Goal: Task Accomplishment & Management: Use online tool/utility

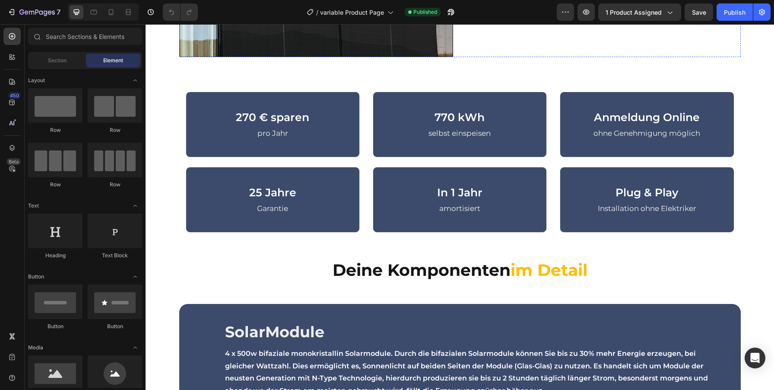
scroll to position [504, 0]
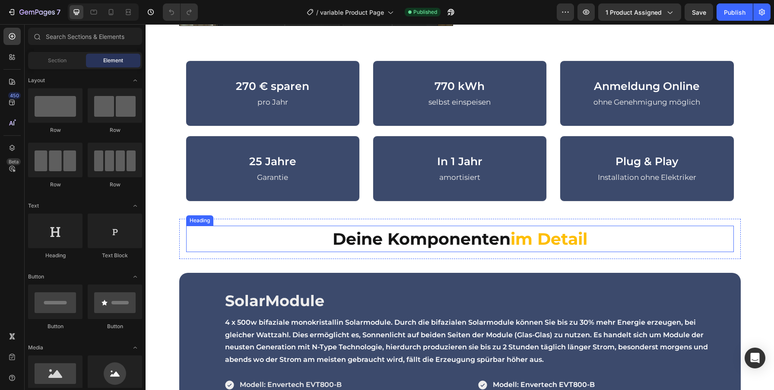
click at [545, 250] on h3 "Deine Komponenten im Detail" at bounding box center [460, 238] width 548 height 26
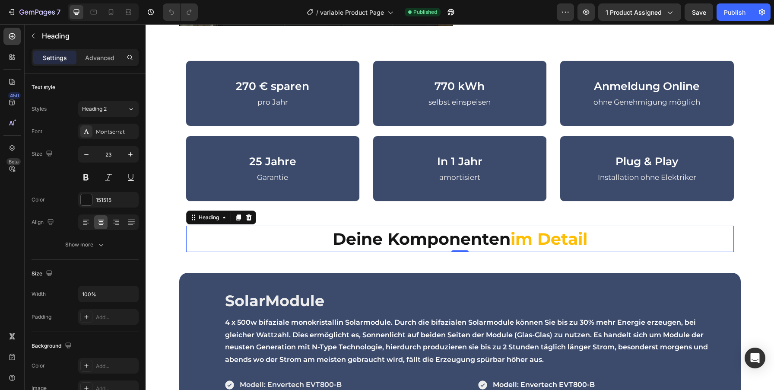
click at [542, 238] on strong "im Detail" at bounding box center [548, 238] width 77 height 20
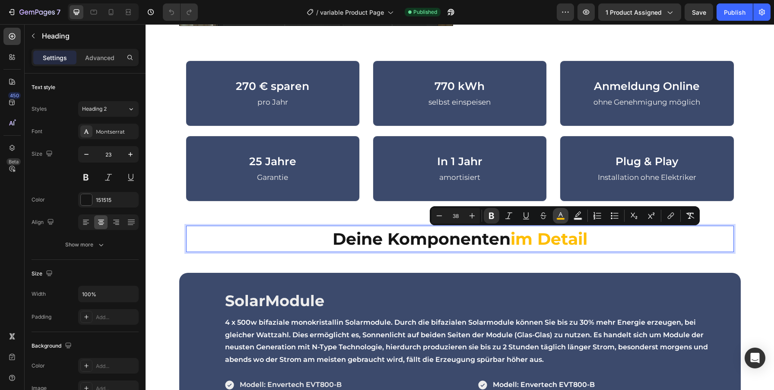
click at [555, 213] on button "color" at bounding box center [561, 216] width 16 height 16
type input "FEBE04"
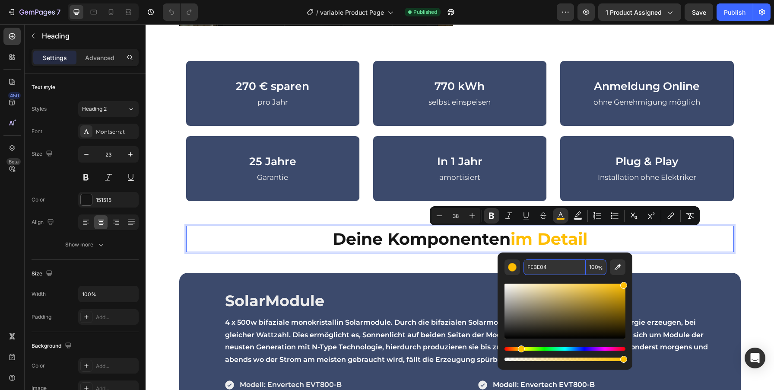
click at [537, 264] on input "FEBE04" at bounding box center [554, 267] width 62 height 16
copy strong "Detail"
click at [690, 247] on p "Deine Komponenten im Detail" at bounding box center [460, 238] width 546 height 25
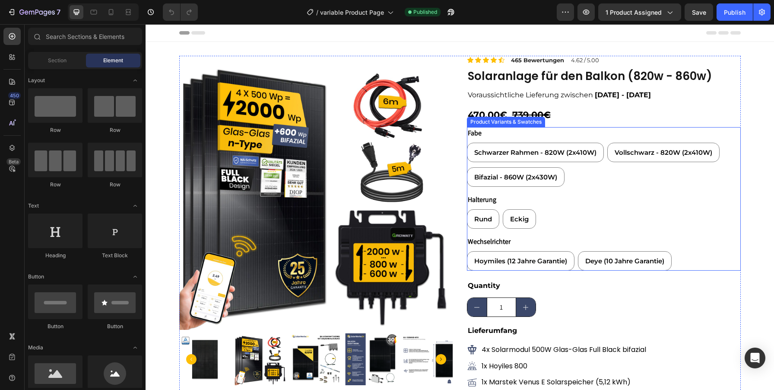
click at [479, 134] on legend "Fabe" at bounding box center [475, 133] width 16 height 12
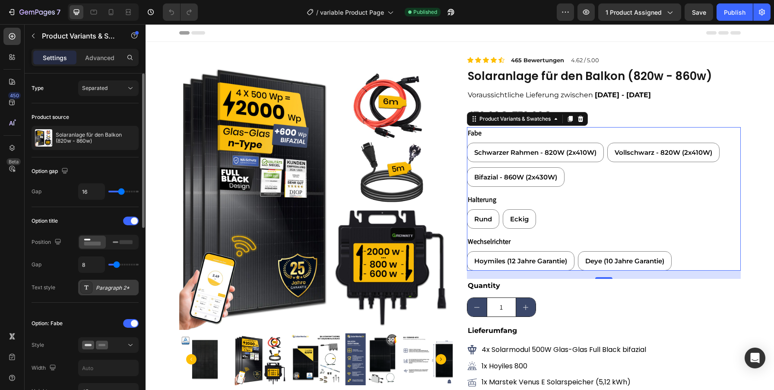
click at [109, 284] on div "Paragraph 2*" at bounding box center [116, 288] width 41 height 8
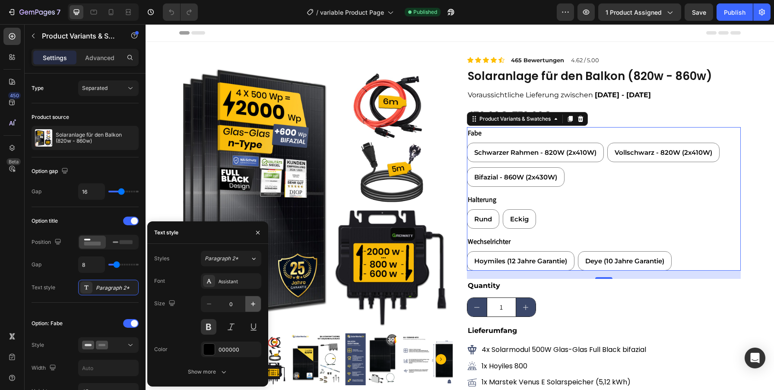
click at [250, 303] on icon "button" at bounding box center [253, 303] width 9 height 9
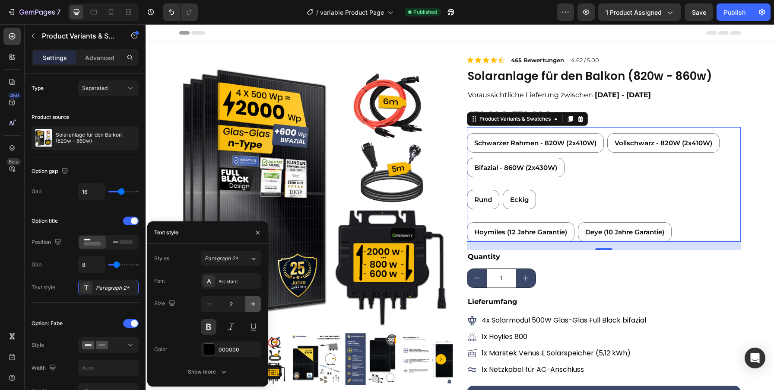
click at [250, 303] on icon "button" at bounding box center [253, 303] width 9 height 9
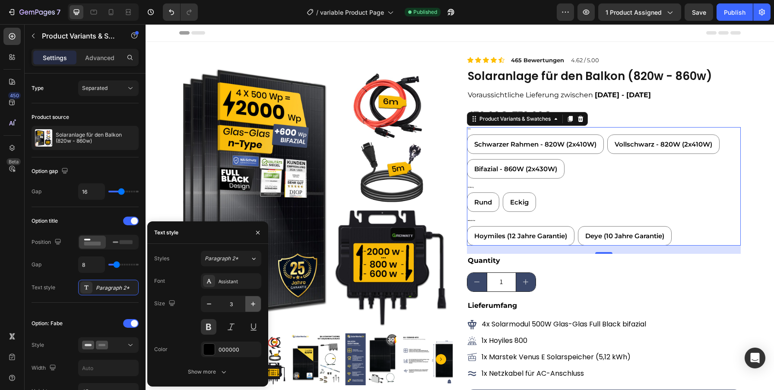
click at [250, 303] on icon "button" at bounding box center [253, 303] width 9 height 9
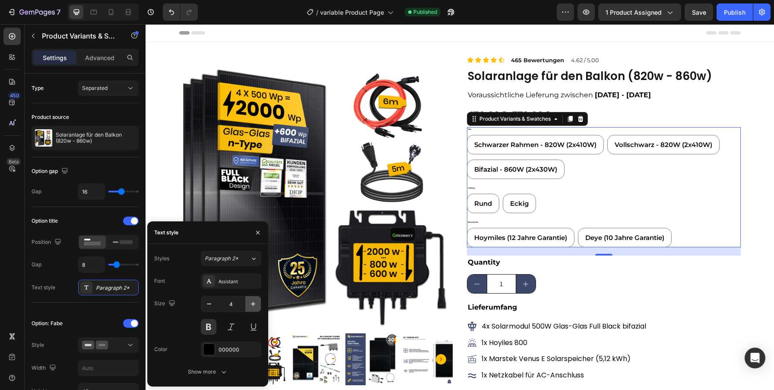
click at [250, 303] on icon "button" at bounding box center [253, 303] width 9 height 9
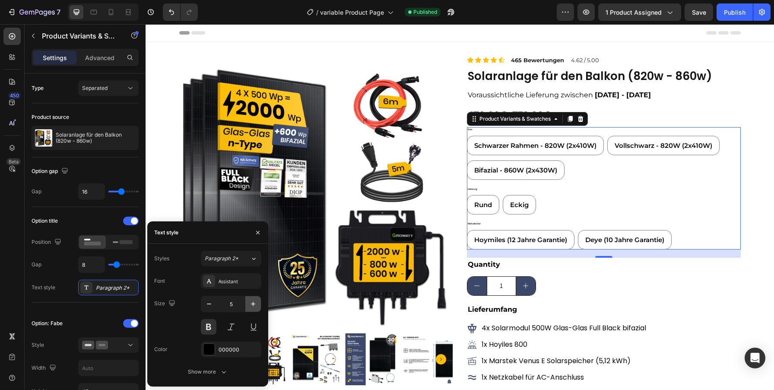
click at [250, 303] on icon "button" at bounding box center [253, 303] width 9 height 9
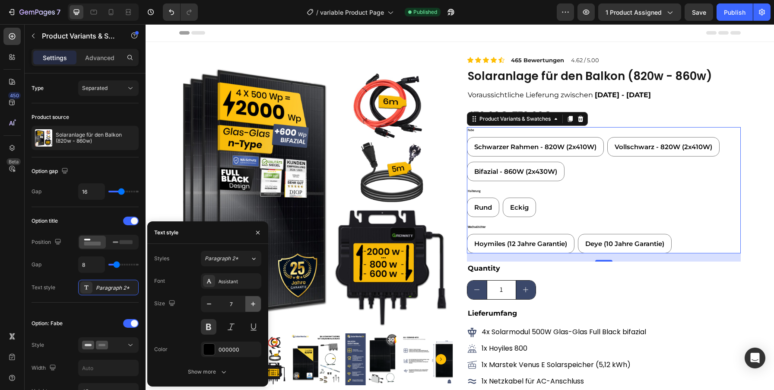
click at [250, 303] on icon "button" at bounding box center [253, 303] width 9 height 9
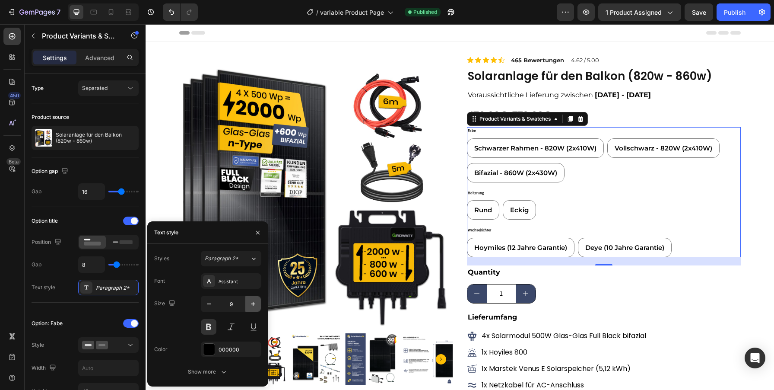
click at [250, 303] on icon "button" at bounding box center [253, 303] width 9 height 9
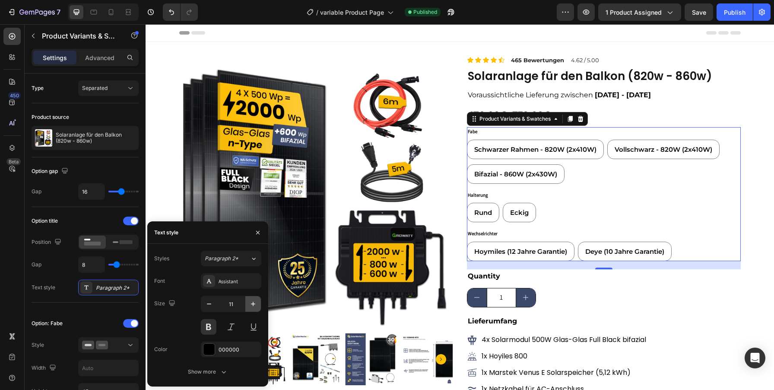
click at [250, 303] on icon "button" at bounding box center [253, 303] width 9 height 9
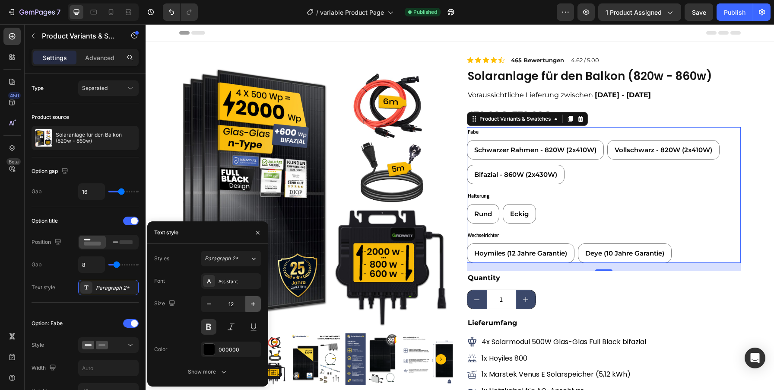
click at [250, 303] on icon "button" at bounding box center [253, 303] width 9 height 9
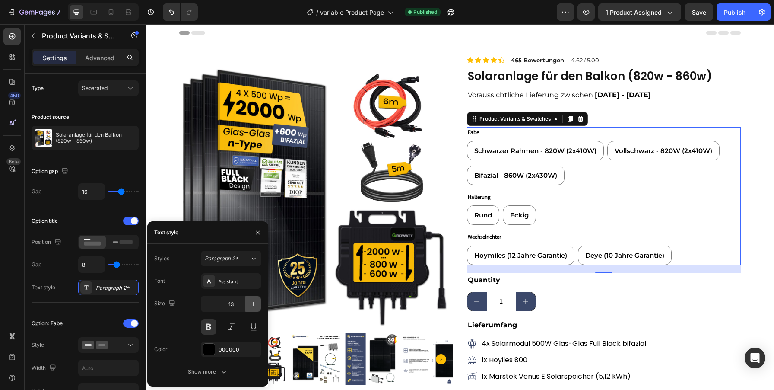
click at [250, 303] on icon "button" at bounding box center [253, 303] width 9 height 9
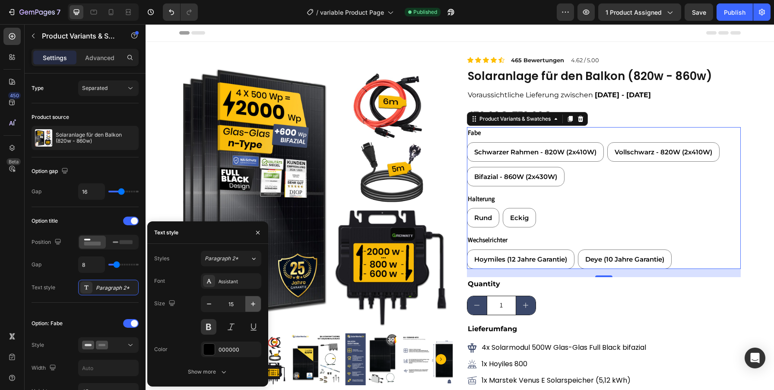
click at [250, 303] on icon "button" at bounding box center [253, 303] width 9 height 9
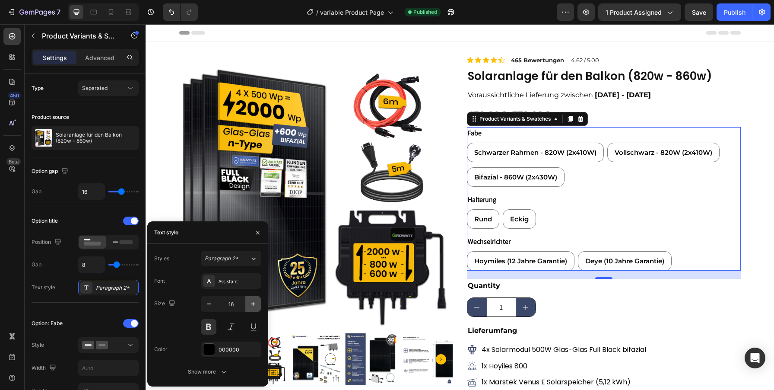
click at [250, 303] on icon "button" at bounding box center [253, 303] width 9 height 9
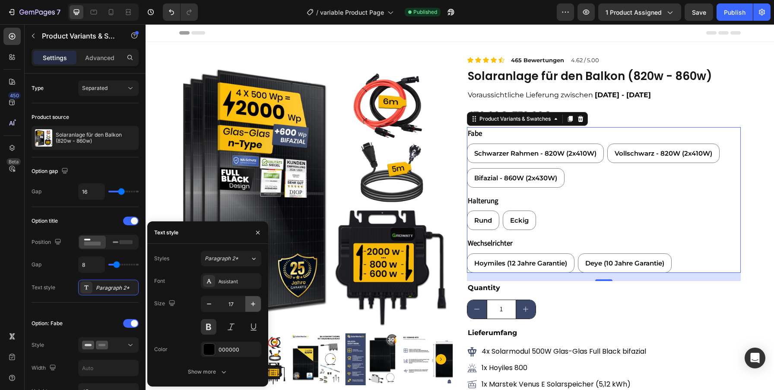
click at [250, 303] on icon "button" at bounding box center [253, 303] width 9 height 9
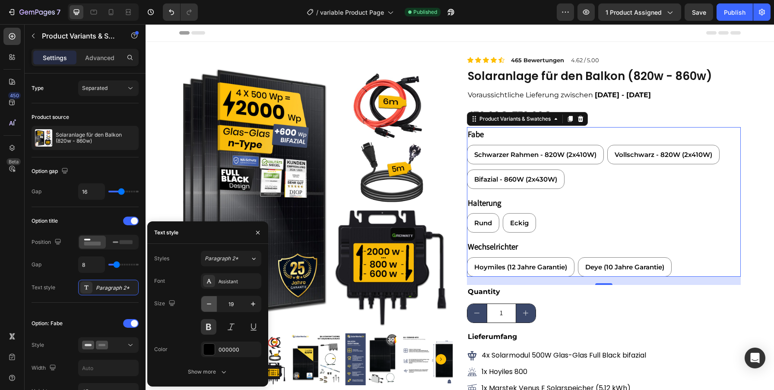
click at [208, 305] on icon "button" at bounding box center [209, 303] width 9 height 9
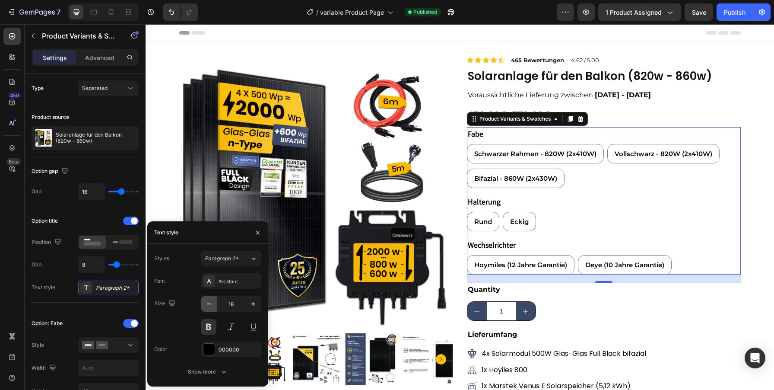
click at [208, 305] on icon "button" at bounding box center [209, 303] width 9 height 9
click at [255, 305] on icon "button" at bounding box center [253, 303] width 9 height 9
type input "18"
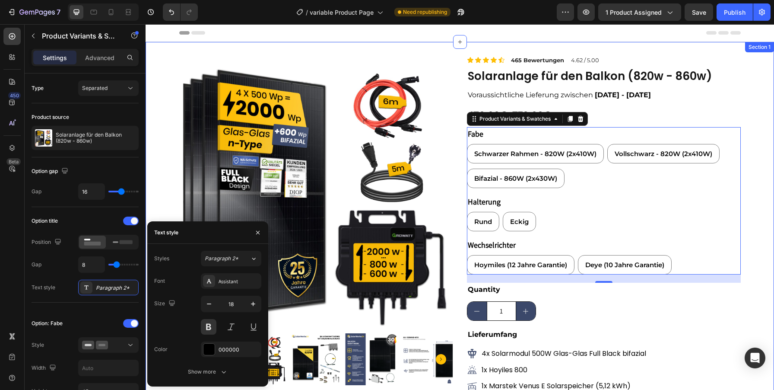
click at [759, 223] on div "Product Images Image Icon Icon Icon Icon Icon Icon List 465 Bewertungen Text Bl…" at bounding box center [460, 293] width 628 height 474
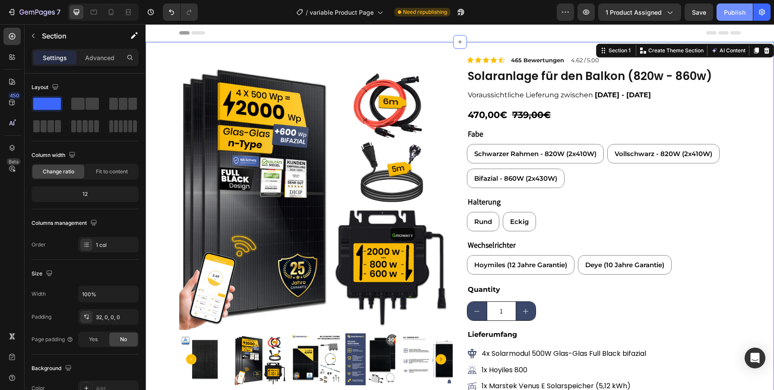
click at [738, 9] on div "Publish" at bounding box center [735, 12] width 22 height 9
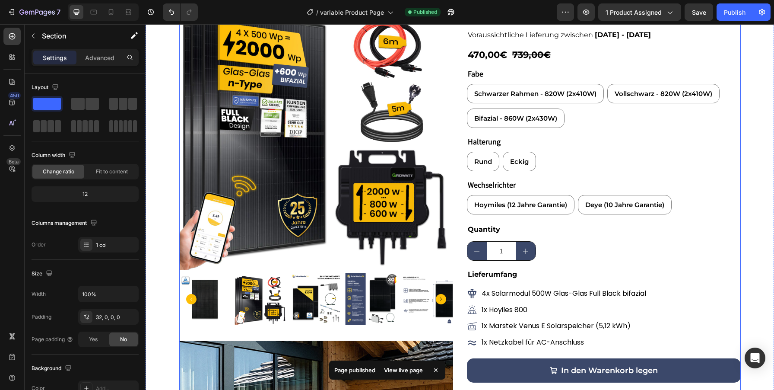
scroll to position [110, 0]
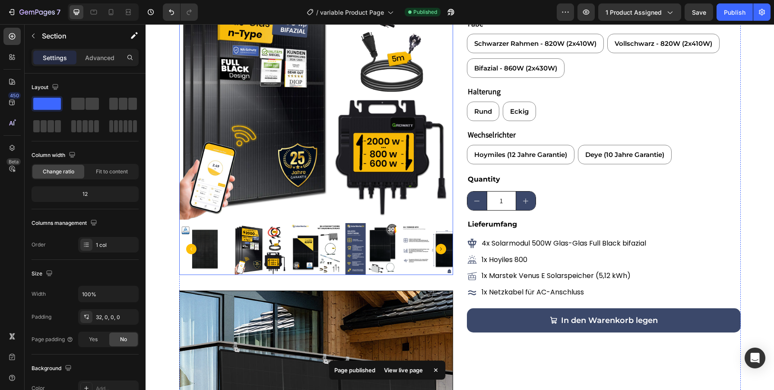
click at [337, 256] on img at bounding box center [316, 249] width 52 height 52
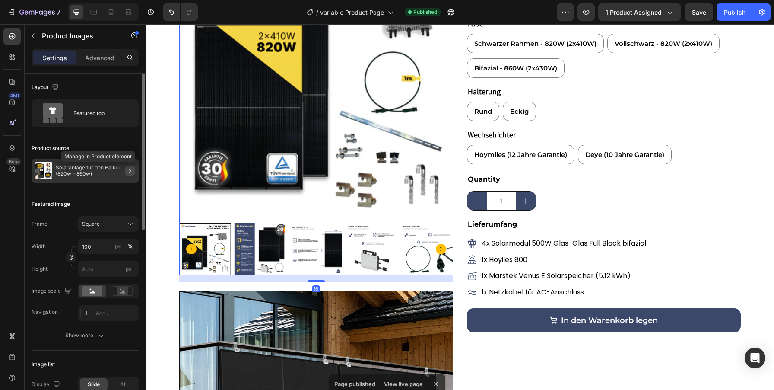
click at [130, 171] on icon "button" at bounding box center [130, 170] width 7 height 7
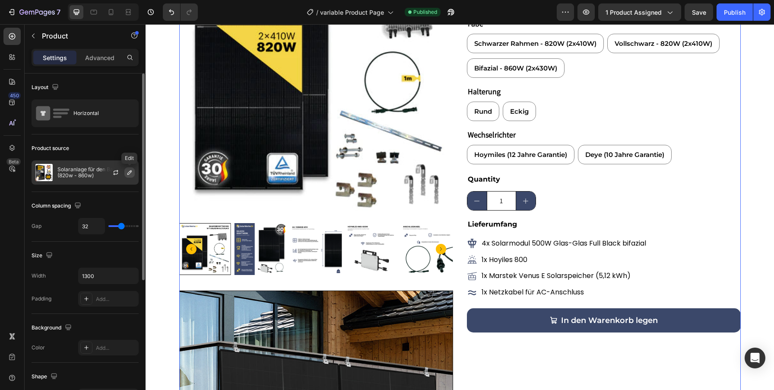
click at [131, 170] on icon "button" at bounding box center [129, 172] width 7 height 7
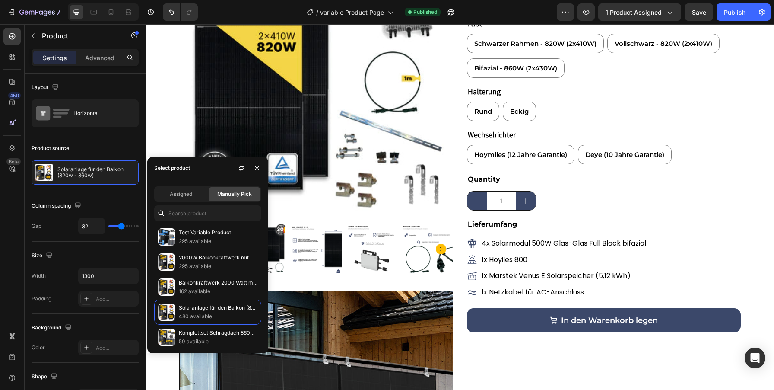
click at [772, 197] on div "Product Images Image Icon Icon Icon Icon Icon Icon List 465 Bewertungen Text Bl…" at bounding box center [460, 183] width 628 height 474
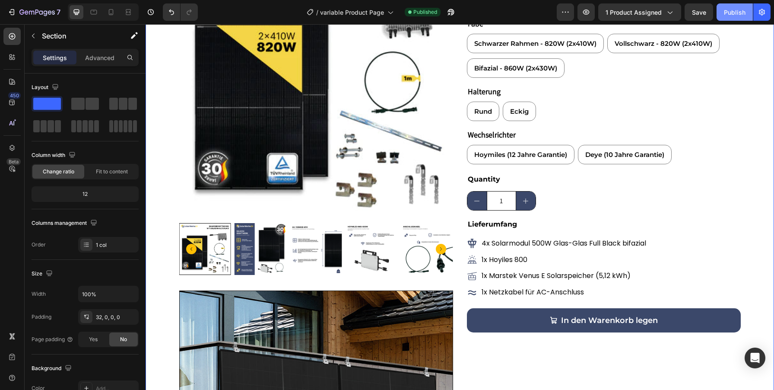
click at [733, 16] on button "Publish" at bounding box center [734, 11] width 36 height 17
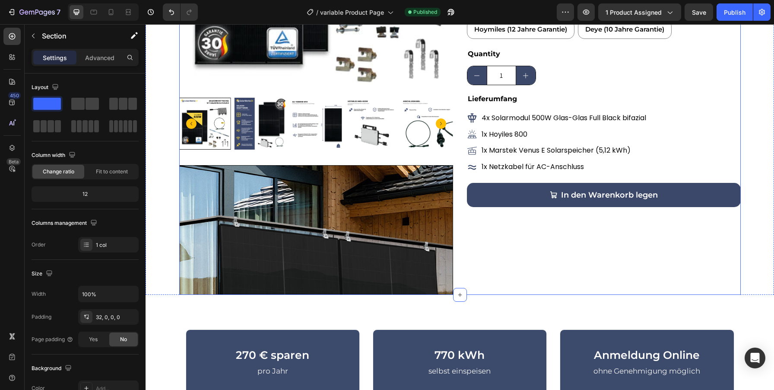
scroll to position [204, 0]
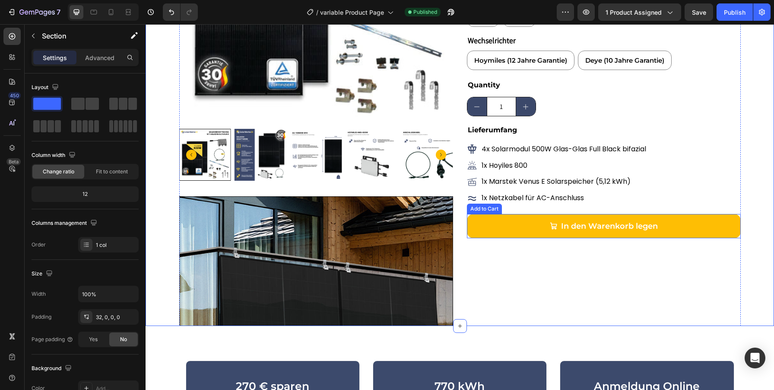
click at [615, 216] on button "In den Warenkorb legen" at bounding box center [604, 226] width 274 height 24
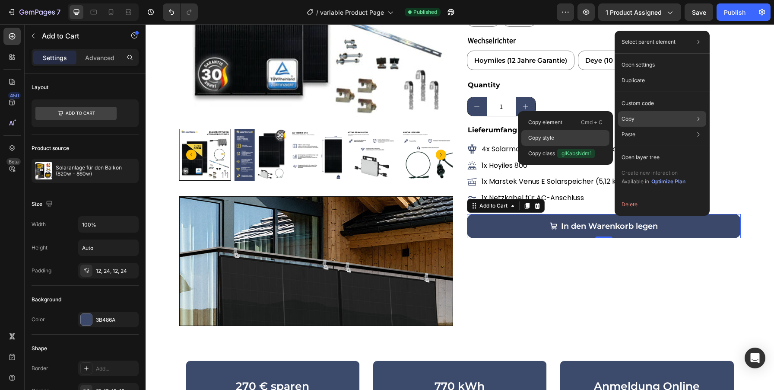
click at [557, 146] on div "Copy style" at bounding box center [565, 154] width 88 height 16
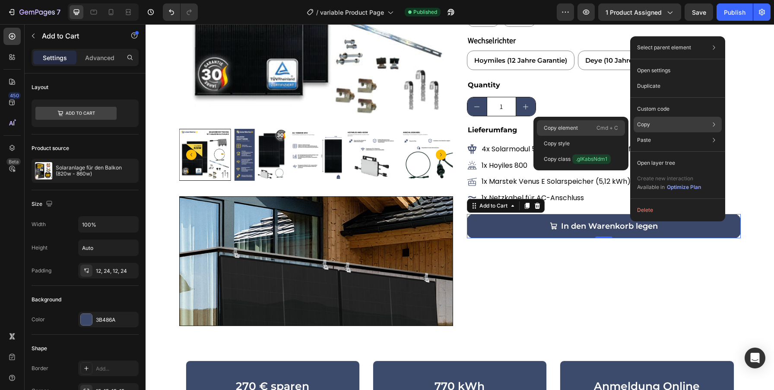
click at [569, 128] on p "Copy element" at bounding box center [561, 128] width 34 height 8
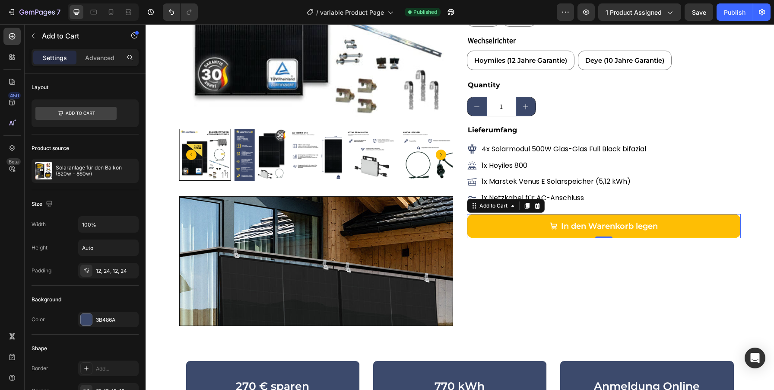
click at [504, 219] on button "In den Warenkorb legen" at bounding box center [604, 226] width 274 height 24
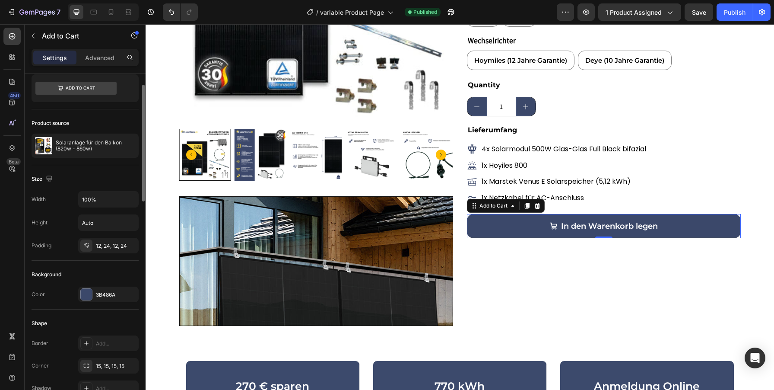
scroll to position [27, 0]
click at [98, 289] on div "3B486A" at bounding box center [108, 292] width 25 height 8
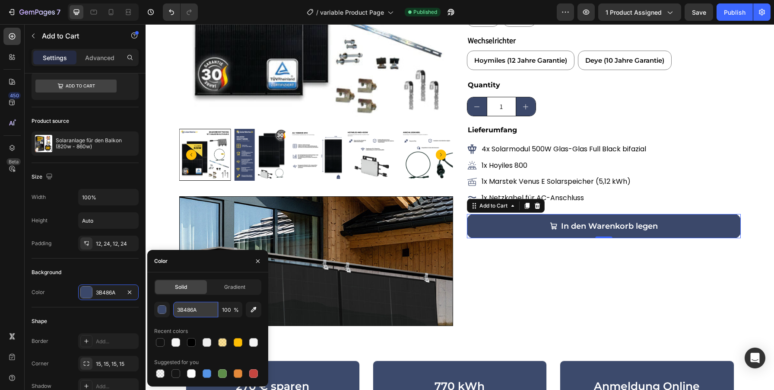
click at [197, 304] on input "3B486A" at bounding box center [195, 309] width 45 height 16
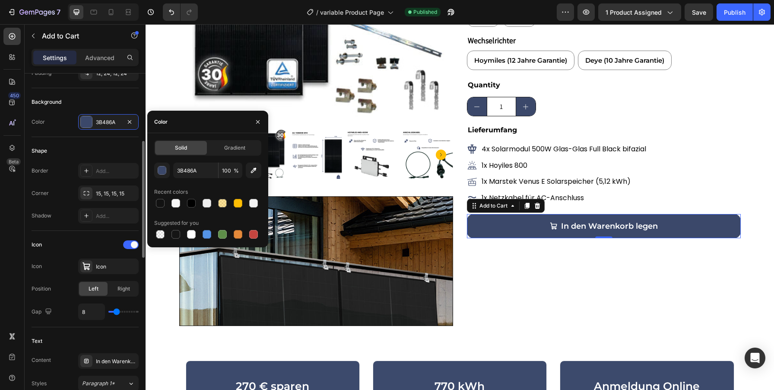
click at [62, 265] on div "Icon Icon" at bounding box center [85, 266] width 107 height 16
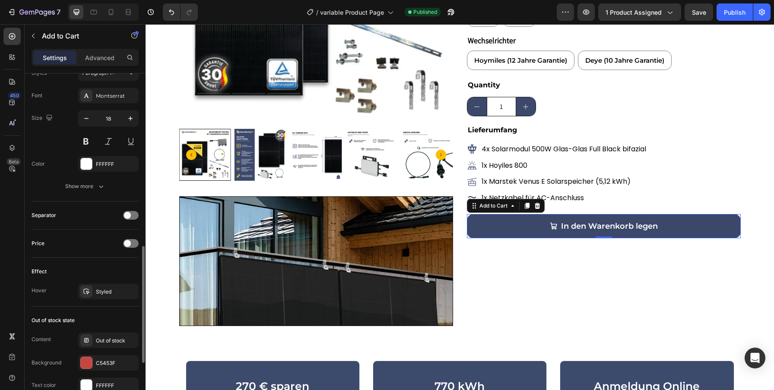
scroll to position [505, 0]
click at [101, 297] on div "Styled" at bounding box center [108, 293] width 60 height 16
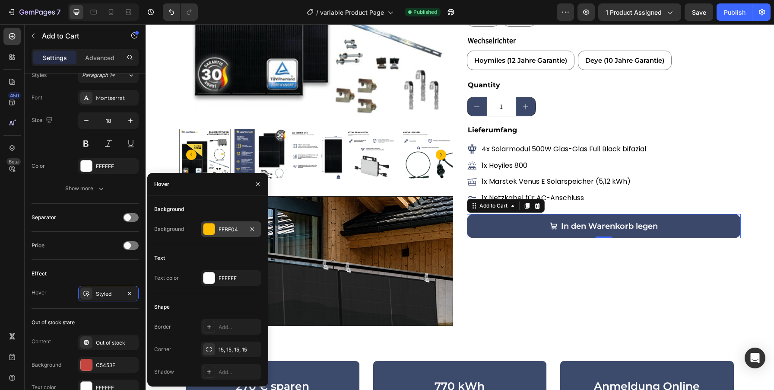
click at [225, 228] on div "FEBE04" at bounding box center [231, 229] width 25 height 8
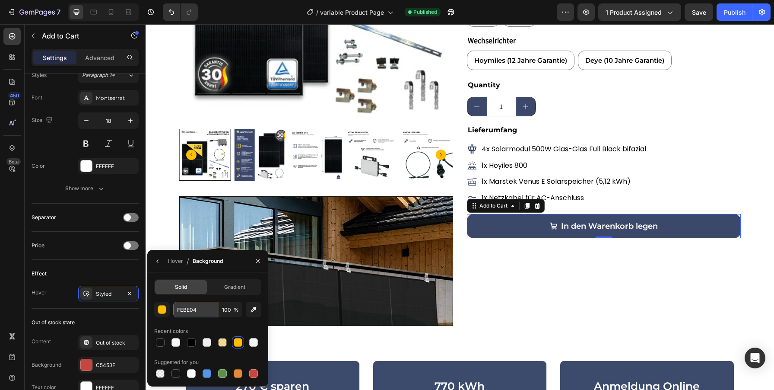
click at [0, 0] on input "FEBE04" at bounding box center [0, 0] width 0 height 0
click at [6, 12] on button "7" at bounding box center [33, 11] width 61 height 17
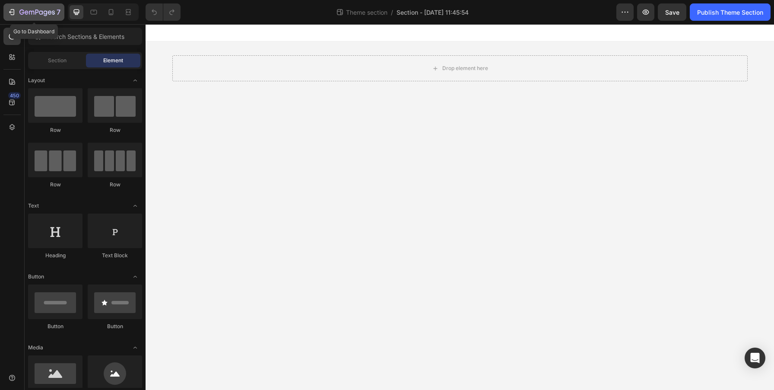
click at [13, 13] on icon "button" at bounding box center [11, 12] width 9 height 9
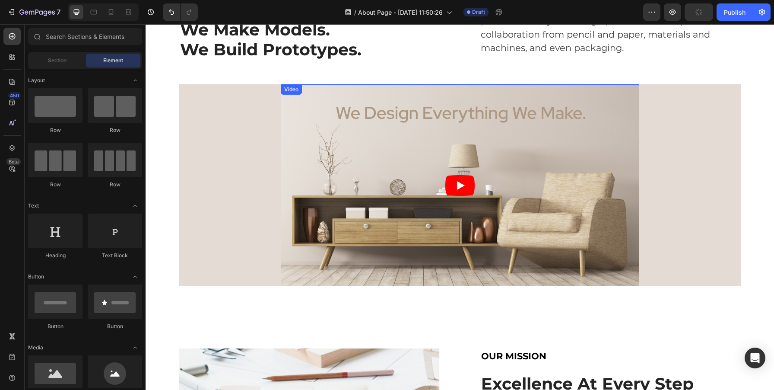
scroll to position [95, 0]
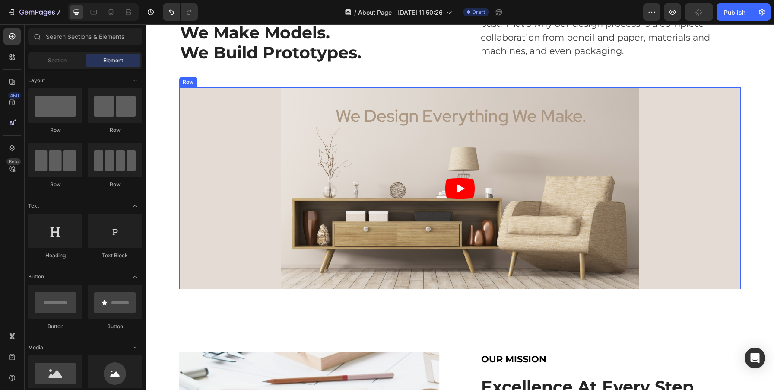
click at [201, 126] on div "Video Row" at bounding box center [459, 188] width 561 height 202
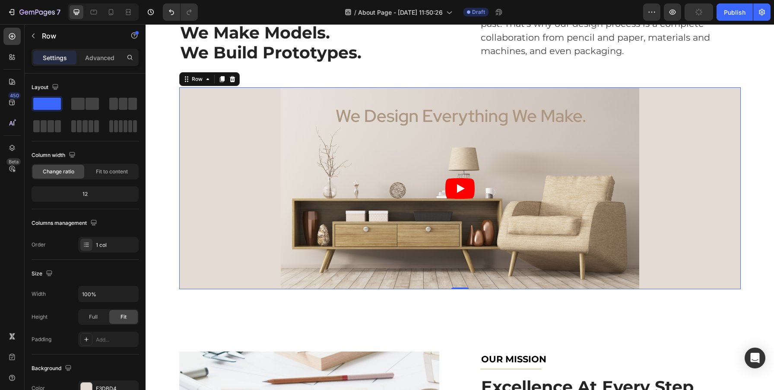
scroll to position [0, 0]
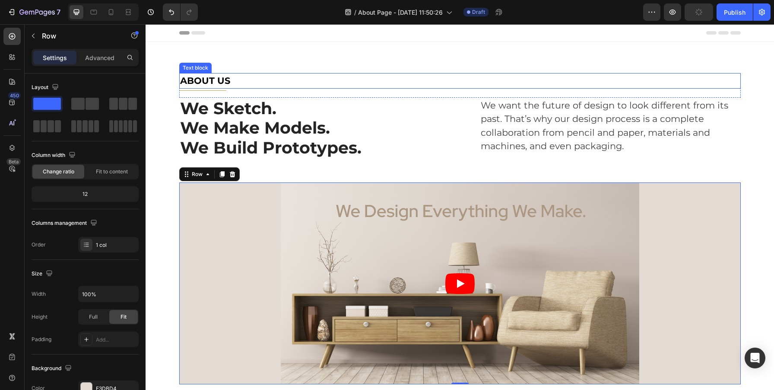
click at [250, 79] on p "ABOUT US" at bounding box center [460, 81] width 560 height 14
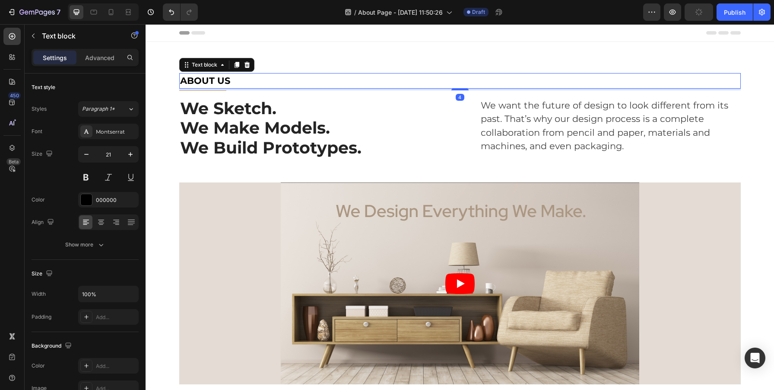
click at [218, 90] on div "4" at bounding box center [459, 90] width 561 height 2
click at [484, 78] on p "ABOUT US" at bounding box center [460, 81] width 560 height 14
click at [95, 222] on div at bounding box center [100, 222] width 13 height 14
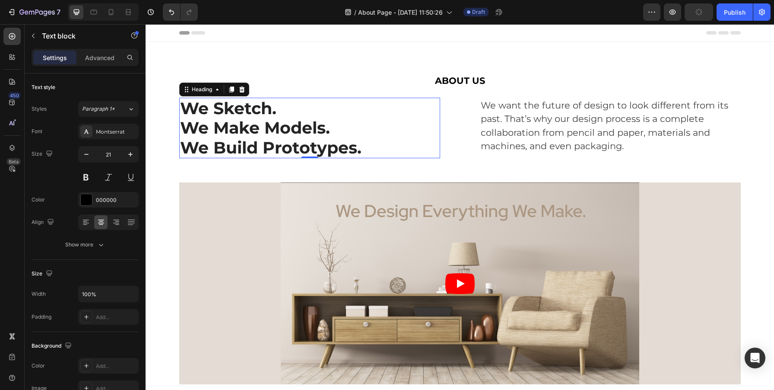
click at [391, 113] on p "We Sketch." at bounding box center [309, 108] width 259 height 20
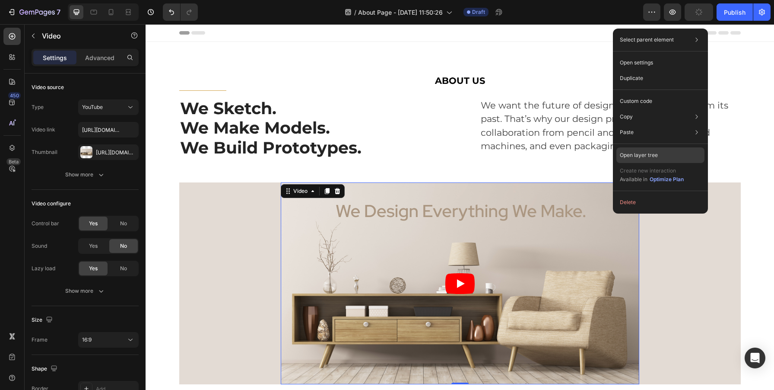
click at [641, 156] on p "Open layer tree" at bounding box center [639, 155] width 38 height 8
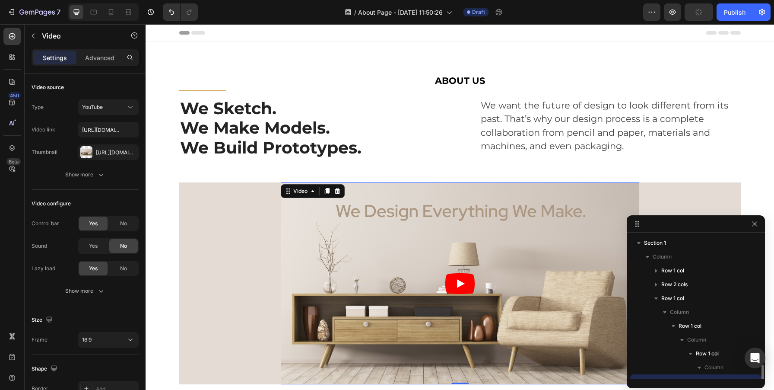
scroll to position [80, 0]
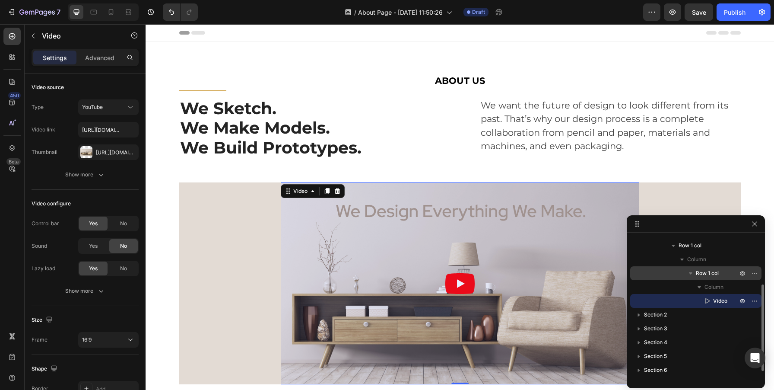
click at [710, 271] on span "Row 1 col" at bounding box center [707, 273] width 23 height 9
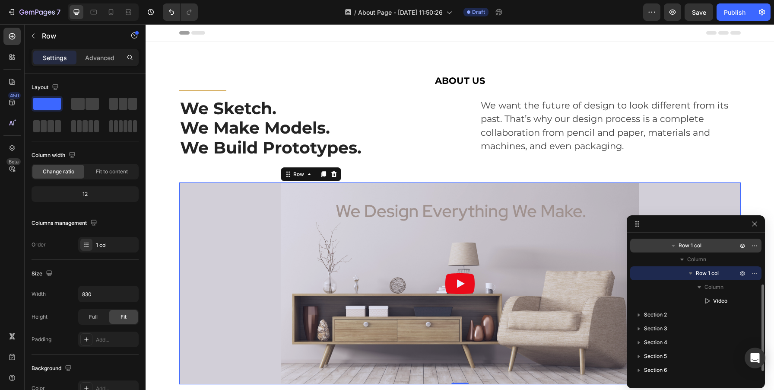
click at [684, 245] on span "Row 1 col" at bounding box center [689, 245] width 23 height 9
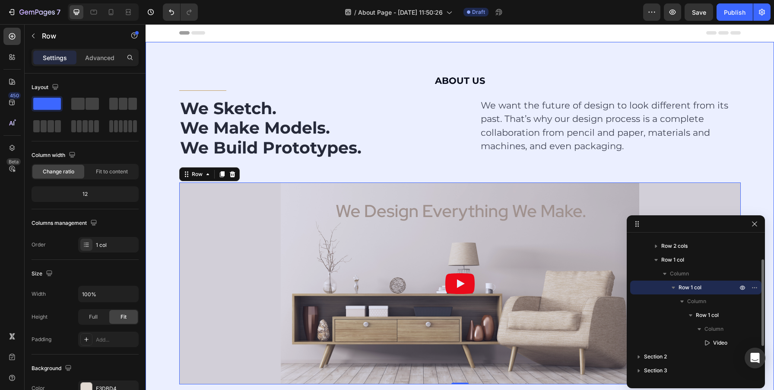
scroll to position [0, 0]
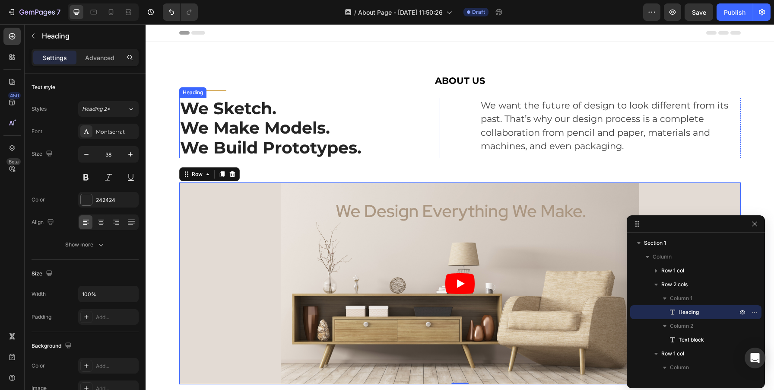
click at [382, 113] on p "We Sketch." at bounding box center [309, 108] width 259 height 20
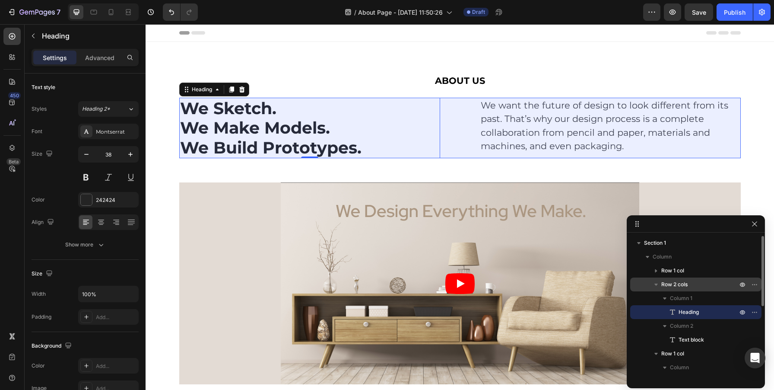
click at [667, 286] on span "Row 2 cols" at bounding box center [674, 284] width 26 height 9
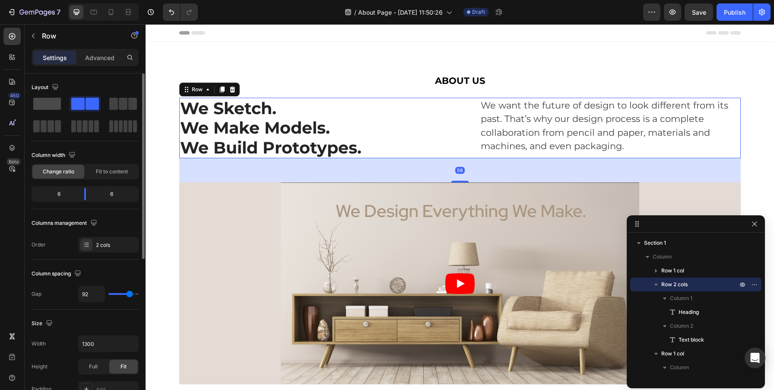
click at [54, 109] on span at bounding box center [47, 104] width 28 height 12
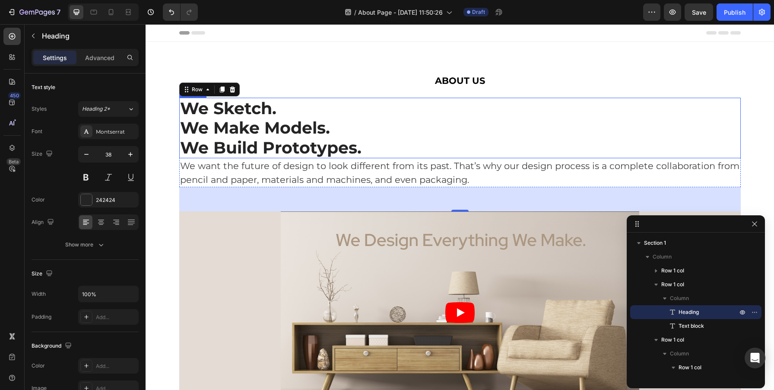
click at [329, 118] on p "We Make Models." at bounding box center [460, 128] width 560 height 20
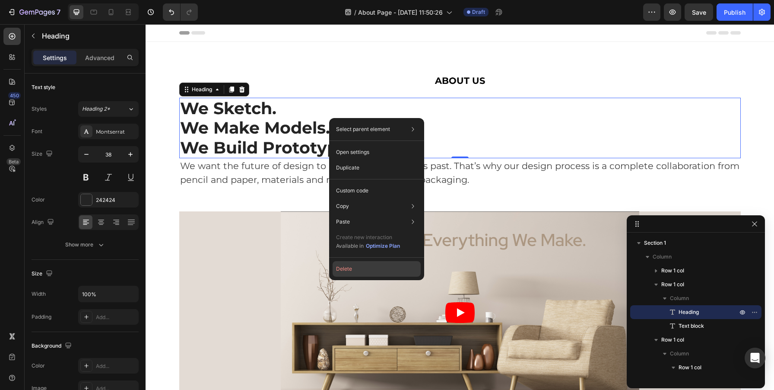
click at [360, 266] on button "Delete" at bounding box center [377, 269] width 88 height 16
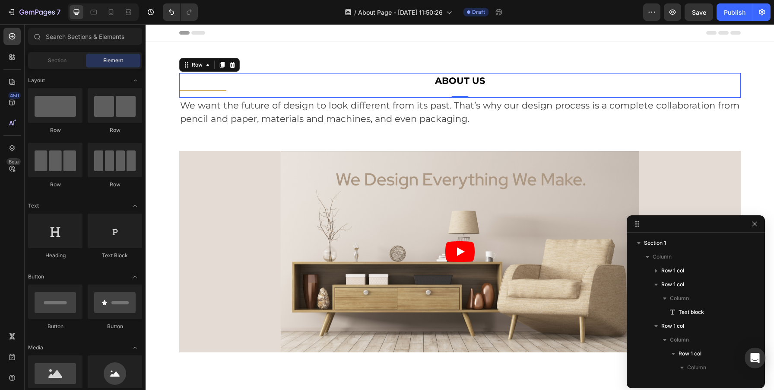
click at [213, 91] on div "ABOUT US Text block Title Line" at bounding box center [459, 85] width 561 height 25
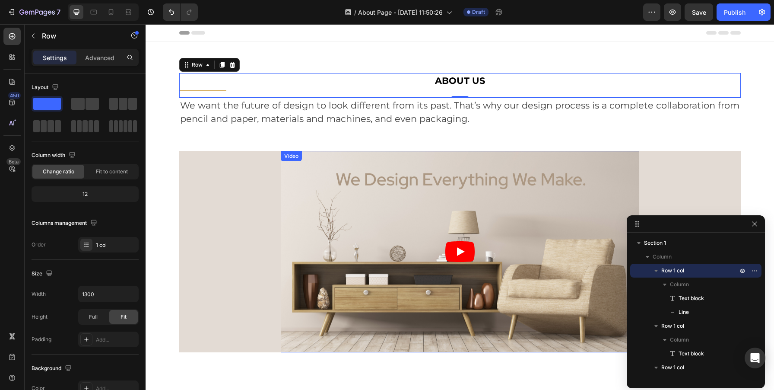
click at [333, 154] on div "Video" at bounding box center [460, 252] width 358 height 202
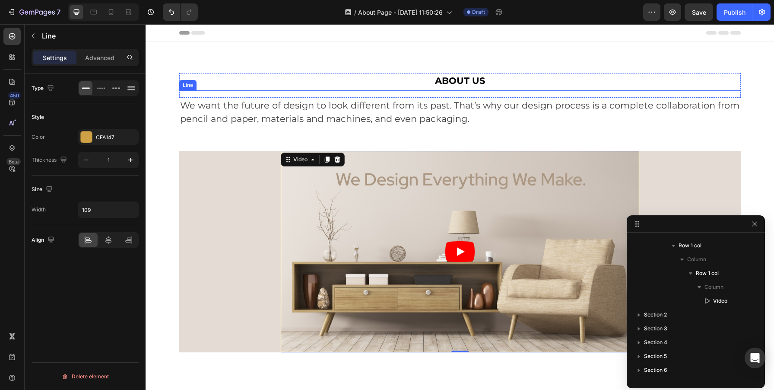
scroll to position [11, 0]
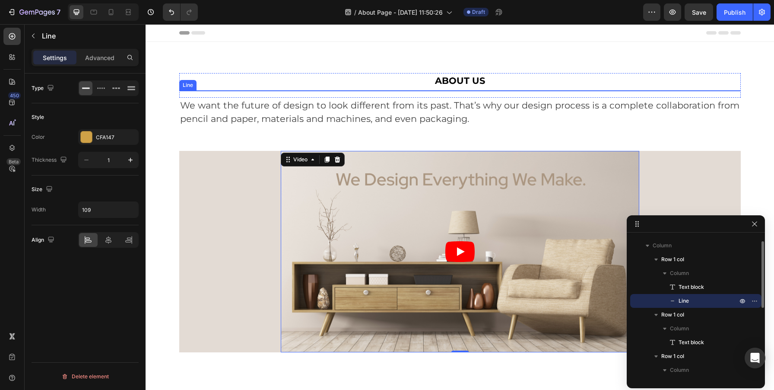
click at [215, 90] on div at bounding box center [202, 90] width 47 height 0
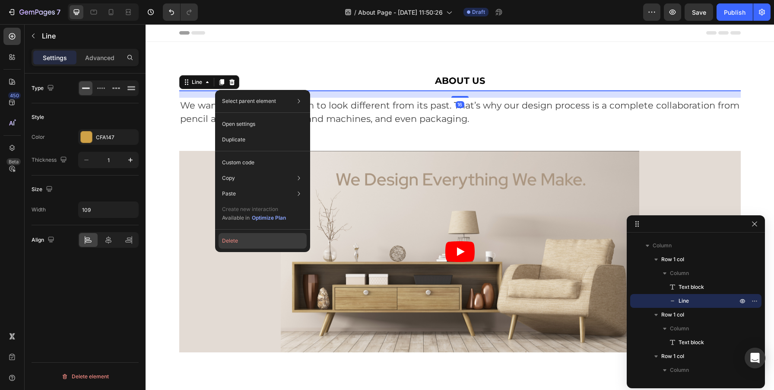
click at [251, 242] on button "Delete" at bounding box center [263, 241] width 88 height 16
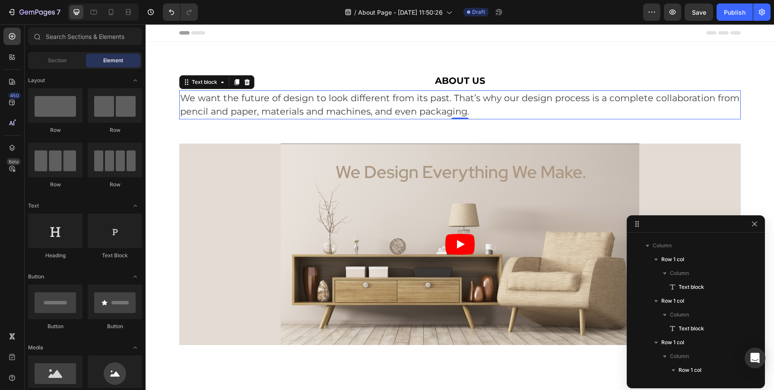
click at [510, 105] on p "We want the future of design to look different from its past. That’s why our de…" at bounding box center [460, 104] width 560 height 27
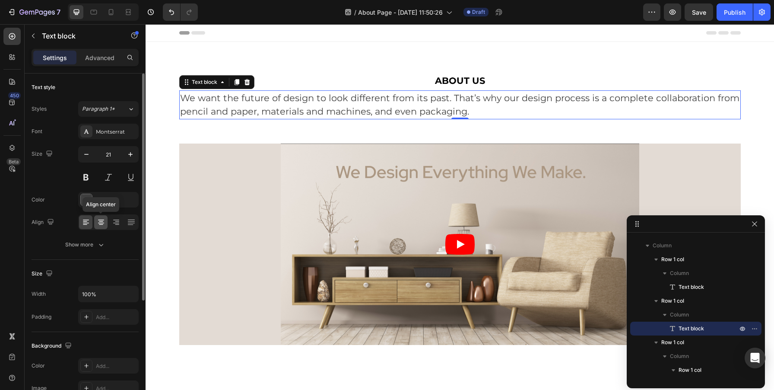
click at [102, 222] on icon at bounding box center [101, 222] width 6 height 1
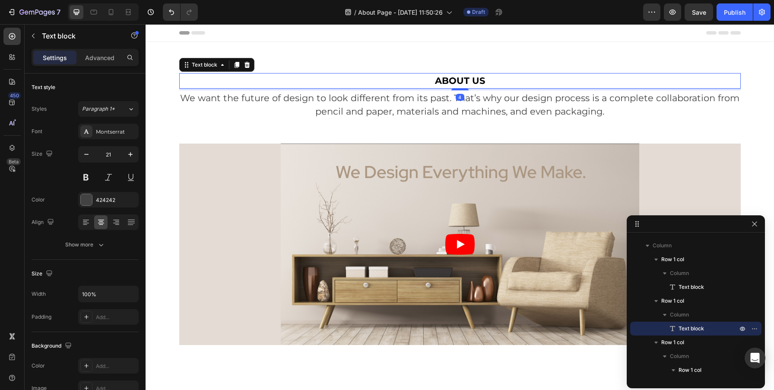
click at [444, 78] on p "ABOUT US" at bounding box center [460, 81] width 560 height 14
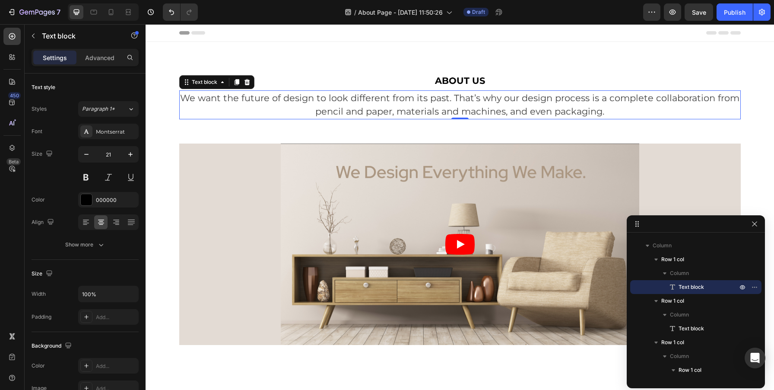
click at [438, 111] on p "We want the future of design to look different from its past. That’s why our de…" at bounding box center [460, 104] width 560 height 27
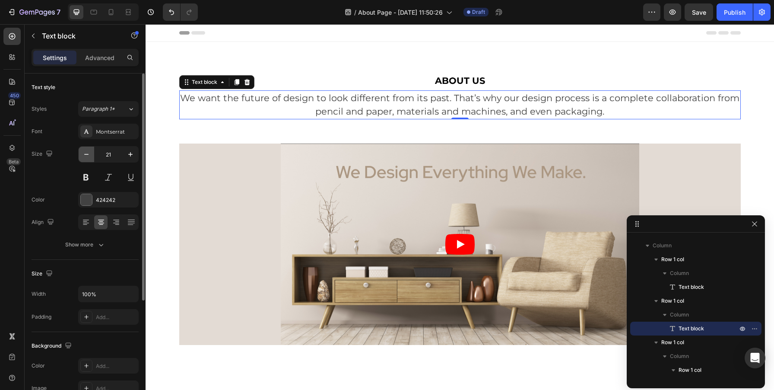
click at [89, 153] on icon "button" at bounding box center [86, 154] width 9 height 9
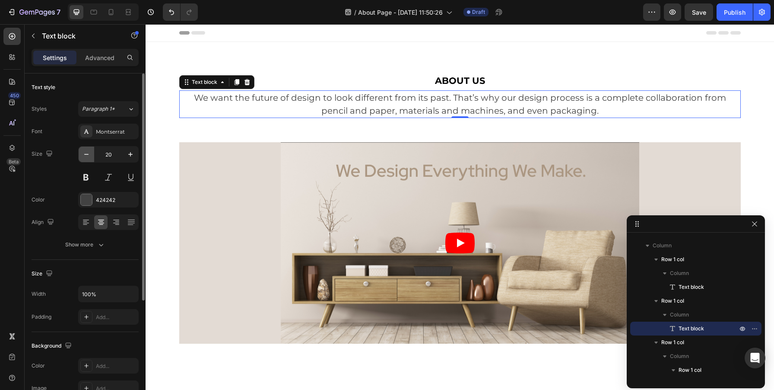
click at [89, 153] on icon "button" at bounding box center [86, 154] width 9 height 9
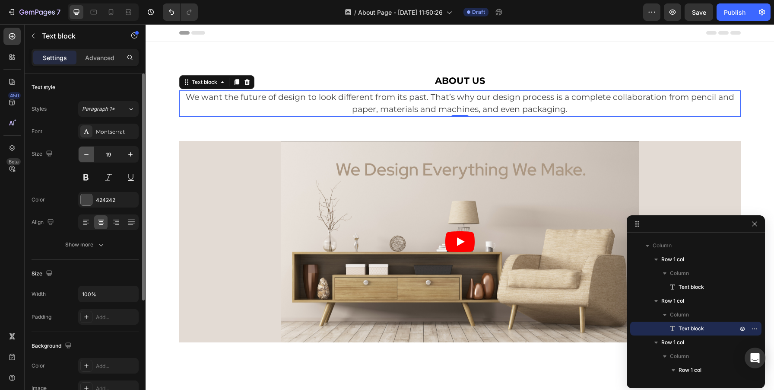
click at [89, 153] on icon "button" at bounding box center [86, 154] width 9 height 9
type input "18"
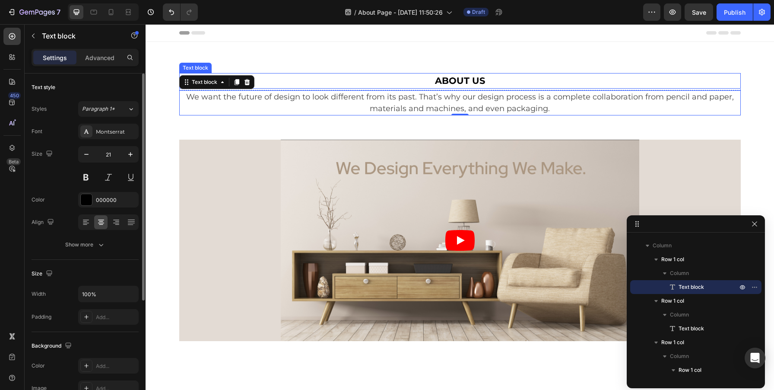
click at [486, 80] on p "ABOUT US" at bounding box center [460, 81] width 560 height 14
click at [561, 89] on div "4" at bounding box center [459, 90] width 561 height 2
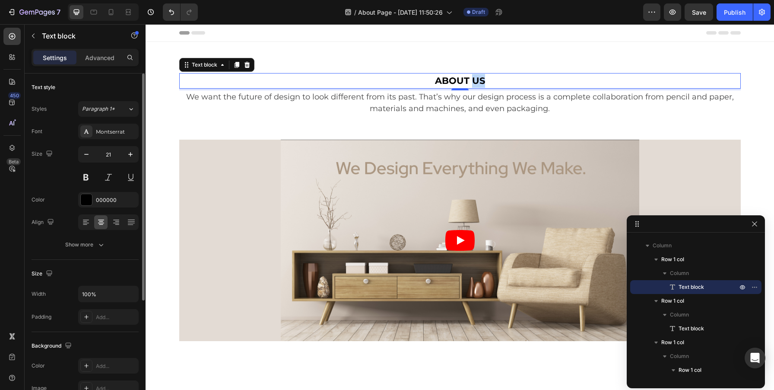
click at [472, 81] on p "ABOUT US" at bounding box center [460, 81] width 560 height 14
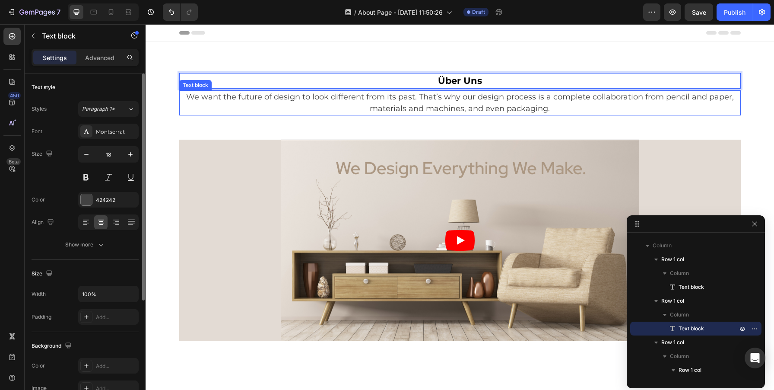
click at [481, 102] on p "We want the future of design to look different from its past. That’s why our de…" at bounding box center [460, 102] width 560 height 23
click at [494, 79] on p "Über Uns" at bounding box center [460, 81] width 560 height 14
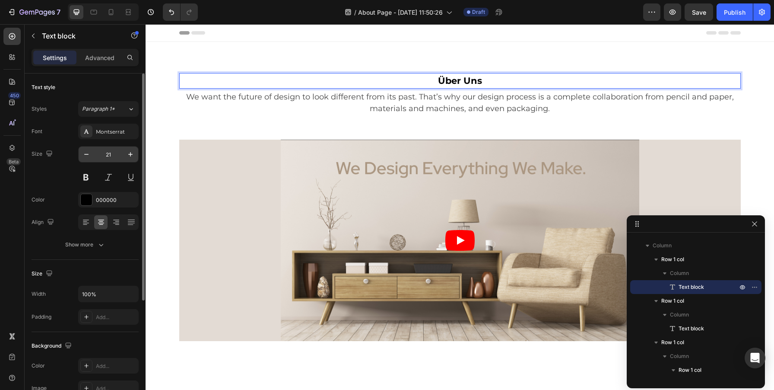
click at [110, 153] on input "21" at bounding box center [108, 154] width 29 height 16
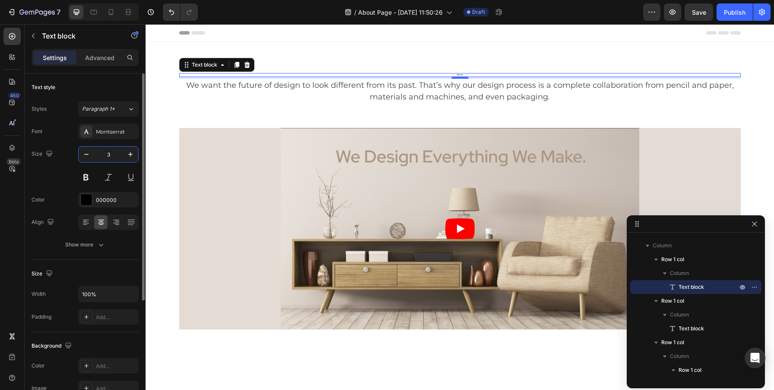
type input "34"
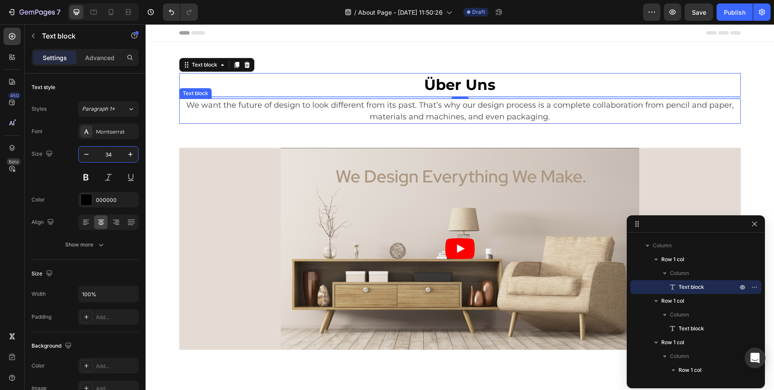
click at [396, 107] on p "We want the future of design to look different from its past. That’s why our de…" at bounding box center [460, 110] width 560 height 23
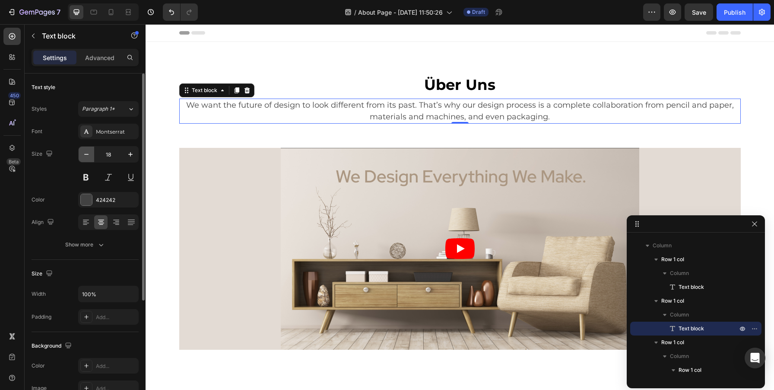
click at [85, 155] on icon "button" at bounding box center [86, 154] width 9 height 9
type input "17"
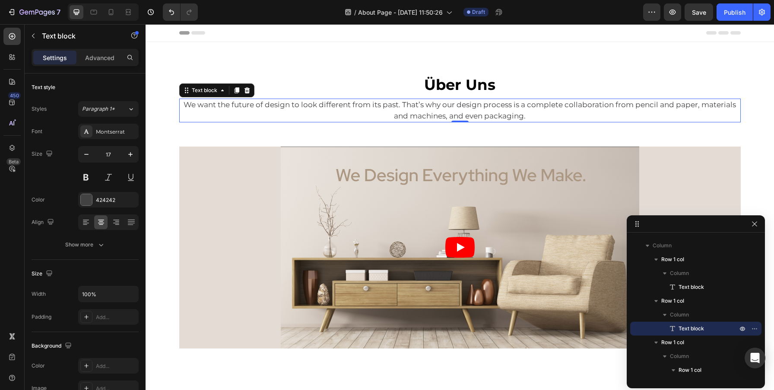
click at [489, 116] on p "We want the future of design to look different from its past. That’s why our de…" at bounding box center [460, 110] width 560 height 22
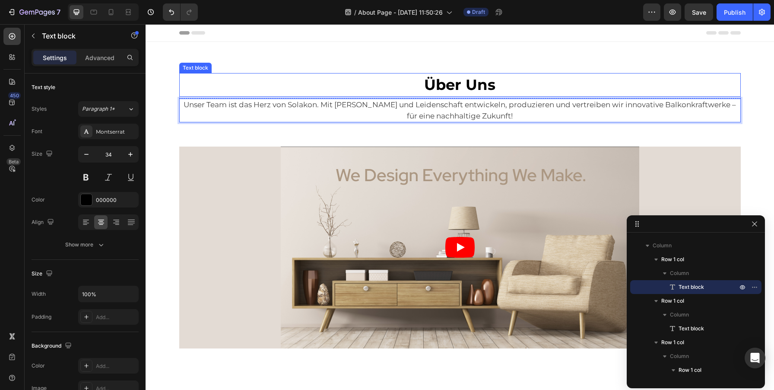
click at [526, 80] on p "Über Uns" at bounding box center [460, 85] width 560 height 22
click at [558, 111] on p "Unser Team ist das Herz von Solakon. Mit [PERSON_NAME] und Leidenschaft entwick…" at bounding box center [460, 110] width 560 height 22
click at [466, 90] on strong "Über Uns" at bounding box center [459, 85] width 71 height 18
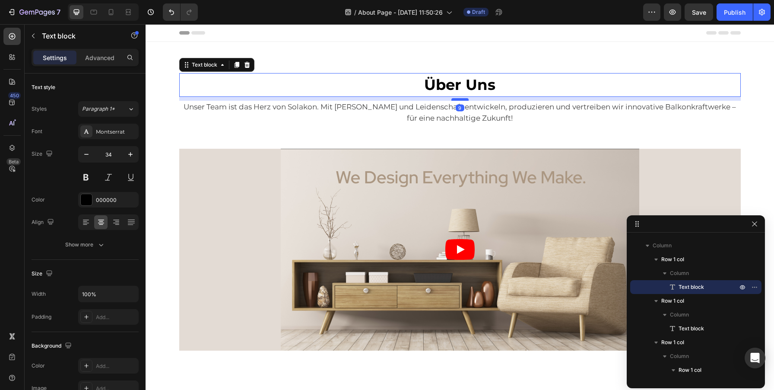
click at [464, 99] on div at bounding box center [459, 99] width 17 height 3
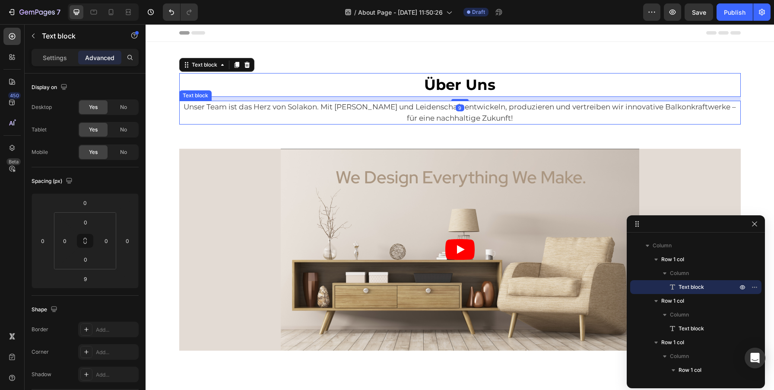
click at [501, 118] on p "Unser Team ist das Herz von Solakon. Mit [PERSON_NAME] und Leidenschaft entwick…" at bounding box center [460, 112] width 560 height 22
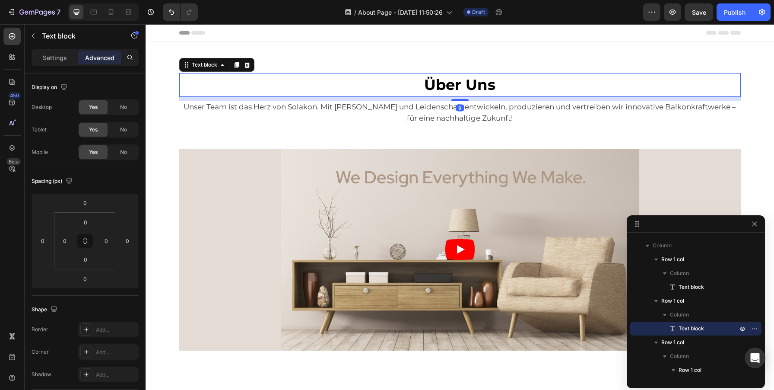
click at [460, 87] on strong "Über Uns" at bounding box center [459, 85] width 71 height 18
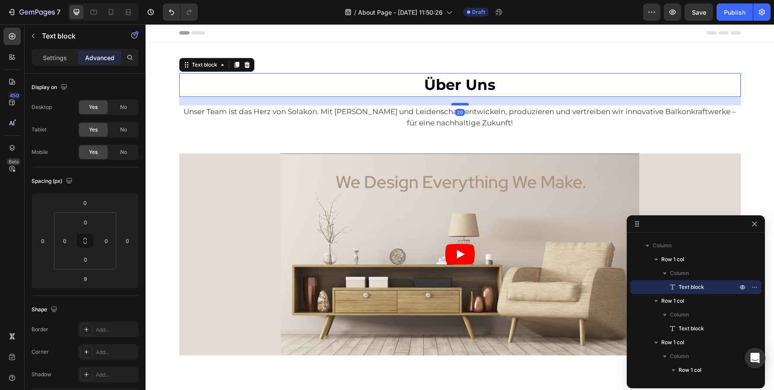
drag, startPoint x: 456, startPoint y: 100, endPoint x: 455, endPoint y: 105, distance: 4.8
click at [455, 105] on div at bounding box center [459, 104] width 17 height 3
type input "20"
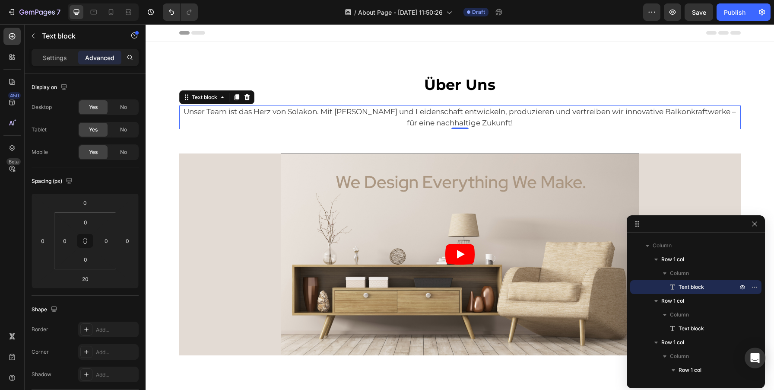
click at [513, 127] on p "Unser Team ist das Herz von Solakon. Mit [PERSON_NAME] und Leidenschaft entwick…" at bounding box center [460, 117] width 560 height 22
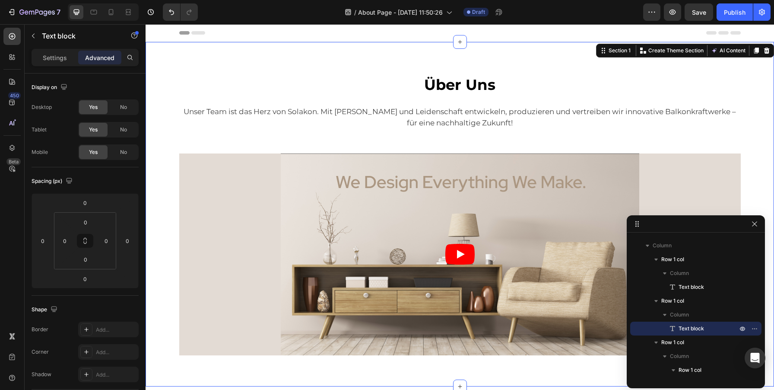
scroll to position [0, 0]
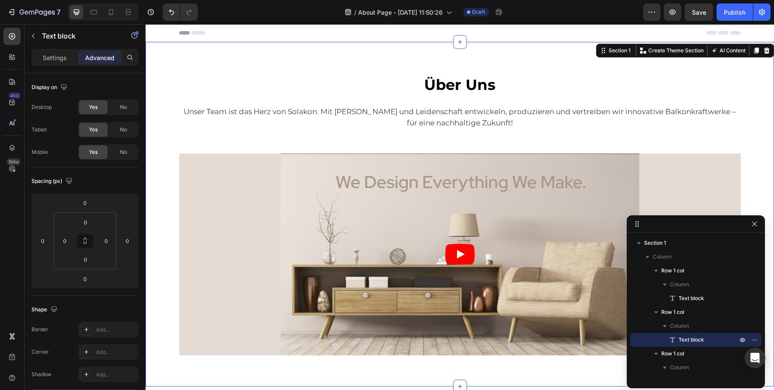
click at [160, 66] on div "Über Uns Text block Row Unser Team ist das Herz von Solakon. Mit Fachwissen und…" at bounding box center [460, 214] width 628 height 344
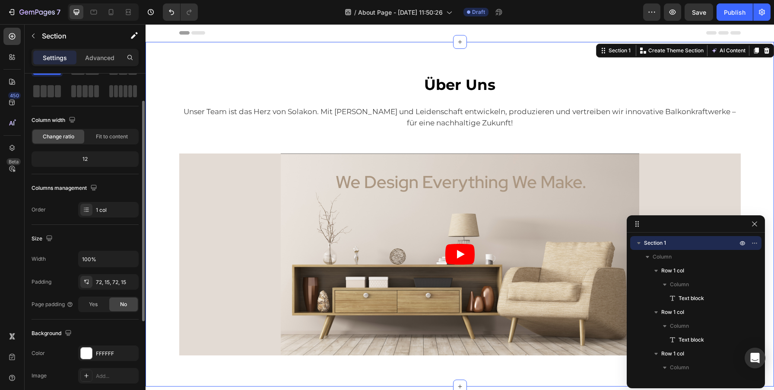
scroll to position [38, 0]
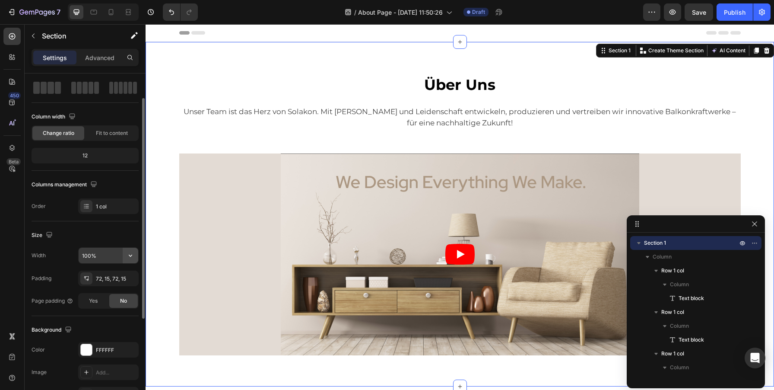
click at [131, 256] on icon "button" at bounding box center [130, 255] width 9 height 9
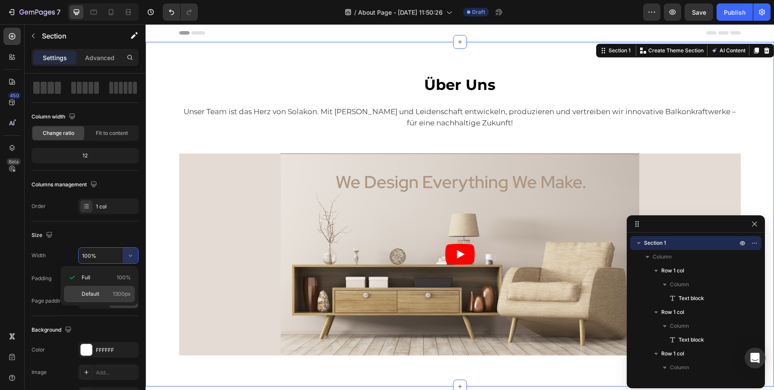
click at [108, 295] on p "Default 1300px" at bounding box center [106, 294] width 49 height 8
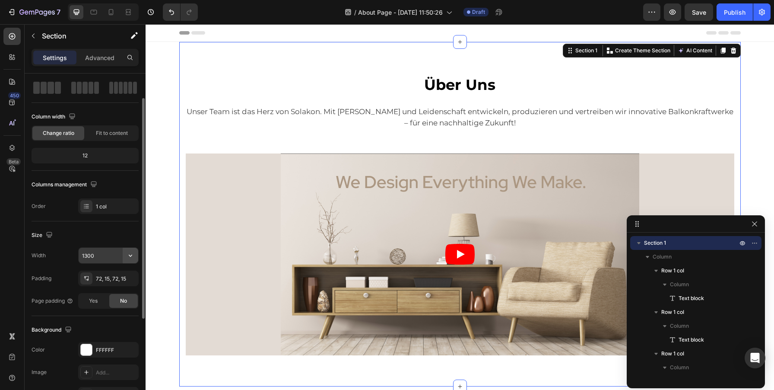
click at [133, 252] on icon "button" at bounding box center [130, 255] width 9 height 9
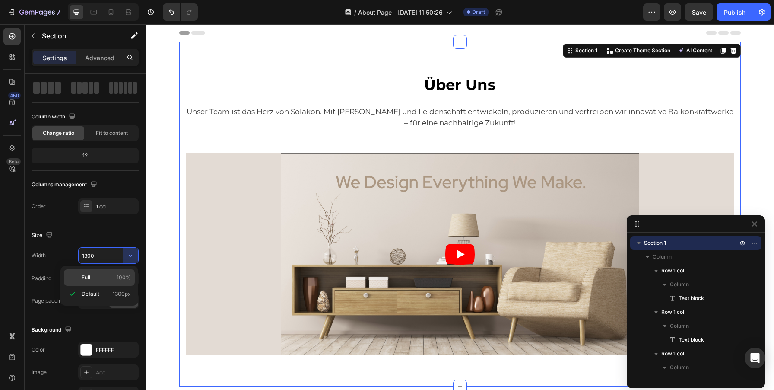
click at [98, 277] on p "Full 100%" at bounding box center [106, 277] width 49 height 8
type input "100%"
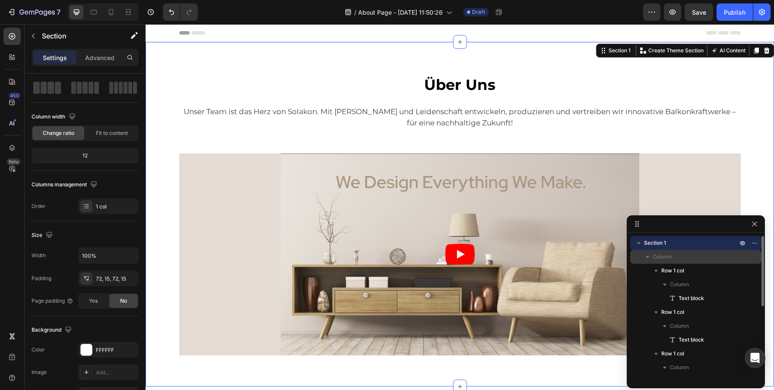
click at [663, 254] on span "Column" at bounding box center [662, 256] width 19 height 9
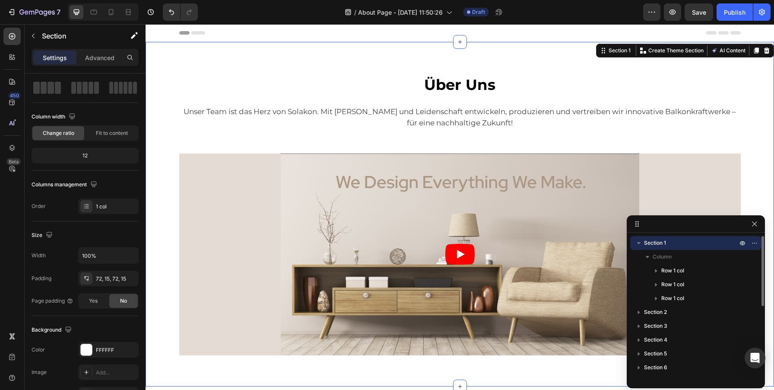
click at [669, 246] on p "Section 1" at bounding box center [691, 242] width 95 height 9
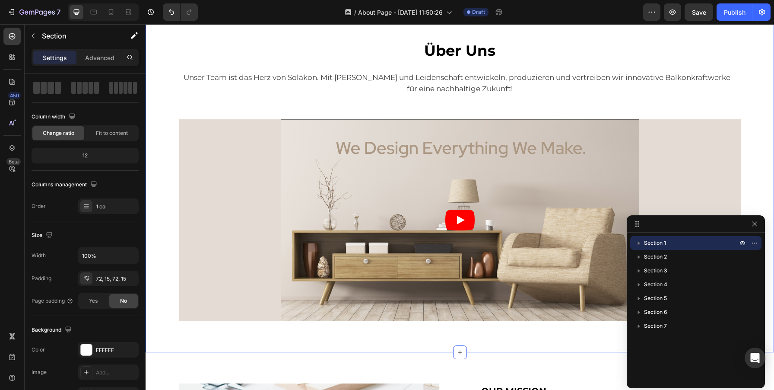
scroll to position [0, 0]
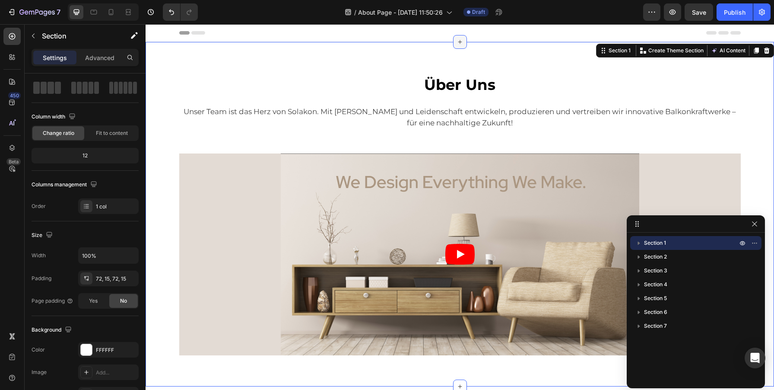
click at [457, 41] on icon at bounding box center [459, 41] width 7 height 7
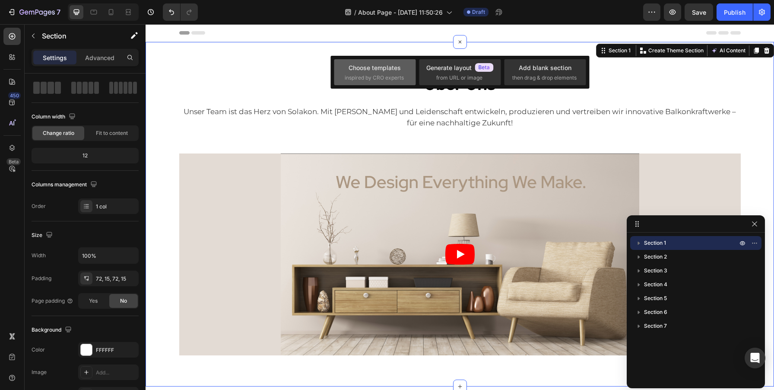
click at [374, 78] on span "inspired by CRO experts" at bounding box center [374, 78] width 59 height 8
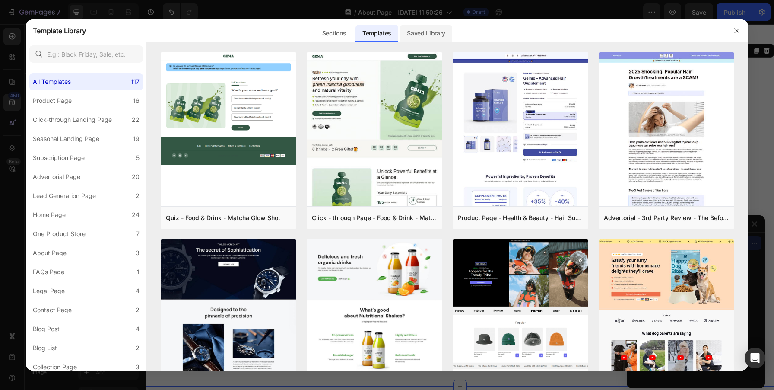
click at [425, 31] on div "Saved Library" at bounding box center [426, 33] width 52 height 17
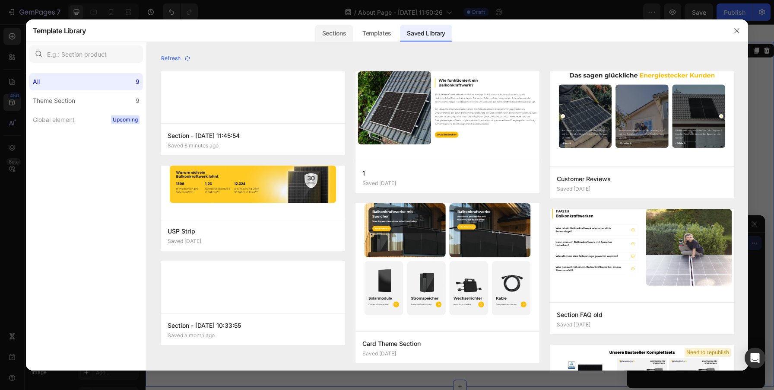
click at [349, 32] on div "Sections" at bounding box center [334, 33] width 38 height 17
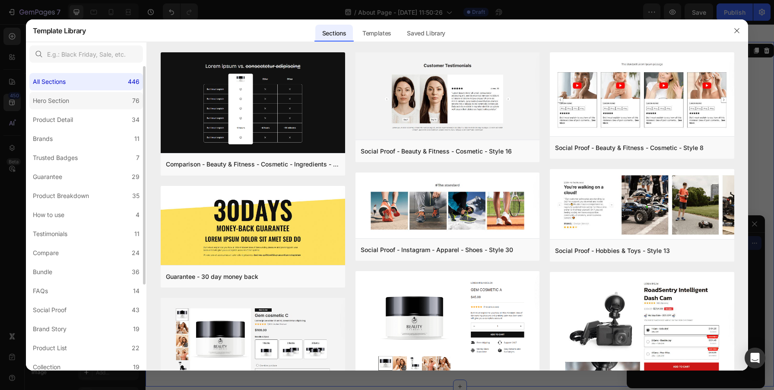
click at [59, 101] on div "Hero Section" at bounding box center [51, 100] width 36 height 10
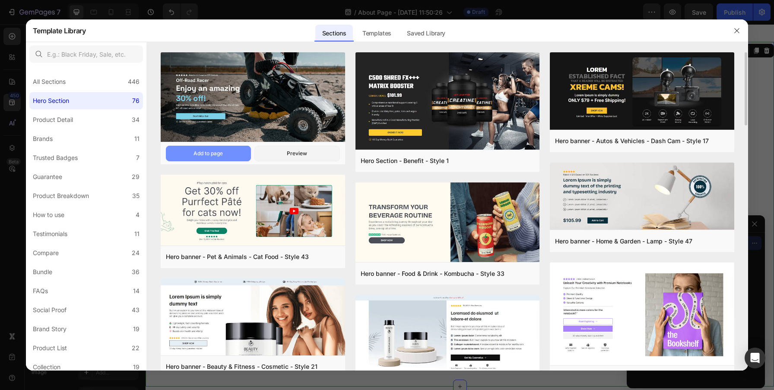
click at [210, 149] on div "Add to page" at bounding box center [207, 153] width 29 height 8
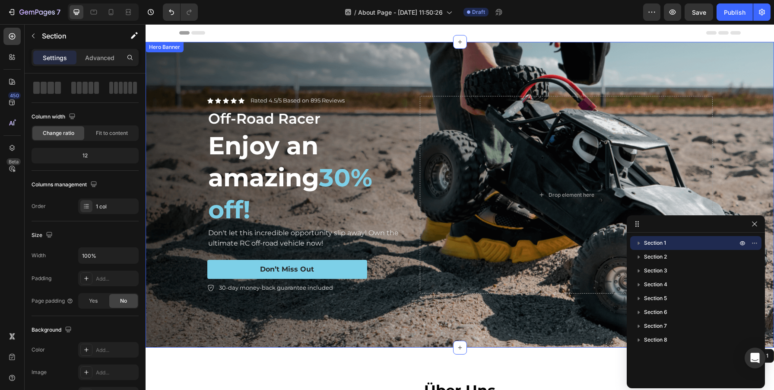
click at [186, 56] on div "Icon Icon Icon Icon Icon Icon List Rated 4.5/5 Based on 895 Reviews Text Block …" at bounding box center [460, 194] width 628 height 305
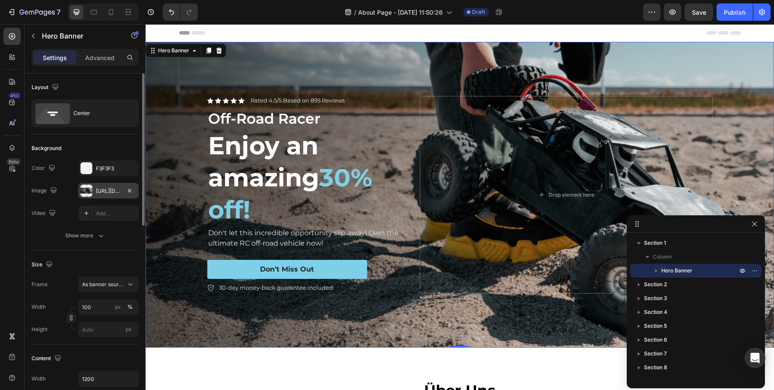
click at [102, 189] on div "https://cdn.shopify.com/s/files/1/2005/9307/files/gempages_432750572815254551-7…" at bounding box center [108, 191] width 25 height 8
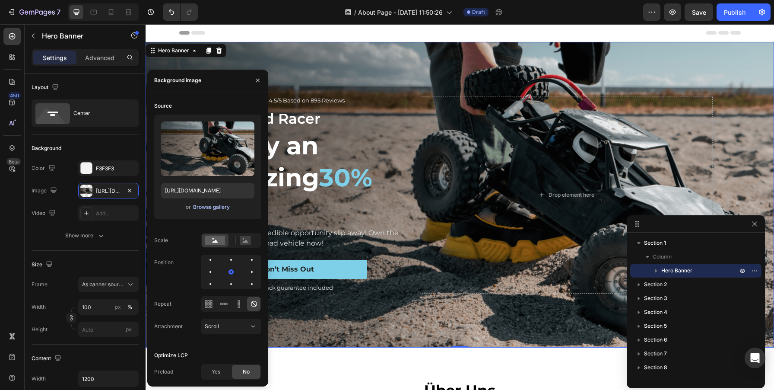
click at [210, 207] on div "Browse gallery" at bounding box center [211, 207] width 37 height 8
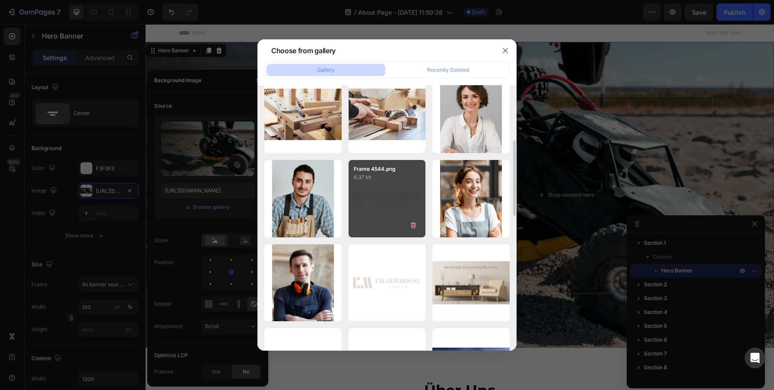
scroll to position [666, 0]
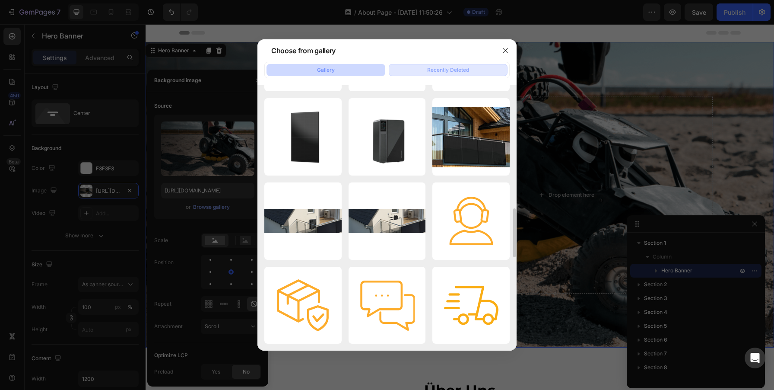
click at [448, 71] on div "Recently Deleted" at bounding box center [448, 70] width 42 height 8
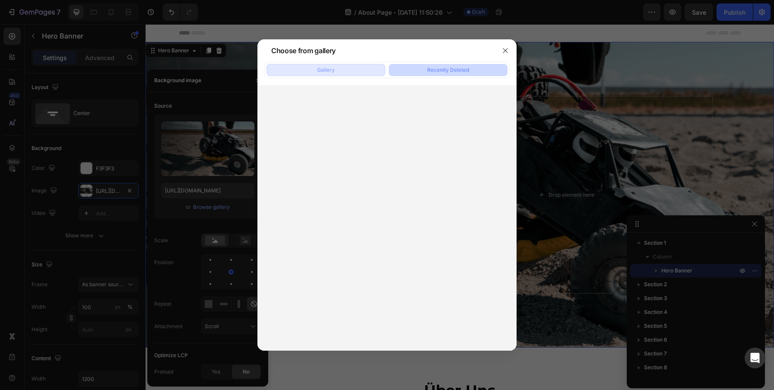
click at [350, 72] on button "Gallery" at bounding box center [325, 70] width 119 height 12
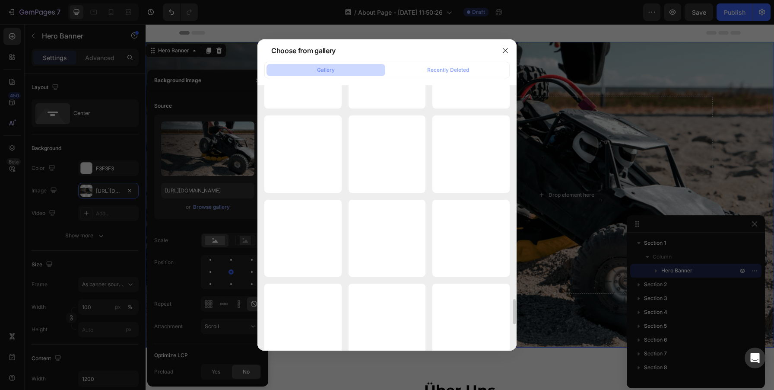
scroll to position [2246, 0]
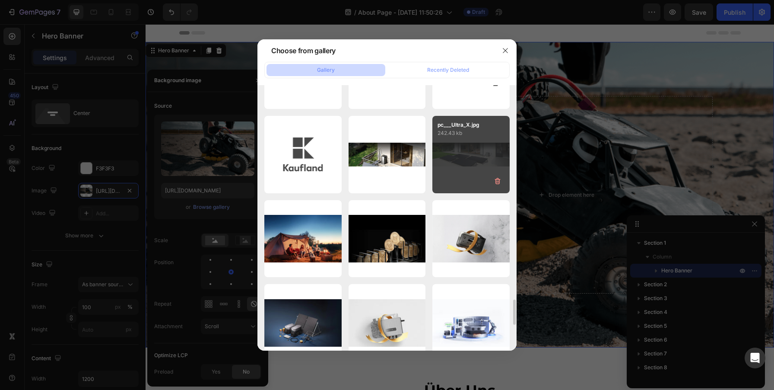
click at [484, 154] on div "pc___Ultra_X.jpg 242.43 kb" at bounding box center [470, 154] width 77 height 77
type input "https://cdn.shopify.com/s/files/1/0760/4161/7737/files/gempages_577411067571864…"
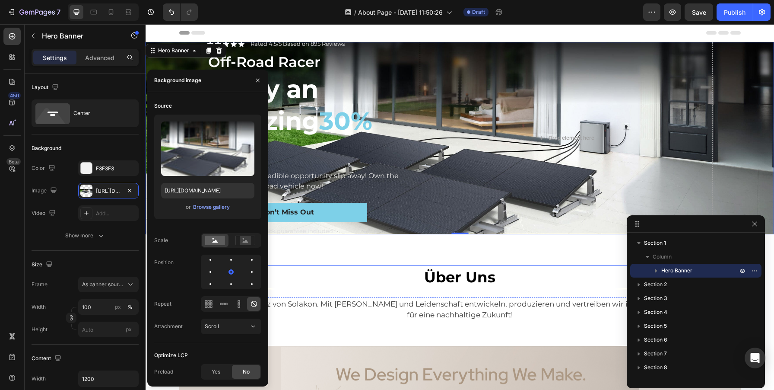
click at [592, 278] on p "Über Uns" at bounding box center [460, 277] width 560 height 22
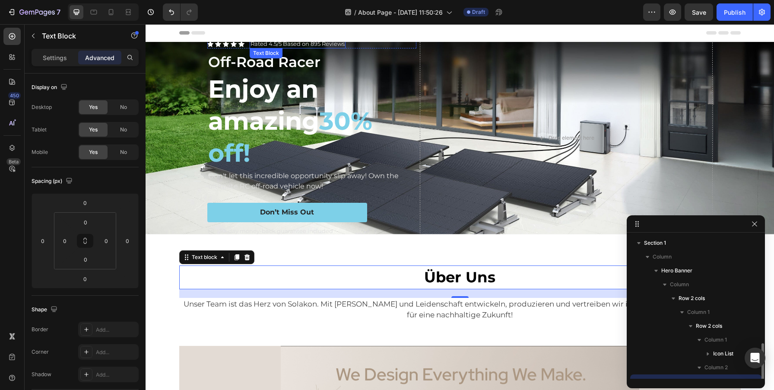
click at [311, 47] on p "Rated 4.5/5 Based on 895 Reviews" at bounding box center [297, 43] width 94 height 7
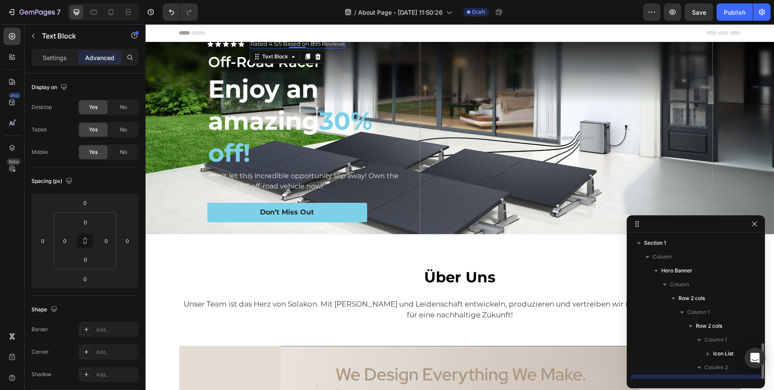
scroll to position [80, 0]
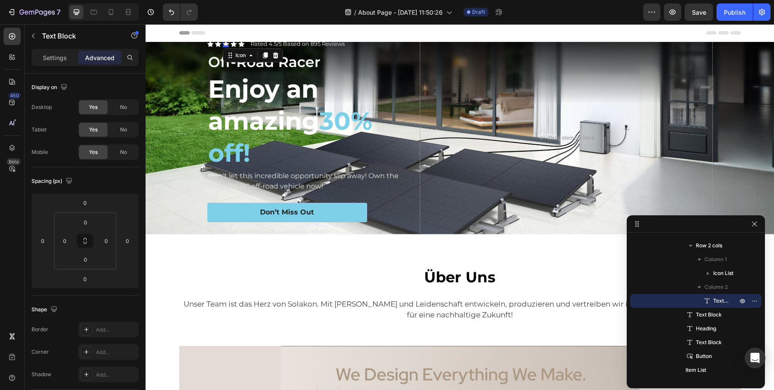
click at [224, 44] on div "Icon 0" at bounding box center [226, 44] width 6 height 6
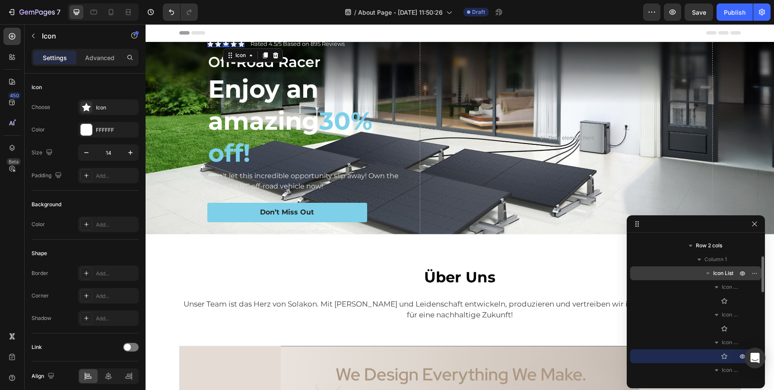
click at [723, 269] on span "Icon List" at bounding box center [723, 273] width 20 height 9
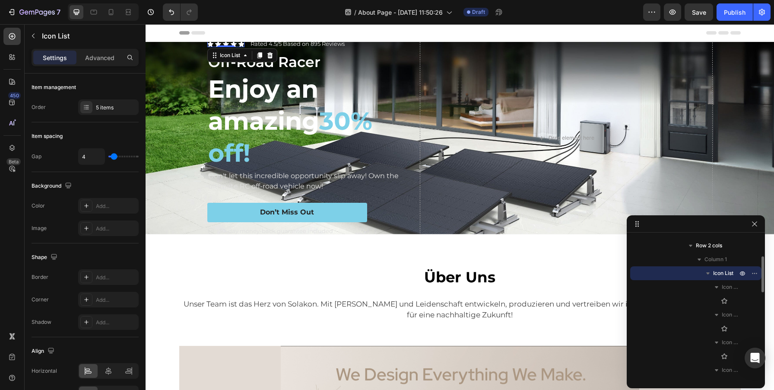
click at [708, 272] on icon "button" at bounding box center [707, 273] width 3 height 2
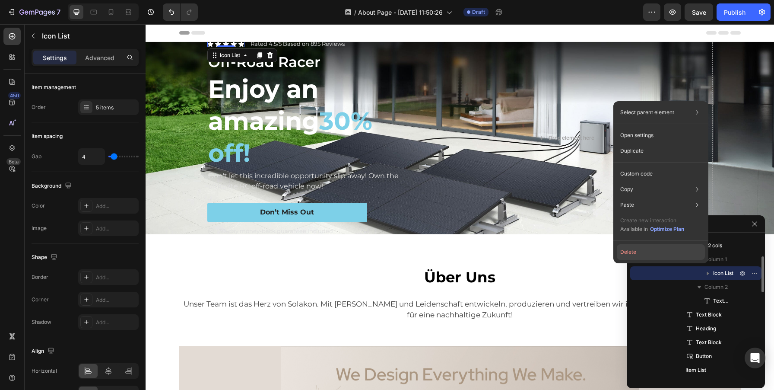
click at [659, 250] on button "Delete" at bounding box center [661, 252] width 88 height 16
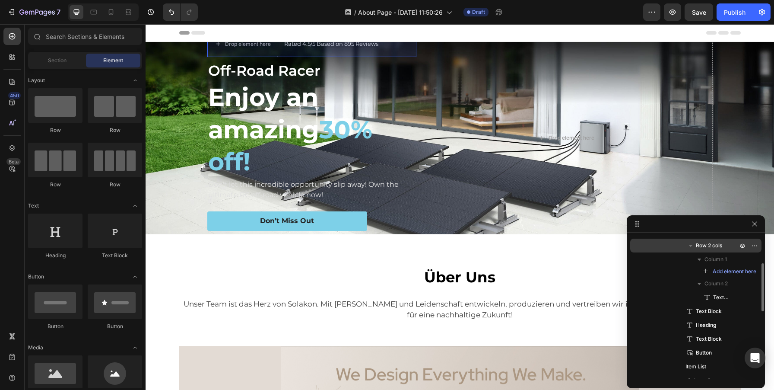
click at [708, 245] on span "Row 2 cols" at bounding box center [709, 245] width 26 height 9
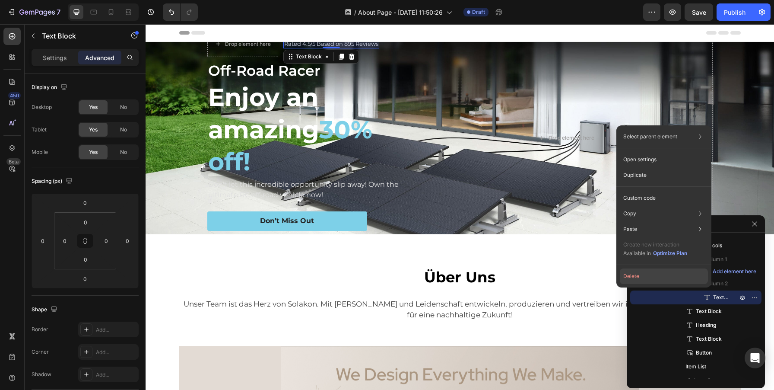
click at [642, 273] on button "Delete" at bounding box center [664, 276] width 88 height 16
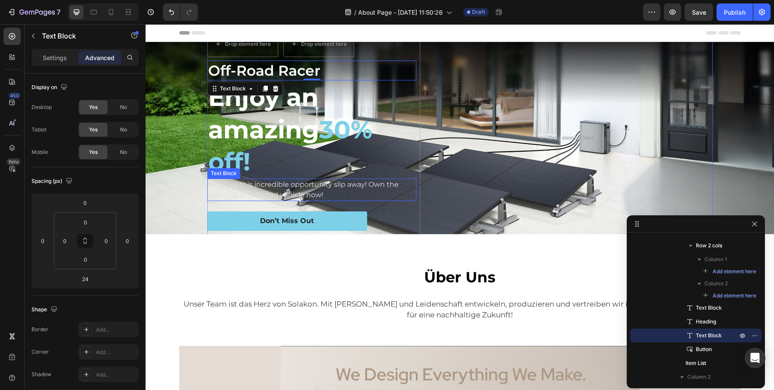
click at [292, 181] on p "Don't let this incredible opportunity slip away! Own the ultimate RC off-road v…" at bounding box center [311, 189] width 207 height 21
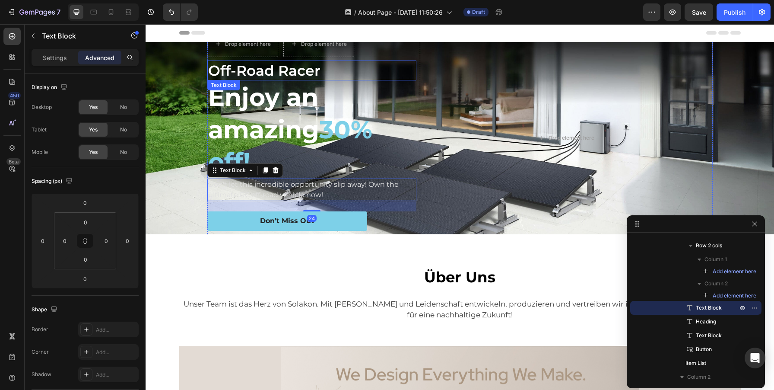
click at [335, 68] on p "Off-Road Racer" at bounding box center [311, 70] width 207 height 19
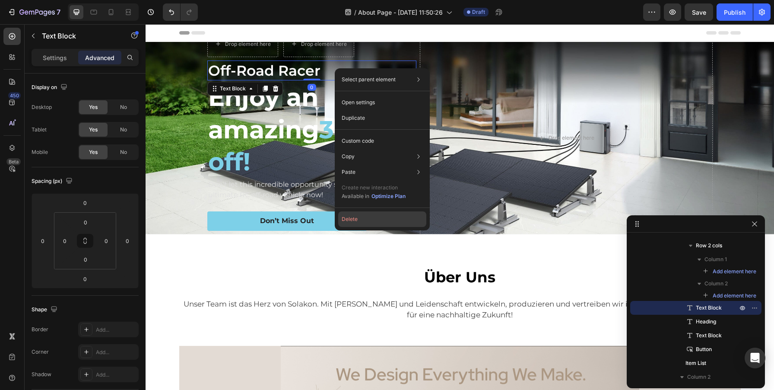
click at [351, 219] on button "Delete" at bounding box center [382, 219] width 88 height 16
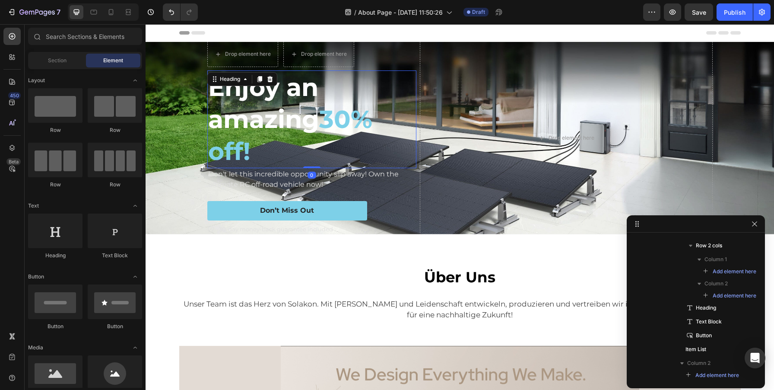
click at [339, 97] on h2 "Enjoy an amazing 30% off!" at bounding box center [311, 119] width 209 height 98
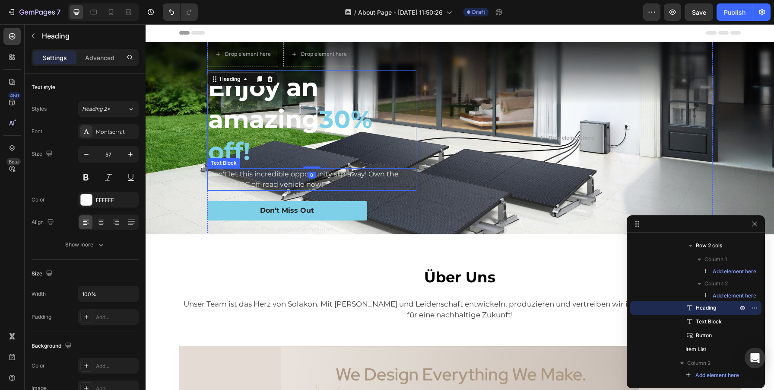
click at [355, 183] on p "Don't let this incredible opportunity slip away! Own the ultimate RC off-road v…" at bounding box center [311, 179] width 207 height 21
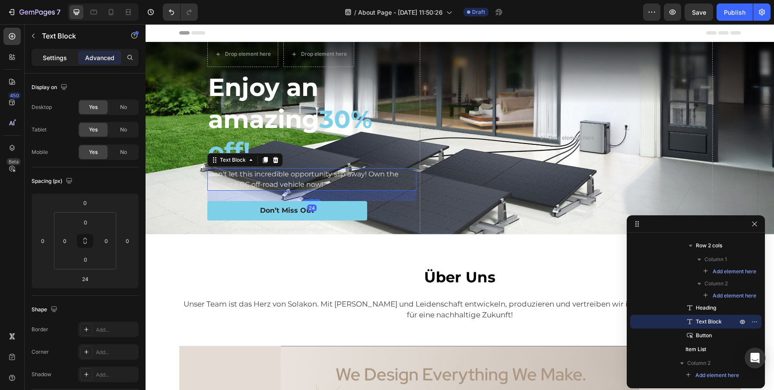
click at [65, 63] on div "Settings" at bounding box center [54, 58] width 43 height 14
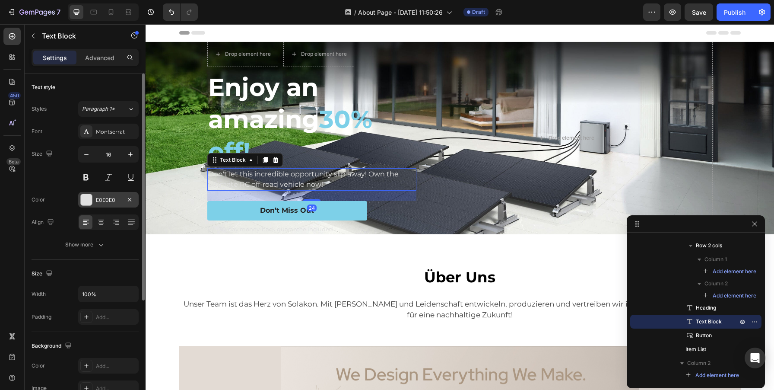
click at [87, 196] on div at bounding box center [86, 199] width 11 height 11
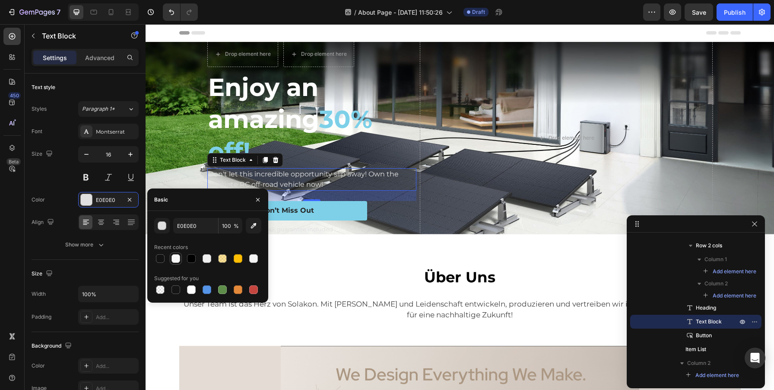
click at [175, 259] on div at bounding box center [175, 258] width 9 height 9
click at [178, 259] on div at bounding box center [175, 258] width 9 height 9
click at [205, 257] on div at bounding box center [207, 258] width 9 height 9
click at [189, 228] on input "EFEFEF" at bounding box center [195, 226] width 45 height 16
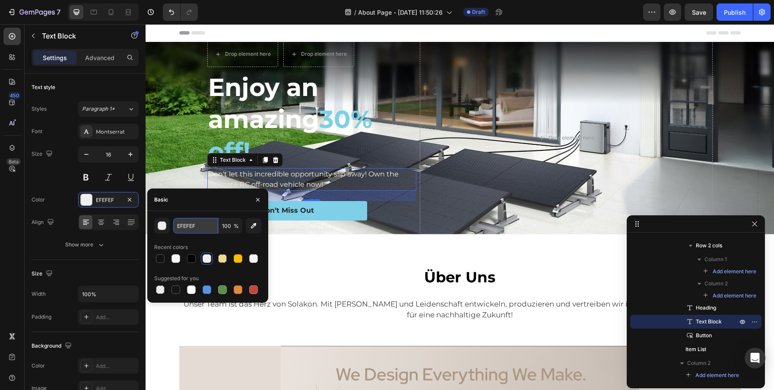
click at [189, 228] on input "EFEFEF" at bounding box center [195, 226] width 45 height 16
type input "ffffff"
click at [63, 200] on div "Color EFEFEF" at bounding box center [85, 200] width 107 height 16
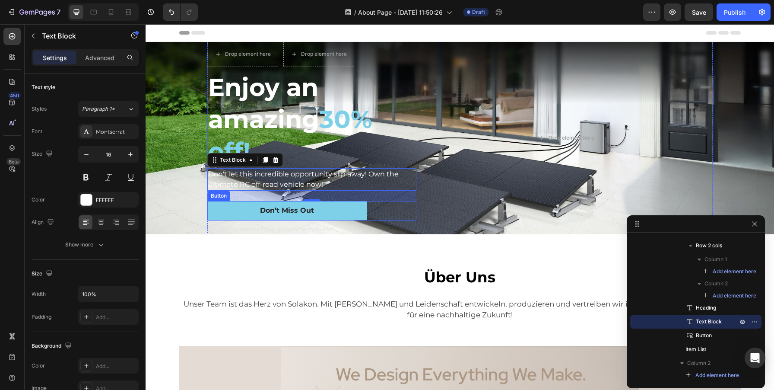
click at [398, 208] on div "Don’t Miss Out Button" at bounding box center [311, 210] width 209 height 19
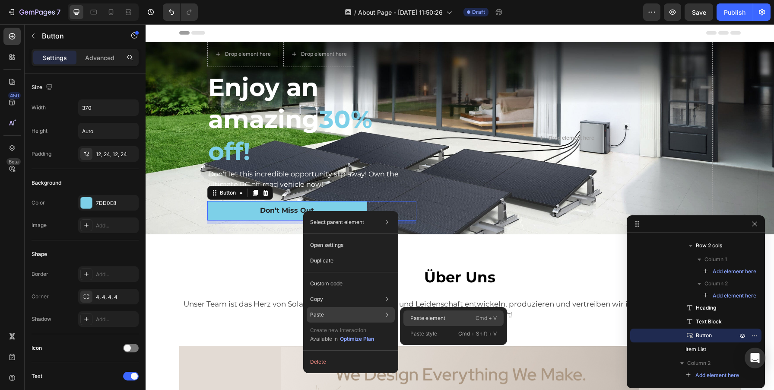
click at [435, 326] on div "Paste element Cmd + V" at bounding box center [453, 334] width 100 height 16
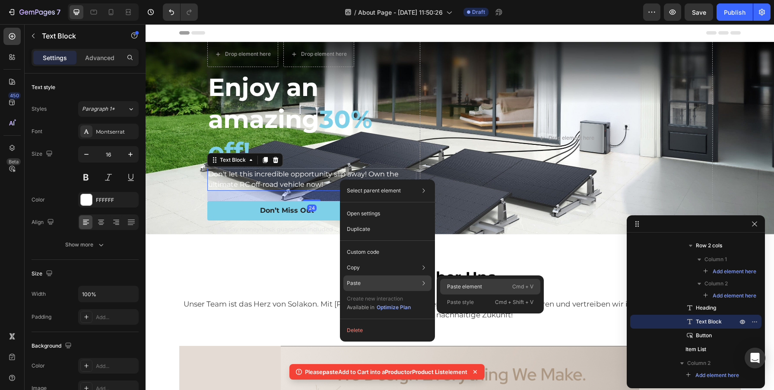
click at [468, 286] on p "Paste element" at bounding box center [464, 286] width 35 height 8
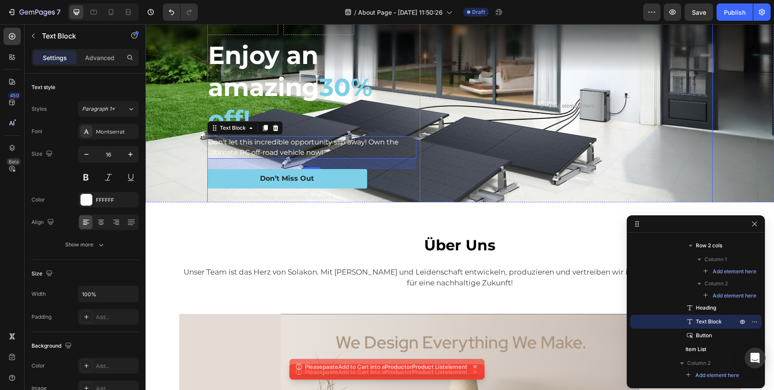
scroll to position [46, 0]
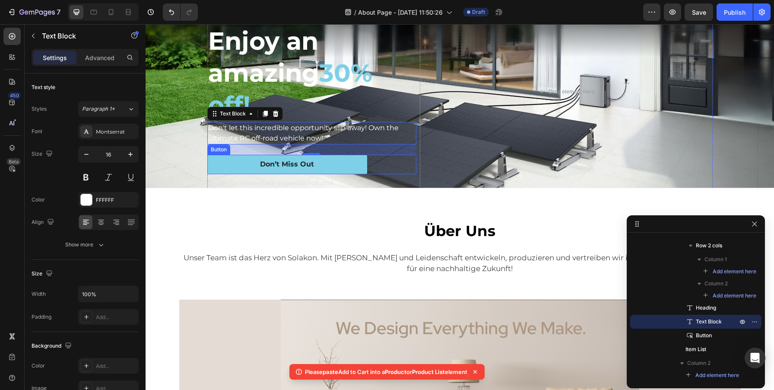
click at [374, 158] on div "Don’t Miss Out Button" at bounding box center [311, 164] width 209 height 19
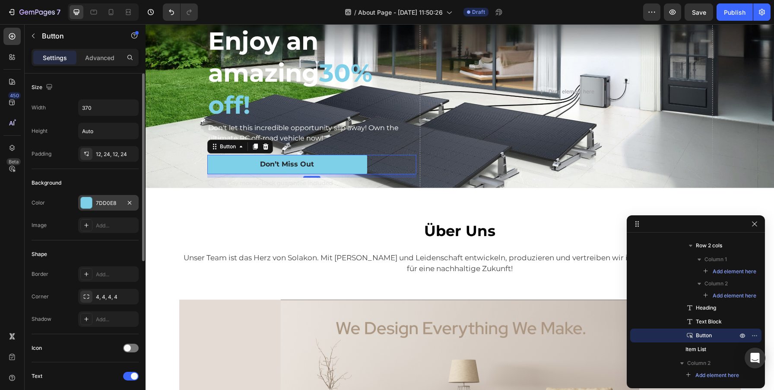
click at [109, 202] on div "7DD0E8" at bounding box center [108, 203] width 25 height 8
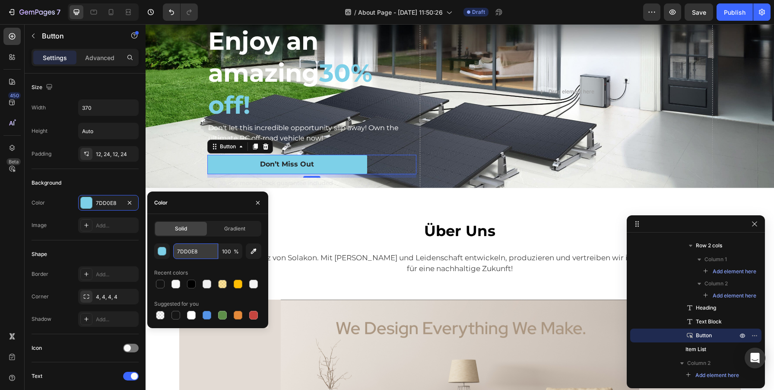
click at [183, 250] on input "7DD0E8" at bounding box center [195, 251] width 45 height 16
paste input "3B486A"
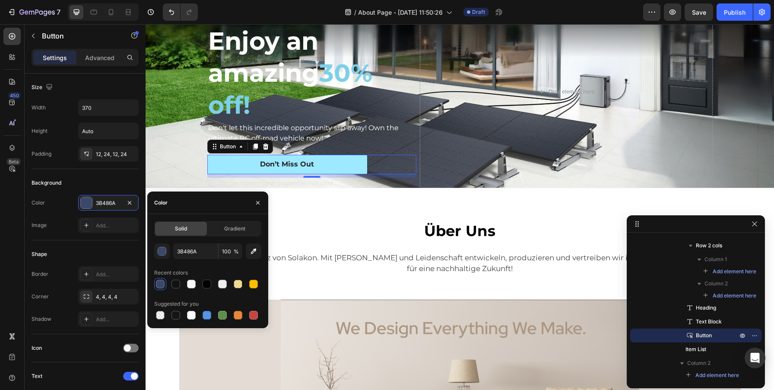
click at [329, 167] on button "Don’t Miss Out" at bounding box center [287, 164] width 160 height 19
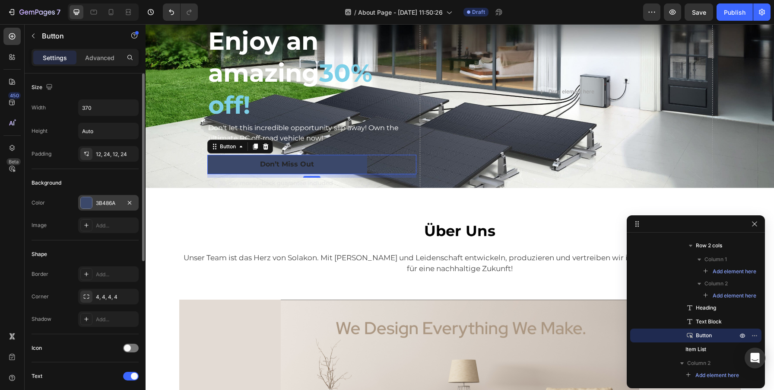
click at [103, 209] on div "3B486A" at bounding box center [108, 203] width 60 height 16
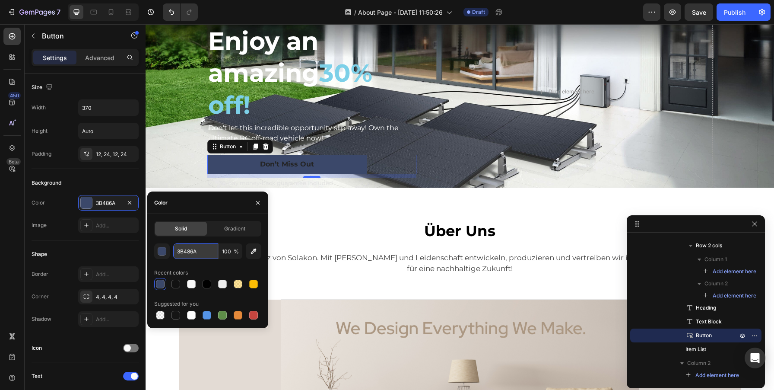
click at [184, 257] on input "3B486A" at bounding box center [195, 251] width 45 height 16
paste input "FEBE04"
type input "FEBE04"
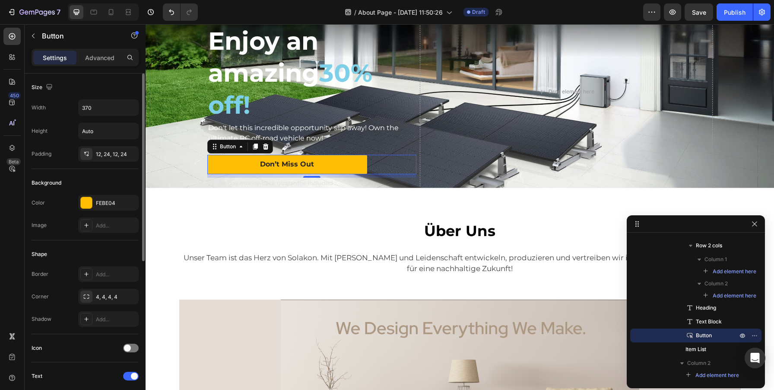
click at [65, 188] on div "Background" at bounding box center [85, 183] width 107 height 14
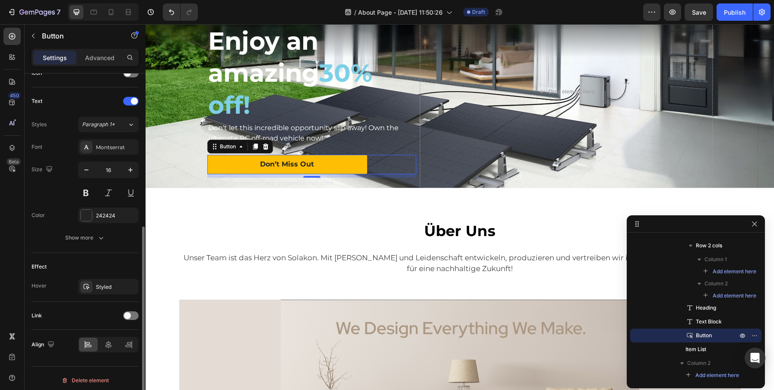
scroll to position [273, 0]
click at [105, 284] on div "Styled" at bounding box center [108, 288] width 25 height 8
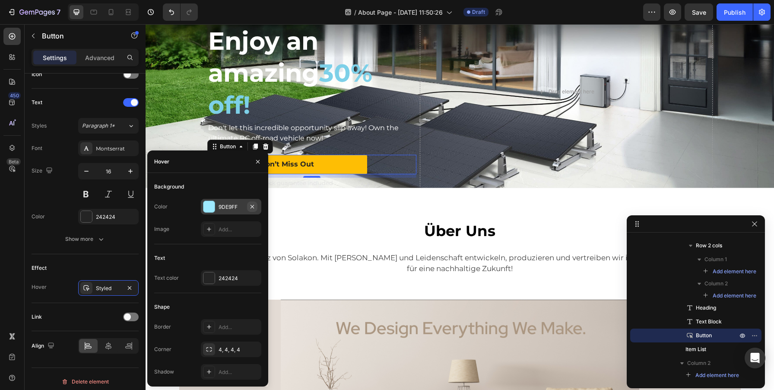
click at [254, 204] on icon "button" at bounding box center [252, 206] width 7 height 7
click at [219, 210] on div "Add..." at bounding box center [239, 207] width 41 height 8
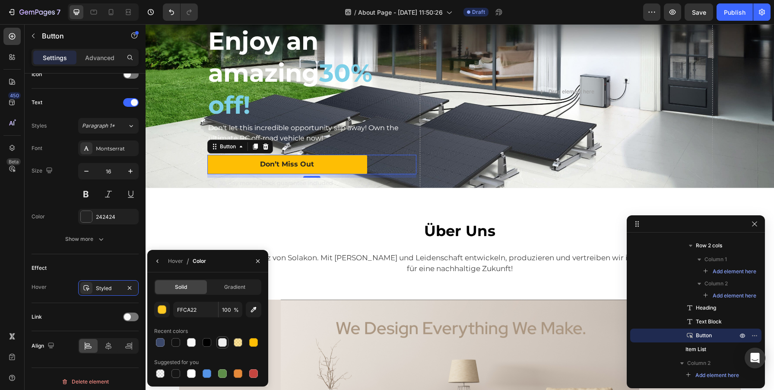
click at [222, 346] on div at bounding box center [222, 342] width 9 height 9
type input "EFEFEF"
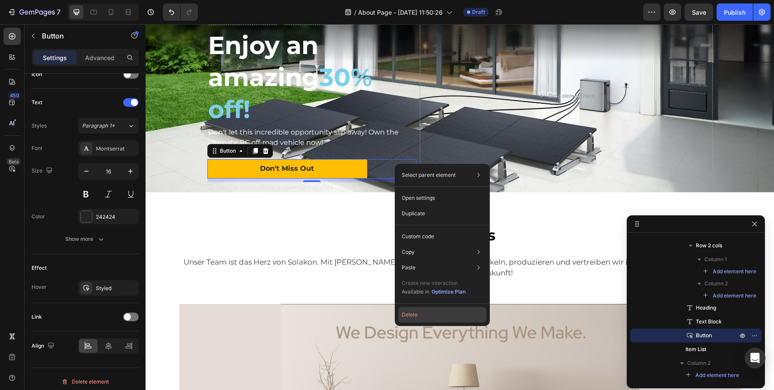
click at [413, 314] on button "Delete" at bounding box center [442, 315] width 88 height 16
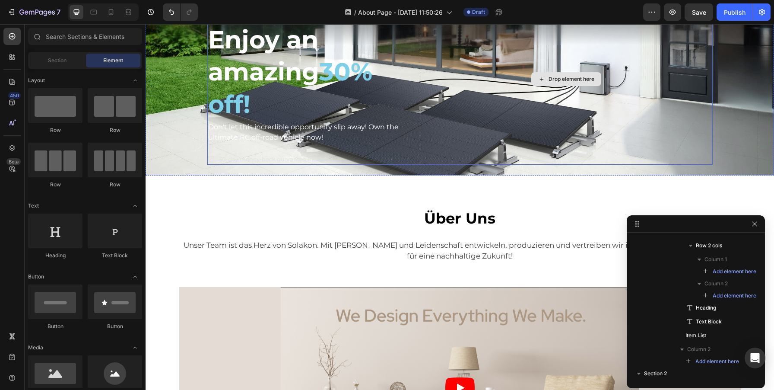
scroll to position [76, 0]
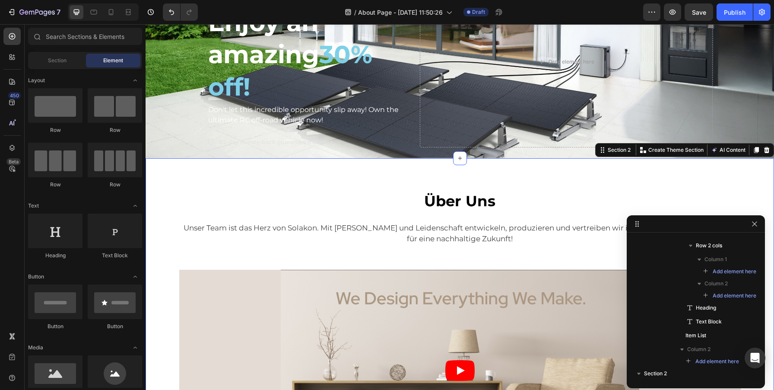
click at [467, 178] on div "Über Uns Text block Row Unser Team ist das Herz von Solakon. Mit Fachwissen und…" at bounding box center [460, 330] width 628 height 344
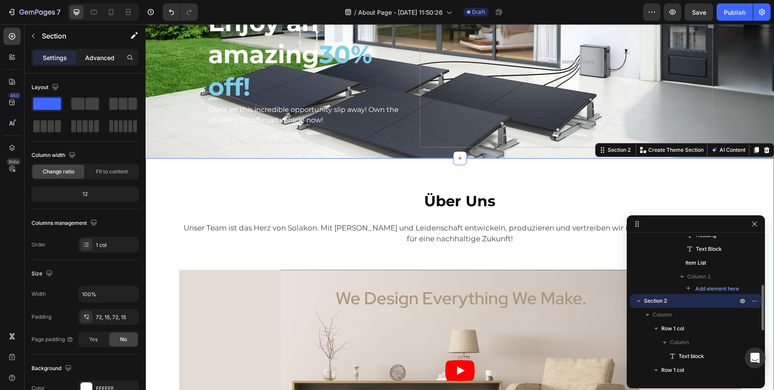
click at [115, 60] on div "Advanced" at bounding box center [99, 58] width 43 height 14
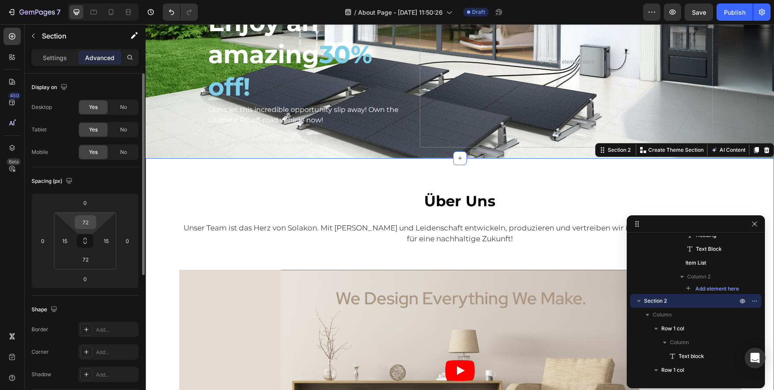
click at [87, 225] on input "72" at bounding box center [85, 222] width 17 height 13
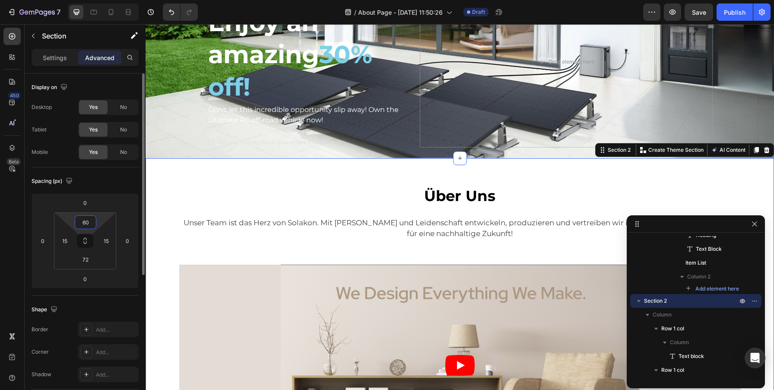
type input "6"
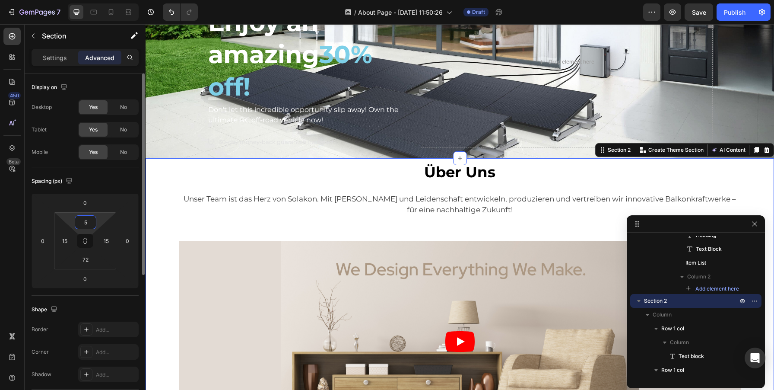
type input "50"
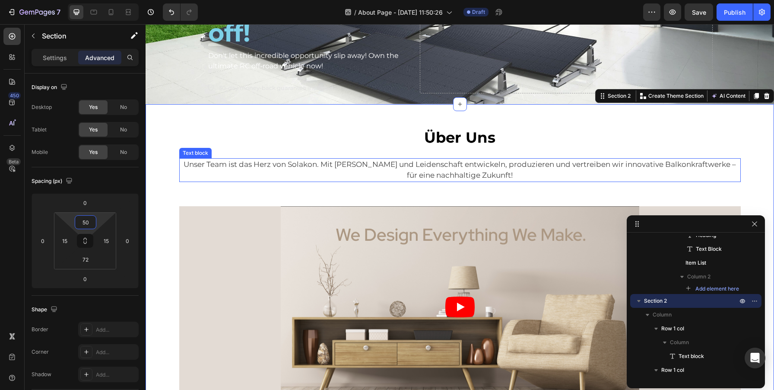
scroll to position [140, 0]
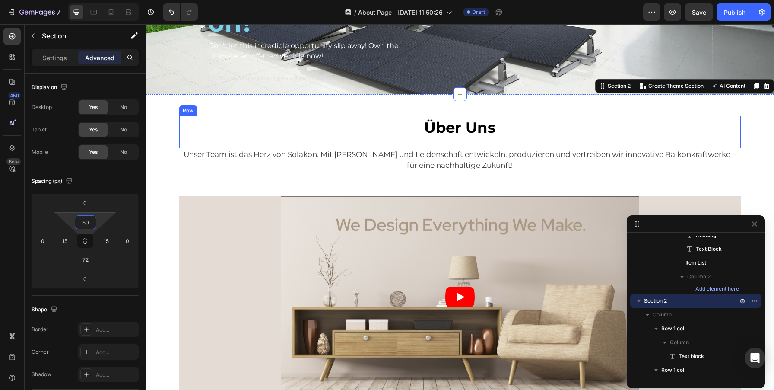
click at [472, 140] on div "Über Uns Text block" at bounding box center [459, 132] width 561 height 32
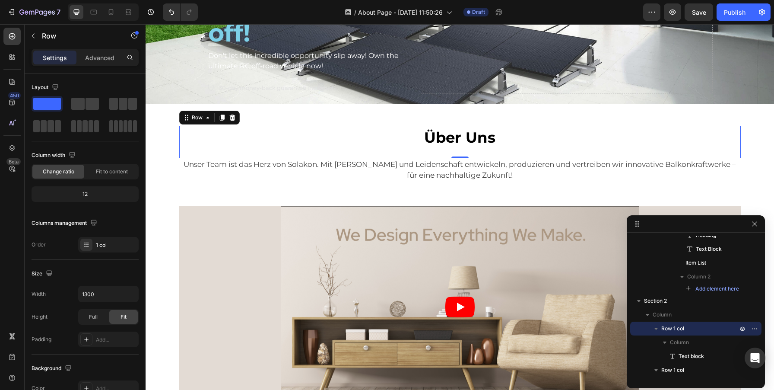
scroll to position [231, 0]
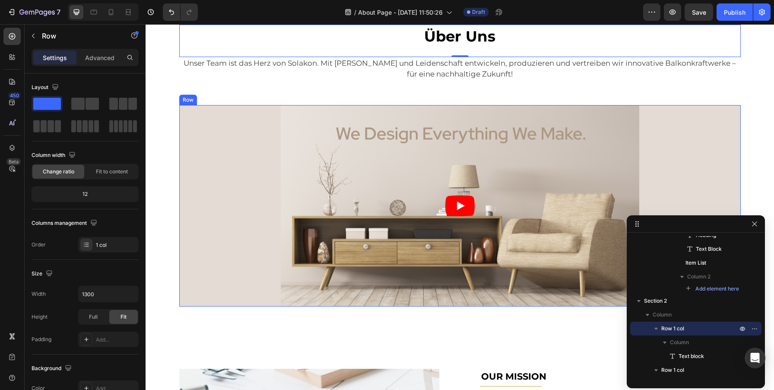
click at [199, 118] on div "Video Row" at bounding box center [459, 206] width 561 height 202
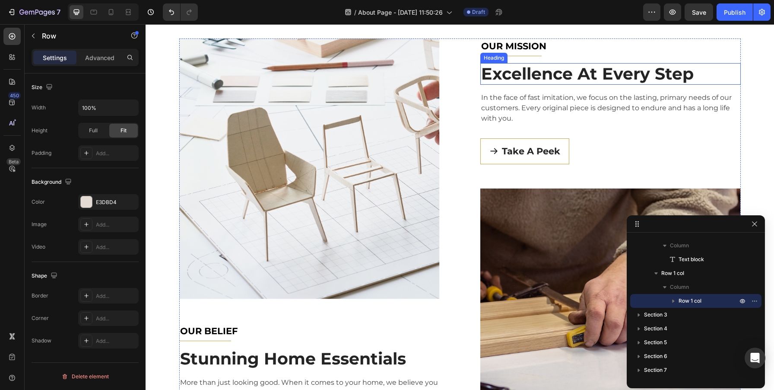
scroll to position [542, 0]
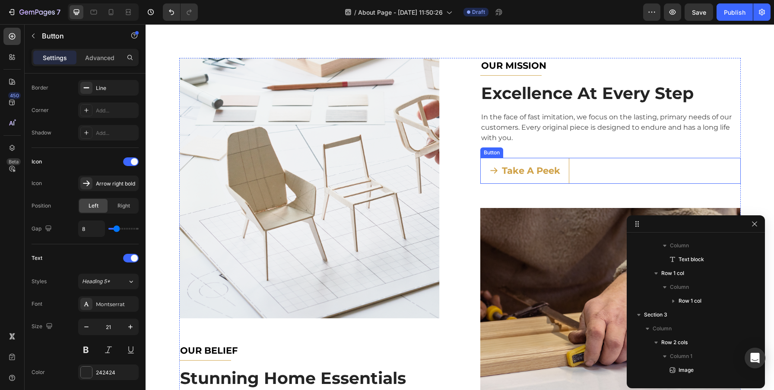
click at [564, 161] on link "Take A Peek" at bounding box center [524, 171] width 89 height 26
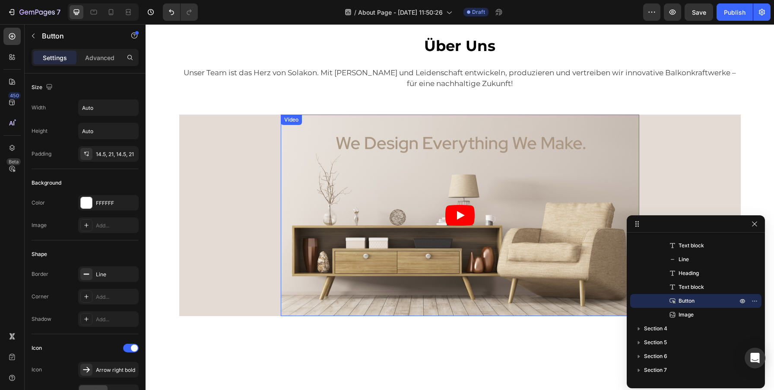
scroll to position [98, 0]
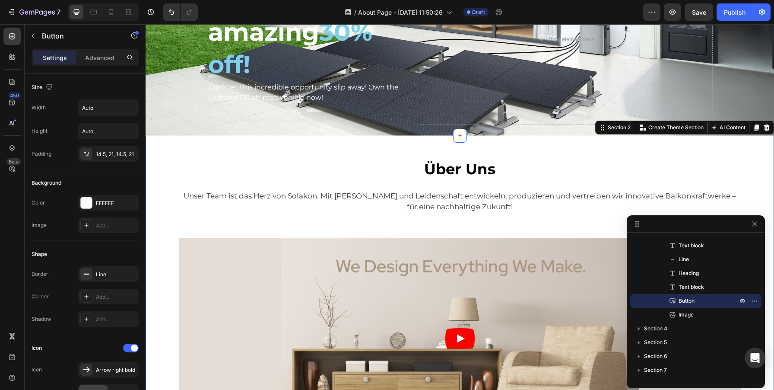
click at [159, 158] on div "Über Uns Text block Row Unser Team ist das Herz von Solakon. Mit Fachwissen und…" at bounding box center [459, 298] width 615 height 282
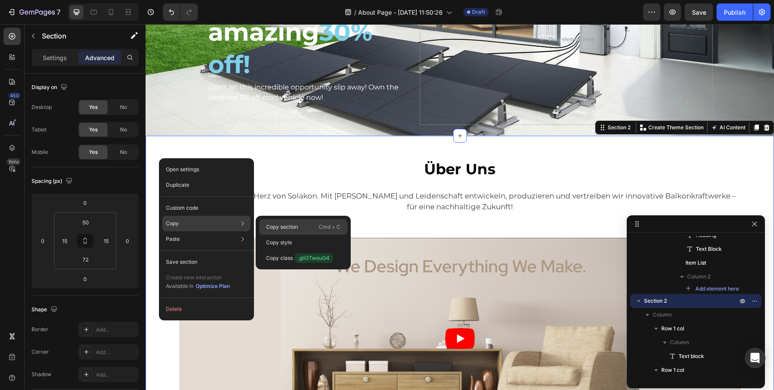
click at [294, 225] on p "Copy section" at bounding box center [282, 227] width 32 height 8
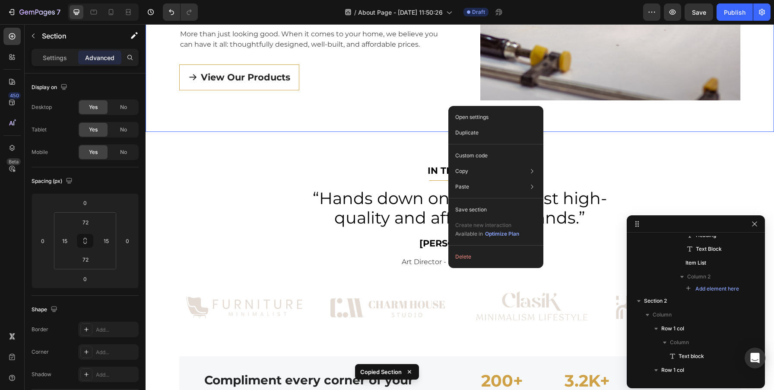
scroll to position [333, 0]
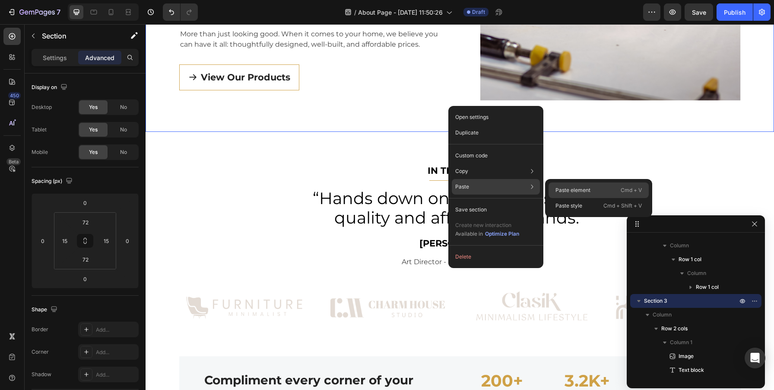
click at [579, 190] on p "Paste element" at bounding box center [572, 190] width 35 height 8
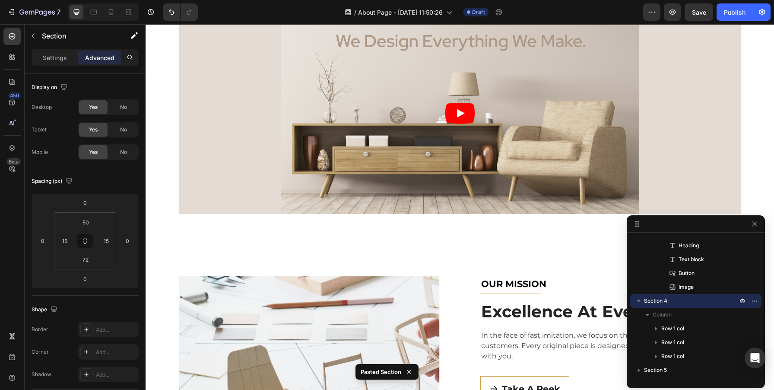
scroll to position [225, 0]
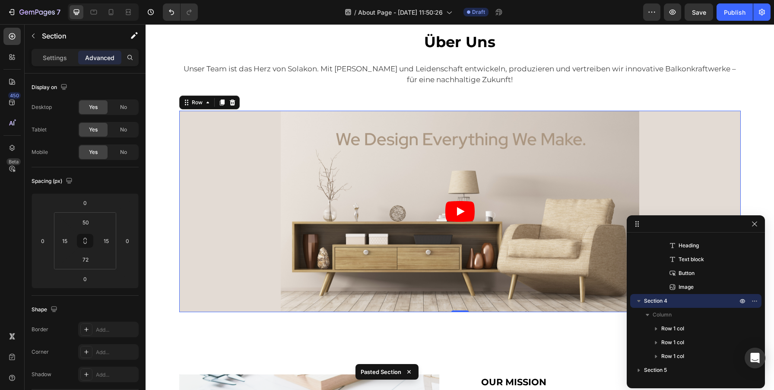
click at [208, 122] on div "Video Row" at bounding box center [459, 212] width 561 height 202
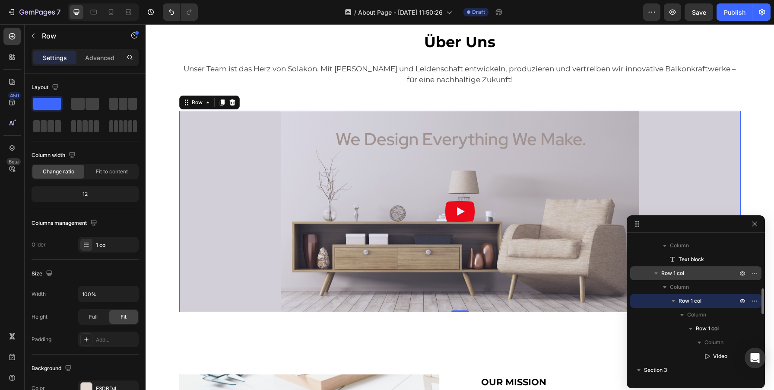
click at [665, 272] on span "Row 1 col" at bounding box center [672, 273] width 23 height 9
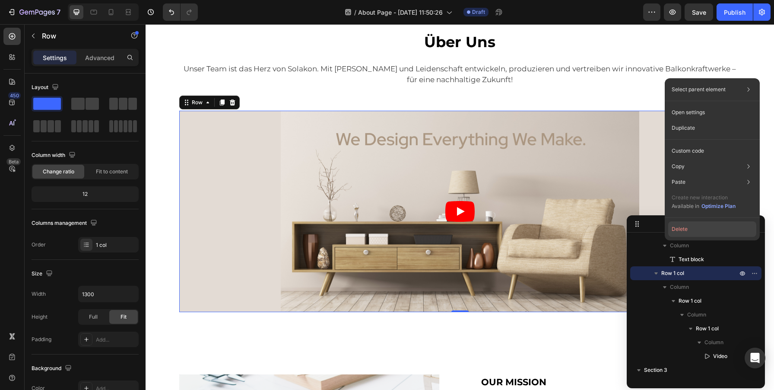
click at [690, 229] on button "Delete" at bounding box center [712, 229] width 88 height 16
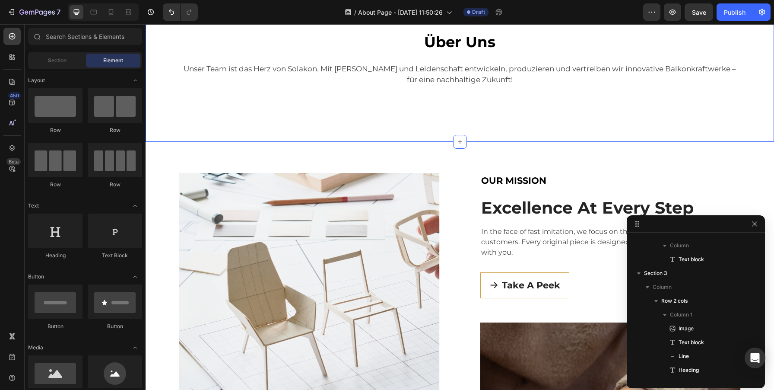
click at [461, 108] on div "Über Uns Text block Row Unser Team ist das Herz von Solakon. Mit Fachwissen und…" at bounding box center [459, 70] width 615 height 80
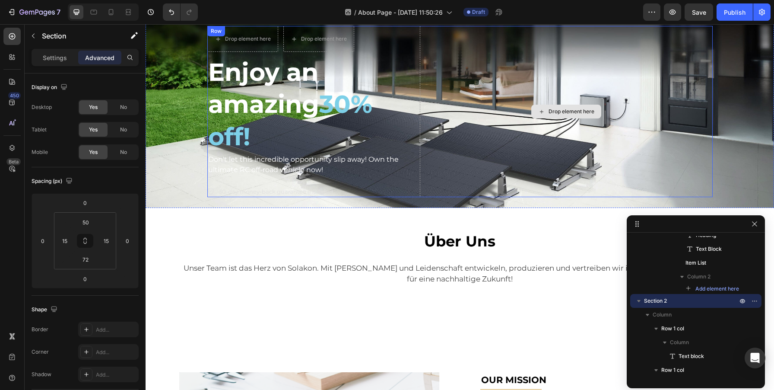
scroll to position [83, 0]
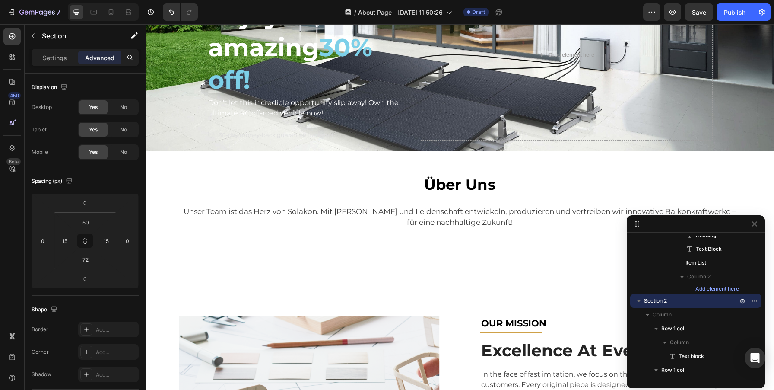
click at [494, 276] on div "Über Uns Text block Row Unser Team ist das Herz von Solakon. Mit Fachwissen und…" at bounding box center [460, 217] width 628 height 133
click at [244, 160] on div "Über Uns Text block Row Unser Team ist das Herz von Solakon. Mit Fachwissen und…" at bounding box center [460, 217] width 628 height 133
click at [683, 301] on p "Section 2" at bounding box center [691, 300] width 95 height 9
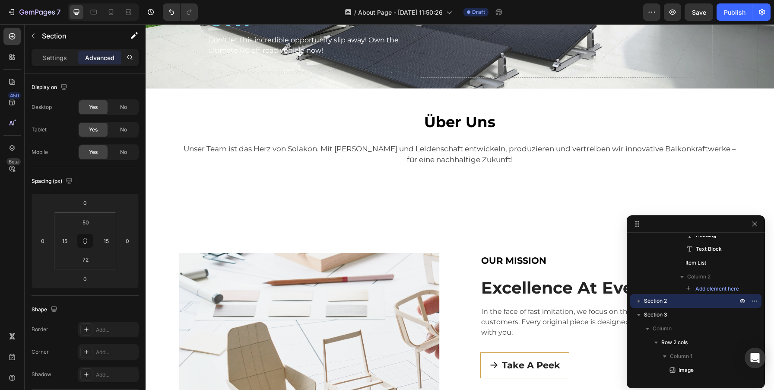
click at [252, 203] on div "Über Uns Text block Row Unser Team ist das Herz von Solakon. Mit Fachwissen und…" at bounding box center [460, 155] width 628 height 133
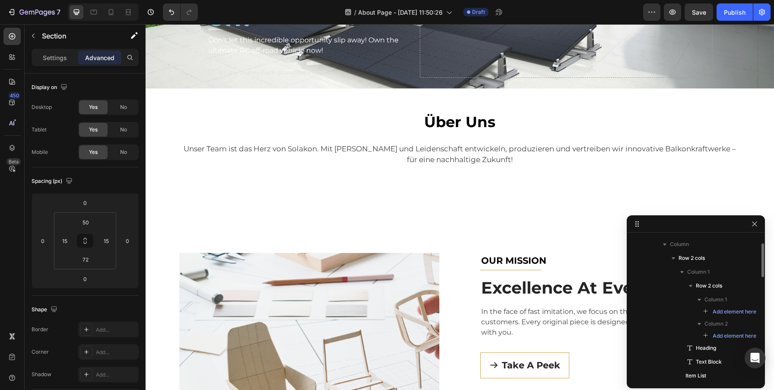
scroll to position [0, 0]
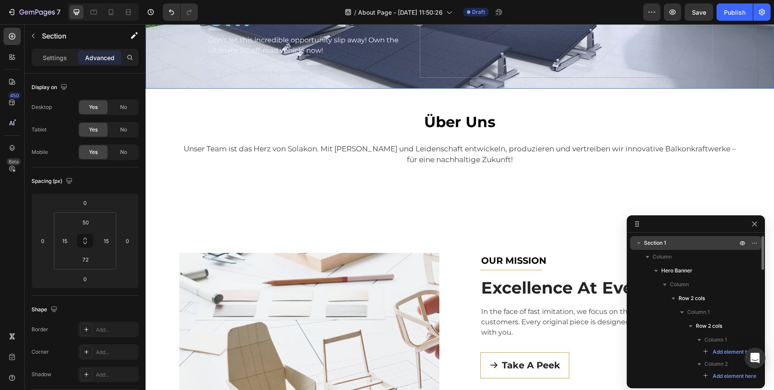
click at [645, 244] on span "Section 1" at bounding box center [655, 242] width 22 height 9
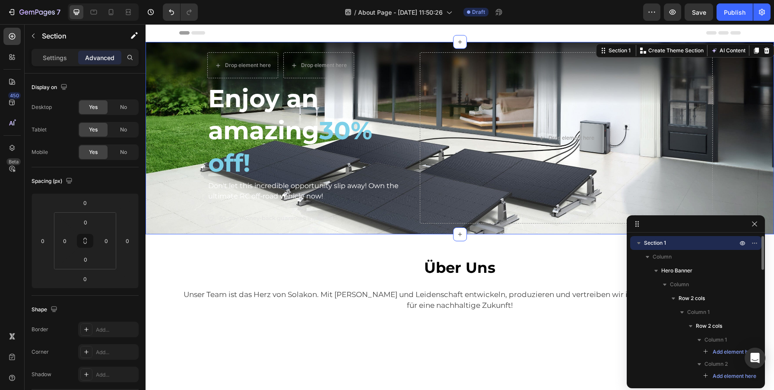
click at [631, 241] on div "Section 1" at bounding box center [695, 243] width 131 height 14
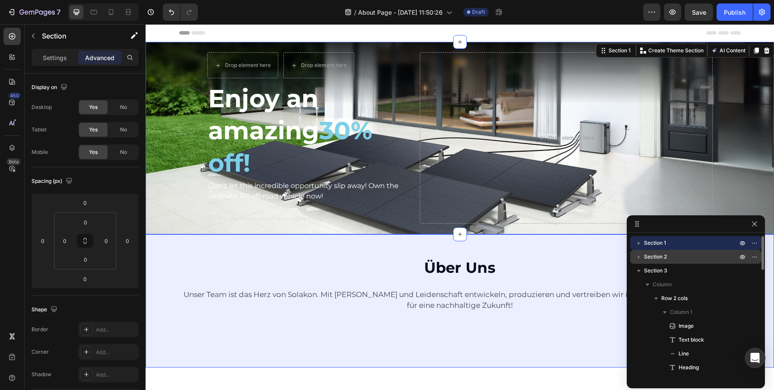
click at [653, 259] on span "Section 2" at bounding box center [655, 256] width 23 height 9
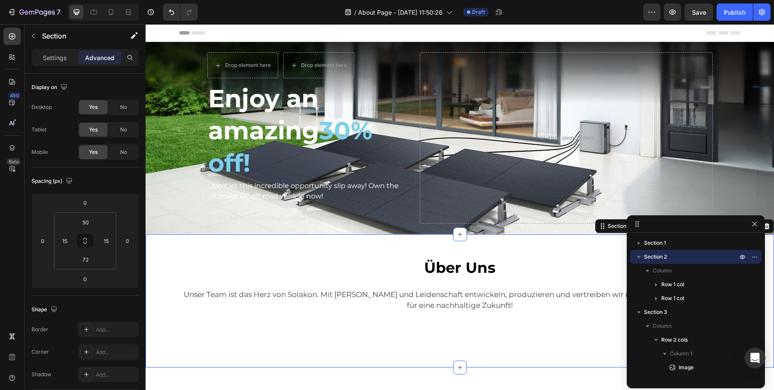
click at [95, 54] on p "Advanced" at bounding box center [99, 57] width 29 height 9
click at [81, 261] on input "72" at bounding box center [85, 259] width 17 height 13
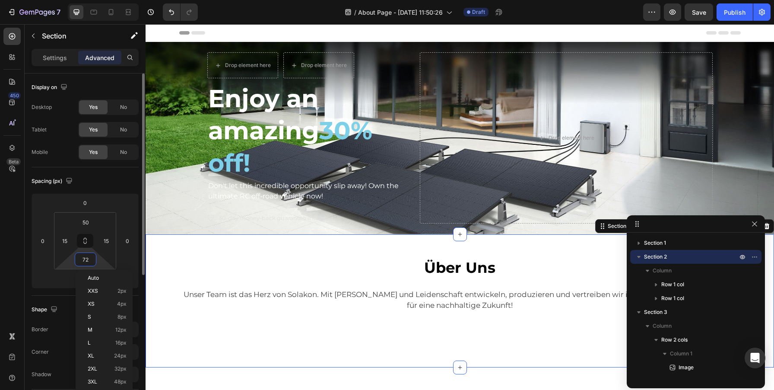
click at [81, 261] on input "72" at bounding box center [85, 259] width 17 height 13
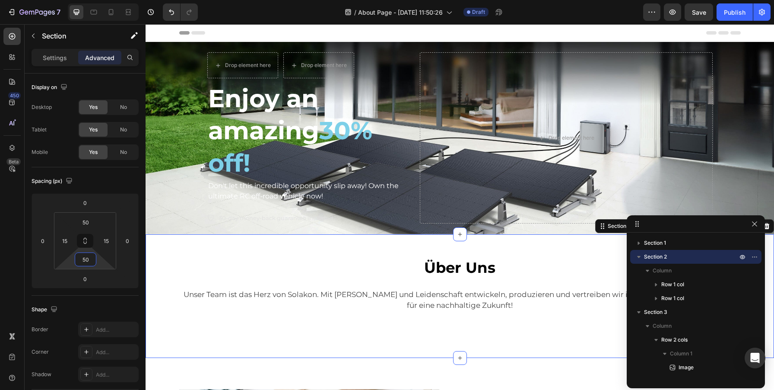
type input "5"
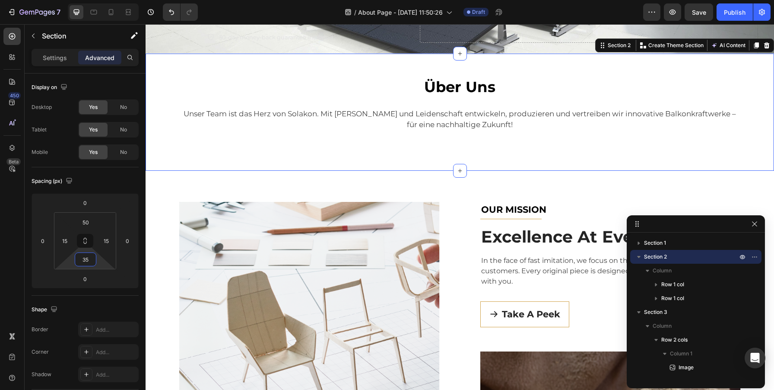
scroll to position [181, 0]
type input "35"
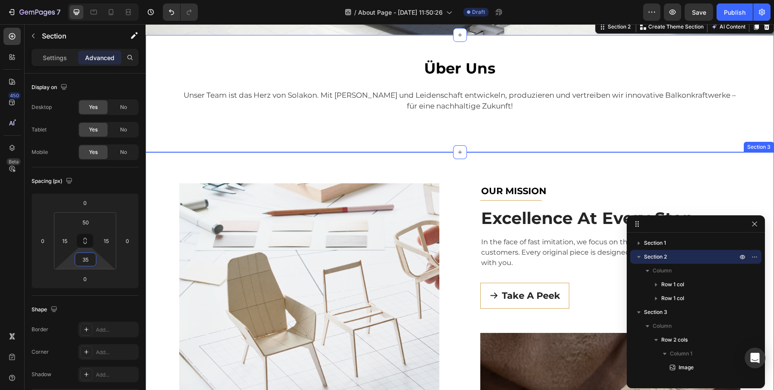
scroll to position [200, 0]
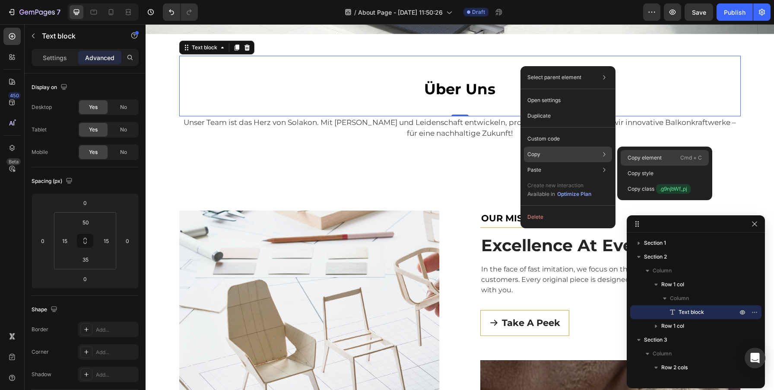
click at [630, 157] on p "Copy element" at bounding box center [645, 158] width 34 height 8
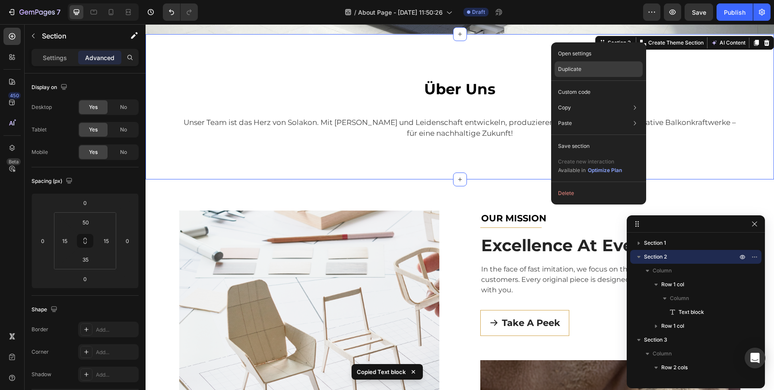
click at [574, 71] on p "Duplicate" at bounding box center [569, 69] width 23 height 8
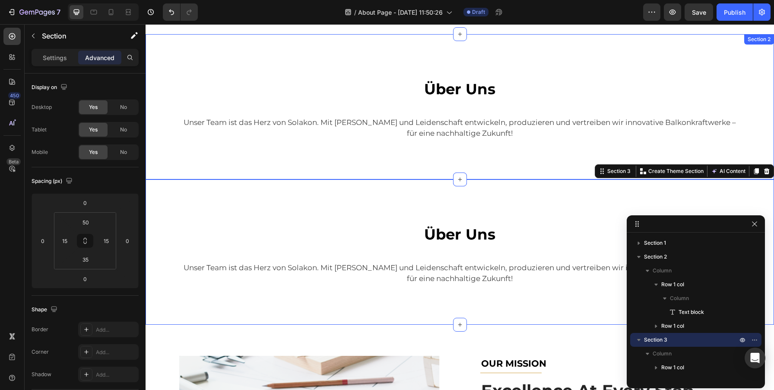
scroll to position [214, 0]
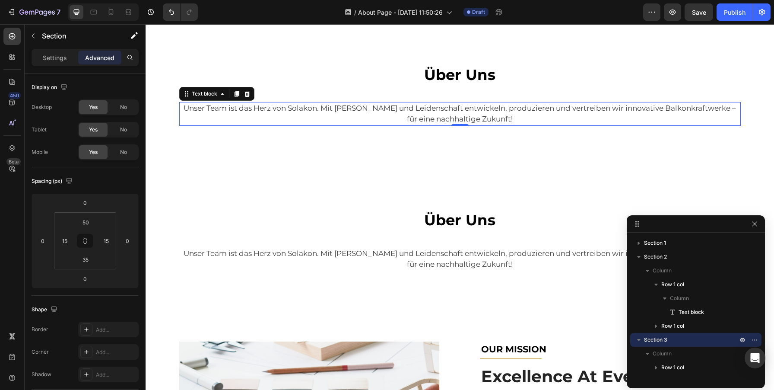
click at [495, 125] on div "Unser Team ist das Herz von Solakon. Mit [PERSON_NAME] und Leidenschaft entwick…" at bounding box center [459, 114] width 561 height 24
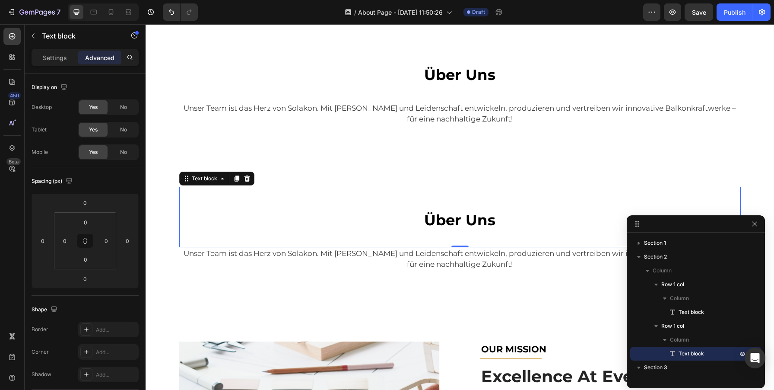
scroll to position [122, 0]
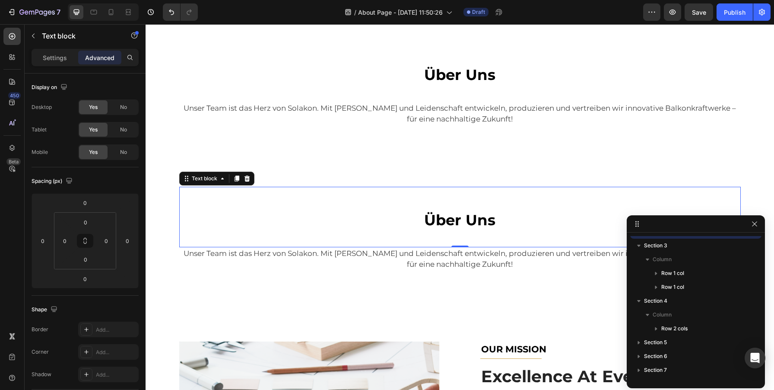
click at [467, 190] on div "Über Uns Text block 0" at bounding box center [459, 217] width 561 height 60
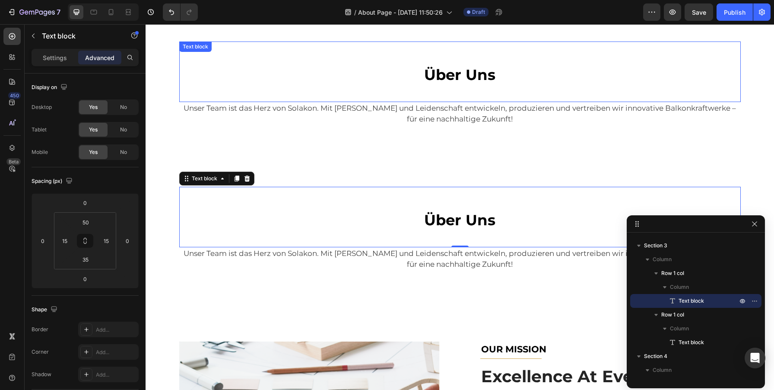
click at [489, 55] on div "Über Uns Text block" at bounding box center [459, 71] width 561 height 60
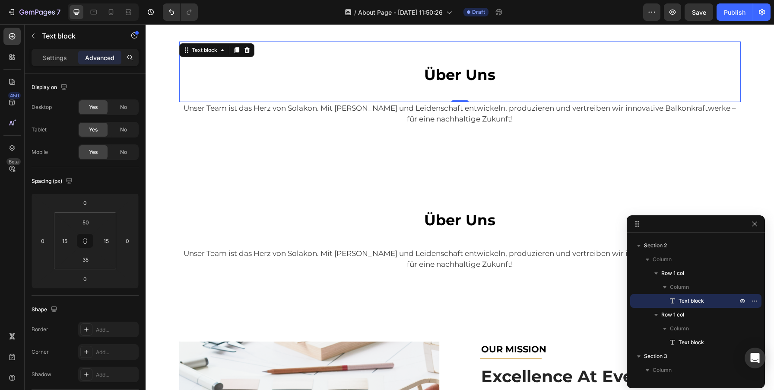
click at [101, 51] on div "Advanced" at bounding box center [99, 58] width 43 height 14
click at [88, 220] on input "50" at bounding box center [85, 222] width 17 height 13
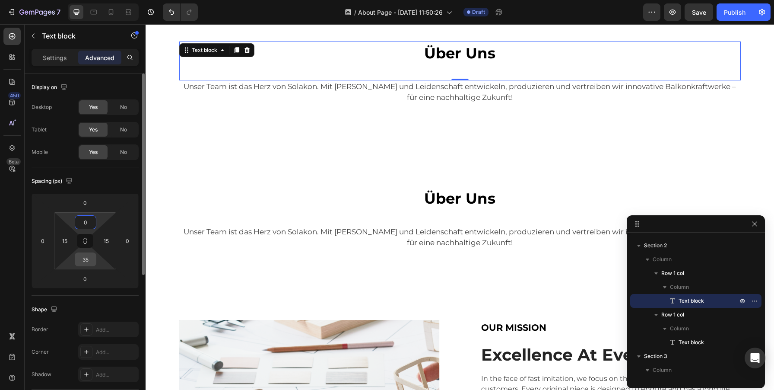
type input "0"
click at [86, 258] on input "35" at bounding box center [85, 259] width 17 height 13
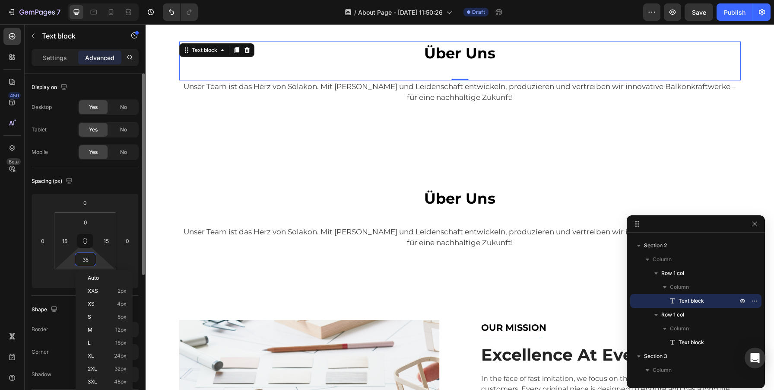
click at [86, 258] on input "35" at bounding box center [85, 259] width 17 height 13
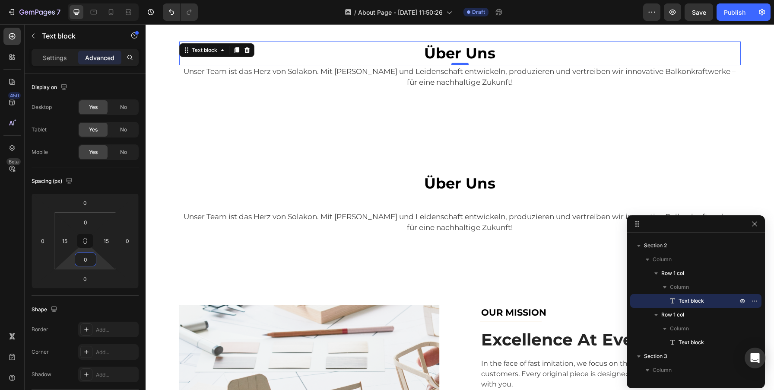
type input "0"
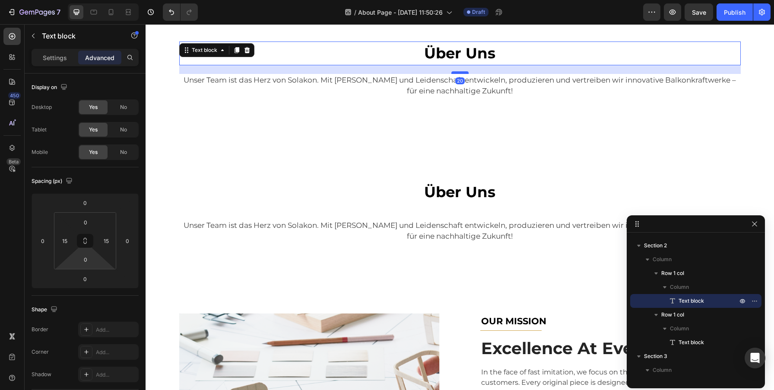
drag, startPoint x: 459, startPoint y: 63, endPoint x: 461, endPoint y: 72, distance: 8.8
click at [461, 72] on div at bounding box center [459, 72] width 17 height 3
type input "20"
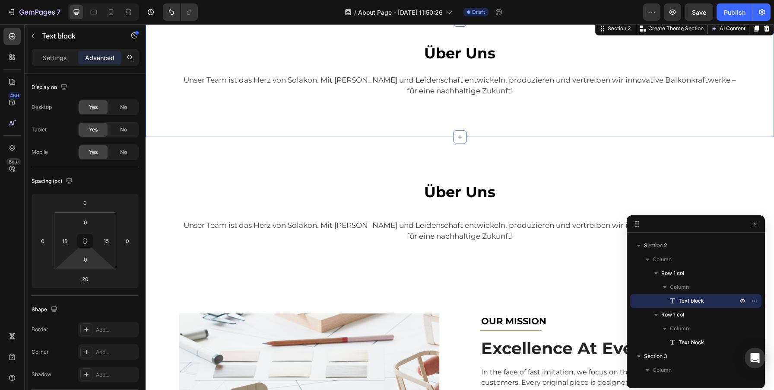
click at [464, 117] on div "Über Uns Text block Row Unser Team ist das Herz von Solakon. Mit Fachwissen und…" at bounding box center [459, 81] width 615 height 80
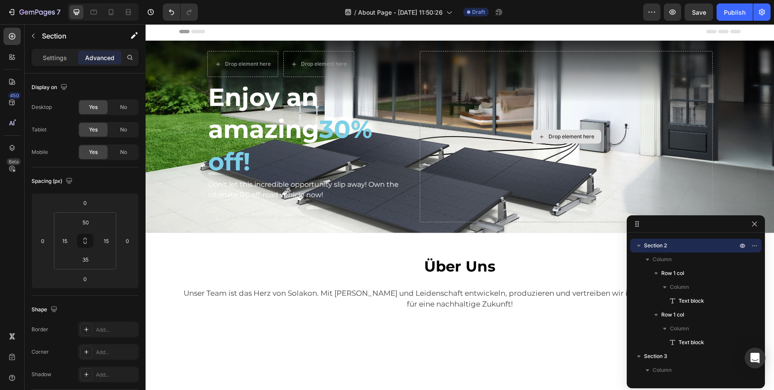
scroll to position [0, 0]
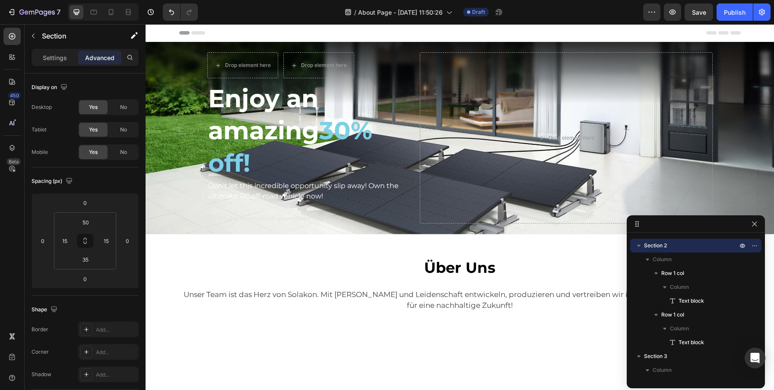
click at [548, 250] on div "Über Uns Text block Row Unser Team ist das Herz von Solakon. Mit Fachwissen und…" at bounding box center [460, 292] width 628 height 117
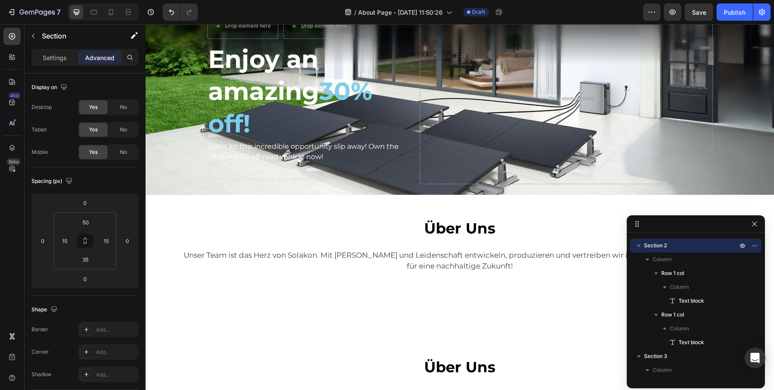
scroll to position [132, 0]
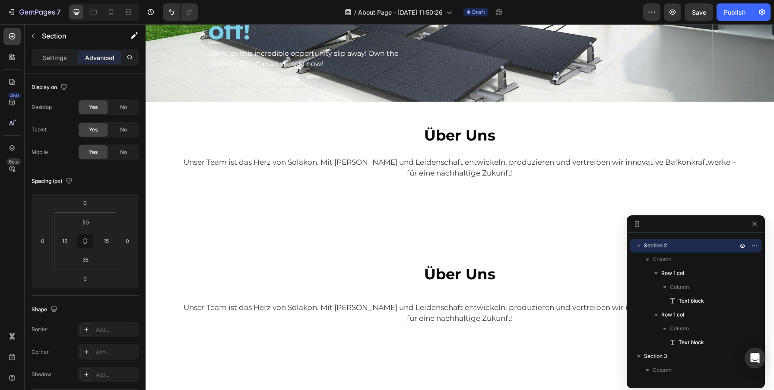
click at [490, 209] on div "Über Uns Text block Row Unser Team ist das Herz von Solakon. Mit Fachwissen und…" at bounding box center [460, 160] width 628 height 117
click at [470, 266] on strong "Über Uns" at bounding box center [459, 274] width 71 height 18
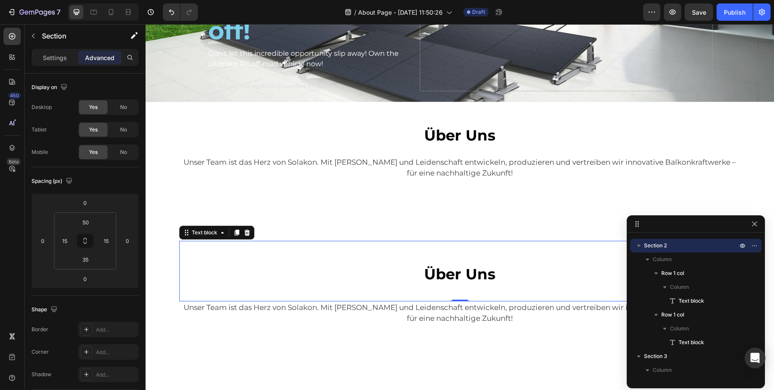
scroll to position [122, 0]
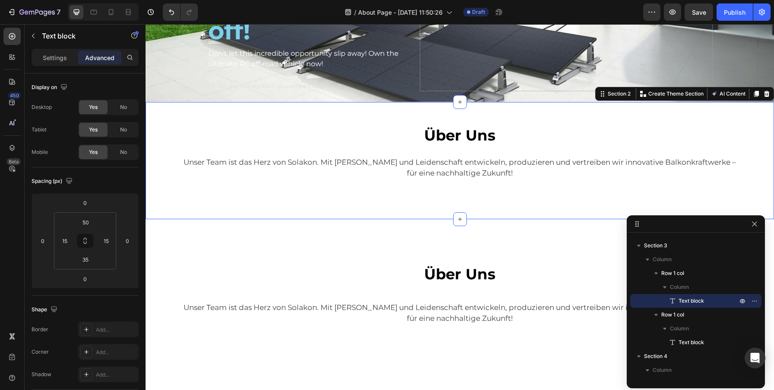
click at [481, 193] on div "Über Uns Text block Row Unser Team ist das Herz von Solakon. Mit Fachwissen und…" at bounding box center [459, 164] width 615 height 80
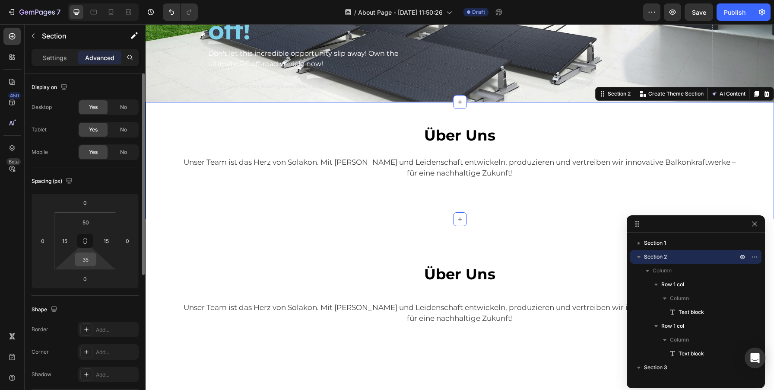
click at [85, 257] on input "35" at bounding box center [85, 259] width 17 height 13
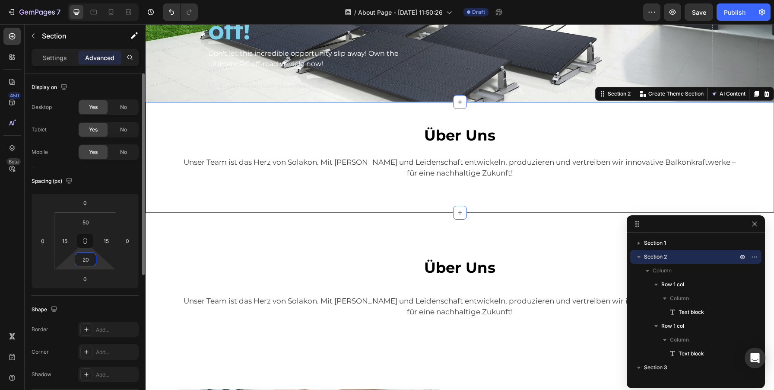
type input "2"
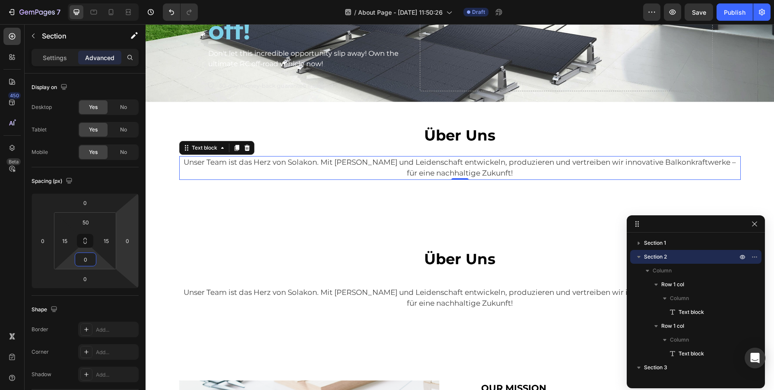
click at [491, 169] on p "Unser Team ist das Herz von Solakon. Mit [PERSON_NAME] und Leidenschaft entwick…" at bounding box center [460, 168] width 560 height 22
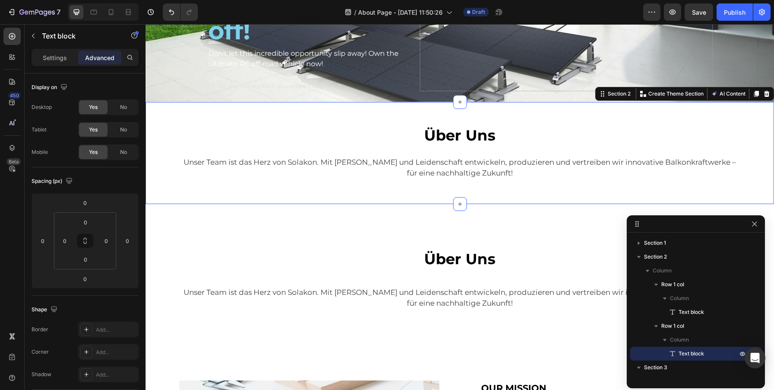
click at [475, 191] on div "Über Uns Text block Row Unser Team ist das Herz von Solakon. Mit Fachwissen und…" at bounding box center [459, 164] width 615 height 80
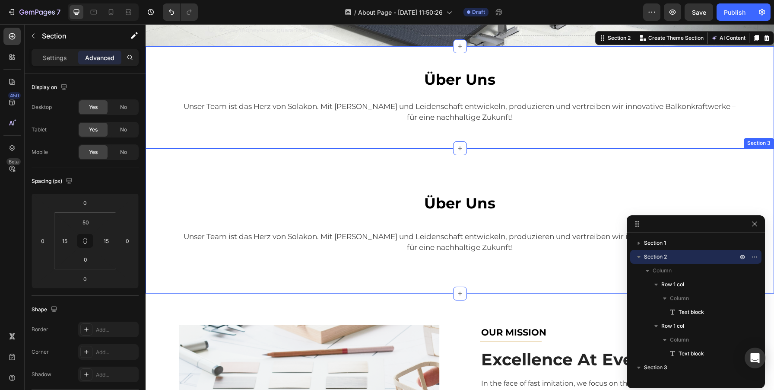
scroll to position [224, 0]
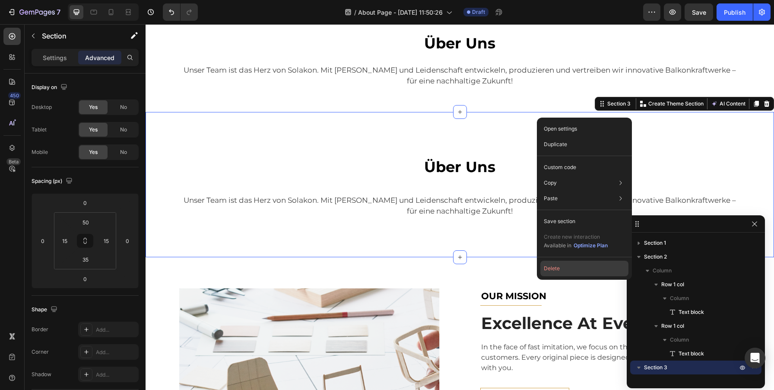
click at [558, 263] on button "Delete" at bounding box center [584, 268] width 88 height 16
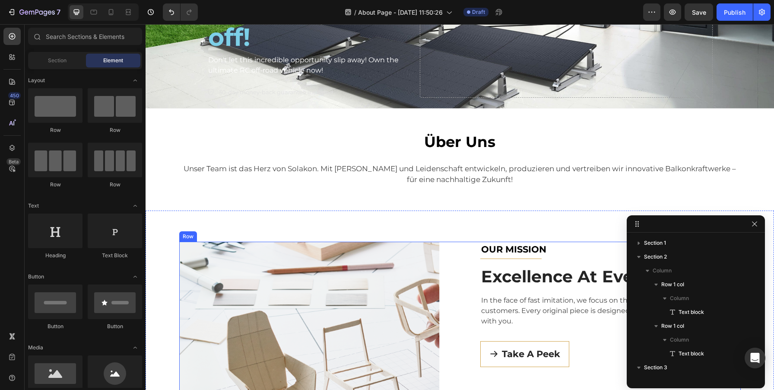
scroll to position [126, 0]
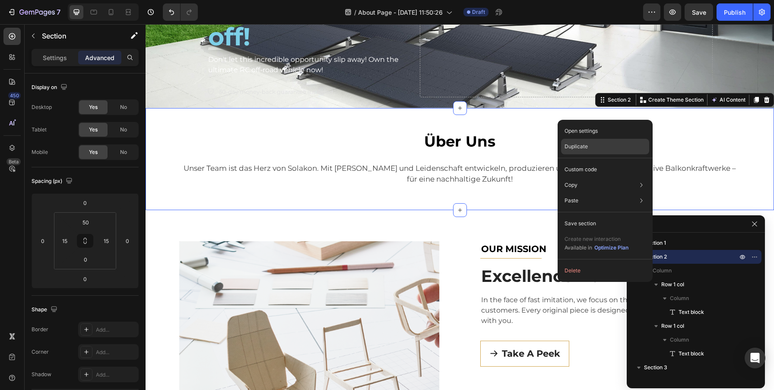
click at [585, 162] on div "Duplicate" at bounding box center [605, 170] width 88 height 16
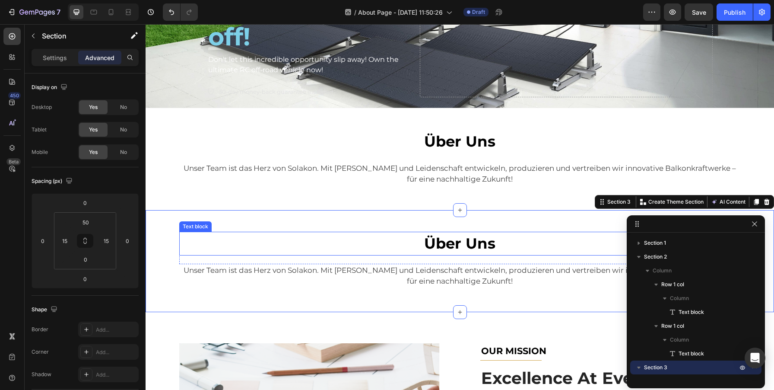
click at [459, 241] on strong "Über Uns" at bounding box center [459, 243] width 71 height 18
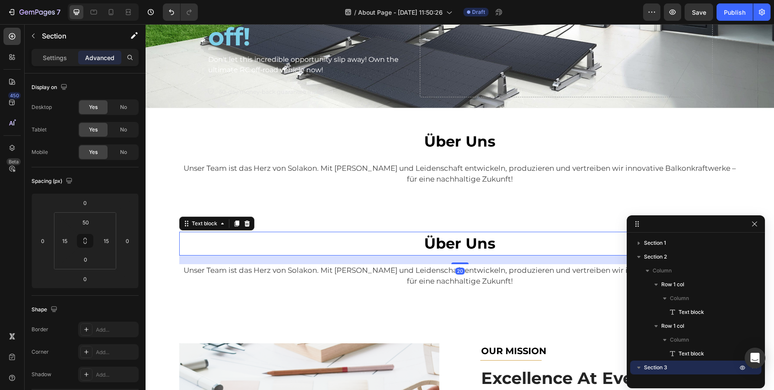
click at [459, 241] on strong "Über Uns" at bounding box center [459, 243] width 71 height 18
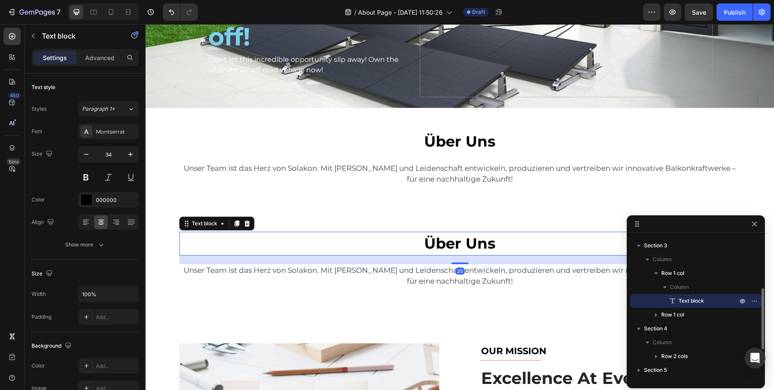
click at [459, 241] on strong "Über Uns" at bounding box center [459, 243] width 71 height 18
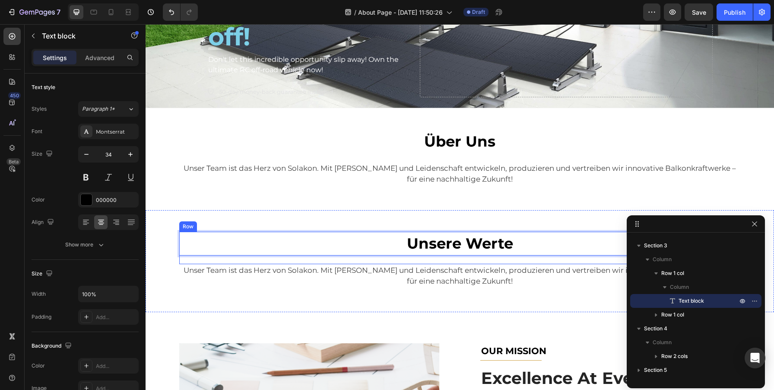
click at [477, 259] on div "Unsere Werte Text block 20" at bounding box center [459, 247] width 561 height 32
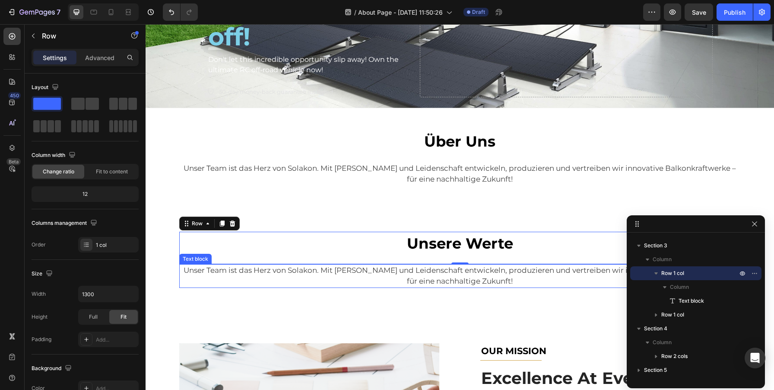
click at [413, 285] on p "Unser Team ist das Herz von Solakon. Mit [PERSON_NAME] und Leidenschaft entwick…" at bounding box center [460, 276] width 560 height 22
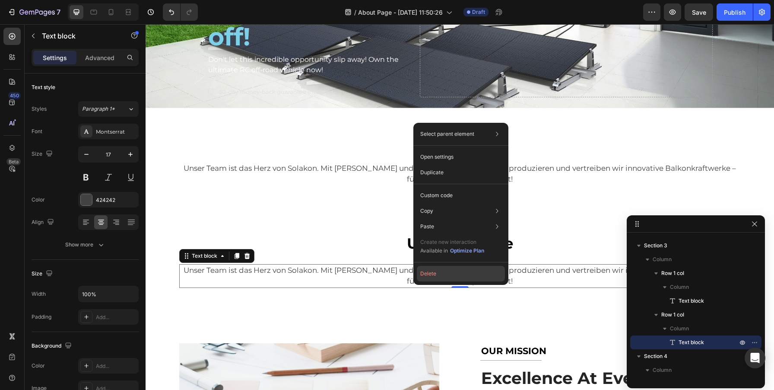
click at [439, 276] on button "Delete" at bounding box center [461, 274] width 88 height 16
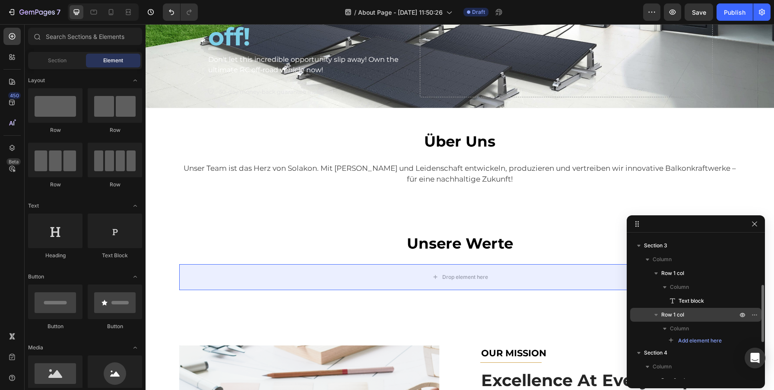
click at [674, 315] on span "Row 1 col" at bounding box center [672, 314] width 23 height 9
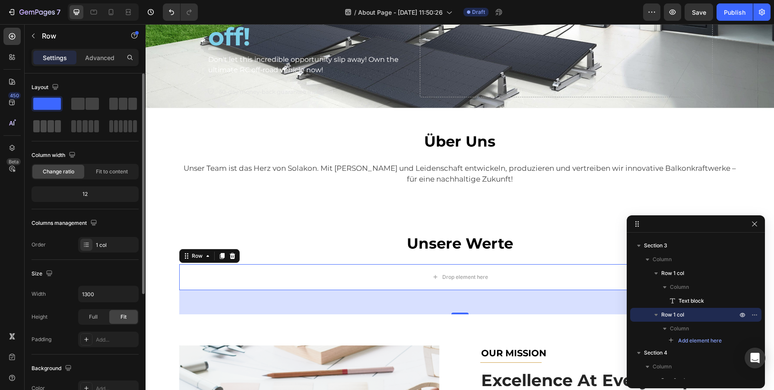
click at [48, 126] on span at bounding box center [51, 126] width 6 height 12
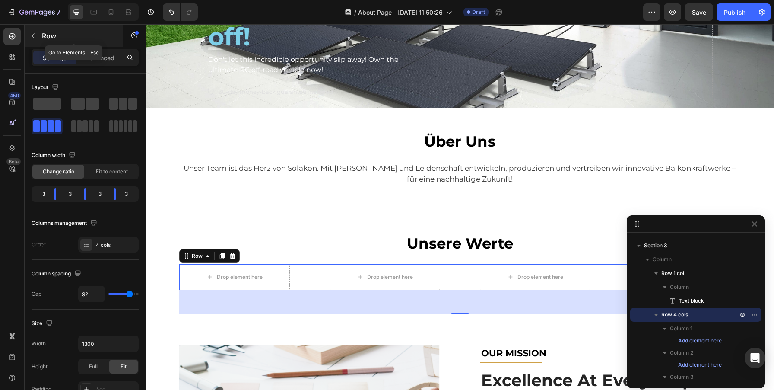
click at [34, 35] on icon "button" at bounding box center [33, 35] width 7 height 7
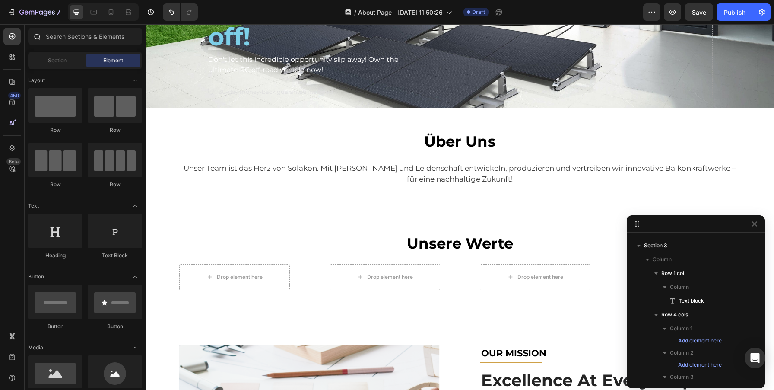
click at [45, 34] on div at bounding box center [36, 36] width 17 height 17
click at [69, 34] on input "text" at bounding box center [85, 36] width 114 height 17
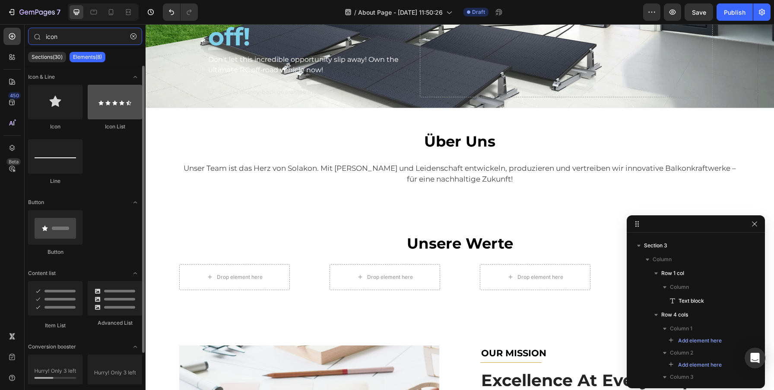
scroll to position [34, 0]
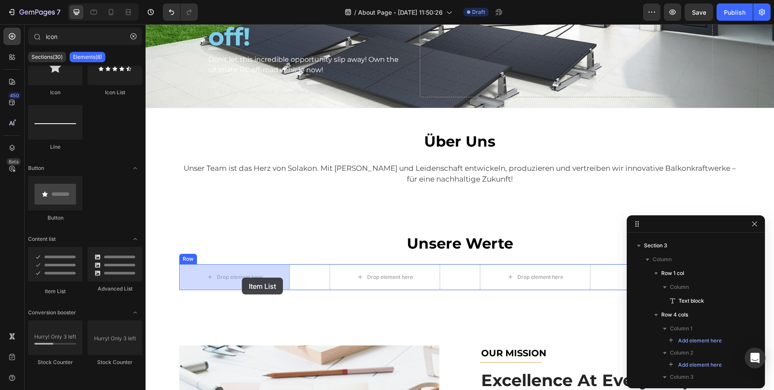
drag, startPoint x: 198, startPoint y: 290, endPoint x: 242, endPoint y: 277, distance: 45.5
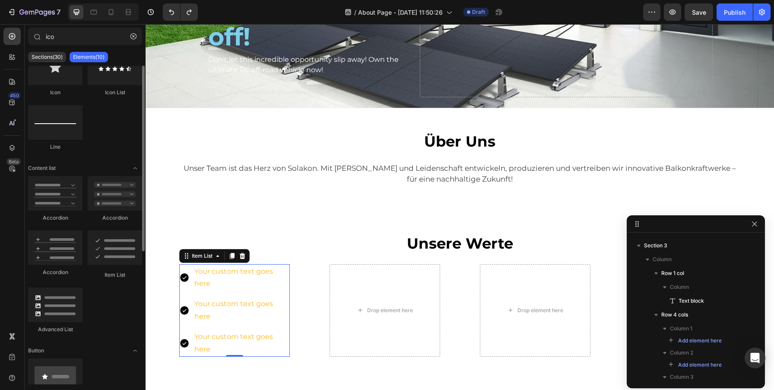
scroll to position [0, 0]
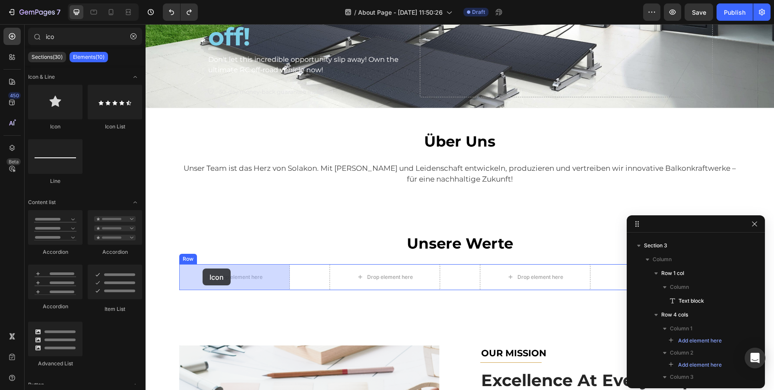
drag, startPoint x: 208, startPoint y: 133, endPoint x: 203, endPoint y: 268, distance: 135.7
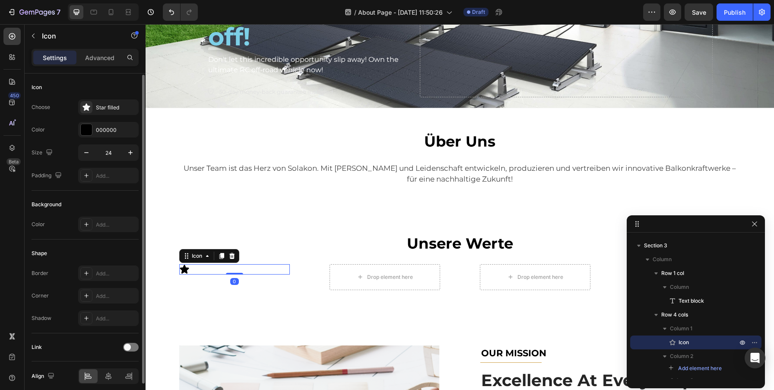
scroll to position [35, 0]
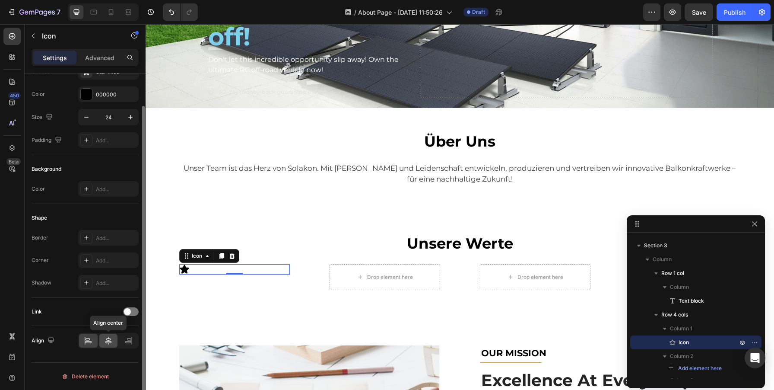
click at [108, 345] on div at bounding box center [108, 340] width 19 height 14
click at [273, 267] on div "Icon 0" at bounding box center [234, 269] width 111 height 10
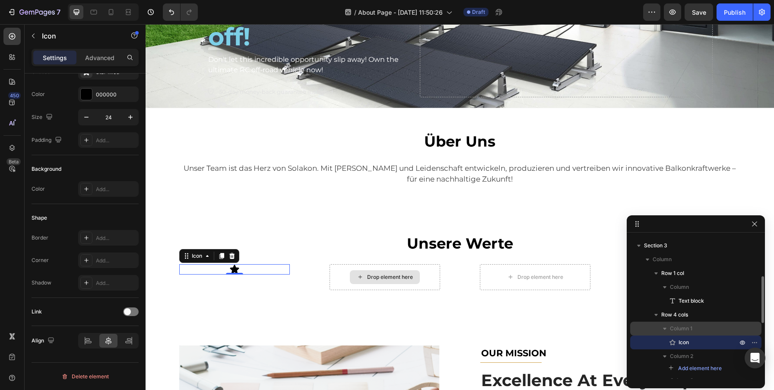
click at [695, 329] on p "Column 1" at bounding box center [704, 328] width 69 height 9
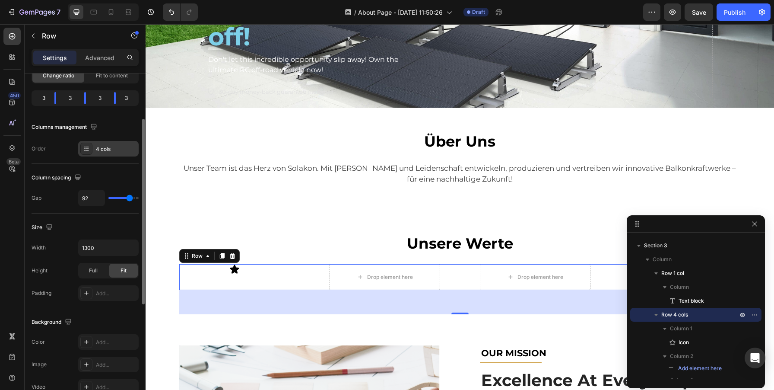
scroll to position [0, 0]
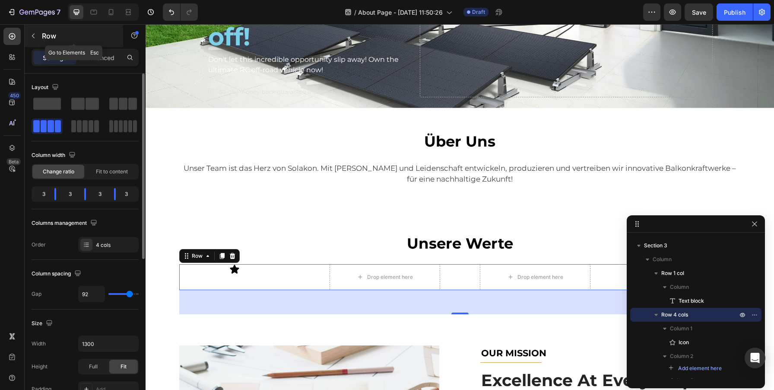
click at [36, 32] on icon "button" at bounding box center [33, 35] width 7 height 7
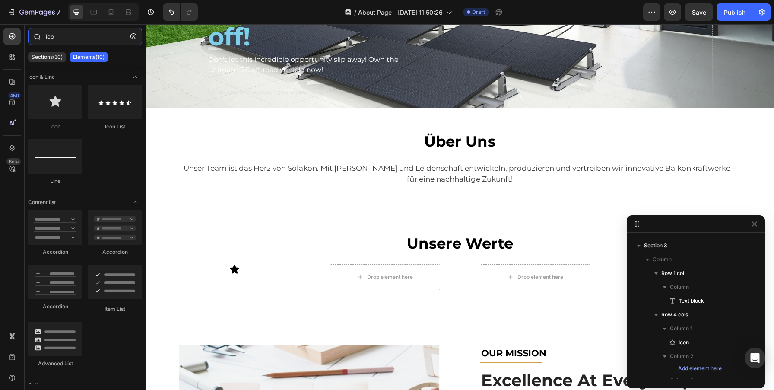
click at [72, 38] on input "ico" at bounding box center [85, 36] width 114 height 17
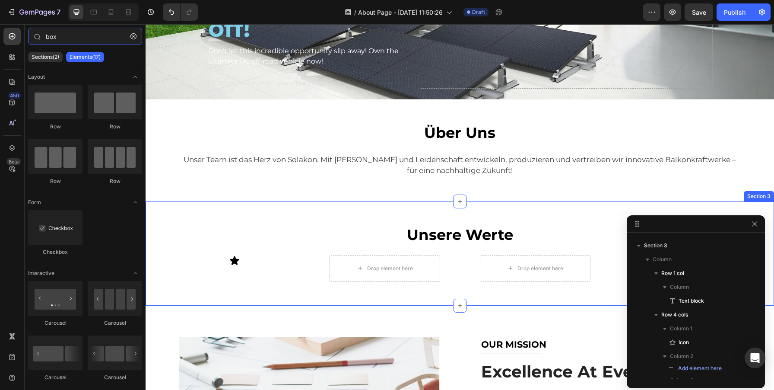
scroll to position [138, 0]
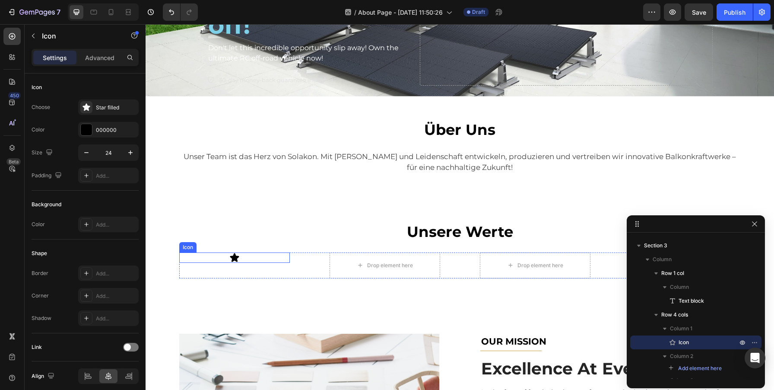
click at [257, 257] on div "Icon" at bounding box center [234, 257] width 111 height 10
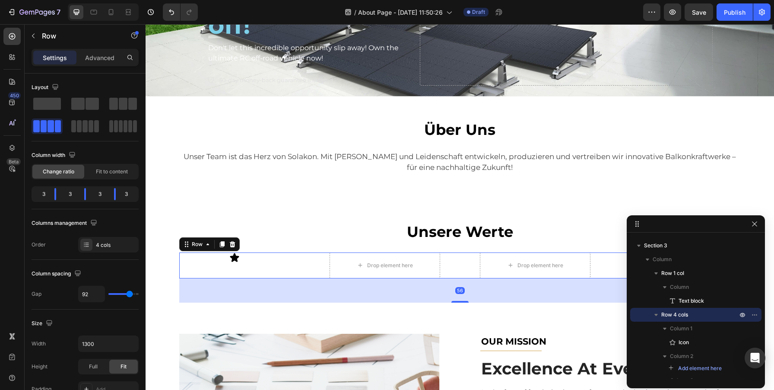
click at [307, 257] on div "Icon Drop element here Drop element here Drop element here Row 56" at bounding box center [459, 265] width 561 height 26
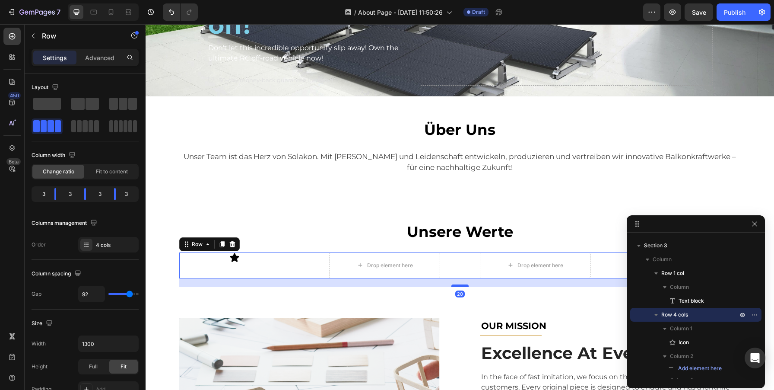
drag, startPoint x: 466, startPoint y: 300, endPoint x: 464, endPoint y: 285, distance: 15.7
click at [464, 285] on div at bounding box center [459, 285] width 17 height 3
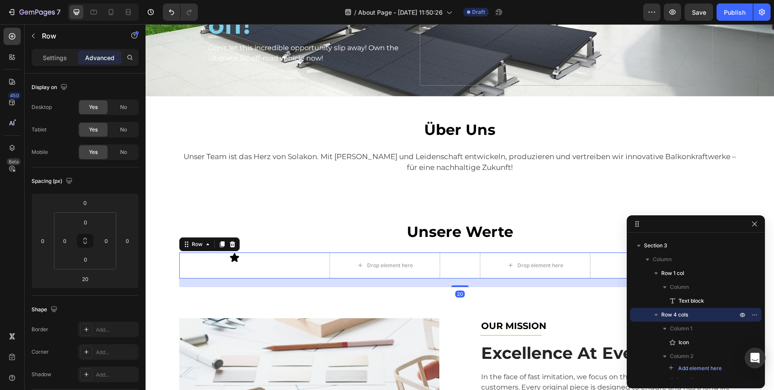
click at [314, 269] on div "Icon Drop element here Drop element here Drop element here Row 20" at bounding box center [459, 265] width 561 height 26
click at [32, 35] on icon "button" at bounding box center [33, 35] width 7 height 7
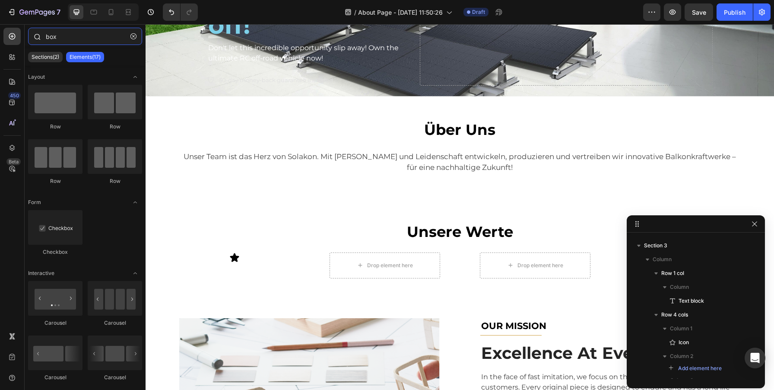
click at [60, 37] on input "box" at bounding box center [85, 36] width 114 height 17
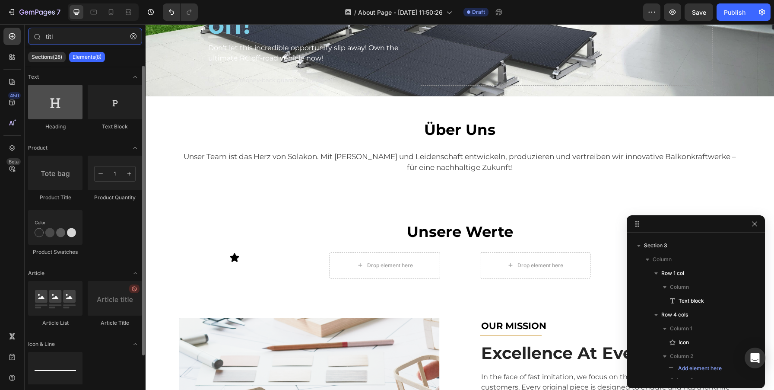
type input "titl"
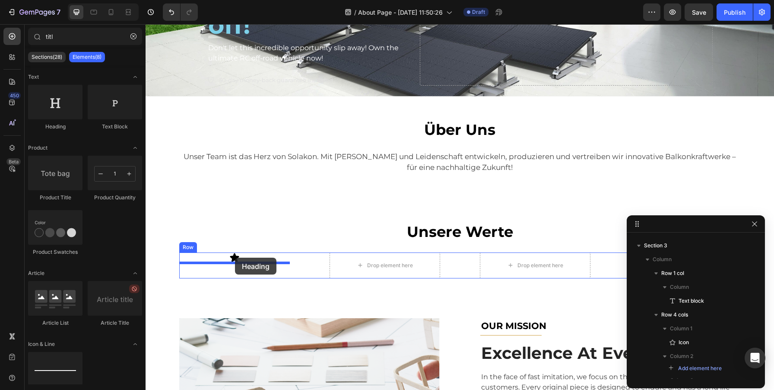
drag, startPoint x: 210, startPoint y: 132, endPoint x: 235, endPoint y: 258, distance: 128.8
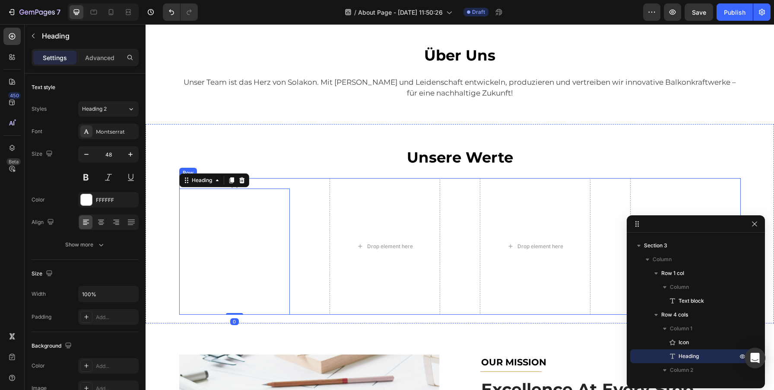
scroll to position [248, 0]
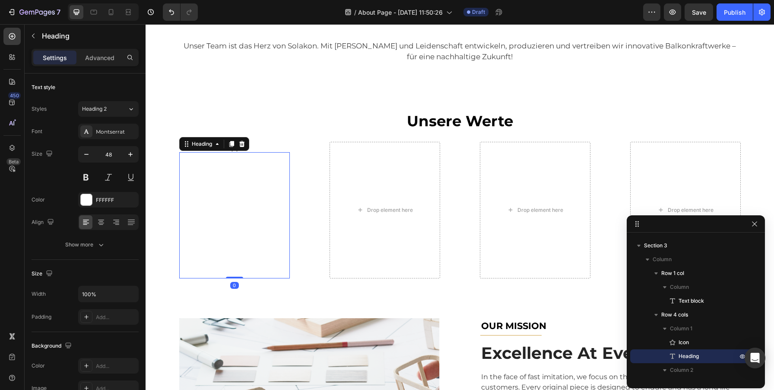
click at [252, 223] on h2 "Your heading text goes here" at bounding box center [234, 215] width 111 height 126
click at [250, 244] on p "Your heading text goes here" at bounding box center [234, 215] width 109 height 124
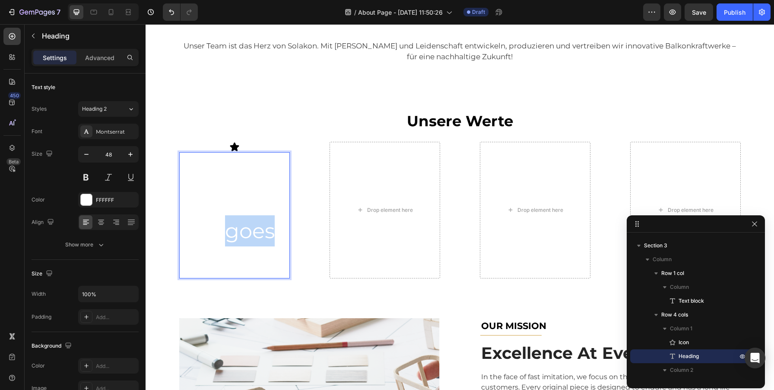
click at [250, 244] on p "Your heading text goes here" at bounding box center [234, 215] width 109 height 124
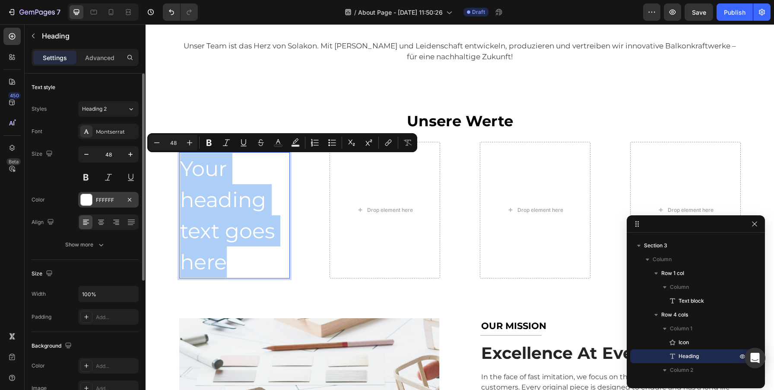
click at [109, 201] on div "FFFFFF" at bounding box center [108, 200] width 25 height 8
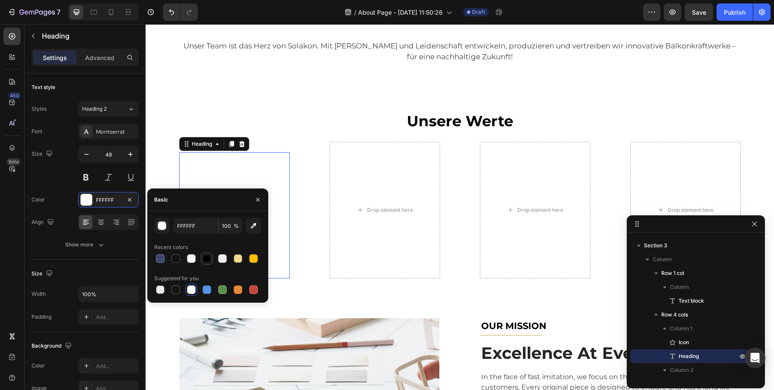
click at [207, 257] on div at bounding box center [207, 258] width 9 height 9
type input "000000"
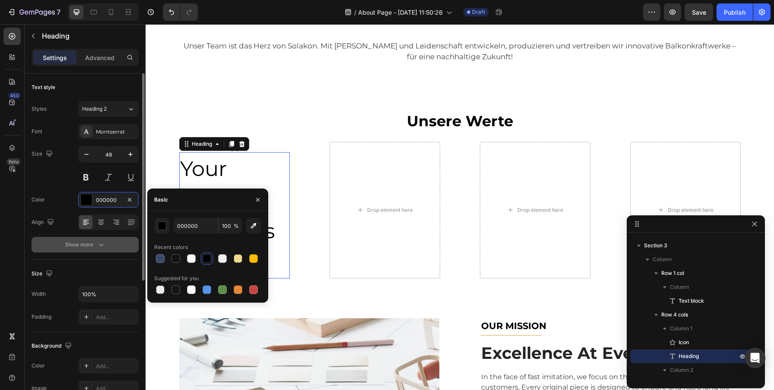
click at [98, 247] on icon "button" at bounding box center [101, 244] width 9 height 9
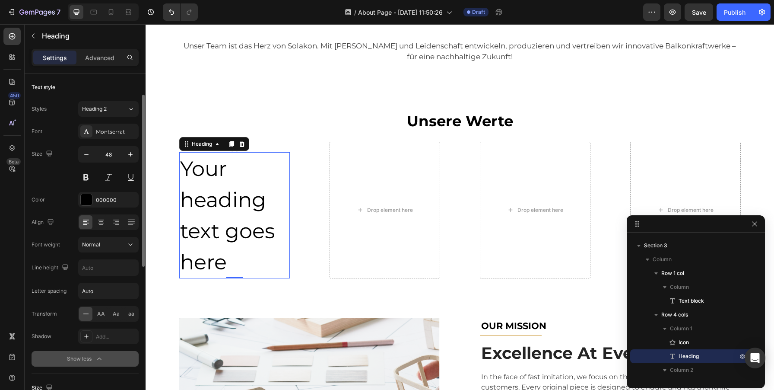
scroll to position [67, 0]
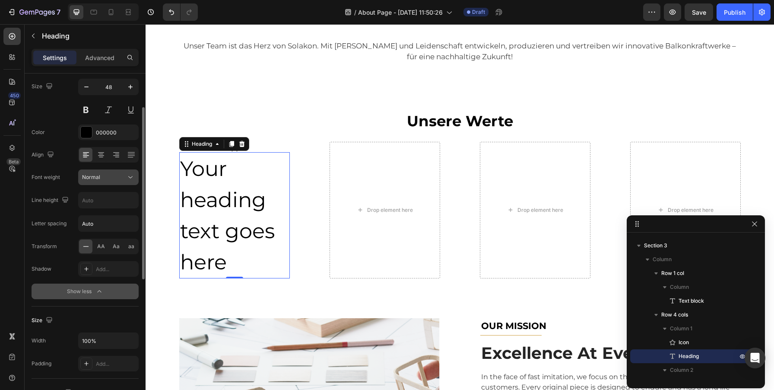
click at [133, 173] on icon at bounding box center [130, 177] width 9 height 9
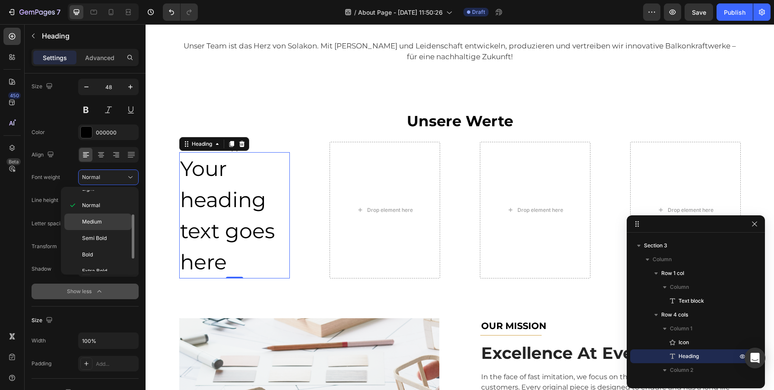
scroll to position [45, 0]
click at [96, 236] on span "Semi Bold" at bounding box center [94, 235] width 25 height 8
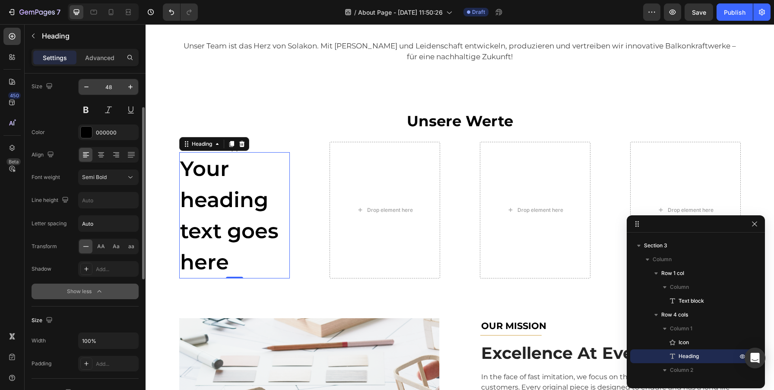
click at [111, 89] on input "48" at bounding box center [108, 87] width 29 height 16
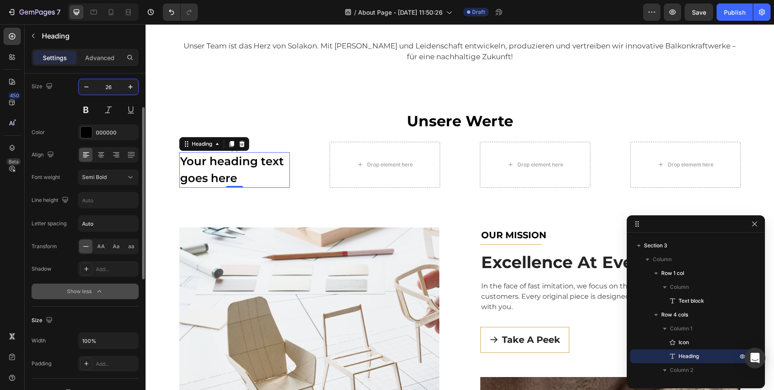
type input "27"
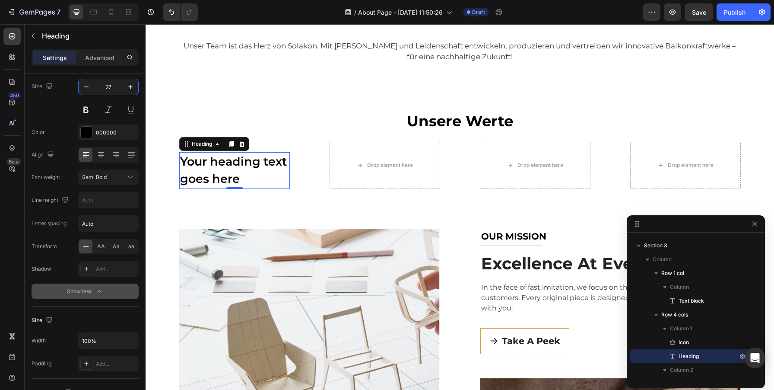
click at [208, 166] on p "Your heading text goes here" at bounding box center [234, 170] width 109 height 35
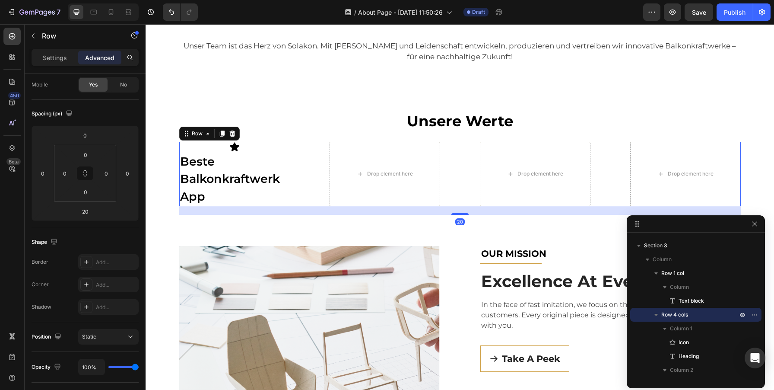
click at [318, 163] on div "Icon Beste Balkonkraftwerk App Heading Drop element here Drop element here Drop…" at bounding box center [459, 174] width 561 height 65
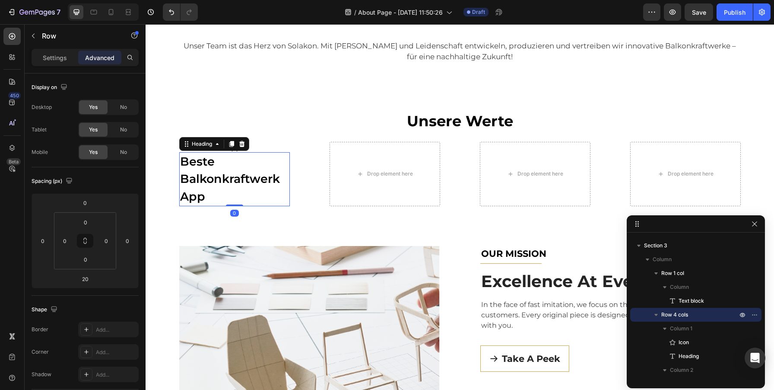
click at [190, 181] on p "Beste Balkonkraftwerk App" at bounding box center [234, 179] width 109 height 53
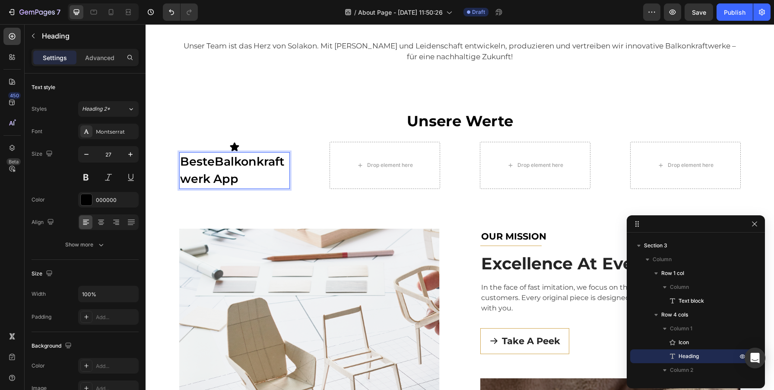
click at [231, 163] on p "BesteBalkonkraftwerk App" at bounding box center [234, 170] width 109 height 35
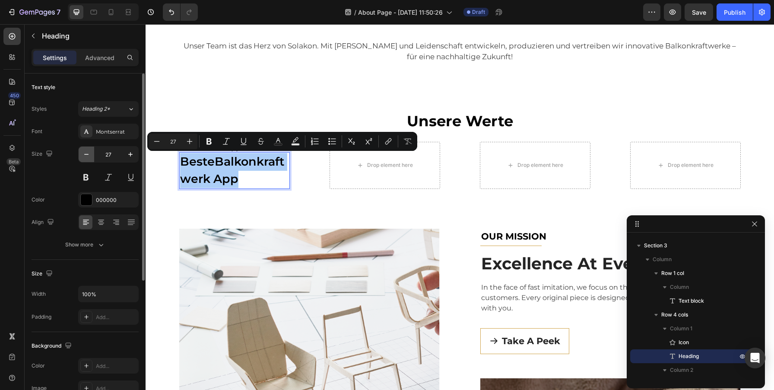
click at [86, 153] on icon "button" at bounding box center [86, 154] width 9 height 9
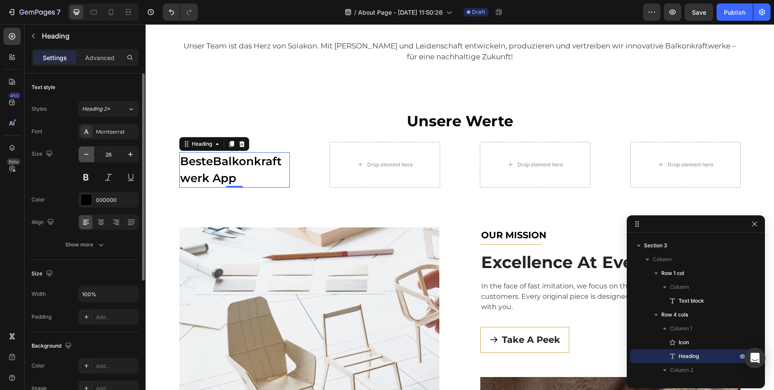
click at [86, 153] on icon "button" at bounding box center [86, 154] width 9 height 9
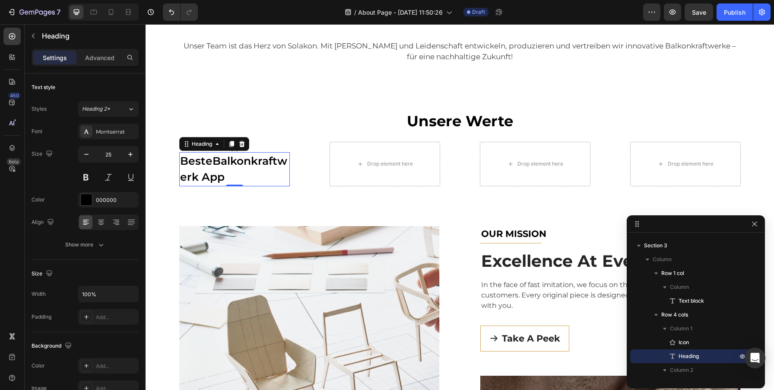
click at [210, 161] on p "BesteBalkonkraftwerk App" at bounding box center [234, 169] width 109 height 32
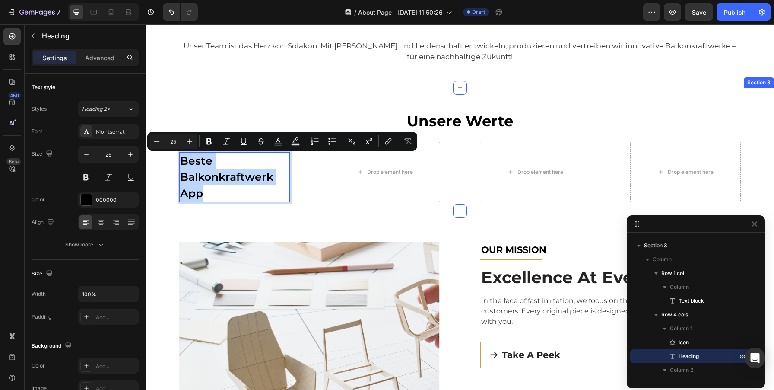
drag, startPoint x: 213, startPoint y: 194, endPoint x: 175, endPoint y: 158, distance: 52.9
click at [175, 158] on div "Unsere Werte Text block Row Icon Beste Balkonkraftwerk App Heading 0 Drop eleme…" at bounding box center [459, 160] width 615 height 102
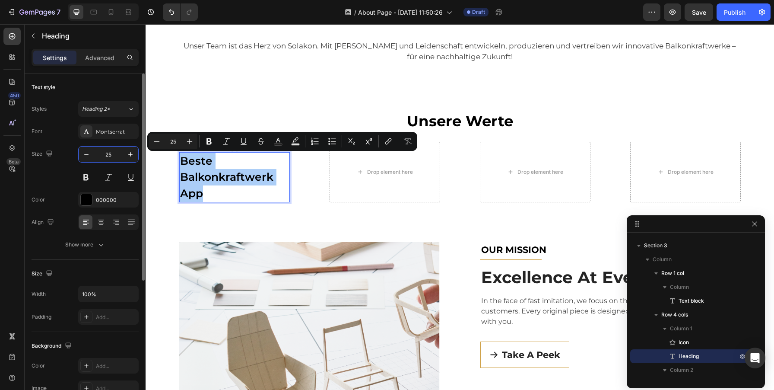
click at [105, 158] on input "25" at bounding box center [108, 154] width 29 height 16
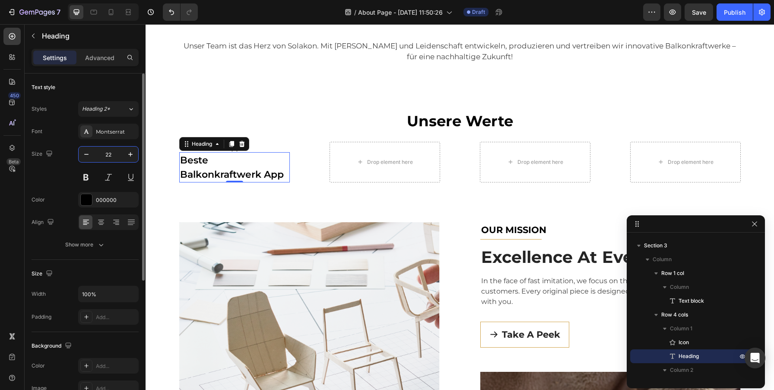
type input "21"
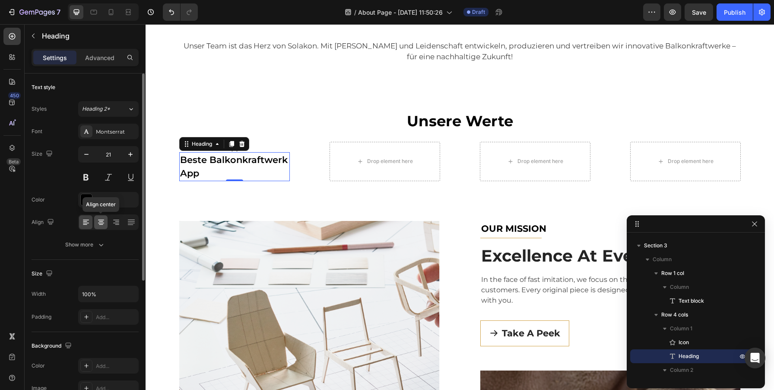
click at [99, 225] on icon at bounding box center [101, 222] width 9 height 9
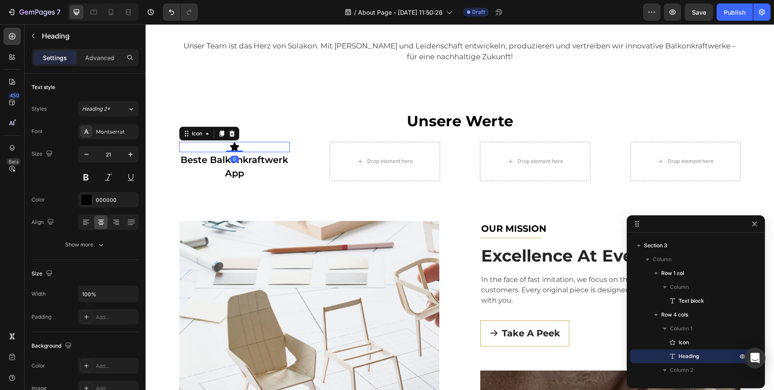
click at [263, 142] on div "Icon 0" at bounding box center [234, 147] width 111 height 10
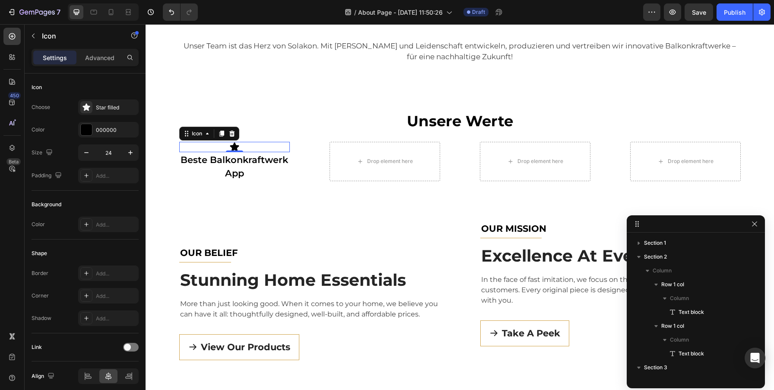
scroll to position [122, 0]
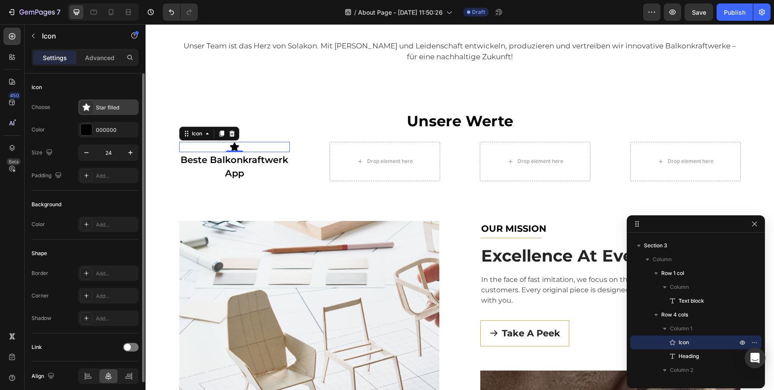
click at [104, 110] on div "Star filled" at bounding box center [116, 108] width 41 height 8
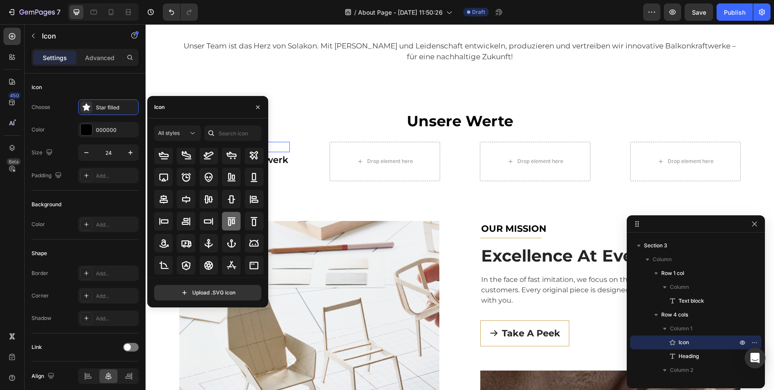
scroll to position [51, 0]
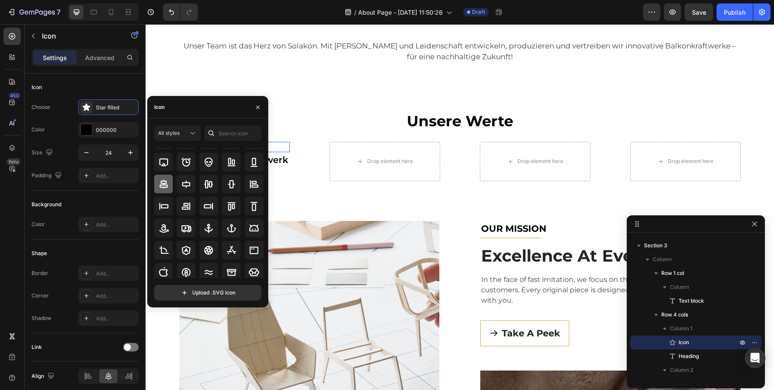
click at [160, 181] on icon at bounding box center [163, 184] width 10 height 10
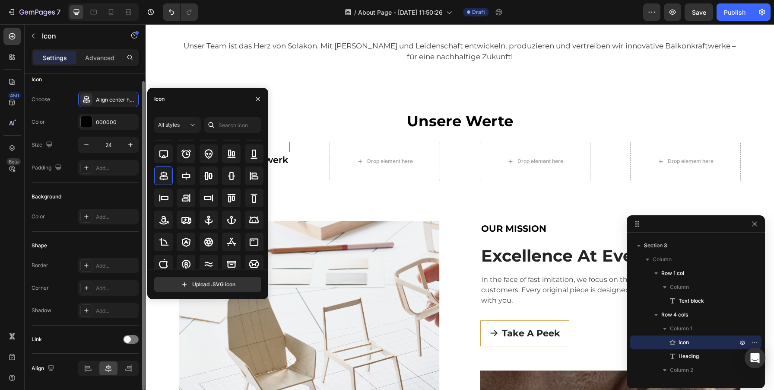
scroll to position [8, 0]
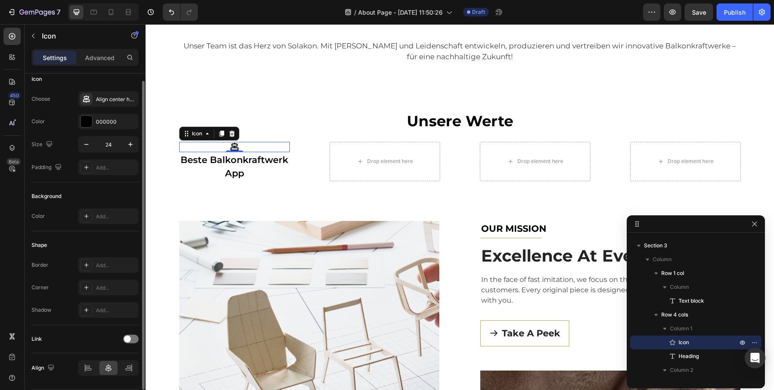
click at [63, 220] on div "Color Add..." at bounding box center [85, 216] width 107 height 16
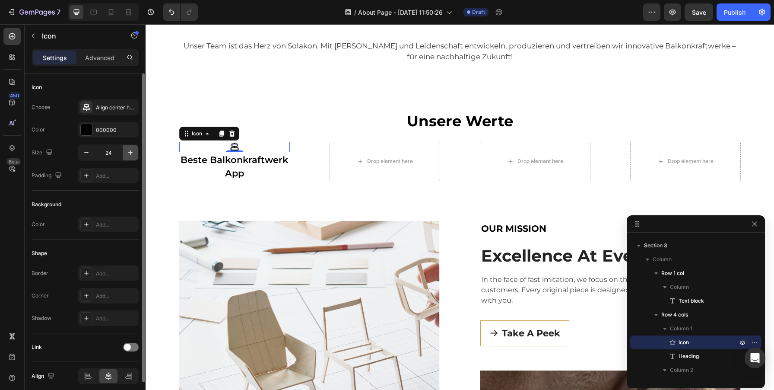
click at [127, 148] on icon "button" at bounding box center [130, 152] width 9 height 9
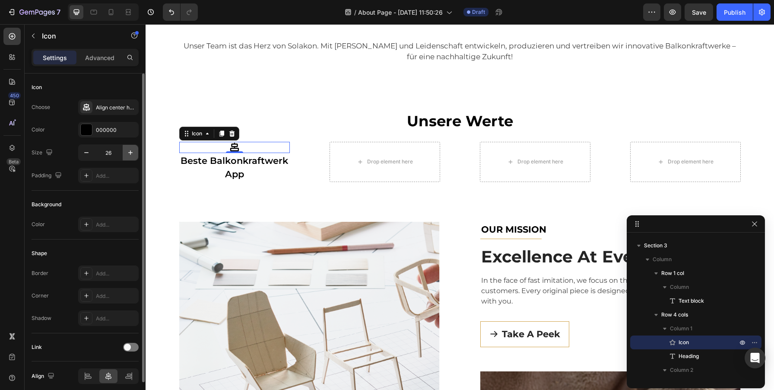
click at [127, 148] on icon "button" at bounding box center [130, 152] width 9 height 9
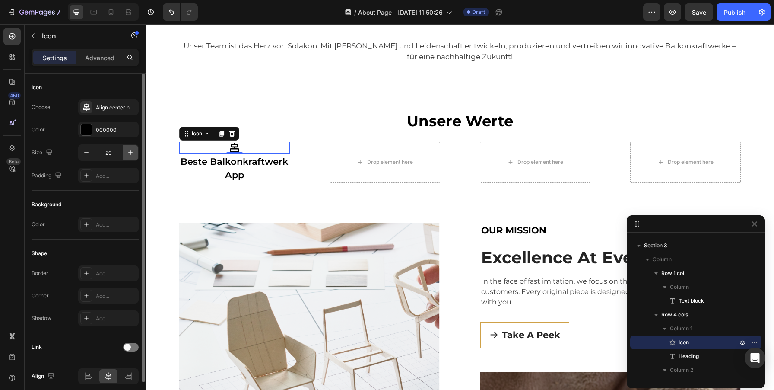
click at [127, 148] on icon "button" at bounding box center [130, 152] width 9 height 9
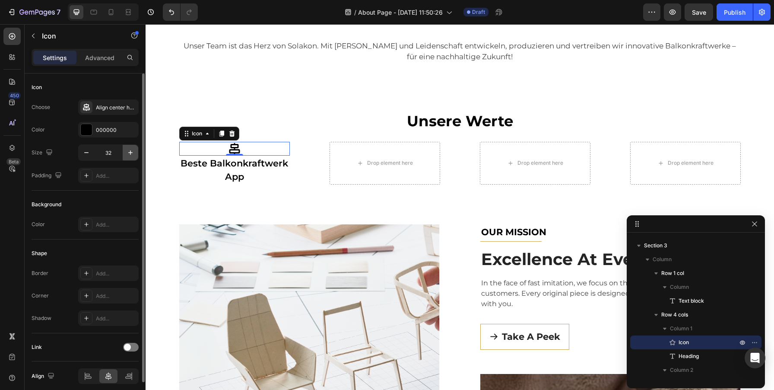
click at [127, 148] on icon "button" at bounding box center [130, 152] width 9 height 9
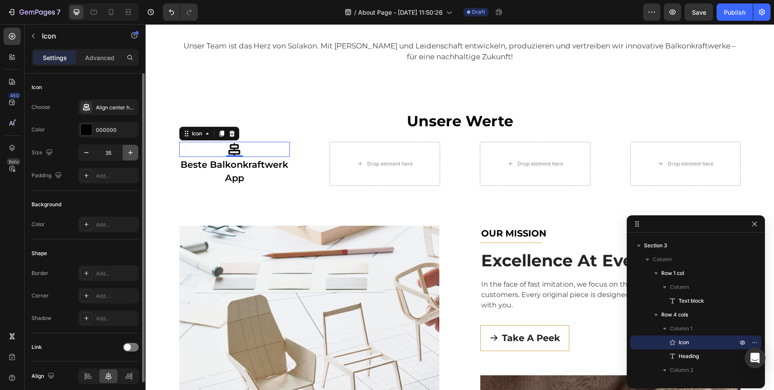
click at [127, 148] on icon "button" at bounding box center [130, 152] width 9 height 9
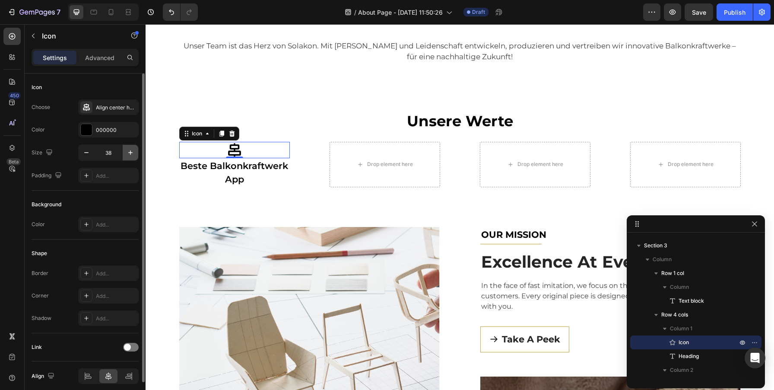
click at [127, 148] on icon "button" at bounding box center [130, 152] width 9 height 9
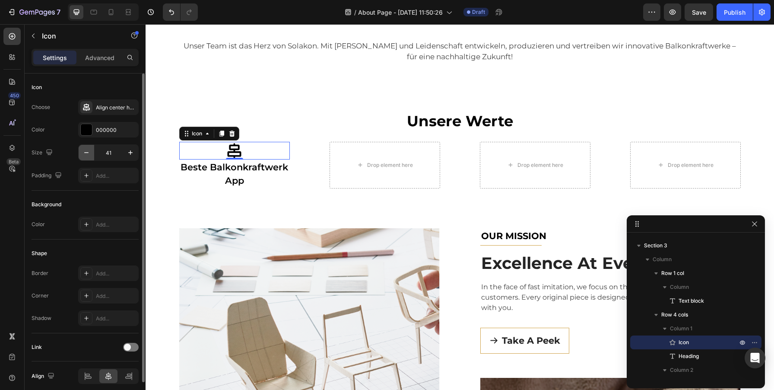
click at [86, 151] on icon "button" at bounding box center [86, 152] width 9 height 9
type input "40"
click at [239, 153] on icon at bounding box center [234, 150] width 17 height 17
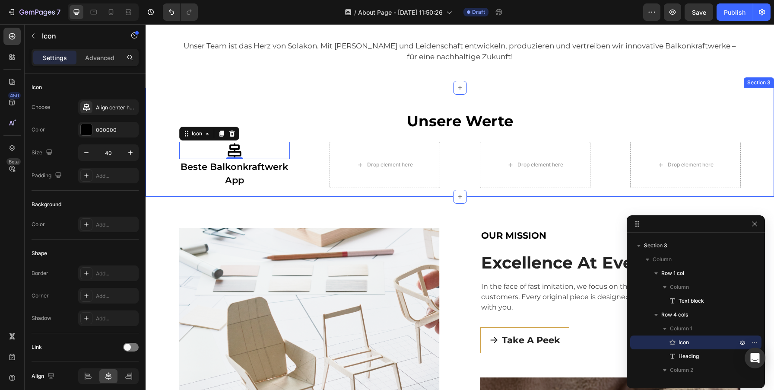
click at [306, 108] on div "Unsere Werte Text block Row Icon 0 Beste Balkonkraftwerk App Heading Drop eleme…" at bounding box center [460, 142] width 628 height 109
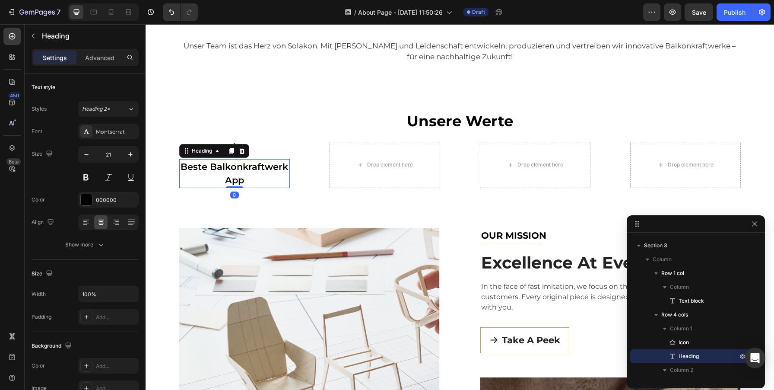
click at [257, 176] on p "Beste Balkonkraftwerk App" at bounding box center [234, 173] width 109 height 27
click at [37, 34] on button "button" at bounding box center [33, 36] width 14 height 14
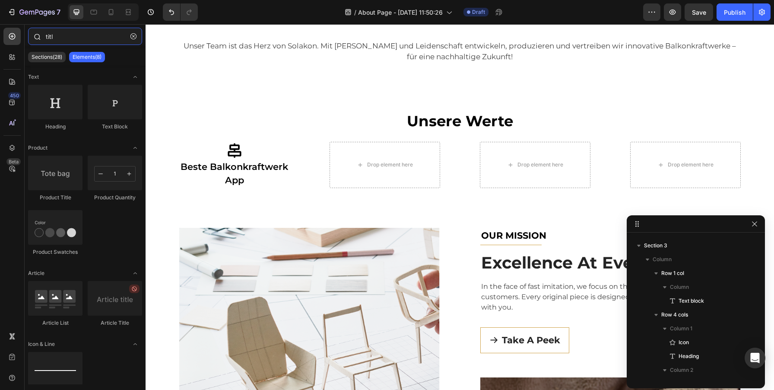
click at [79, 34] on input "titl" at bounding box center [85, 36] width 114 height 17
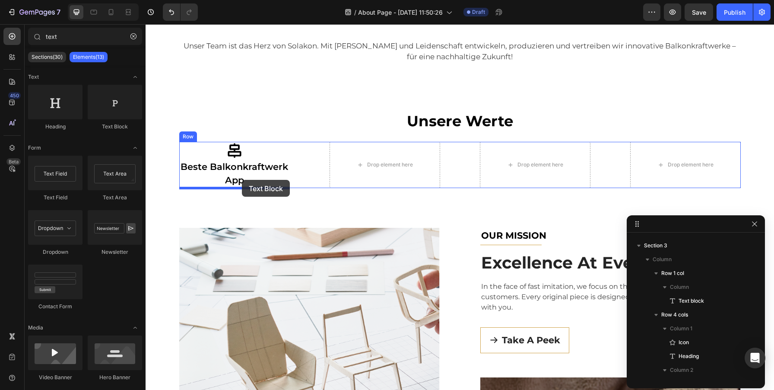
drag, startPoint x: 263, startPoint y: 129, endPoint x: 241, endPoint y: 178, distance: 54.3
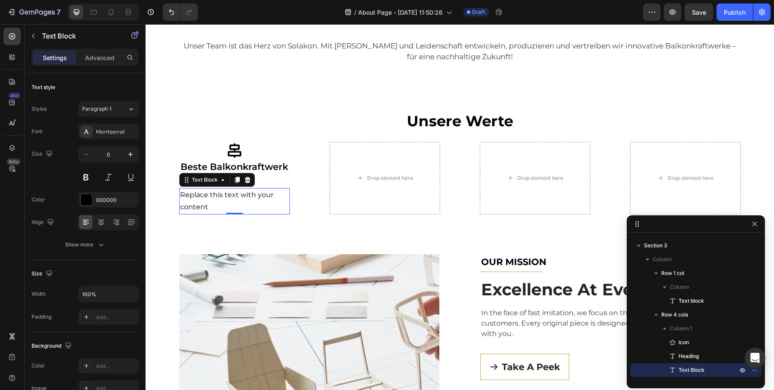
click at [266, 198] on div "Replace this text with your content" at bounding box center [234, 201] width 111 height 27
click at [102, 219] on icon at bounding box center [101, 219] width 6 height 1
click at [234, 187] on h2 "Beste Balkonkraftwerk App" at bounding box center [234, 173] width 111 height 29
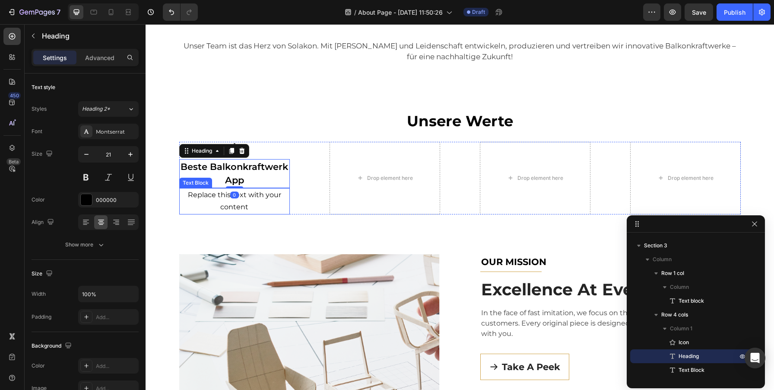
click at [245, 200] on p "Replace this text with your content" at bounding box center [234, 201] width 109 height 25
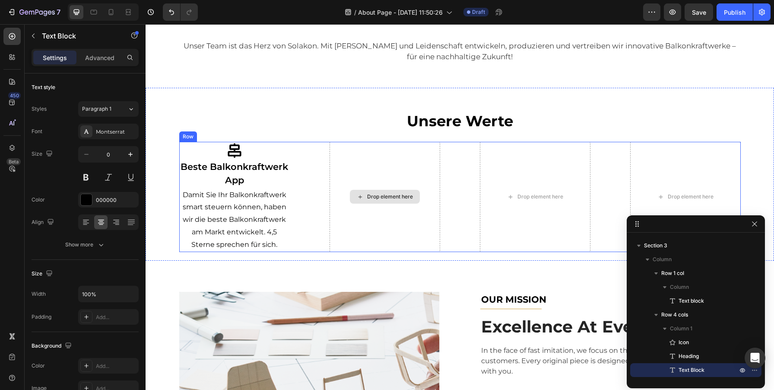
click at [375, 197] on div "Drop element here" at bounding box center [390, 196] width 46 height 7
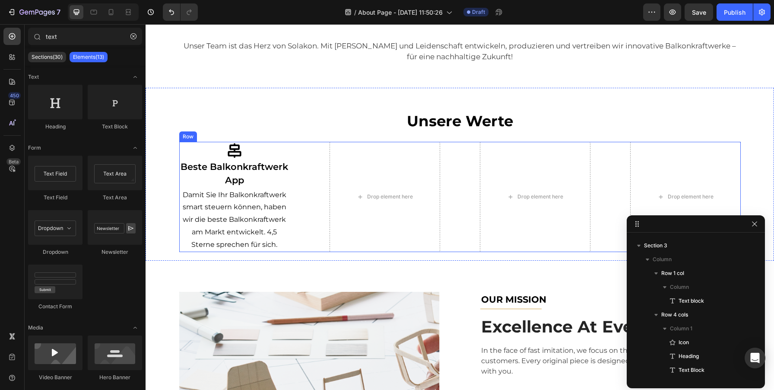
click at [299, 223] on div "Icon Beste Balkonkraftwerk App Heading Damit Sie Ihr Balkonkraftwerk smart steu…" at bounding box center [459, 197] width 561 height 110
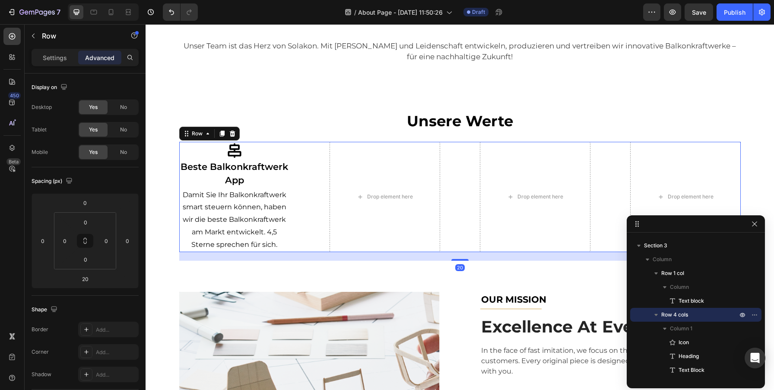
click at [291, 152] on div "Icon Beste Balkonkraftwerk App Heading Damit Sie Ihr Balkonkraftwerk smart steu…" at bounding box center [459, 197] width 561 height 110
click at [665, 330] on icon "button" at bounding box center [664, 328] width 9 height 9
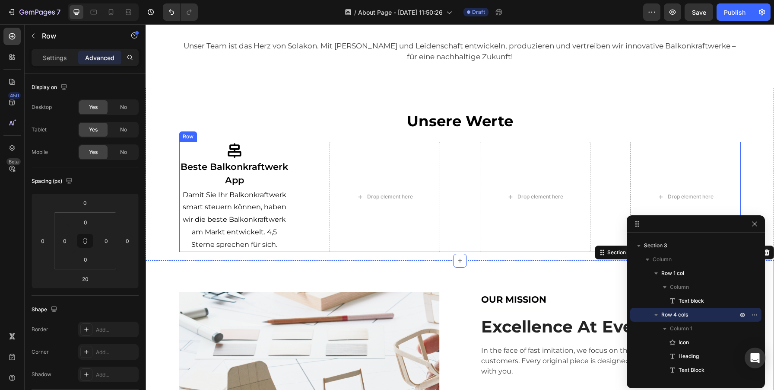
click at [294, 151] on div "Icon Beste Balkonkraftwerk App Heading Damit Sie Ihr Balkonkraftwerk smart steu…" at bounding box center [459, 197] width 561 height 110
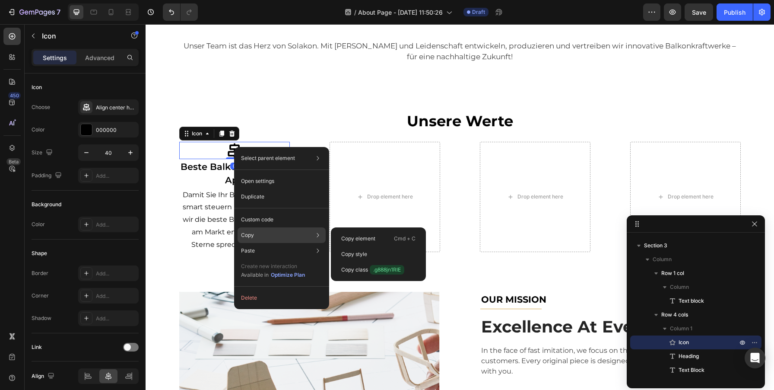
click at [258, 258] on div "Copy Copy element Cmd + C Copy style Copy class .g888jn1RIE" at bounding box center [282, 270] width 88 height 24
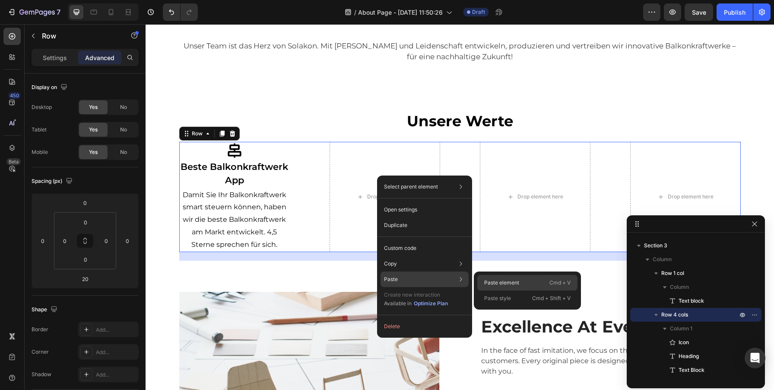
click at [513, 284] on p "Paste element" at bounding box center [501, 283] width 35 height 8
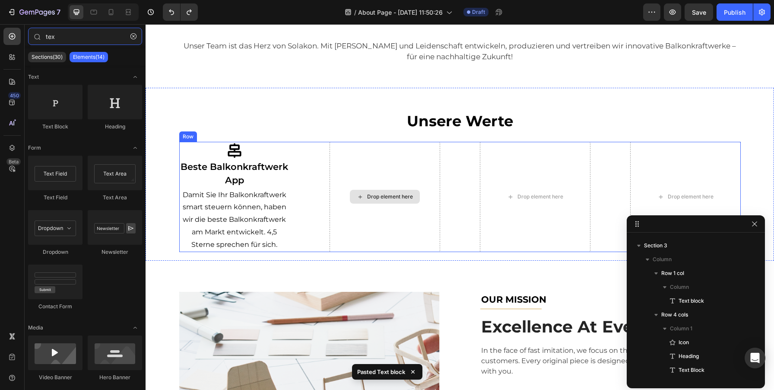
type input "tex"
click at [395, 193] on div "Drop element here" at bounding box center [390, 196] width 46 height 7
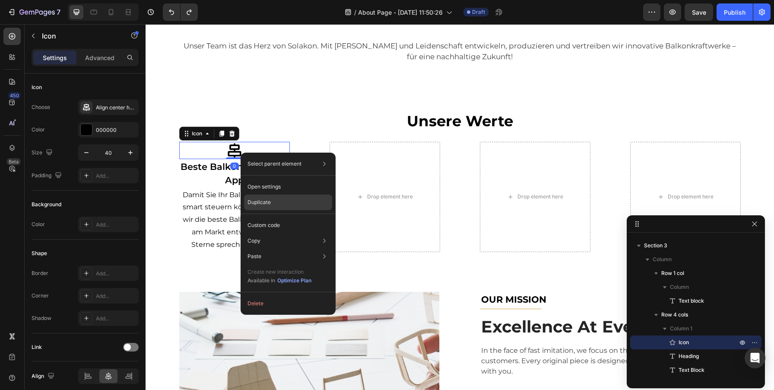
click at [267, 200] on p "Duplicate" at bounding box center [258, 202] width 23 height 8
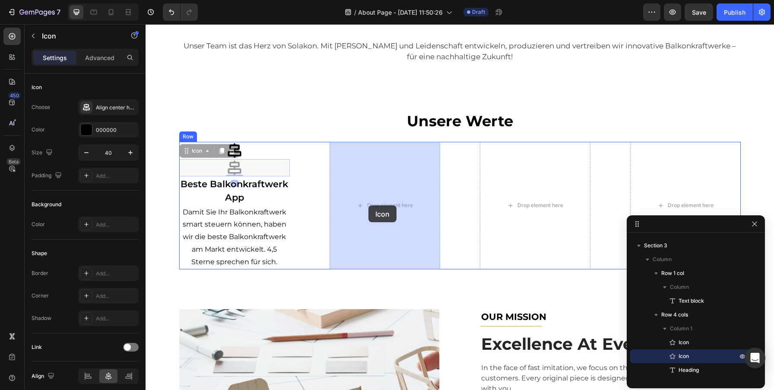
drag, startPoint x: 233, startPoint y: 169, endPoint x: 369, endPoint y: 204, distance: 140.5
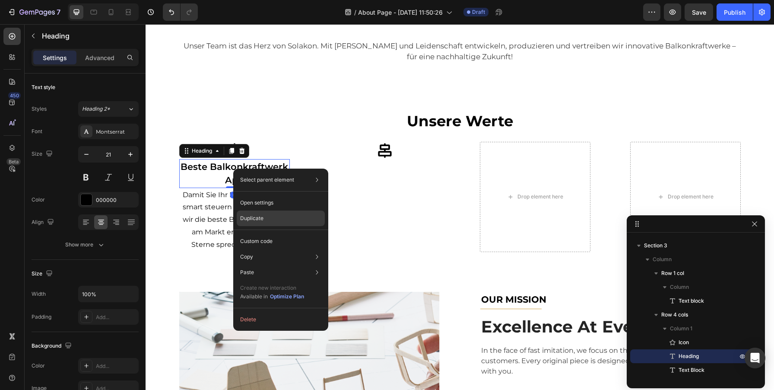
click at [257, 233] on div "Duplicate" at bounding box center [281, 241] width 88 height 16
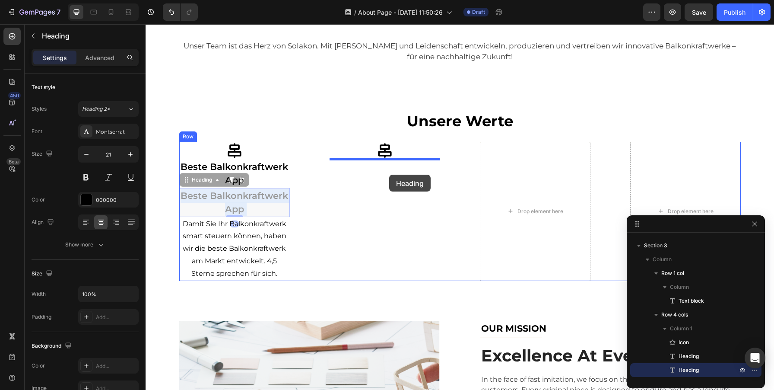
drag, startPoint x: 222, startPoint y: 196, endPoint x: 389, endPoint y: 174, distance: 169.0
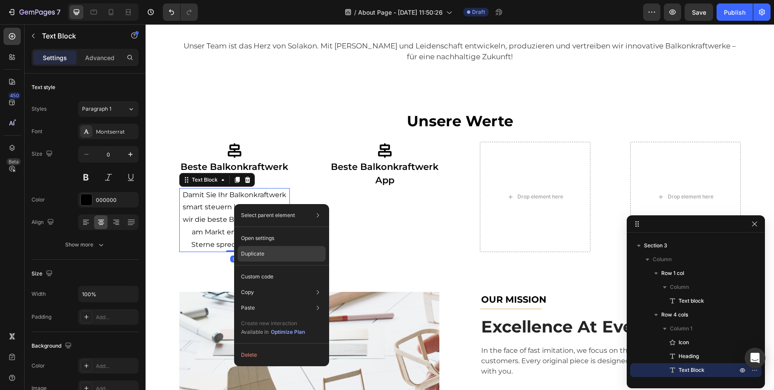
click at [254, 269] on div "Duplicate" at bounding box center [282, 277] width 88 height 16
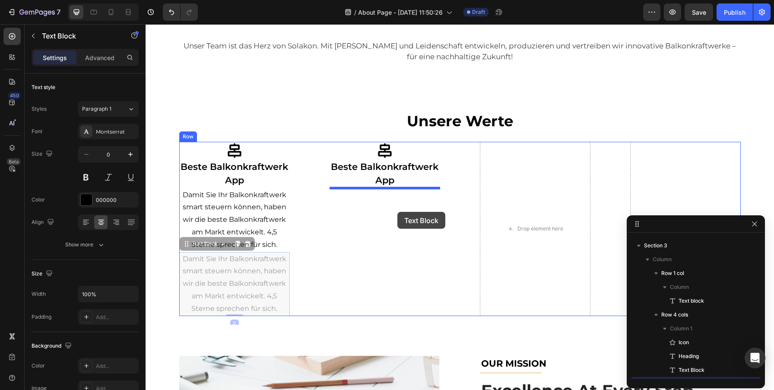
drag, startPoint x: 225, startPoint y: 275, endPoint x: 396, endPoint y: 211, distance: 182.4
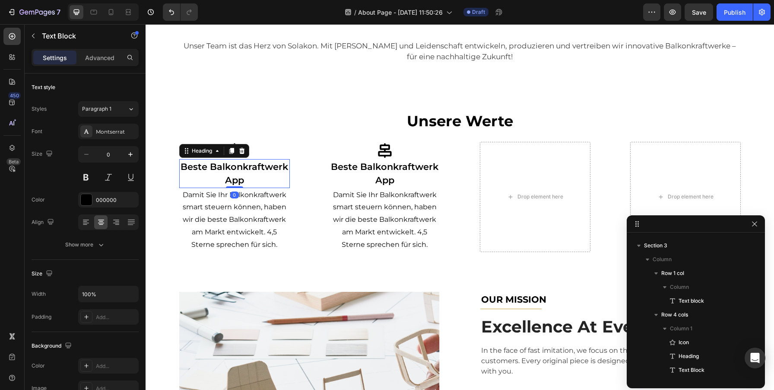
click at [246, 175] on p "Beste Balkonkraftwerk App" at bounding box center [234, 173] width 109 height 27
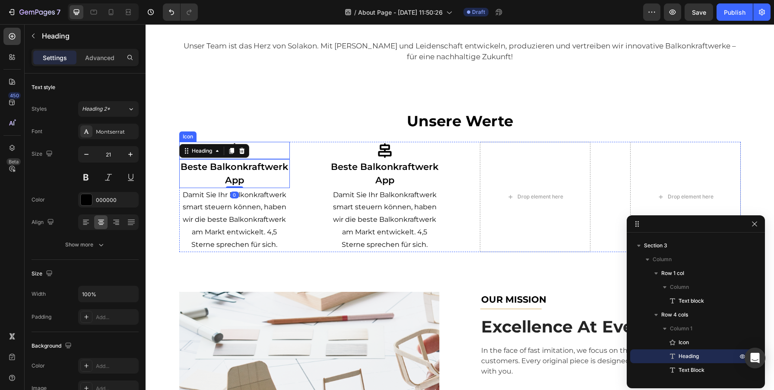
click at [265, 148] on div "Icon" at bounding box center [234, 150] width 111 height 17
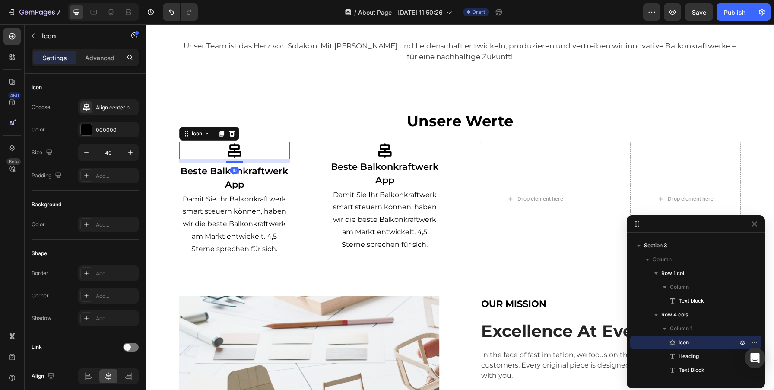
drag, startPoint x: 236, startPoint y: 157, endPoint x: 237, endPoint y: 161, distance: 4.4
click at [237, 161] on div at bounding box center [234, 162] width 17 height 3
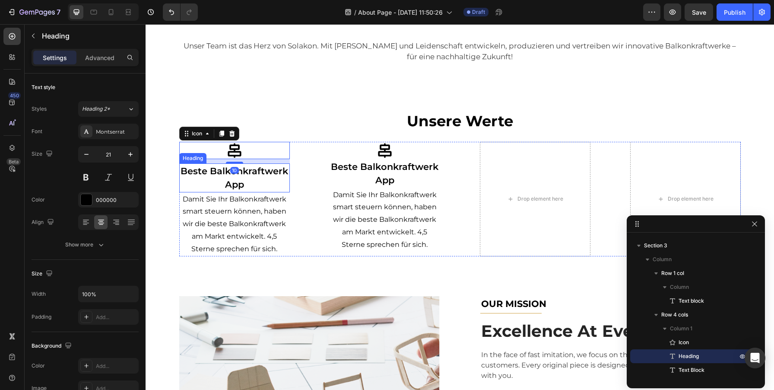
click at [250, 190] on p "Beste Balkonkraftwerk App" at bounding box center [234, 177] width 109 height 27
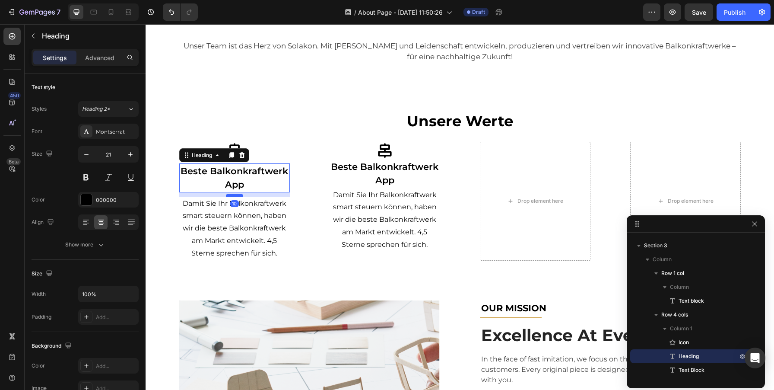
drag, startPoint x: 234, startPoint y: 190, endPoint x: 234, endPoint y: 195, distance: 4.3
click at [234, 195] on div at bounding box center [234, 195] width 17 height 3
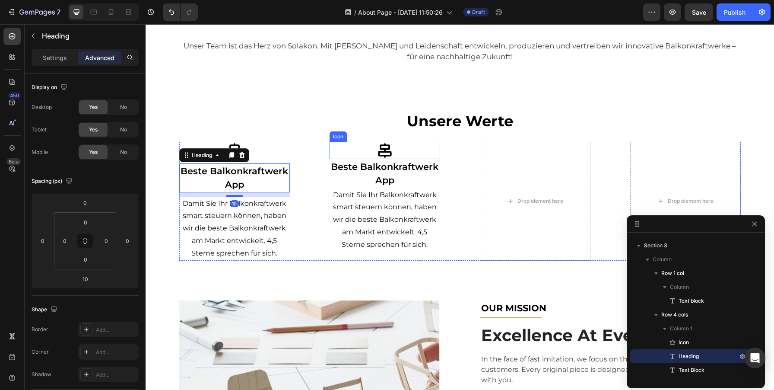
click at [401, 151] on div "Icon" at bounding box center [385, 150] width 111 height 17
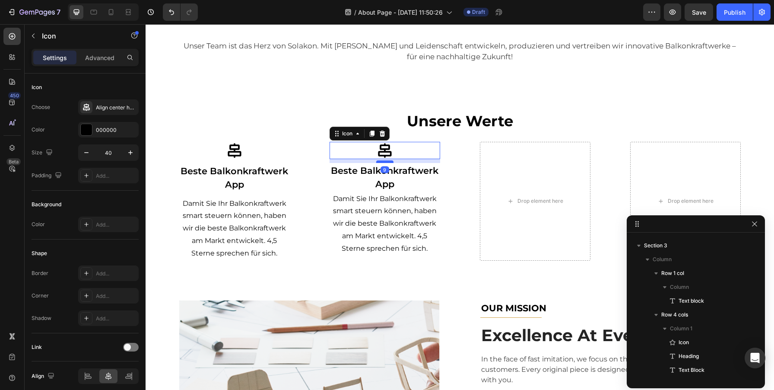
click at [384, 161] on div at bounding box center [384, 161] width 17 height 3
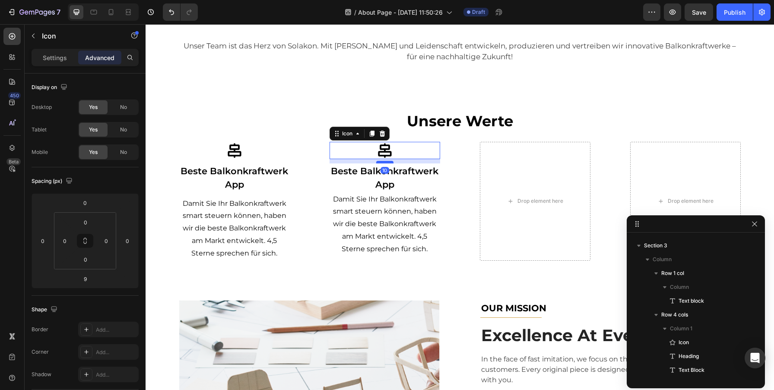
click at [384, 161] on div at bounding box center [384, 162] width 17 height 3
click at [384, 162] on div at bounding box center [384, 162] width 17 height 3
type input "10"
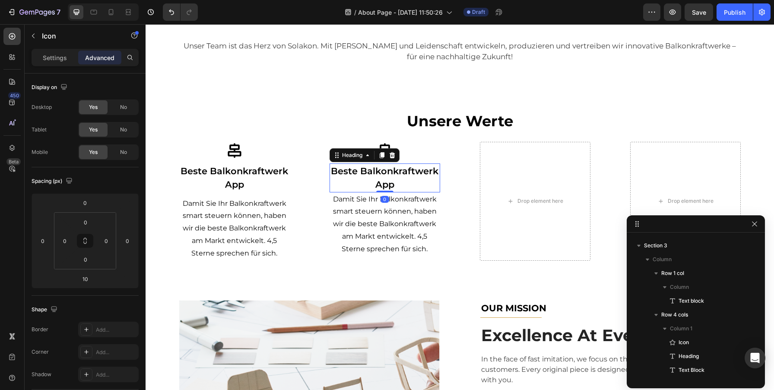
click at [399, 174] on h2 "Beste Balkonkraftwerk App" at bounding box center [385, 177] width 111 height 29
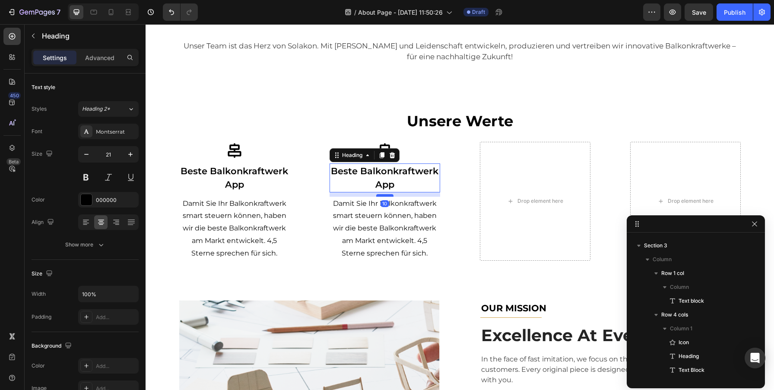
drag, startPoint x: 383, startPoint y: 190, endPoint x: 383, endPoint y: 195, distance: 4.3
click at [383, 195] on div at bounding box center [384, 195] width 17 height 3
click at [406, 212] on p "Damit Sie Ihr Balkonkraftwerk smart steuern können, haben wir die beste Balkonk…" at bounding box center [384, 228] width 109 height 62
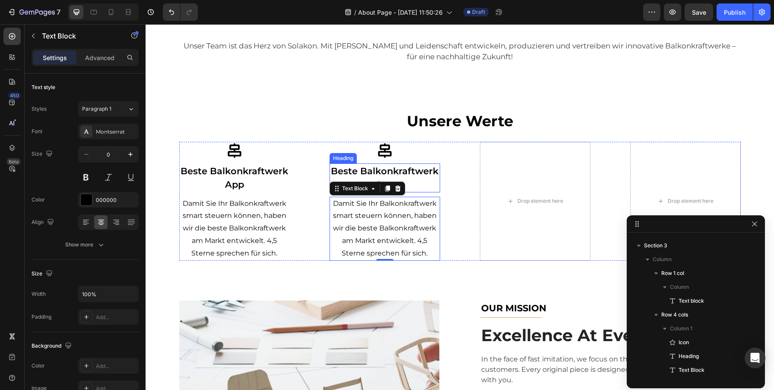
click at [399, 168] on h2 "Beste Balkonkraftwerk App" at bounding box center [385, 177] width 111 height 29
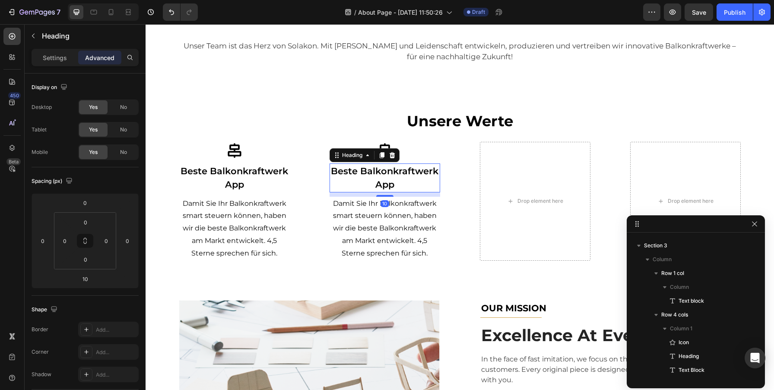
click at [399, 168] on h2 "Beste Balkonkraftwerk App" at bounding box center [385, 177] width 111 height 29
click at [376, 227] on p "Damit Sie Ihr Balkonkraftwerk smart steuern können, haben wir die beste Balkonk…" at bounding box center [384, 228] width 109 height 62
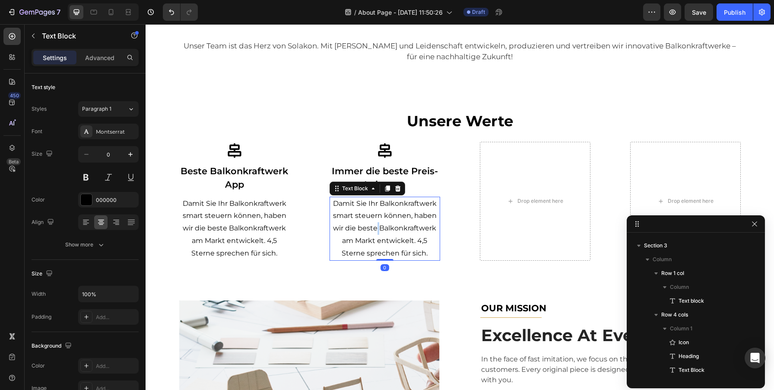
click at [376, 227] on p "Damit Sie Ihr Balkonkraftwerk smart steuern können, haben wir die beste Balkonk…" at bounding box center [384, 228] width 109 height 62
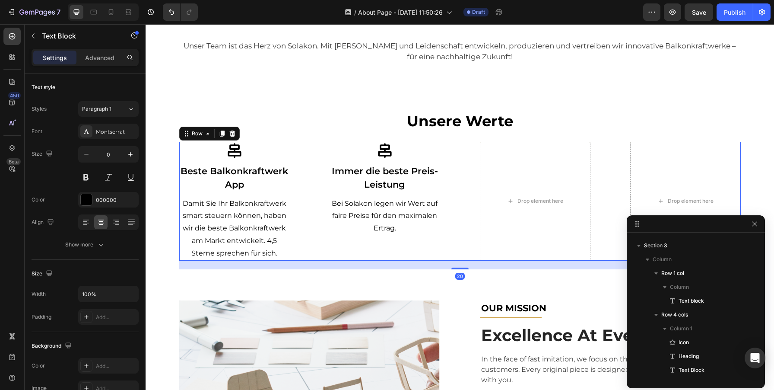
click at [290, 153] on div "Icon Beste Balkonkraftwerk App Heading Damit Sie Ihr Balkonkraftwerk smart steu…" at bounding box center [459, 201] width 561 height 119
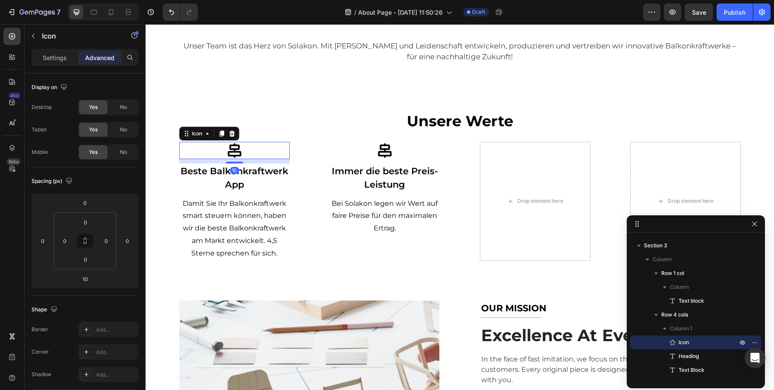
click at [244, 153] on div "Icon 10" at bounding box center [234, 150] width 111 height 17
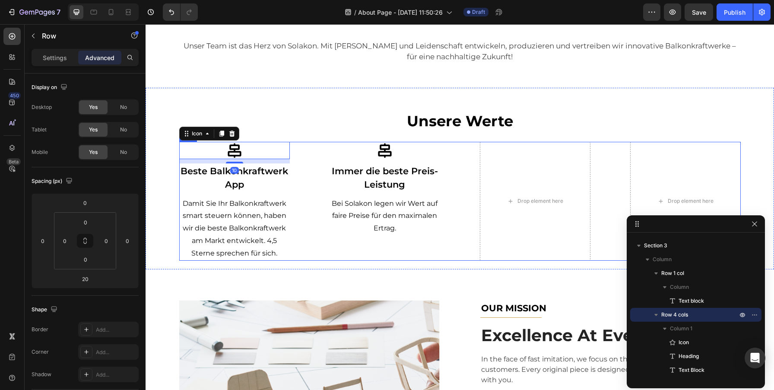
click at [303, 244] on div "Icon 10 Beste Balkonkraftwerk App Heading Damit Sie Ihr Balkonkraftwerk smart s…" at bounding box center [459, 201] width 561 height 119
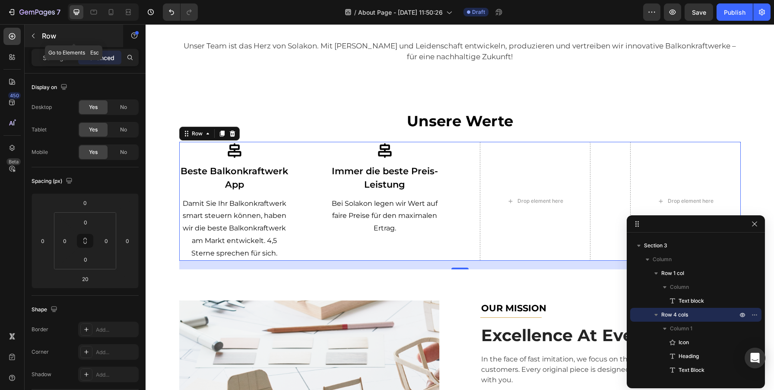
click at [25, 36] on div "Row" at bounding box center [74, 36] width 98 height 22
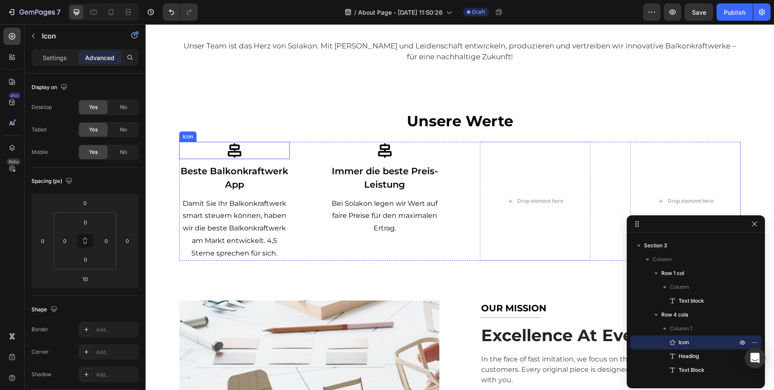
click at [255, 145] on div "Icon" at bounding box center [234, 150] width 111 height 17
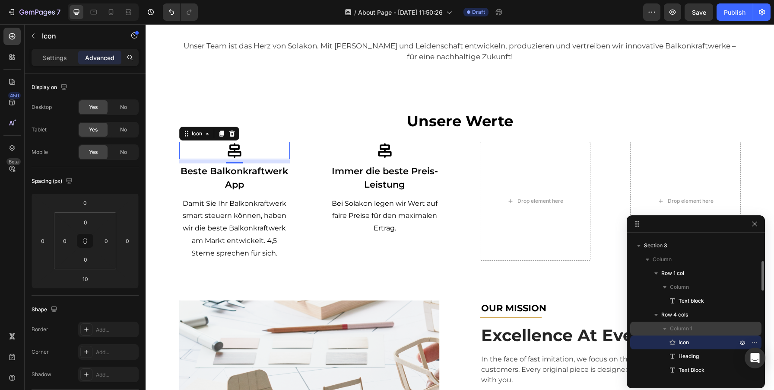
click at [674, 326] on span "Column 1" at bounding box center [681, 328] width 22 height 9
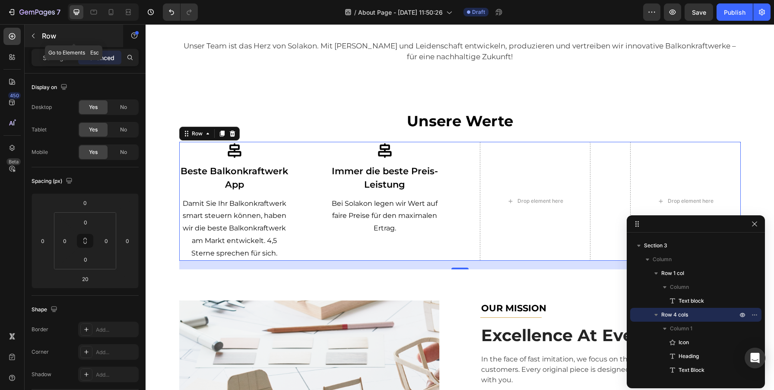
click at [30, 34] on icon "button" at bounding box center [33, 35] width 7 height 7
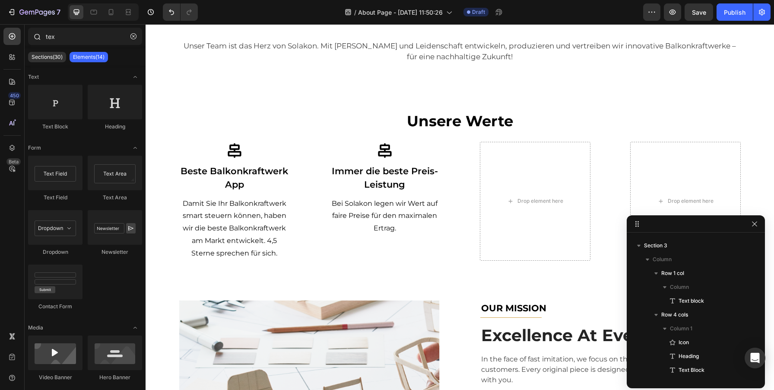
click at [30, 34] on div at bounding box center [36, 36] width 17 height 17
click at [133, 35] on icon "button" at bounding box center [133, 36] width 6 height 6
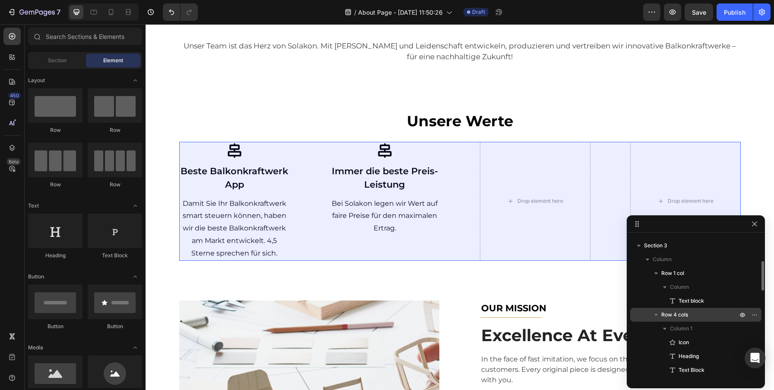
click at [668, 317] on span "Row 4 cols" at bounding box center [674, 314] width 27 height 9
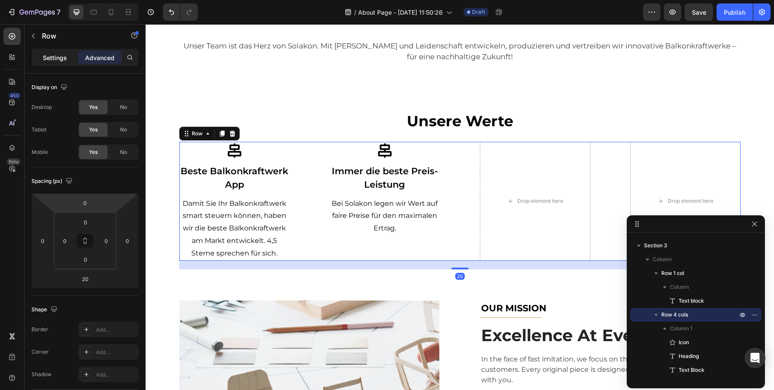
click at [60, 55] on p "Settings" at bounding box center [55, 57] width 24 height 9
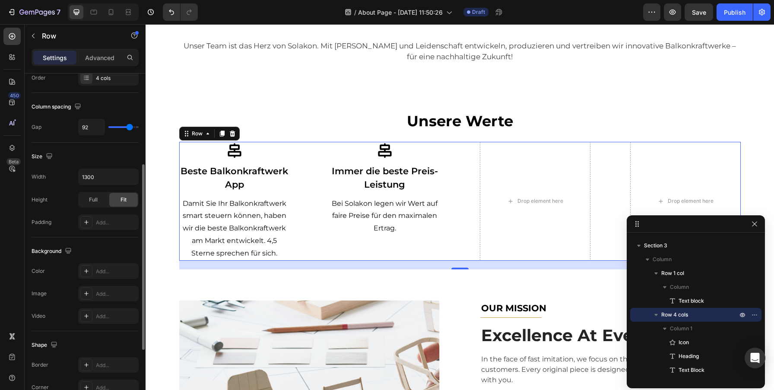
scroll to position [183, 0]
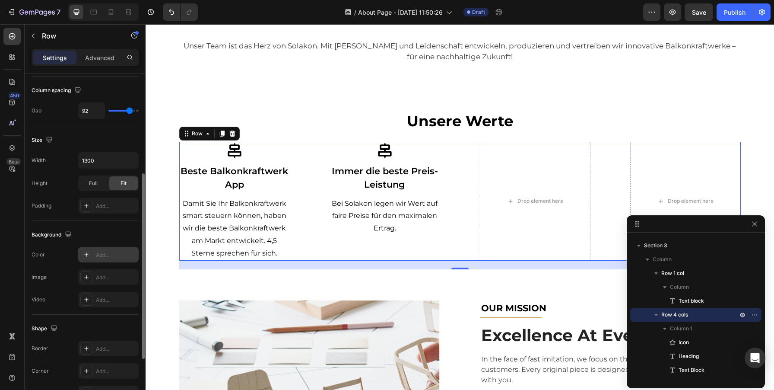
click at [97, 253] on div "Add..." at bounding box center [116, 255] width 41 height 8
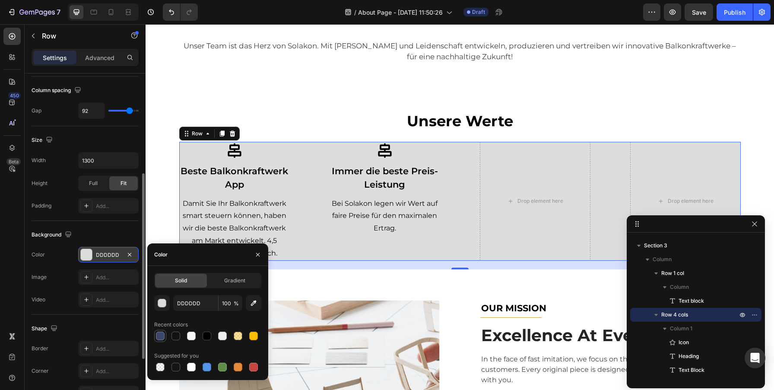
click at [159, 336] on div at bounding box center [160, 335] width 9 height 9
type input "3B486A"
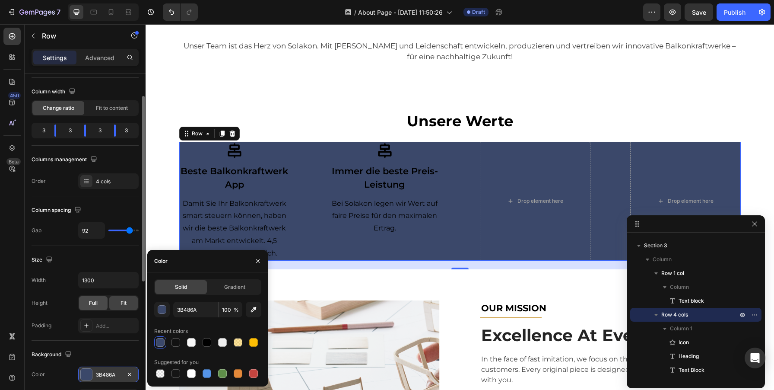
scroll to position [54, 0]
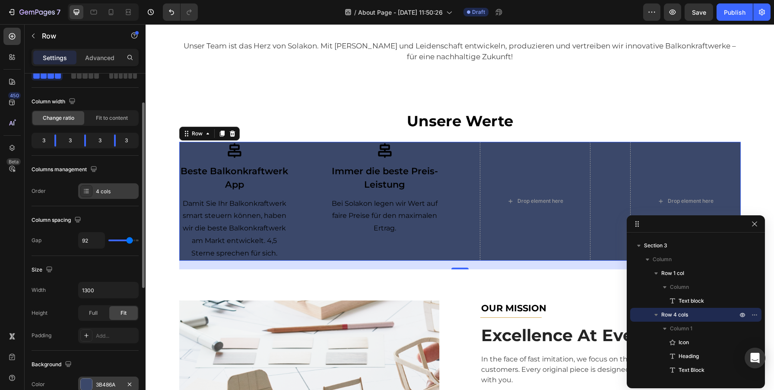
click at [108, 194] on div "4 cols" at bounding box center [116, 191] width 41 height 8
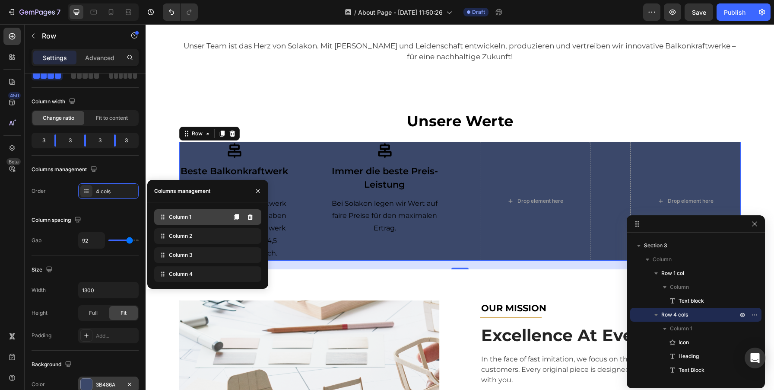
click at [185, 216] on span "Column 1" at bounding box center [180, 217] width 22 height 8
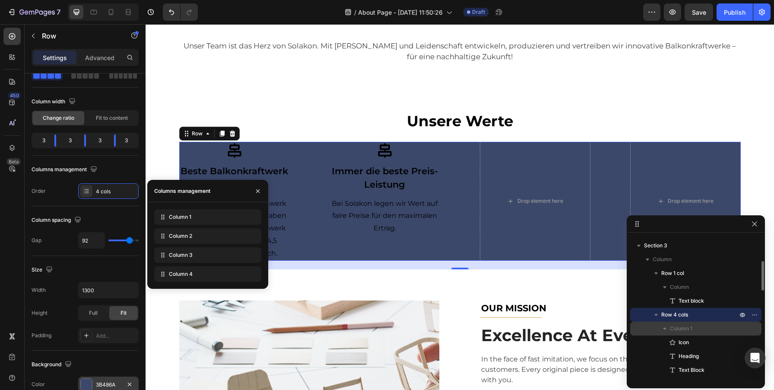
click at [688, 329] on span "Column 1" at bounding box center [681, 328] width 22 height 9
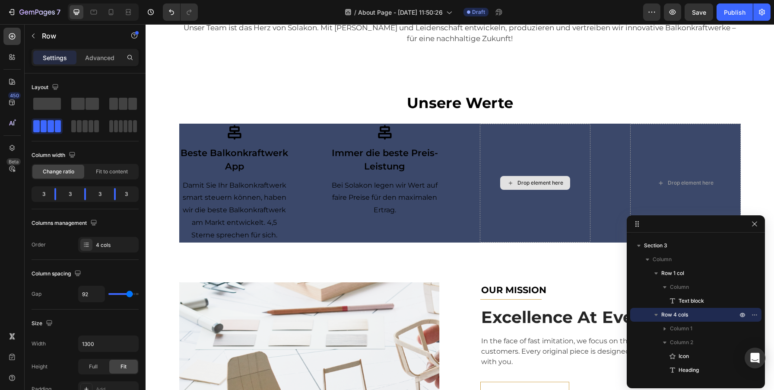
scroll to position [258, 0]
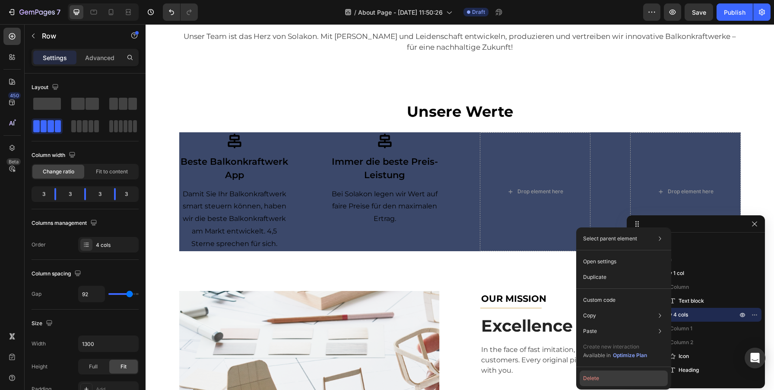
click at [596, 374] on button "Delete" at bounding box center [624, 378] width 88 height 16
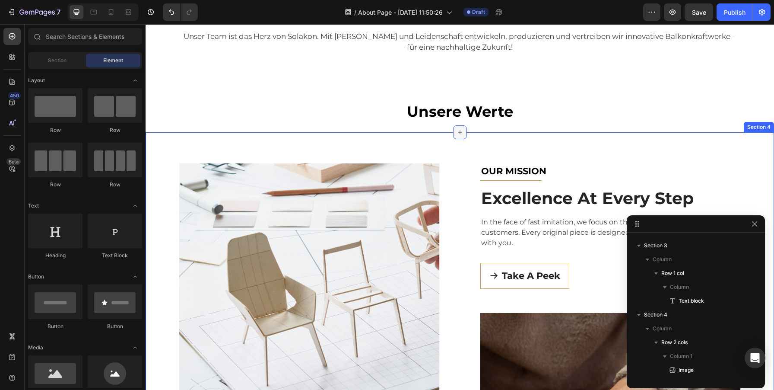
click at [458, 133] on icon at bounding box center [459, 132] width 7 height 7
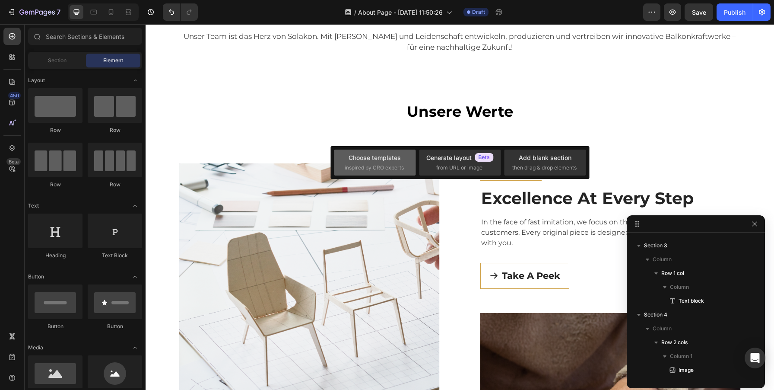
click at [377, 171] on span "inspired by CRO experts" at bounding box center [374, 168] width 59 height 8
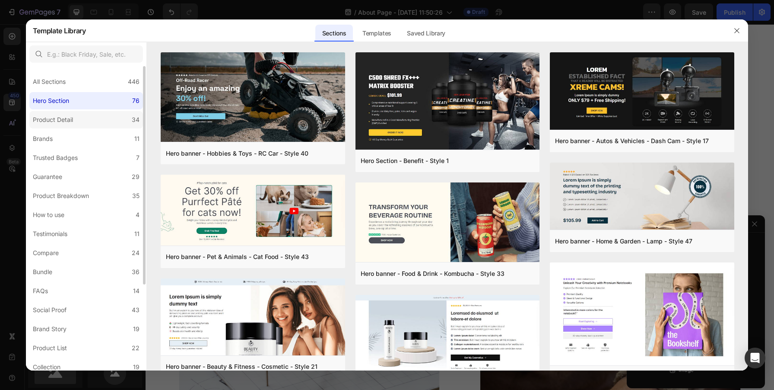
click at [59, 123] on div "Product Detail" at bounding box center [53, 119] width 40 height 10
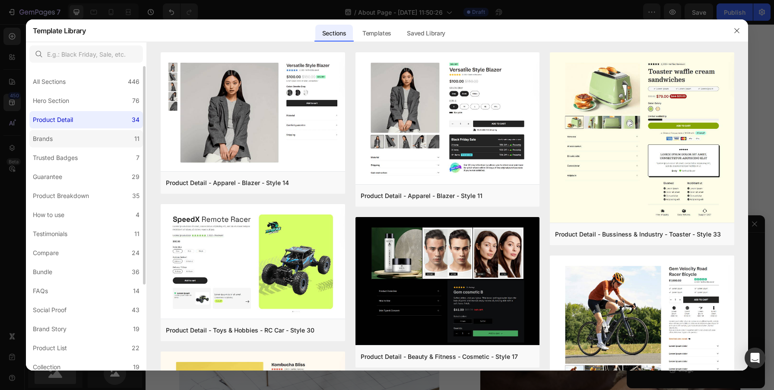
click at [59, 141] on label "Brands 11" at bounding box center [86, 138] width 114 height 17
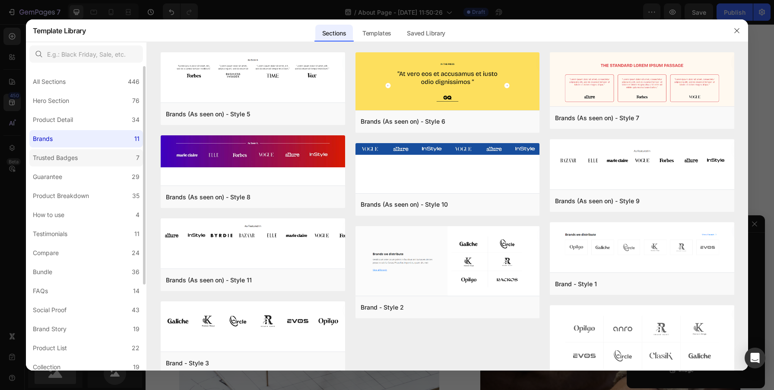
click at [63, 156] on div "Trusted Badges" at bounding box center [55, 157] width 45 height 10
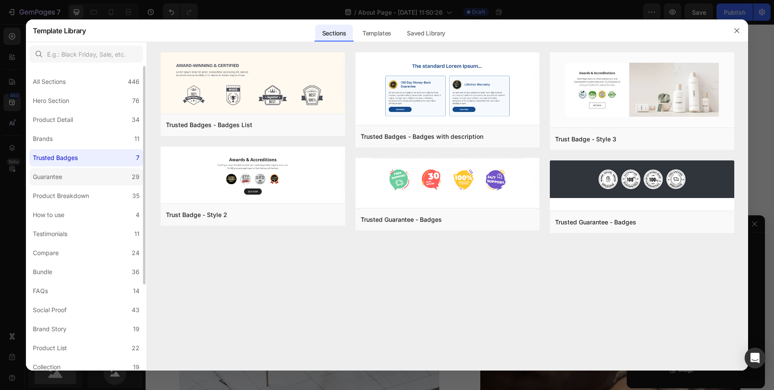
click at [59, 181] on div "Guarantee" at bounding box center [47, 176] width 29 height 10
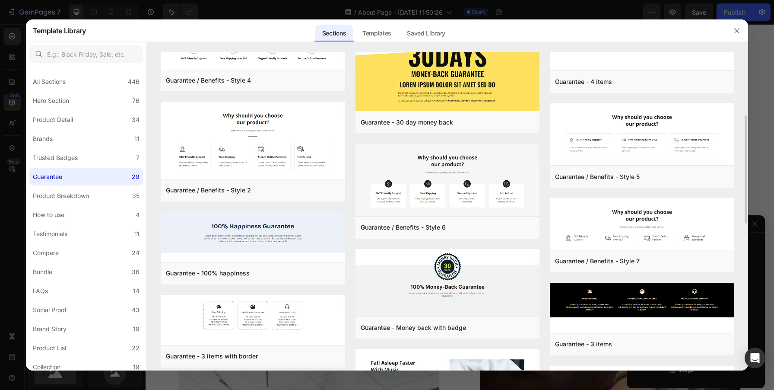
scroll to position [192, 0]
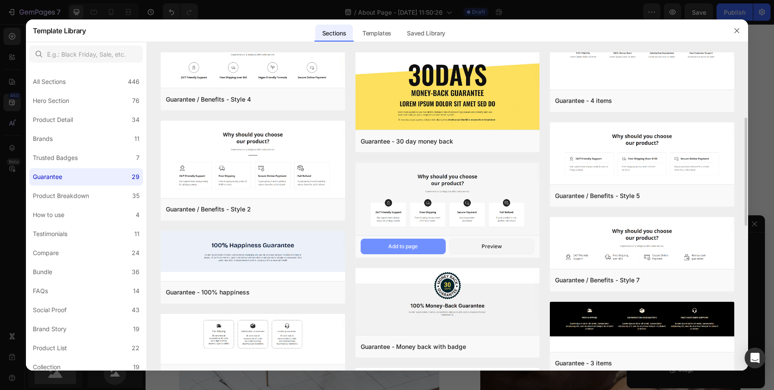
click at [413, 242] on div "Add to page" at bounding box center [402, 246] width 29 height 8
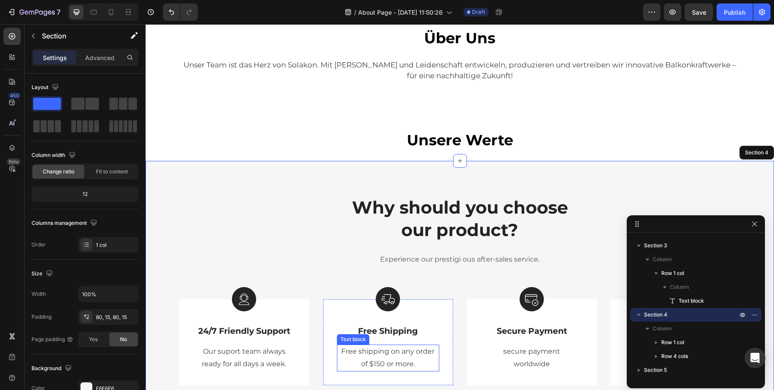
scroll to position [214, 0]
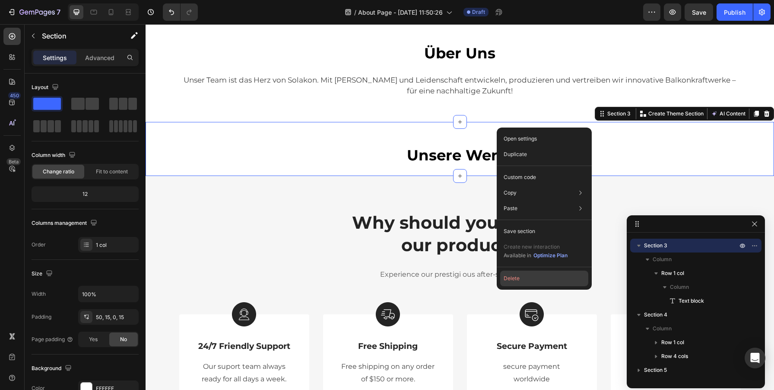
click at [515, 280] on button "Delete" at bounding box center [544, 278] width 88 height 16
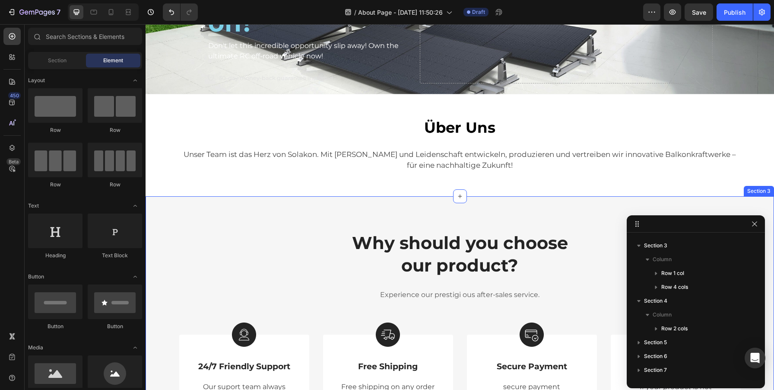
scroll to position [133, 0]
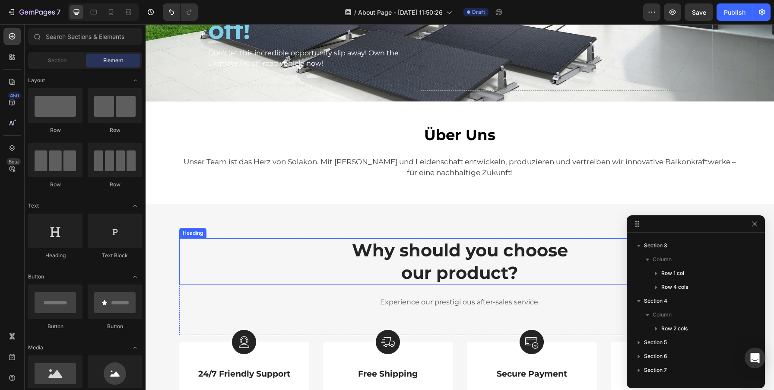
click at [456, 253] on p "Why should you choose our product?" at bounding box center [460, 261] width 560 height 45
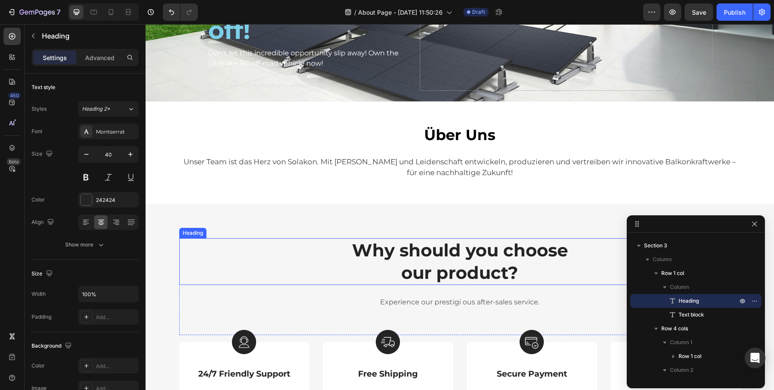
click at [456, 253] on p "Why should you choose our product?" at bounding box center [460, 261] width 560 height 45
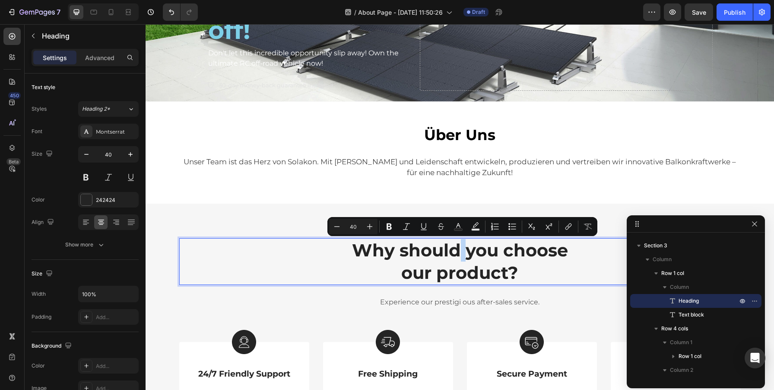
click at [456, 253] on p "Why should you choose our product?" at bounding box center [460, 261] width 560 height 45
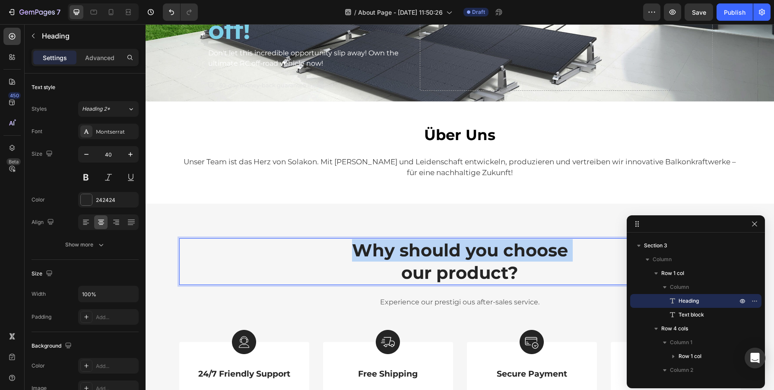
click at [456, 253] on p "Why should you choose our product?" at bounding box center [460, 261] width 560 height 45
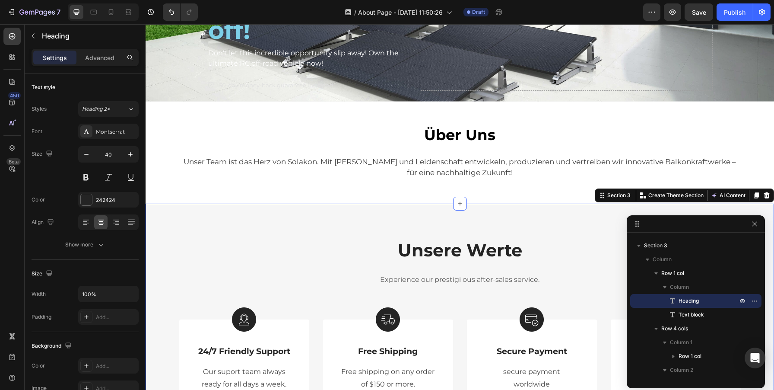
click at [477, 220] on div "Unsere Werte Heading Experience our prestigi ous after-sales service. Text bloc…" at bounding box center [460, 321] width 628 height 236
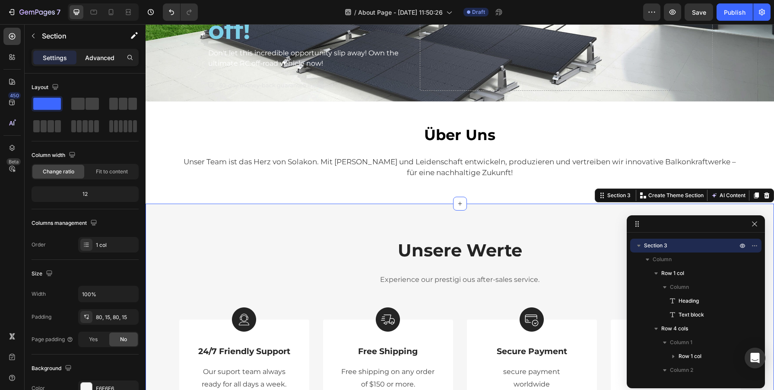
click at [99, 52] on div "Advanced" at bounding box center [99, 58] width 43 height 14
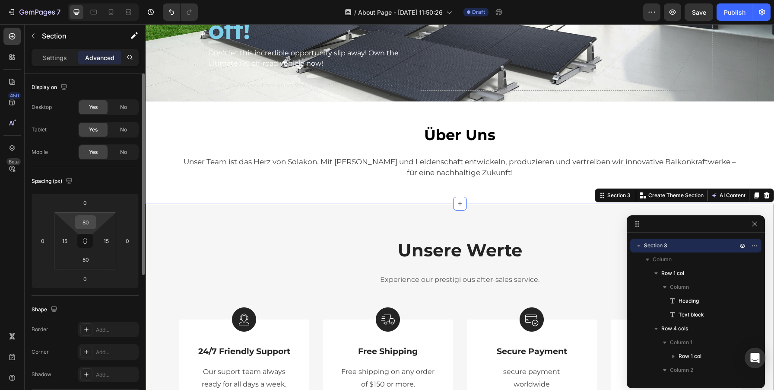
click at [89, 225] on input "80" at bounding box center [85, 222] width 17 height 13
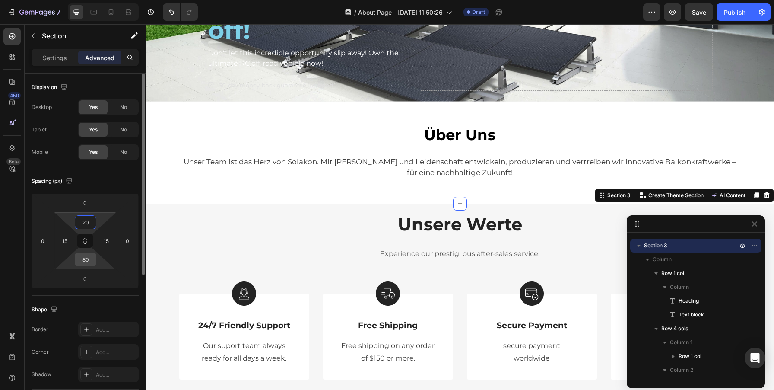
type input "20"
click at [84, 265] on input "80" at bounding box center [85, 259] width 17 height 13
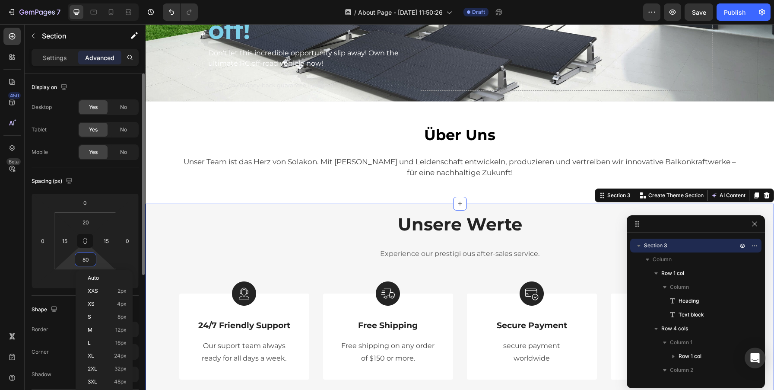
click at [84, 265] on input "80" at bounding box center [85, 259] width 17 height 13
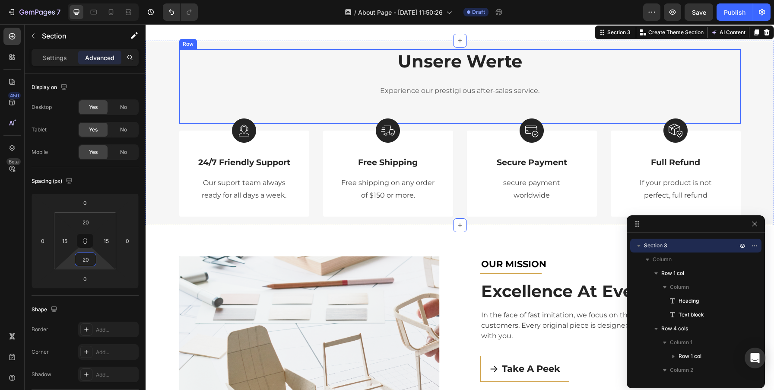
scroll to position [235, 0]
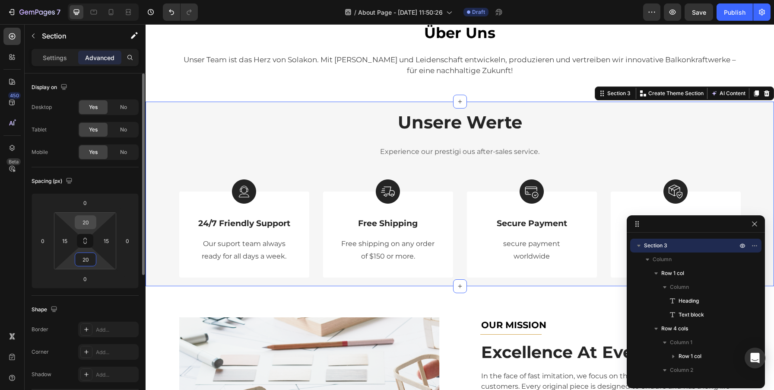
type input "20"
click at [89, 221] on input "20" at bounding box center [85, 222] width 17 height 13
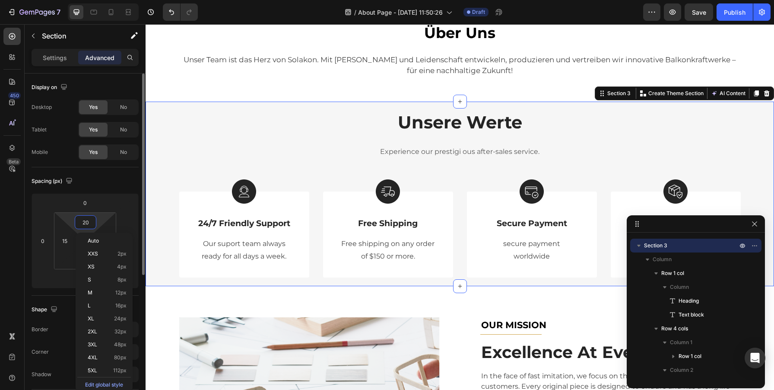
click at [89, 221] on input "20" at bounding box center [85, 222] width 17 height 13
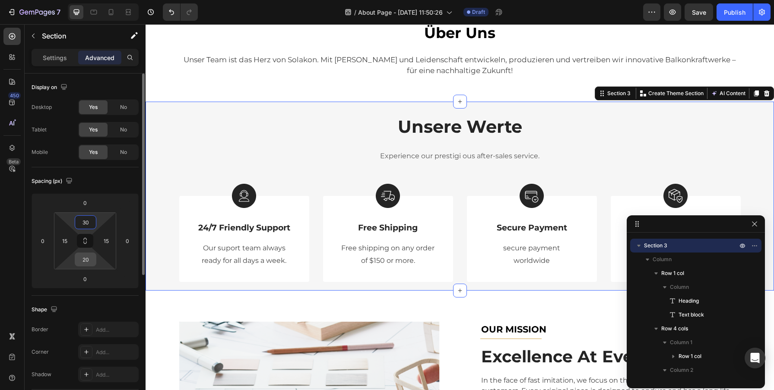
type input "30"
click at [85, 259] on input "20" at bounding box center [85, 259] width 17 height 13
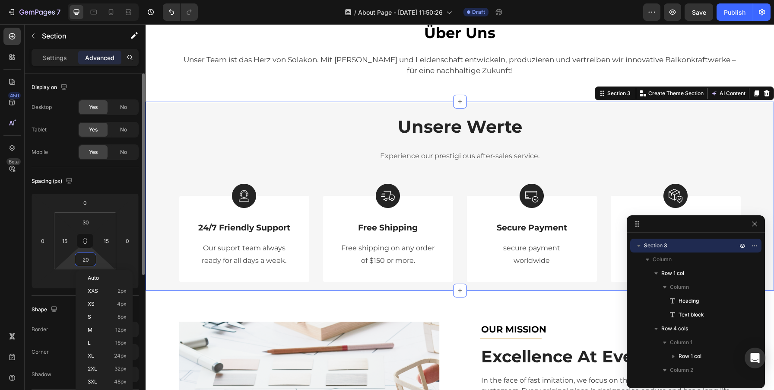
click at [85, 259] on input "20" at bounding box center [85, 259] width 17 height 13
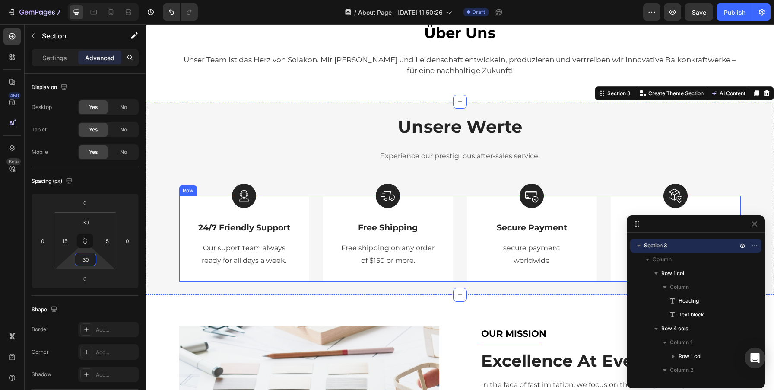
scroll to position [251, 0]
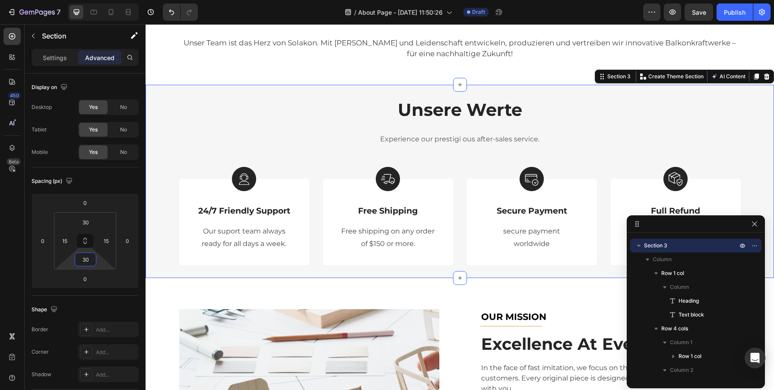
type input "30"
click at [162, 90] on div "Unsere Werte Heading Experience our prestigi ous after-sales service. Text bloc…" at bounding box center [460, 181] width 628 height 193
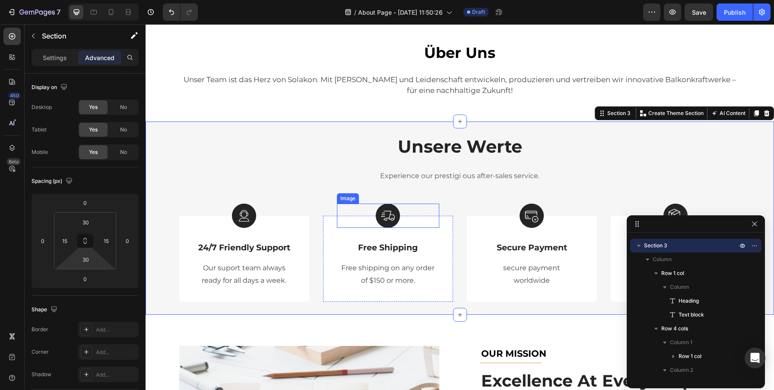
scroll to position [215, 0]
click at [257, 249] on p "24/7 Friendly Support" at bounding box center [244, 247] width 101 height 11
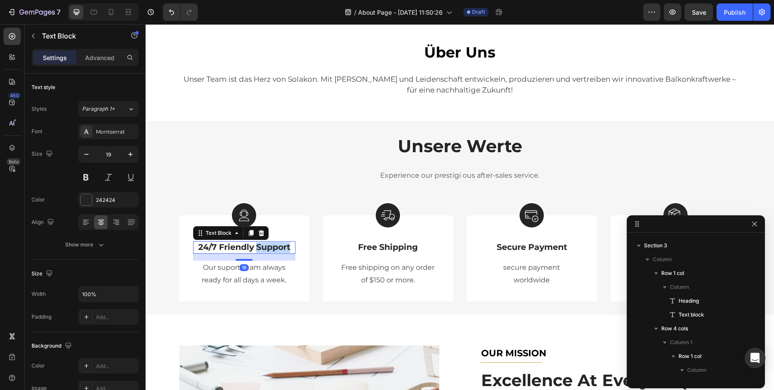
click at [257, 249] on p "24/7 Friendly Support" at bounding box center [244, 247] width 101 height 11
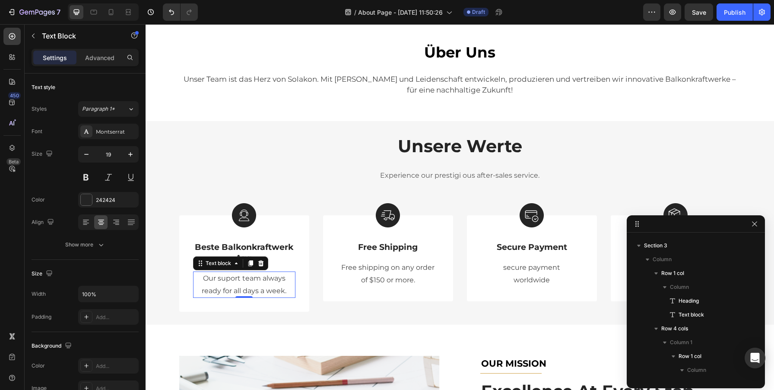
click at [263, 279] on p "Our suport team always" at bounding box center [244, 278] width 101 height 13
click at [213, 282] on p "Our suport team always" at bounding box center [244, 278] width 101 height 13
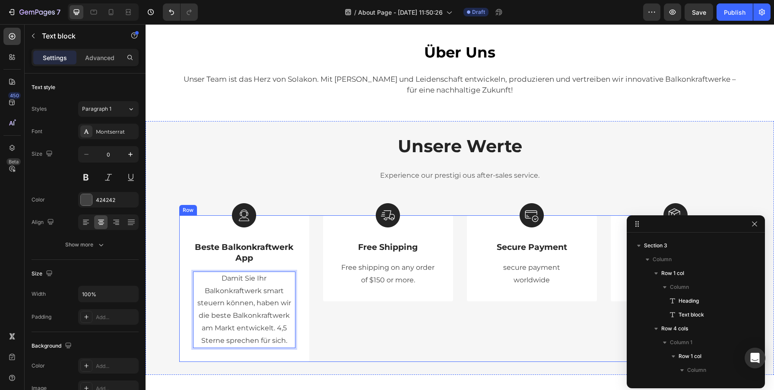
click at [385, 344] on div "Image Free Shipping Text Block Free shipping on any order of $150 or more. Text…" at bounding box center [388, 288] width 130 height 146
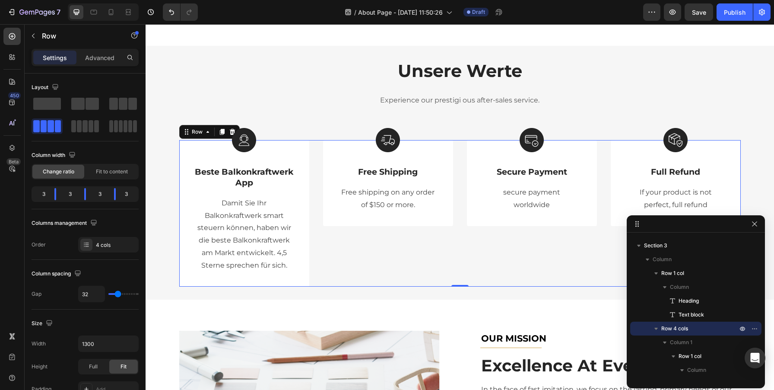
scroll to position [292, 0]
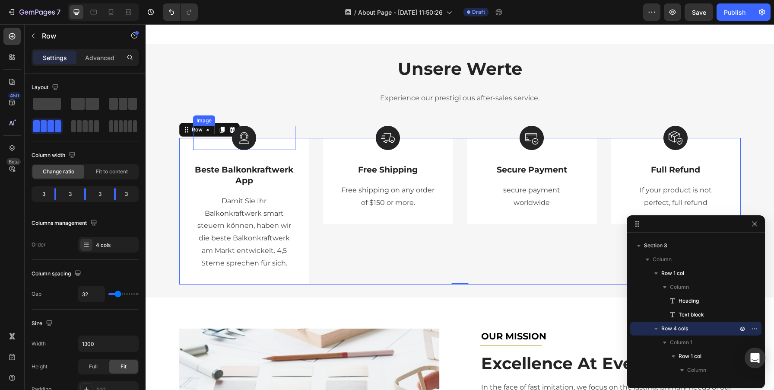
click at [247, 134] on img at bounding box center [244, 138] width 24 height 24
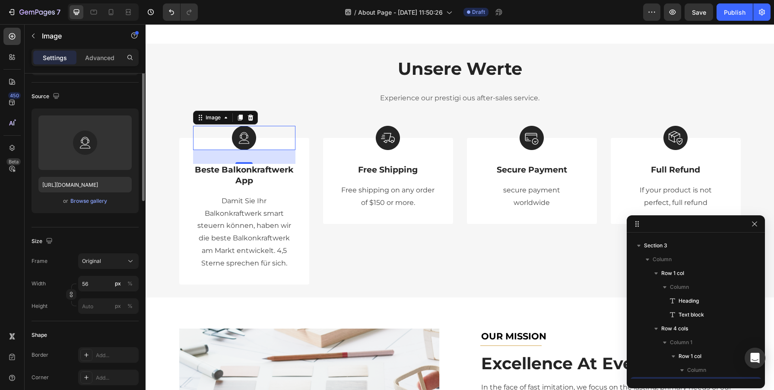
scroll to position [0, 0]
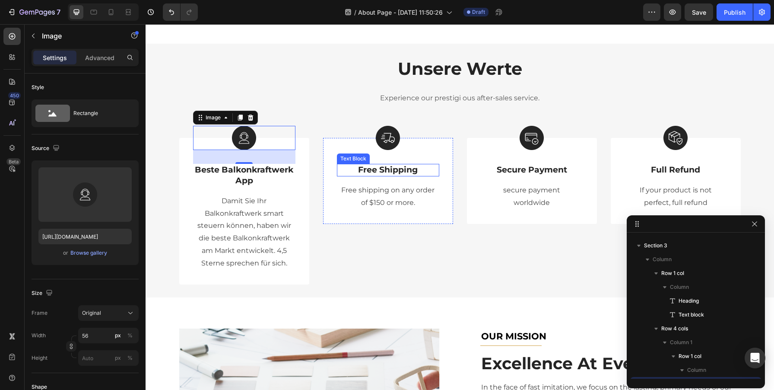
click at [374, 167] on p "Free Shipping" at bounding box center [388, 170] width 101 height 11
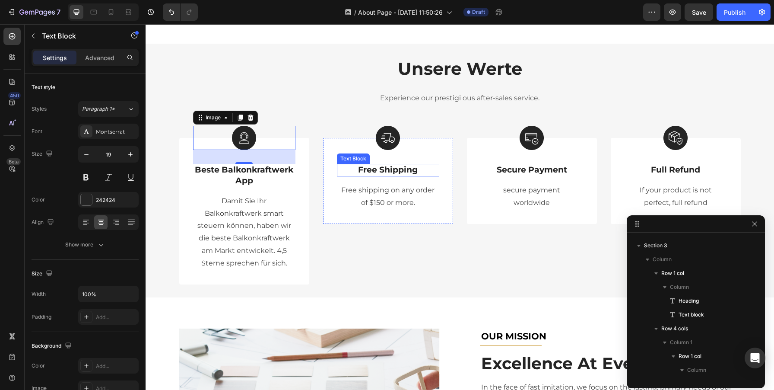
click at [374, 167] on p "Free Shipping" at bounding box center [388, 170] width 101 height 11
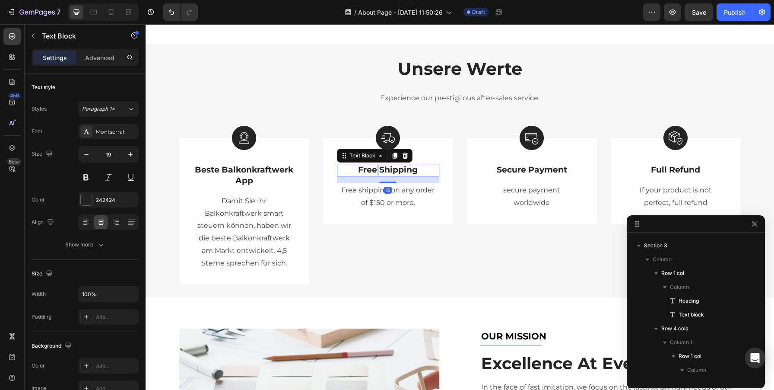
click at [374, 167] on p "Free Shipping" at bounding box center [388, 170] width 101 height 11
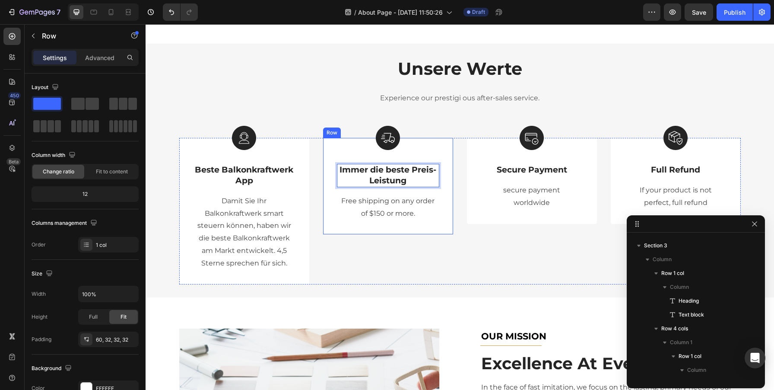
click at [382, 225] on div "Image Immer die beste Preis-Leistung Text Block 16 Free shipping on any order o…" at bounding box center [388, 186] width 130 height 96
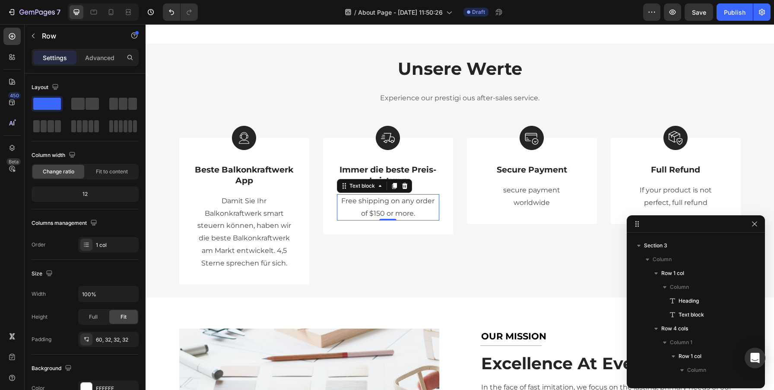
click at [386, 202] on p "Free shipping on any order" at bounding box center [388, 201] width 101 height 13
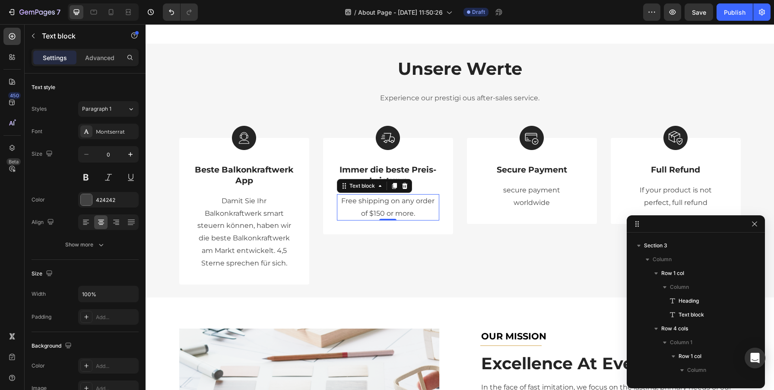
click at [392, 198] on p "Free shipping on any order" at bounding box center [388, 201] width 101 height 13
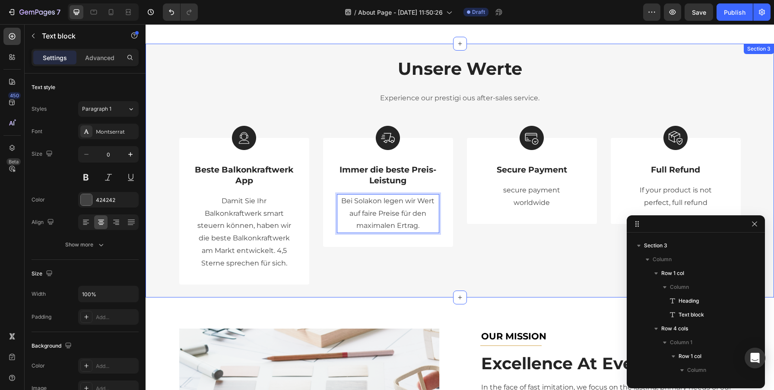
click at [394, 285] on div "Unsere Werte Heading Experience our prestigi ous after-sales service. Text bloc…" at bounding box center [460, 171] width 628 height 254
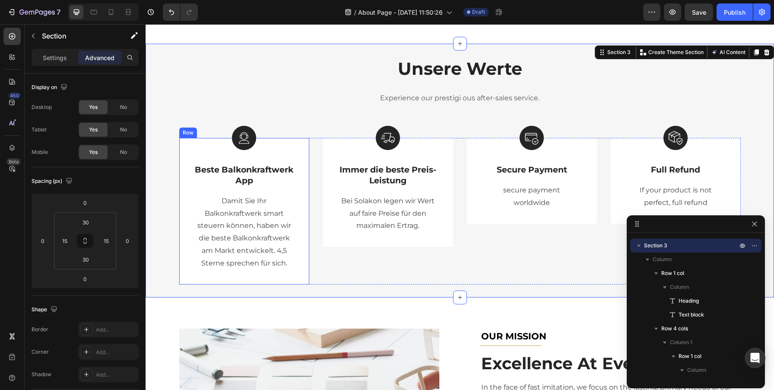
click at [298, 277] on div "Image Beste Balkonkraftwerk App Text Block Damit Sie Ihr Balkonkraftwerk smart …" at bounding box center [244, 211] width 130 height 146
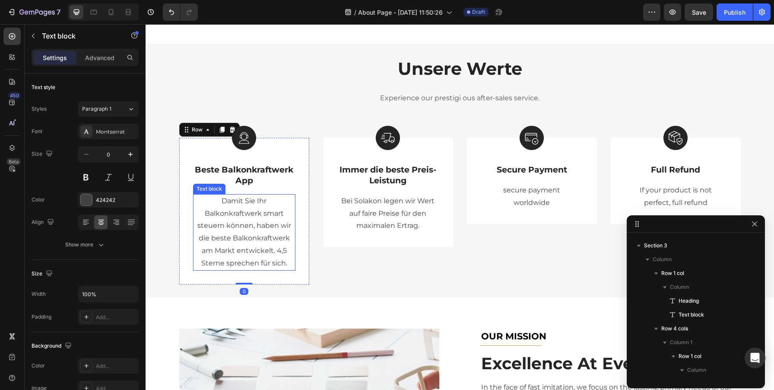
click at [195, 219] on p "Damit Sie Ihr Balkonkraftwerk smart steuern können, haben wir die beste Balkonk…" at bounding box center [244, 232] width 101 height 75
click at [186, 208] on div "Image Beste Balkonkraftwerk App Text Block Damit Sie Ihr Balkonkraftwerk smart …" at bounding box center [244, 211] width 130 height 146
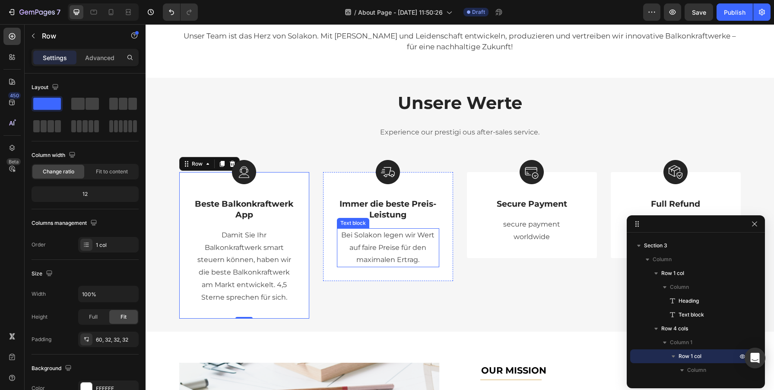
scroll to position [256, 0]
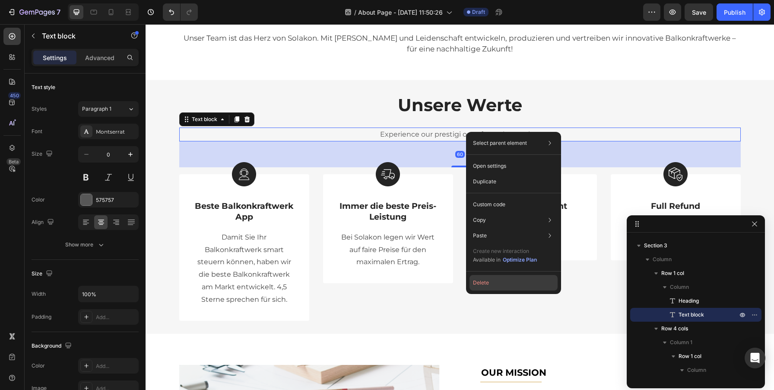
click at [493, 283] on button "Delete" at bounding box center [513, 283] width 88 height 16
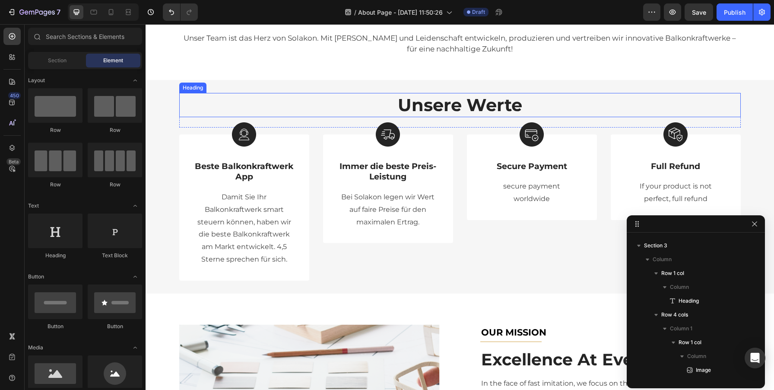
click at [479, 116] on p "Unsere Werte" at bounding box center [460, 105] width 560 height 22
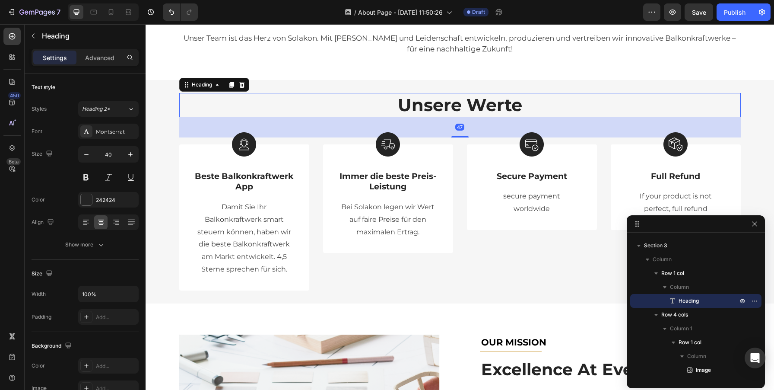
drag, startPoint x: 460, startPoint y: 127, endPoint x: 462, endPoint y: 137, distance: 10.1
click at [462, 137] on div "Unsere Werte Heading 47 Row Image Beste Balkonkraftwerk App Text Block Damit Si…" at bounding box center [459, 191] width 615 height 197
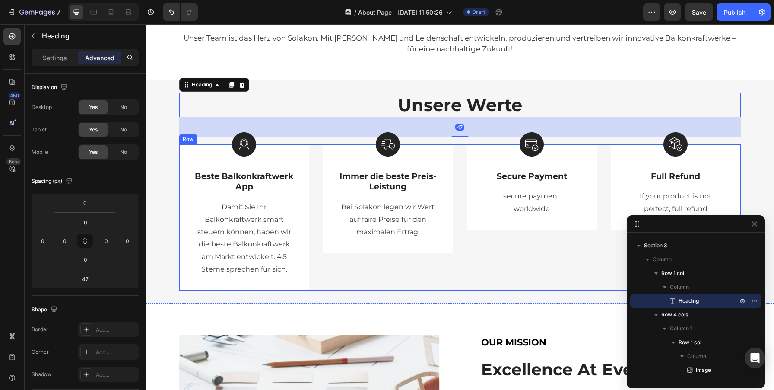
click at [460, 261] on div "Image Beste Balkonkraftwerk App Text Block Damit Sie Ihr Balkonkraftwerk smart …" at bounding box center [459, 217] width 561 height 146
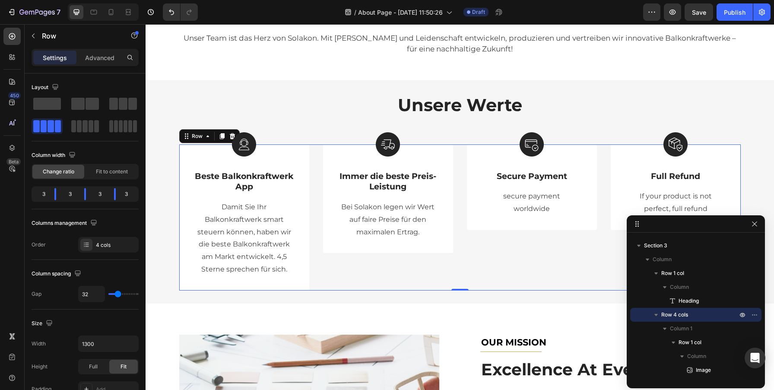
scroll to position [295, 0]
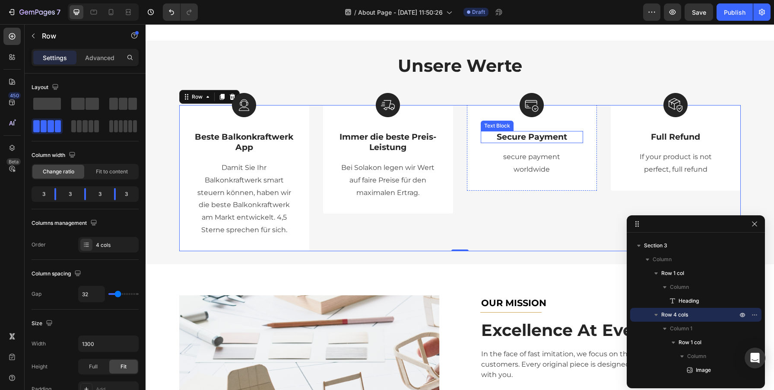
click at [507, 138] on p "Secure Payment" at bounding box center [532, 137] width 101 height 11
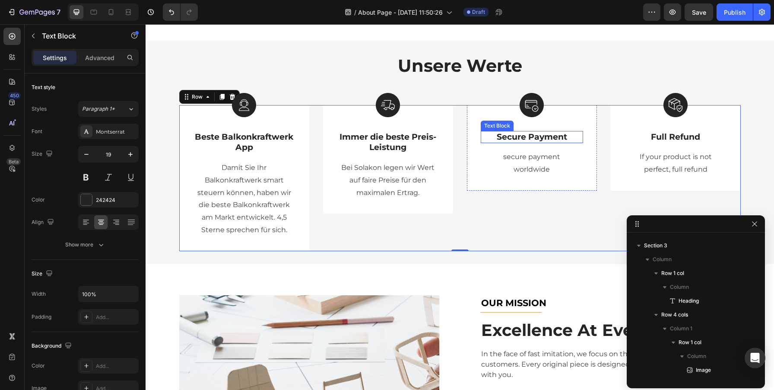
click at [507, 138] on p "Secure Payment" at bounding box center [532, 137] width 101 height 11
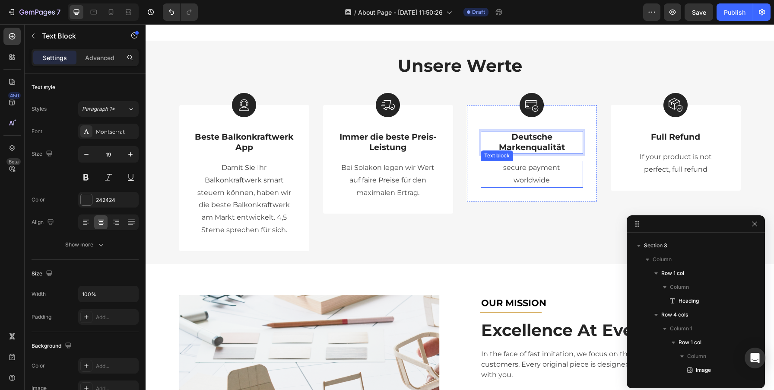
click at [520, 168] on p "secure payment" at bounding box center [532, 168] width 101 height 13
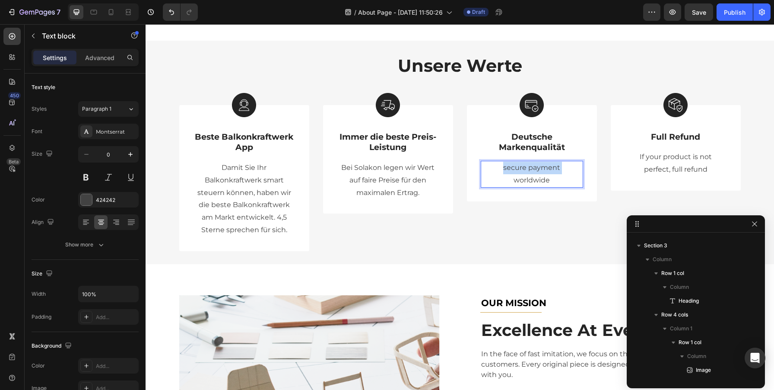
click at [520, 168] on p "secure payment" at bounding box center [532, 168] width 101 height 13
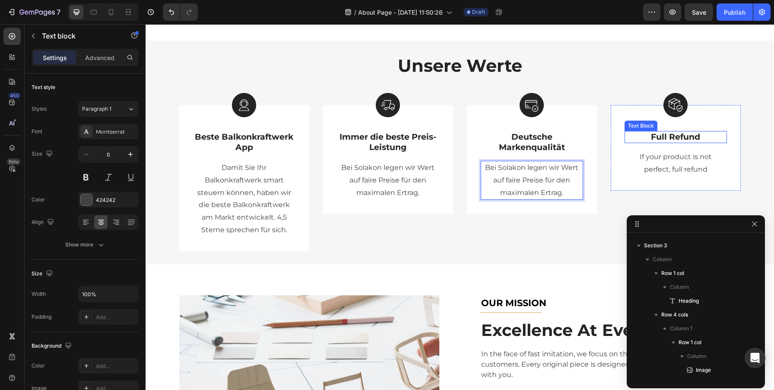
click at [683, 133] on p "Full Refund" at bounding box center [675, 137] width 101 height 11
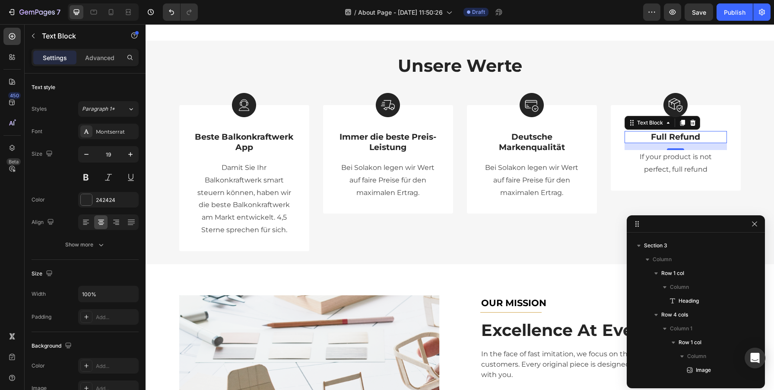
click at [676, 132] on p "Full Refund" at bounding box center [675, 137] width 101 height 11
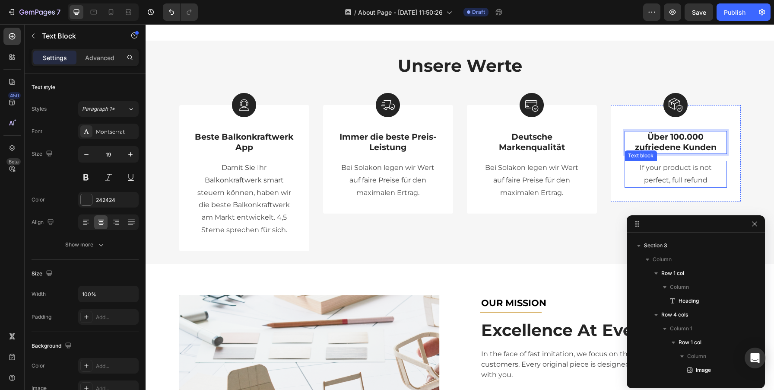
click at [653, 162] on p "If your product is not" at bounding box center [675, 168] width 101 height 13
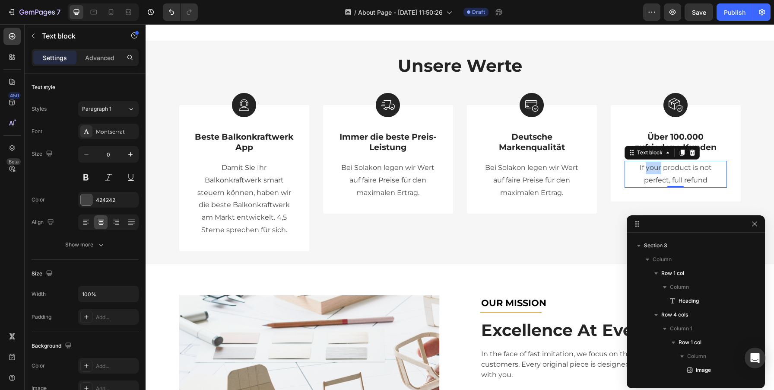
click at [653, 162] on p "If your product is not" at bounding box center [675, 168] width 101 height 13
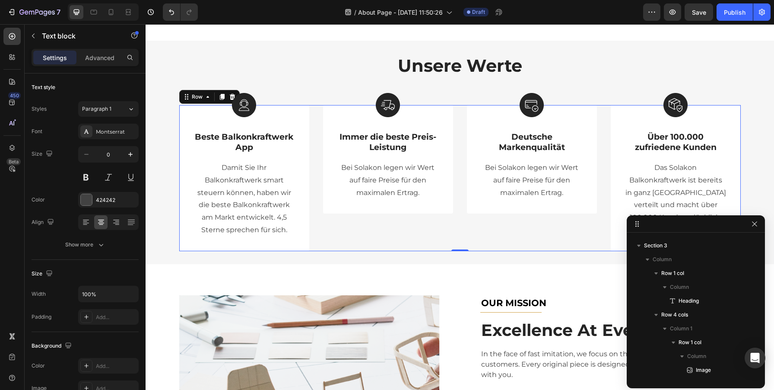
click at [576, 220] on div "Image Deutsche Markenqualität Text Block Bei Solakon legen wir Wert auf faire P…" at bounding box center [532, 178] width 130 height 146
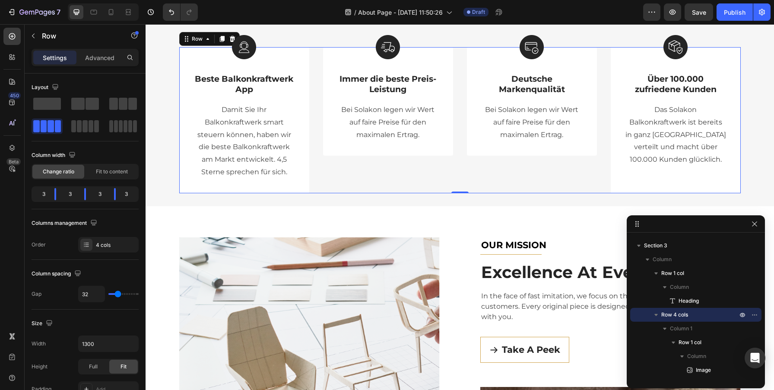
scroll to position [352, 0]
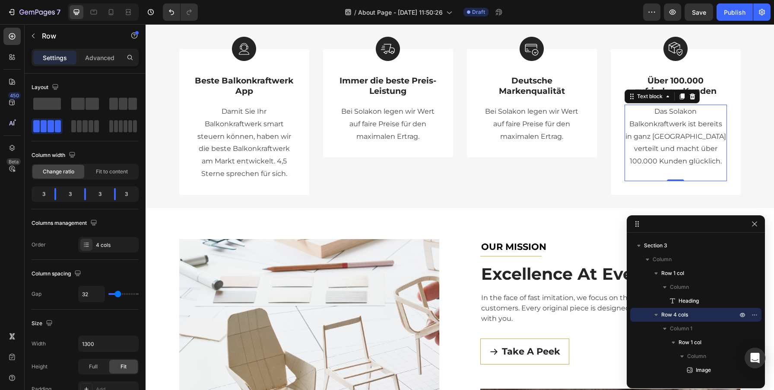
click at [661, 179] on p "Rich Text Editor. Editing area: main" at bounding box center [675, 174] width 101 height 13
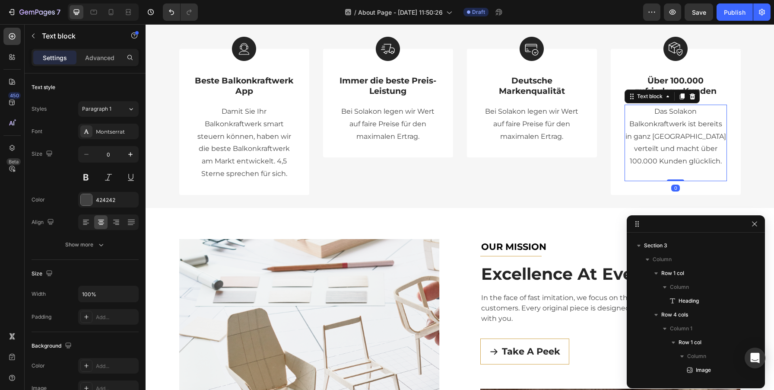
drag, startPoint x: 675, startPoint y: 179, endPoint x: 669, endPoint y: 165, distance: 15.7
click at [669, 165] on div "Das Solakon Balkonkraftwerk ist bereits in ganz Deutschland verteilt und macht …" at bounding box center [675, 143] width 102 height 76
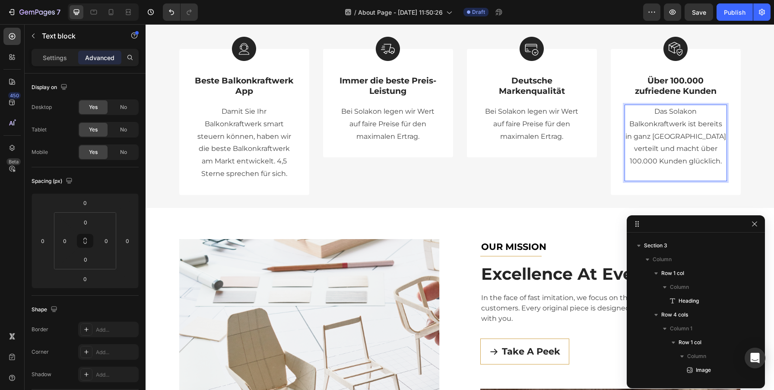
click at [669, 171] on p "Rich Text Editor. Editing area: main" at bounding box center [675, 174] width 101 height 13
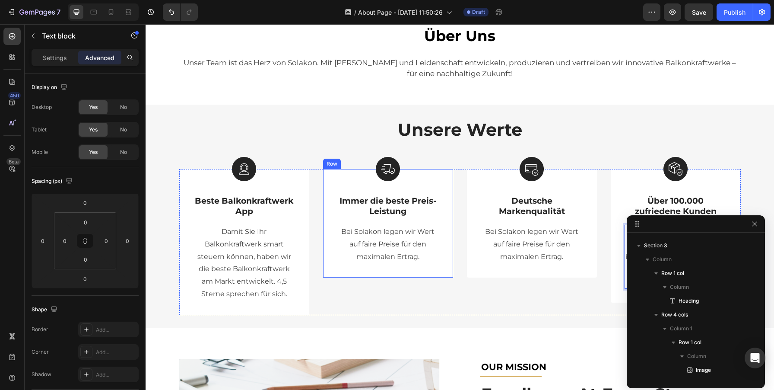
scroll to position [251, 0]
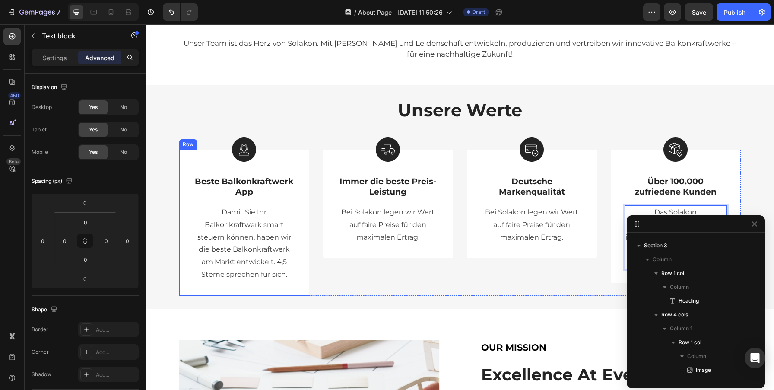
click at [299, 159] on div "Image Beste Balkonkraftwerk App Text Block Damit Sie Ihr Balkonkraftwerk smart …" at bounding box center [244, 222] width 130 height 146
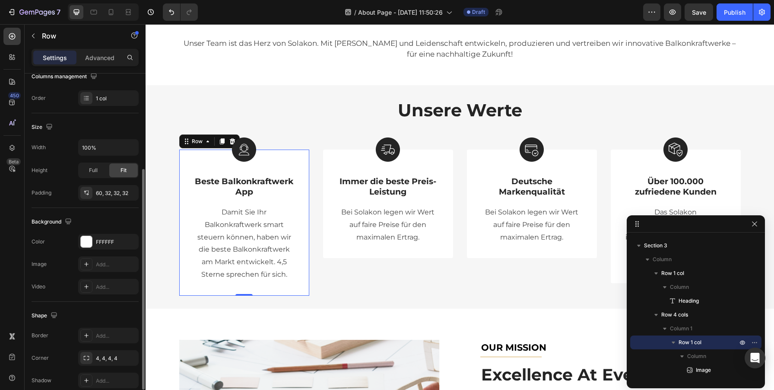
scroll to position [147, 0]
click at [107, 192] on div "60, 32, 32, 32" at bounding box center [108, 193] width 25 height 8
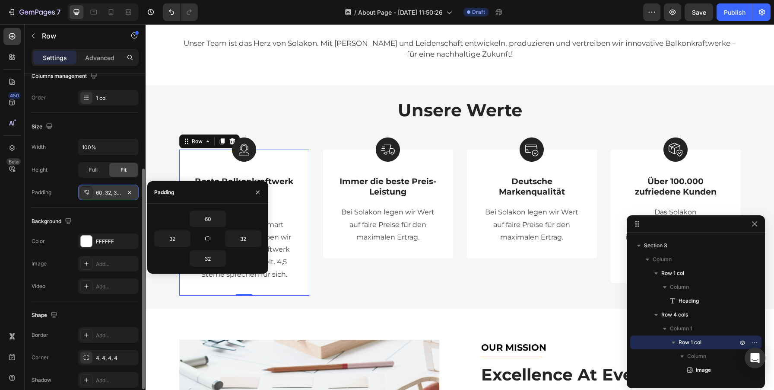
click at [107, 192] on div "60, 32, 32, 32" at bounding box center [108, 193] width 25 height 8
click at [170, 237] on input "32" at bounding box center [172, 239] width 35 height 16
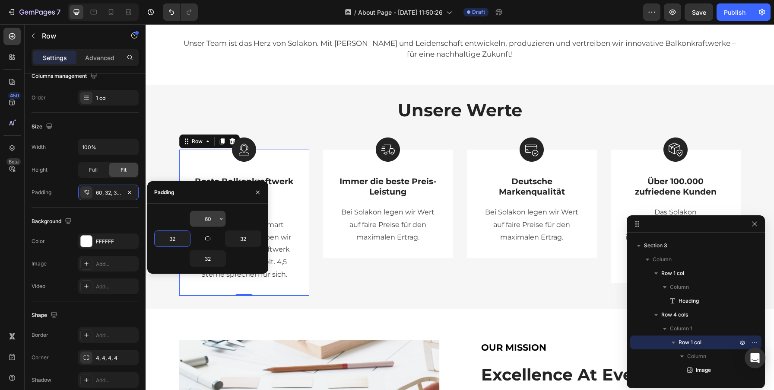
click at [208, 218] on input "60" at bounding box center [207, 219] width 35 height 16
click at [206, 260] on input "32" at bounding box center [207, 258] width 35 height 16
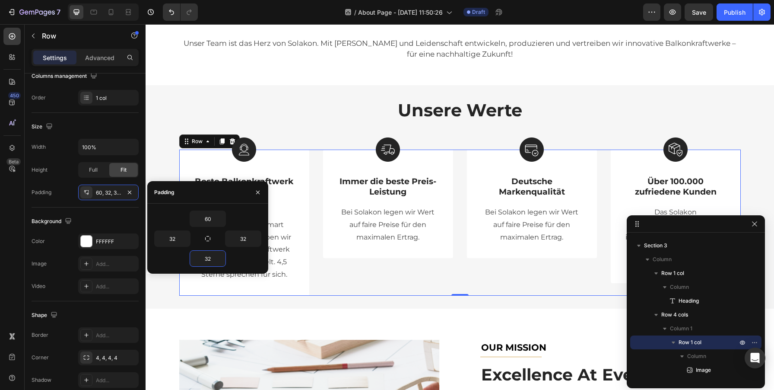
click at [567, 262] on div "Image Deutsche Markenqualität Text Block Bei Solakon legen wir Wert auf faire P…" at bounding box center [532, 222] width 130 height 146
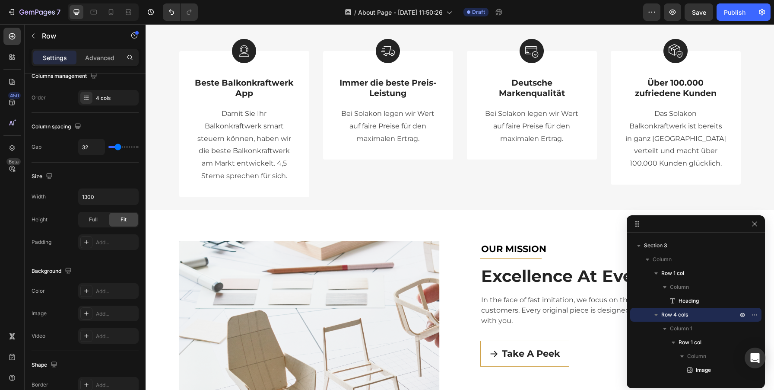
scroll to position [358, 0]
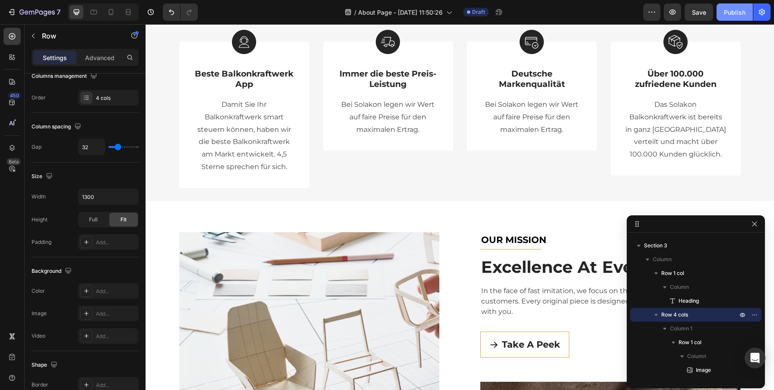
click at [739, 10] on div "Publish" at bounding box center [735, 12] width 22 height 9
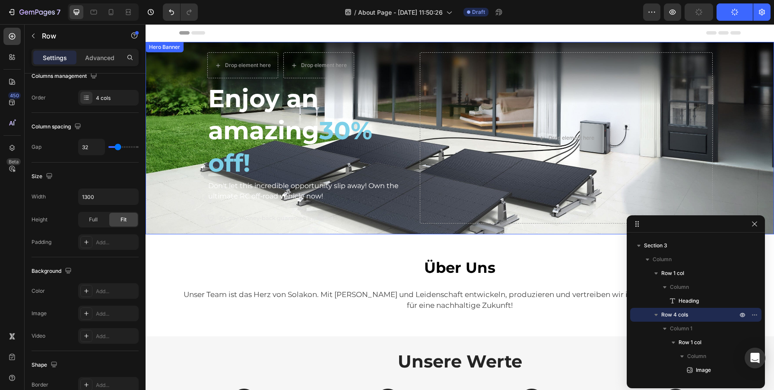
scroll to position [6, 0]
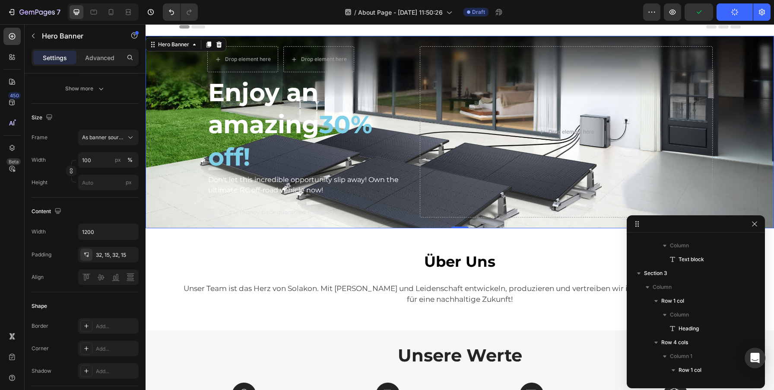
click at [174, 58] on div "Background Image" at bounding box center [460, 132] width 628 height 192
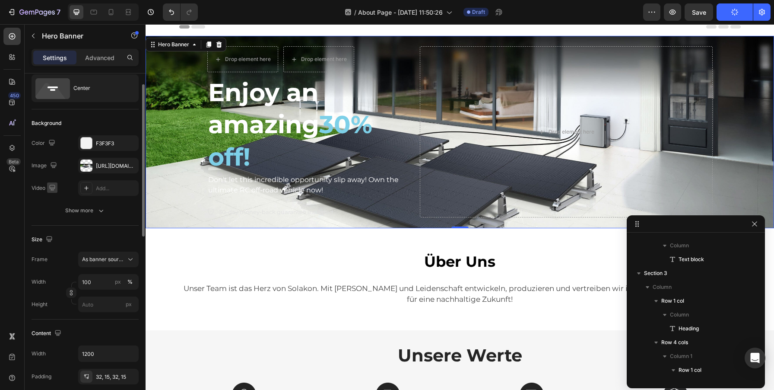
scroll to position [35, 0]
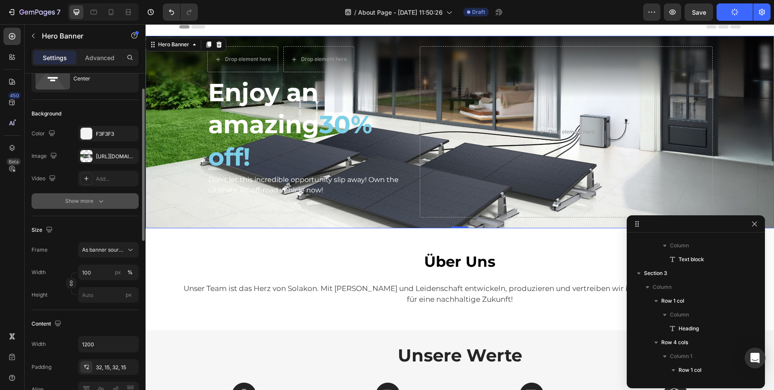
click at [78, 204] on div "Show more" at bounding box center [85, 201] width 40 height 9
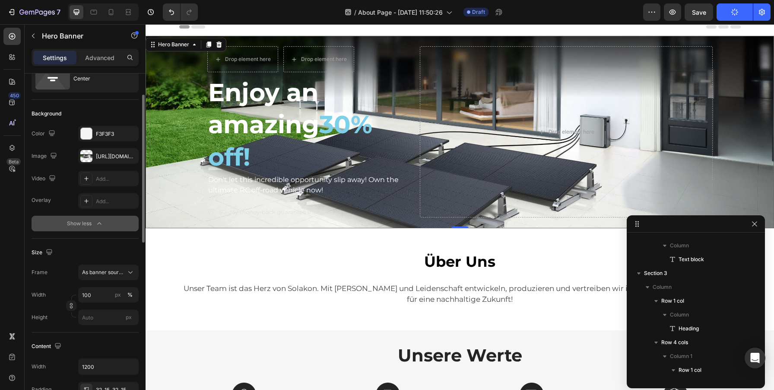
scroll to position [41, 0]
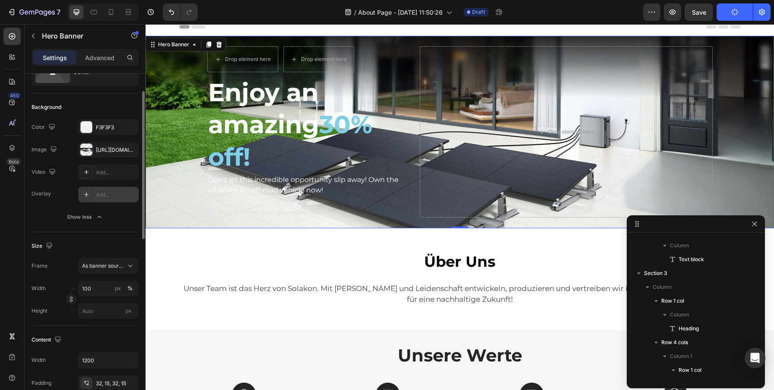
click at [111, 191] on div "Add..." at bounding box center [116, 195] width 41 height 8
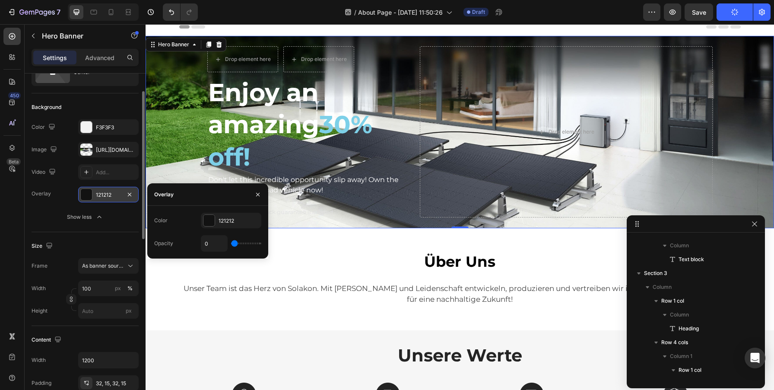
type input "4%"
type input "4"
type input "9%"
type input "9"
type input "14%"
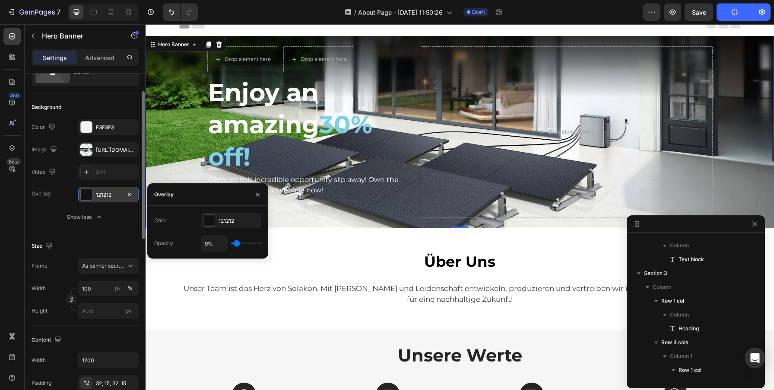
type input "14"
type input "18%"
type input "18"
type input "22%"
type input "22"
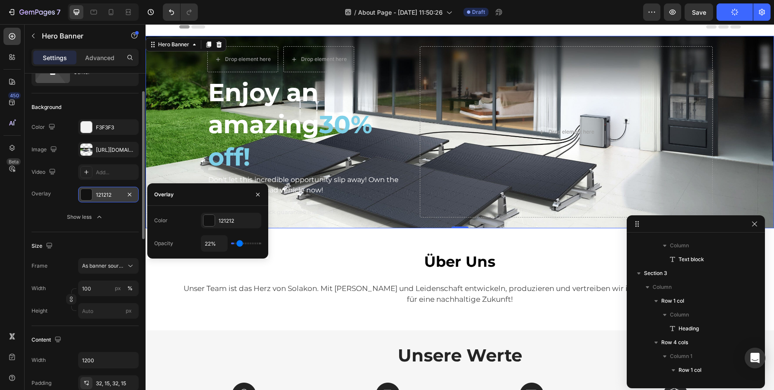
type input "27%"
type input "27"
type input "31%"
type input "31"
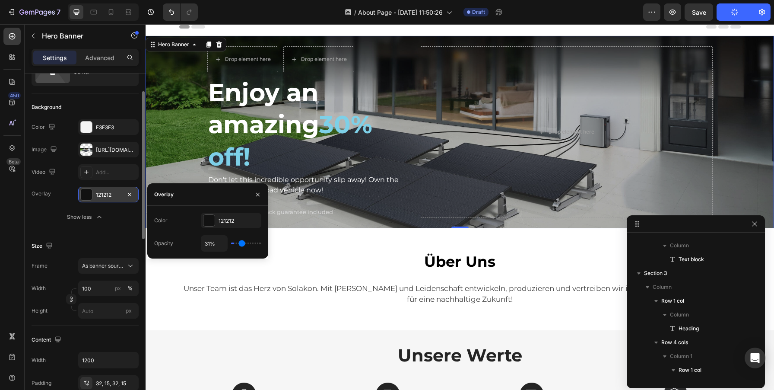
type input "34%"
type input "34"
type input "35%"
type input "35"
type input "36%"
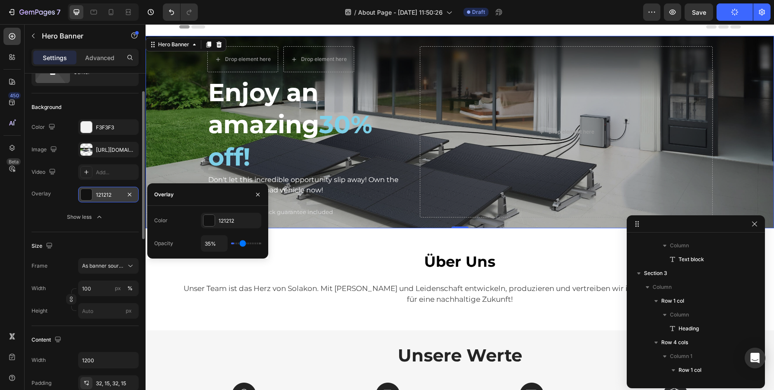
type input "36"
type input "37%"
type input "37"
type input "38%"
type input "38"
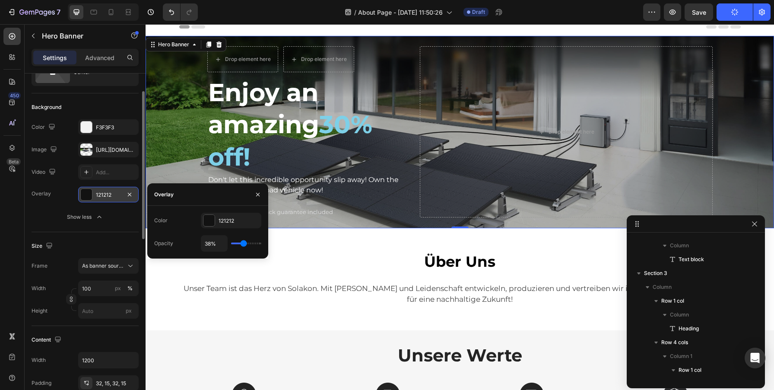
type input "39%"
type input "39"
type input "40%"
type input "40"
type input "41%"
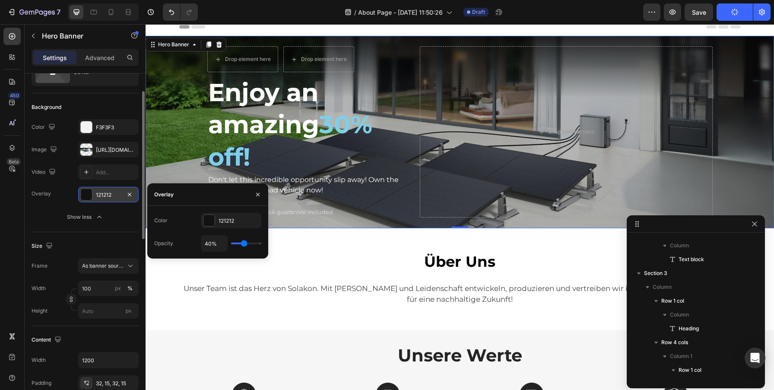
type input "41"
type input "43%"
type input "43"
type input "48%"
type input "48"
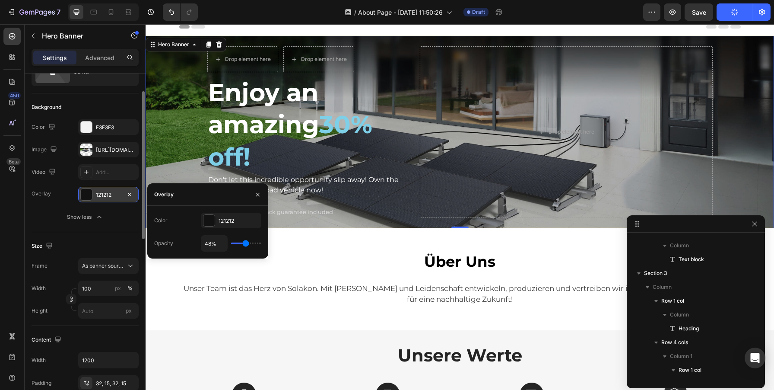
type input "53%"
type input "53"
type input "56%"
type input "56"
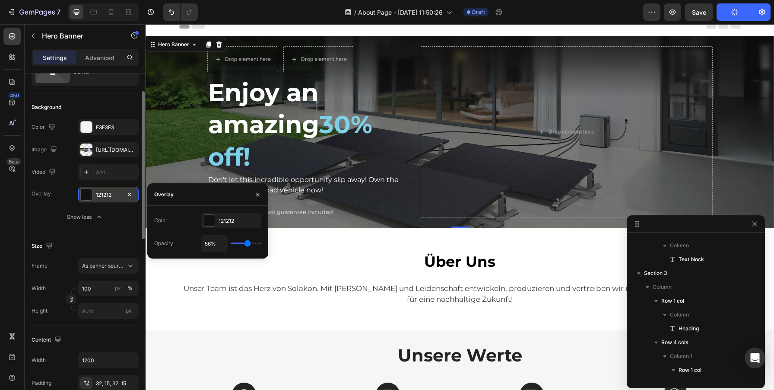
type input "58%"
type input "58"
type input "59%"
type input "59"
type input "60%"
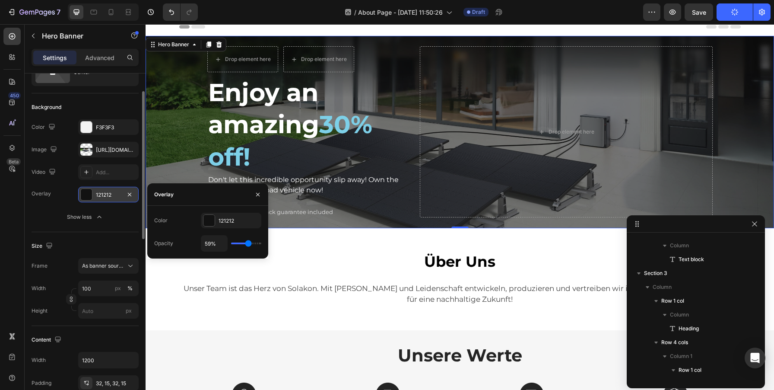
type input "60"
type input "58%"
type input "58"
type input "56%"
type input "56"
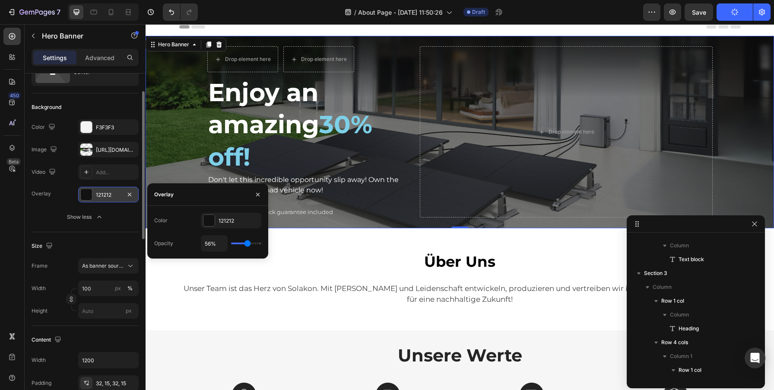
type input "52%"
type input "52"
type input "47%"
type input "47"
type input "42%"
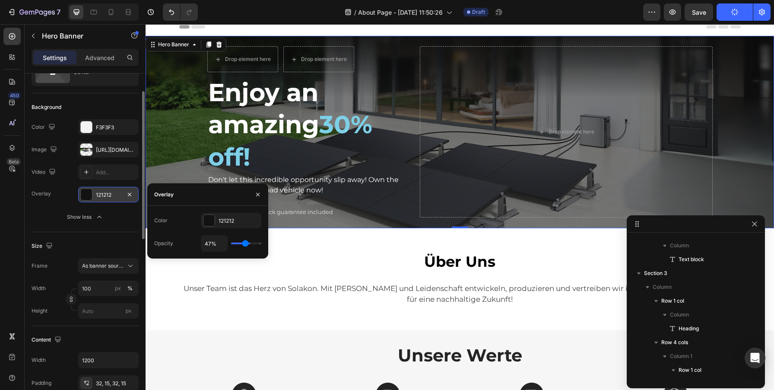
type input "42"
type input "38%"
type input "38"
type input "36%"
type input "36"
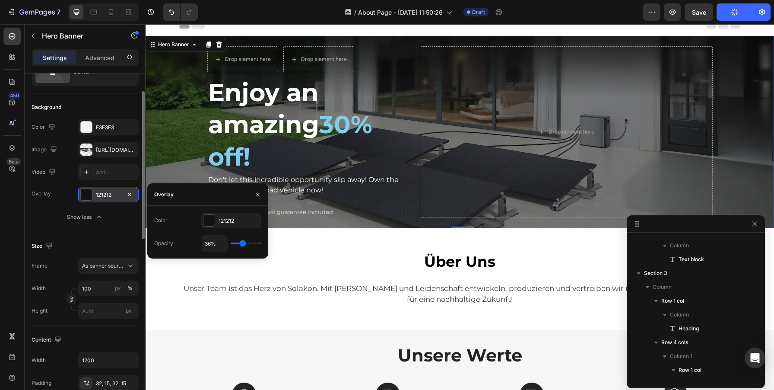
type input "35%"
type input "35"
type input "34%"
type input "34"
type input "33%"
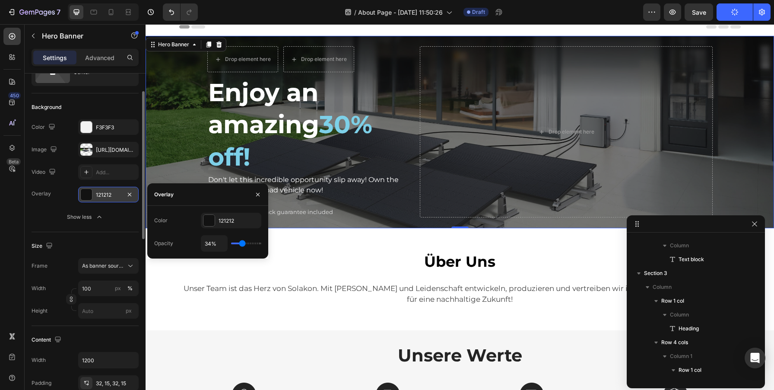
type input "33"
type input "32%"
type input "32"
type input "31%"
type input "31"
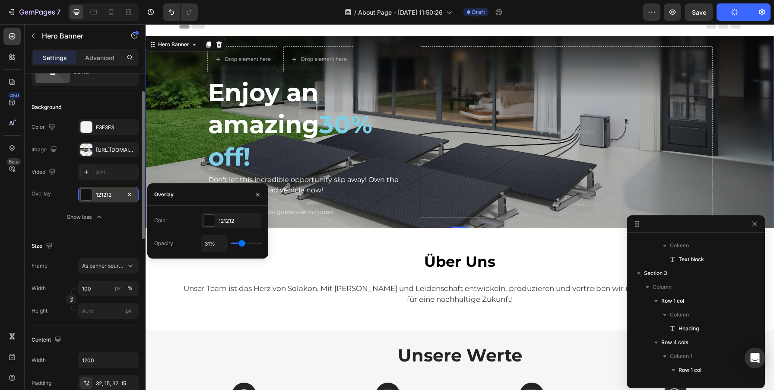
type input "30%"
type input "30"
type input "29%"
type input "29"
type input "28%"
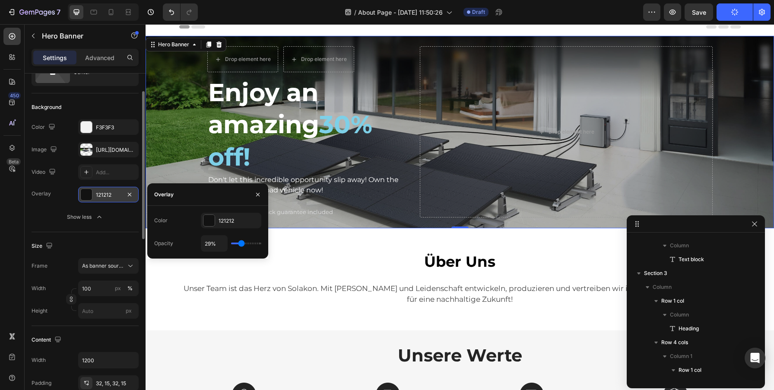
type input "28"
type input "27%"
type input "27"
type input "26%"
type input "26"
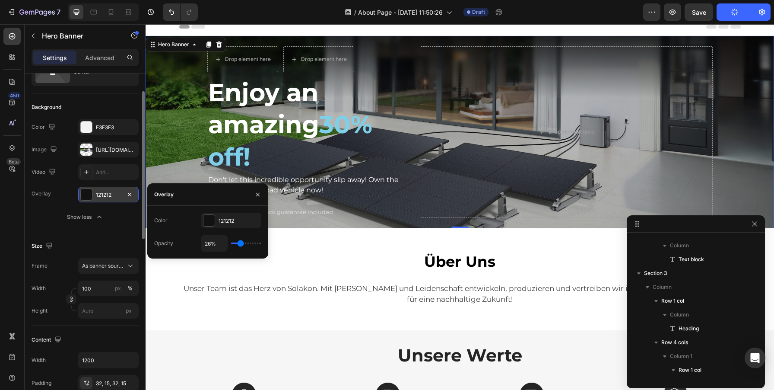
type input "25%"
type input "25"
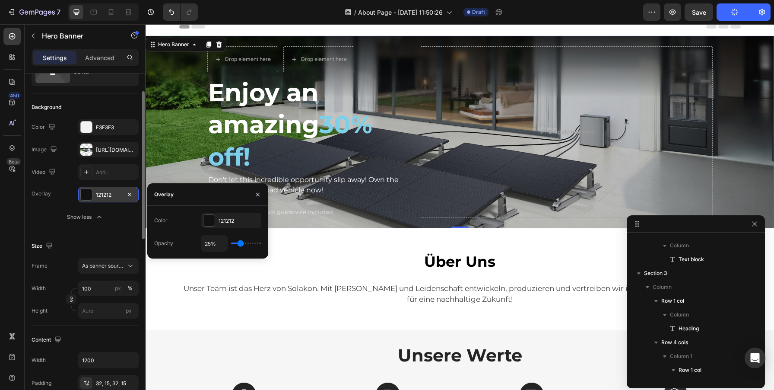
type input "26%"
type input "26"
type input "28%"
type input "28"
type input "30%"
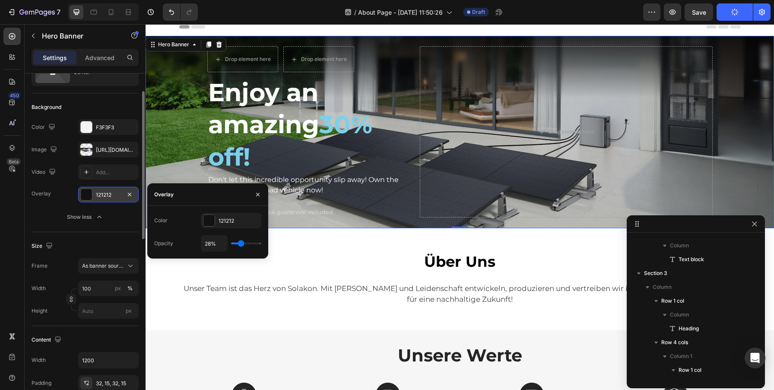
type input "30"
type input "34%"
type input "34"
type input "36%"
type input "36"
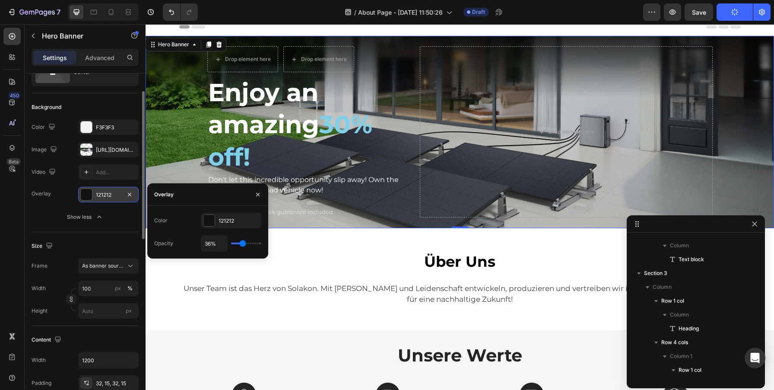
type input "39%"
type input "39"
type input "41%"
type input "41"
type input "43%"
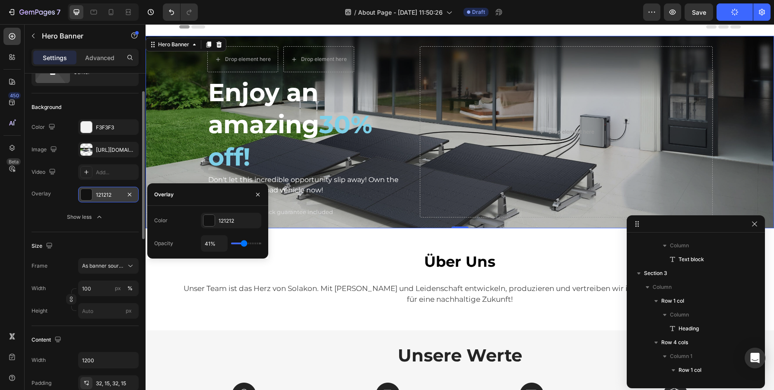
type input "43"
type input "44%"
type input "44"
type input "46%"
type input "46"
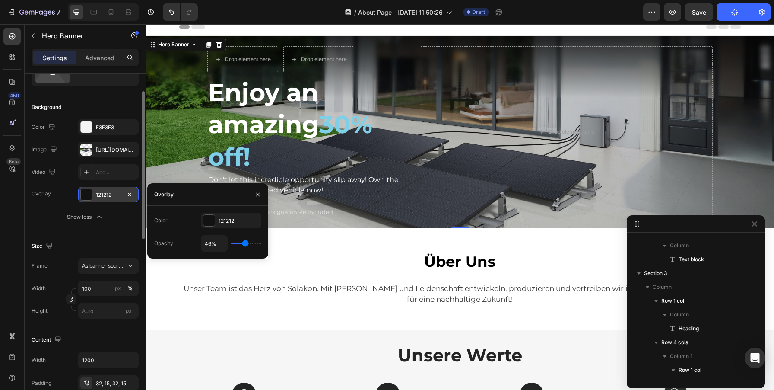
type input "47%"
type input "47"
type input "48%"
type input "48"
type input "49%"
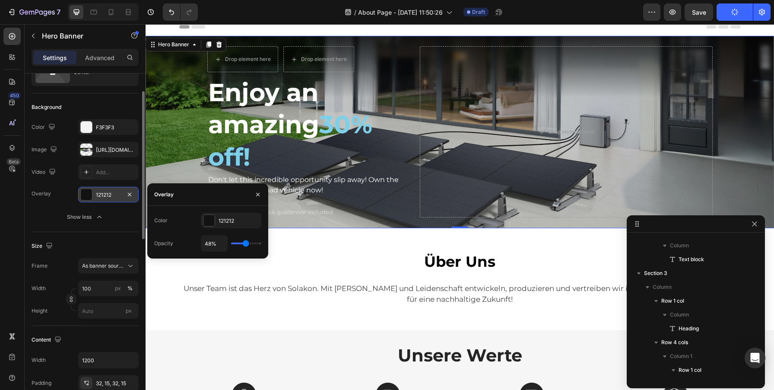
type input "49"
type input "50%"
type input "50"
type input "51%"
type input "51"
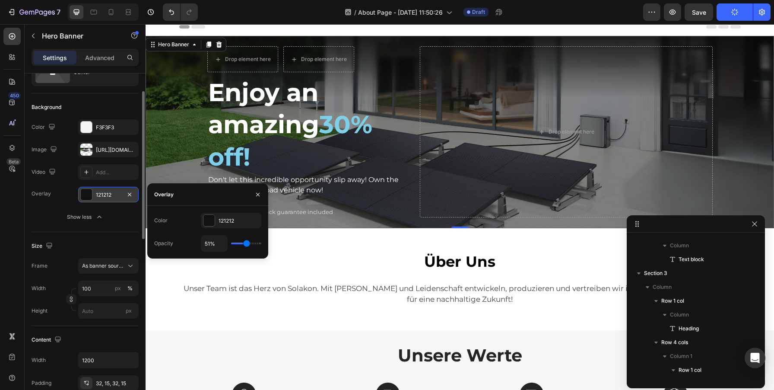
type input "52%"
type input "52"
type input "53%"
type input "53"
type input "54%"
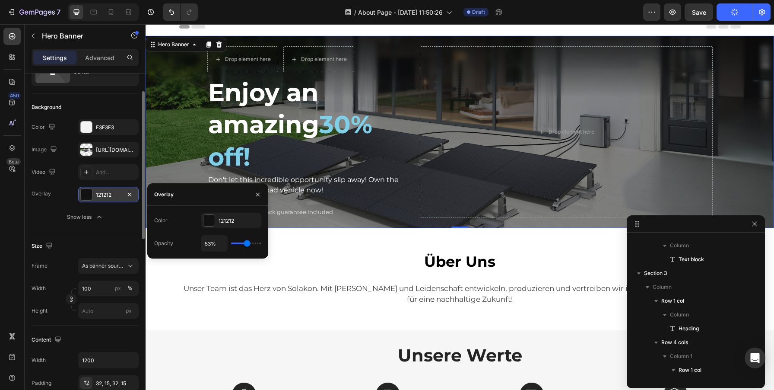
type input "54"
type input "55%"
type input "55"
type input "56%"
type input "56"
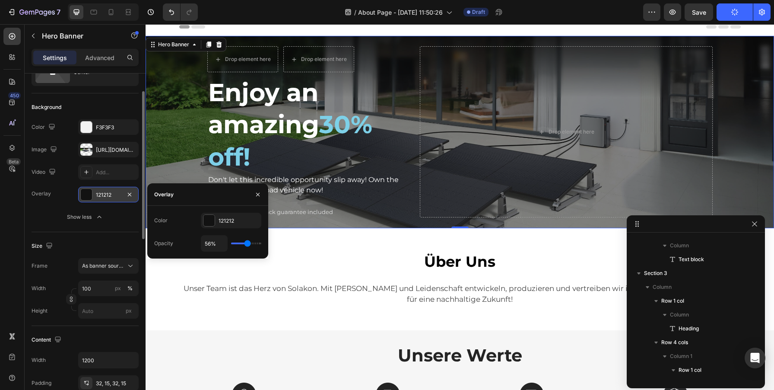
type input "57%"
type input "57"
type input "58%"
type input "58"
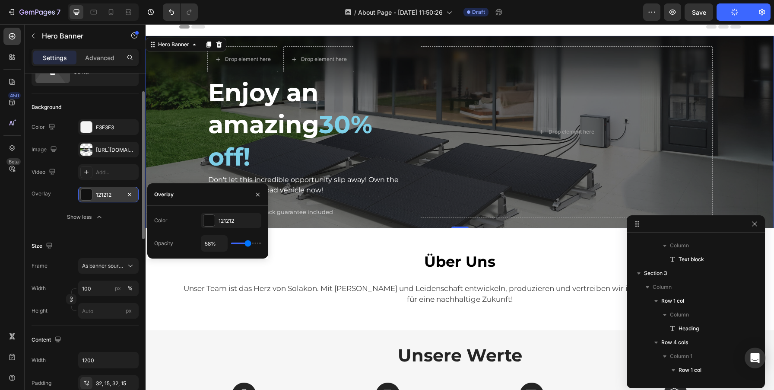
type input "59%"
type input "59"
type input "60%"
type input "60"
type input "61%"
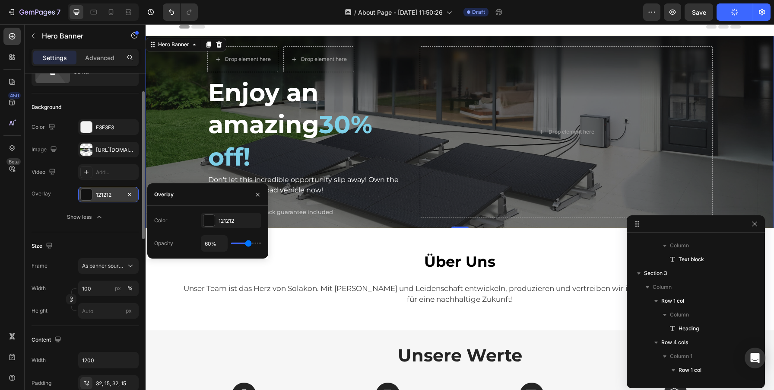
type input "61"
type input "62%"
type input "62"
type input "64%"
type input "64"
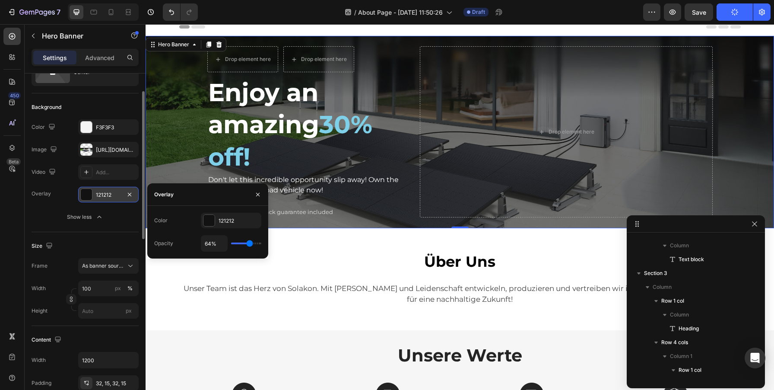
type input "65%"
type input "65"
type input "66%"
type input "66"
type input "67%"
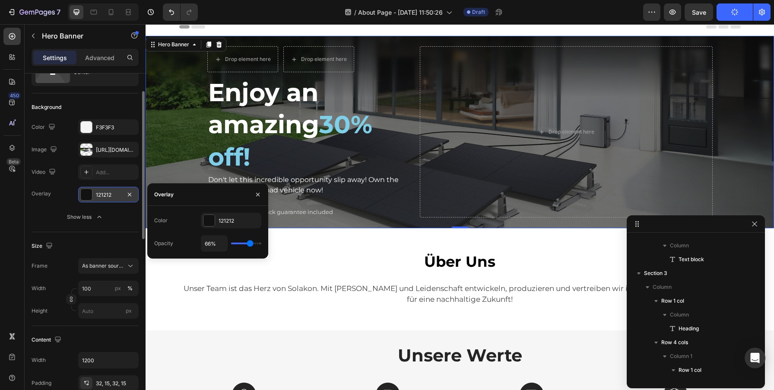
type input "67"
type input "68%"
type input "68"
type input "69%"
type input "69"
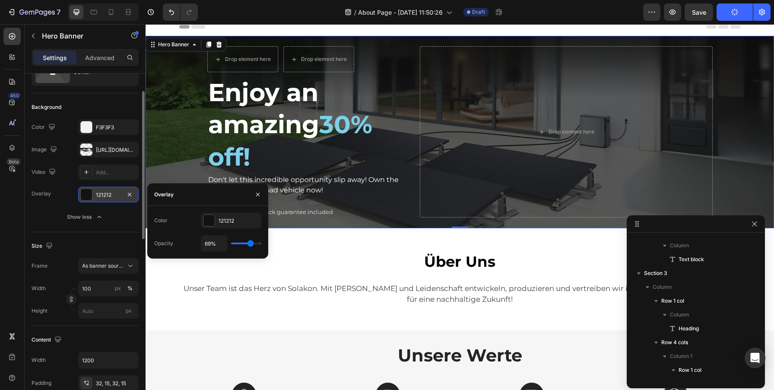
type input "68%"
type input "68"
type input "67%"
type input "67"
type input "66%"
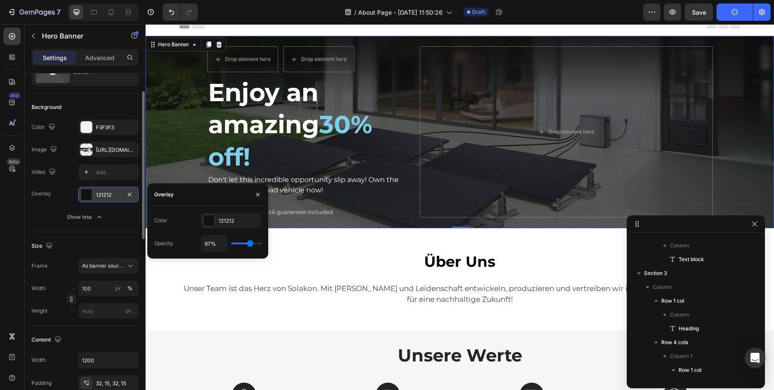
type input "66"
type input "65%"
type input "65"
type input "64%"
type input "64"
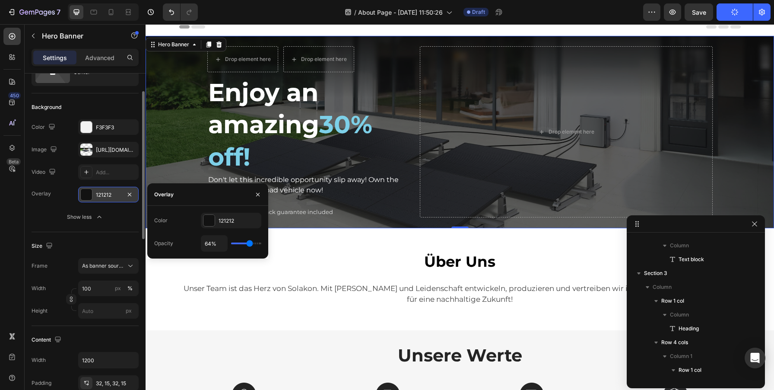
type input "63%"
type input "63"
type input "62%"
type input "62"
type input "61%"
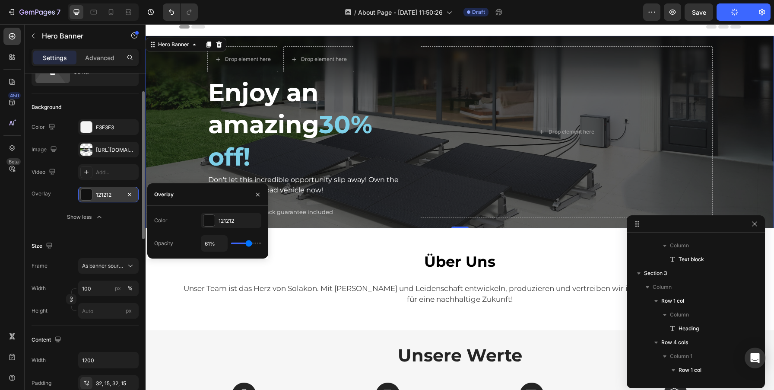
type input "61"
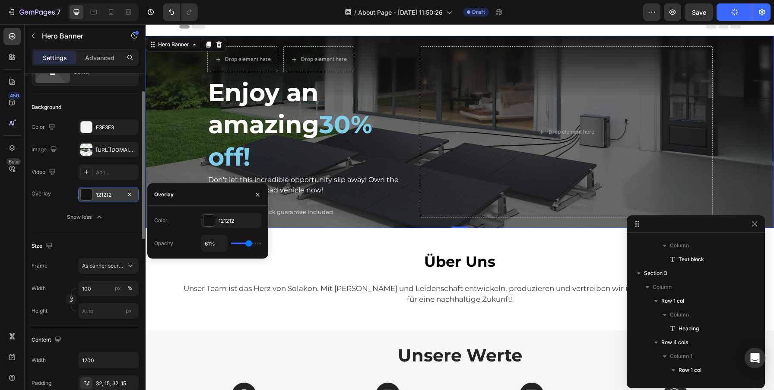
type input "60%"
type input "60"
type input "59%"
type input "59"
type input "58%"
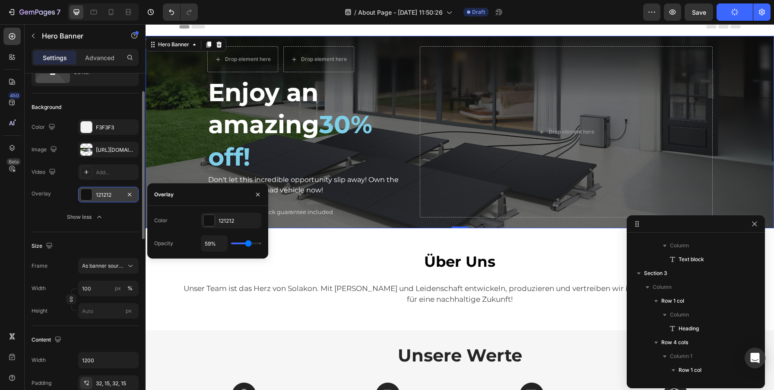
type input "58"
type input "57%"
type input "57"
type input "56%"
type input "56"
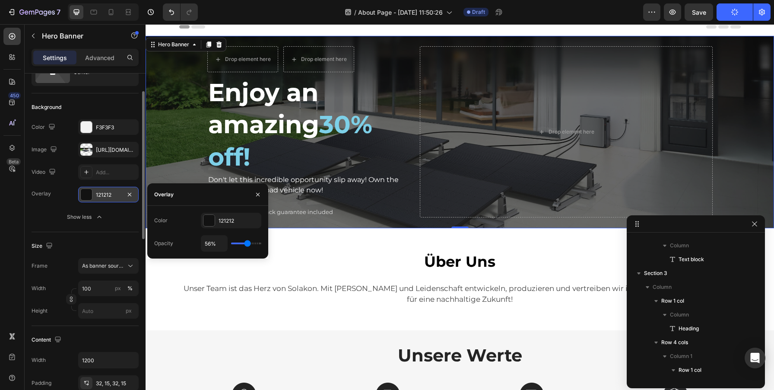
type input "55%"
type input "55"
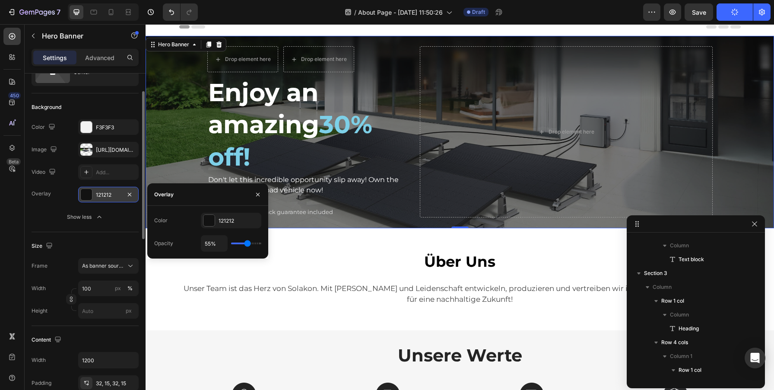
type input "54%"
type input "54"
type input "53%"
type input "53"
type input "52%"
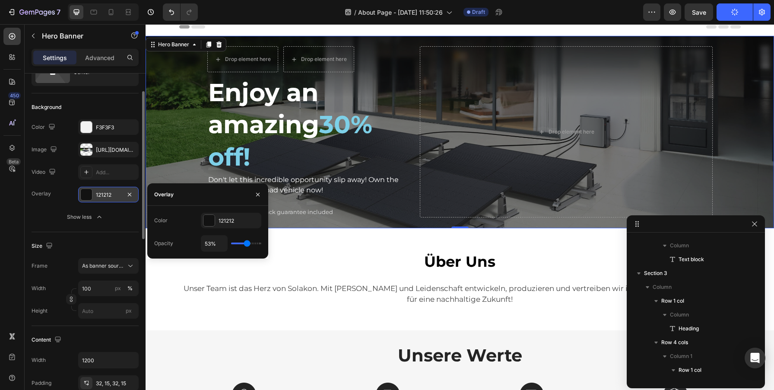
type input "52"
type input "51%"
type input "51"
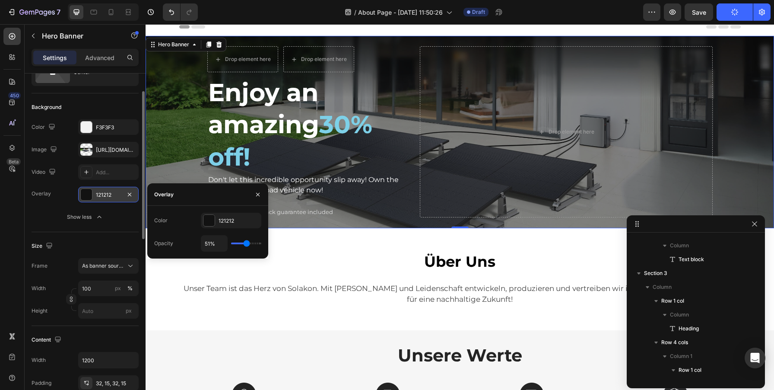
type input "50%"
type input "50"
type input "49%"
type input "49"
drag, startPoint x: 232, startPoint y: 244, endPoint x: 246, endPoint y: 244, distance: 13.4
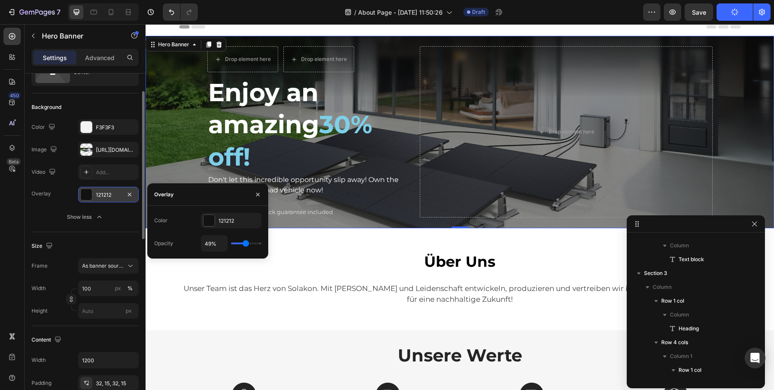
click at [246, 244] on input "range" at bounding box center [246, 243] width 30 height 2
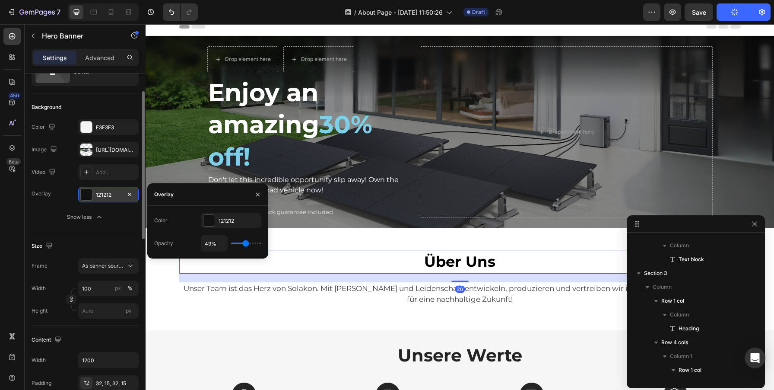
click at [391, 257] on p "Über Uns" at bounding box center [460, 261] width 547 height 22
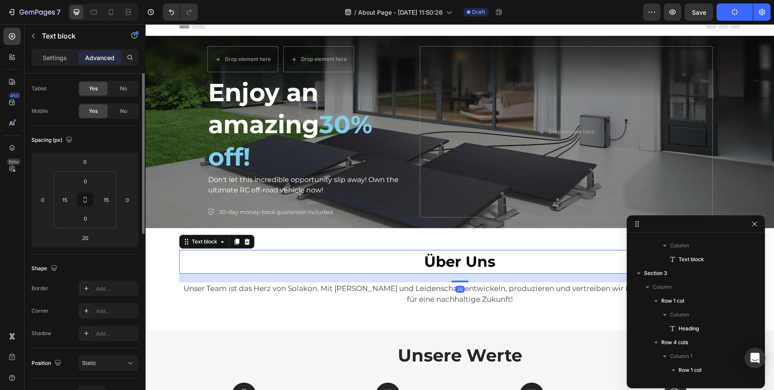
scroll to position [0, 0]
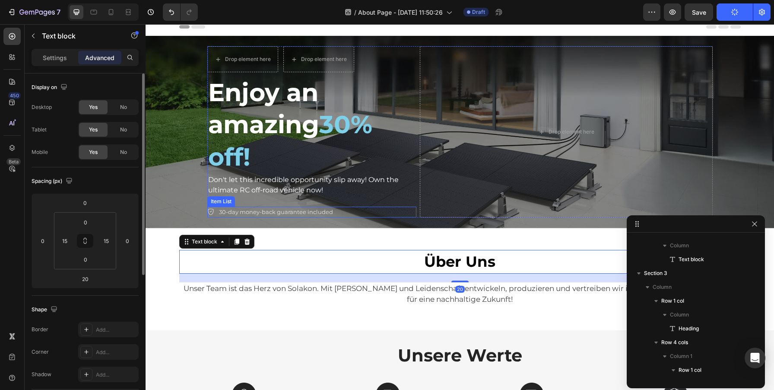
click at [285, 213] on p "30-day money-back guarantee included" at bounding box center [276, 212] width 114 height 9
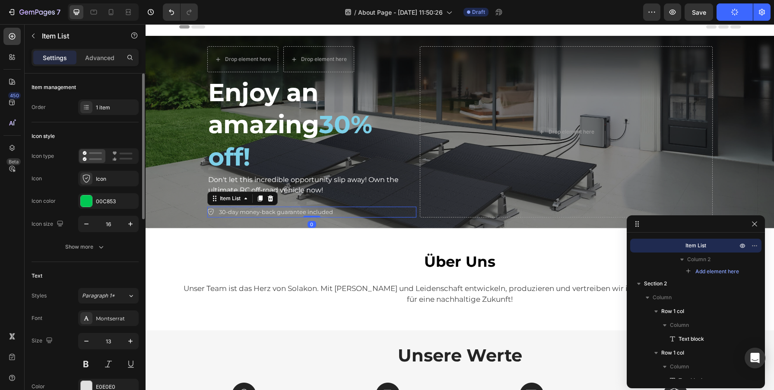
click at [735, 12] on icon "button" at bounding box center [735, 12] width 8 height 8
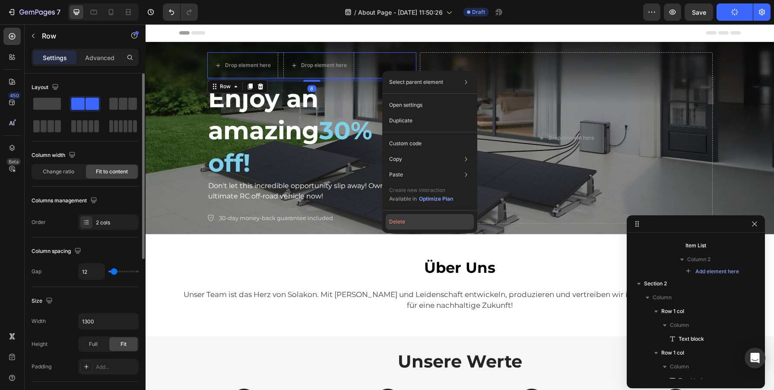
click at [407, 222] on button "Delete" at bounding box center [430, 222] width 88 height 16
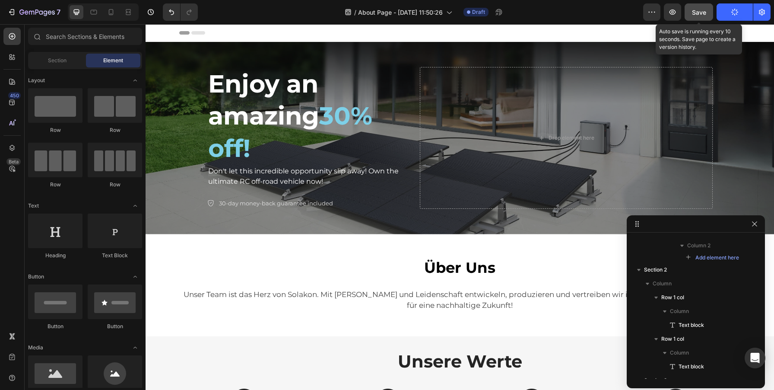
click at [701, 8] on div "Save" at bounding box center [699, 12] width 14 height 9
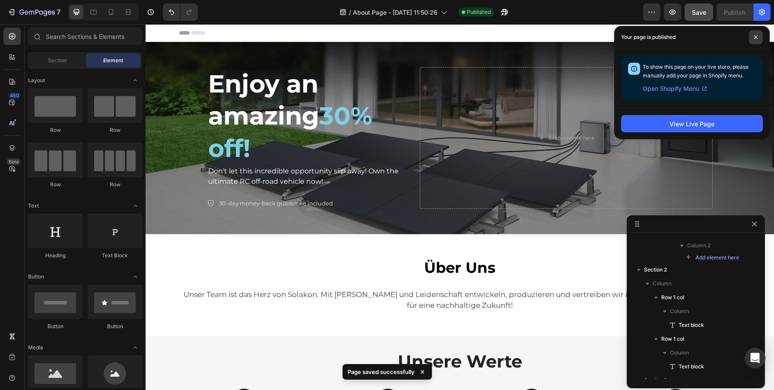
click at [756, 35] on span at bounding box center [756, 37] width 14 height 14
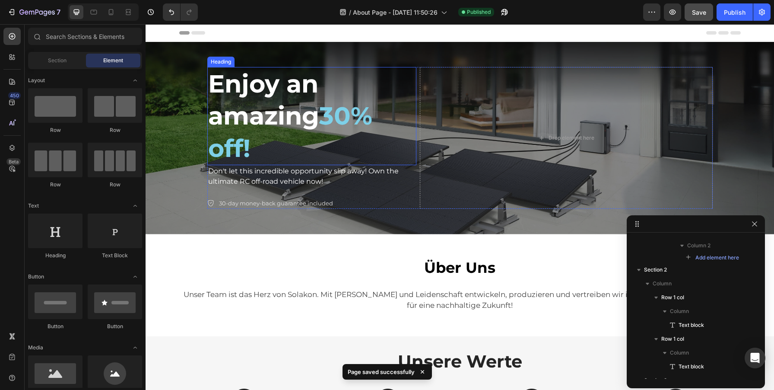
click at [286, 120] on h2 "Enjoy an amazing 30% off!" at bounding box center [311, 116] width 209 height 98
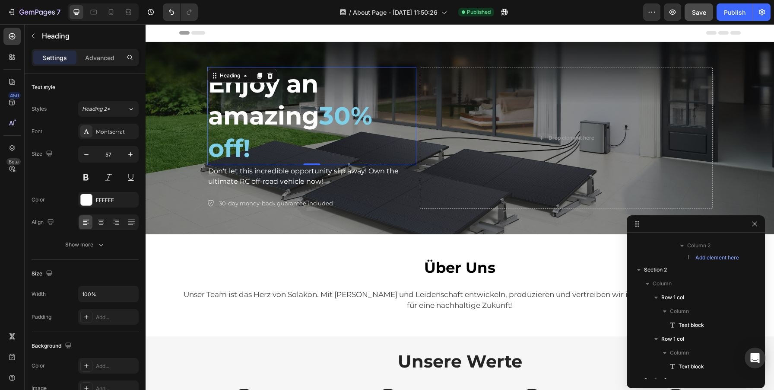
click at [307, 97] on h2 "Enjoy an amazing 30% off!" at bounding box center [311, 116] width 209 height 98
click at [307, 97] on p "Enjoy an amazing 30% off!" at bounding box center [311, 116] width 207 height 96
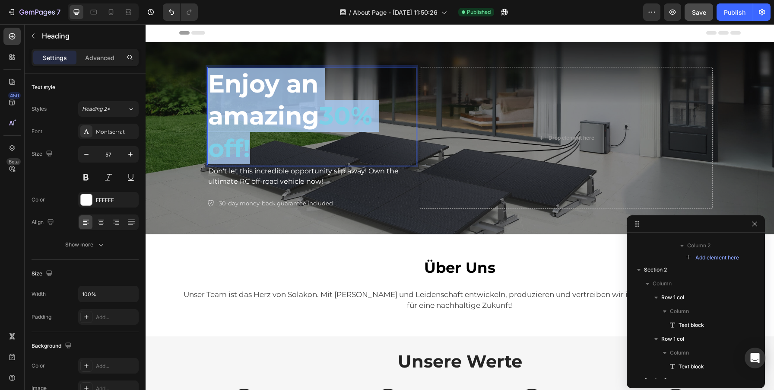
click at [307, 97] on p "Enjoy an amazing 30% off!" at bounding box center [311, 116] width 207 height 96
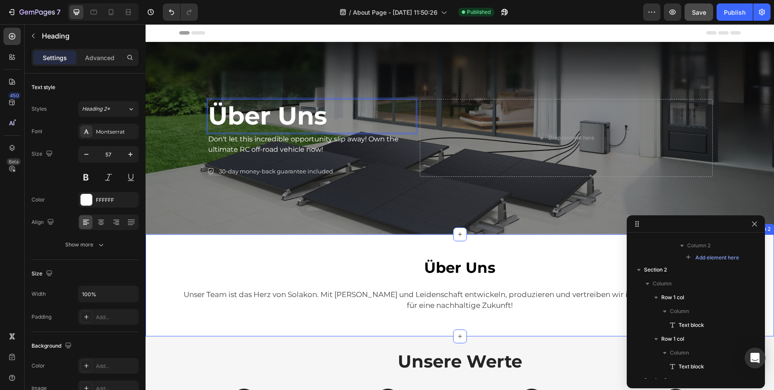
click at [341, 252] on div "Über Uns Text block Row Unser Team ist das Herz von Solakon. Mit Fachwissen und…" at bounding box center [460, 285] width 628 height 102
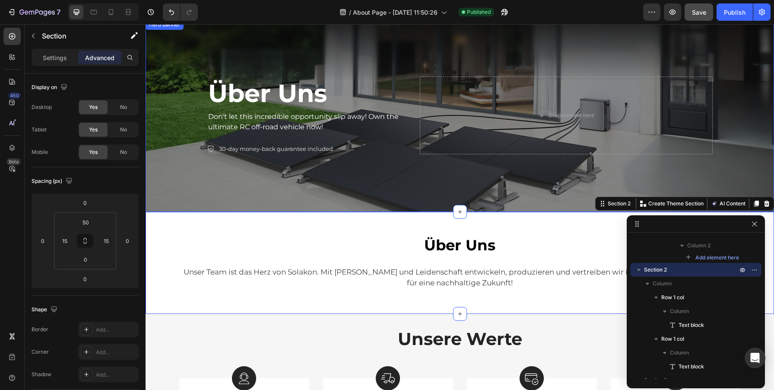
scroll to position [20, 0]
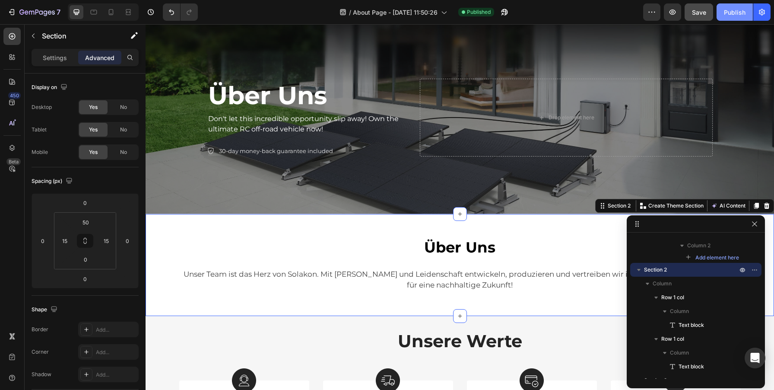
click at [727, 18] on button "Publish" at bounding box center [734, 11] width 36 height 17
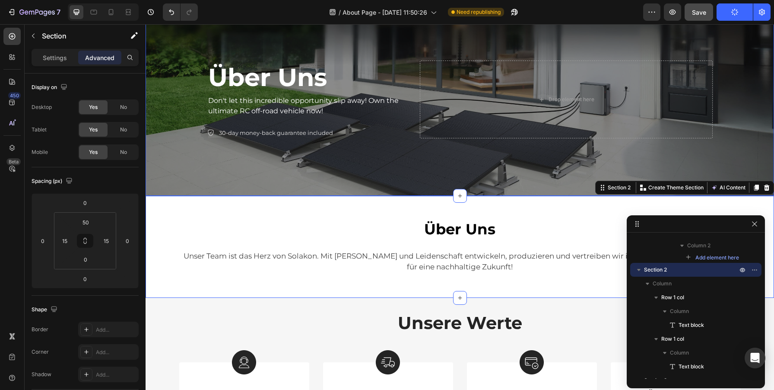
scroll to position [79, 0]
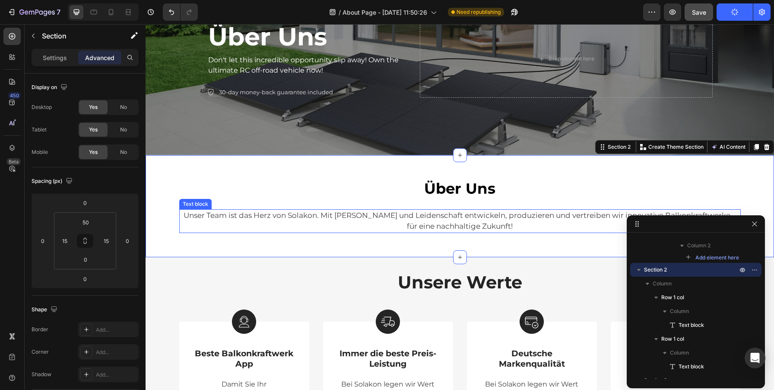
click at [444, 217] on p "Unser Team ist das Herz von Solakon. Mit [PERSON_NAME] und Leidenschaft entwick…" at bounding box center [460, 221] width 560 height 22
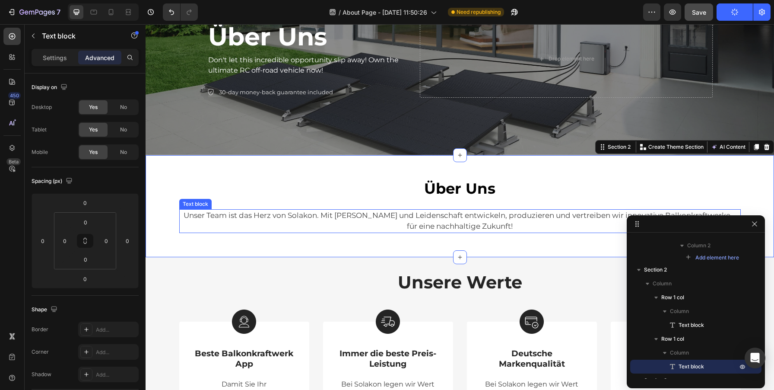
click at [444, 217] on p "Unser Team ist das Herz von Solakon. Mit [PERSON_NAME] und Leidenschaft entwick…" at bounding box center [460, 221] width 560 height 22
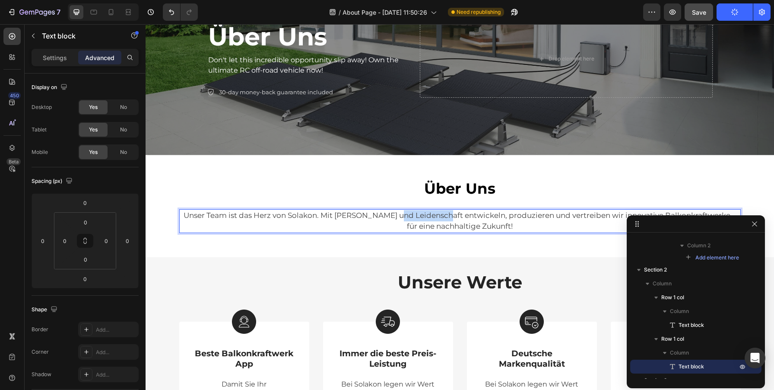
click at [444, 217] on p "Unser Team ist das Herz von Solakon. Mit [PERSON_NAME] und Leidenschaft entwick…" at bounding box center [460, 221] width 560 height 22
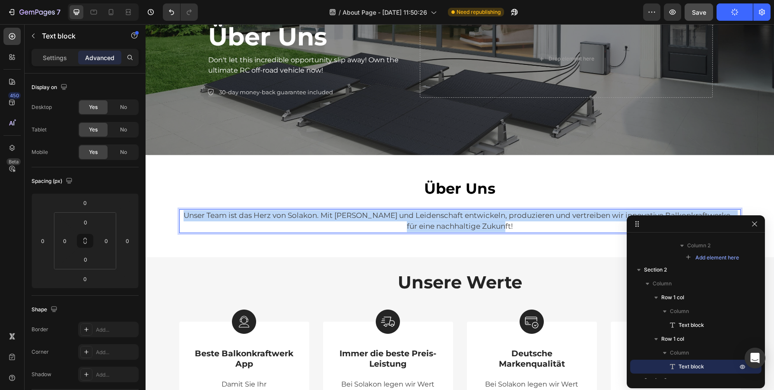
click at [444, 217] on p "Unser Team ist das Herz von Solakon. Mit [PERSON_NAME] und Leidenschaft entwick…" at bounding box center [460, 221] width 560 height 22
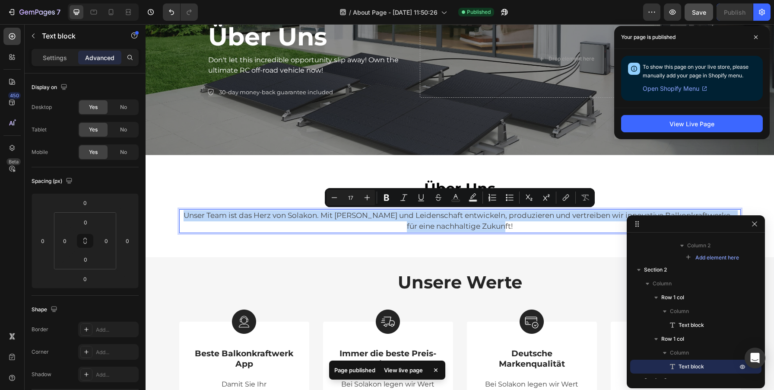
copy p "Unser Team ist das Herz von Solakon. Mit [PERSON_NAME] und Leidenschaft entwick…"
click at [254, 67] on p "Don't let this incredible opportunity slip away! Own the ultimate RC off-road v…" at bounding box center [311, 65] width 207 height 21
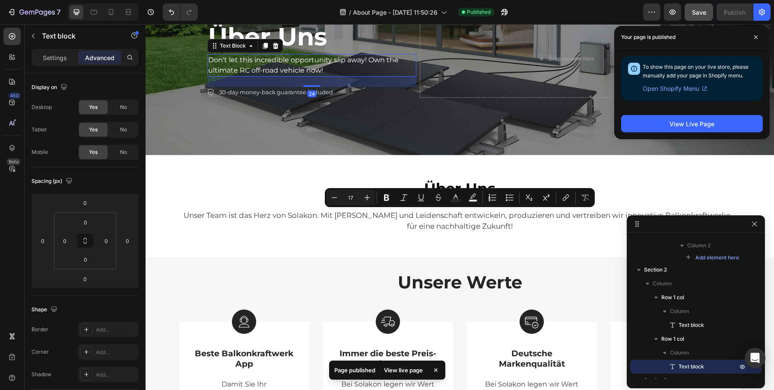
click at [254, 67] on p "Don't let this incredible opportunity slip away! Own the ultimate RC off-road v…" at bounding box center [311, 65] width 207 height 21
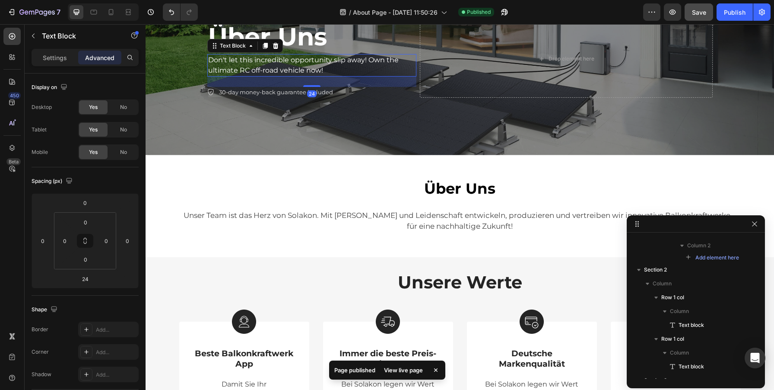
click at [254, 67] on p "Don't let this incredible opportunity slip away! Own the ultimate RC off-road v…" at bounding box center [311, 65] width 207 height 21
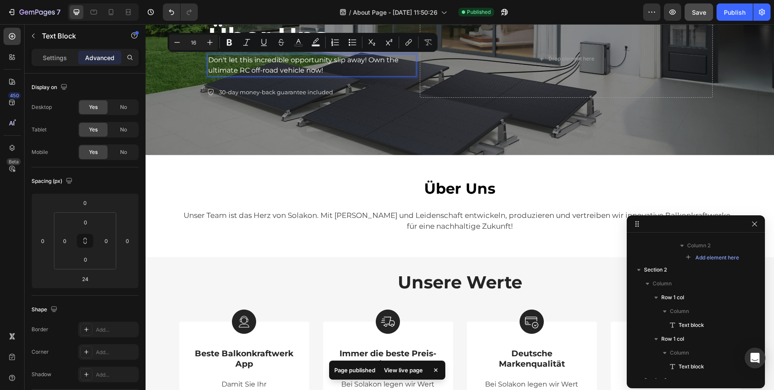
scroll to position [74, 0]
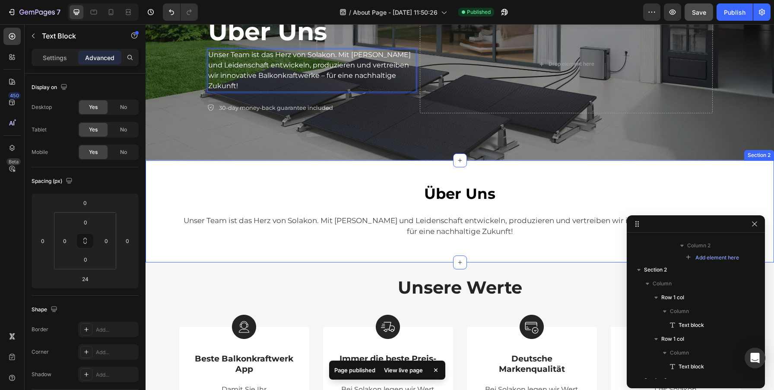
click at [305, 168] on div "Über Uns Text block Row Unser Team ist das Herz von Solakon. Mit Fachwissen und…" at bounding box center [460, 211] width 628 height 102
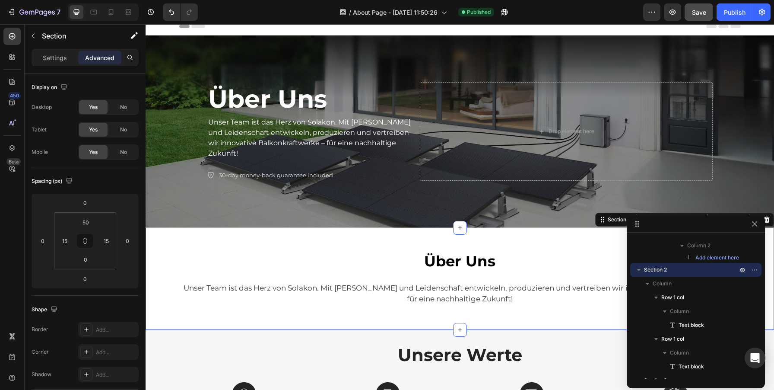
scroll to position [5, 0]
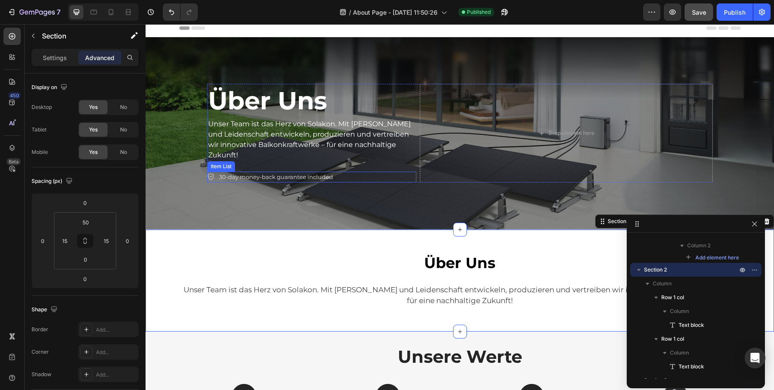
click at [342, 171] on div "30-day money-back guarantee included" at bounding box center [311, 176] width 209 height 11
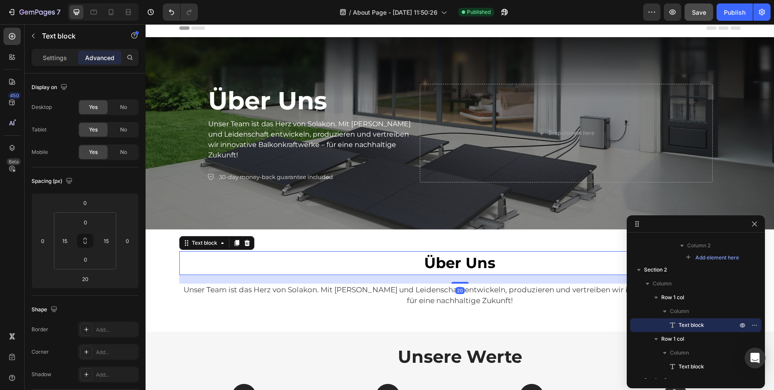
click at [365, 258] on p "Über Uns" at bounding box center [460, 263] width 547 height 22
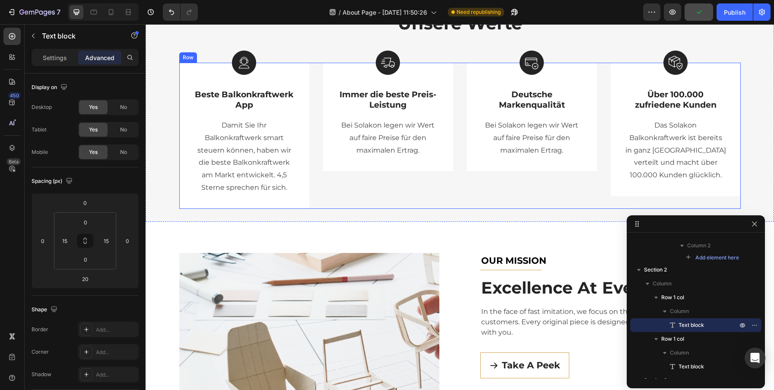
scroll to position [355, 0]
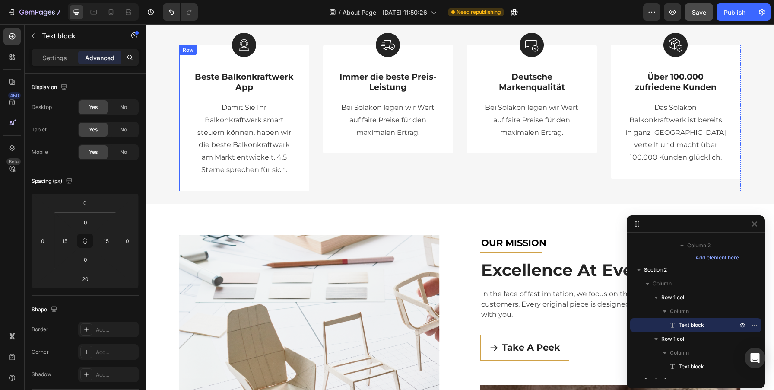
click at [300, 184] on div "Image Beste Balkonkraftwerk App Text Block Damit Sie Ihr Balkonkraftwerk smart …" at bounding box center [244, 118] width 130 height 146
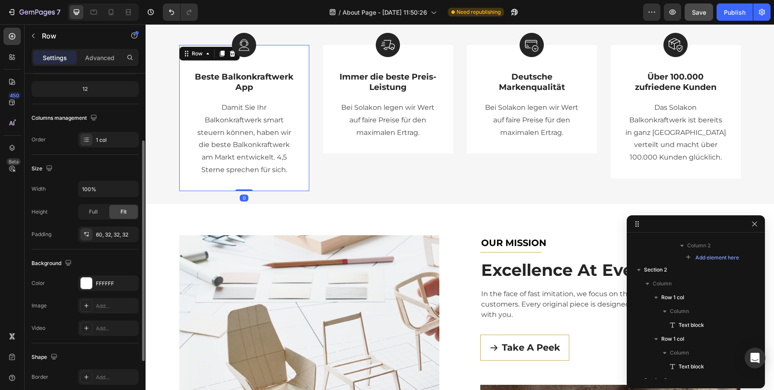
scroll to position [105, 0]
click at [97, 211] on span "Full" at bounding box center [93, 211] width 9 height 8
click at [398, 124] on p "Bei Solakon legen wir Wert auf faire Preise für den maximalen Ertrag." at bounding box center [388, 119] width 101 height 37
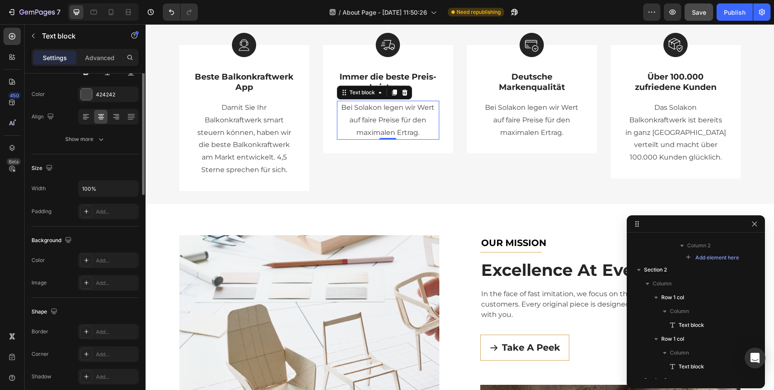
scroll to position [0, 0]
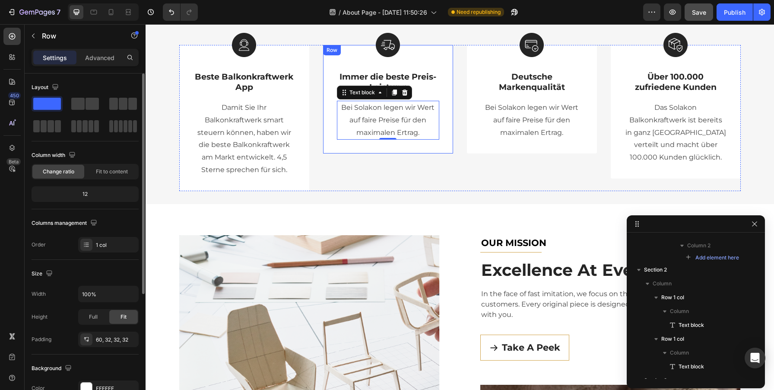
click at [448, 144] on div "Image Immer die beste Preis-Leistung Text Block Bei Solakon legen wir Wert auf …" at bounding box center [388, 99] width 130 height 109
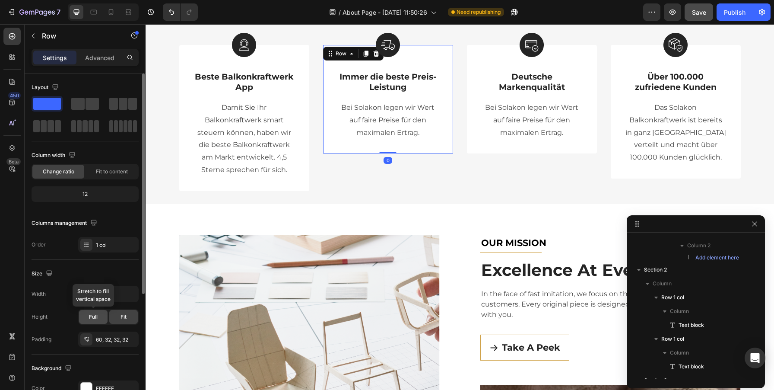
click at [101, 317] on div "Full" at bounding box center [93, 317] width 29 height 14
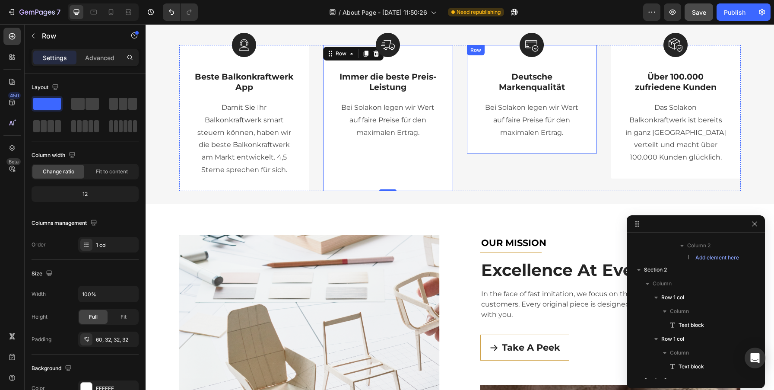
click at [588, 146] on div "Image Deutsche Markenqualität Text Block Bei Solakon legen wir Wert auf faire P…" at bounding box center [532, 99] width 130 height 109
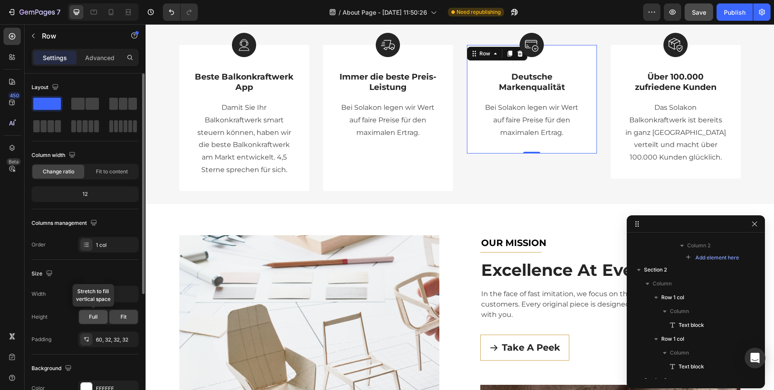
click at [91, 318] on span "Full" at bounding box center [93, 317] width 9 height 8
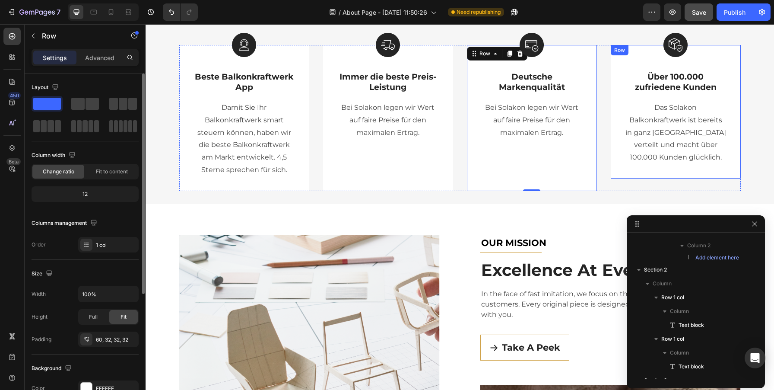
click at [642, 172] on div "Image Über 100.000 zufriedene Kunden Text Block Das Solakon Balkonkraftwerk ist…" at bounding box center [676, 111] width 130 height 133
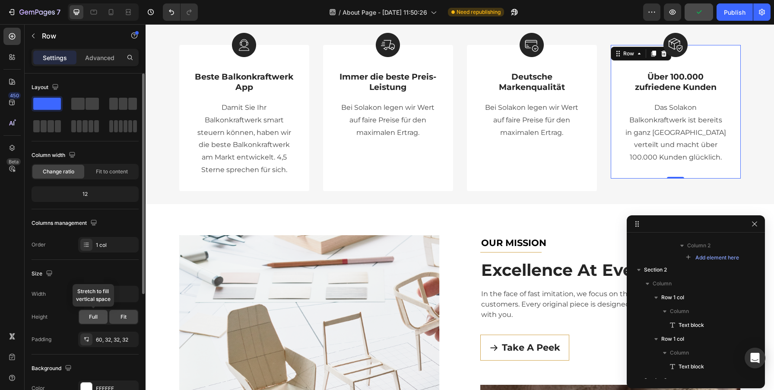
click at [90, 317] on span "Full" at bounding box center [93, 317] width 9 height 8
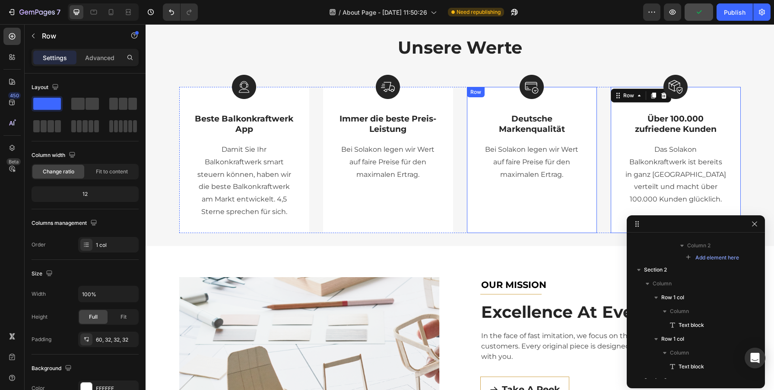
scroll to position [312, 0]
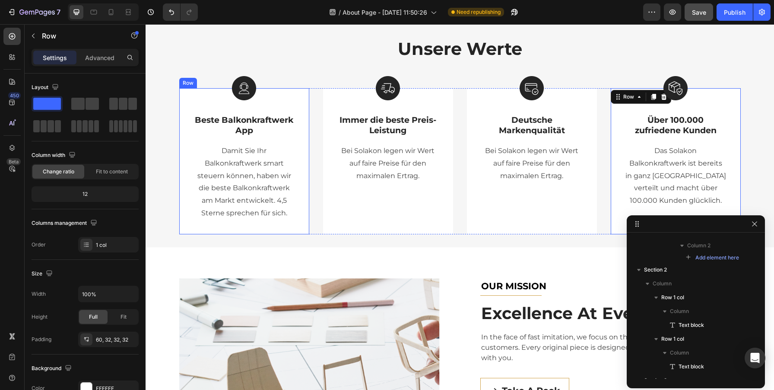
click at [191, 91] on div "Image Beste Balkonkraftwerk App Text Block Damit Sie Ihr Balkonkraftwerk smart …" at bounding box center [244, 161] width 130 height 146
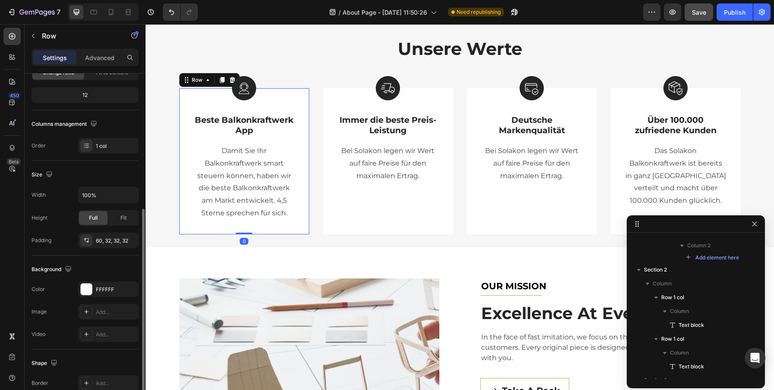
scroll to position [235, 0]
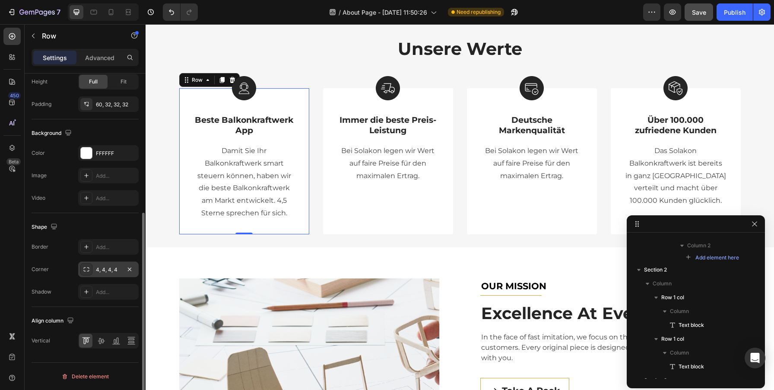
click at [103, 269] on div "4, 4, 4, 4" at bounding box center [108, 270] width 25 height 8
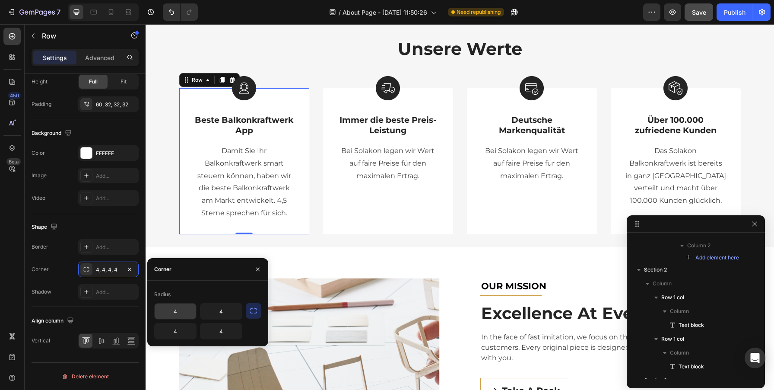
click at [170, 310] on input "4" at bounding box center [175, 311] width 41 height 16
type input "10"
click at [255, 312] on icon "button" at bounding box center [253, 310] width 9 height 9
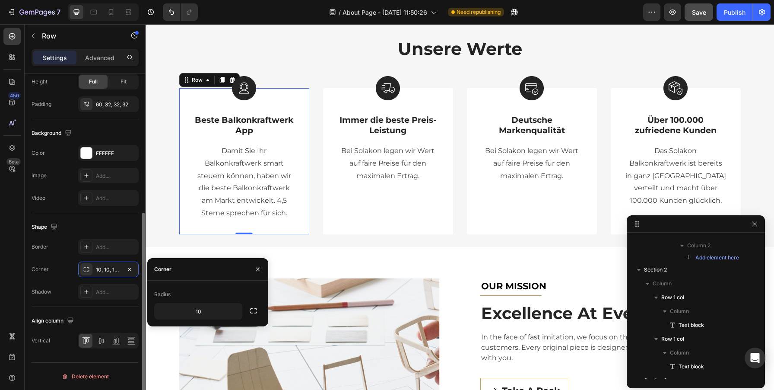
click at [52, 257] on div "Border Add... Corner 10, 10, 10, 10 Shadow Add..." at bounding box center [85, 269] width 107 height 60
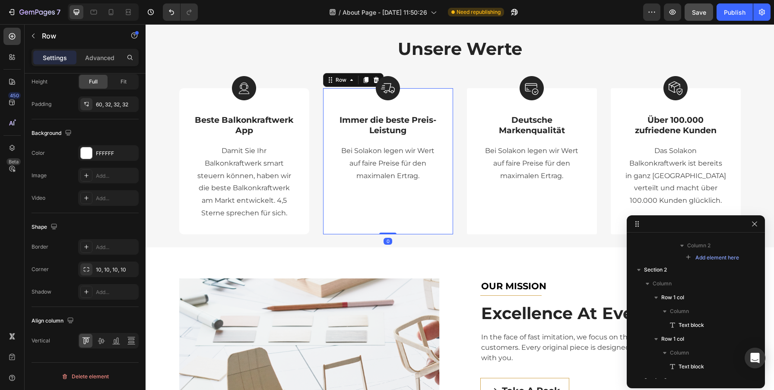
click at [431, 228] on div "Image Immer die beste Preis-Leistung Text Block Bei Solakon legen wir Wert auf …" at bounding box center [388, 161] width 130 height 146
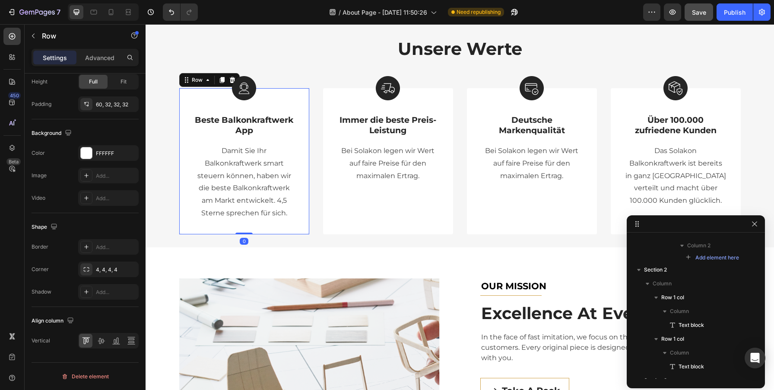
click at [303, 223] on div "Image Beste Balkonkraftwerk App Text Block Damit Sie Ihr Balkonkraftwerk smart …" at bounding box center [244, 161] width 130 height 146
click at [107, 270] on div "10, 10, 10, 10" at bounding box center [108, 270] width 25 height 8
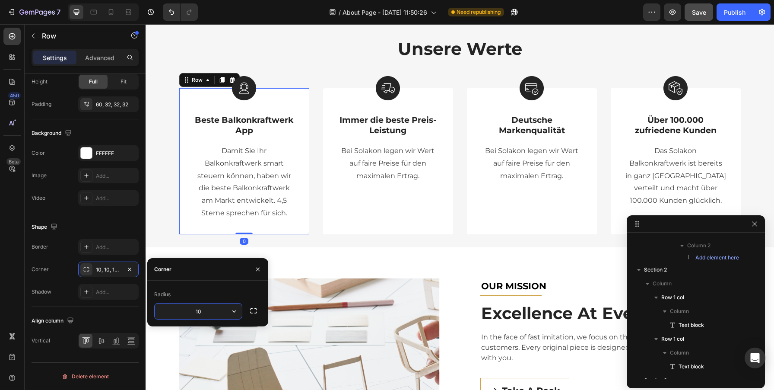
click at [203, 311] on input "10" at bounding box center [198, 311] width 87 height 16
type input "15"
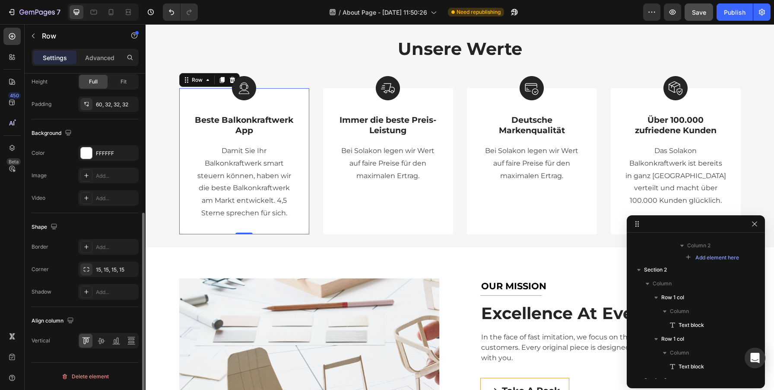
click at [55, 279] on div "Border Add... Corner 15, 15, 15, 15 Shadow Add..." at bounding box center [85, 269] width 107 height 60
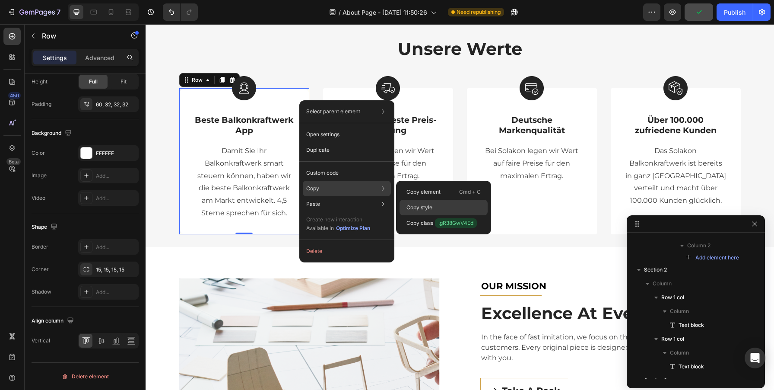
click at [441, 215] on div "Copy style" at bounding box center [443, 223] width 88 height 16
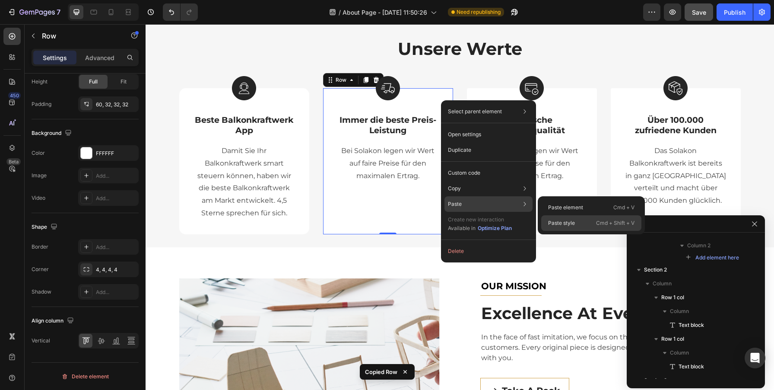
click at [560, 224] on p "Paste style" at bounding box center [561, 223] width 27 height 8
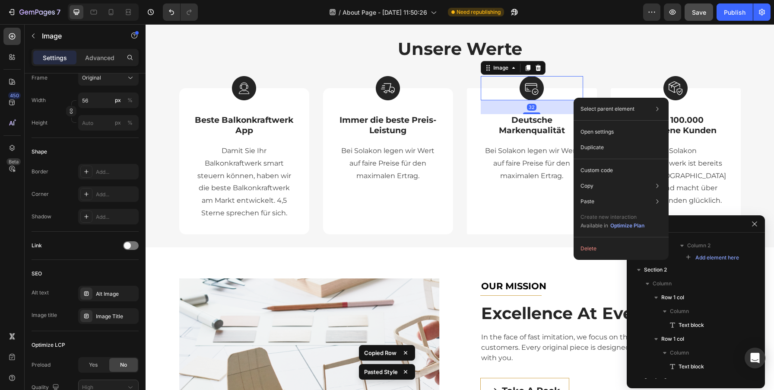
scroll to position [0, 0]
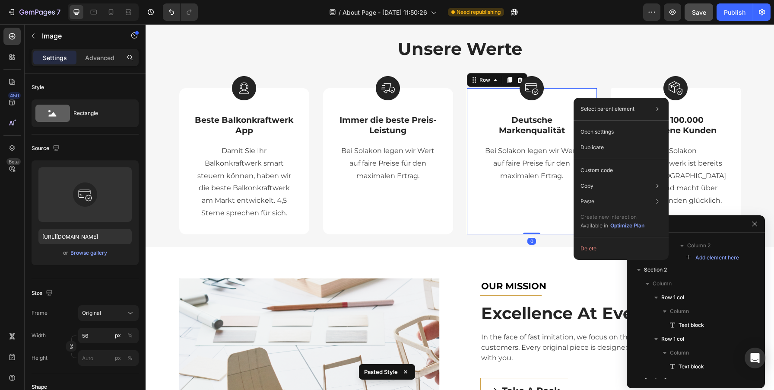
click at [479, 226] on div "Image Deutsche Markenqualität Text Block Bei Solakon legen wir Wert auf faire P…" at bounding box center [532, 161] width 130 height 146
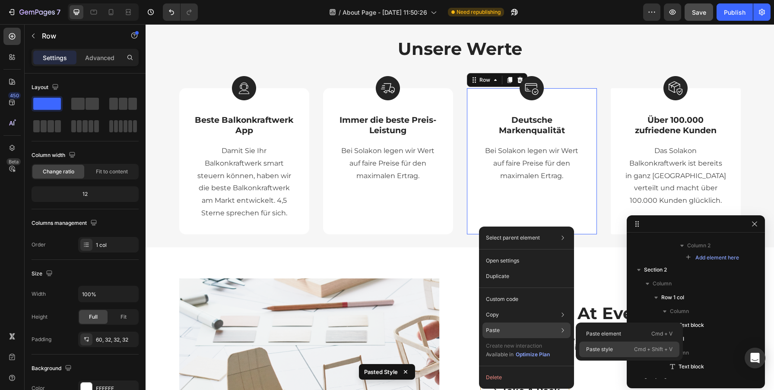
click at [601, 344] on div "Paste style Cmd + Shift + V" at bounding box center [629, 349] width 100 height 16
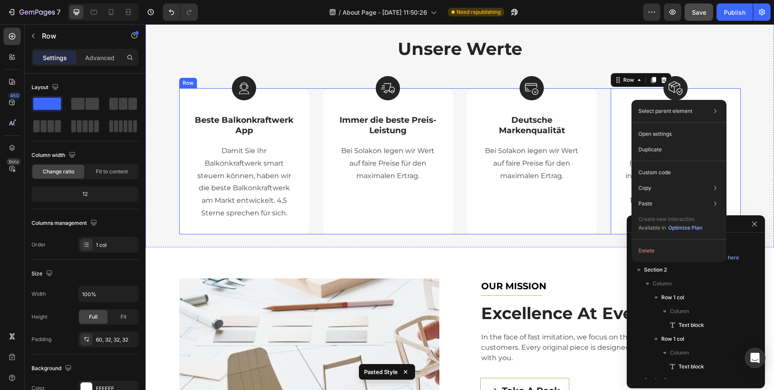
click at [604, 132] on div "Image Beste Balkonkraftwerk App Text Block Damit Sie Ihr Balkonkraftwerk smart …" at bounding box center [459, 161] width 561 height 146
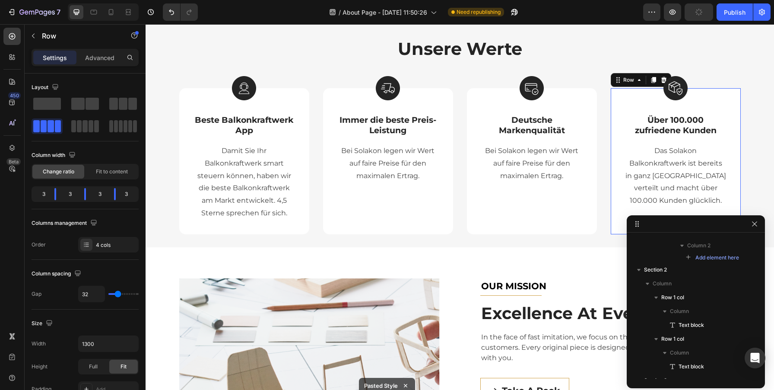
click at [729, 185] on div "Image Über 100.000 zufriedene Kunden Text Block Das Solakon Balkonkraftwerk ist…" at bounding box center [676, 161] width 130 height 146
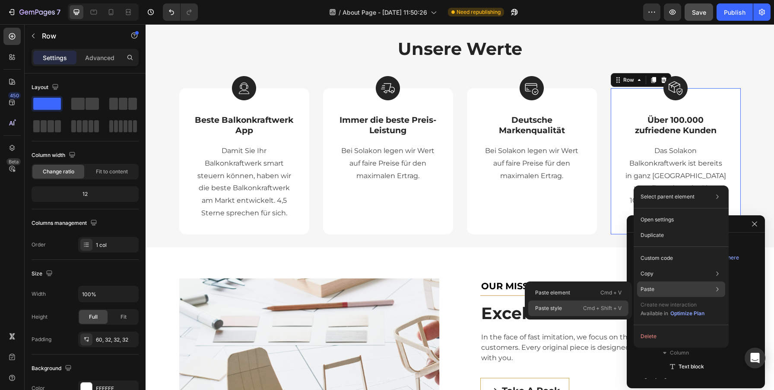
click at [557, 304] on p "Paste style" at bounding box center [548, 308] width 27 height 8
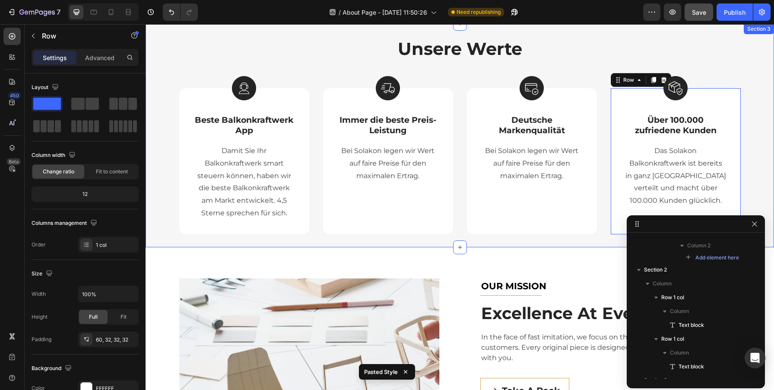
click at [757, 144] on div "Unsere Werte Heading Row Image Beste Balkonkraftwerk App Text Block Damit Sie I…" at bounding box center [459, 135] width 615 height 197
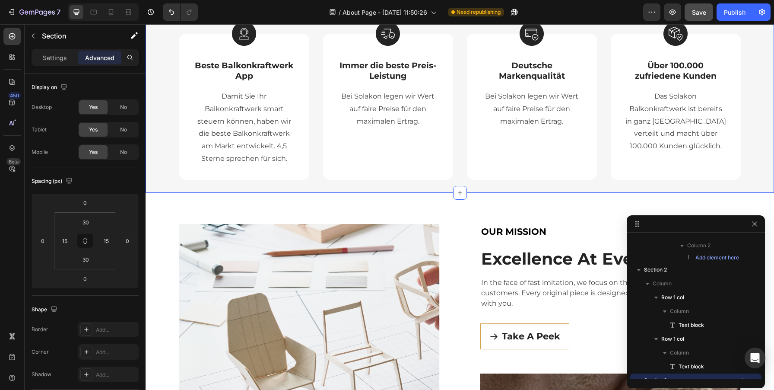
scroll to position [369, 0]
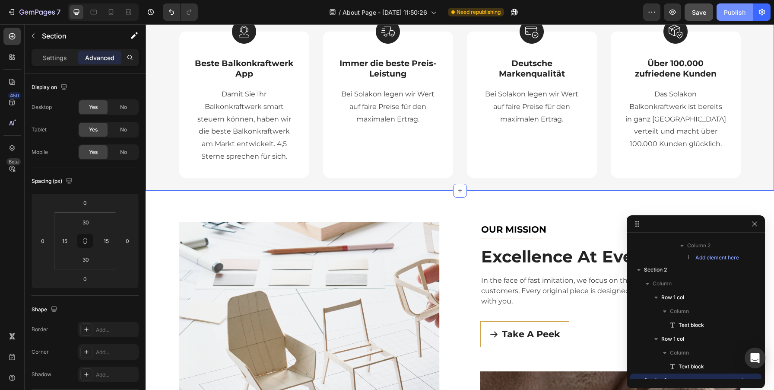
click at [730, 19] on button "Publish" at bounding box center [734, 11] width 36 height 17
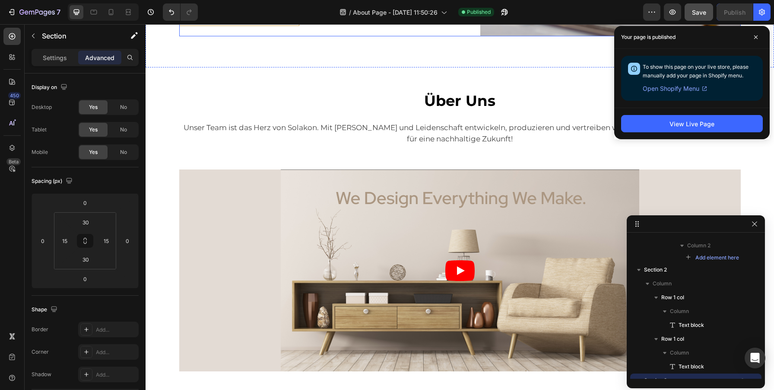
scroll to position [983, 0]
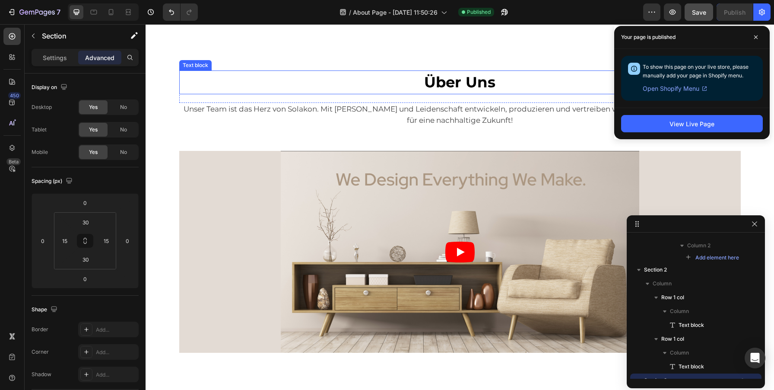
click at [456, 82] on strong "Über Uns" at bounding box center [459, 82] width 71 height 18
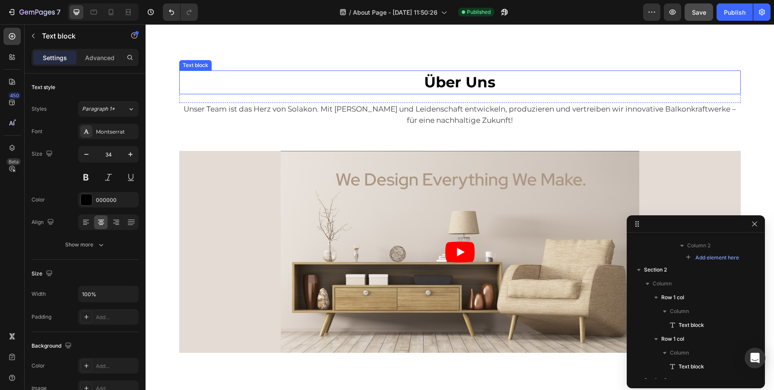
click at [456, 82] on strong "Über Uns" at bounding box center [459, 82] width 71 height 18
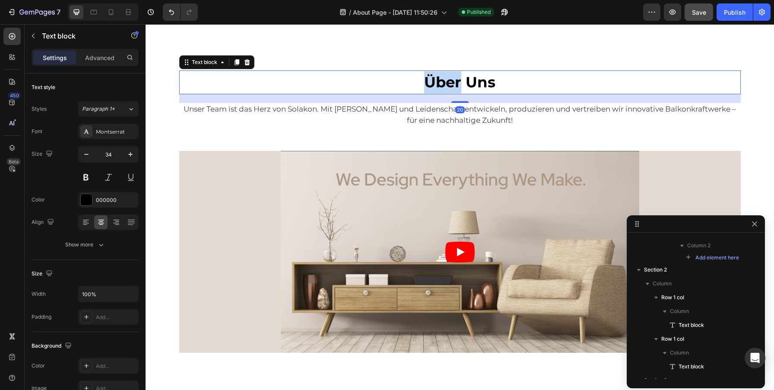
click at [456, 82] on strong "Über Uns" at bounding box center [459, 82] width 71 height 18
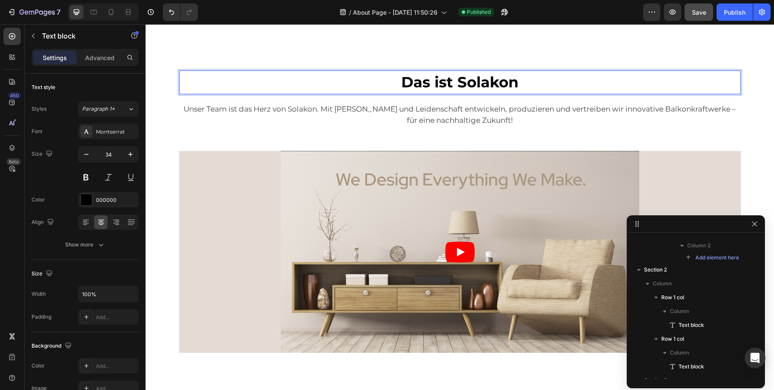
click at [476, 87] on strong "Das ist Solakon" at bounding box center [459, 82] width 117 height 18
click at [438, 81] on strong "Das ist energiestecker" at bounding box center [459, 82] width 171 height 18
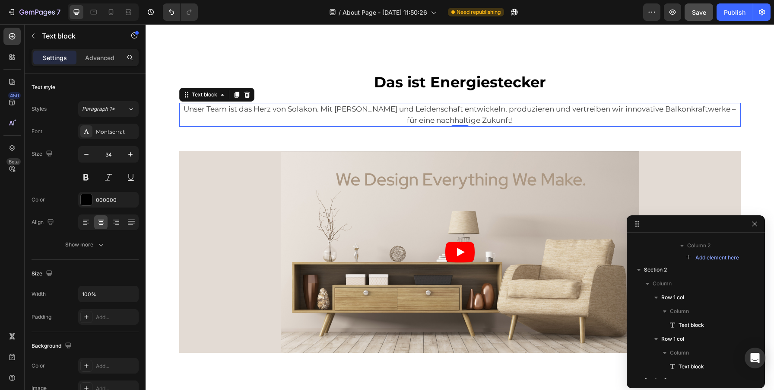
click at [540, 120] on p "Unser Team ist das Herz von Solakon. Mit [PERSON_NAME] und Leidenschaft entwick…" at bounding box center [460, 115] width 560 height 22
click at [406, 111] on p "Unser Team ist das Herz von Solakon. Mit [PERSON_NAME] und Leidenschaft entwick…" at bounding box center [460, 115] width 560 height 22
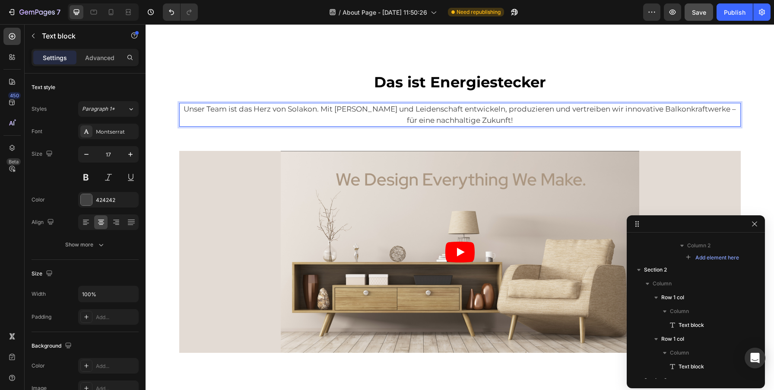
click at [406, 111] on p "Unser Team ist das Herz von Solakon. Mit [PERSON_NAME] und Leidenschaft entwick…" at bounding box center [460, 115] width 560 height 22
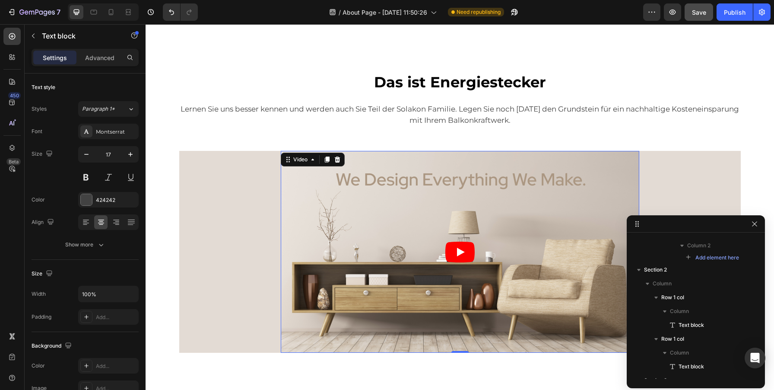
click at [449, 188] on article at bounding box center [460, 252] width 358 height 202
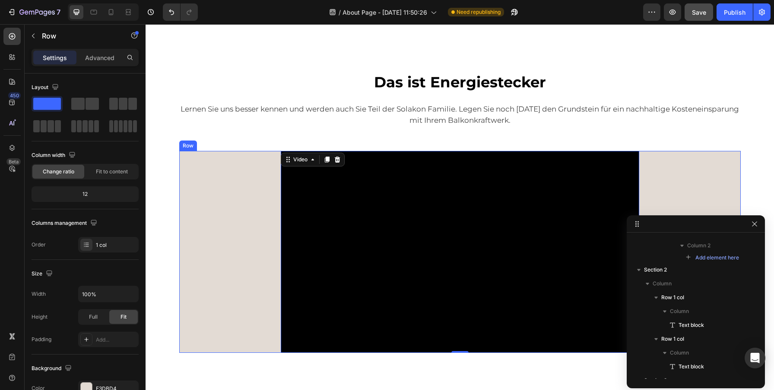
click at [226, 174] on div "Video 0 Row" at bounding box center [459, 252] width 561 height 202
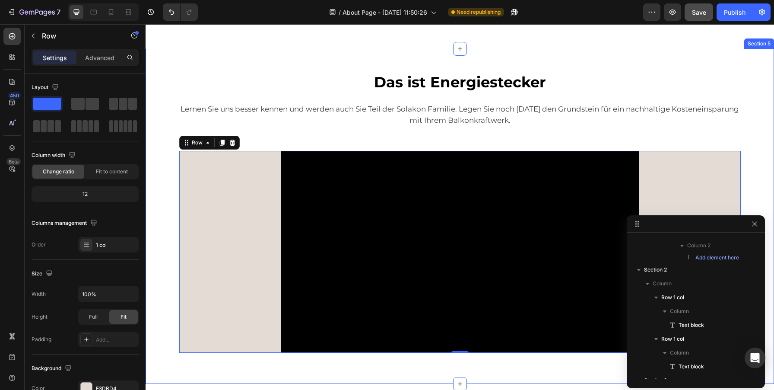
click at [175, 189] on div "Das ist Energiestecker Text block Row Lernen Sie uns besser kennen und werden a…" at bounding box center [459, 211] width 615 height 282
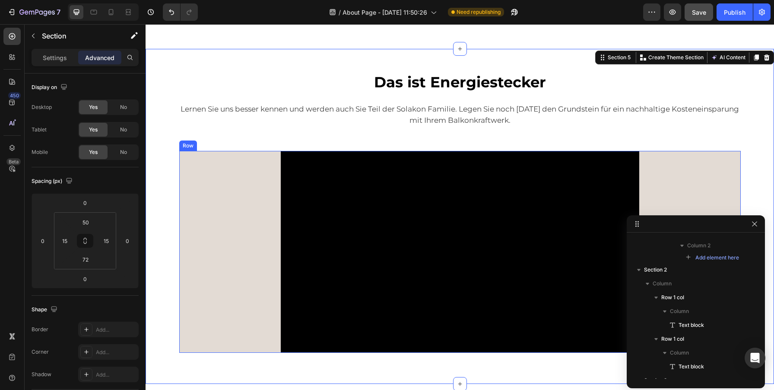
click at [218, 178] on div "Video Row" at bounding box center [459, 252] width 561 height 202
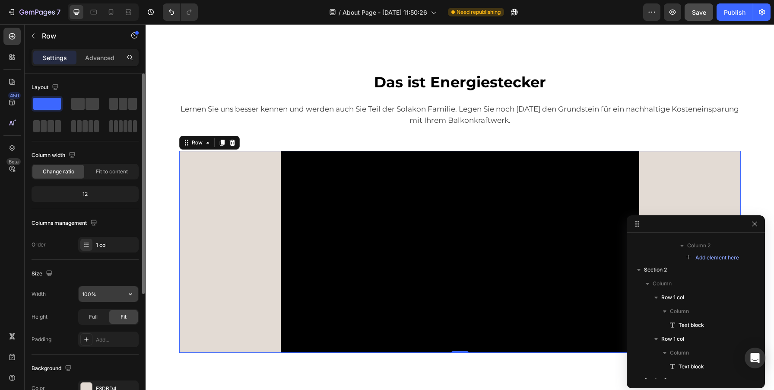
click at [130, 294] on icon "button" at bounding box center [130, 294] width 3 height 2
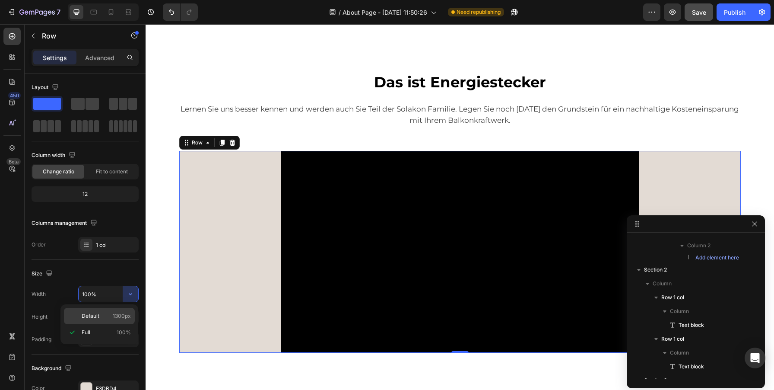
click at [102, 319] on p "Default 1300px" at bounding box center [106, 316] width 49 height 8
click at [98, 317] on div "Full" at bounding box center [93, 317] width 29 height 14
click at [127, 315] on div "Fit" at bounding box center [123, 317] width 29 height 14
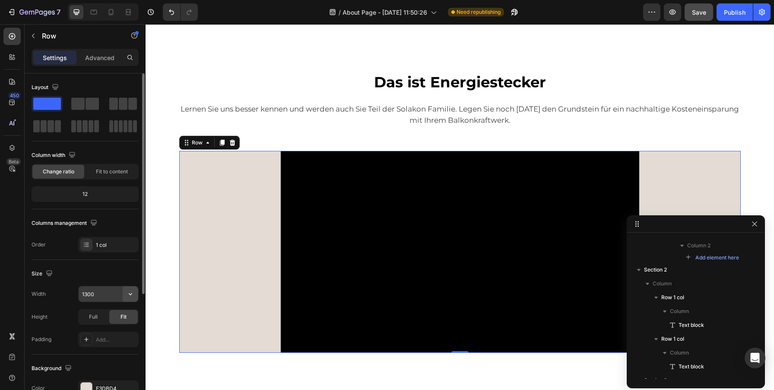
click at [130, 298] on icon "button" at bounding box center [130, 293] width 9 height 9
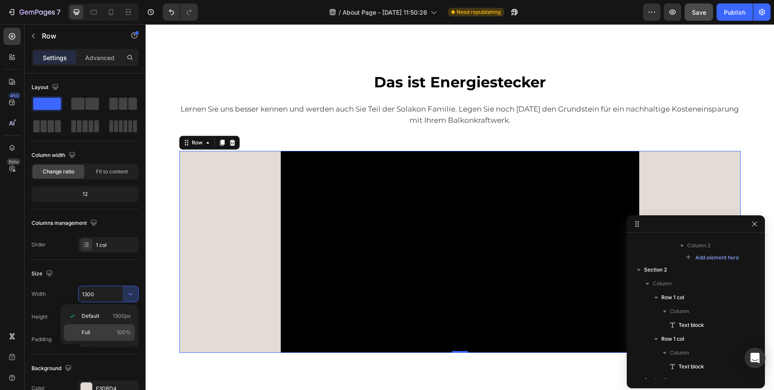
click at [86, 330] on span "Full" at bounding box center [86, 332] width 9 height 8
type input "100%"
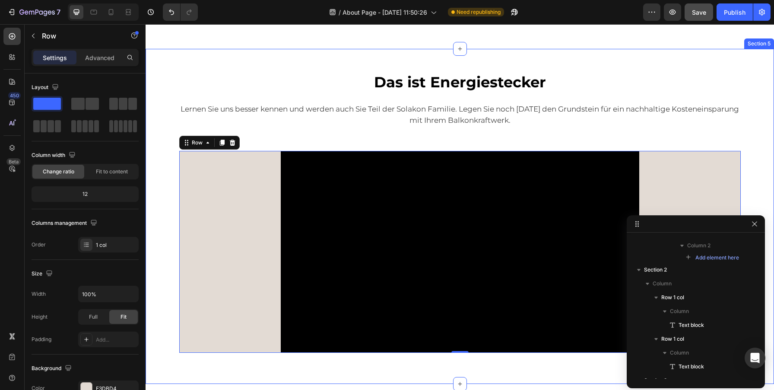
click at [756, 153] on div "Das ist Energiestecker Text block Row Lernen Sie uns besser kennen und werden a…" at bounding box center [459, 211] width 615 height 282
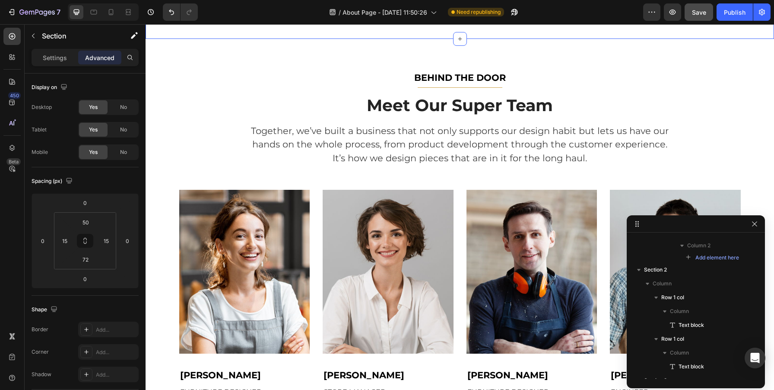
scroll to position [1617, 0]
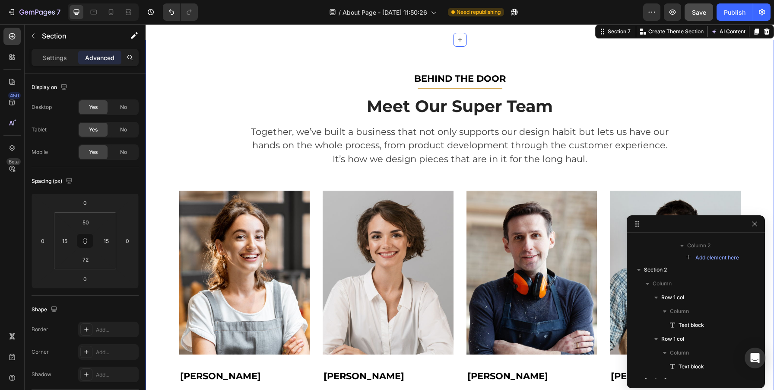
click at [217, 98] on div "BEHIND THE DOOR Text block Title Line Meet Our Super Team Heading Together, we’…" at bounding box center [460, 235] width 628 height 390
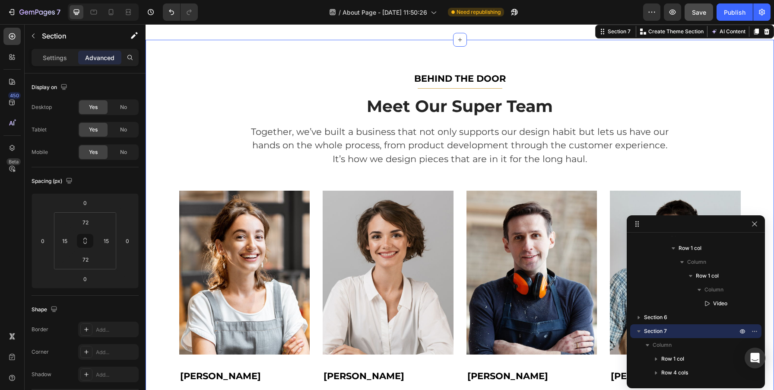
scroll to position [891, 0]
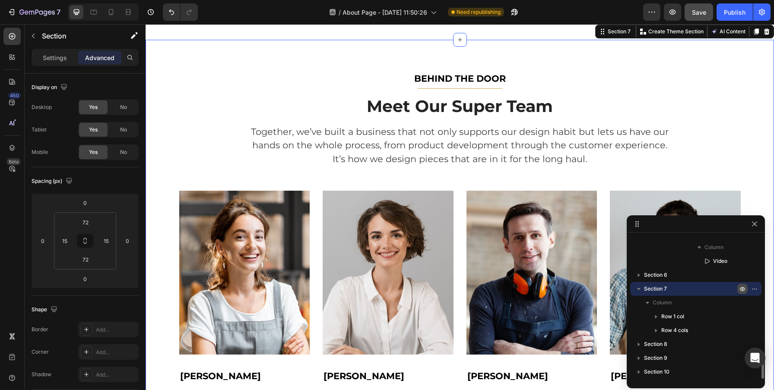
click at [742, 289] on icon "button" at bounding box center [743, 289] width 2 height 2
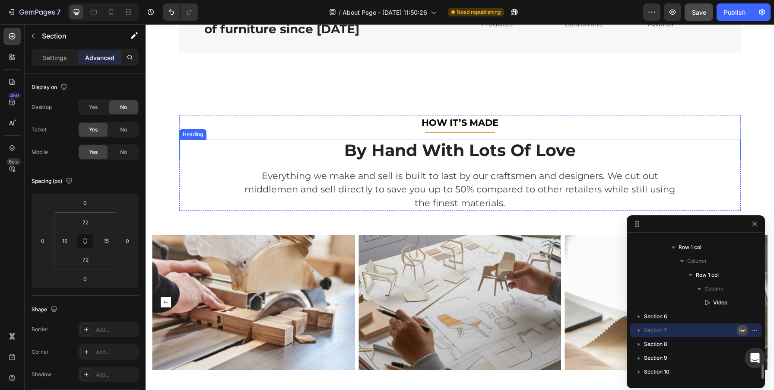
scroll to position [1553, 0]
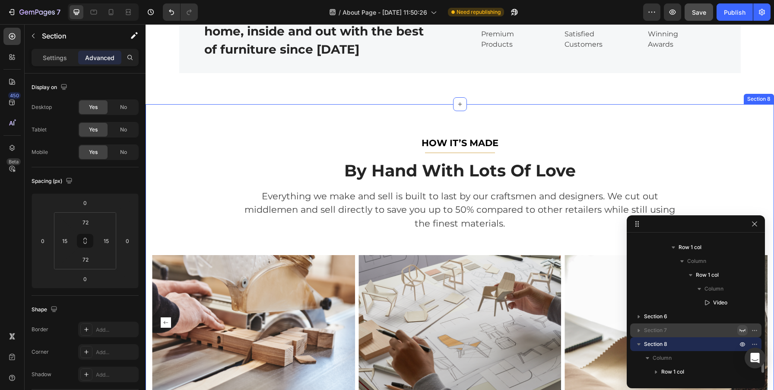
click at [207, 170] on div "HOW IT’S MADE Text block Title Line By Hand With Lots Of Love Heading Everythin…" at bounding box center [460, 262] width 628 height 317
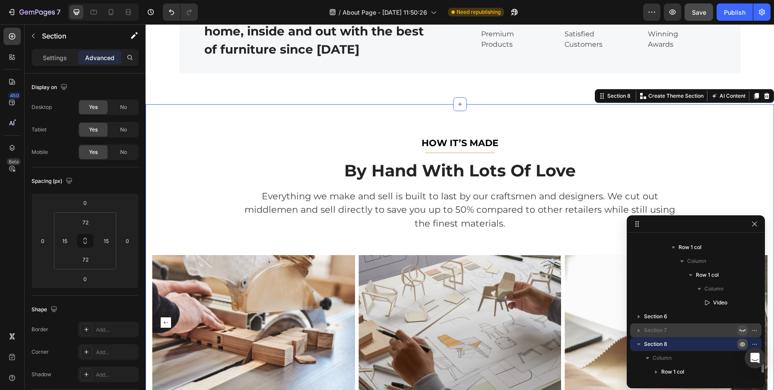
click at [743, 341] on icon "button" at bounding box center [742, 343] width 7 height 7
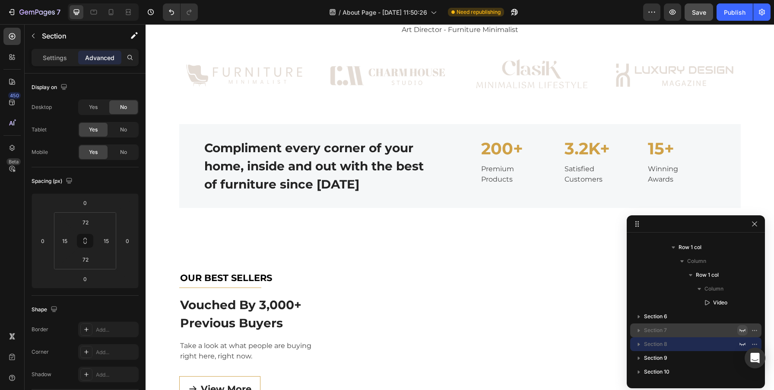
scroll to position [1576, 0]
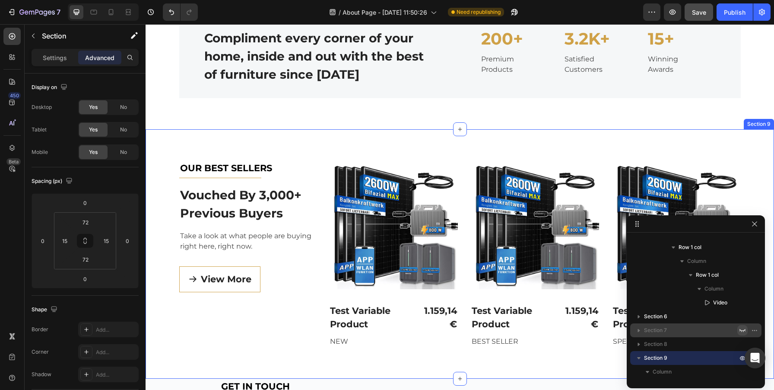
click at [181, 143] on div "OUR BEST SELLERS Text block Title Line Vouched By 3,000+ Previous Buyers Headin…" at bounding box center [460, 253] width 628 height 249
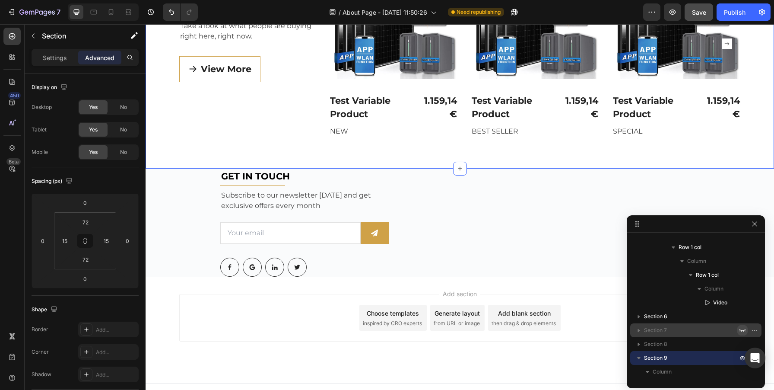
scroll to position [1747, 0]
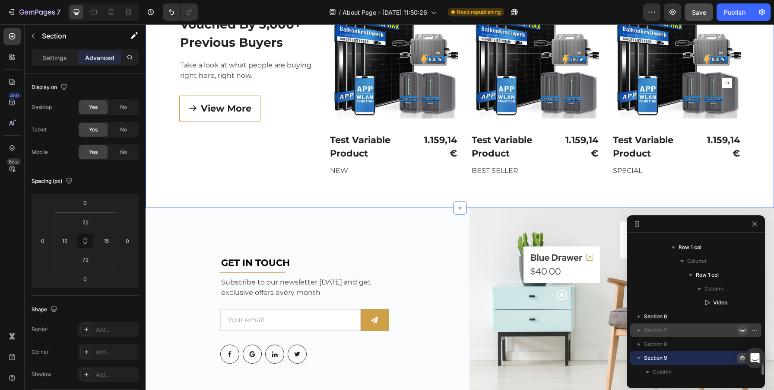
click at [742, 356] on icon "button" at bounding box center [742, 357] width 7 height 7
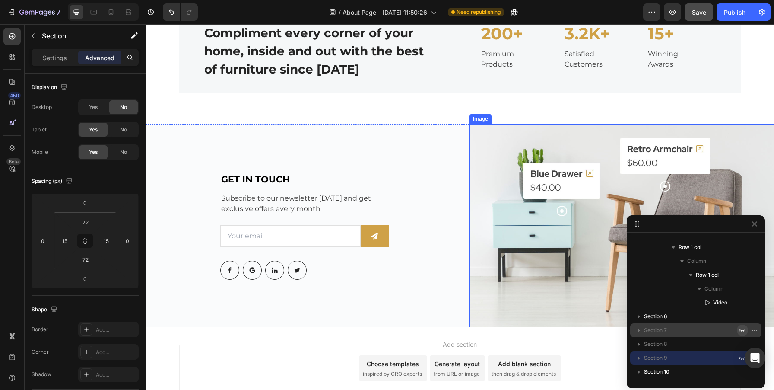
scroll to position [1559, 0]
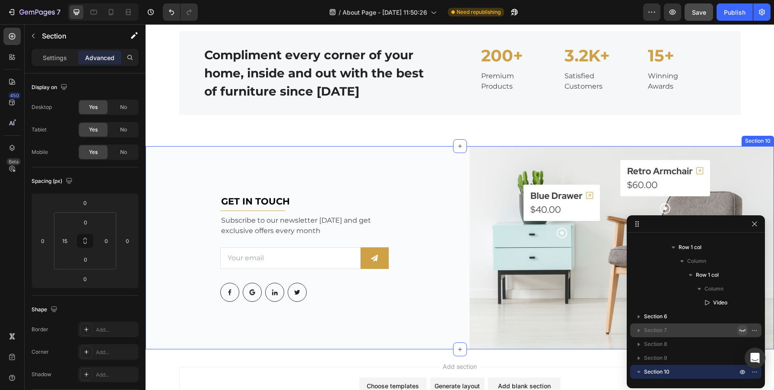
click at [184, 165] on div "GET IN TOUCH Text block Title Line Subscribe to our newsletter today and get ex…" at bounding box center [304, 247] width 304 height 203
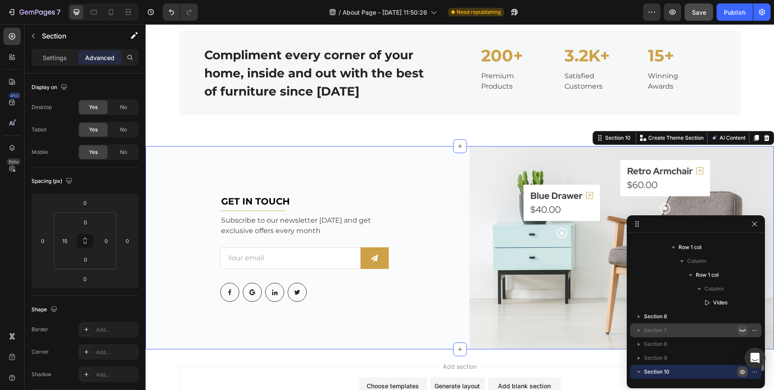
click at [743, 371] on icon "button" at bounding box center [743, 372] width 2 height 2
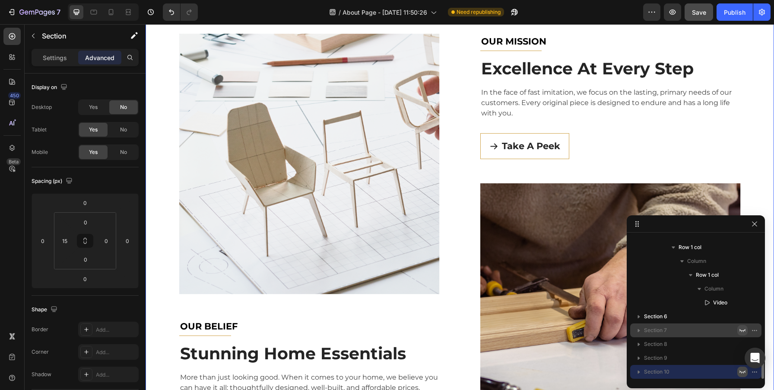
scroll to position [475, 0]
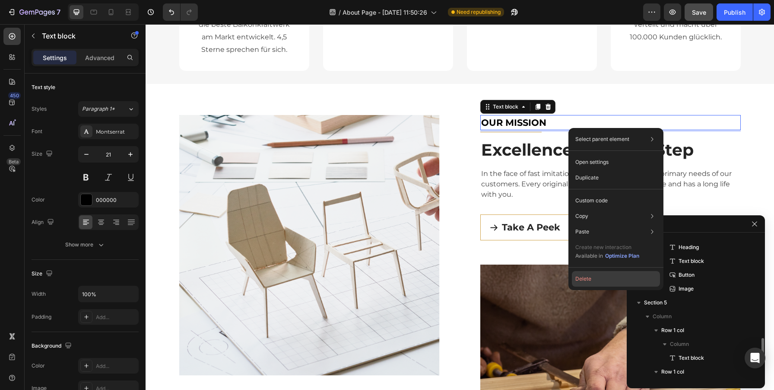
click at [593, 276] on button "Delete" at bounding box center [616, 279] width 88 height 16
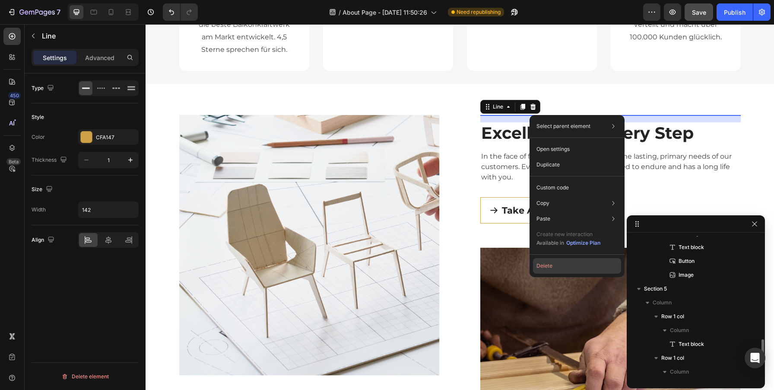
click at [550, 263] on button "Delete" at bounding box center [577, 266] width 88 height 16
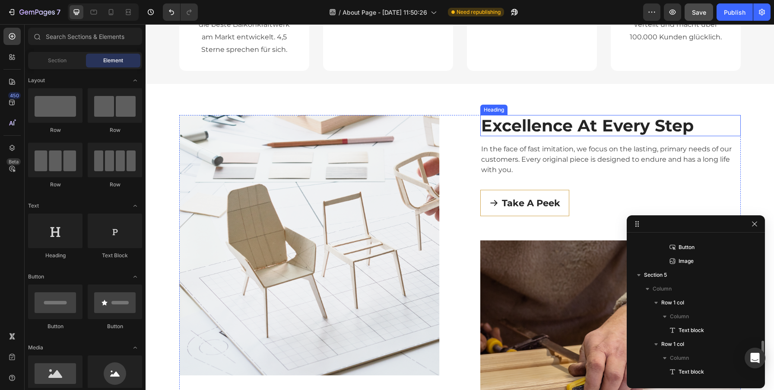
click at [504, 128] on p "Excellence At Every Step" at bounding box center [610, 126] width 259 height 20
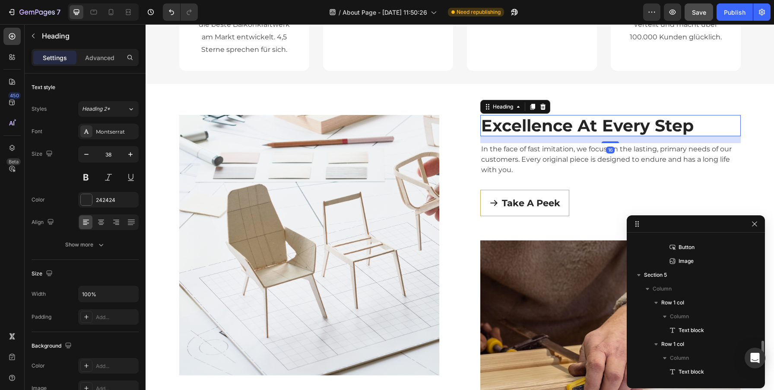
click at [504, 128] on p "Excellence At Every Step" at bounding box center [610, 126] width 259 height 20
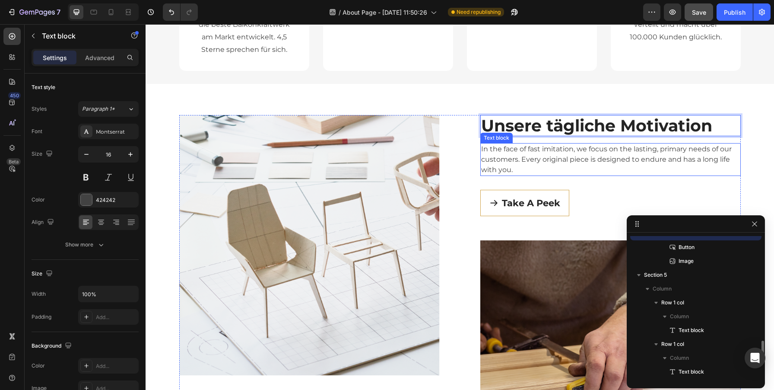
click at [558, 162] on p "In the face of fast imitation, we focus on the lasting, primary needs of our cu…" at bounding box center [610, 159] width 259 height 31
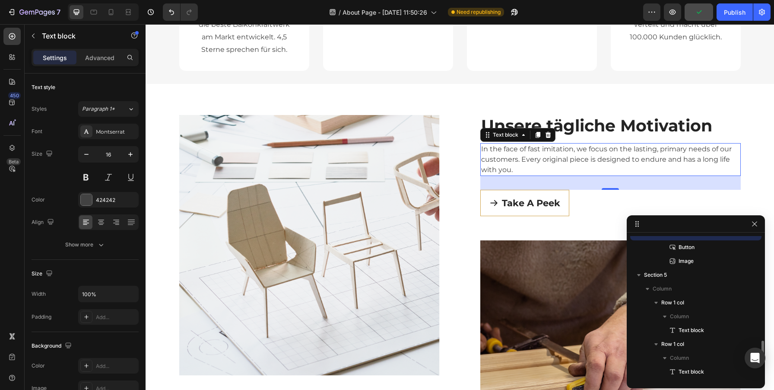
click at [508, 159] on p "In the face of fast imitation, we focus on the lasting, primary needs of our cu…" at bounding box center [610, 159] width 259 height 31
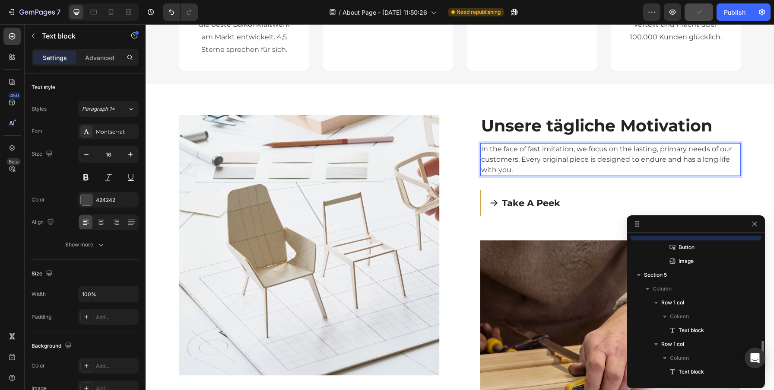
click at [508, 159] on p "In the face of fast imitation, we focus on the lasting, primary needs of our cu…" at bounding box center [610, 159] width 259 height 31
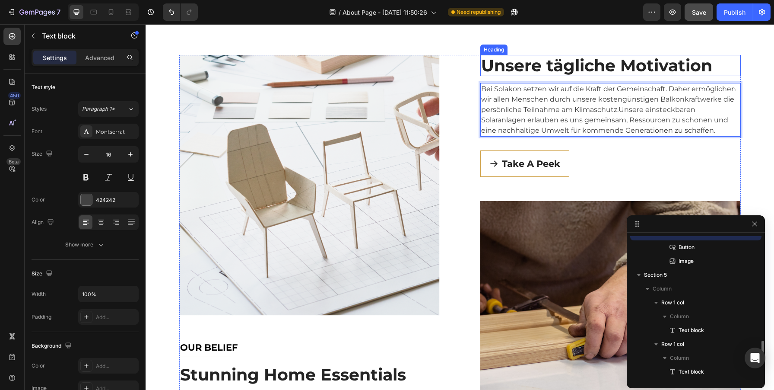
scroll to position [588, 0]
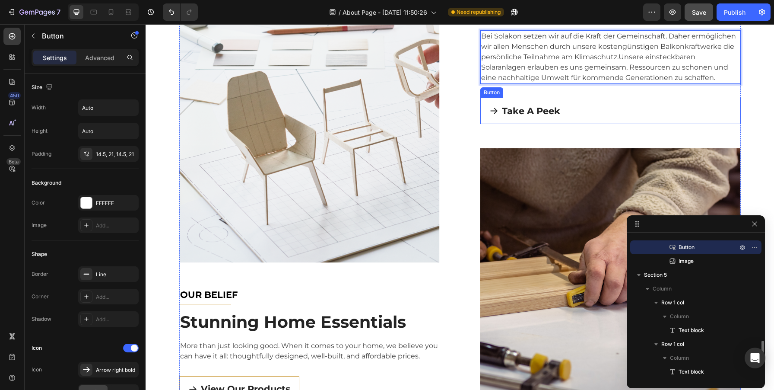
click at [574, 105] on div "Take A Peek Button" at bounding box center [610, 111] width 260 height 26
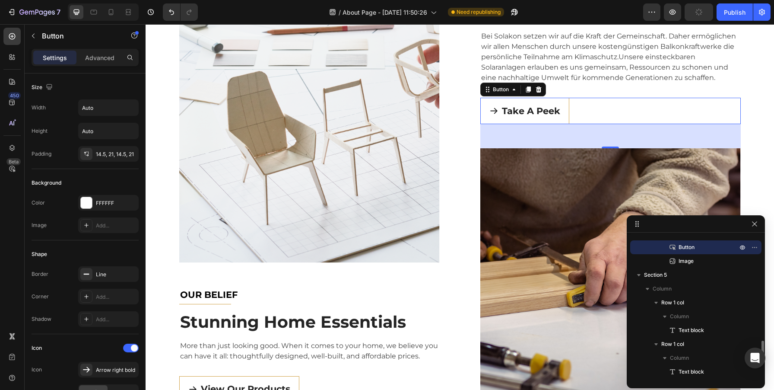
scroll to position [659, 0]
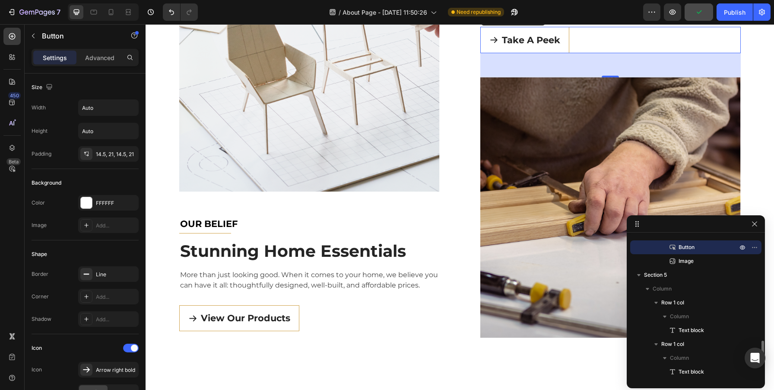
click at [614, 63] on div "56" at bounding box center [610, 65] width 10 height 7
click at [608, 76] on div at bounding box center [610, 76] width 17 height 3
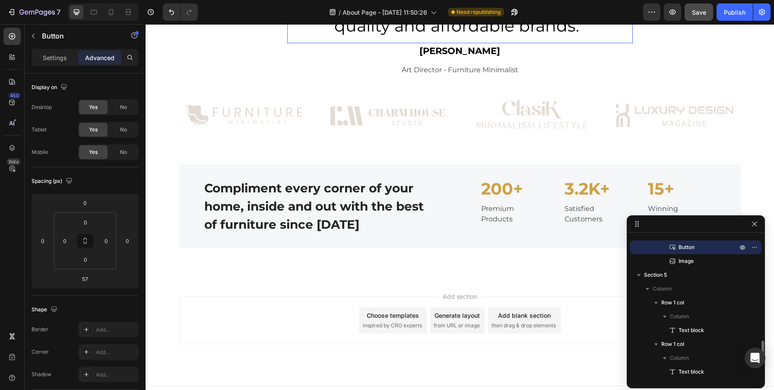
scroll to position [1436, 0]
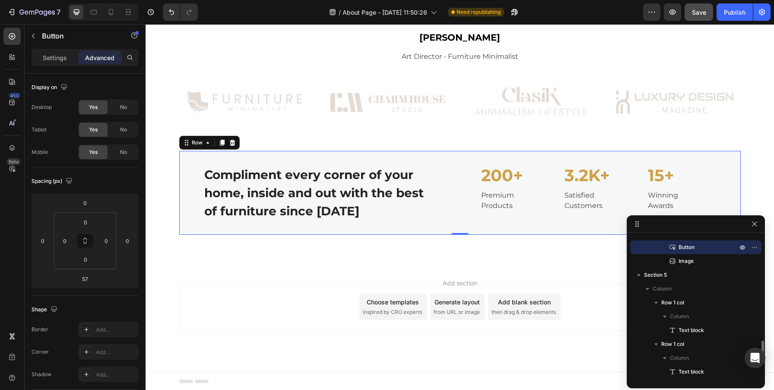
click at [592, 230] on div "Compliment every corner of your home, inside and out with the best of furniture…" at bounding box center [459, 193] width 561 height 84
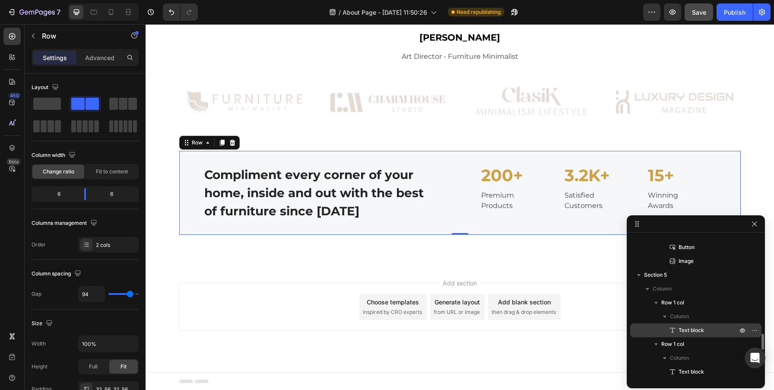
scroll to position [1098, 0]
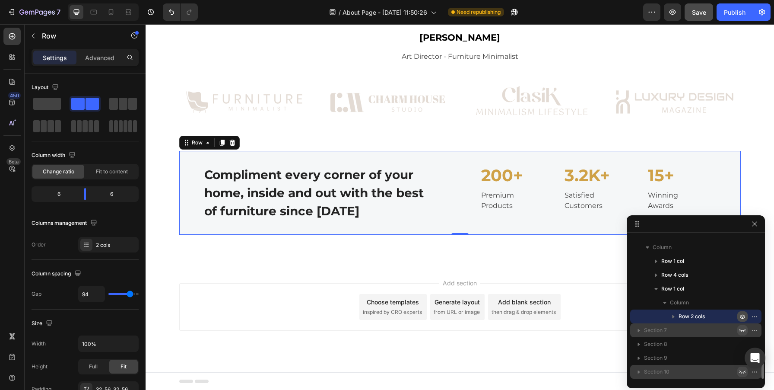
click at [741, 317] on icon "button" at bounding box center [742, 316] width 7 height 7
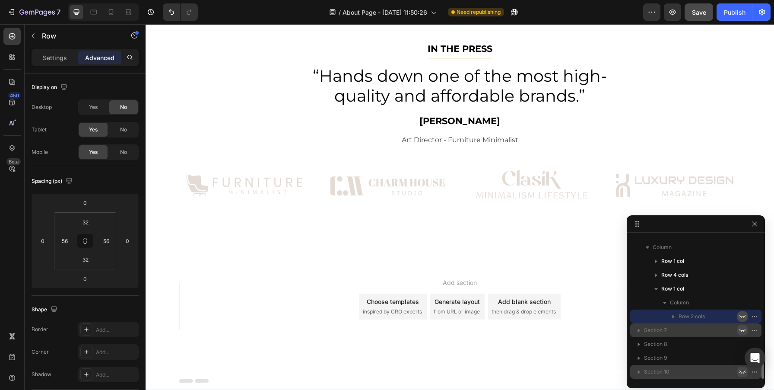
scroll to position [1353, 0]
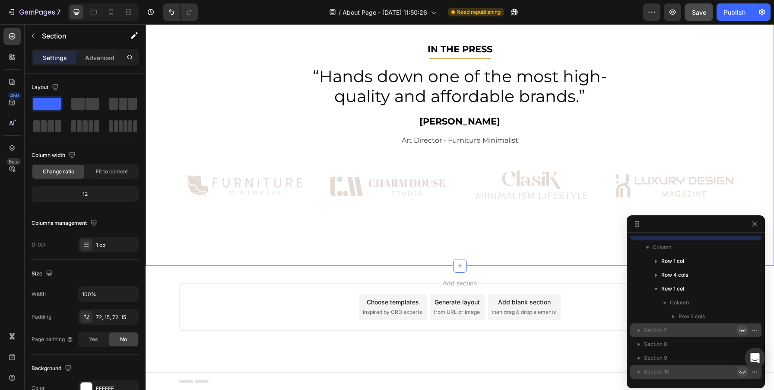
click at [429, 237] on div "IN THE PRESS Text block Title Line “Hands down one of the most high-quality and…" at bounding box center [460, 137] width 628 height 255
click at [98, 59] on p "Advanced" at bounding box center [99, 57] width 29 height 9
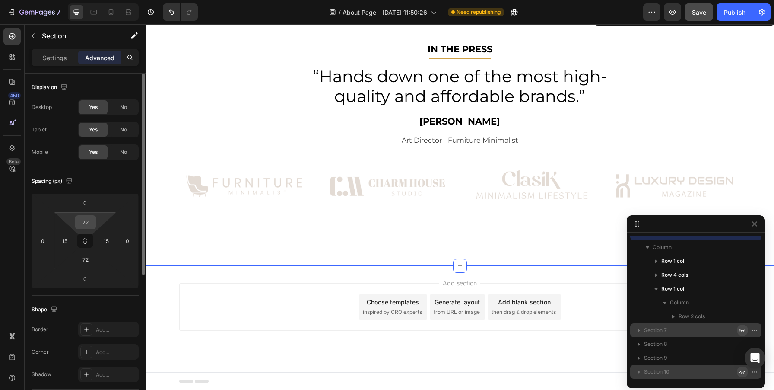
click at [88, 222] on input "72" at bounding box center [85, 222] width 17 height 13
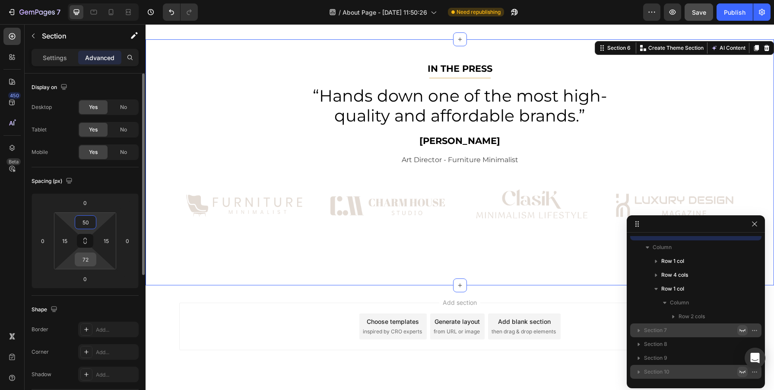
type input "50"
click at [85, 253] on input "72" at bounding box center [85, 259] width 17 height 13
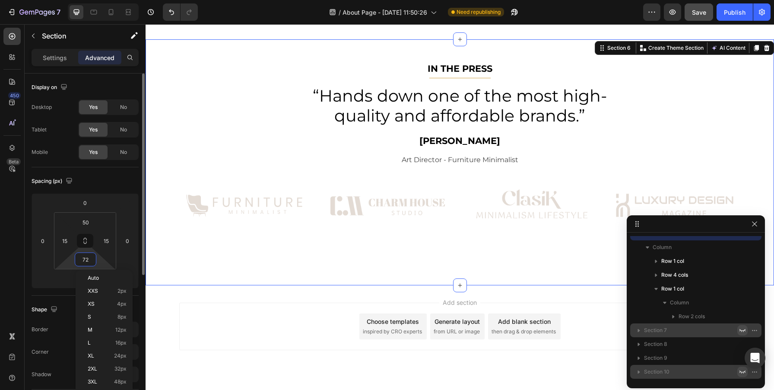
click at [85, 253] on input "72" at bounding box center [85, 259] width 17 height 13
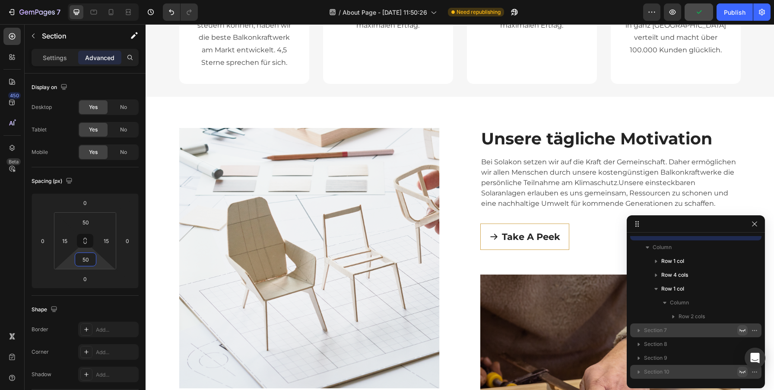
scroll to position [383, 0]
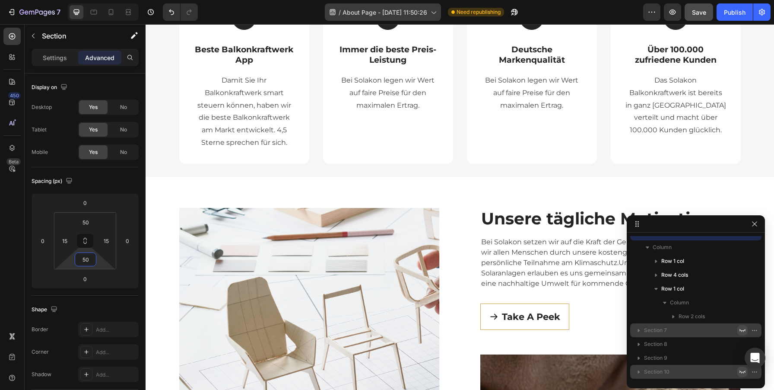
type input "50"
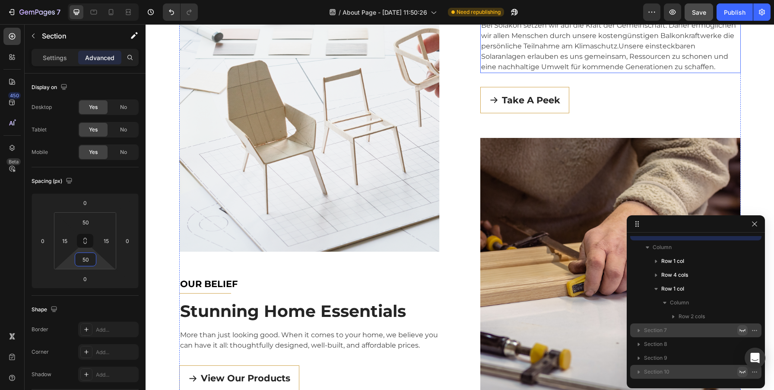
scroll to position [768, 0]
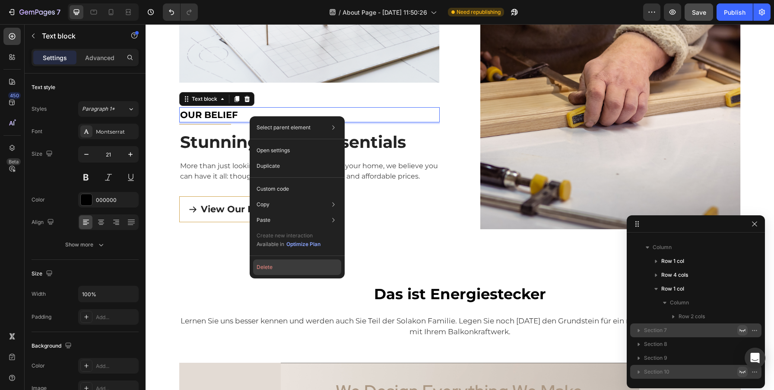
click at [266, 266] on button "Delete" at bounding box center [297, 267] width 88 height 16
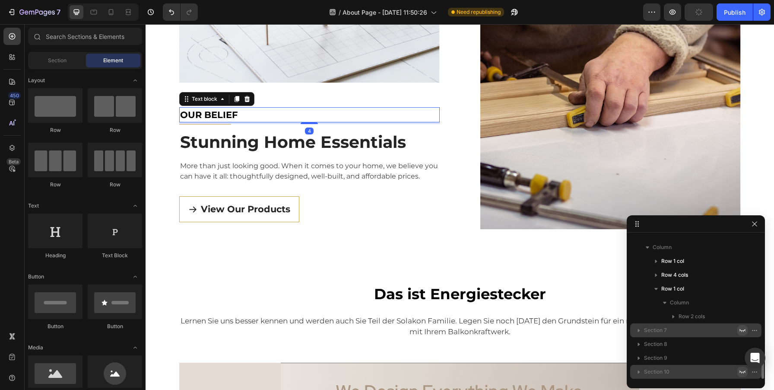
scroll to position [1084, 0]
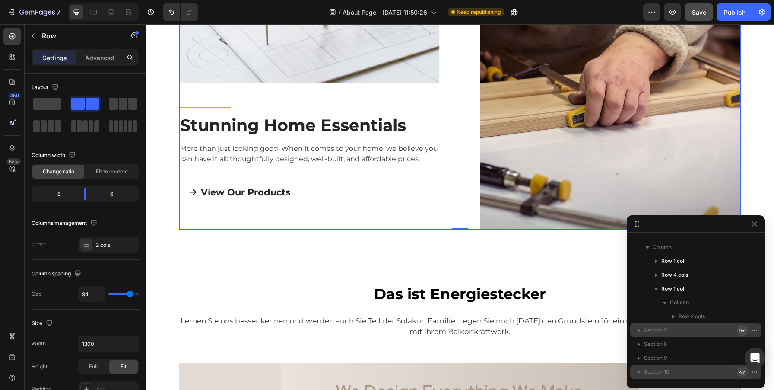
click at [224, 106] on div "Image Title Line Stunning Home Essentials Heading More than just looking good. …" at bounding box center [309, 25] width 260 height 407
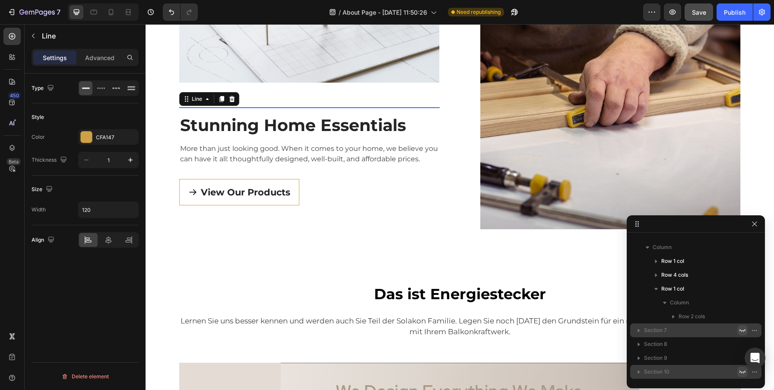
click at [228, 107] on div "Title Line 0" at bounding box center [309, 107] width 260 height 0
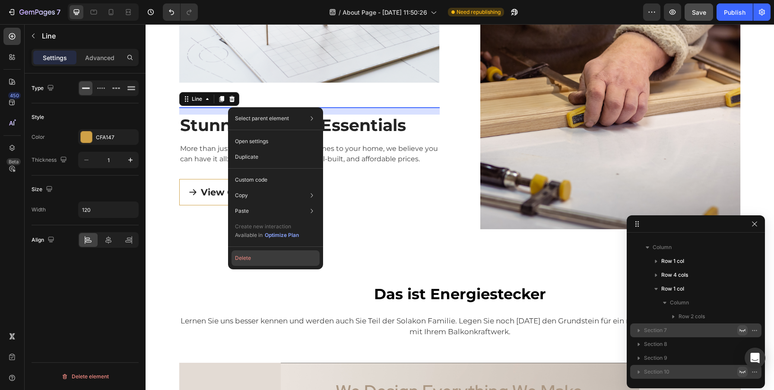
click at [250, 254] on button "Delete" at bounding box center [275, 258] width 88 height 16
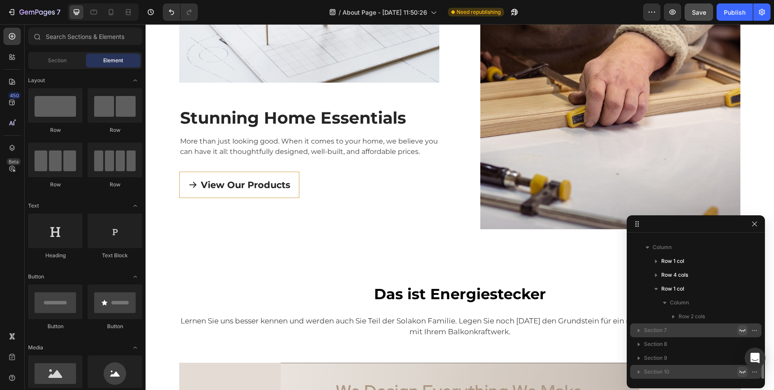
scroll to position [1070, 0]
click at [250, 117] on p "Stunning Home Essentials" at bounding box center [309, 118] width 259 height 20
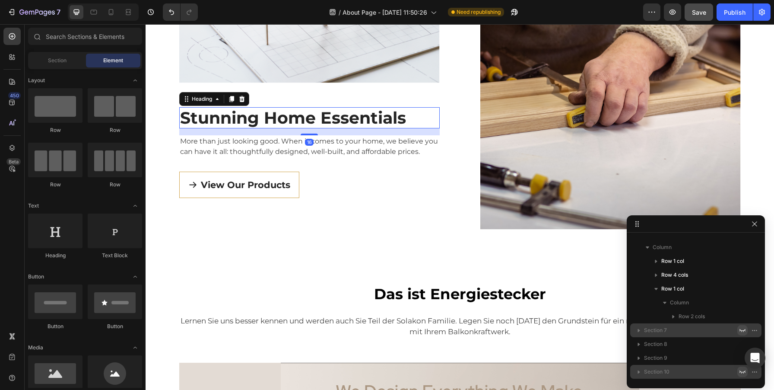
click at [250, 117] on p "Stunning Home Essentials" at bounding box center [309, 118] width 259 height 20
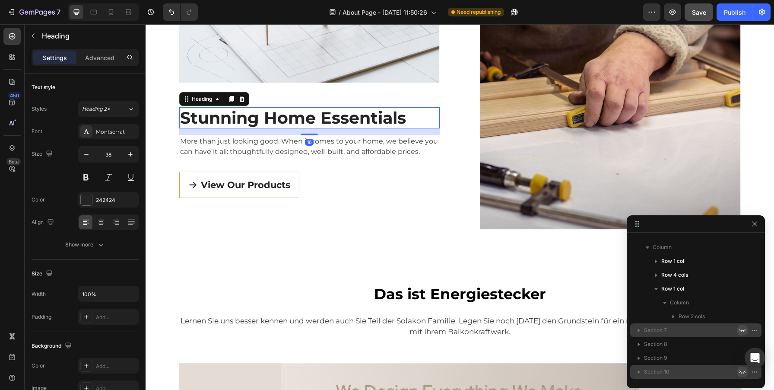
click at [250, 117] on p "Stunning Home Essentials" at bounding box center [309, 118] width 259 height 20
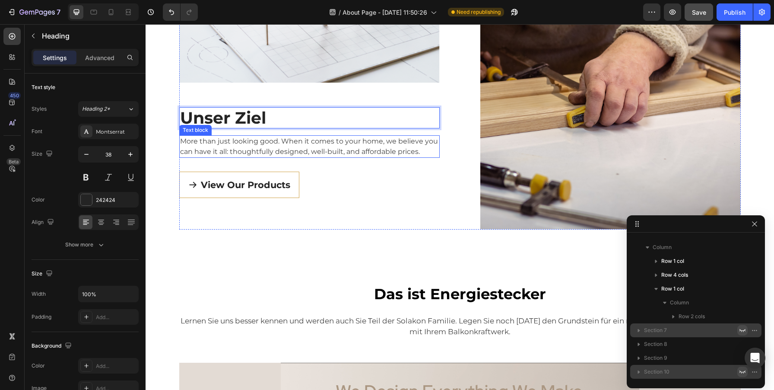
click at [273, 145] on p "More than just looking good. When it comes to your home, we believe you can hav…" at bounding box center [309, 146] width 259 height 21
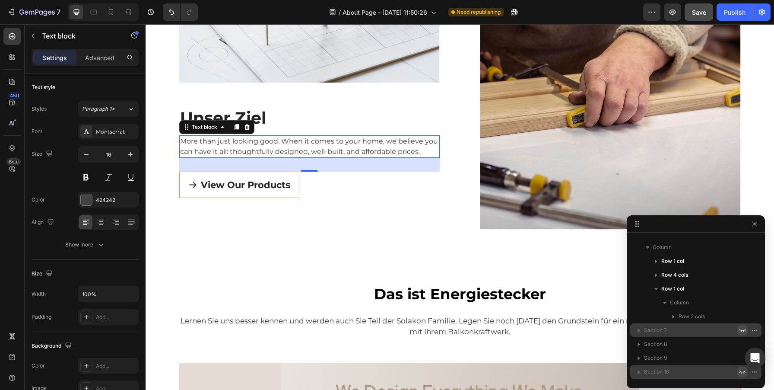
click at [268, 152] on p "More than just looking good. When it comes to your home, we believe you can hav…" at bounding box center [309, 146] width 259 height 21
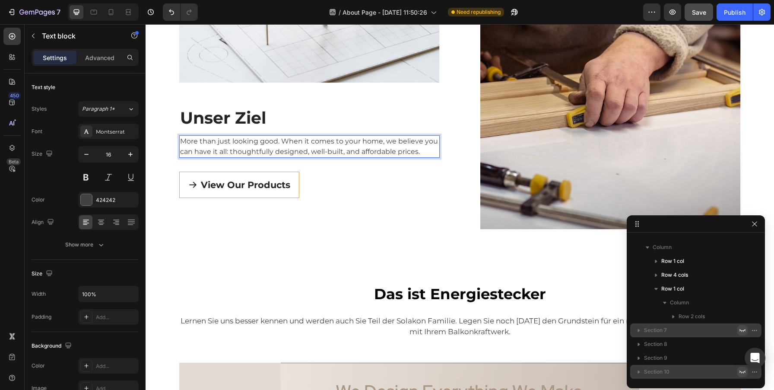
click at [268, 152] on p "More than just looking good. When it comes to your home, we believe you can hav…" at bounding box center [309, 146] width 259 height 21
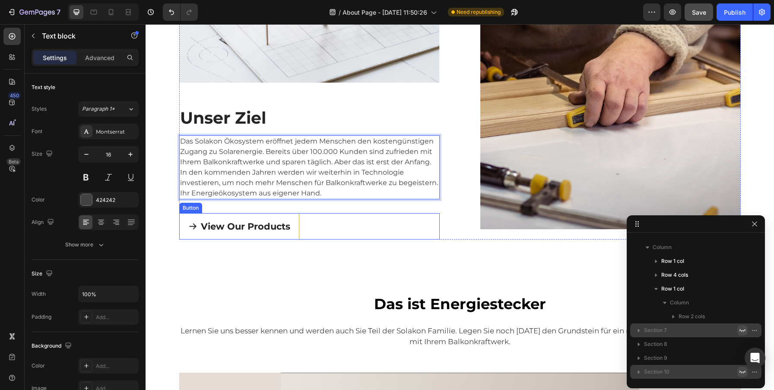
click at [379, 228] on div "View Our Products Button" at bounding box center [309, 226] width 260 height 26
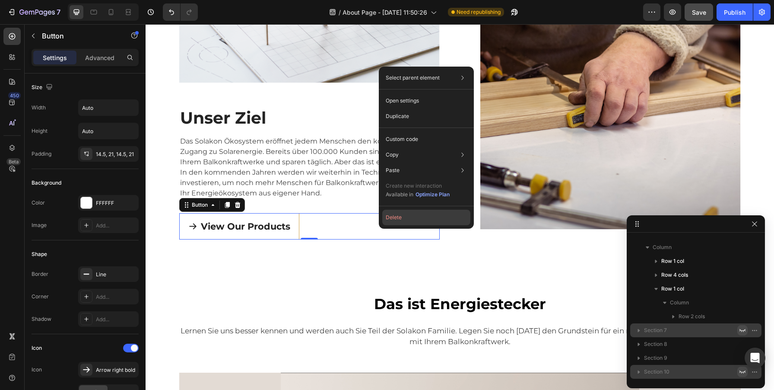
click at [401, 215] on button "Delete" at bounding box center [426, 217] width 88 height 16
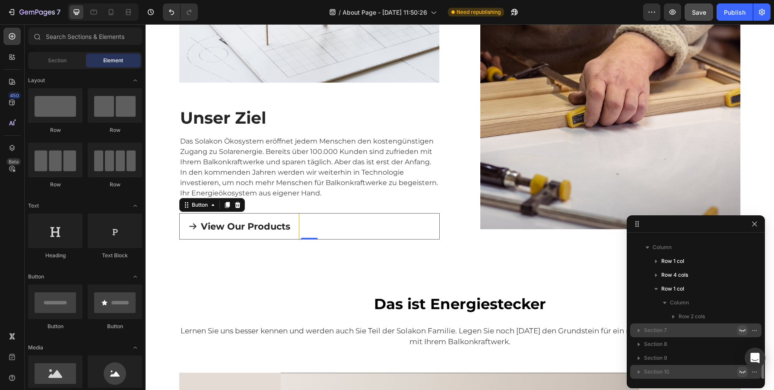
scroll to position [1056, 0]
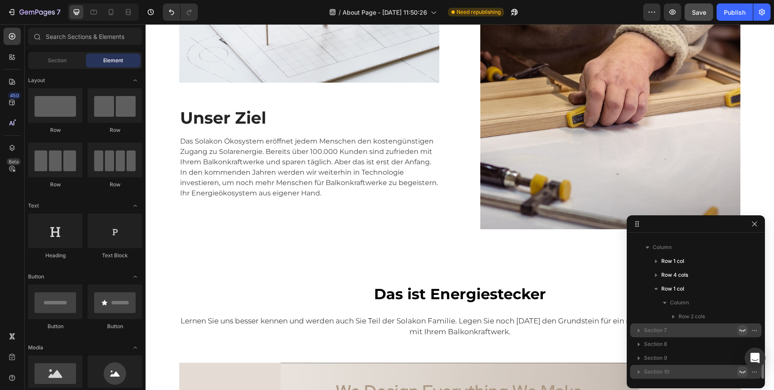
click at [401, 215] on div "Image Unser Ziel Heading Das Solakon Ökosystem eröffnet jedem Menschen den kost…" at bounding box center [309, 25] width 260 height 407
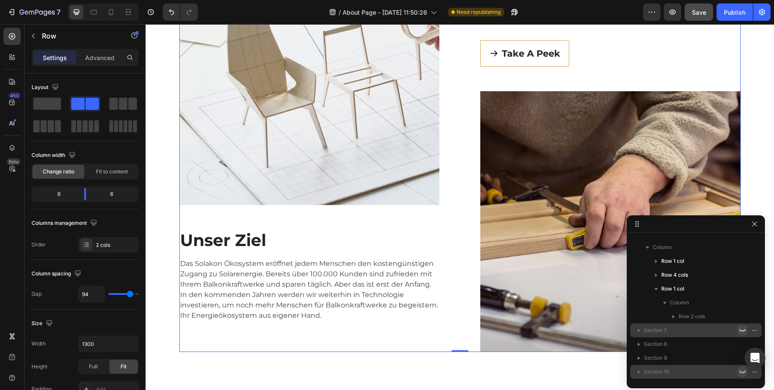
scroll to position [557, 0]
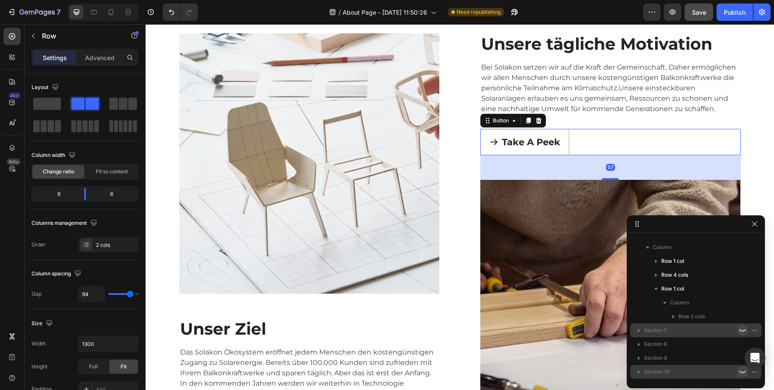
click at [589, 133] on div "Take A Peek Button 57" at bounding box center [610, 142] width 260 height 26
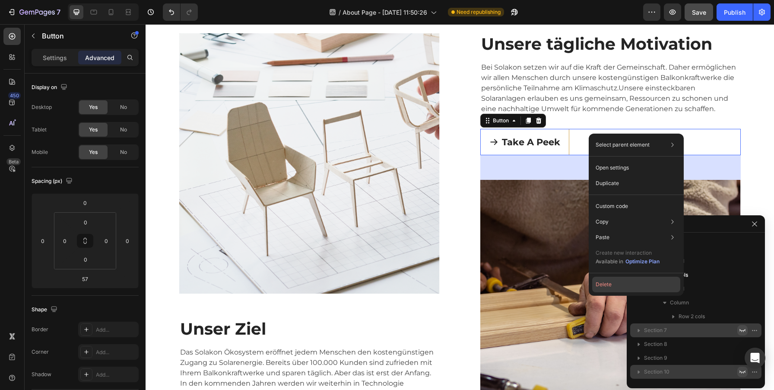
click at [611, 282] on button "Delete" at bounding box center [636, 284] width 88 height 16
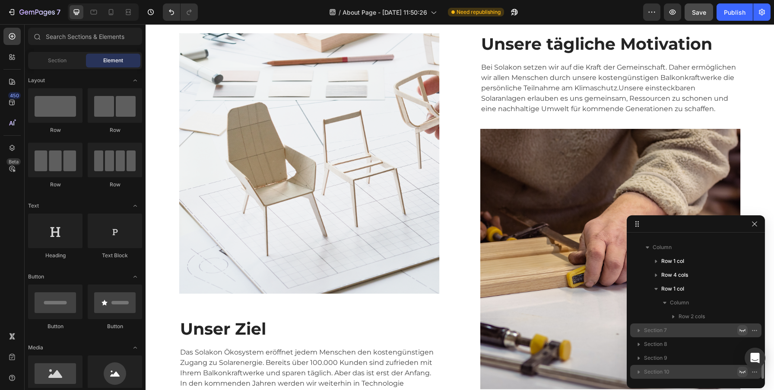
scroll to position [1043, 0]
click at [555, 101] on p "Bei Solakon setzen wir auf die Kraft der Gemeinschaft. Daher ermöglichen wir al…" at bounding box center [610, 88] width 259 height 52
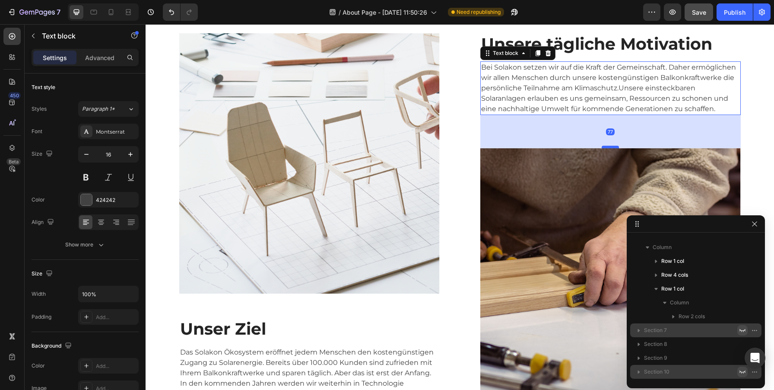
drag, startPoint x: 609, startPoint y: 128, endPoint x: 610, endPoint y: 147, distance: 19.4
click at [610, 147] on div at bounding box center [610, 147] width 17 height 3
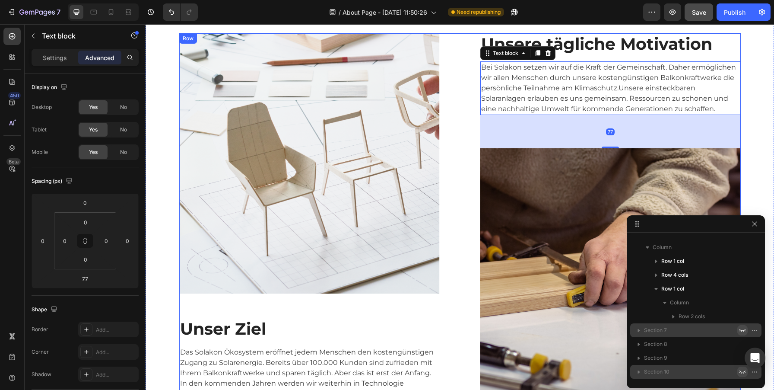
click at [451, 288] on div "Image Unser Ziel Heading Das Solakon Ökosystem eröffnet jedem Menschen den kost…" at bounding box center [459, 228] width 561 height 391
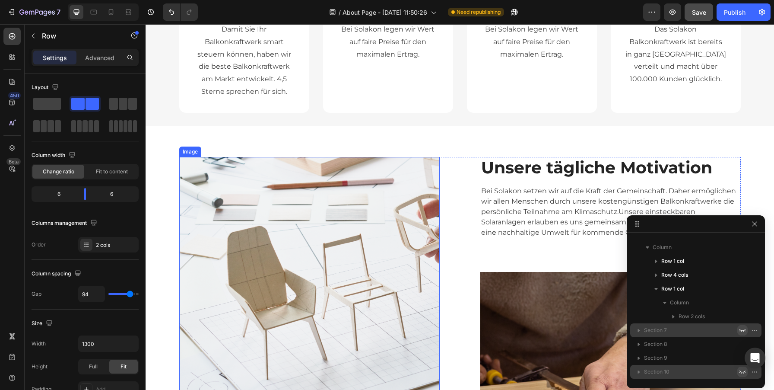
scroll to position [429, 0]
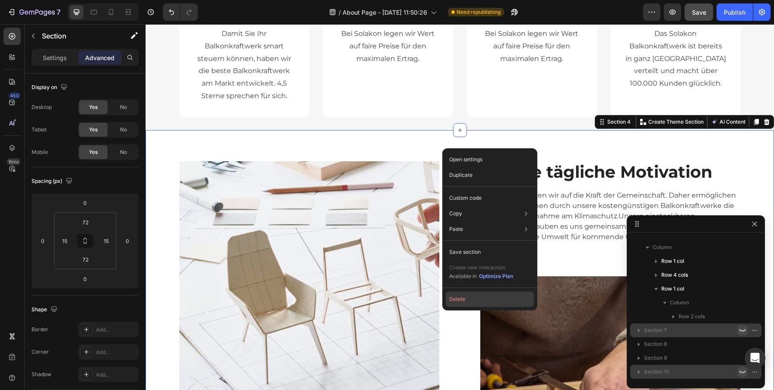
click at [462, 294] on button "Delete" at bounding box center [490, 299] width 88 height 16
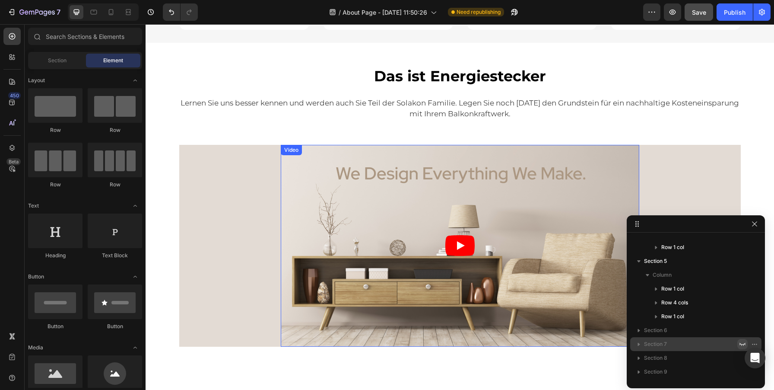
scroll to position [506, 0]
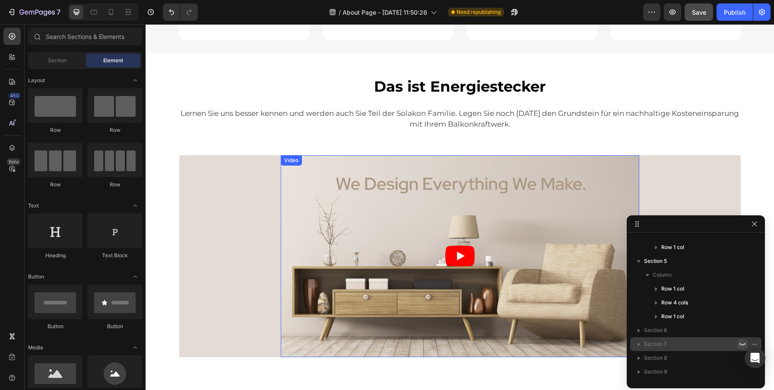
click at [490, 217] on article at bounding box center [460, 256] width 358 height 202
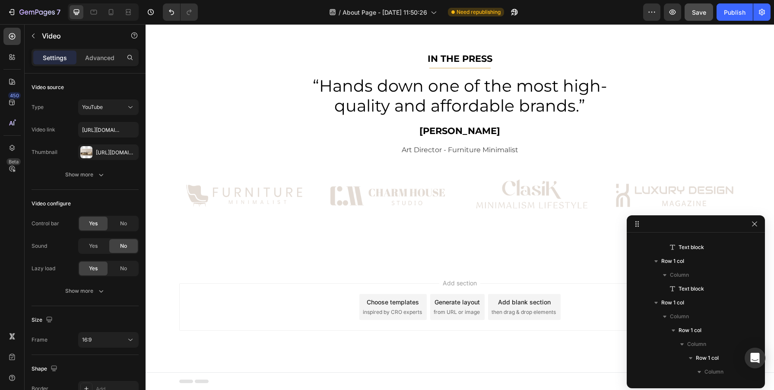
scroll to position [807, 0]
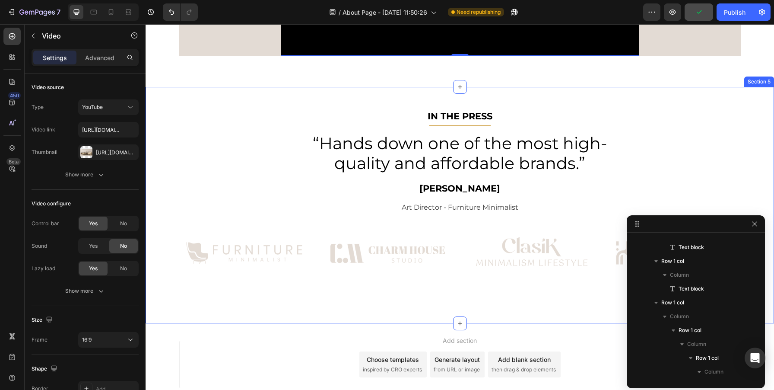
click at [470, 95] on div "IN THE PRESS Text block Title Line “Hands down one of the most high-quality and…" at bounding box center [460, 205] width 628 height 236
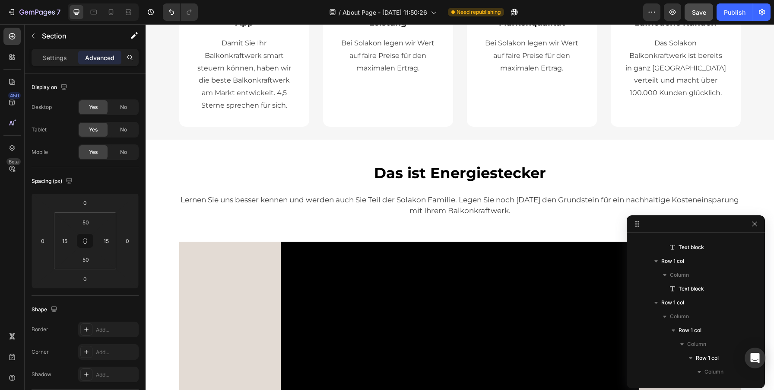
scroll to position [404, 0]
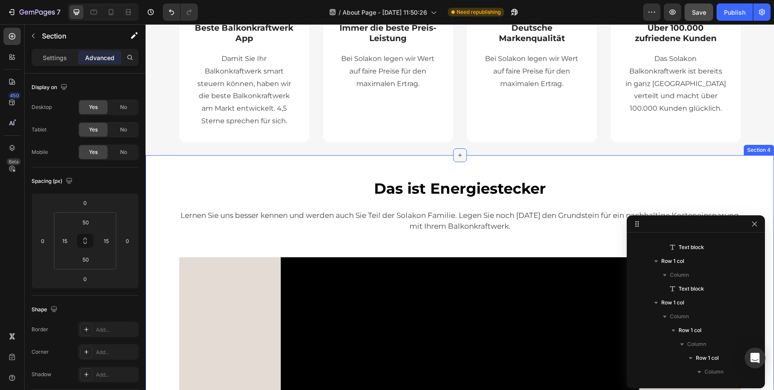
click at [459, 155] on icon at bounding box center [459, 155] width 7 height 7
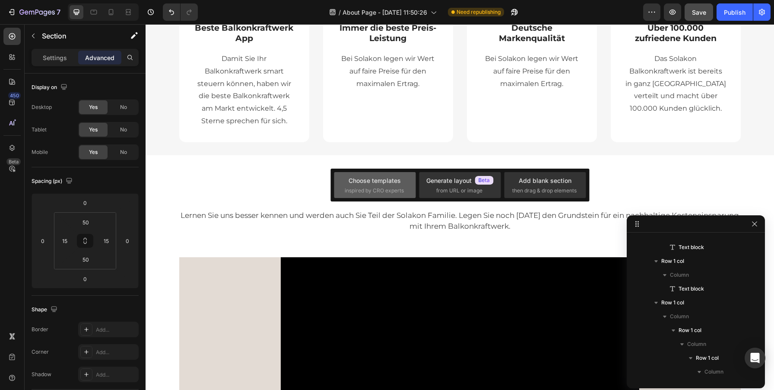
click at [379, 190] on span "inspired by CRO experts" at bounding box center [374, 191] width 59 height 8
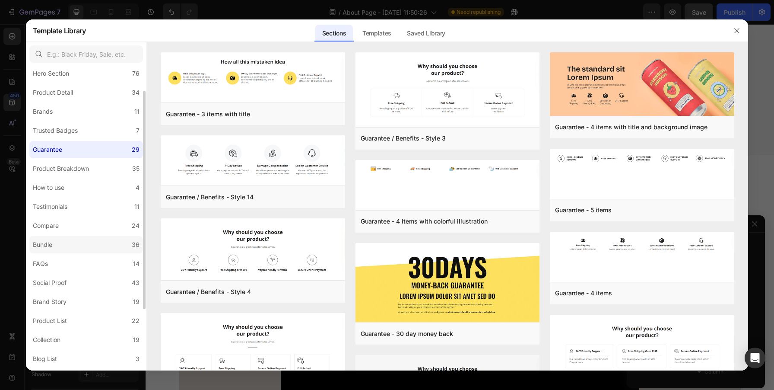
scroll to position [38, 0]
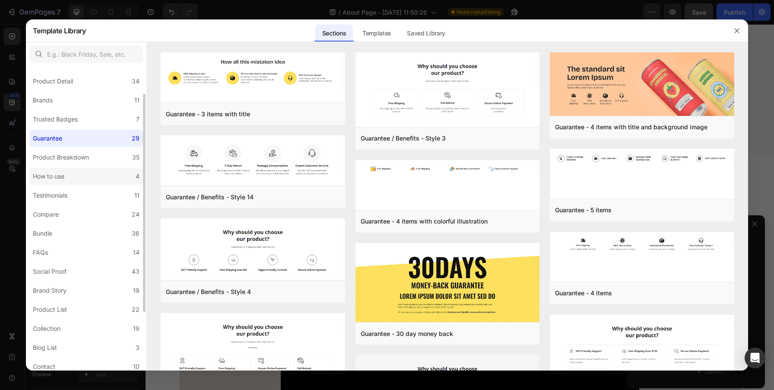
click at [67, 179] on div "How to use" at bounding box center [50, 176] width 35 height 10
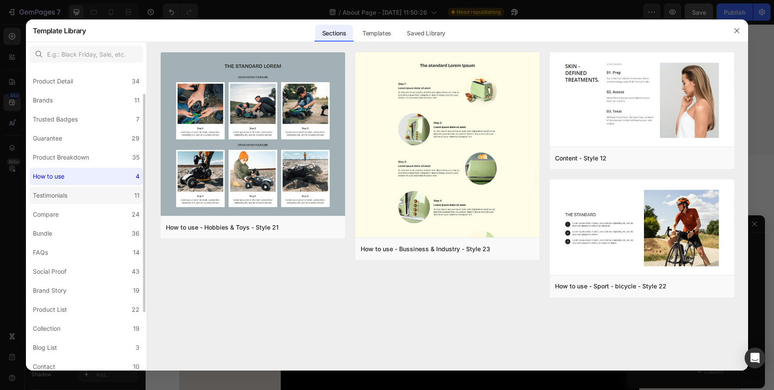
click at [59, 194] on div "Testimonials" at bounding box center [50, 195] width 35 height 10
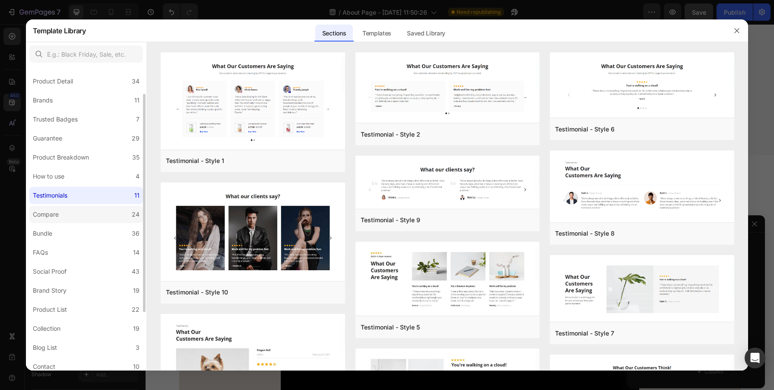
click at [60, 214] on div "Compare" at bounding box center [47, 214] width 29 height 10
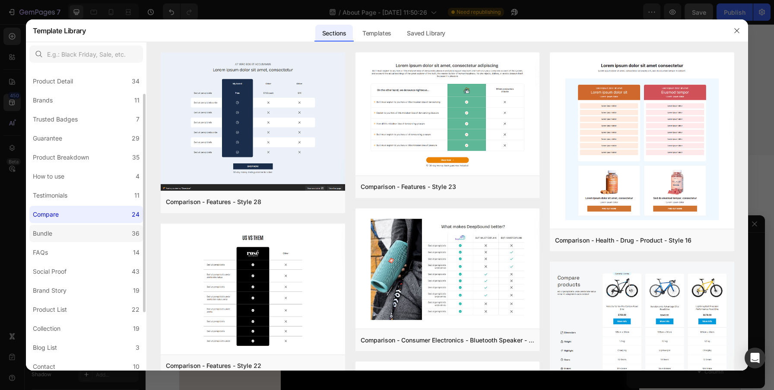
click at [63, 228] on label "Bundle 36" at bounding box center [86, 233] width 114 height 17
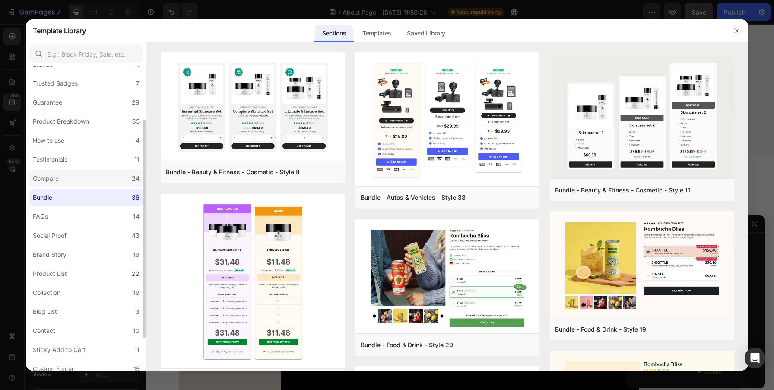
scroll to position [119, 0]
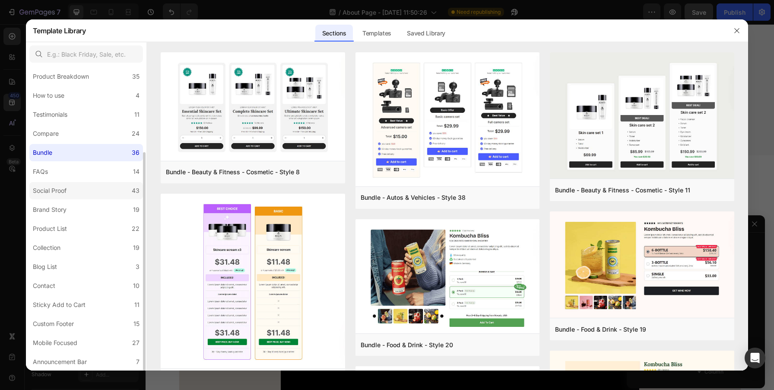
click at [60, 195] on div "Social Proof" at bounding box center [50, 190] width 34 height 10
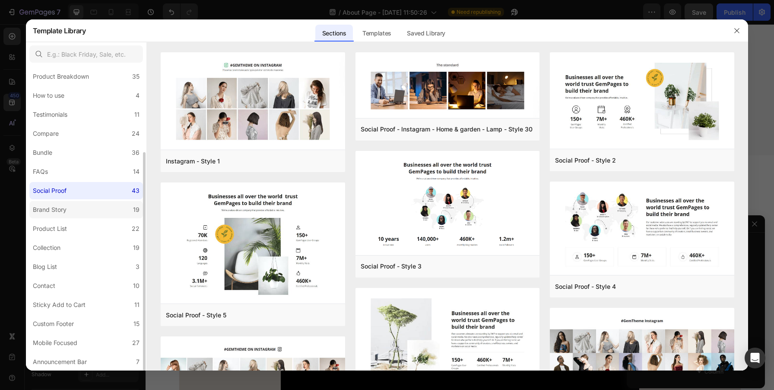
click at [62, 209] on div "Brand Story" at bounding box center [50, 209] width 34 height 10
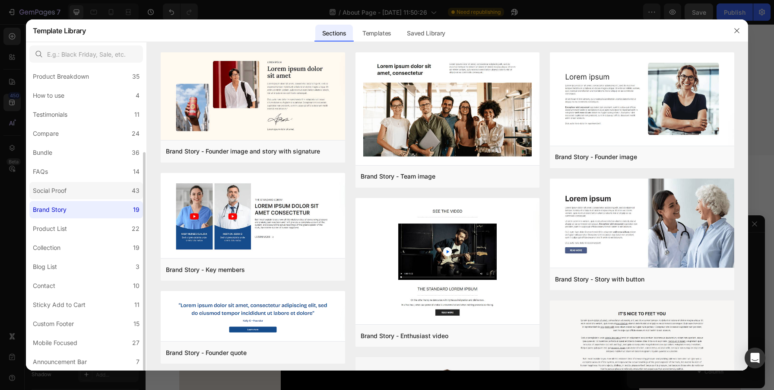
click at [73, 194] on label "Social Proof 43" at bounding box center [86, 190] width 114 height 17
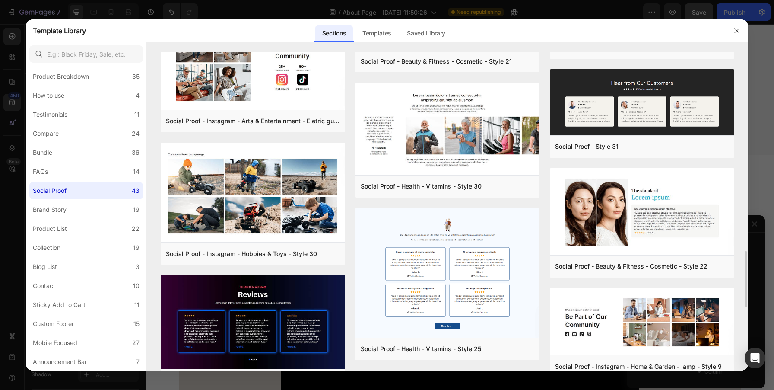
scroll to position [688, 0]
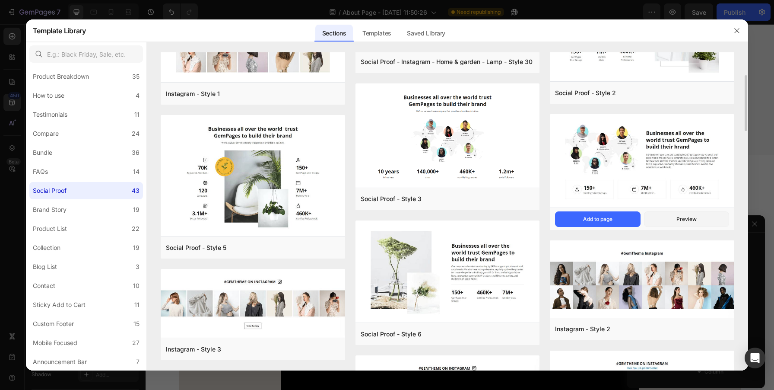
scroll to position [81, 0]
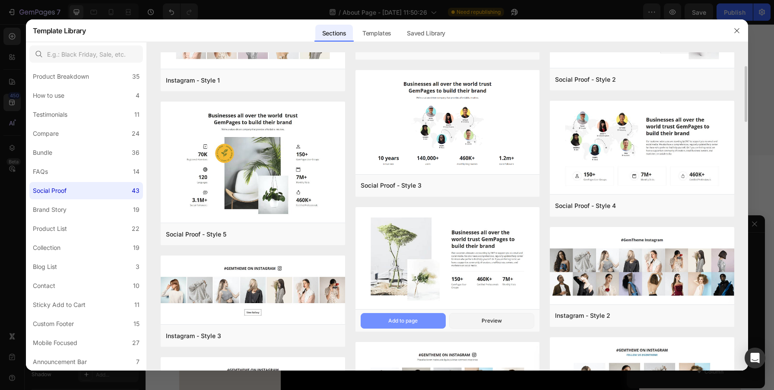
click at [414, 319] on div "Add to page" at bounding box center [402, 321] width 29 height 8
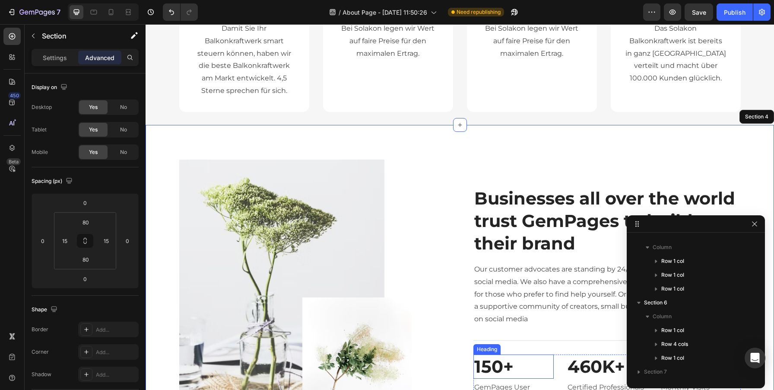
scroll to position [449, 0]
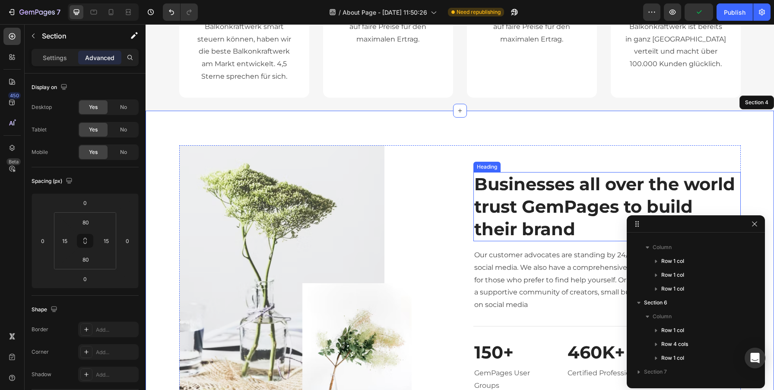
click at [539, 204] on h2 "Businesses all over the world trust GemPages to build their brand" at bounding box center [606, 206] width 267 height 69
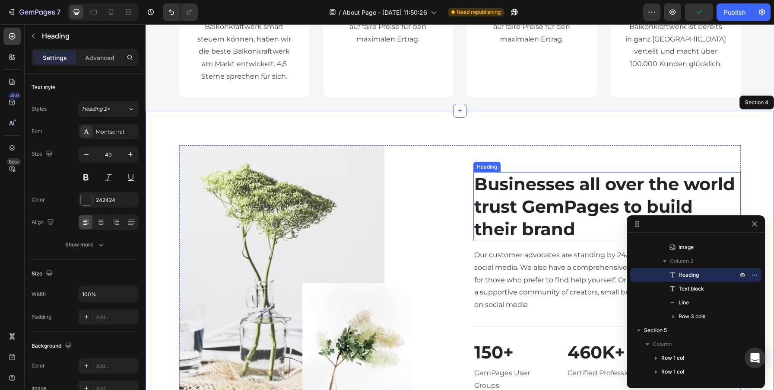
click at [539, 204] on h2 "Businesses all over the world trust GemPages to build their brand" at bounding box center [606, 206] width 267 height 69
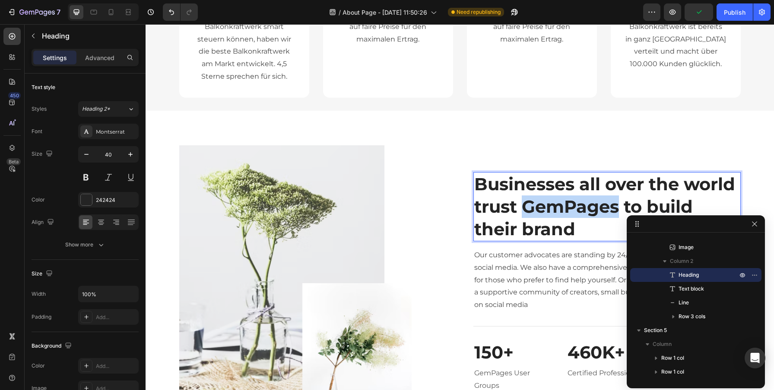
click at [539, 204] on p "Businesses all over the world trust GemPages to build their brand" at bounding box center [607, 206] width 266 height 67
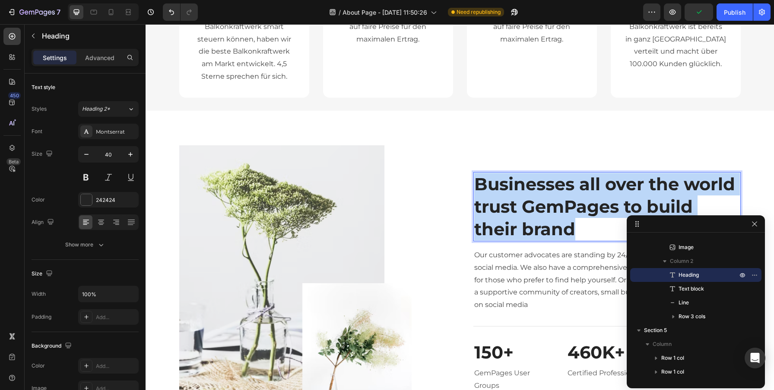
click at [539, 204] on p "Businesses all over the world trust GemPages to build their brand" at bounding box center [607, 206] width 266 height 67
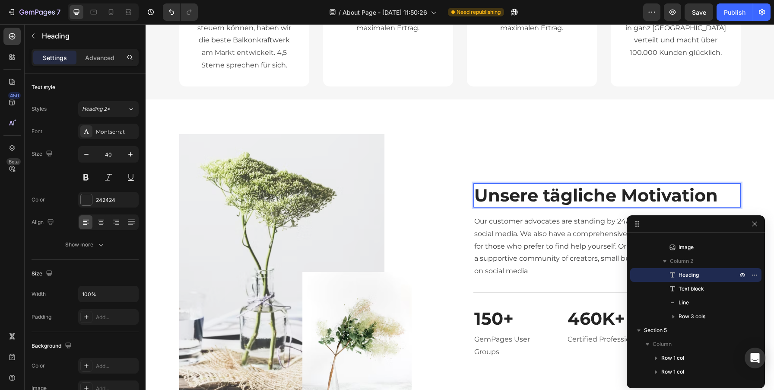
scroll to position [471, 0]
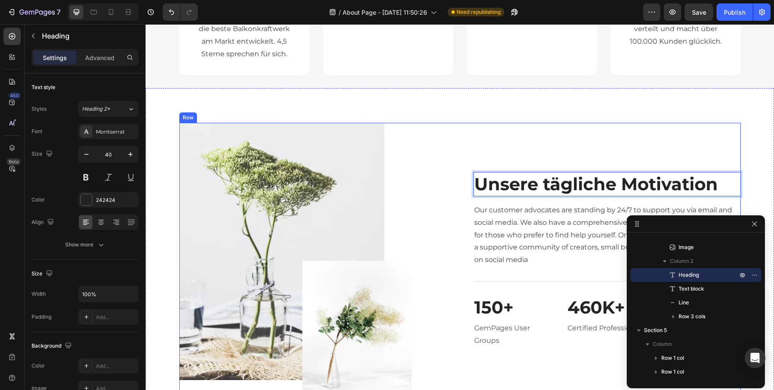
click at [529, 202] on div "Unsere tägliche Motivation Heading 16 Our customer advocates are standing by 24…" at bounding box center [606, 260] width 267 height 274
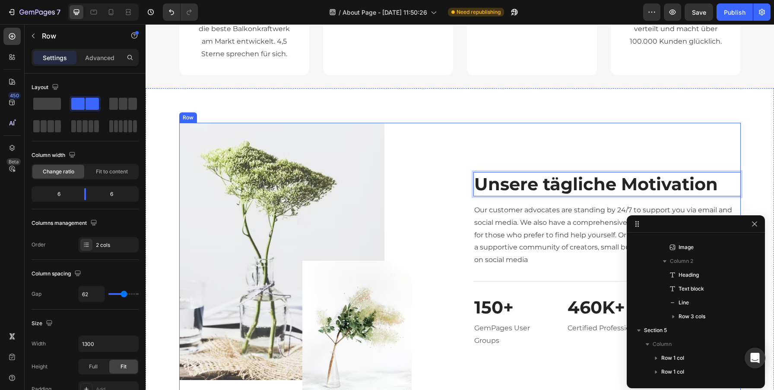
click at [529, 202] on div "Unsere tägliche Motivation Heading 16 Our customer advocates are standing by 24…" at bounding box center [606, 260] width 267 height 274
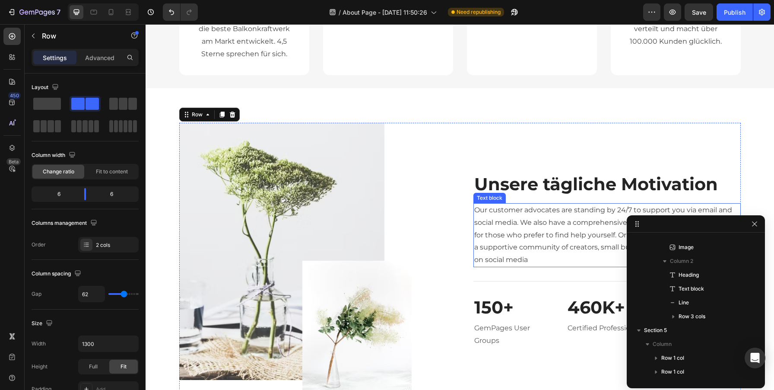
click at [531, 214] on p "Our customer advocates are standing by 24/7 to support you via email and social…" at bounding box center [607, 235] width 266 height 62
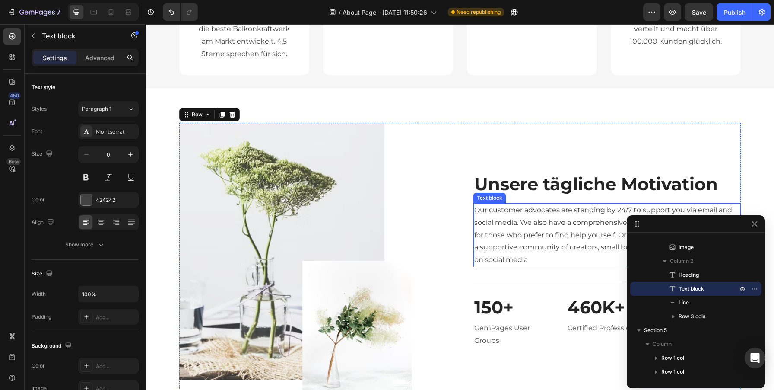
click at [531, 214] on p "Our customer advocates are standing by 24/7 to support you via email and social…" at bounding box center [607, 235] width 266 height 62
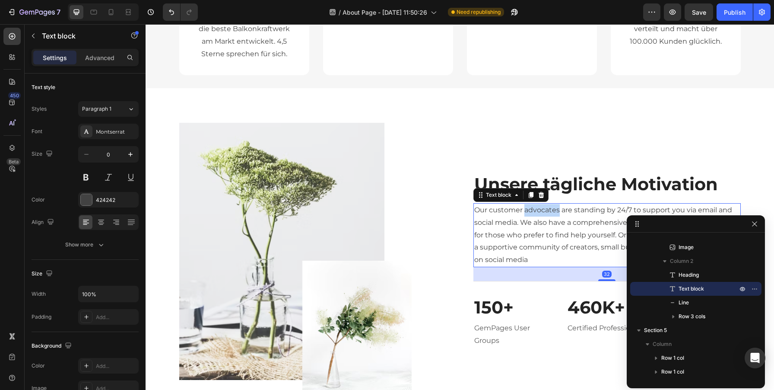
click at [531, 214] on p "Our customer advocates are standing by 24/7 to support you via email and social…" at bounding box center [607, 235] width 266 height 62
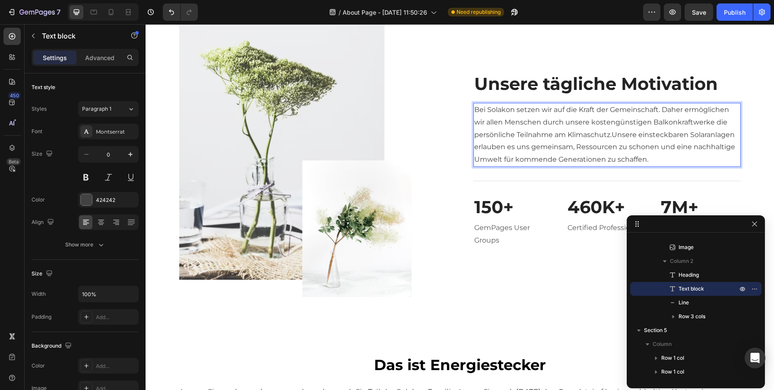
scroll to position [632, 0]
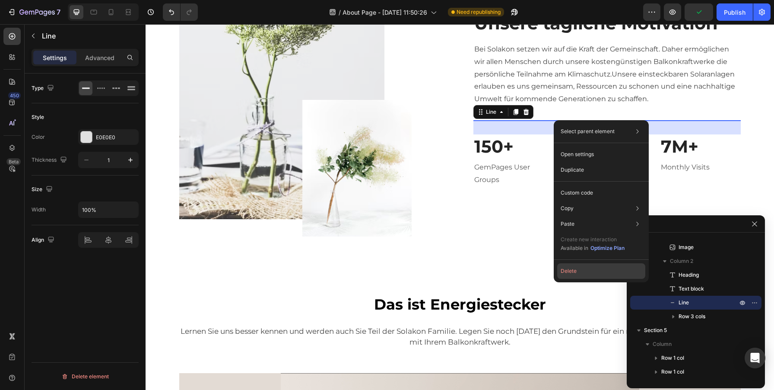
click at [567, 271] on button "Delete" at bounding box center [601, 271] width 88 height 16
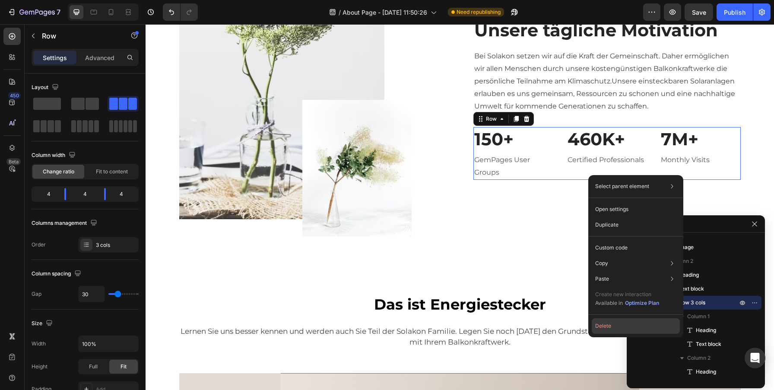
click at [604, 329] on button "Delete" at bounding box center [636, 326] width 88 height 16
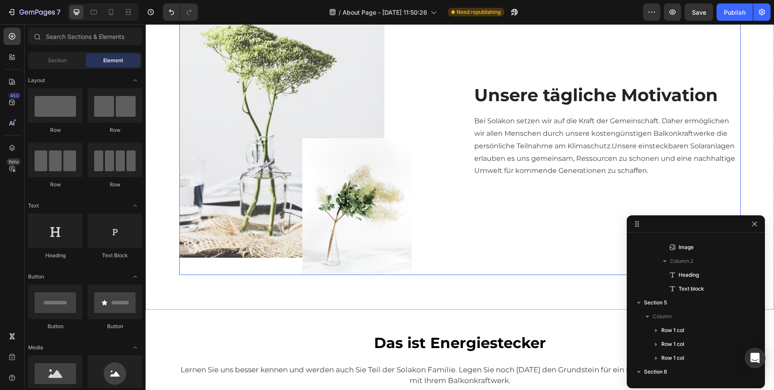
scroll to position [557, 0]
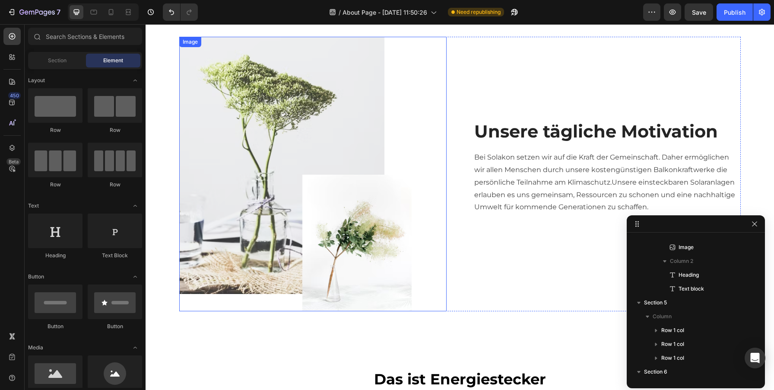
click at [355, 224] on img at bounding box center [295, 174] width 232 height 274
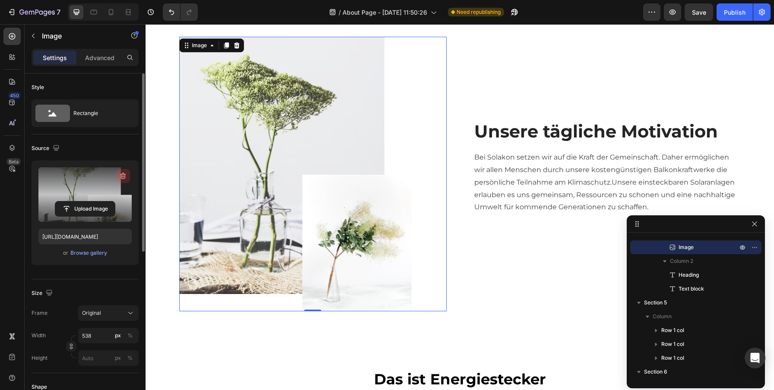
click at [122, 178] on icon "button" at bounding box center [123, 175] width 9 height 9
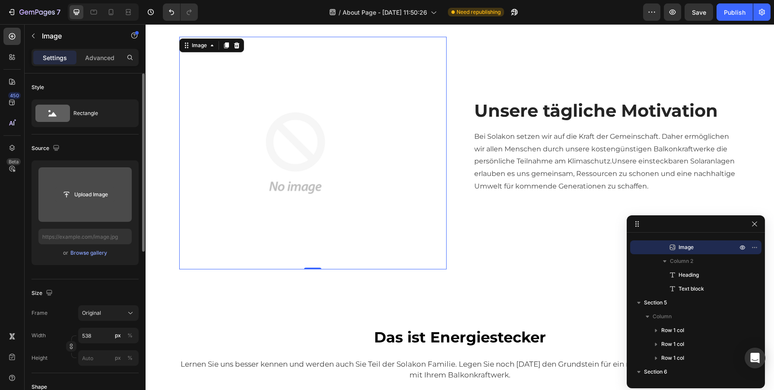
click at [95, 202] on button "Upload Image" at bounding box center [85, 195] width 60 height 16
click at [95, 192] on input "file" at bounding box center [85, 194] width 60 height 15
click at [90, 193] on input "file" at bounding box center [85, 194] width 60 height 15
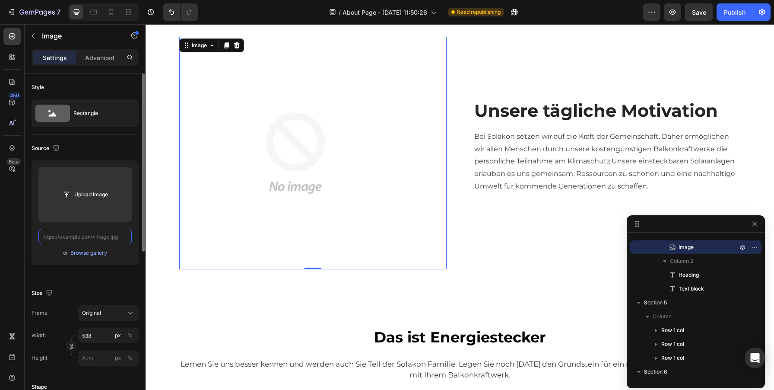
click at [89, 241] on input "text" at bounding box center [84, 236] width 93 height 16
click at [86, 254] on div "Browse gallery" at bounding box center [88, 253] width 37 height 8
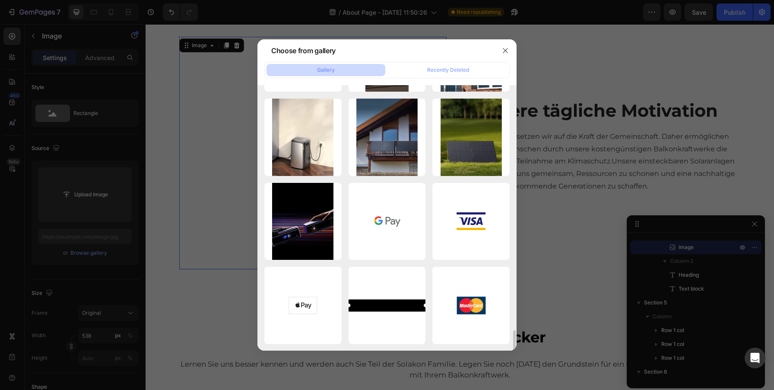
scroll to position [2816, 0]
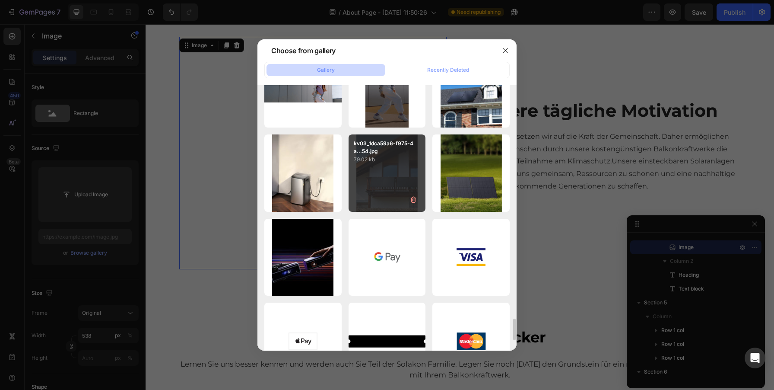
click at [383, 185] on div "kv03_1dca59a6-f975-4a...54.jpg 79.02 kb" at bounding box center [387, 172] width 77 height 77
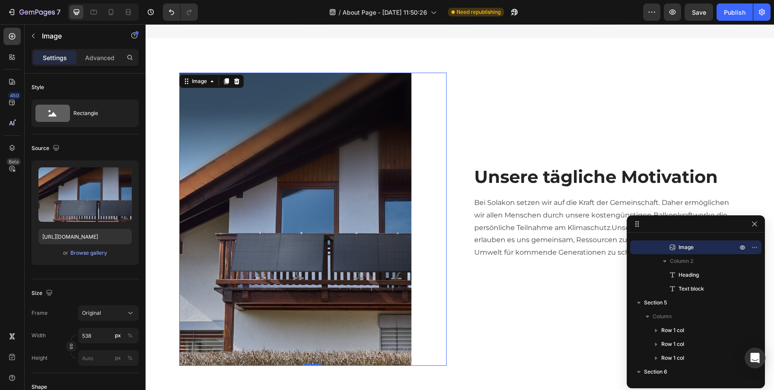
scroll to position [509, 0]
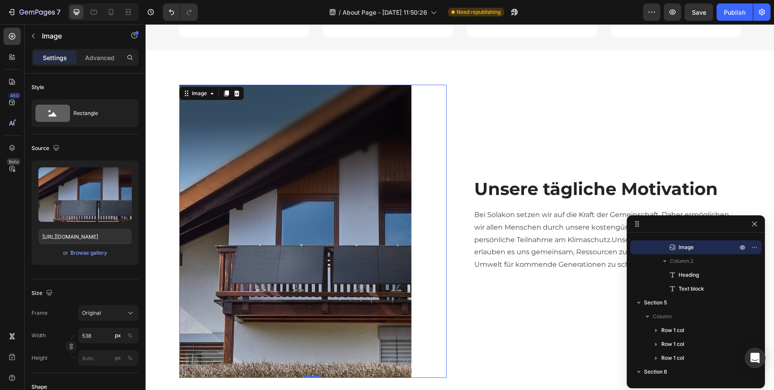
click at [428, 185] on div at bounding box center [312, 231] width 267 height 293
click at [89, 250] on div "Browse gallery" at bounding box center [88, 253] width 37 height 8
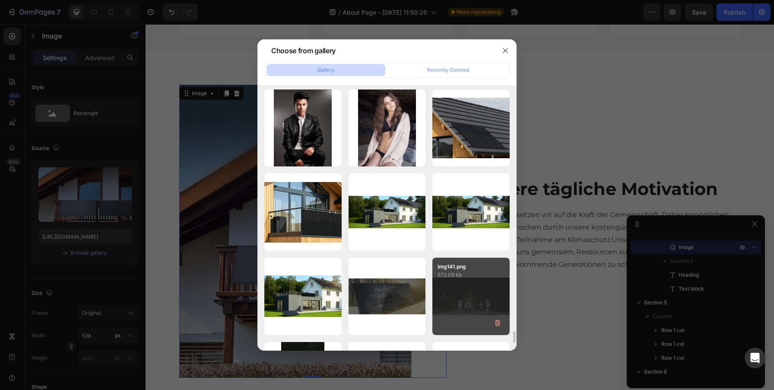
scroll to position [5467, 0]
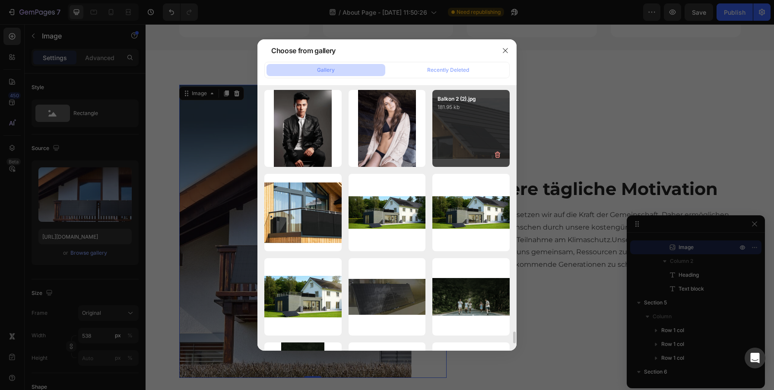
click at [465, 132] on div "Balkon 2 (2).jpg 181.95 kb" at bounding box center [470, 128] width 77 height 77
type input "https://cdn.shopify.com/s/files/1/0760/4161/7737/files/gempages_577411067571864…"
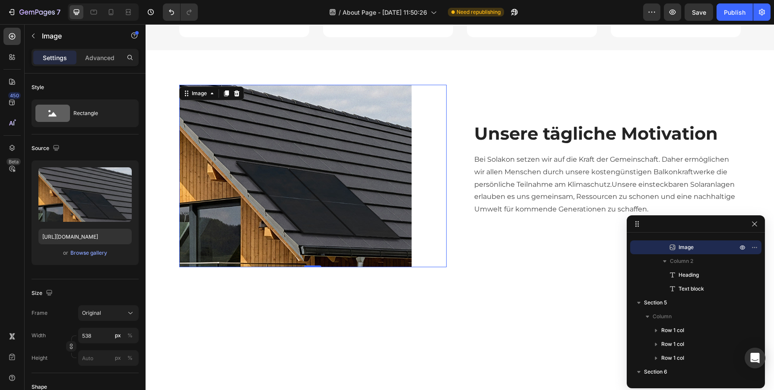
click at [428, 133] on div at bounding box center [312, 176] width 267 height 182
click at [106, 51] on div "Advanced" at bounding box center [99, 58] width 43 height 14
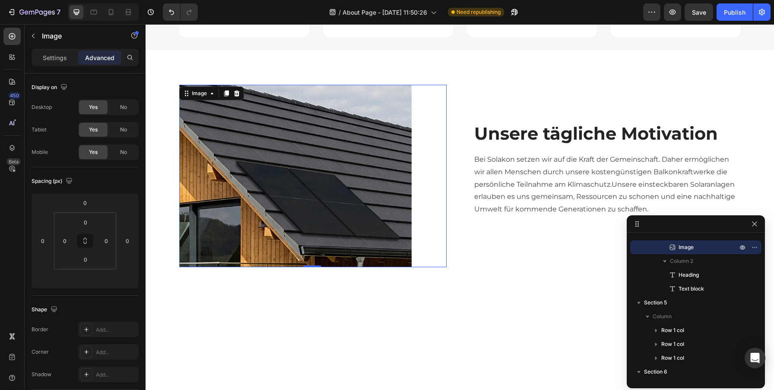
click at [437, 181] on div at bounding box center [312, 176] width 267 height 182
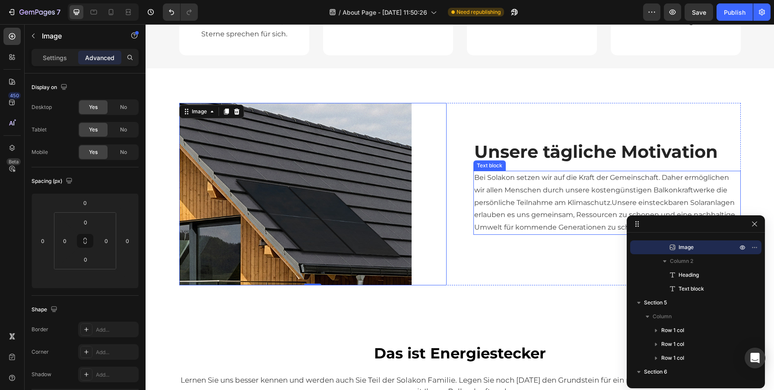
scroll to position [478, 0]
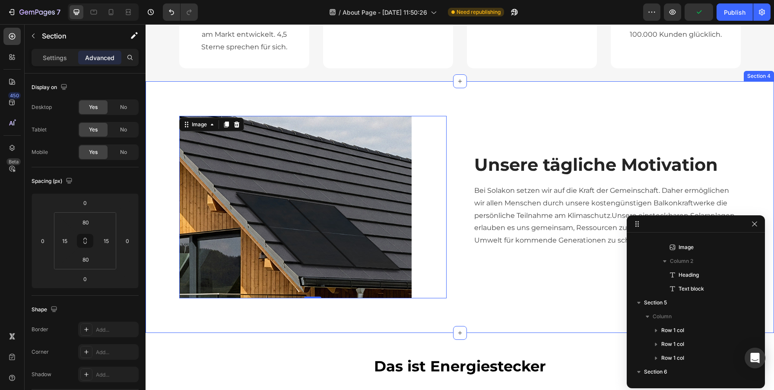
click at [436, 101] on div "Image 0 Unsere tägliche Motivation Heading Bei Solakon setzen wir auf die Kraft…" at bounding box center [460, 206] width 628 height 251
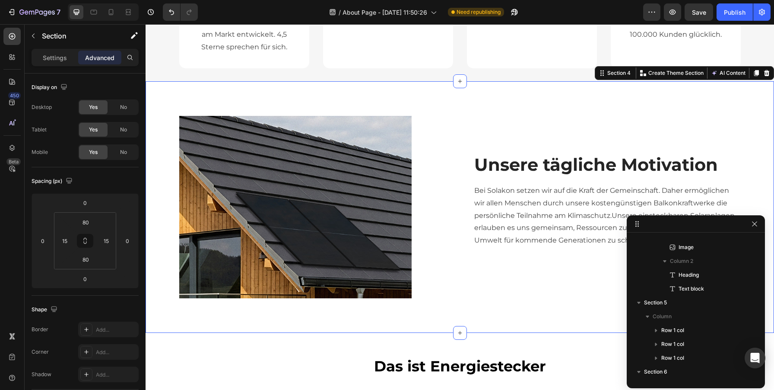
click at [481, 105] on div "Image Unsere tägliche Motivation Heading Bei Solakon setzen wir auf die Kraft d…" at bounding box center [460, 206] width 628 height 251
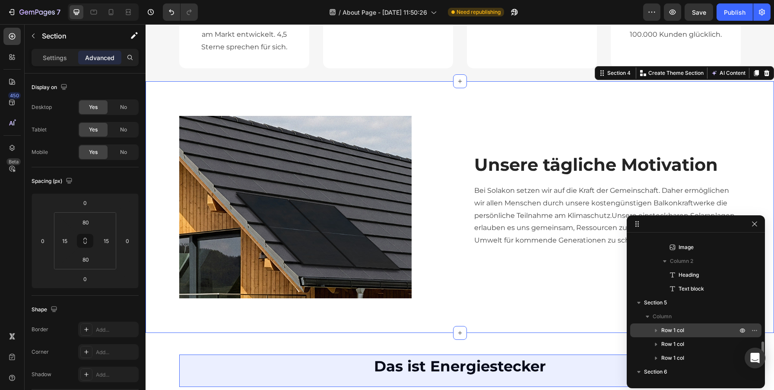
click at [681, 331] on span "Row 1 col" at bounding box center [672, 330] width 23 height 9
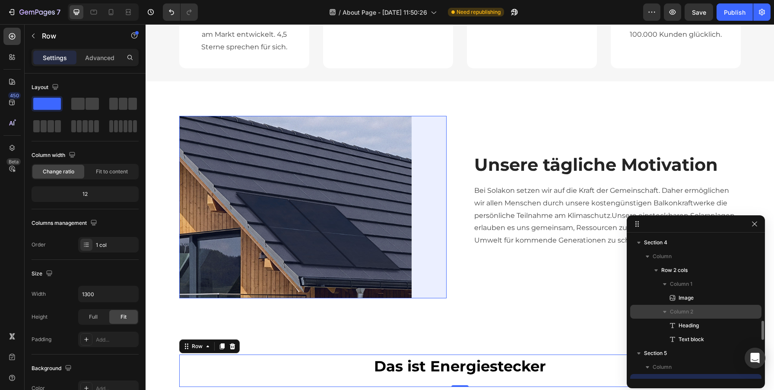
scroll to position [669, 0]
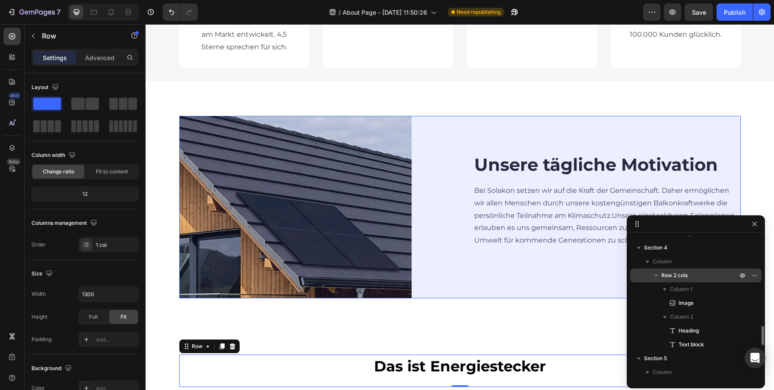
click at [656, 271] on icon "button" at bounding box center [656, 275] width 9 height 9
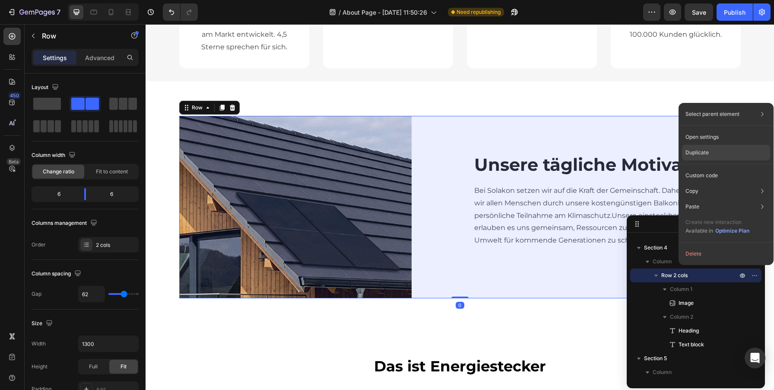
click at [709, 168] on div "Duplicate" at bounding box center [726, 176] width 88 height 16
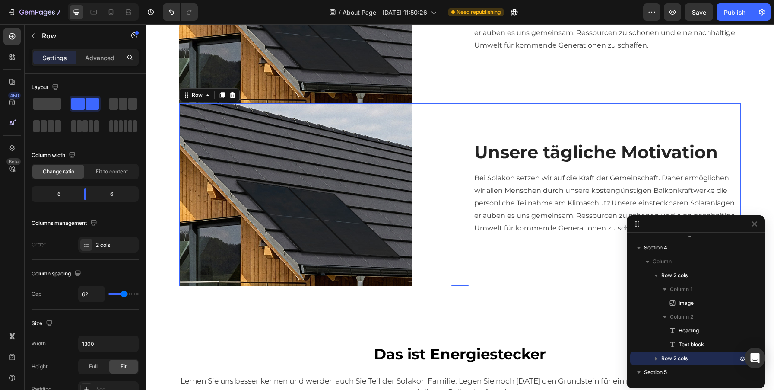
scroll to position [648, 0]
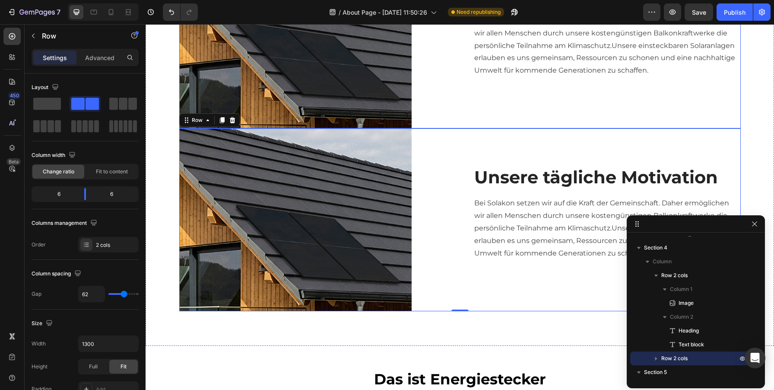
click at [474, 110] on div "Unsere tägliche Motivation Heading Bei Solakon setzen wir auf die Kraft der Gem…" at bounding box center [606, 37] width 267 height 182
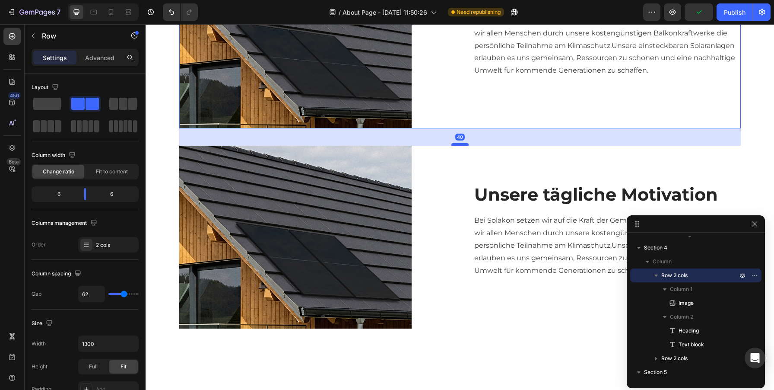
drag, startPoint x: 459, startPoint y: 127, endPoint x: 461, endPoint y: 144, distance: 17.4
click at [461, 144] on div at bounding box center [459, 144] width 17 height 3
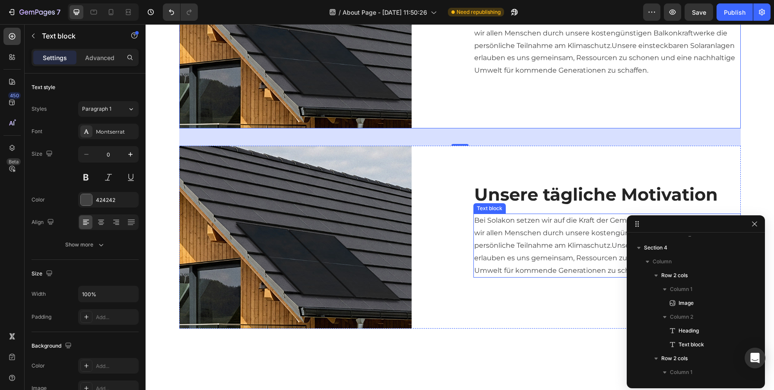
click at [490, 217] on p "Bei Solakon setzen wir auf die Kraft der Gemeinschaft. Daher ermöglichen wir al…" at bounding box center [607, 245] width 266 height 62
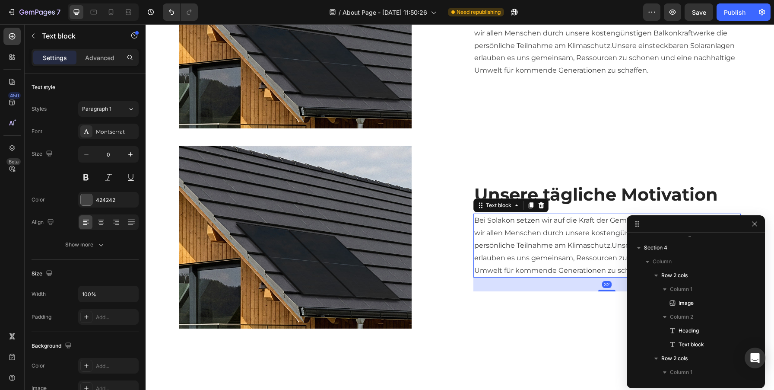
scroll to position [796, 0]
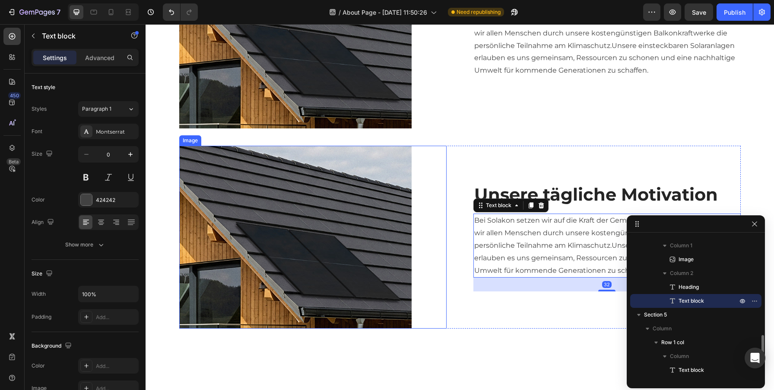
click at [430, 160] on div at bounding box center [312, 237] width 267 height 182
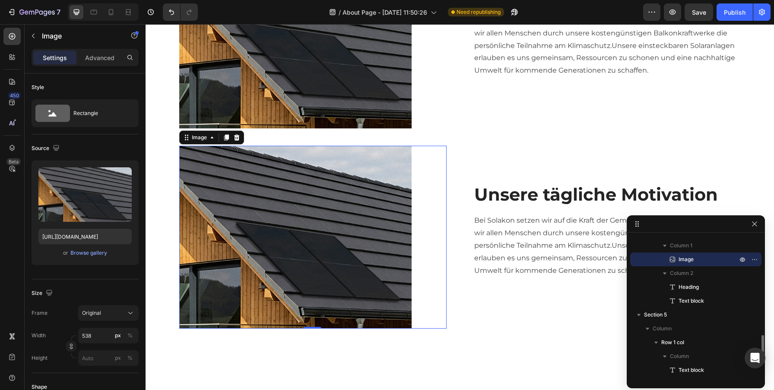
drag, startPoint x: 687, startPoint y: 284, endPoint x: 682, endPoint y: 255, distance: 29.4
click at [682, 255] on div "Column 1 Image Column 2 Heading Text block" at bounding box center [695, 272] width 131 height 69
drag, startPoint x: 667, startPoint y: 288, endPoint x: 680, endPoint y: 257, distance: 33.7
click at [680, 257] on div "Column 1 Image Column 2 Heading Text block" at bounding box center [695, 272] width 131 height 69
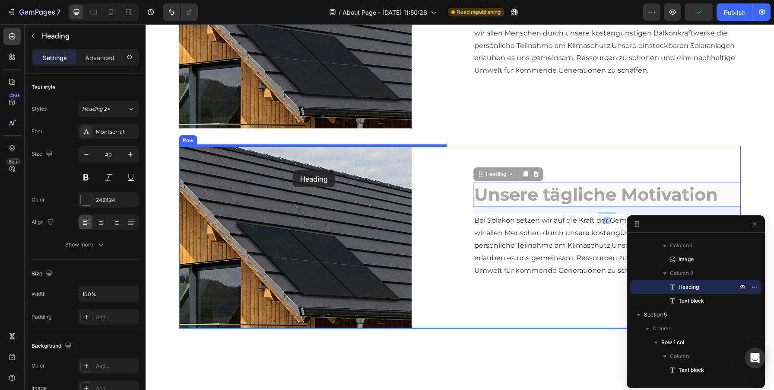
drag, startPoint x: 532, startPoint y: 193, endPoint x: 293, endPoint y: 169, distance: 240.0
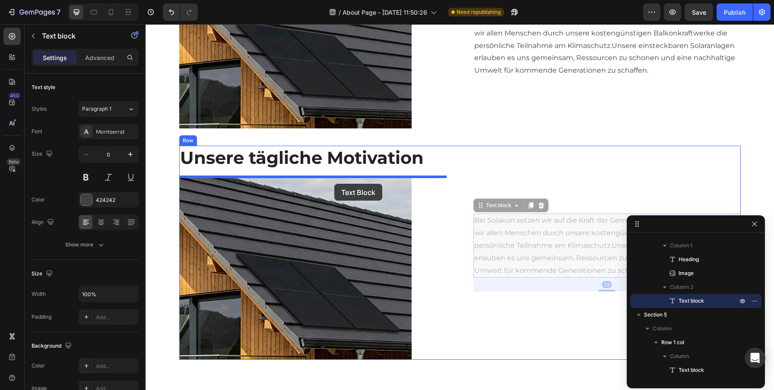
drag, startPoint x: 561, startPoint y: 250, endPoint x: 334, endPoint y: 184, distance: 236.3
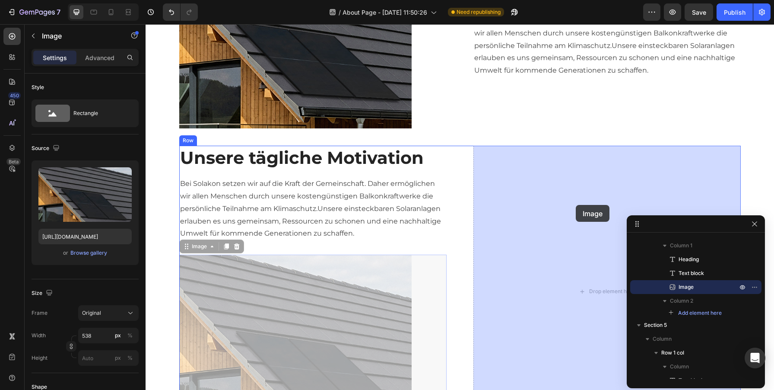
drag, startPoint x: 307, startPoint y: 308, endPoint x: 575, endPoint y: 205, distance: 287.5
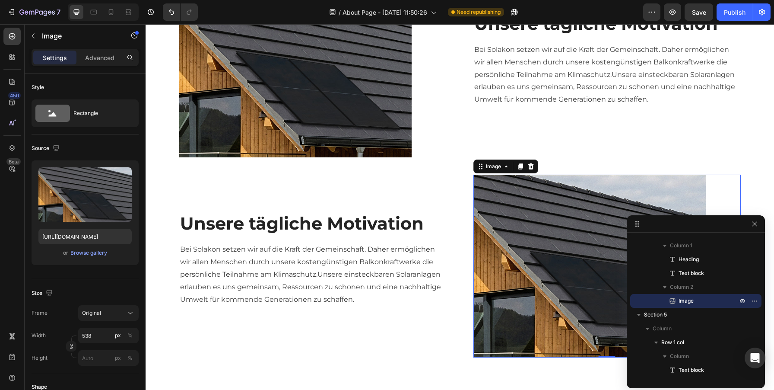
scroll to position [626, 0]
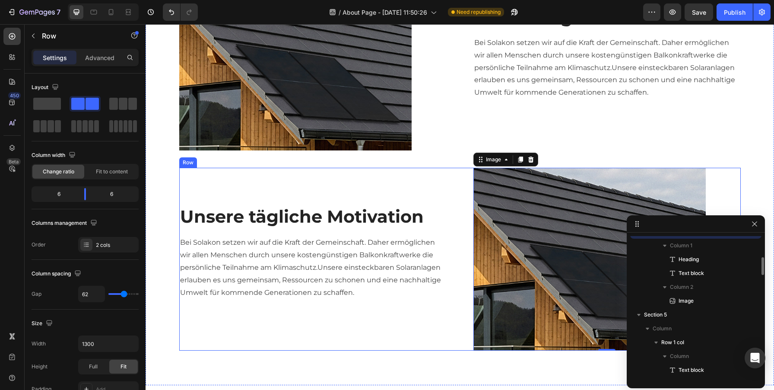
click at [393, 177] on div "Unsere tägliche Motivation Heading Bei Solakon setzen wir auf die Kraft der Gem…" at bounding box center [312, 259] width 267 height 182
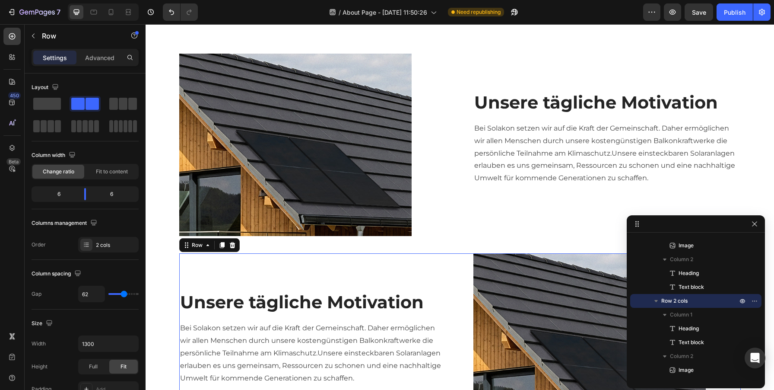
scroll to position [636, 0]
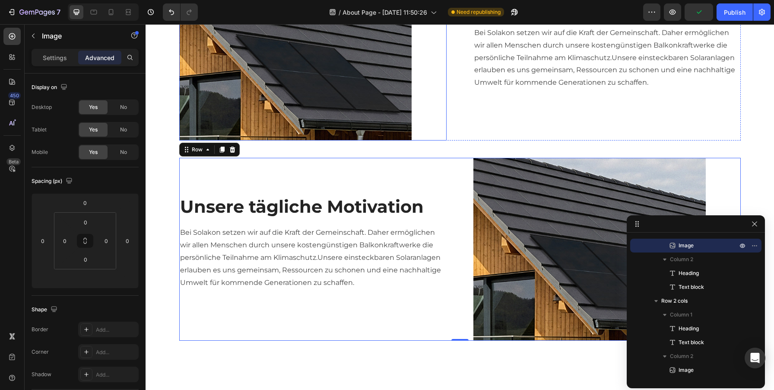
click at [433, 73] on div at bounding box center [312, 49] width 267 height 182
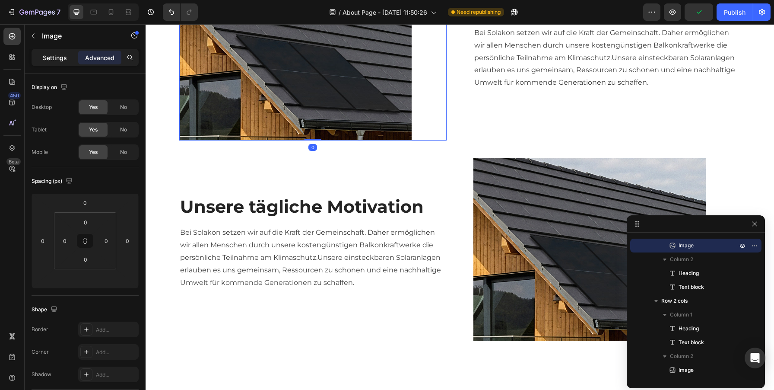
click at [59, 57] on p "Settings" at bounding box center [55, 57] width 24 height 9
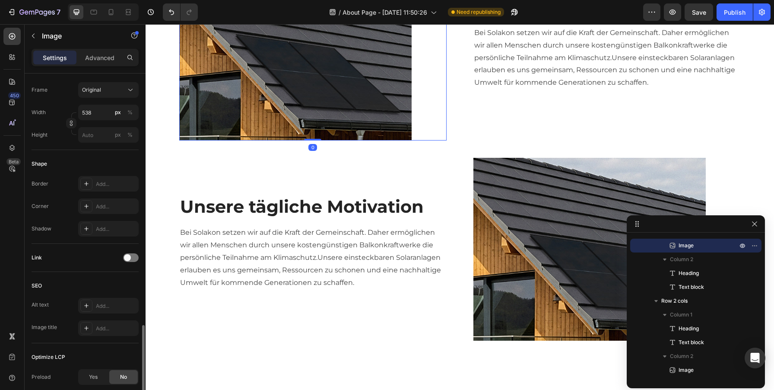
scroll to position [311, 0]
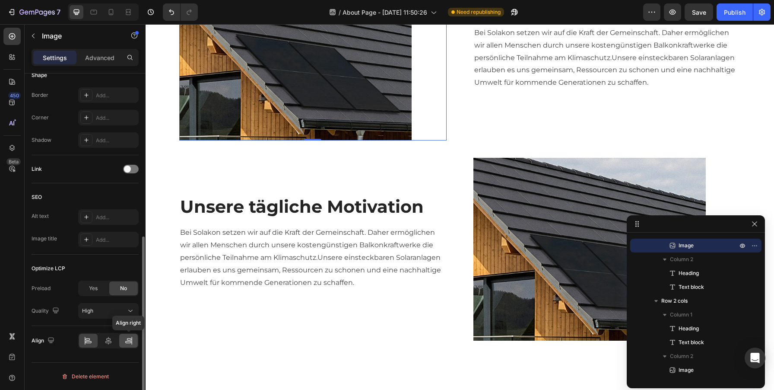
click at [125, 342] on icon at bounding box center [128, 342] width 6 height 2
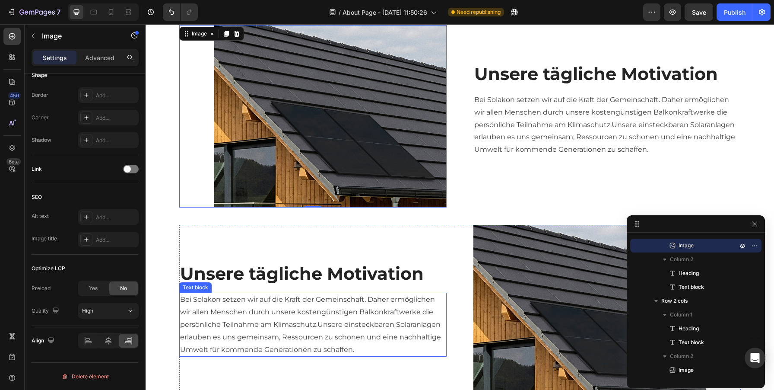
scroll to position [572, 0]
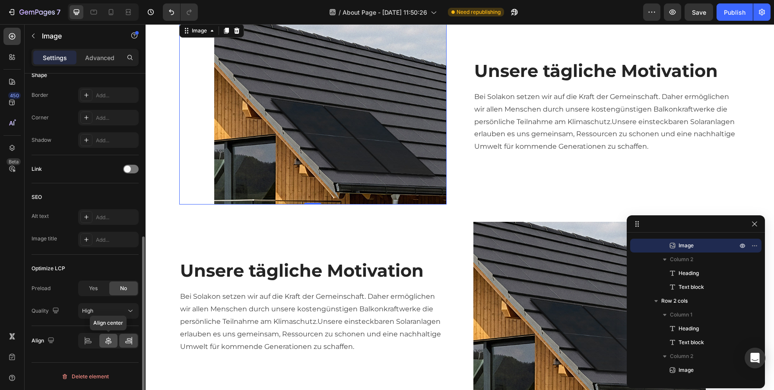
click at [110, 341] on icon at bounding box center [108, 340] width 6 height 8
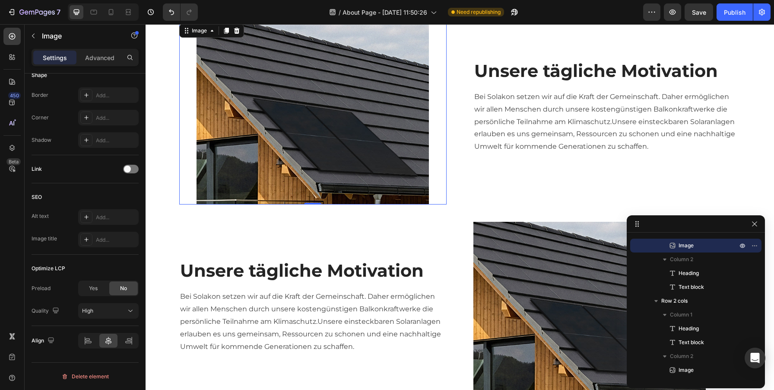
click at [435, 187] on div at bounding box center [312, 113] width 267 height 182
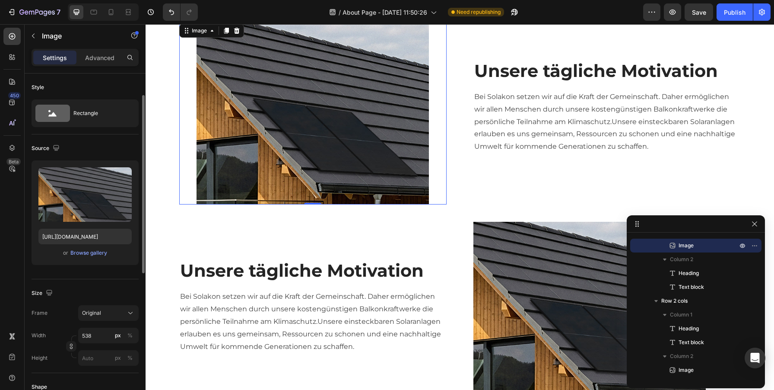
scroll to position [77, 0]
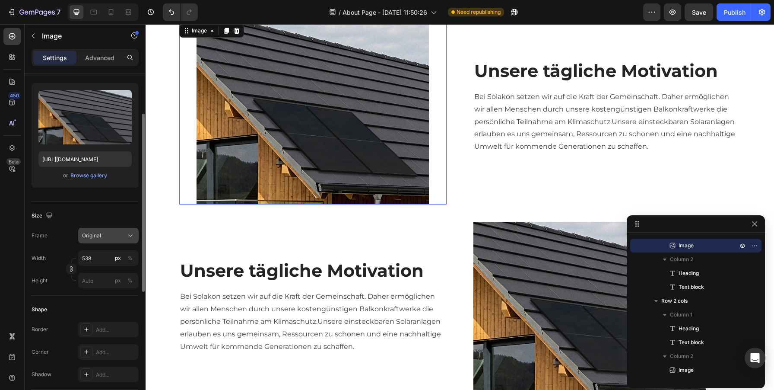
click at [127, 236] on icon at bounding box center [130, 235] width 9 height 9
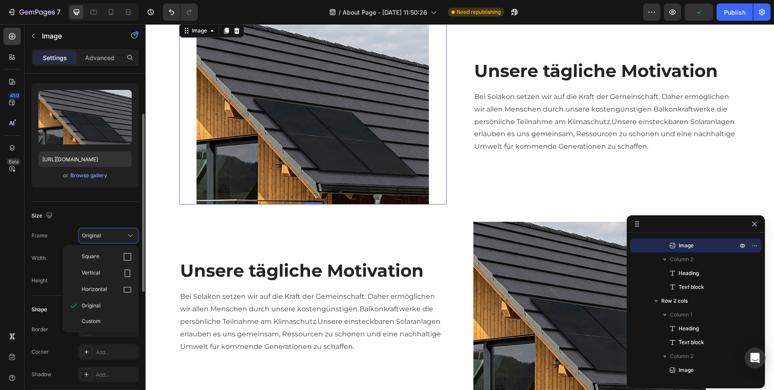
click at [53, 334] on div "Border Add..." at bounding box center [85, 329] width 107 height 16
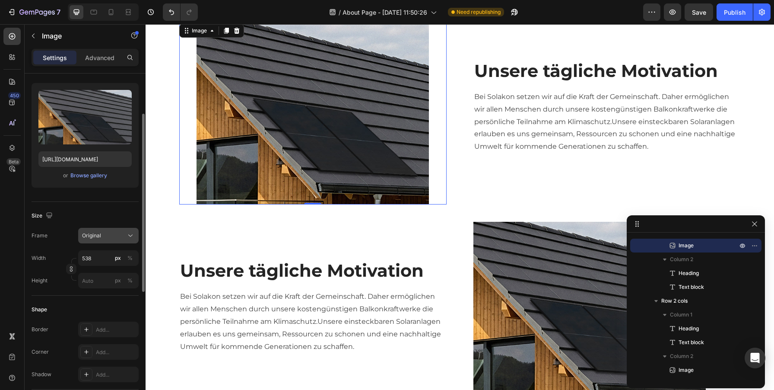
click at [126, 238] on div "Original" at bounding box center [108, 235] width 53 height 9
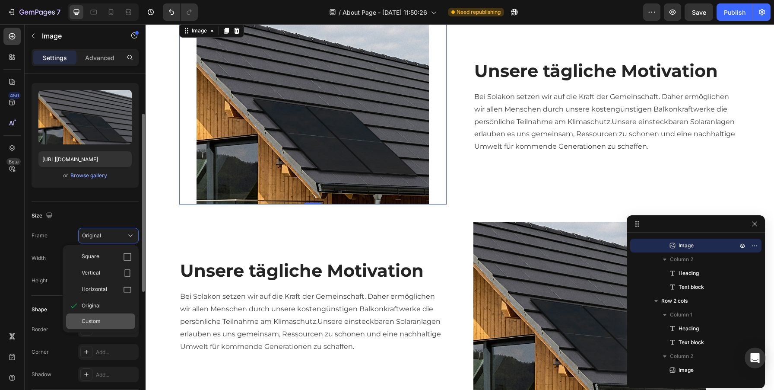
click at [86, 320] on span "Custom" at bounding box center [91, 321] width 19 height 8
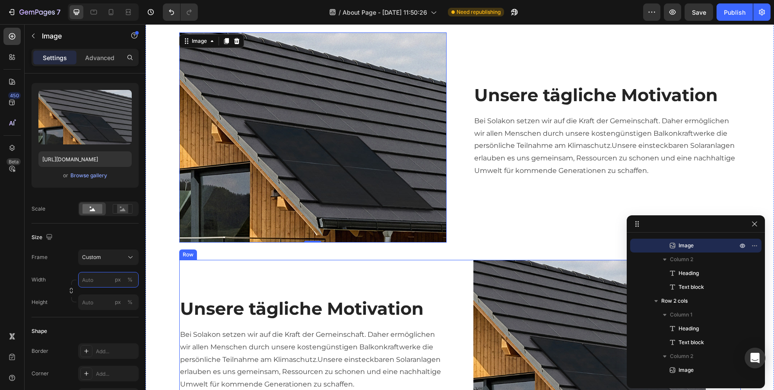
scroll to position [572, 0]
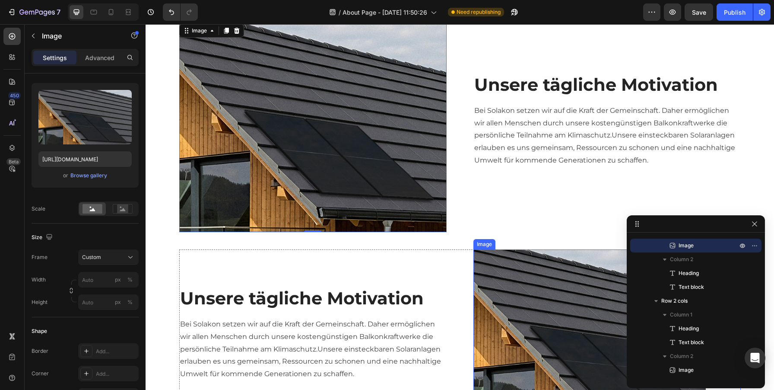
click at [528, 295] on img at bounding box center [589, 340] width 232 height 182
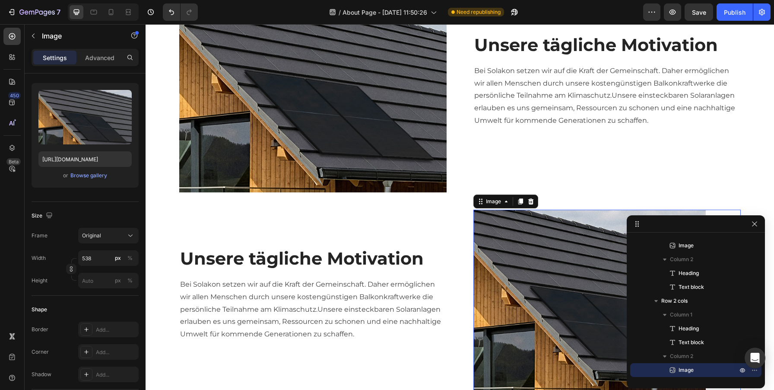
scroll to position [654, 0]
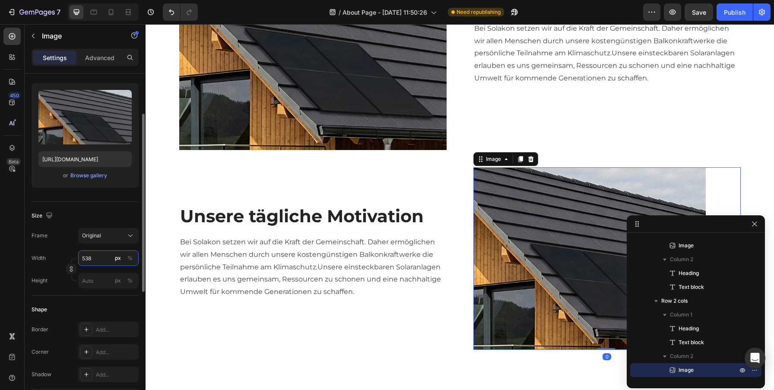
click at [95, 256] on input "538" at bounding box center [108, 258] width 60 height 16
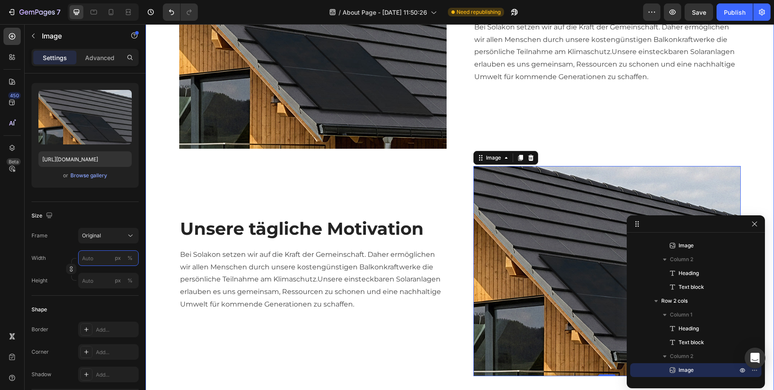
scroll to position [545, 0]
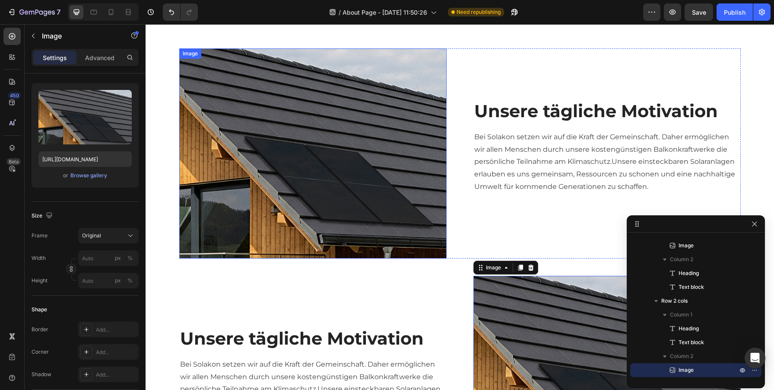
click at [402, 153] on img at bounding box center [312, 153] width 267 height 210
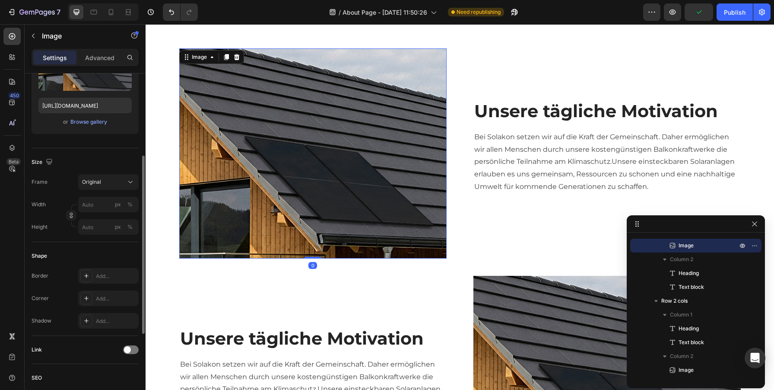
scroll to position [154, 0]
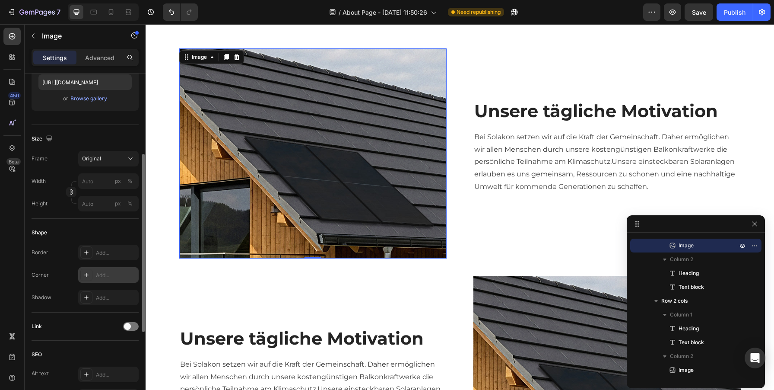
click at [96, 273] on div "Add..." at bounding box center [116, 275] width 41 height 8
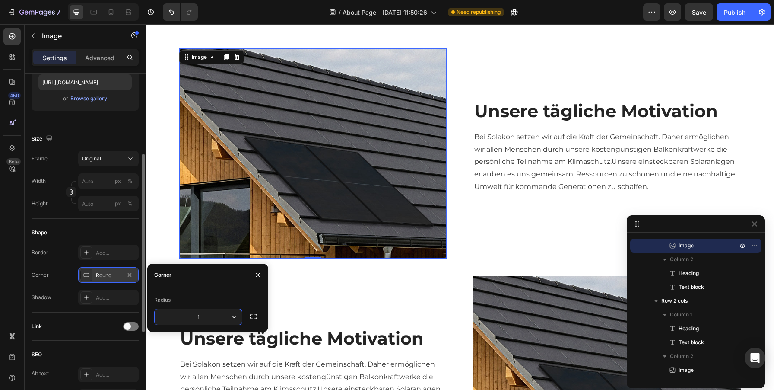
type input "15"
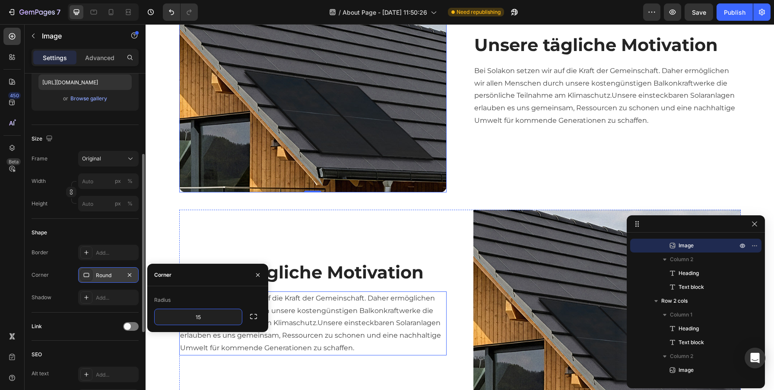
scroll to position [706, 0]
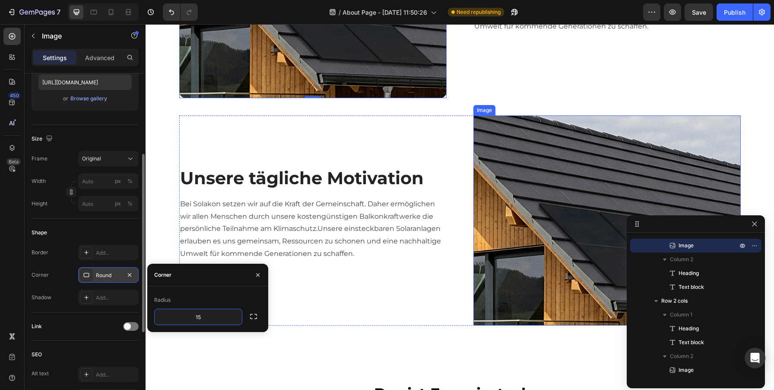
click at [550, 127] on img at bounding box center [606, 220] width 267 height 210
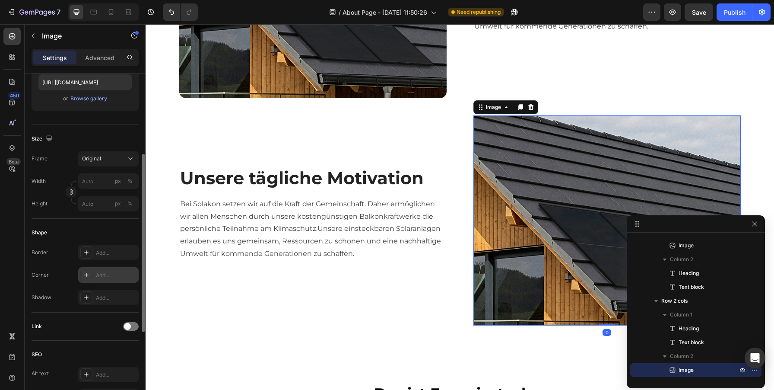
click at [109, 269] on div "Add..." at bounding box center [108, 275] width 60 height 16
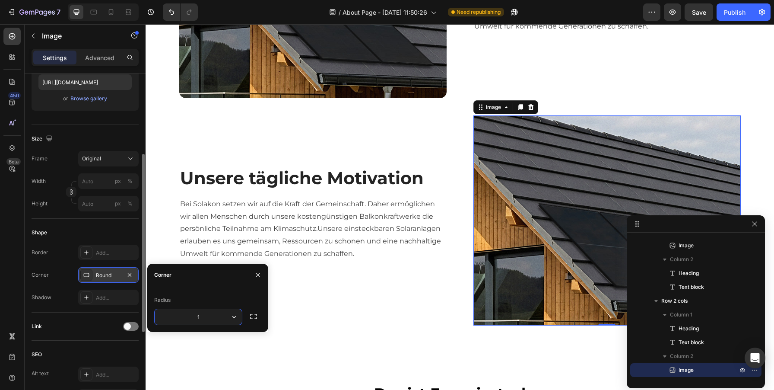
type input "15"
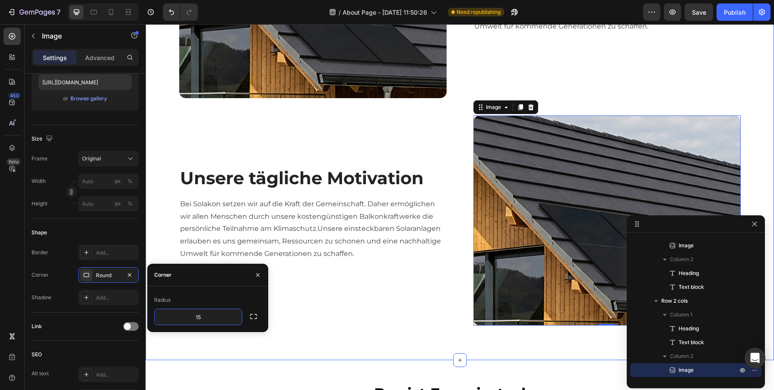
click at [444, 331] on div "Image Unsere tägliche Motivation Heading Bei Solakon setzen wir auf die Kraft d…" at bounding box center [460, 107] width 628 height 506
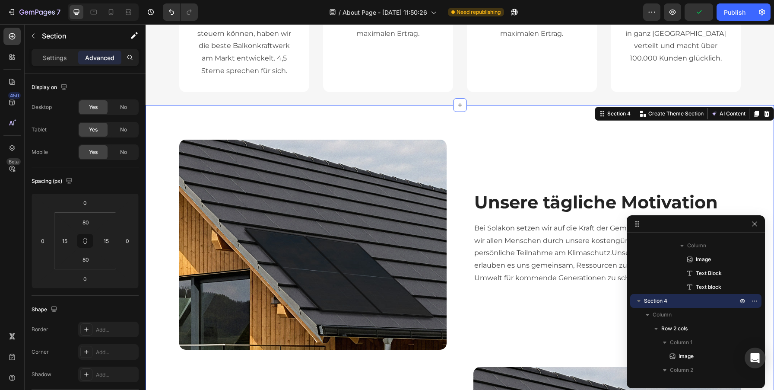
scroll to position [440, 0]
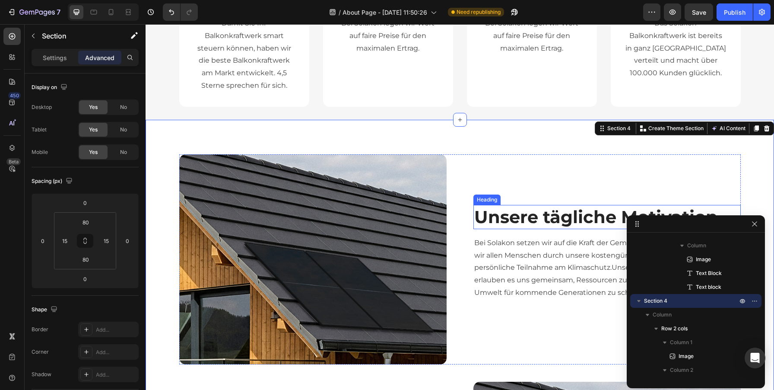
click at [532, 218] on p "Unsere tägliche Motivation" at bounding box center [607, 217] width 266 height 22
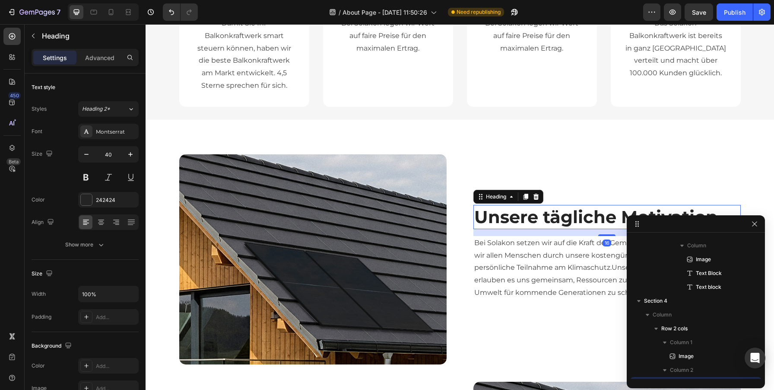
scroll to position [699, 0]
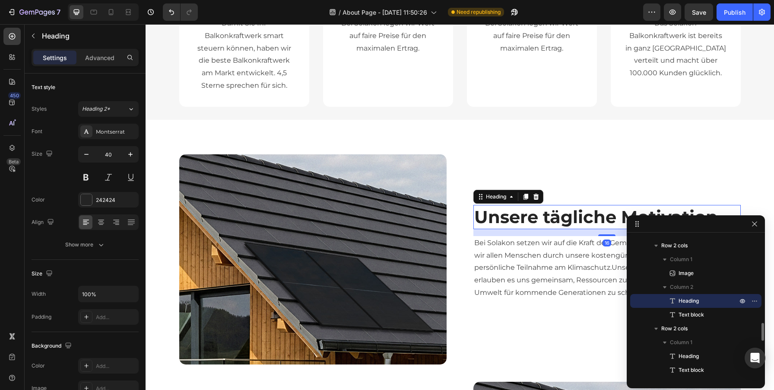
click at [532, 218] on p "Unsere tägliche Motivation" at bounding box center [607, 217] width 266 height 22
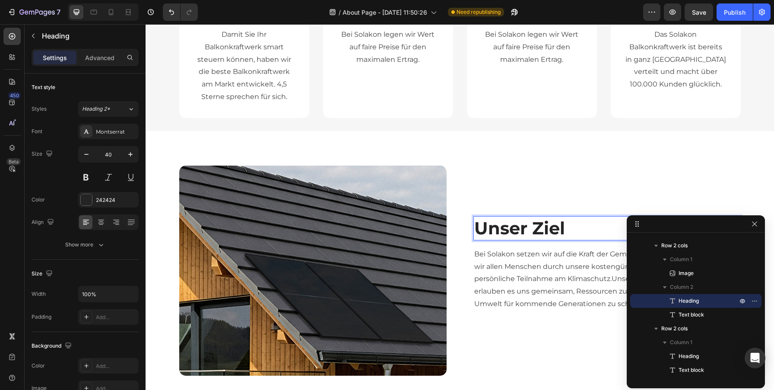
scroll to position [440, 0]
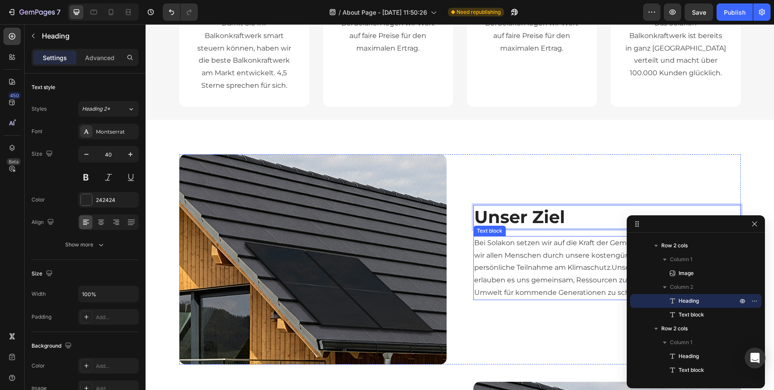
click at [503, 251] on p "Bei Solakon setzen wir auf die Kraft der Gemeinschaft. Daher ermöglichen wir al…" at bounding box center [607, 268] width 266 height 62
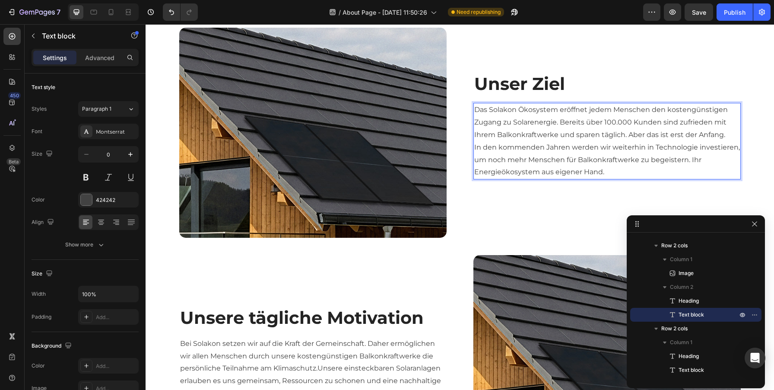
scroll to position [509, 0]
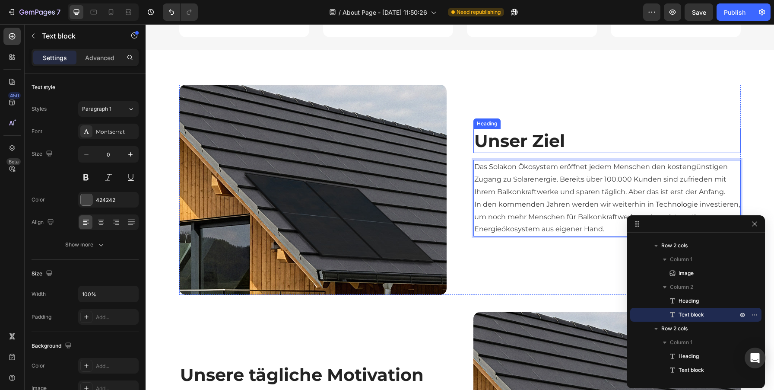
click at [486, 146] on p "Unser Ziel" at bounding box center [607, 141] width 266 height 22
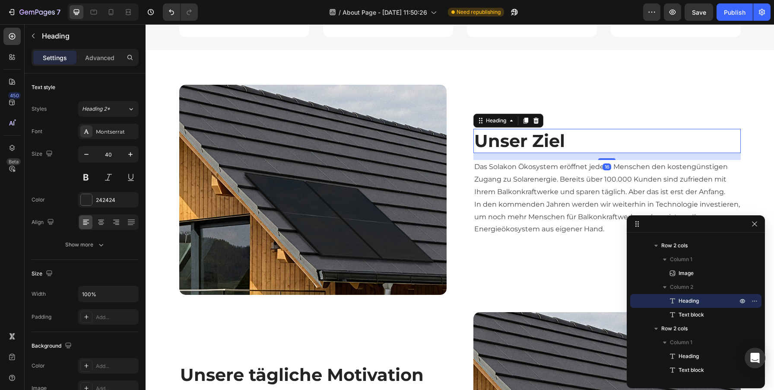
click at [486, 146] on p "Unser Ziel" at bounding box center [607, 141] width 266 height 22
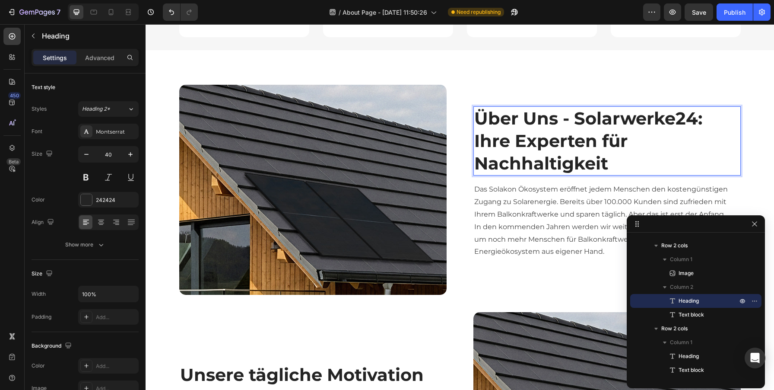
scroll to position [487, 0]
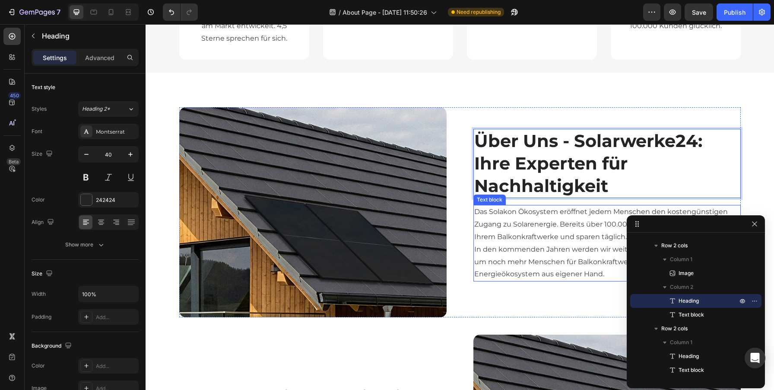
click at [519, 231] on p "Das Solakon Ökosystem eröffnet jedem Menschen den kostengünstigen Zugang zu Sol…" at bounding box center [607, 224] width 266 height 37
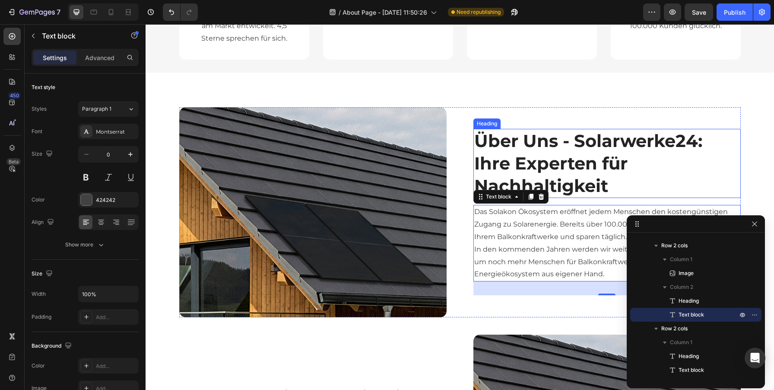
click at [581, 136] on p "Über Uns - Solarwerke24: Ihre Experten für Nachhaltigkeit" at bounding box center [607, 163] width 266 height 67
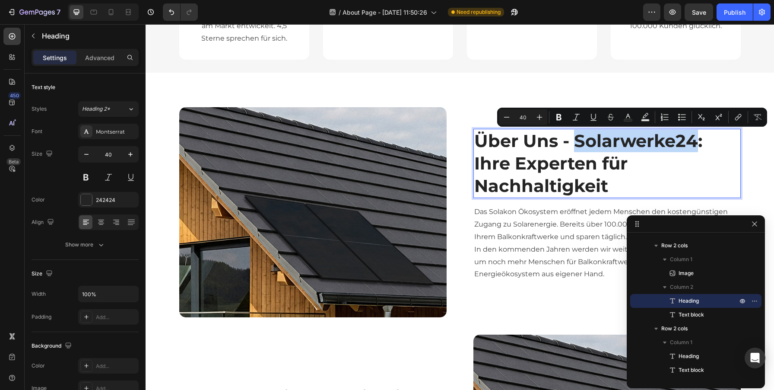
drag, startPoint x: 572, startPoint y: 147, endPoint x: 697, endPoint y: 133, distance: 125.6
click at [697, 133] on p "Über Uns - Solarwerke24: Ihre Experten für Nachhaltigkeit" at bounding box center [607, 163] width 266 height 67
click at [577, 143] on p "Über Uns - Solarwerke24: Ihre Experten für Nachhaltigkeit" at bounding box center [607, 163] width 266 height 67
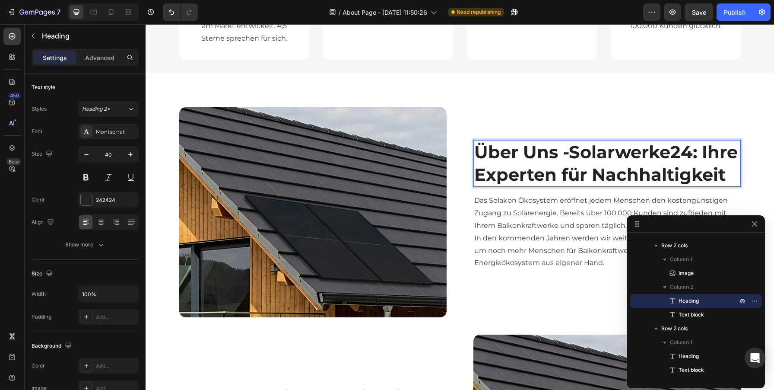
scroll to position [498, 0]
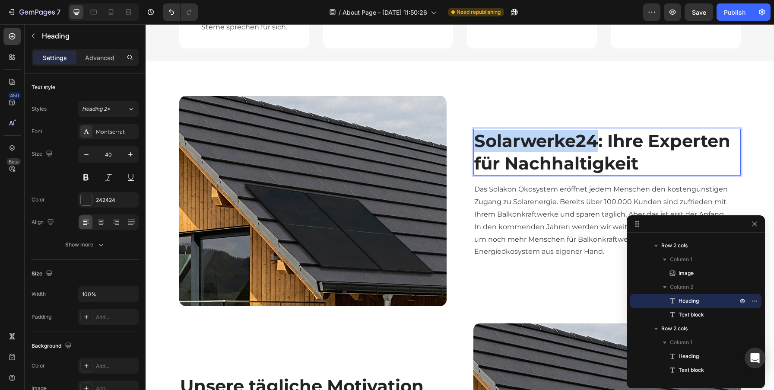
drag, startPoint x: 597, startPoint y: 141, endPoint x: 475, endPoint y: 133, distance: 122.1
click at [475, 133] on p "Solarwerke24: Ihre Experten für Nachhaltigkeit" at bounding box center [607, 152] width 266 height 45
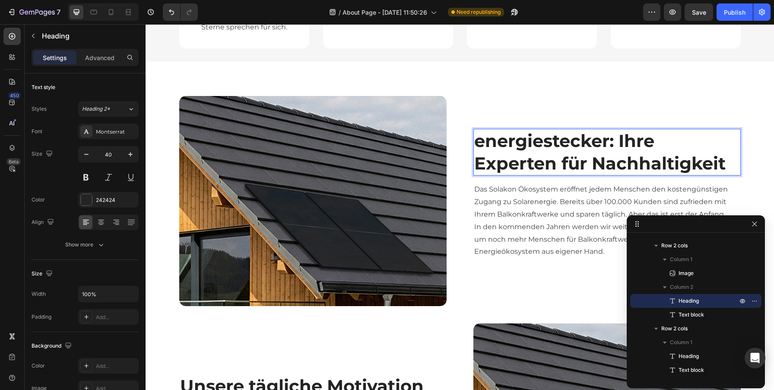
click at [482, 143] on p "energiestecker: Ihre Experten für Nachhaltigkeit" at bounding box center [607, 152] width 266 height 45
click at [634, 157] on p "Energiestecker: Ihre Experten für Nachhaltigkeit" at bounding box center [607, 152] width 266 height 45
click at [586, 200] on p "Das Solakon Ökosystem eröffnet jedem Menschen den kostengünstigen Zugang zu Sol…" at bounding box center [607, 201] width 266 height 37
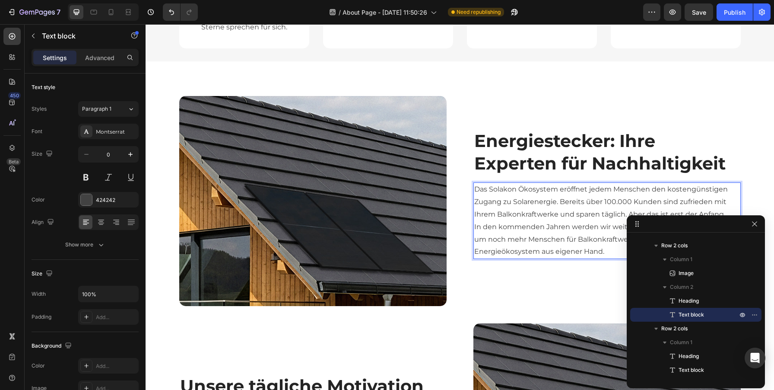
click at [543, 239] on p "In den kommenden Jahren werden wir weiterhin in Technologie investieren, um noc…" at bounding box center [607, 239] width 266 height 37
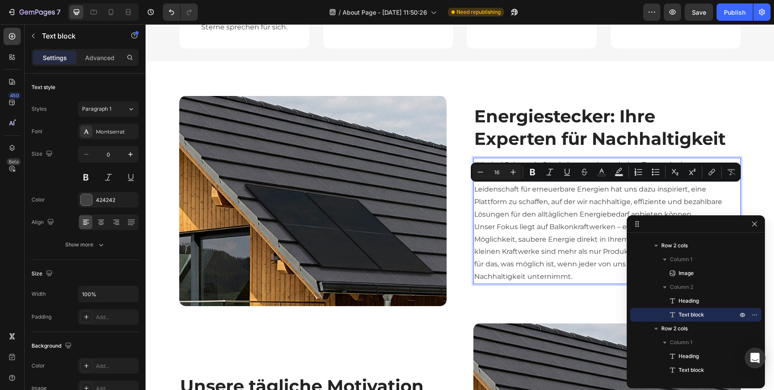
scroll to position [473, 0]
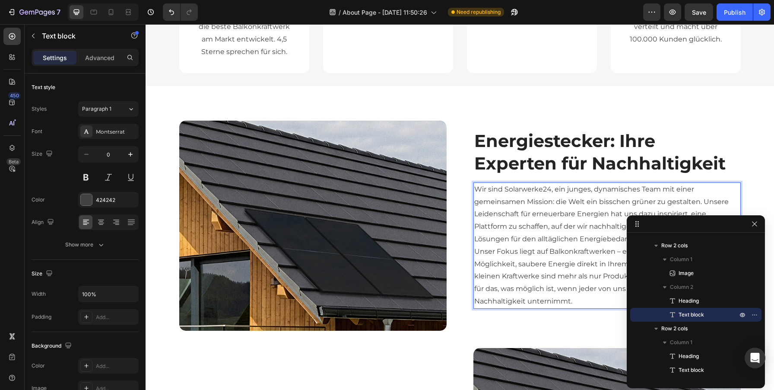
click at [572, 276] on p "Unser Fokus liegt auf Balkonkraftwerken – eine einfache, aber wirkungsvolle Mög…" at bounding box center [607, 276] width 266 height 62
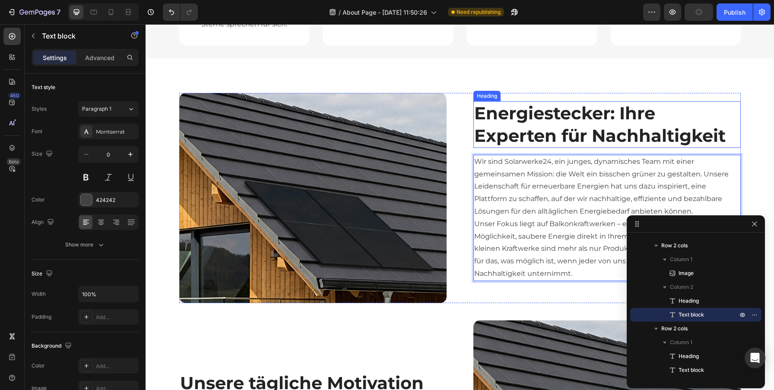
scroll to position [527, 0]
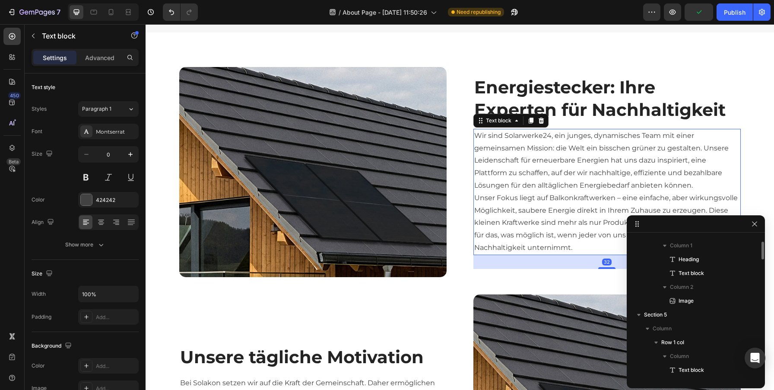
click at [694, 185] on p "Wir sind Solarwerke24, ein junges, dynamisches Team mit einer gemeinsamen Missi…" at bounding box center [607, 161] width 266 height 62
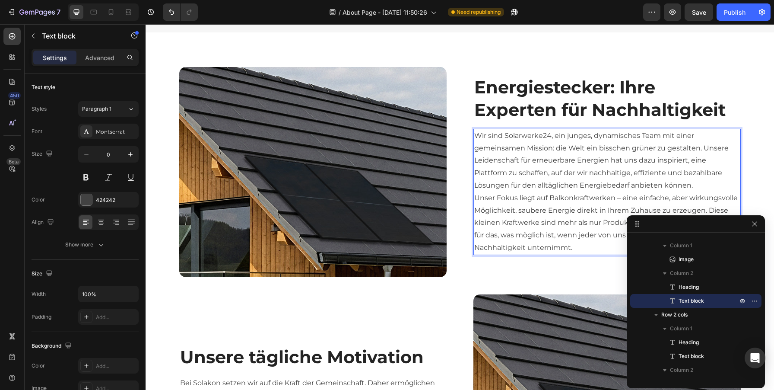
click at [690, 185] on p "Wir sind Solarwerke24, ein junges, dynamisches Team mit einer gemeinsamen Missi…" at bounding box center [607, 161] width 266 height 62
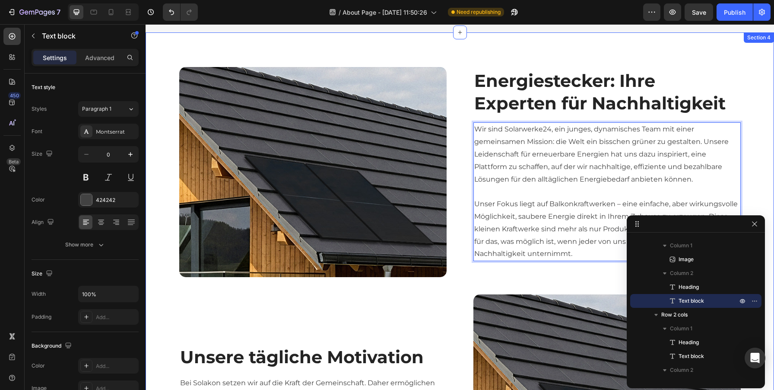
scroll to position [520, 0]
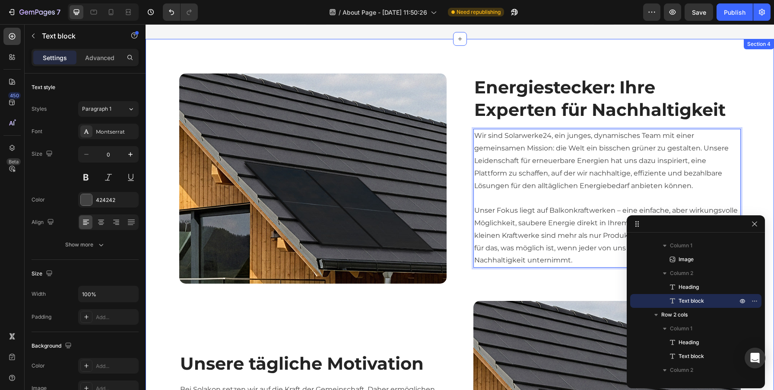
click at [445, 298] on div "Image Energiestecker: Ihre Experten für Nachhaltigkeit Heading Wir sind Solarwe…" at bounding box center [459, 291] width 615 height 437
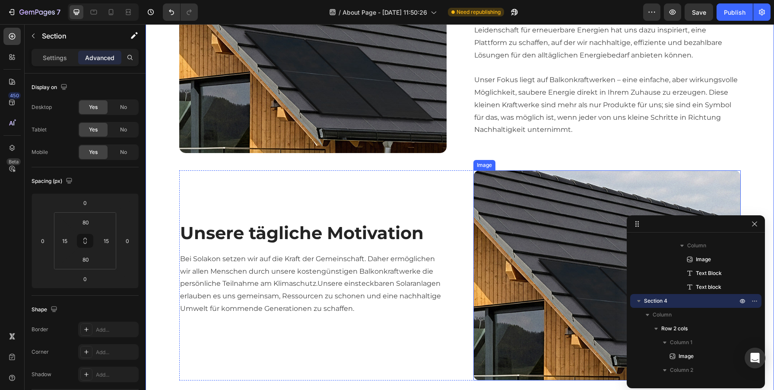
scroll to position [660, 0]
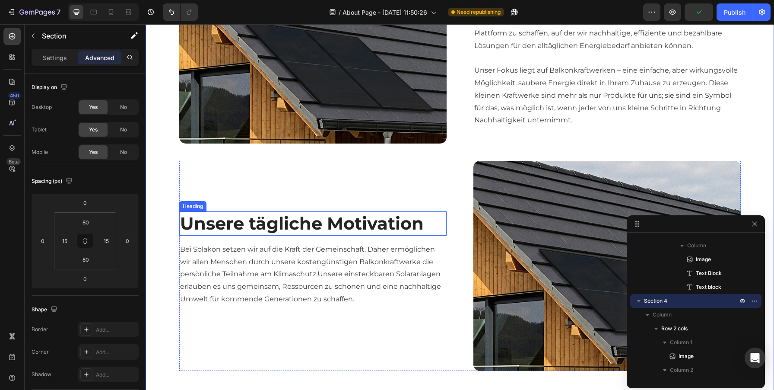
click at [298, 219] on h2 "Unsere tägliche Motivation" at bounding box center [312, 223] width 267 height 24
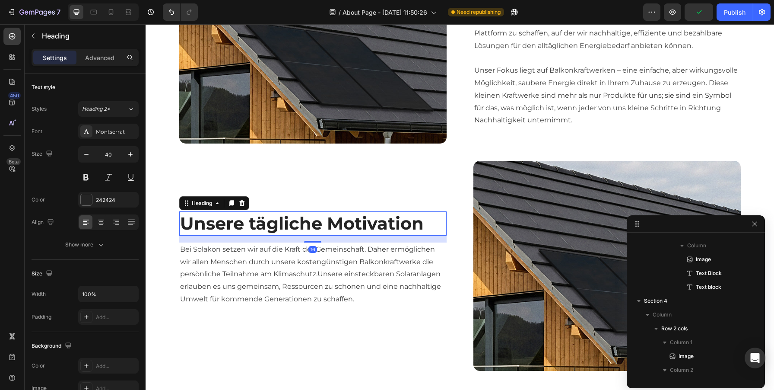
click at [298, 219] on h2 "Unsere tägliche Motivation" at bounding box center [312, 223] width 267 height 24
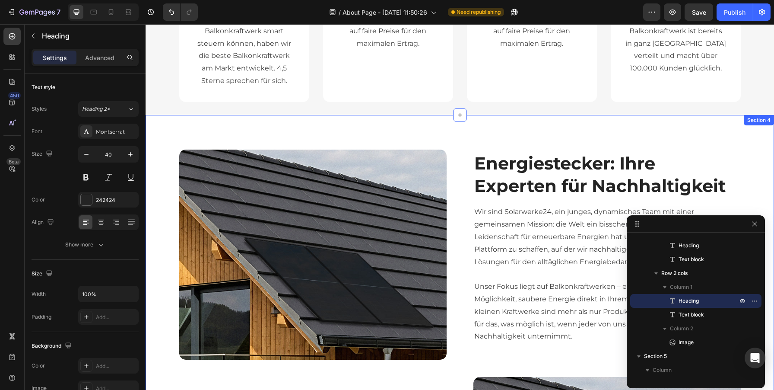
scroll to position [431, 0]
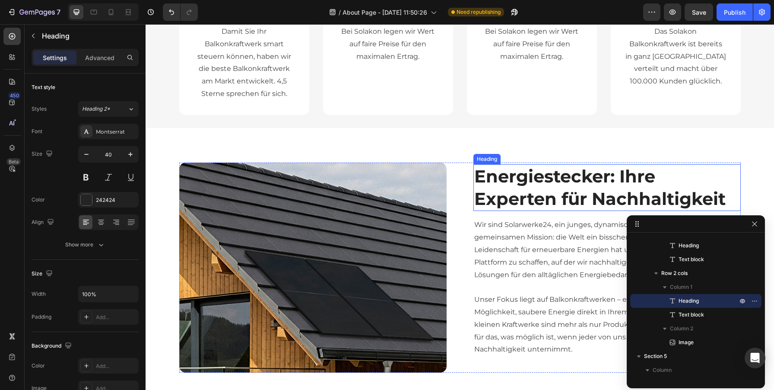
click at [563, 180] on p "Energiestecker: Ihre Experten für Nachhaltigkeit" at bounding box center [607, 187] width 266 height 45
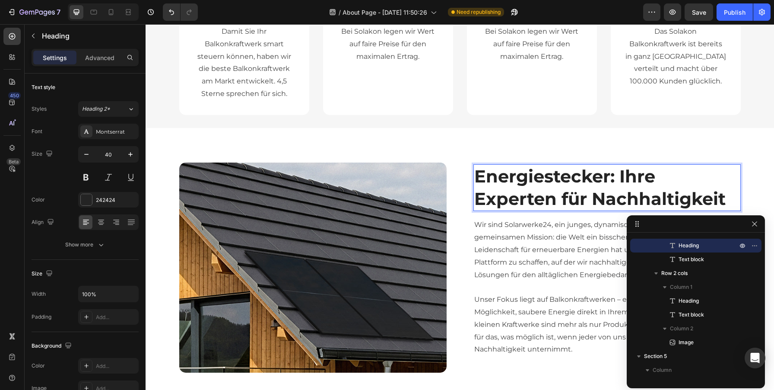
click at [563, 180] on p "Energiestecker: Ihre Experten für Nachhaltigkeit" at bounding box center [607, 187] width 266 height 45
copy p "Energiestecker"
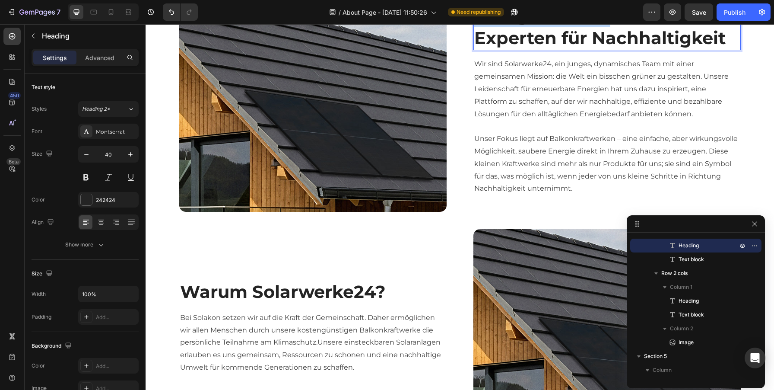
scroll to position [762, 0]
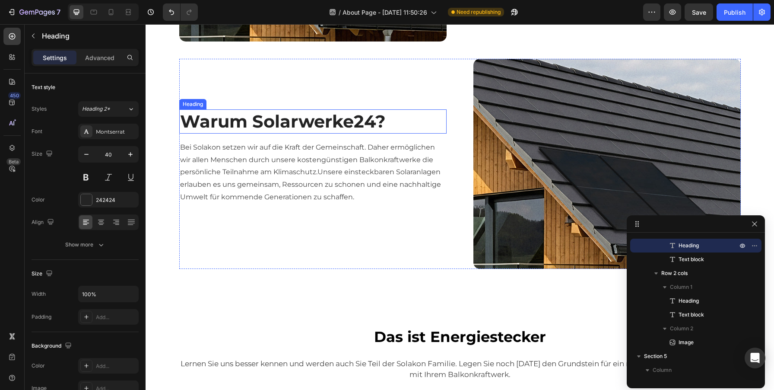
click at [298, 117] on p "Warum Solarwerke24?" at bounding box center [313, 121] width 266 height 22
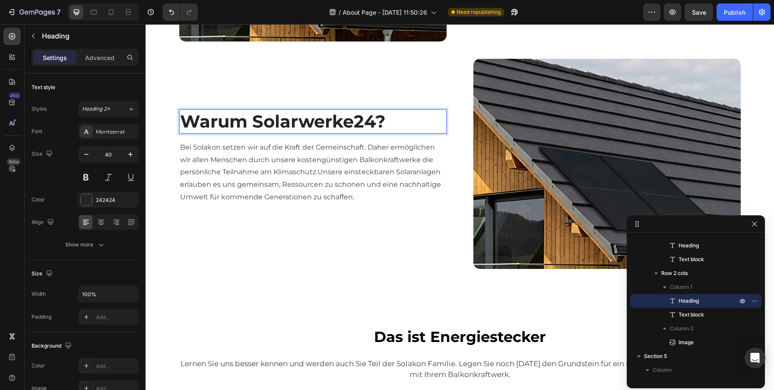
click at [298, 117] on p "Warum Solarwerke24?" at bounding box center [313, 121] width 266 height 22
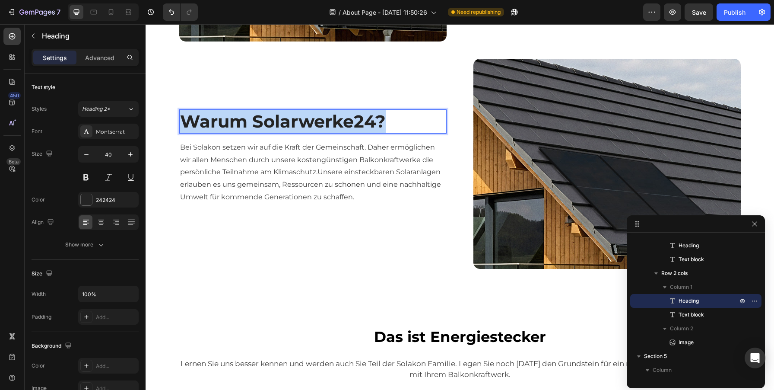
click at [298, 117] on p "Warum Solarwerke24?" at bounding box center [313, 121] width 266 height 22
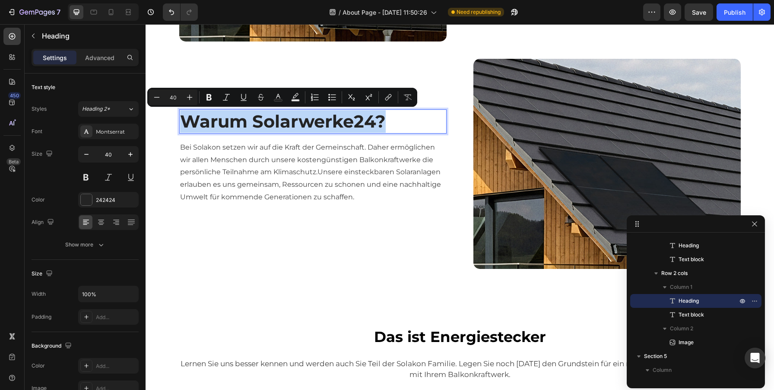
click at [298, 117] on p "Warum Solarwerke24?" at bounding box center [313, 121] width 266 height 22
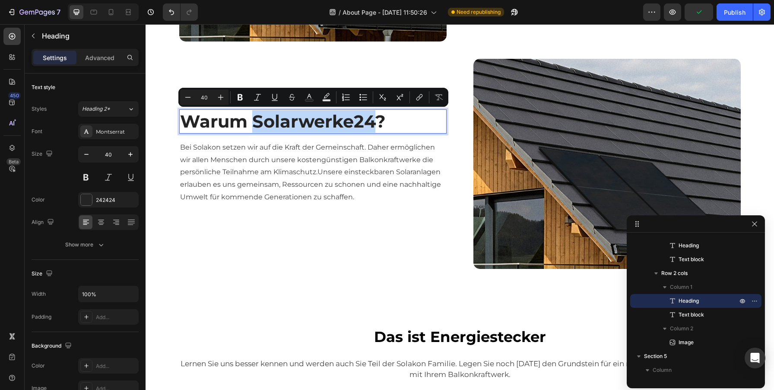
drag, startPoint x: 253, startPoint y: 118, endPoint x: 376, endPoint y: 117, distance: 123.1
click at [376, 117] on p "Warum Solarwerke24?" at bounding box center [313, 121] width 266 height 22
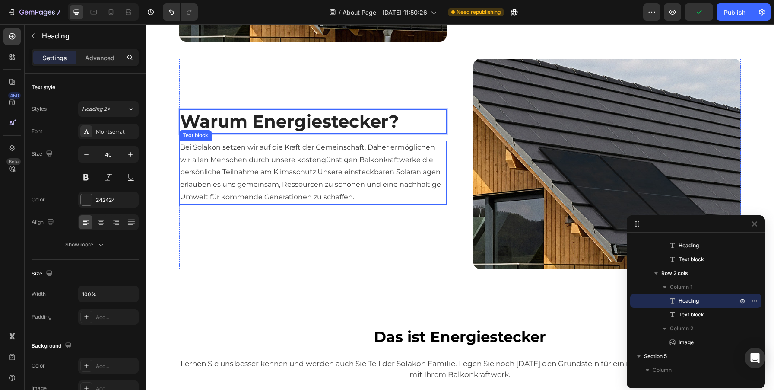
click at [385, 183] on p "Bei Solakon setzen wir auf die Kraft der Gemeinschaft. Daher ermöglichen wir al…" at bounding box center [313, 172] width 266 height 62
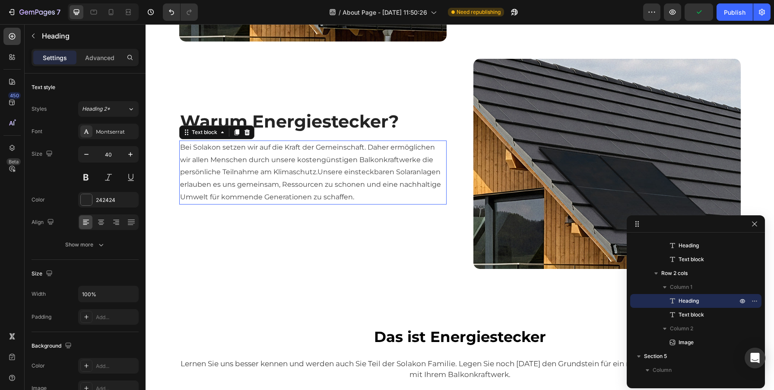
click at [385, 183] on p "Bei Solakon setzen wir auf die Kraft der Gemeinschaft. Daher ermöglichen wir al…" at bounding box center [313, 172] width 266 height 62
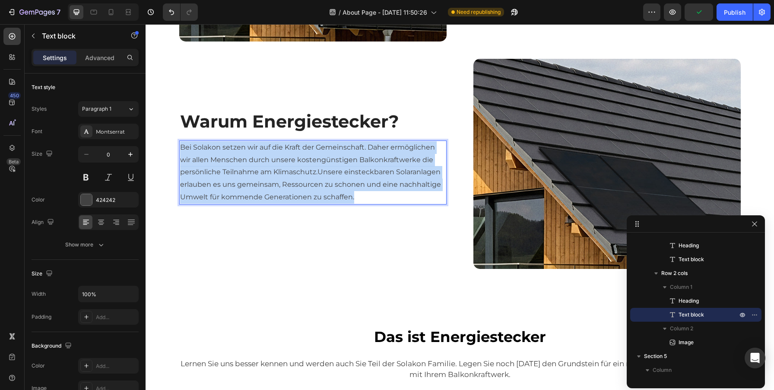
click at [385, 183] on p "Bei Solakon setzen wir auf die Kraft der Gemeinschaft. Daher ermöglichen wir al…" at bounding box center [313, 172] width 266 height 62
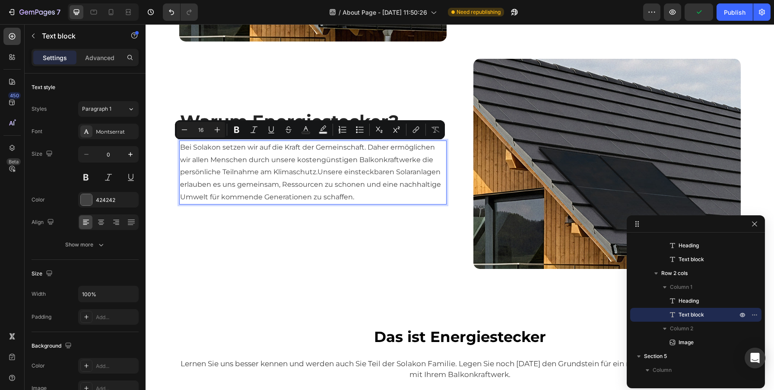
scroll to position [719, 0]
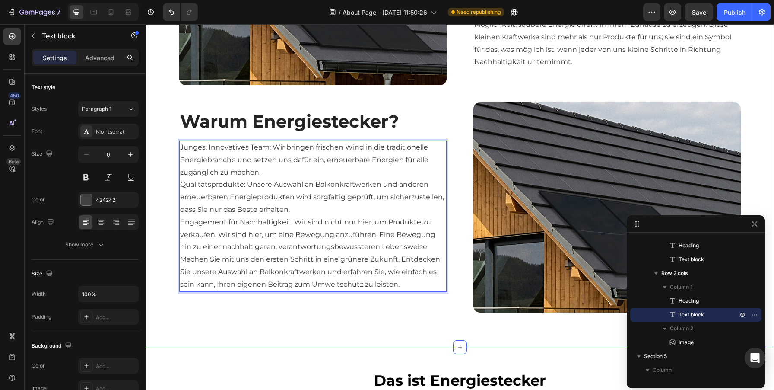
click at [395, 333] on div "Image Energiestecker: Ihre Experten für Nachhaltigkeit Heading Wir sind Solarwe…" at bounding box center [460, 94] width 628 height 506
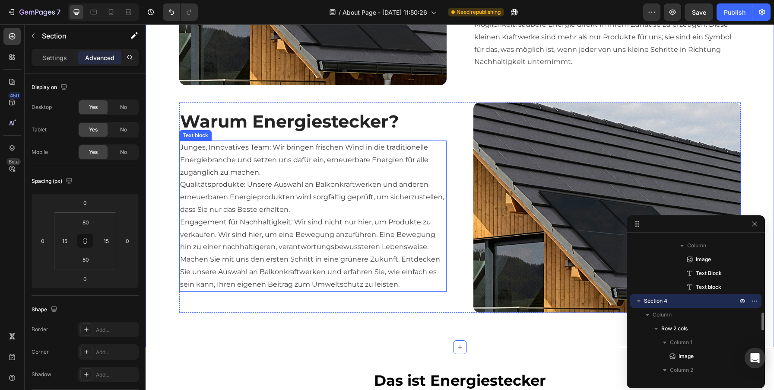
click at [294, 196] on p "Junges, Innovatives Team: Wir bringen frischen Wind in die traditionelle Energi…" at bounding box center [313, 215] width 266 height 149
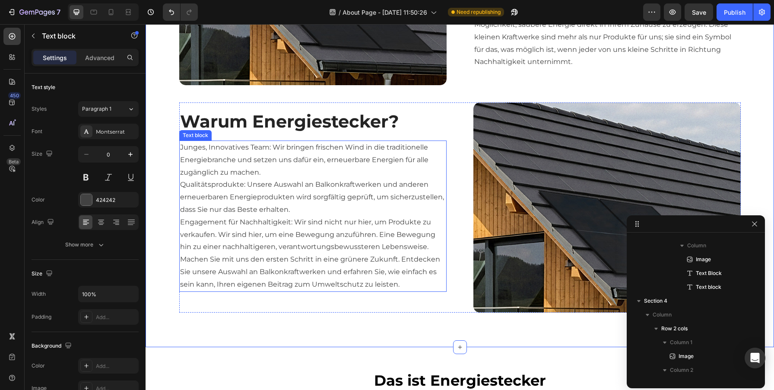
scroll to position [768, 0]
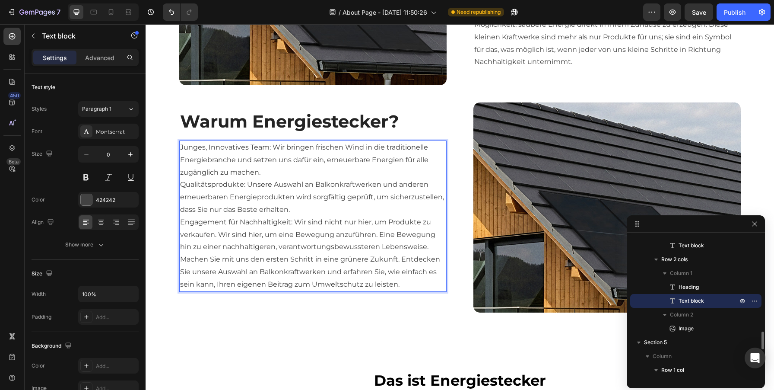
click at [294, 196] on p "Junges, Innovatives Team: Wir bringen frischen Wind in die traditionelle Energi…" at bounding box center [313, 215] width 266 height 149
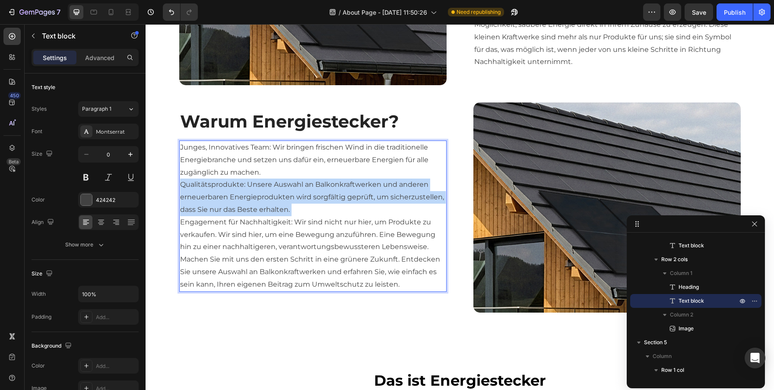
click at [294, 196] on p "Junges, Innovatives Team: Wir bringen frischen Wind in die traditionelle Energi…" at bounding box center [313, 215] width 266 height 149
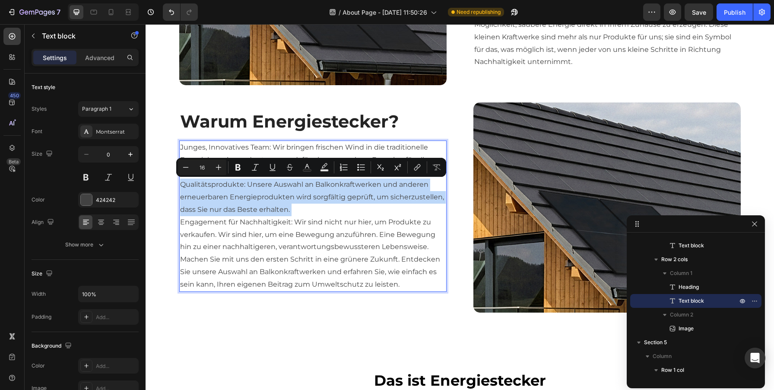
click at [319, 230] on p "Junges, Innovatives Team: Wir bringen frischen Wind in die traditionelle Energi…" at bounding box center [313, 215] width 266 height 149
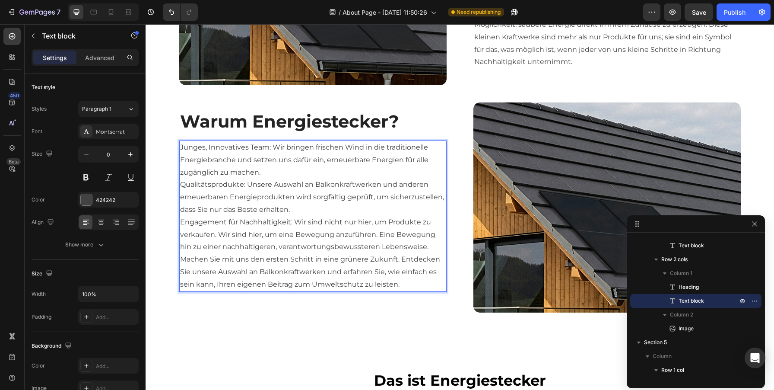
click at [277, 149] on p "Junges, Innovatives Team: Wir bringen frischen Wind in die traditionelle Energi…" at bounding box center [313, 215] width 266 height 149
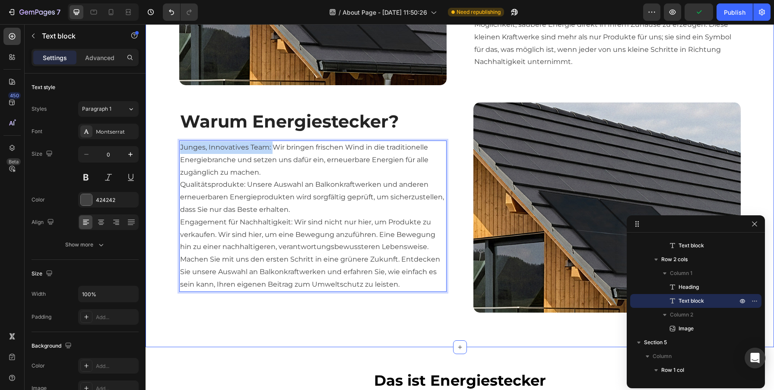
drag, startPoint x: 271, startPoint y: 148, endPoint x: 178, endPoint y: 148, distance: 92.4
click at [178, 148] on div "Image Energiestecker: Ihre Experten für Nachhaltigkeit Heading Wir sind Solarwe…" at bounding box center [459, 93] width 615 height 437
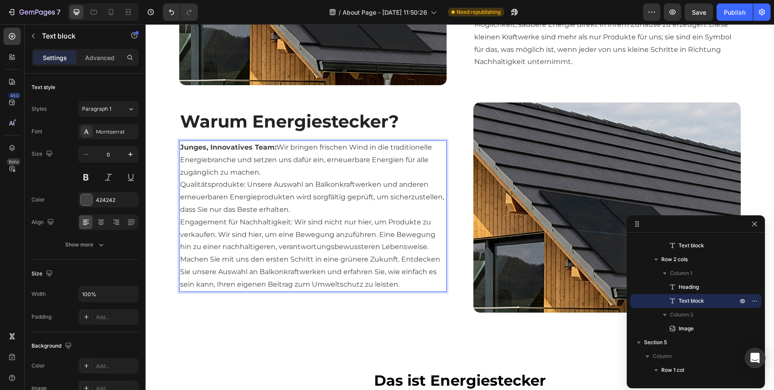
click at [288, 169] on p "Junges, Innovatives Team: Wir bringen frischen Wind in die traditionelle Energi…" at bounding box center [313, 215] width 266 height 149
drag, startPoint x: 246, startPoint y: 186, endPoint x: 180, endPoint y: 186, distance: 66.1
click at [180, 186] on p "Junges, Innovatives Team: Wir bringen frischen Wind in die traditionelle Energi…" at bounding box center [313, 215] width 266 height 149
click at [254, 225] on p "Junges, Innovatives Team: Wir bringen frischen Wind in die traditionelle Energi…" at bounding box center [313, 215] width 266 height 149
click at [290, 222] on p "Junges, Innovatives Team: Wir bringen frischen Wind in die traditionelle Energi…" at bounding box center [313, 215] width 266 height 149
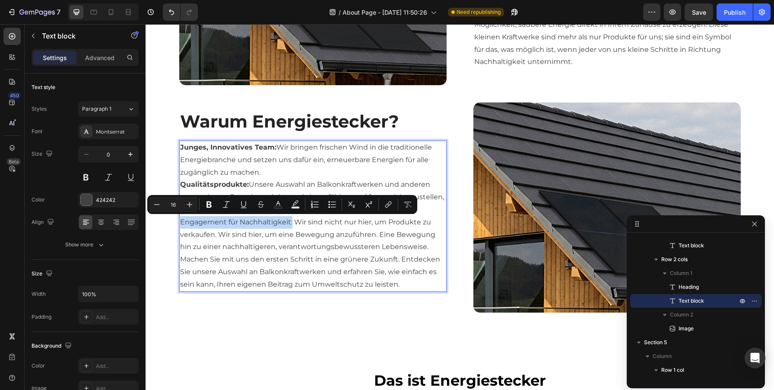
drag, startPoint x: 292, startPoint y: 223, endPoint x: 177, endPoint y: 225, distance: 114.9
click at [177, 225] on div "Image Energiestecker: Ihre Experten für Nachhaltigkeit Heading Wir sind Solarwe…" at bounding box center [459, 93] width 615 height 437
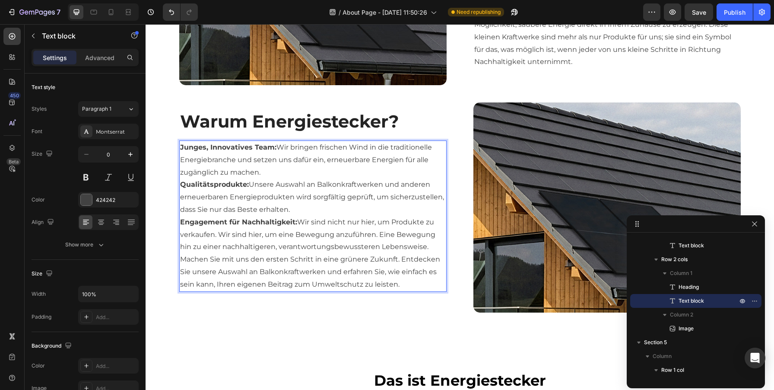
click at [238, 238] on p "Junges, Innovatives Team: Wir bringen frischen Wind in die traditionelle Energi…" at bounding box center [313, 215] width 266 height 149
click at [428, 247] on p "Junges, Innovatives Team: Wir bringen frischen Wind in die traditionelle Energi…" at bounding box center [313, 215] width 266 height 149
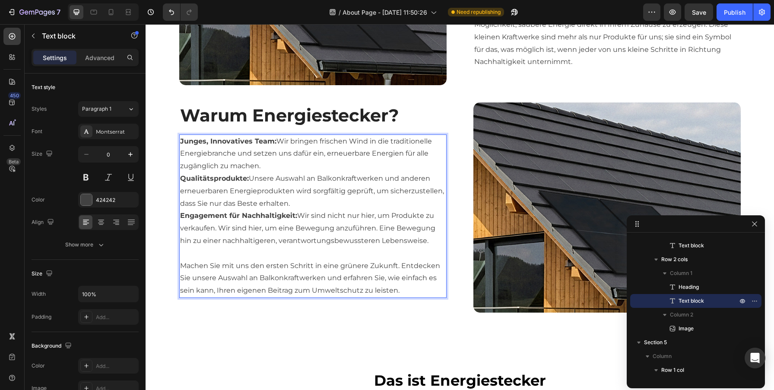
scroll to position [713, 0]
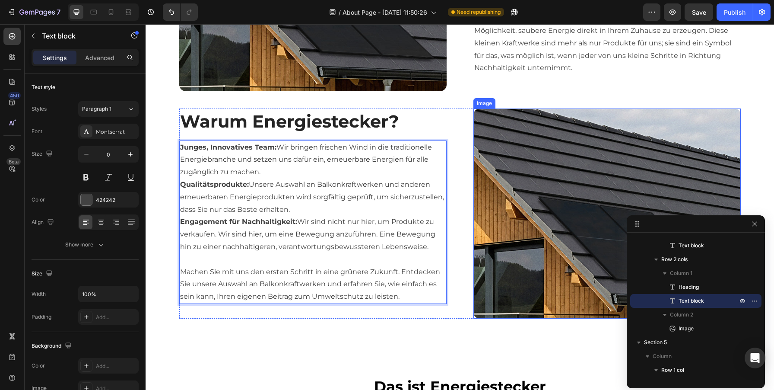
click at [484, 317] on img at bounding box center [606, 213] width 267 height 210
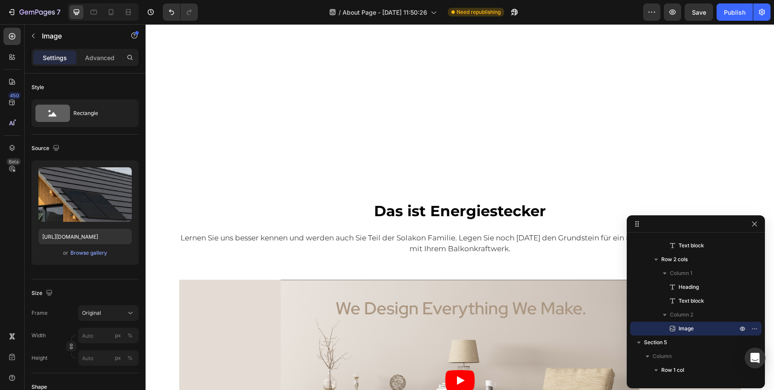
scroll to position [828, 0]
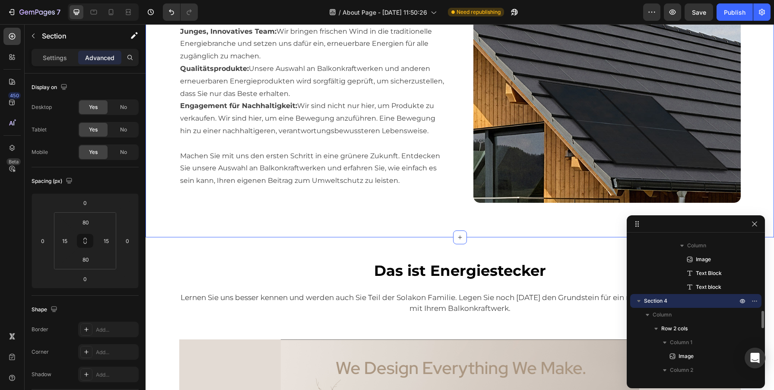
click at [85, 260] on input "80" at bounding box center [85, 259] width 17 height 13
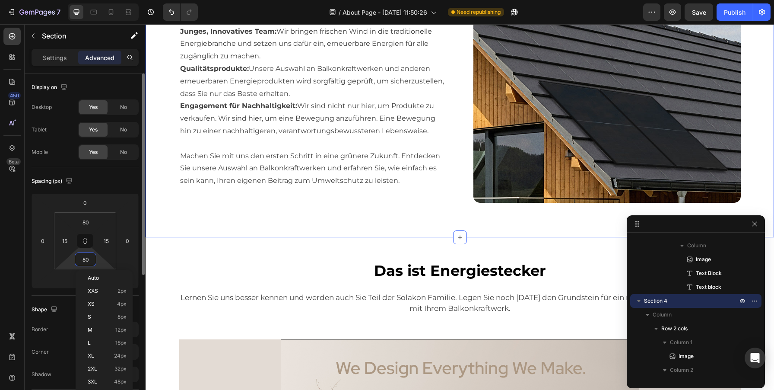
click at [85, 260] on input "80" at bounding box center [85, 259] width 17 height 13
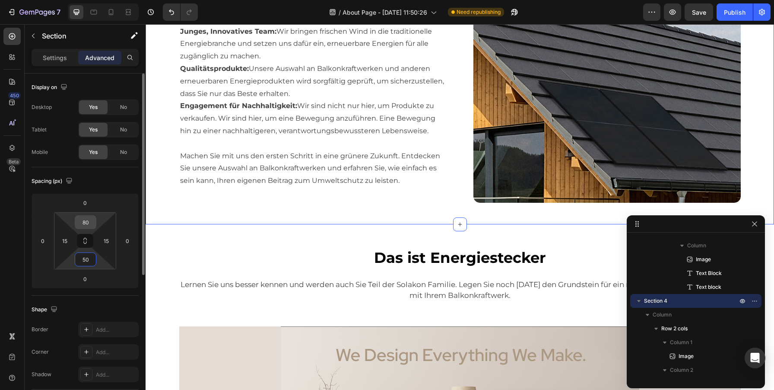
type input "50"
click at [86, 223] on input "80" at bounding box center [85, 222] width 17 height 13
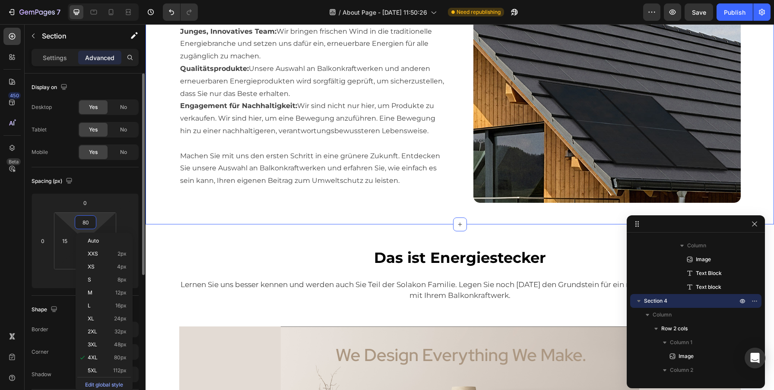
click at [86, 223] on input "80" at bounding box center [85, 222] width 17 height 13
type input "50"
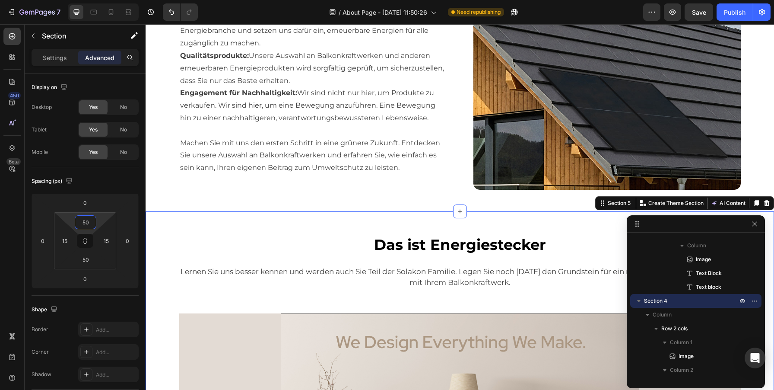
click at [463, 224] on div "Das ist Energiestecker Text block Row Lernen Sie uns besser kennen und werden a…" at bounding box center [460, 378] width 628 height 335
click at [88, 225] on input "50" at bounding box center [85, 222] width 17 height 13
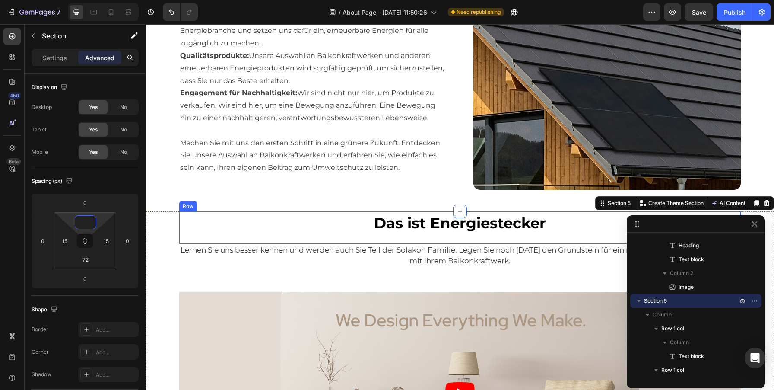
type input "0"
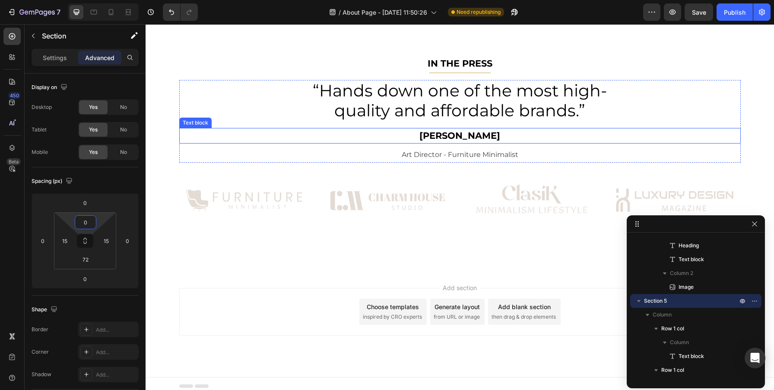
scroll to position [1289, 0]
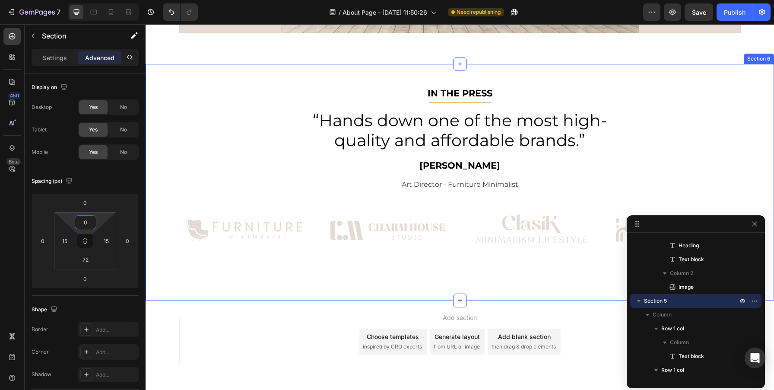
click at [192, 70] on div "IN THE PRESS Text block Title Line “Hands down one of the most high-quality and…" at bounding box center [460, 182] width 628 height 236
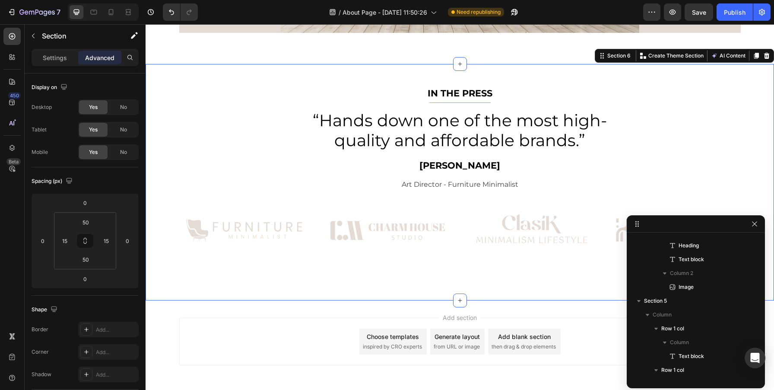
scroll to position [1017, 0]
click at [743, 301] on icon "button" at bounding box center [743, 301] width 2 height 2
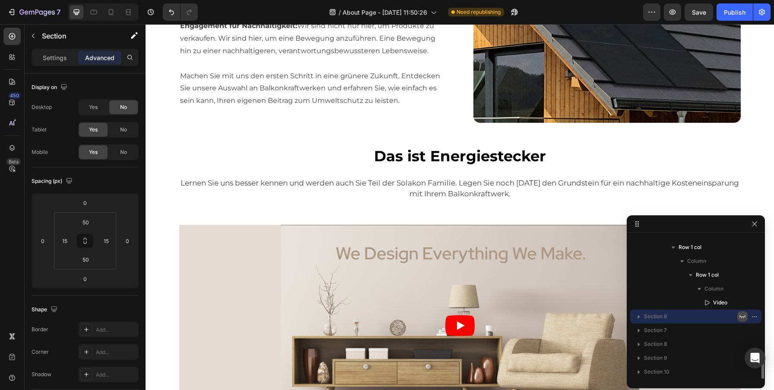
scroll to position [863, 0]
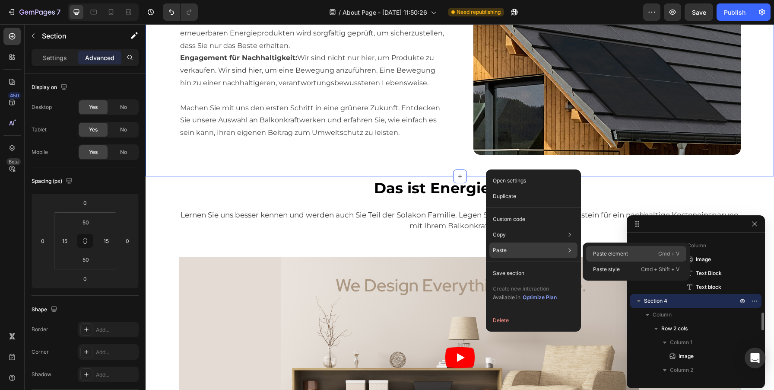
click at [605, 254] on p "Paste element" at bounding box center [610, 254] width 35 height 8
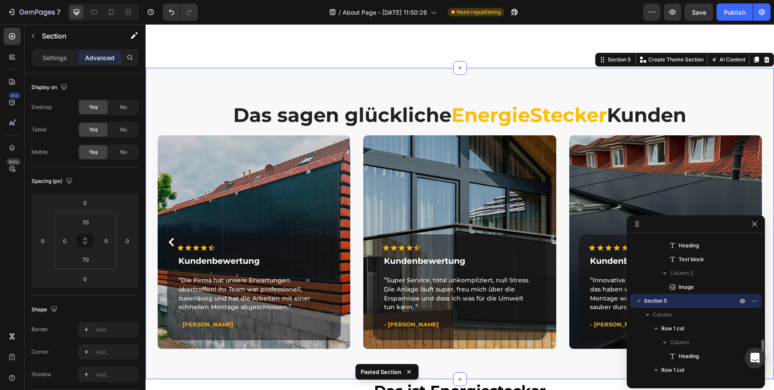
scroll to position [1085, 0]
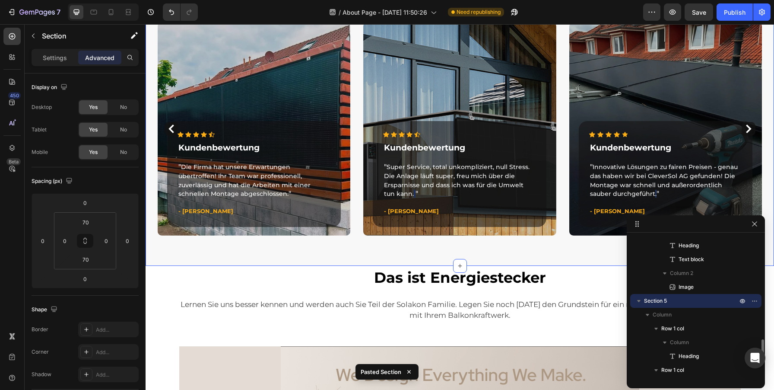
click at [378, 247] on div "Das sagen glückliche EnergieStecker Kunden Heading Row Icon Icon Icon Icon Icon…" at bounding box center [460, 110] width 628 height 311
click at [47, 59] on p "Settings" at bounding box center [55, 57] width 24 height 9
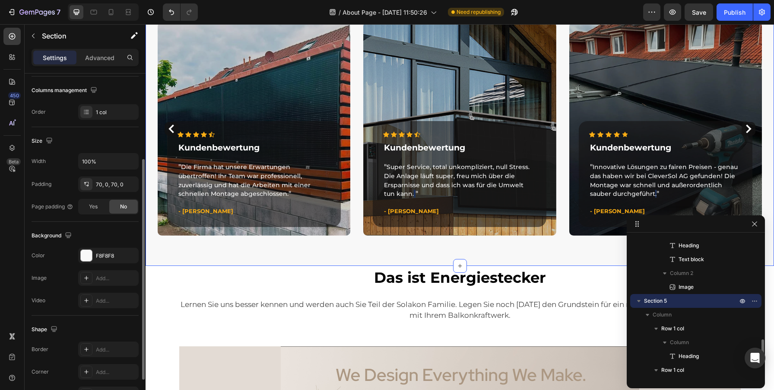
scroll to position [186, 0]
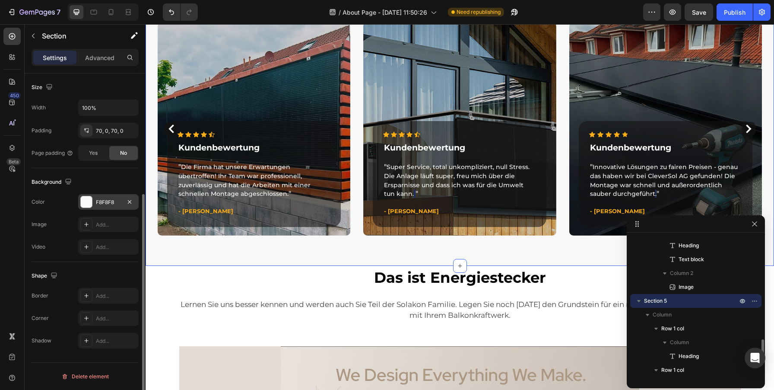
click at [102, 198] on div "F8F8F8" at bounding box center [108, 202] width 25 height 8
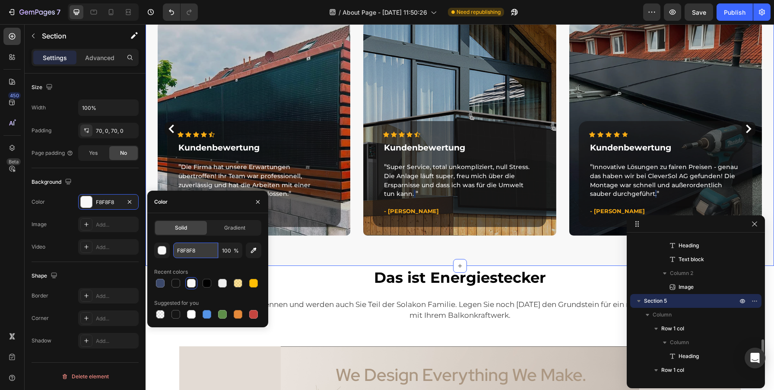
click at [186, 251] on input "F8F8F8" at bounding box center [195, 250] width 45 height 16
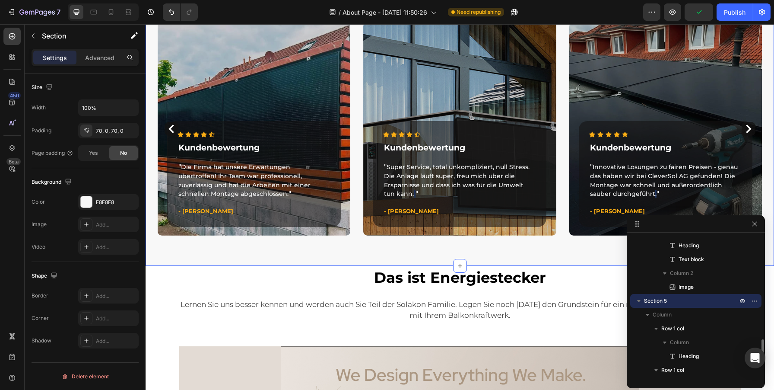
click at [404, 247] on div "Das sagen glückliche EnergieStecker Kunden Heading Row Icon Icon Icon Icon Icon…" at bounding box center [460, 110] width 628 height 311
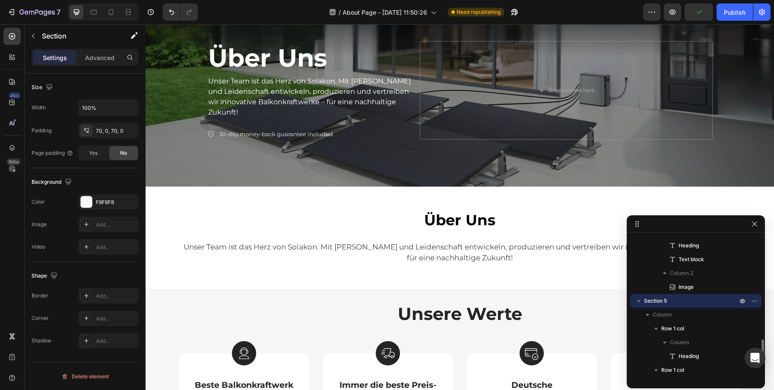
scroll to position [183, 0]
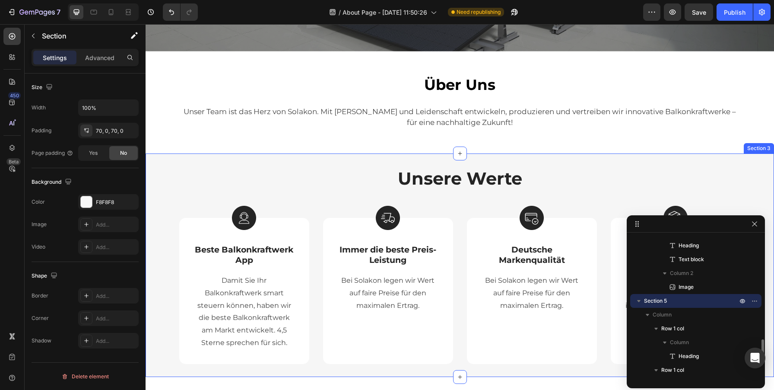
click at [157, 163] on div "Unsere Werte Heading Row Image Beste Balkonkraftwerk App Text Block Damit Sie I…" at bounding box center [460, 264] width 628 height 223
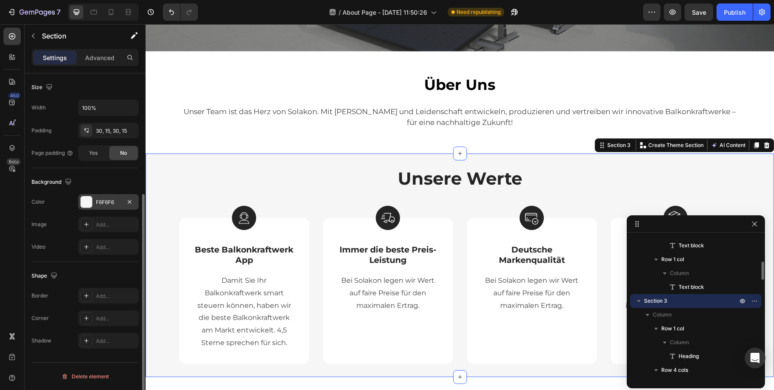
click at [105, 205] on div "F6F6F6" at bounding box center [108, 202] width 25 height 8
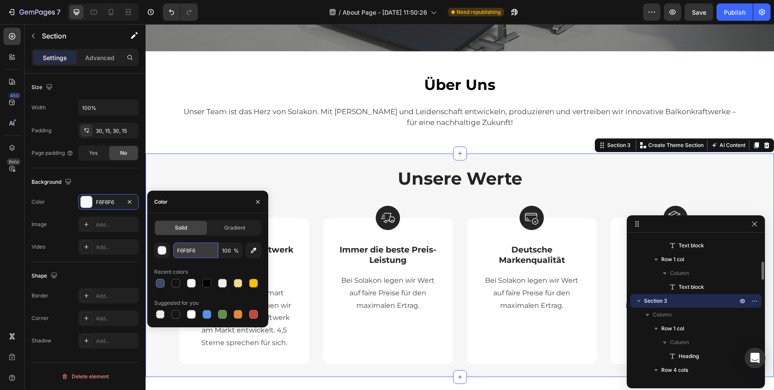
click at [187, 248] on input "F6F6F6" at bounding box center [195, 250] width 45 height 16
paste input "8F8F8"
type input "F8F8F8"
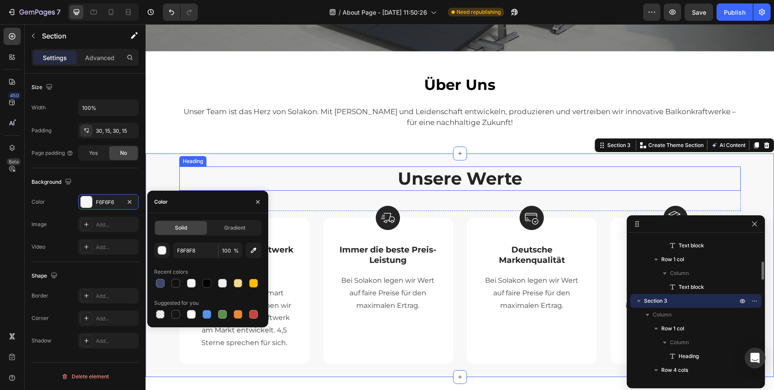
click at [346, 181] on h2 "Unsere Werte" at bounding box center [459, 178] width 561 height 24
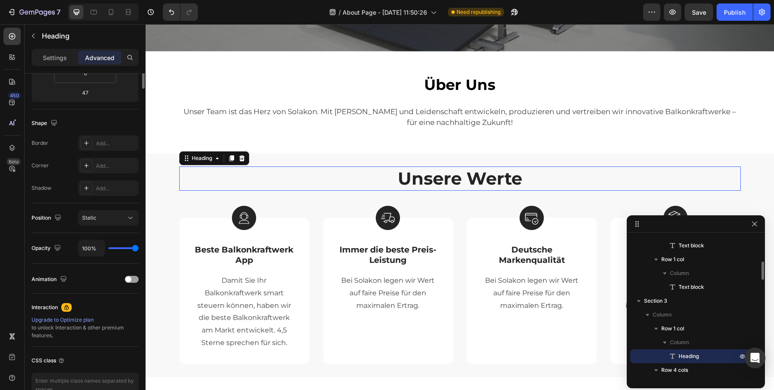
scroll to position [0, 0]
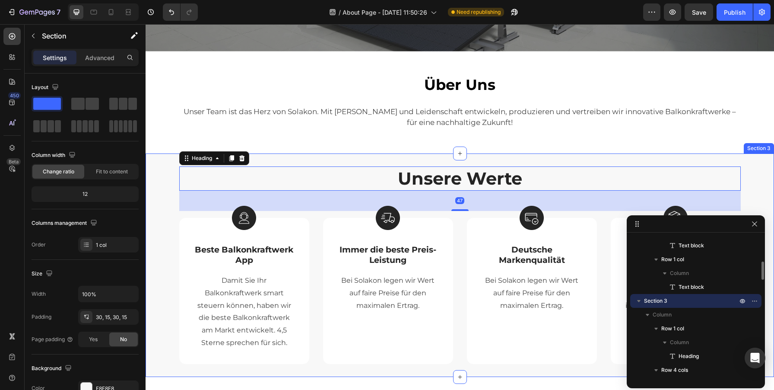
click at [599, 154] on div "Unsere Werte Heading 47 Row Image Beste Balkonkraftwerk App Text Block Damit Si…" at bounding box center [460, 264] width 628 height 223
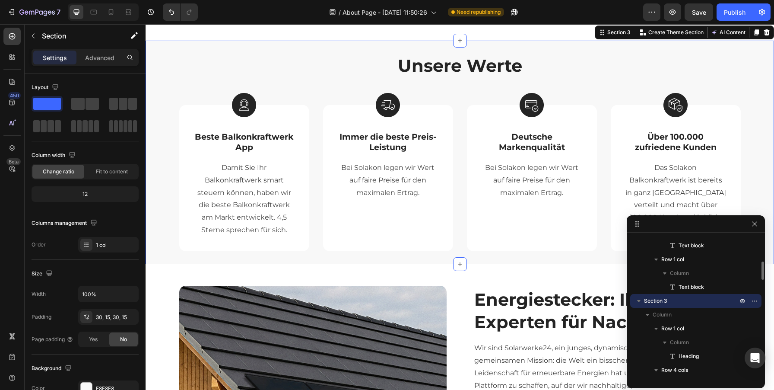
scroll to position [307, 0]
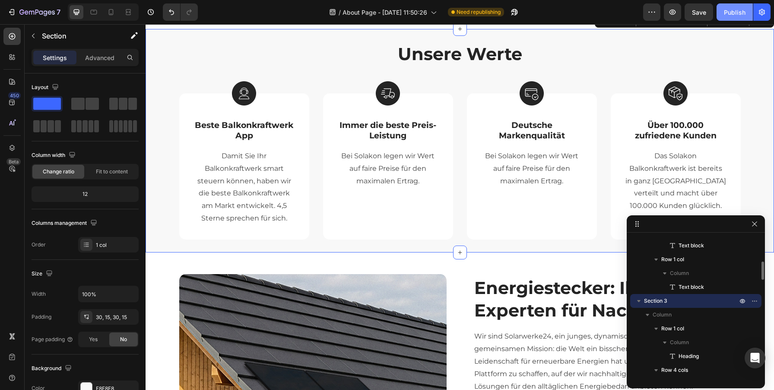
click at [737, 10] on div "Publish" at bounding box center [735, 12] width 22 height 9
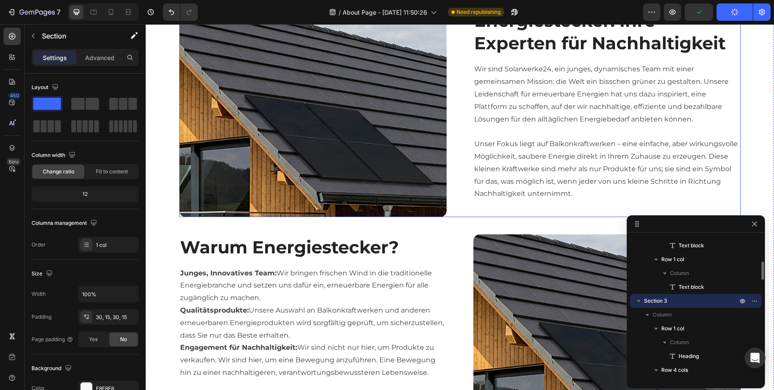
scroll to position [436, 0]
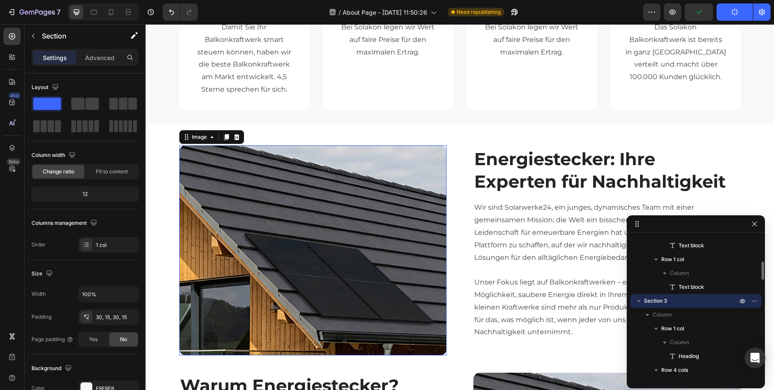
click at [372, 227] on img at bounding box center [312, 250] width 267 height 210
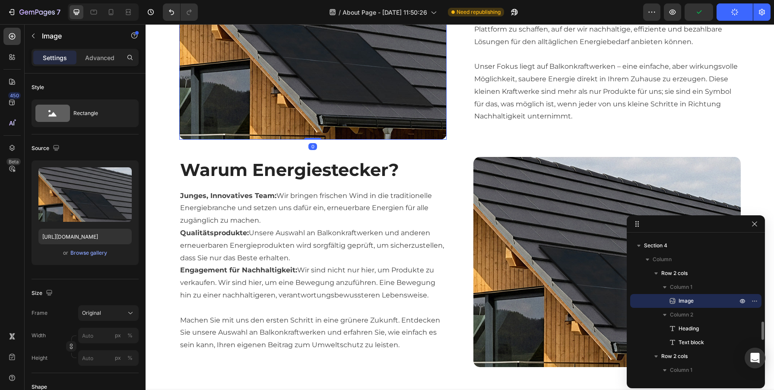
scroll to position [657, 0]
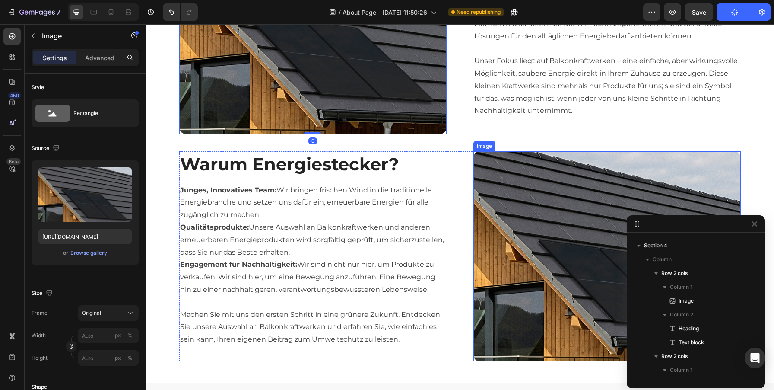
click at [538, 254] on img at bounding box center [606, 256] width 267 height 210
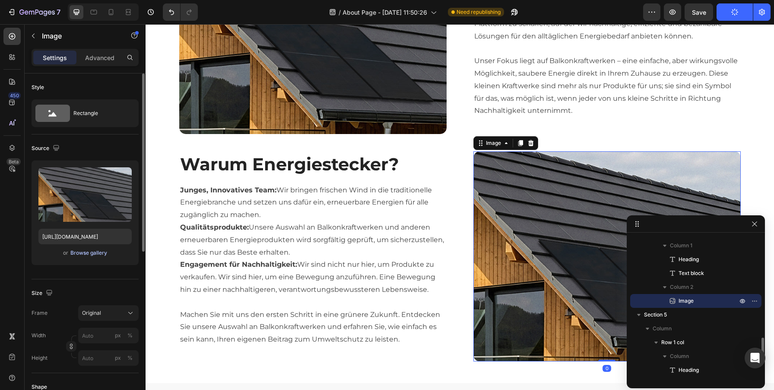
click at [80, 251] on div "Browse gallery" at bounding box center [88, 253] width 37 height 8
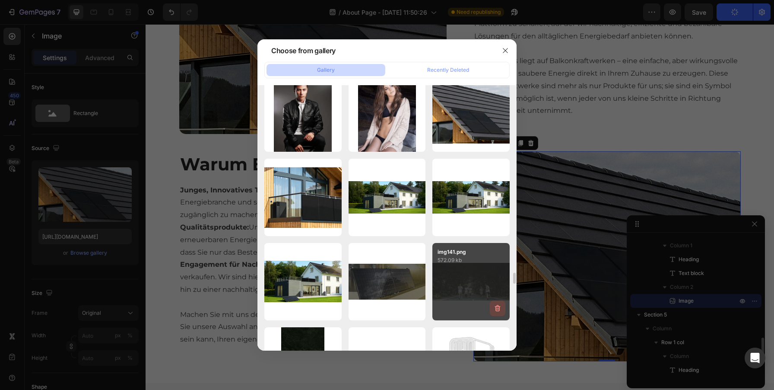
scroll to position [5428, 0]
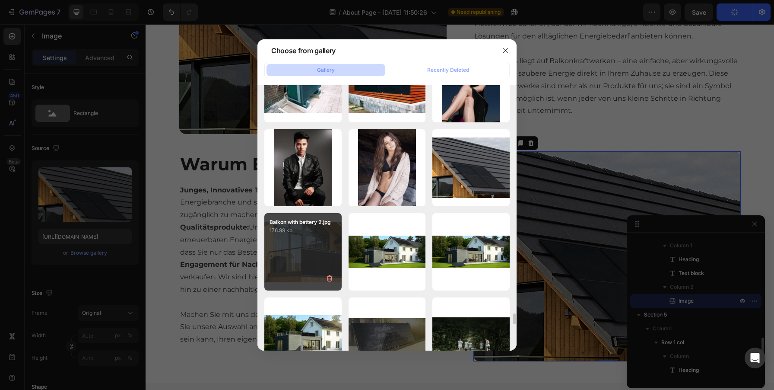
click at [298, 251] on div "Balkon with bettery 2.jpg 176.99 kb" at bounding box center [302, 251] width 77 height 77
type input "https://cdn.shopify.com/s/files/1/0760/4161/7737/files/gempages_577411067571864…"
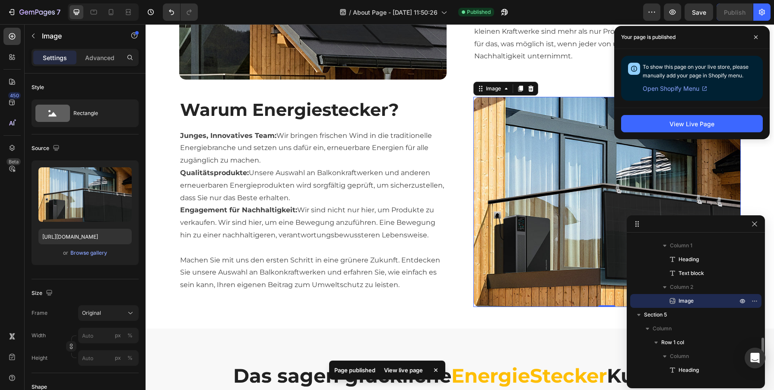
scroll to position [701, 0]
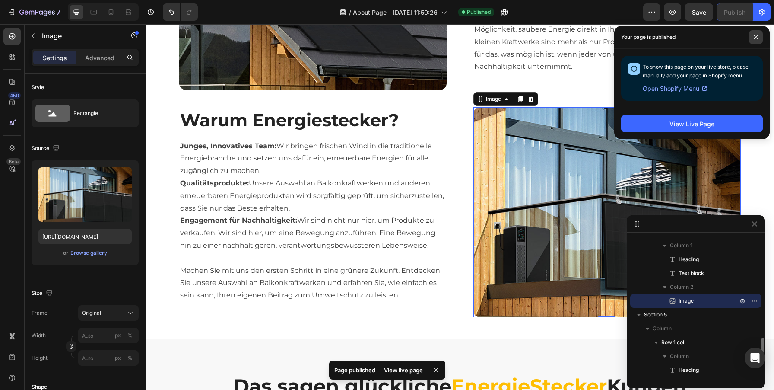
click at [758, 35] on icon at bounding box center [756, 37] width 4 height 4
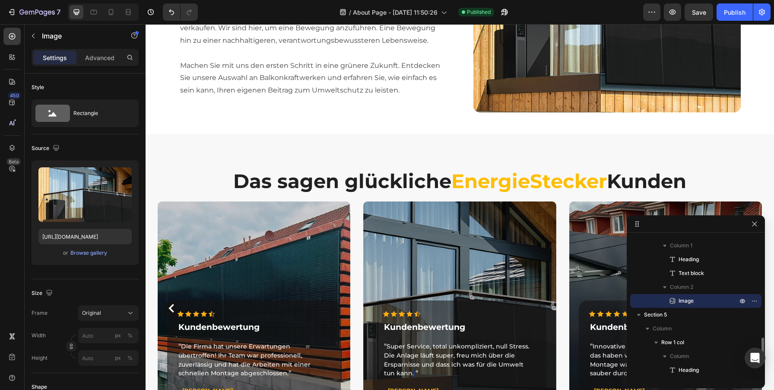
scroll to position [905, 0]
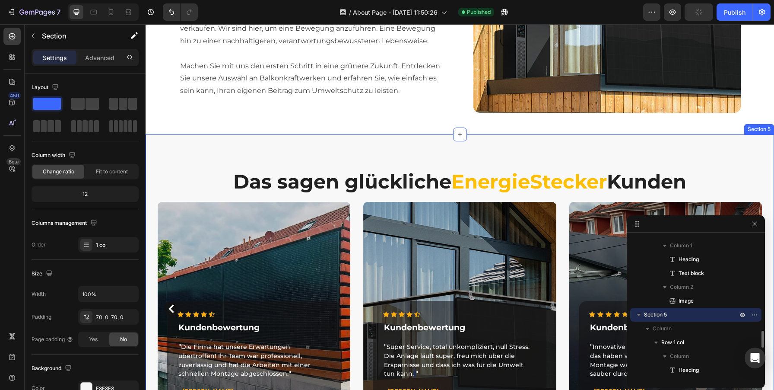
click at [462, 153] on div "Das sagen glückliche EnergieStecker Kunden Heading Row Icon Icon Icon Icon Icon…" at bounding box center [460, 289] width 628 height 311
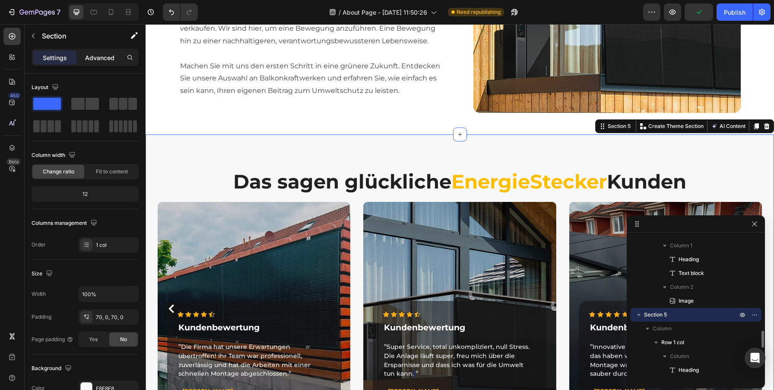
click at [111, 54] on p "Advanced" at bounding box center [99, 57] width 29 height 9
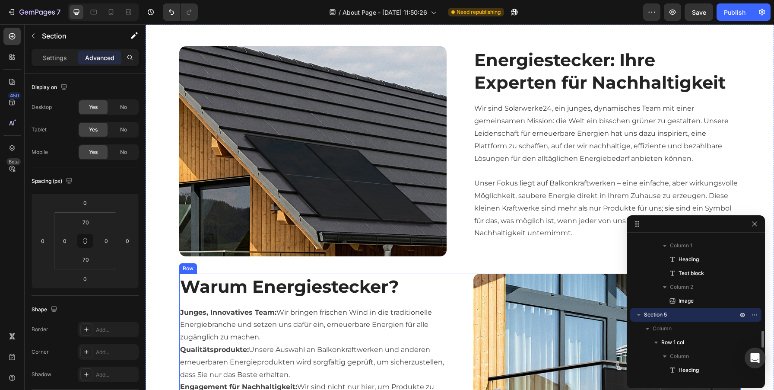
scroll to position [426, 0]
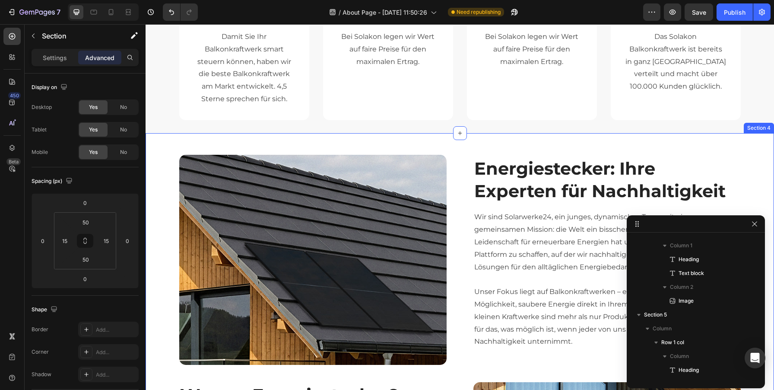
click at [459, 142] on div "Image Energiestecker: Ihre Experten für Nachhaltigkeit Heading Wir sind Solarwe…" at bounding box center [460, 373] width 628 height 480
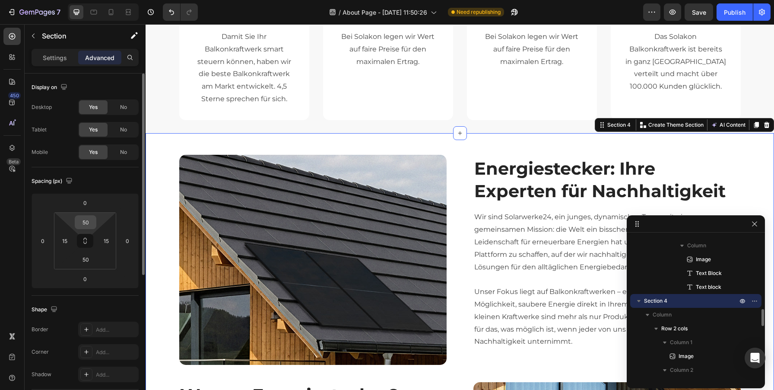
click at [83, 219] on input "50" at bounding box center [85, 222] width 17 height 13
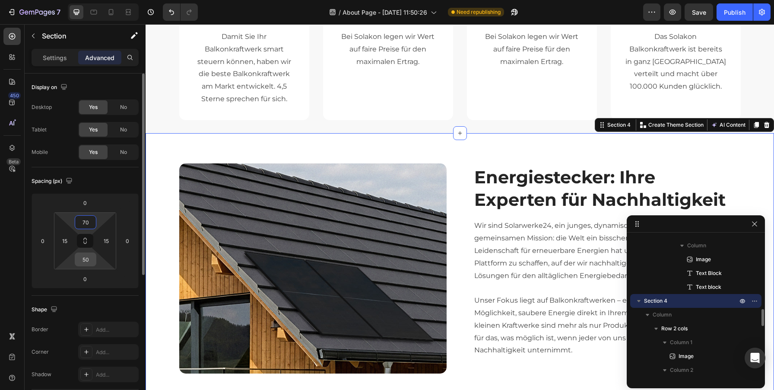
type input "70"
click at [88, 257] on input "50" at bounding box center [85, 259] width 17 height 13
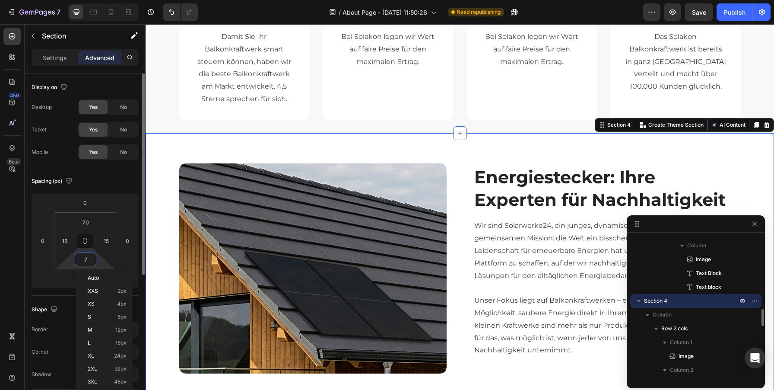
type input "70"
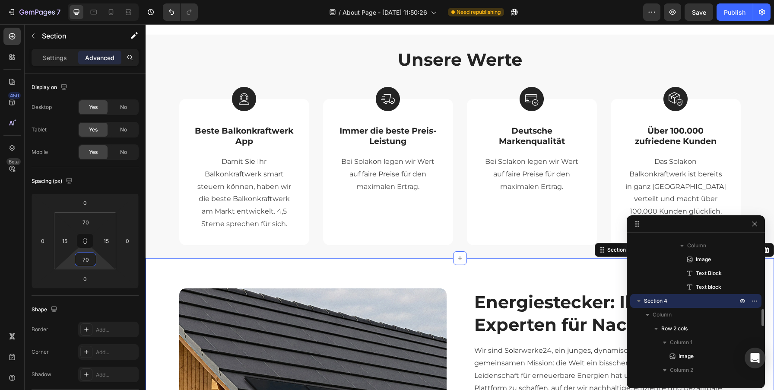
scroll to position [284, 0]
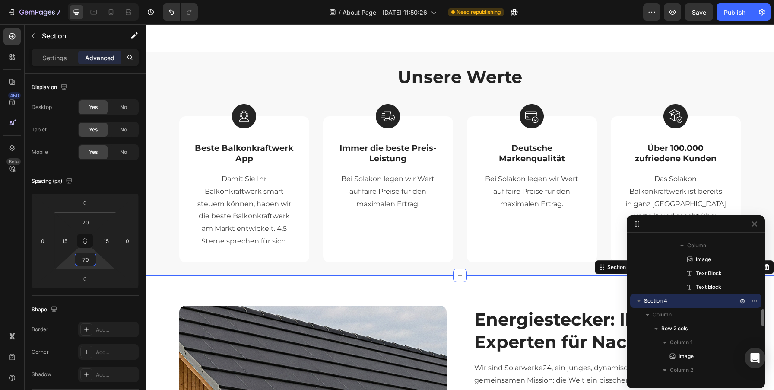
click at [485, 246] on div "Image Deutsche Markenqualität Text Block Bei Solakon legen wir Wert auf faire P…" at bounding box center [532, 195] width 102 height 106
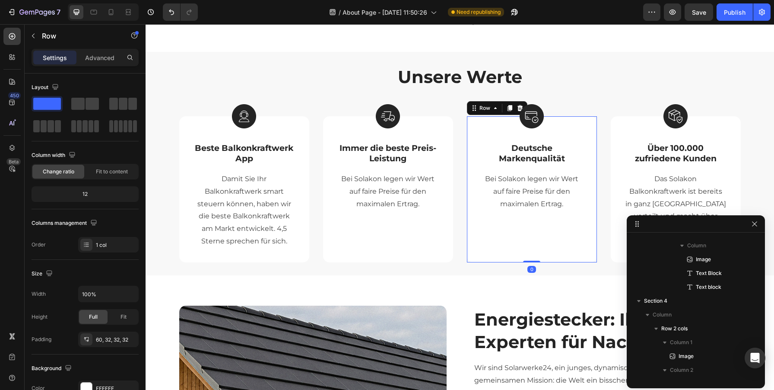
scroll to position [464, 0]
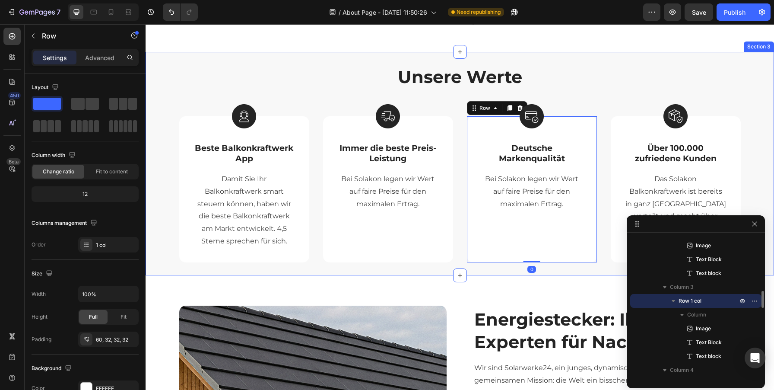
click at [154, 56] on div "Unsere Werte Heading Row Image Beste Balkonkraftwerk App Text Block Damit Sie I…" at bounding box center [460, 163] width 628 height 223
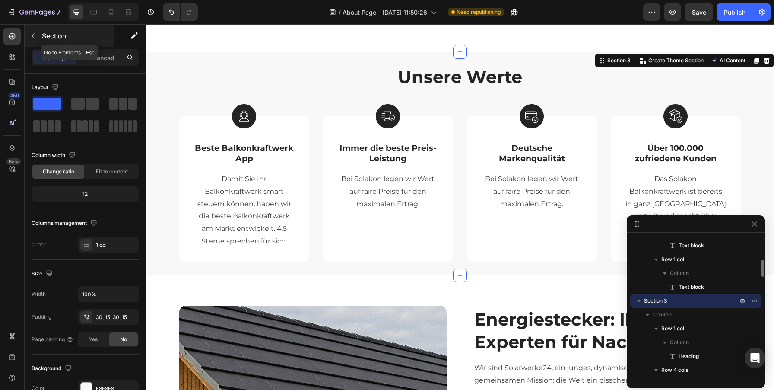
click at [108, 46] on div "Section" at bounding box center [70, 36] width 90 height 22
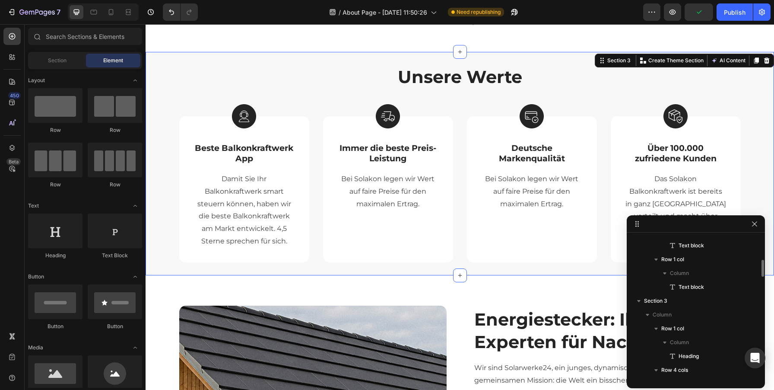
click at [159, 69] on div "Unsere Werte Heading Row Image Beste Balkonkraftwerk App Text Block Damit Sie I…" at bounding box center [459, 163] width 615 height 197
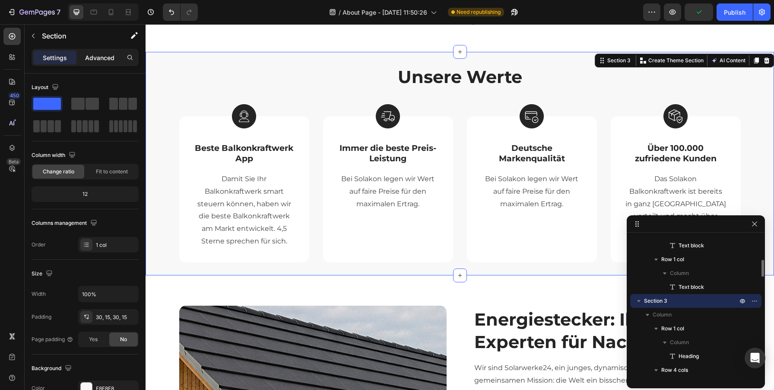
click at [109, 56] on p "Advanced" at bounding box center [99, 57] width 29 height 9
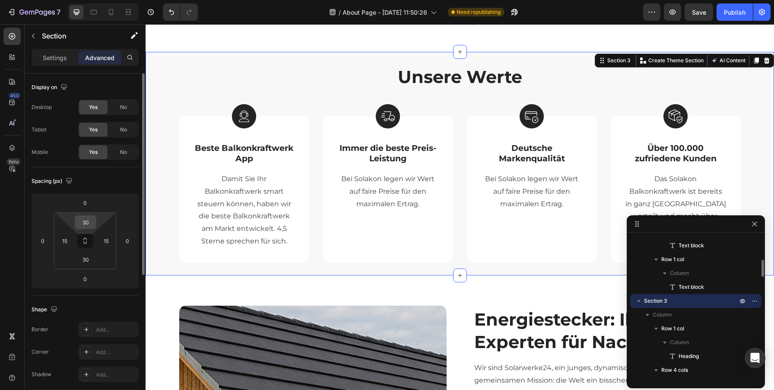
click at [86, 219] on input "30" at bounding box center [85, 222] width 17 height 13
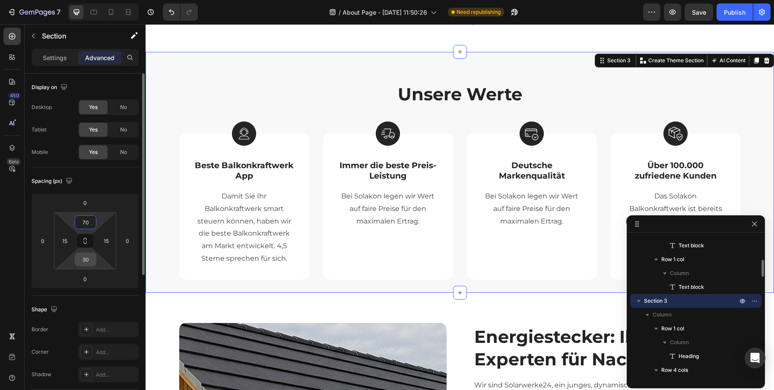
type input "70"
click at [83, 259] on input "30" at bounding box center [85, 259] width 17 height 13
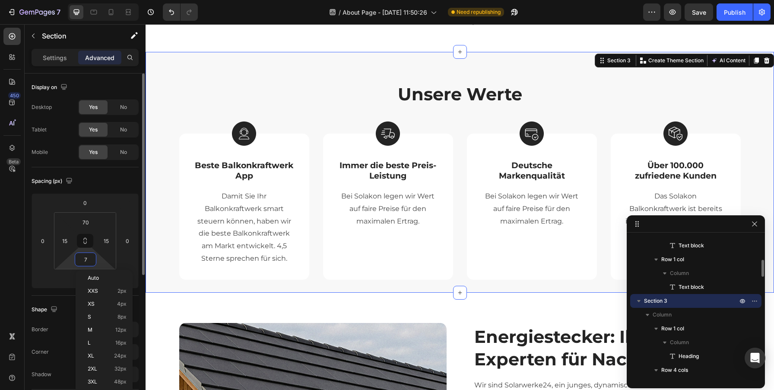
type input "70"
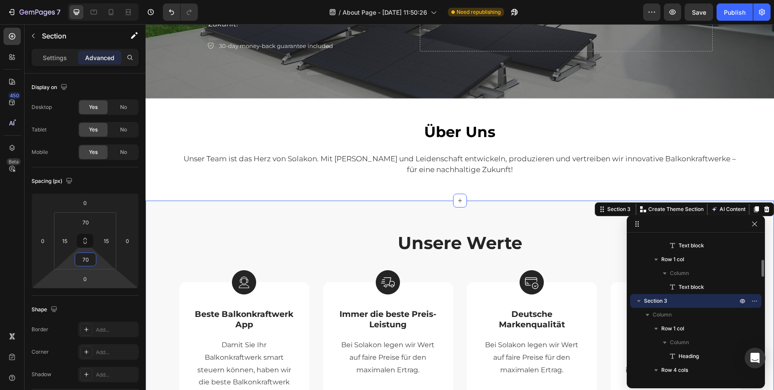
scroll to position [129, 0]
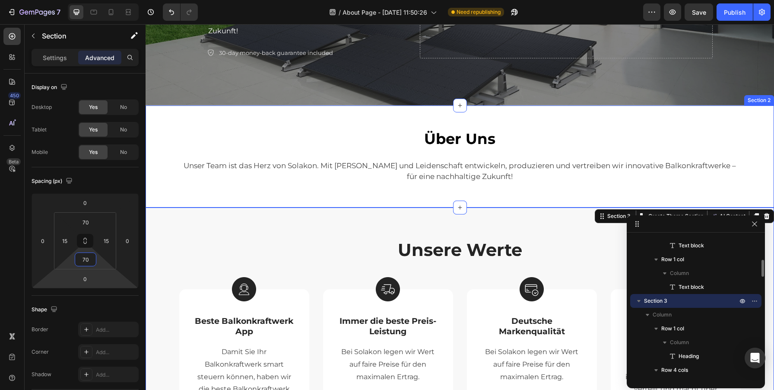
click at [567, 198] on div "Über Uns Text block Row Unser Team ist das Herz von Solakon. Mit Fachwissen und…" at bounding box center [459, 167] width 615 height 80
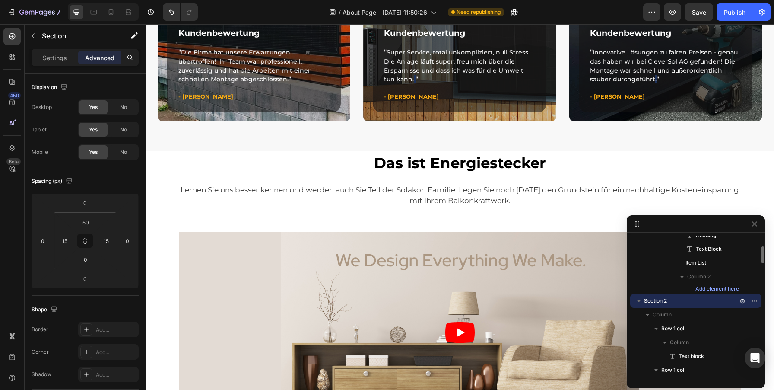
scroll to position [1242, 0]
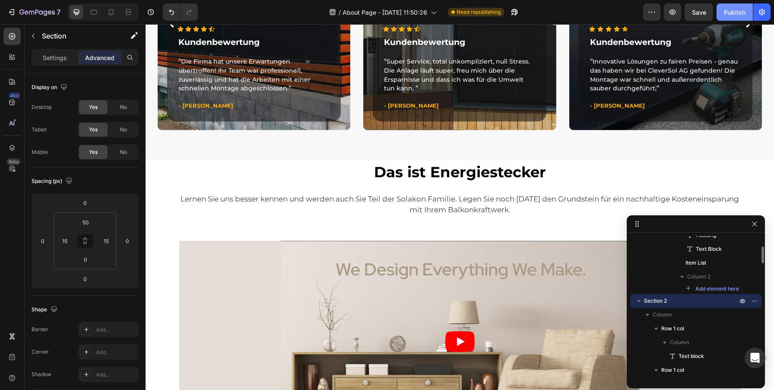
click at [739, 15] on div "Publish" at bounding box center [735, 12] width 22 height 9
click at [152, 170] on div "Das ist Energiestecker Text block Row Lernen Sie uns besser kennen und werden a…" at bounding box center [460, 316] width 628 height 313
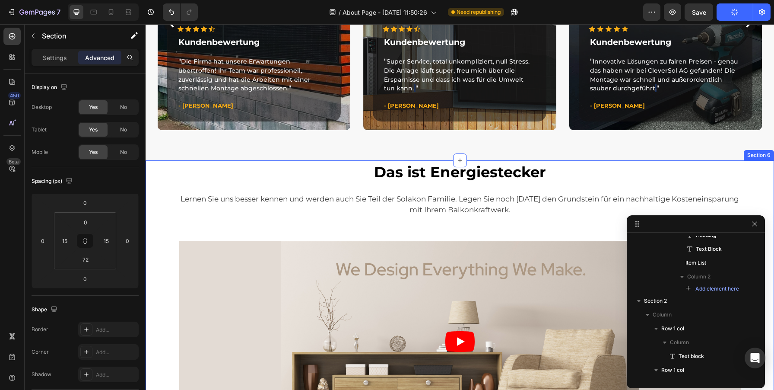
scroll to position [1003, 0]
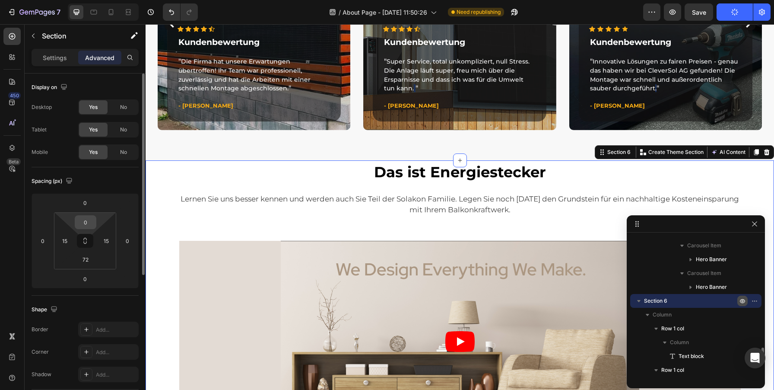
click at [86, 221] on input "0" at bounding box center [85, 222] width 17 height 13
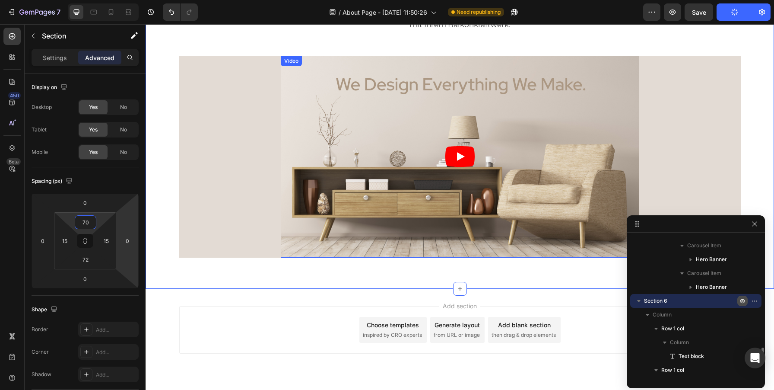
scroll to position [1480, 0]
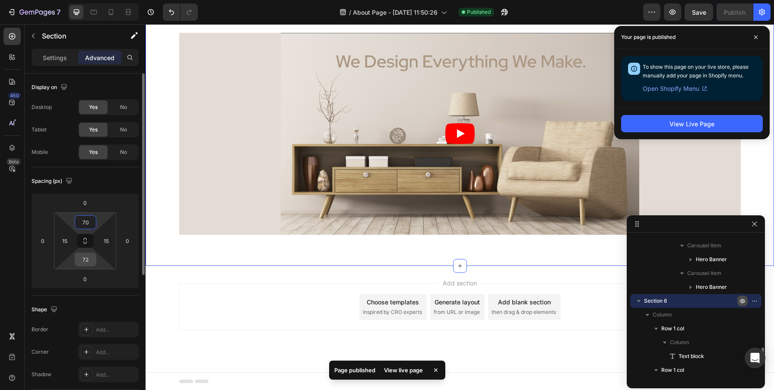
type input "70"
click at [83, 261] on input "72" at bounding box center [85, 259] width 17 height 13
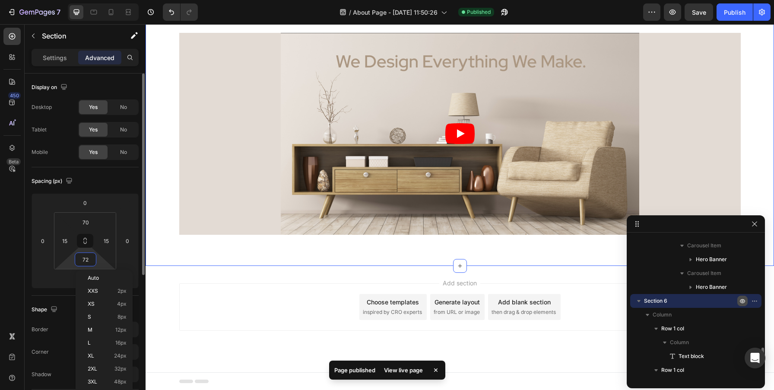
click at [83, 261] on input "72" at bounding box center [85, 259] width 17 height 13
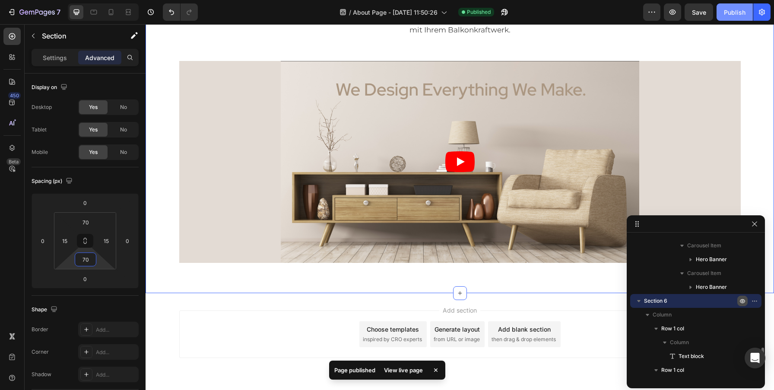
type input "70"
click at [727, 14] on div "Publish" at bounding box center [735, 12] width 22 height 9
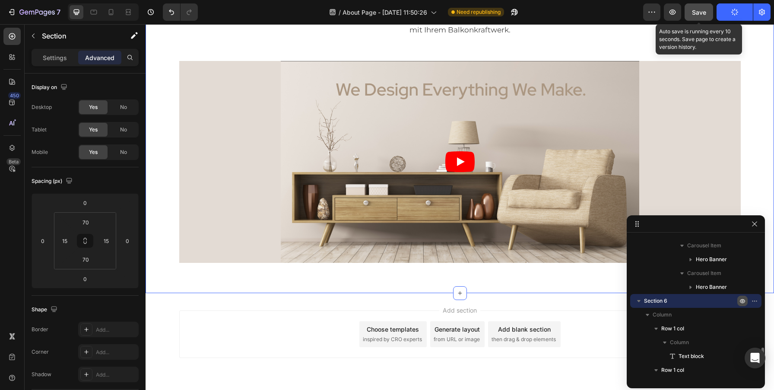
click at [705, 10] on span "Save" at bounding box center [699, 12] width 14 height 7
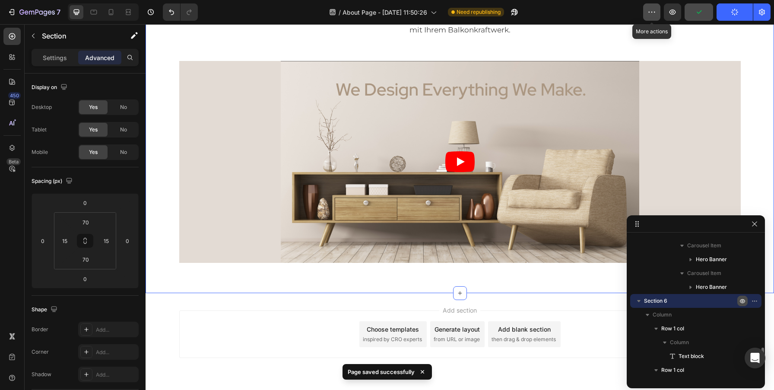
click at [648, 13] on icon "button" at bounding box center [651, 12] width 9 height 9
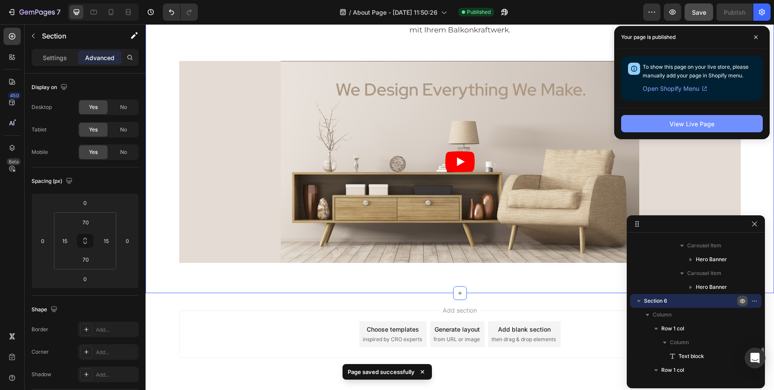
click at [705, 129] on button "View Live Page" at bounding box center [692, 123] width 142 height 17
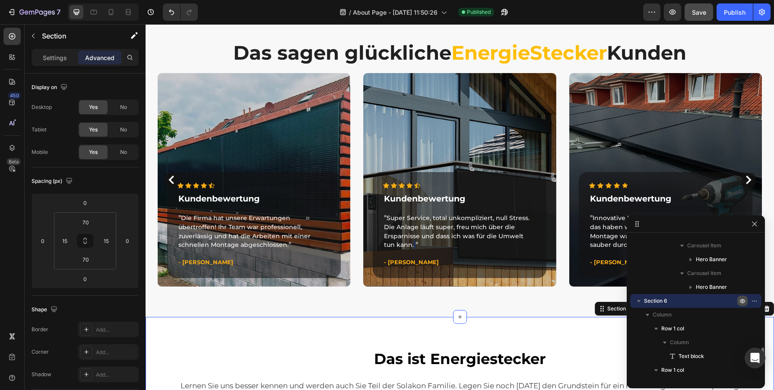
scroll to position [1084, 0]
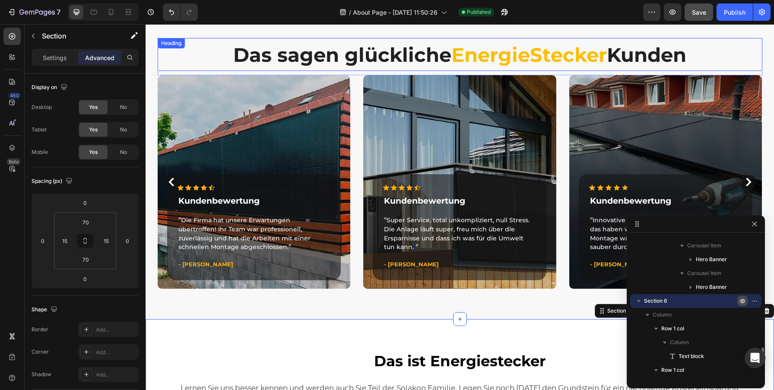
click at [457, 63] on strong "EnergieStecker" at bounding box center [528, 55] width 155 height 24
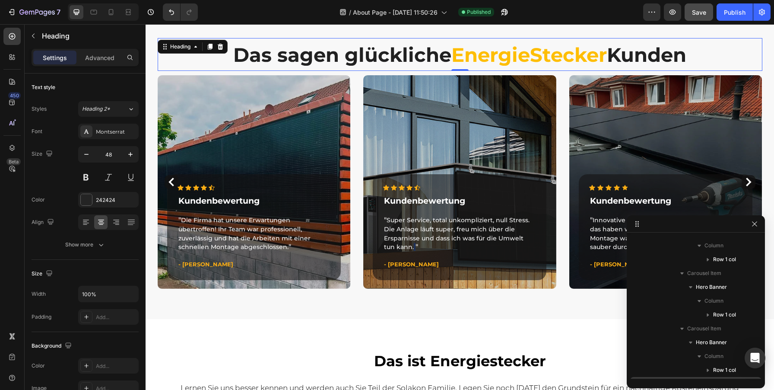
scroll to position [865, 0]
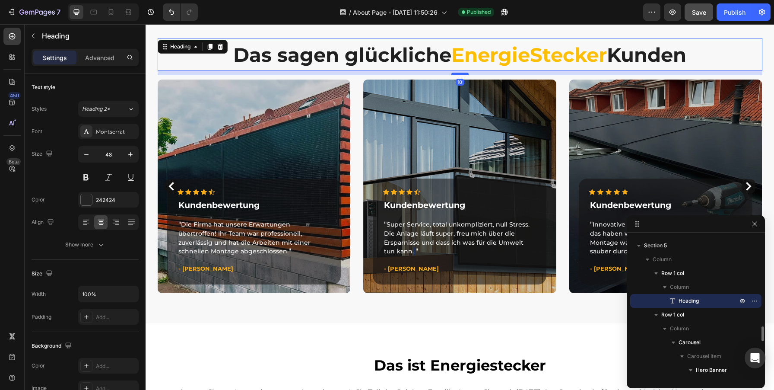
click at [460, 73] on div at bounding box center [459, 74] width 17 height 3
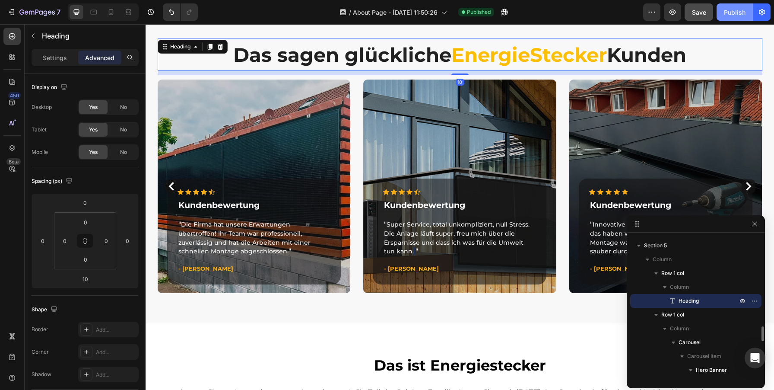
click at [736, 11] on div "Publish" at bounding box center [735, 12] width 22 height 9
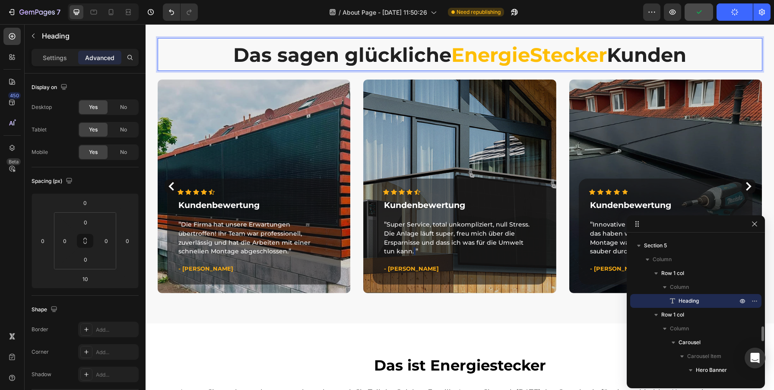
click at [506, 52] on strong "EnergieStecker" at bounding box center [528, 55] width 155 height 24
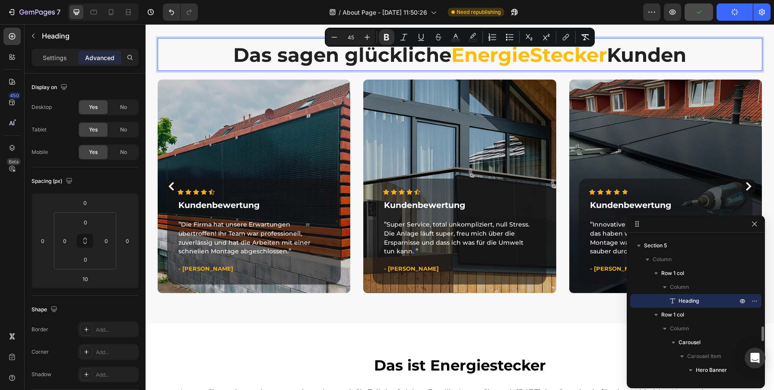
click at [506, 52] on strong "EnergieStecker" at bounding box center [528, 55] width 155 height 24
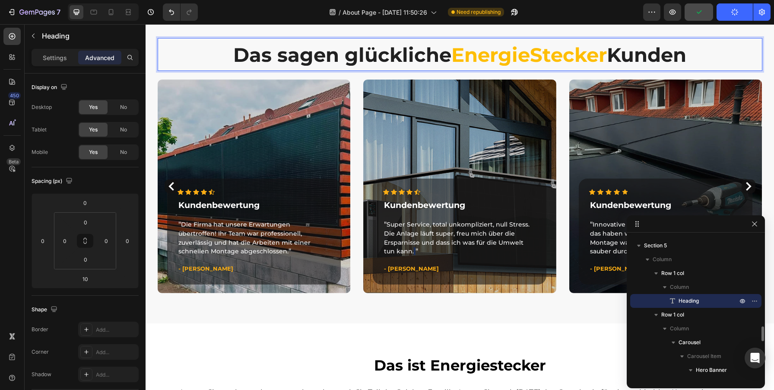
click at [506, 52] on strong "EnergieStecker" at bounding box center [528, 55] width 155 height 24
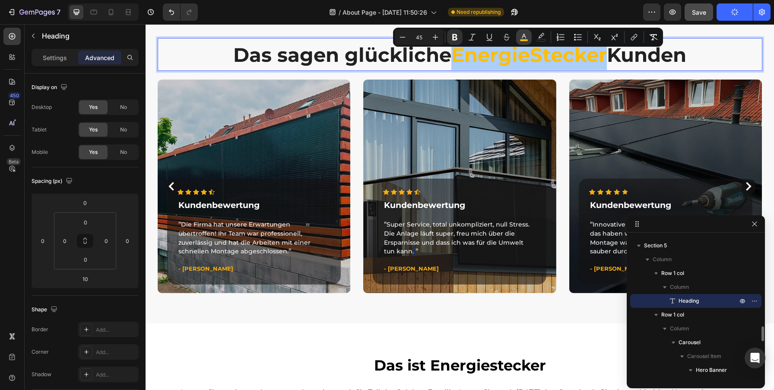
click at [522, 32] on button "color" at bounding box center [524, 37] width 16 height 16
type input "FEBE04"
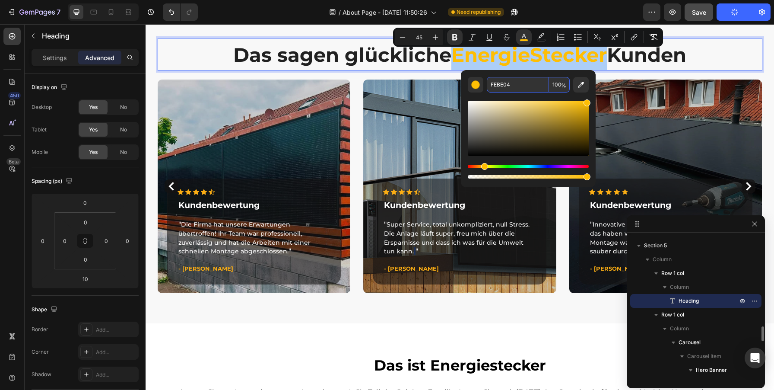
click at [501, 85] on input "FEBE04" at bounding box center [518, 85] width 62 height 16
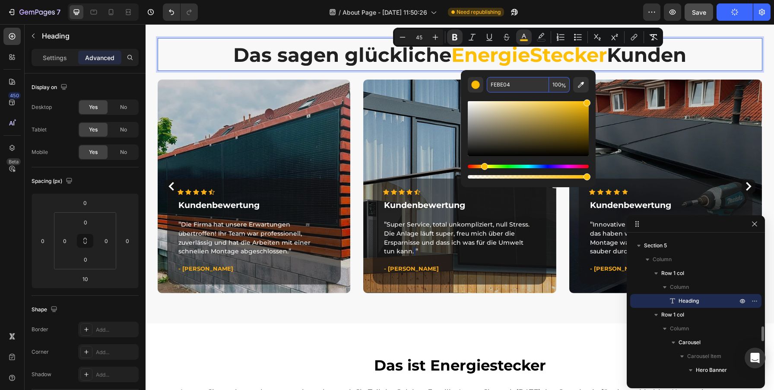
click at [735, 55] on p "Das sagen glückliche EnergieStecker Kunden" at bounding box center [459, 54] width 603 height 31
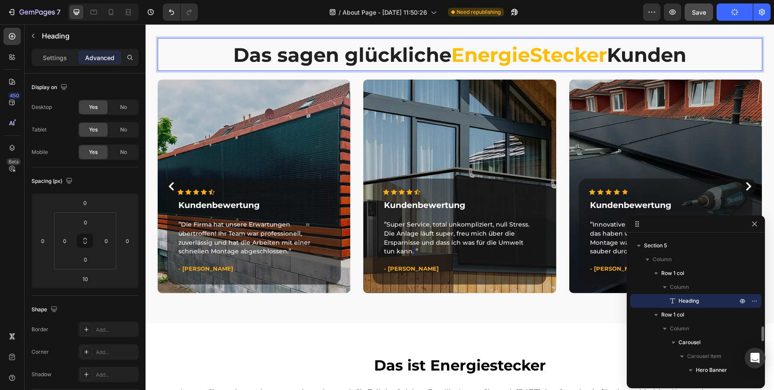
click at [707, 59] on p "Das sagen glückliche EnergieStecker Kunden" at bounding box center [459, 54] width 603 height 31
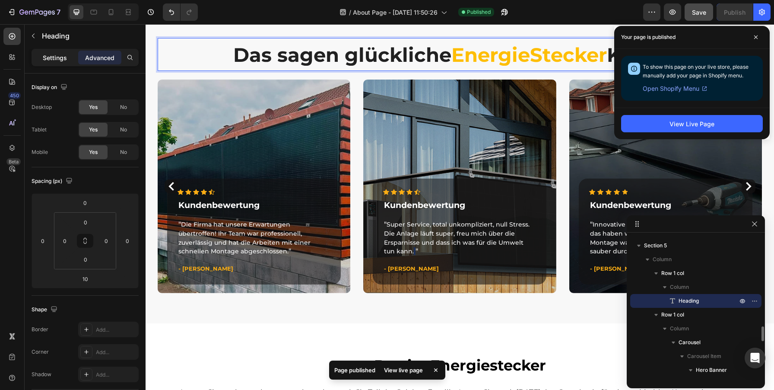
click at [54, 54] on p "Settings" at bounding box center [55, 57] width 24 height 9
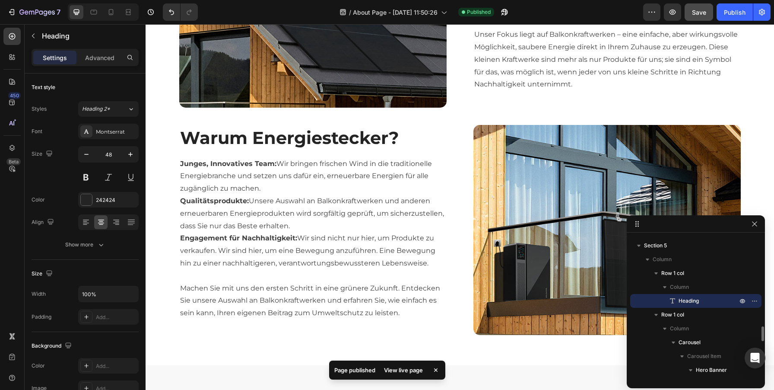
scroll to position [723, 0]
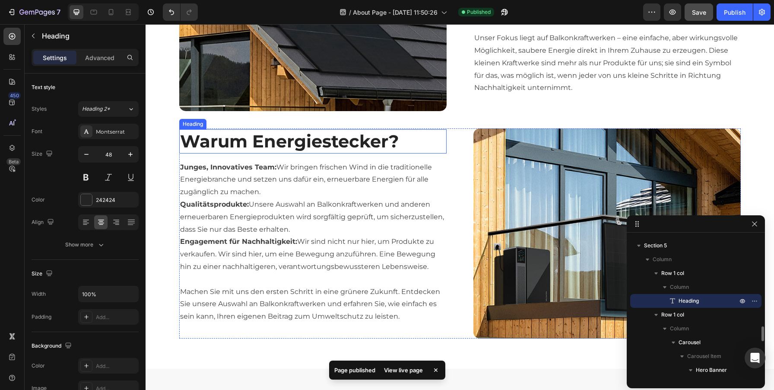
click at [282, 137] on h2 "Warum Energiestecker?" at bounding box center [312, 141] width 267 height 24
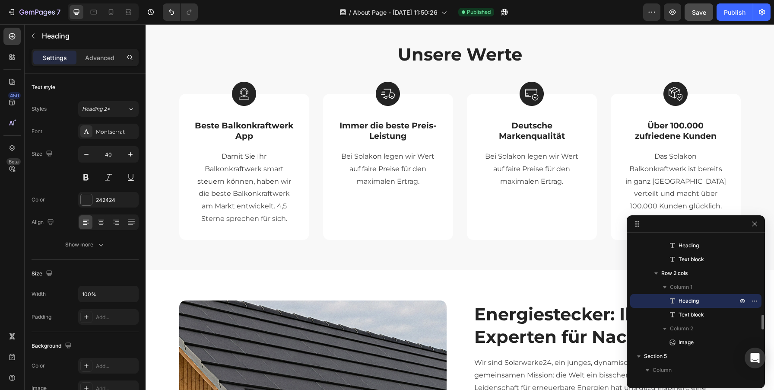
scroll to position [244, 0]
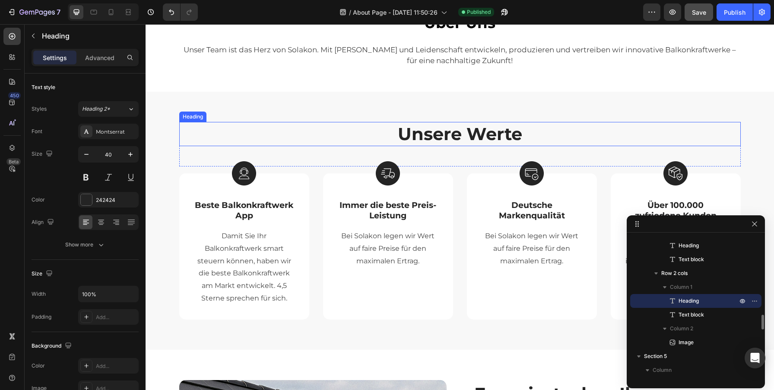
click at [473, 124] on h2 "Unsere Werte" at bounding box center [459, 134] width 561 height 24
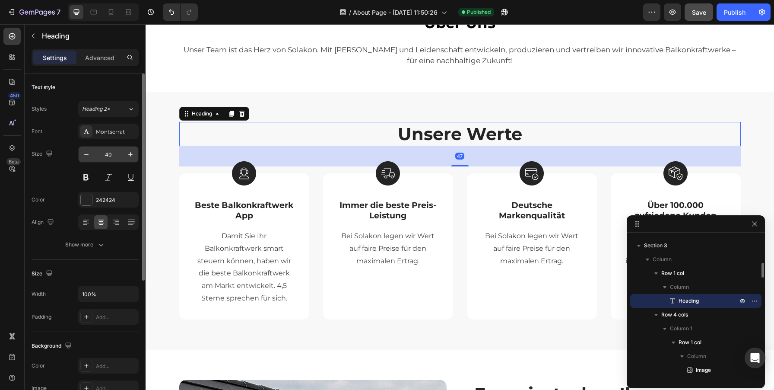
click at [113, 154] on input "40" at bounding box center [108, 154] width 29 height 16
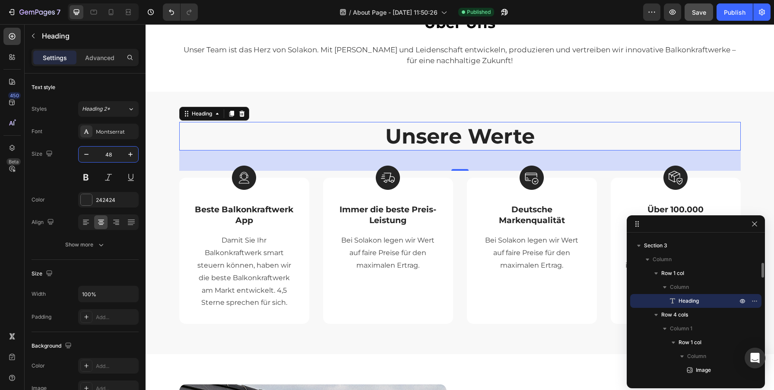
type input "48"
click at [492, 135] on h2 "Unsere Werte" at bounding box center [459, 136] width 561 height 29
click at [492, 135] on p "Unsere Werte" at bounding box center [460, 136] width 560 height 27
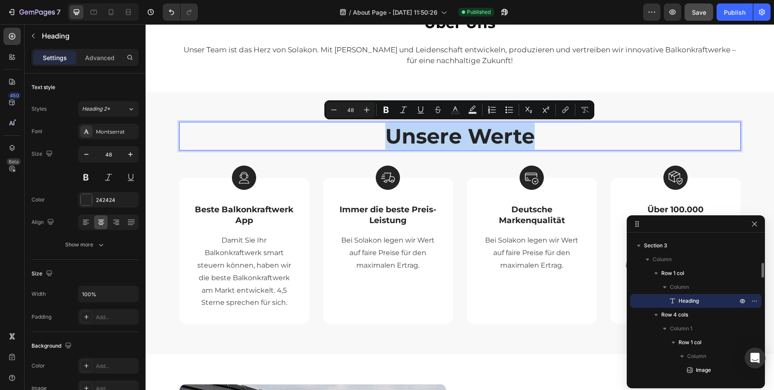
click at [492, 135] on p "Unsere Werte" at bounding box center [460, 136] width 560 height 27
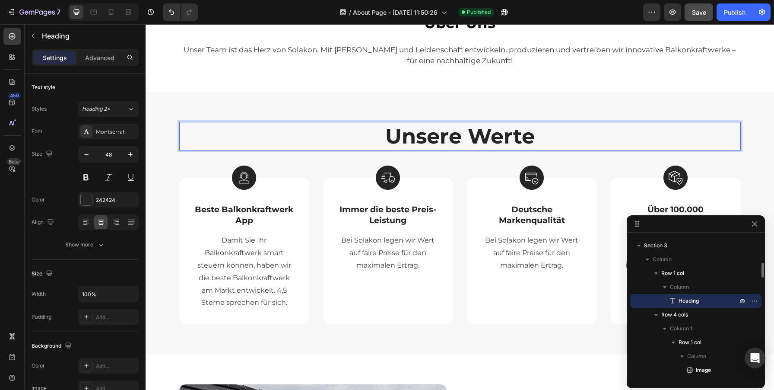
click at [492, 135] on p "Unsere Werte" at bounding box center [460, 136] width 560 height 27
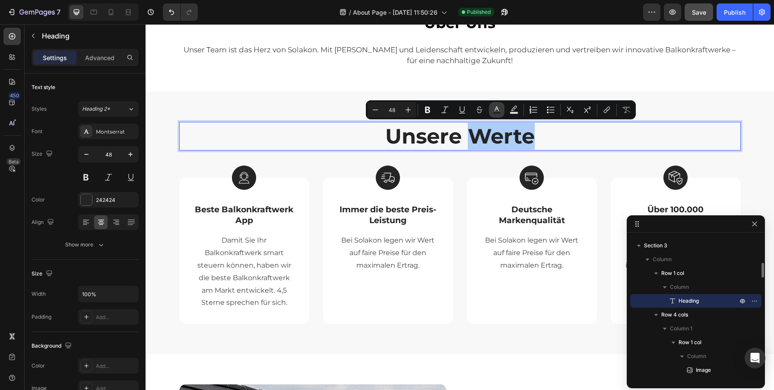
click at [495, 109] on icon "Editor contextual toolbar" at bounding box center [496, 109] width 9 height 9
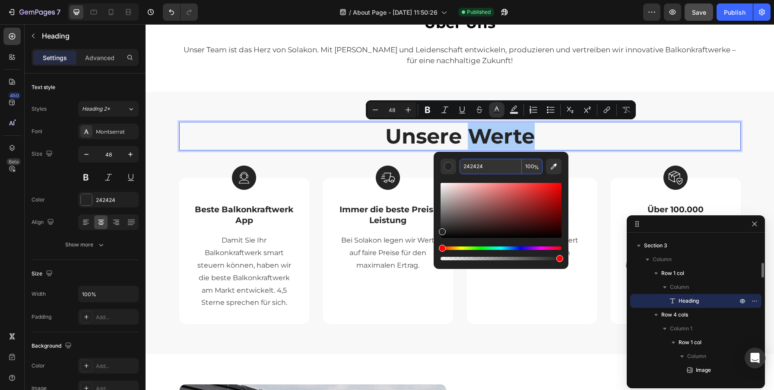
click at [475, 164] on input "242424" at bounding box center [491, 166] width 62 height 16
paste input "FEBE0"
type input "FEBE04"
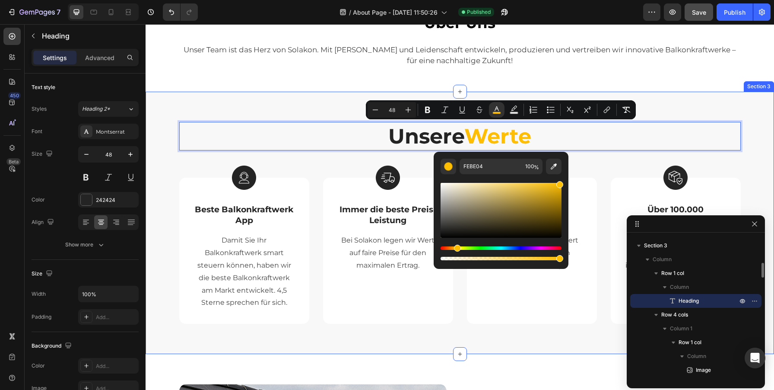
click at [719, 107] on div "Unsere Werte Heading 47 Row Image Beste Balkonkraftwerk App Text Block Damit Si…" at bounding box center [460, 223] width 628 height 263
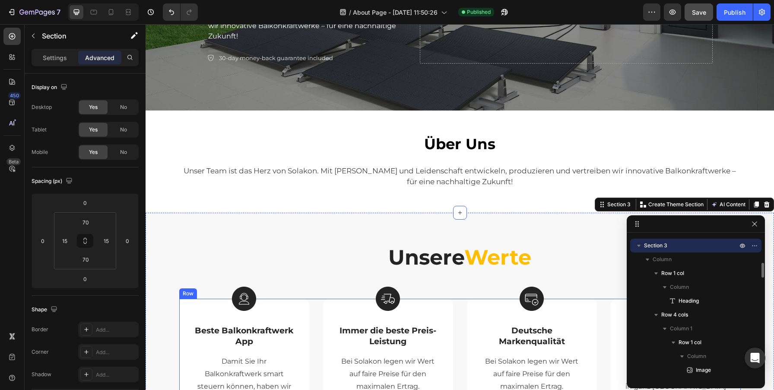
scroll to position [120, 0]
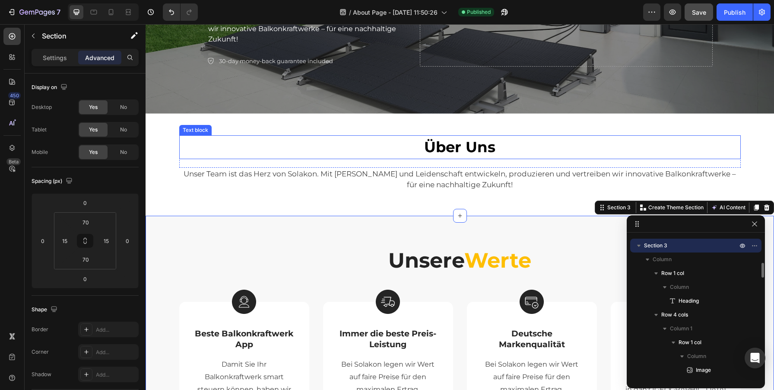
click at [466, 150] on strong "Über Uns" at bounding box center [459, 147] width 71 height 18
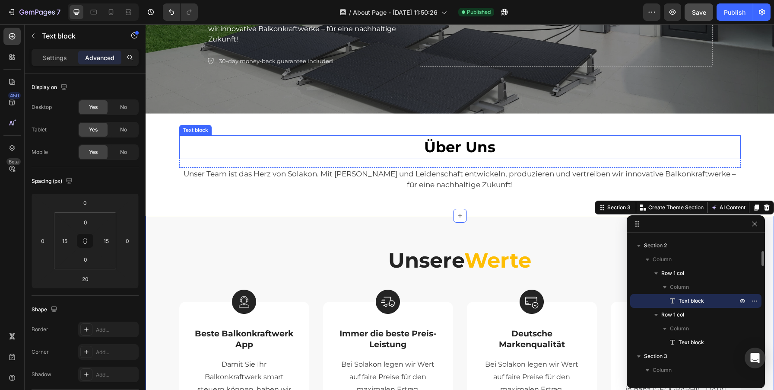
click at [466, 150] on strong "Über Uns" at bounding box center [459, 147] width 71 height 18
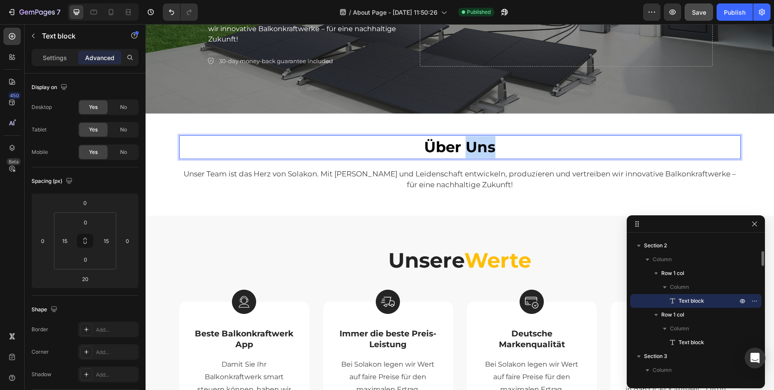
click at [466, 150] on strong "Über Uns" at bounding box center [459, 147] width 71 height 18
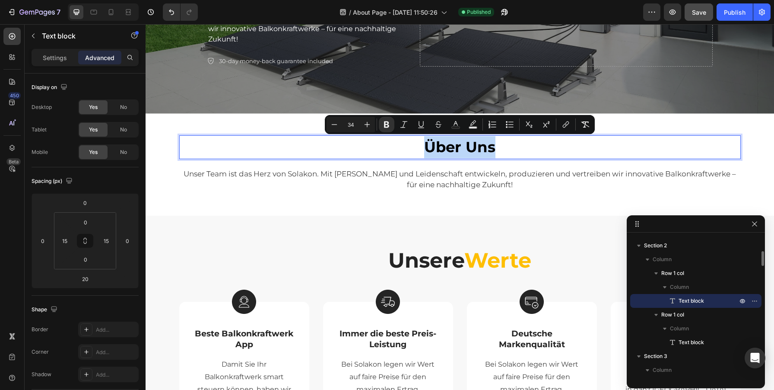
click at [466, 150] on strong "Über Uns" at bounding box center [459, 147] width 71 height 18
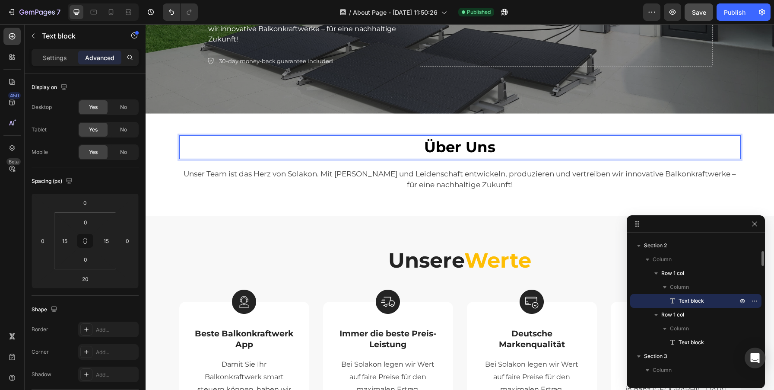
click at [466, 150] on strong "Über Uns" at bounding box center [459, 147] width 71 height 18
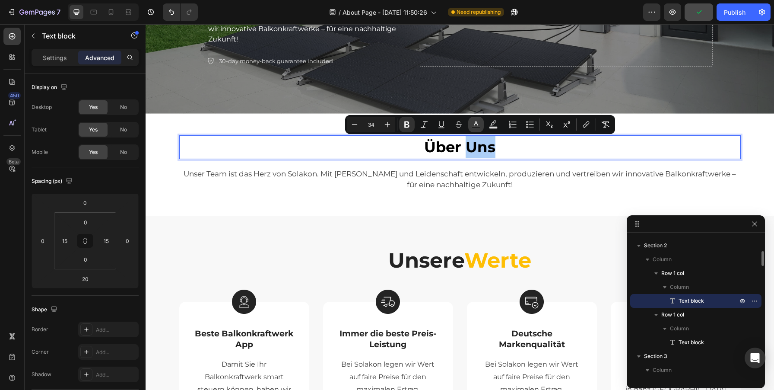
click at [474, 127] on rect "Editor contextual toolbar" at bounding box center [476, 128] width 8 height 2
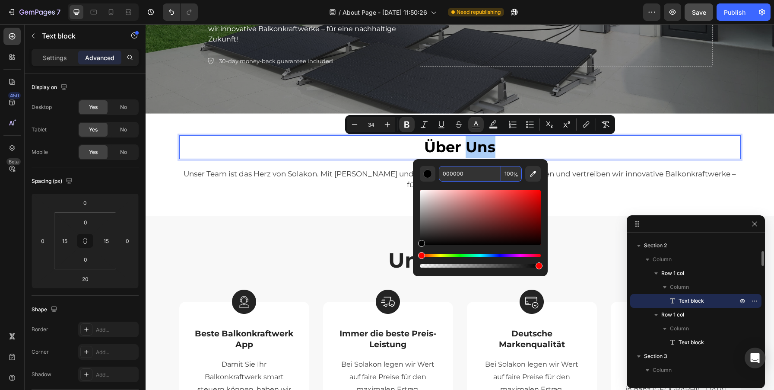
click at [447, 172] on input "000000" at bounding box center [470, 174] width 62 height 16
paste input "FEBE04"
type input "FEBE04"
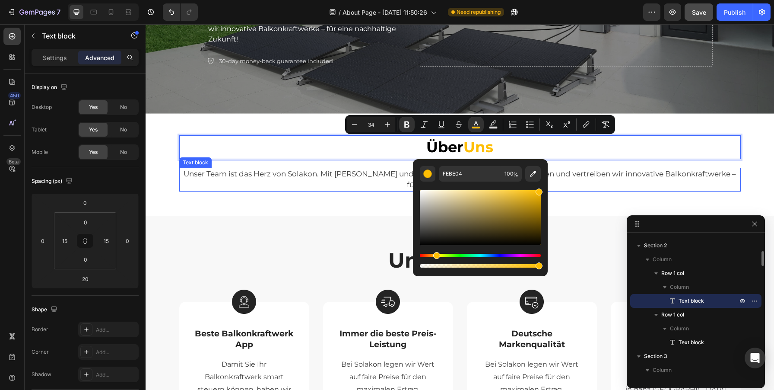
click at [638, 180] on p "Unser Team ist das Herz von Solakon. Mit [PERSON_NAME] und Leidenschaft entwick…" at bounding box center [460, 179] width 560 height 22
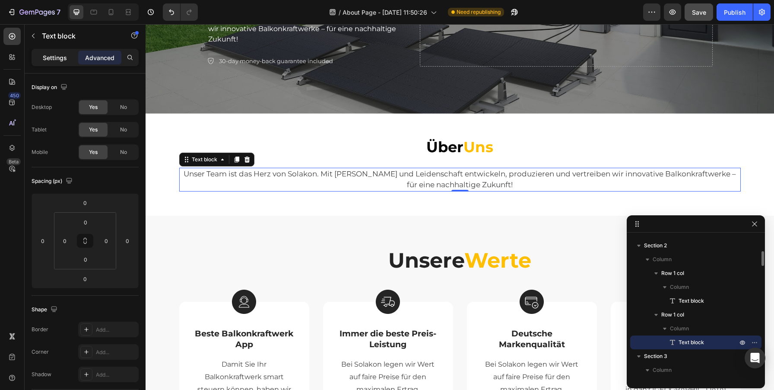
click at [59, 61] on p "Settings" at bounding box center [55, 57] width 24 height 9
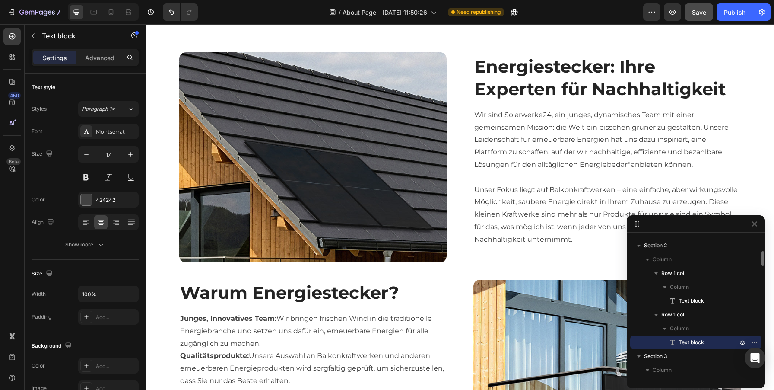
scroll to position [563, 0]
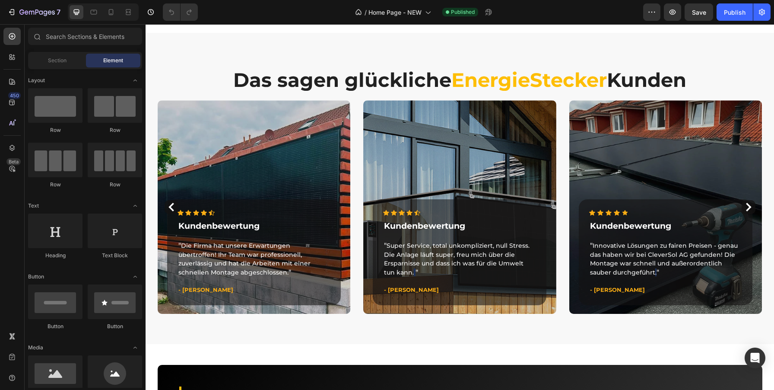
scroll to position [2330, 0]
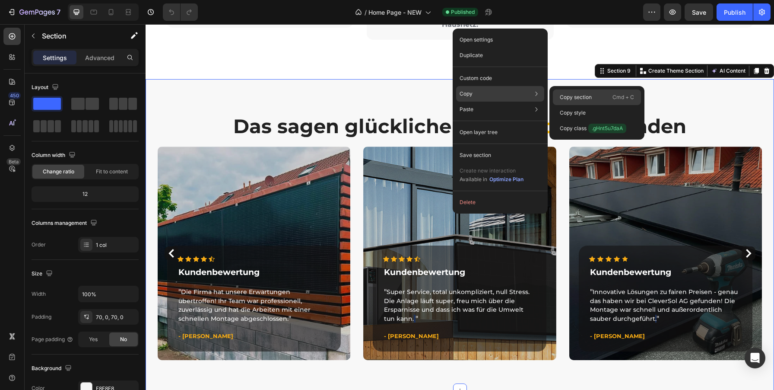
click at [568, 95] on p "Copy section" at bounding box center [576, 97] width 32 height 8
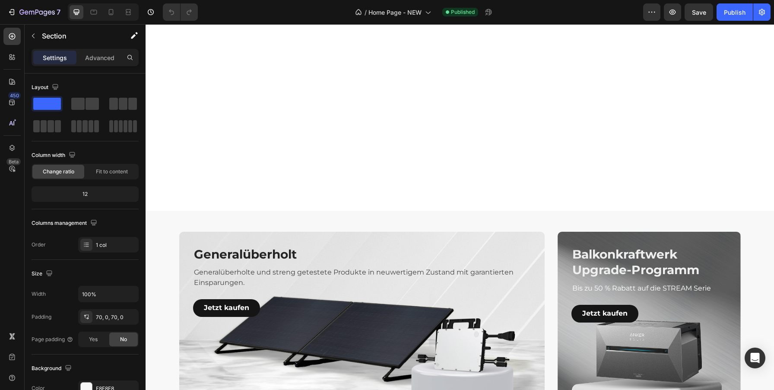
scroll to position [1658, 0]
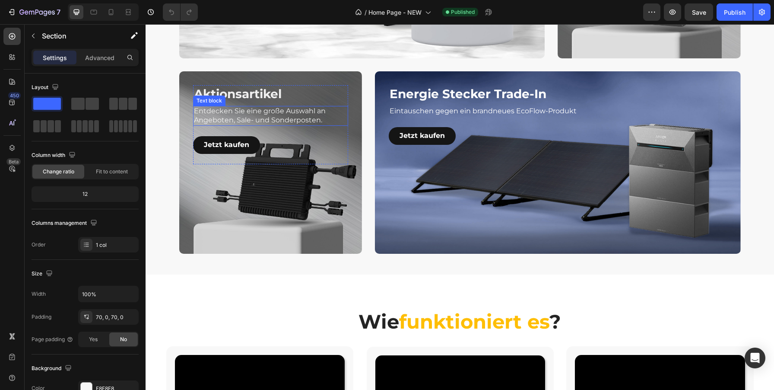
click at [262, 114] on p "Entdecken Sie eine große Auswahl an Angeboten, Sale- und Sonderposten." at bounding box center [270, 116] width 153 height 18
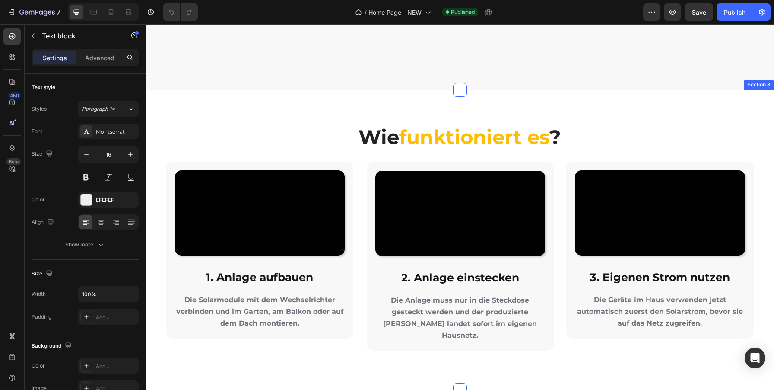
scroll to position [2022, 0]
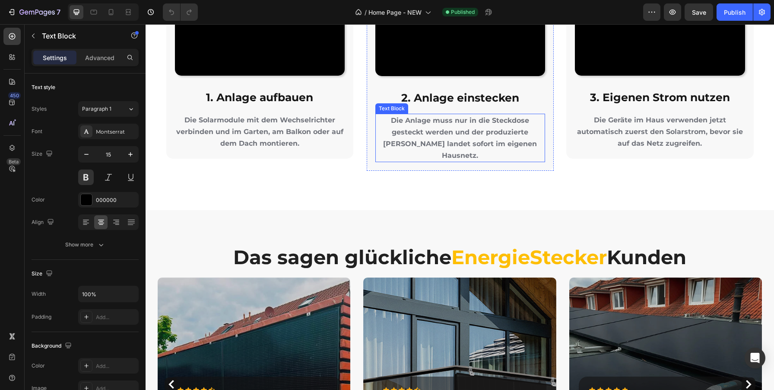
click at [429, 159] on strong "Die Anlage muss nur in die Steckdose gesteckt werden und der produzierte [PERSO…" at bounding box center [460, 137] width 154 height 43
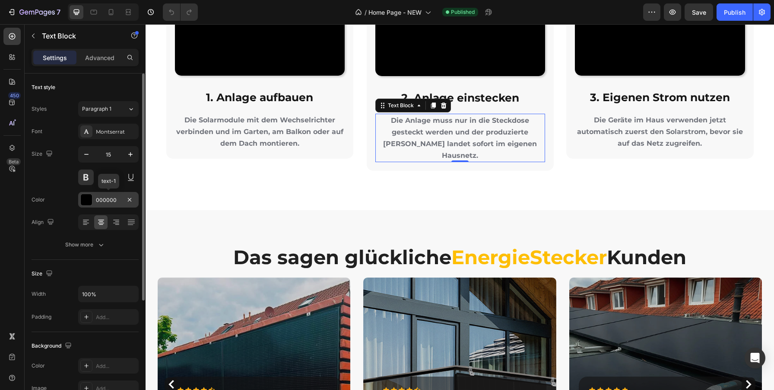
click at [100, 200] on div "000000" at bounding box center [108, 200] width 25 height 8
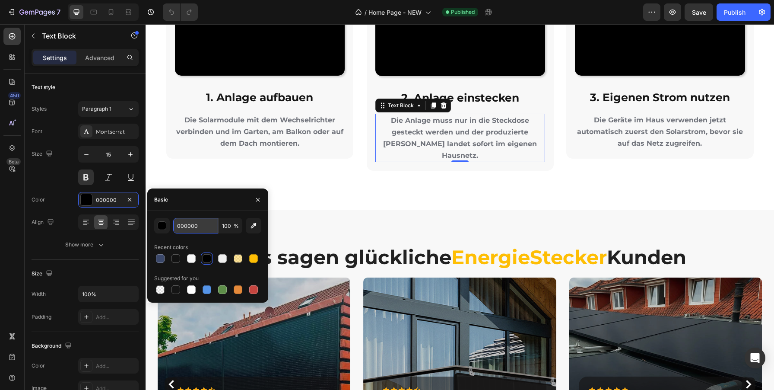
click at [178, 222] on input "000000" at bounding box center [195, 226] width 45 height 16
click at [411, 171] on div "Video 2. Anlage einstecken Heading Die Anlage muss nur in die Steckdose gesteck…" at bounding box center [459, 76] width 187 height 189
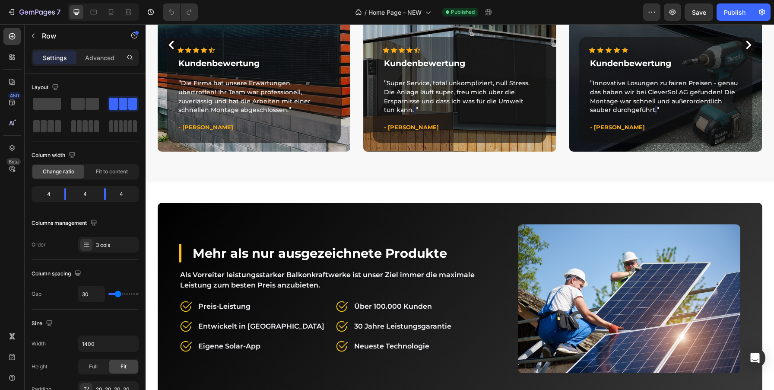
scroll to position [2620, 0]
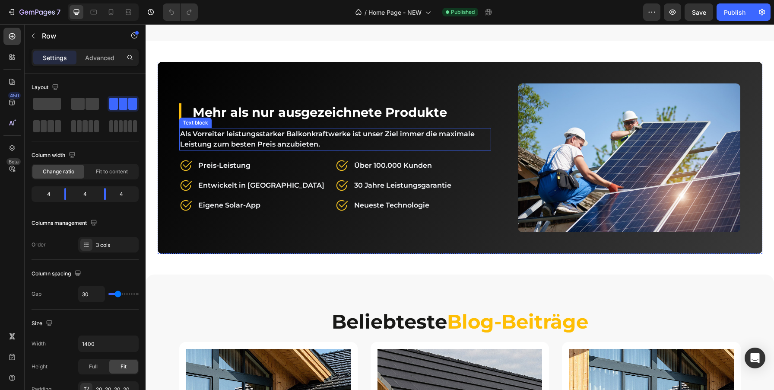
click at [273, 140] on p "Als Vorreiter leistungsstarker Balkonkraftwerke ist unser Ziel immer die maxima…" at bounding box center [335, 139] width 310 height 21
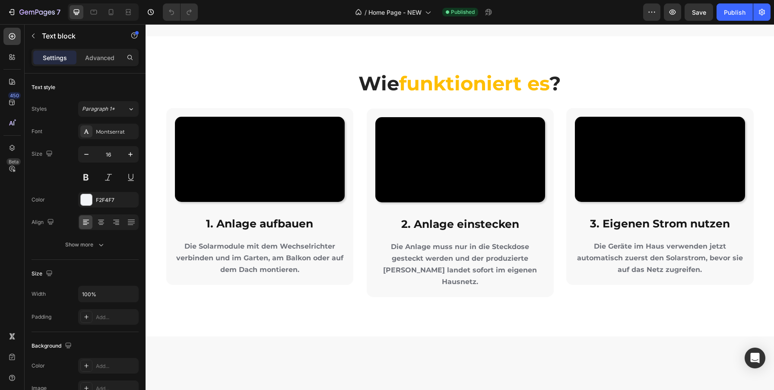
scroll to position [2065, 0]
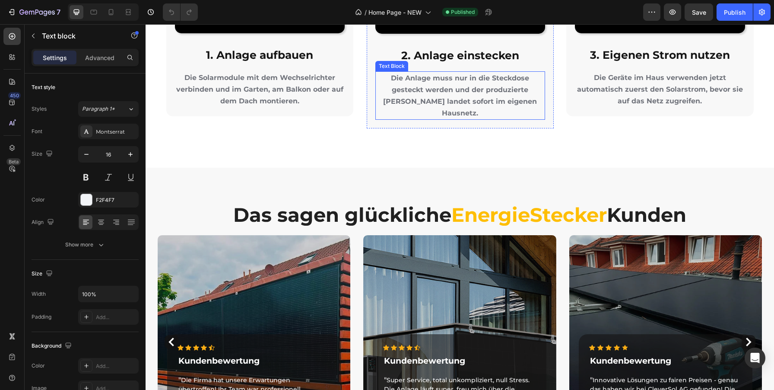
click at [433, 117] on strong "Die Anlage muss nur in die Steckdose gesteckt werden und der produzierte [PERSO…" at bounding box center [460, 95] width 154 height 43
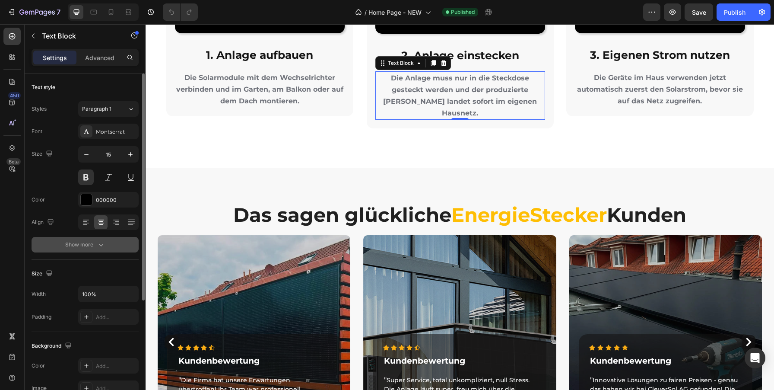
click at [99, 244] on icon "button" at bounding box center [101, 244] width 9 height 9
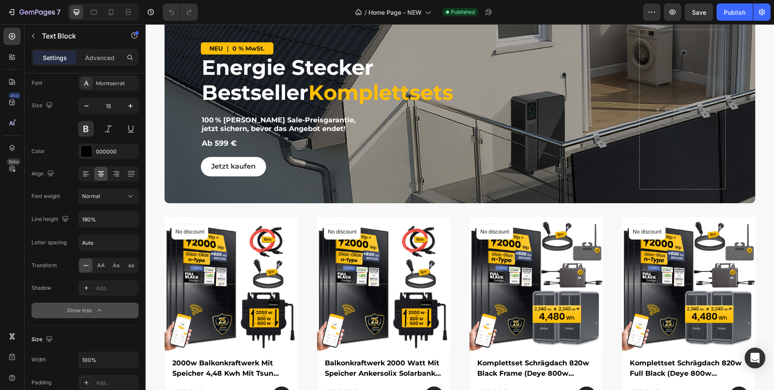
scroll to position [710, 0]
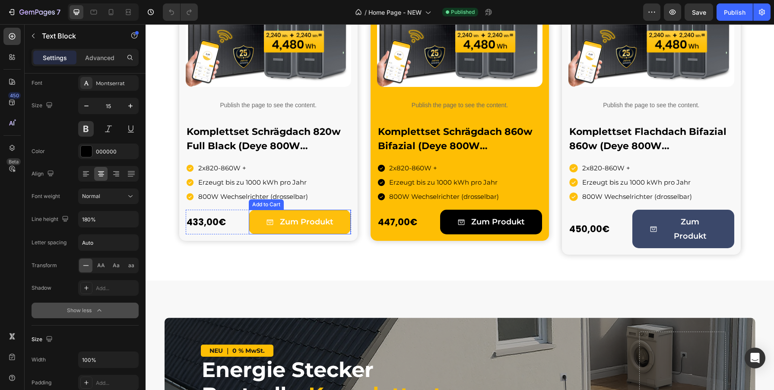
click at [340, 225] on button "Zum Produkt" at bounding box center [300, 221] width 102 height 24
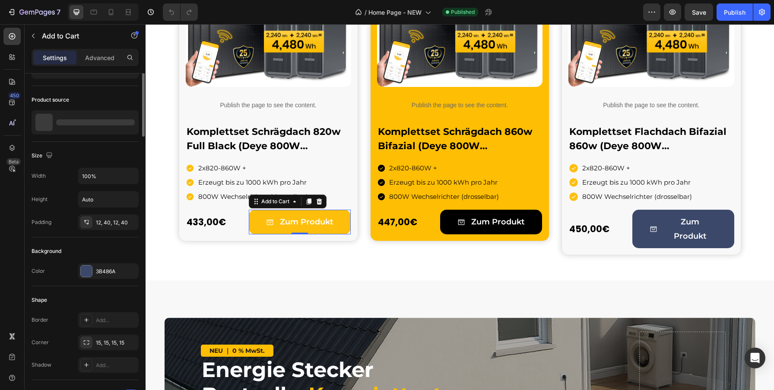
scroll to position [0, 0]
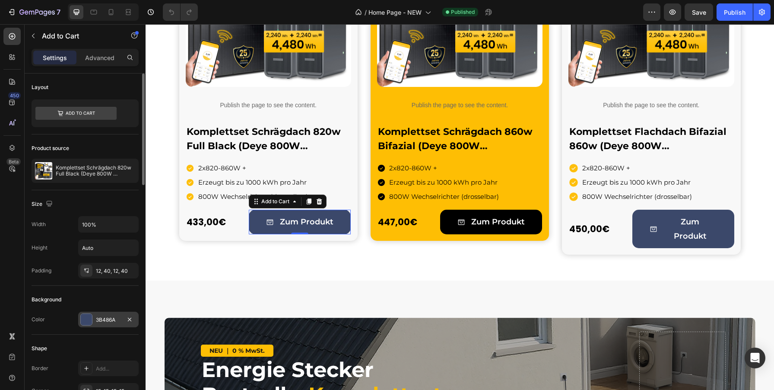
click at [96, 311] on div "3B486A" at bounding box center [108, 319] width 60 height 16
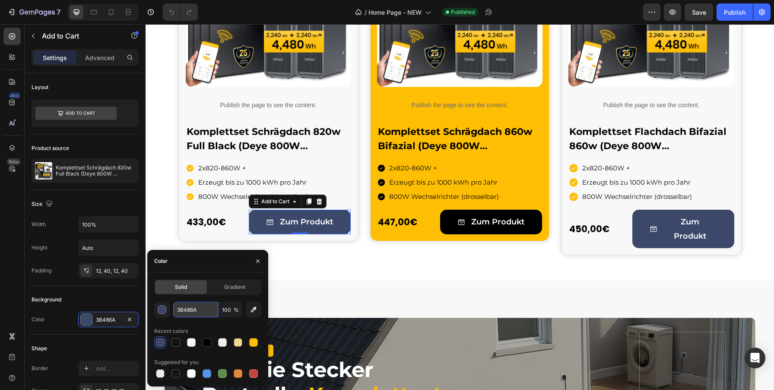
click at [184, 307] on input "3B486A" at bounding box center [195, 309] width 45 height 16
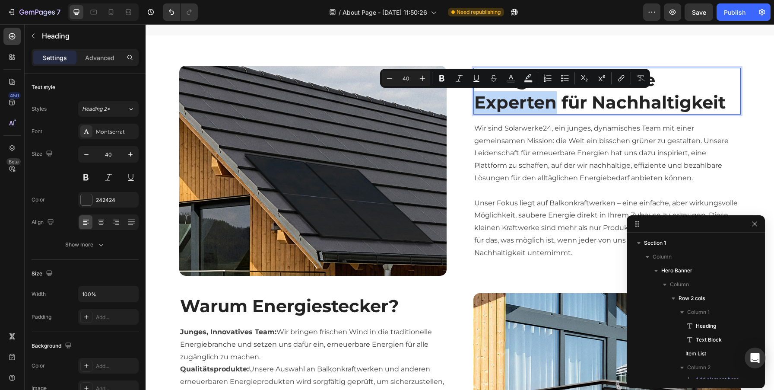
scroll to position [699, 0]
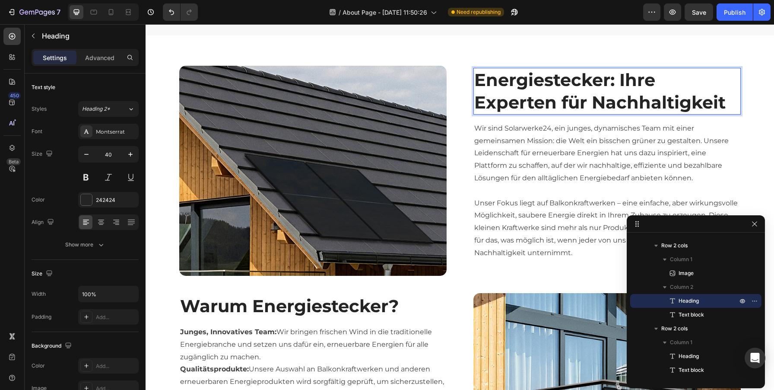
click at [602, 109] on p "Energiestecker: Ihre Experten für Nachhaltigkeit" at bounding box center [607, 91] width 266 height 45
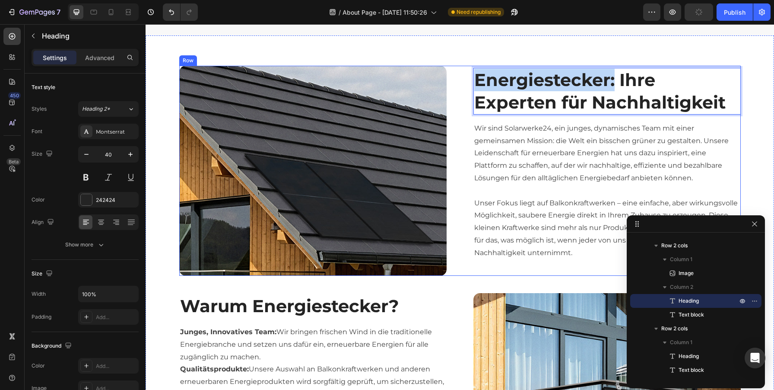
drag, startPoint x: 615, startPoint y: 79, endPoint x: 471, endPoint y: 81, distance: 143.8
click at [471, 81] on div "Image Energiestecker: Ihre Experten für Nachhaltigkeit Heading 16 Wir sind Sola…" at bounding box center [459, 171] width 561 height 210
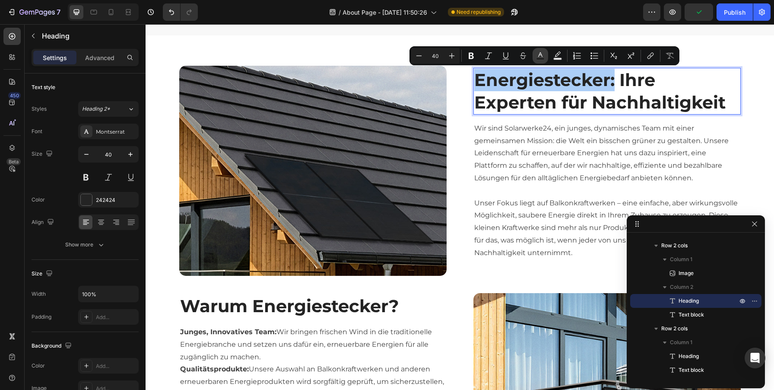
click at [543, 58] on rect "Editor contextual toolbar" at bounding box center [540, 59] width 8 height 2
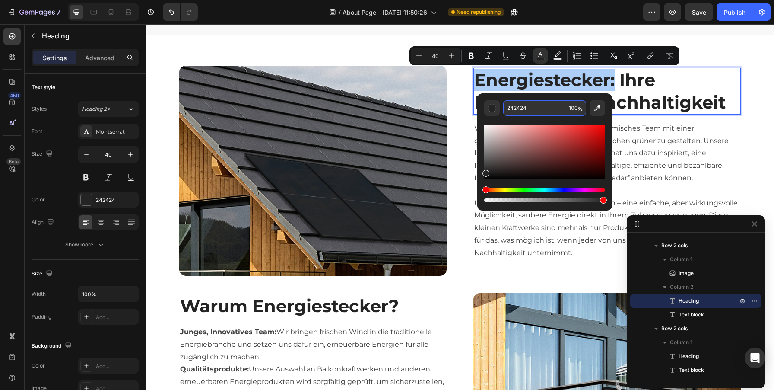
click at [520, 110] on input "242424" at bounding box center [534, 108] width 62 height 16
paste input "FEBE0"
type input "FEBE04"
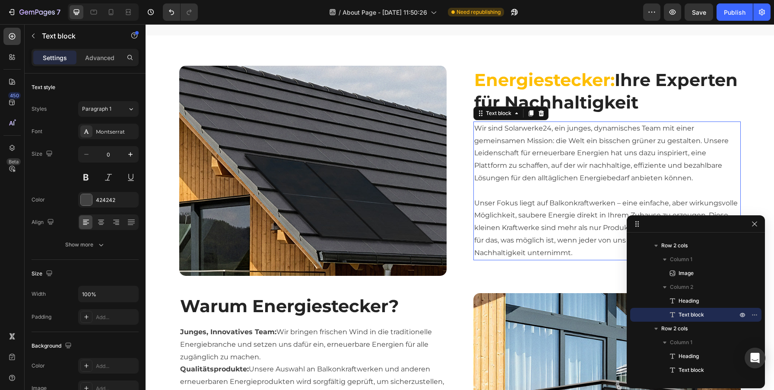
click at [699, 142] on p "Wir sind Solarwerke24, ein junges, dynamisches Team mit einer gemeinsamen Missi…" at bounding box center [607, 159] width 266 height 75
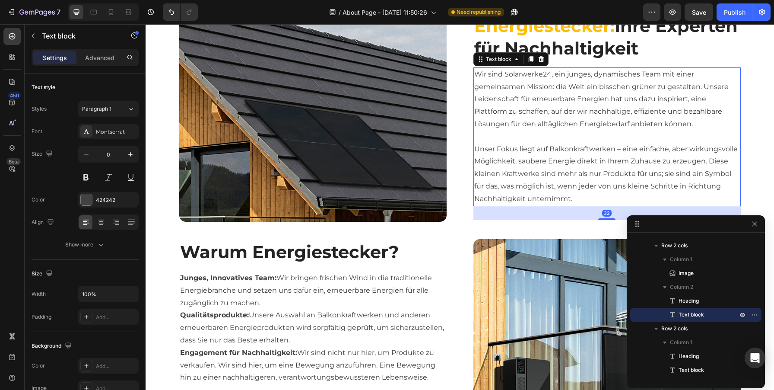
scroll to position [637, 0]
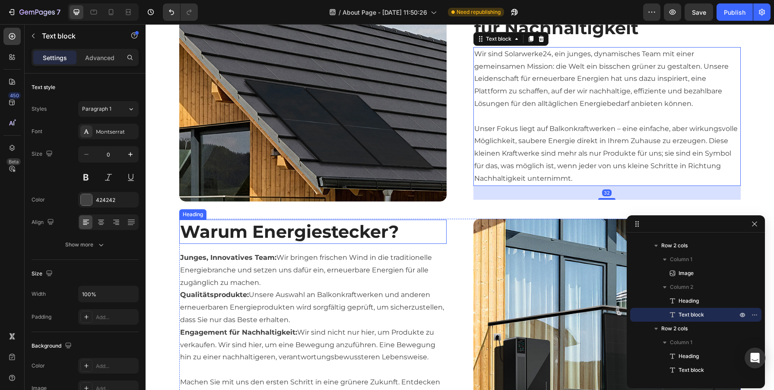
click at [323, 221] on h2 "Warum Energiestecker?" at bounding box center [312, 231] width 267 height 24
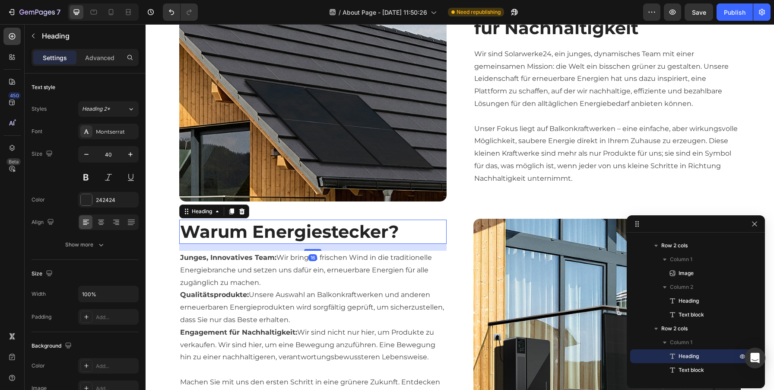
click at [323, 221] on h2 "Warum Energiestecker?" at bounding box center [312, 231] width 267 height 24
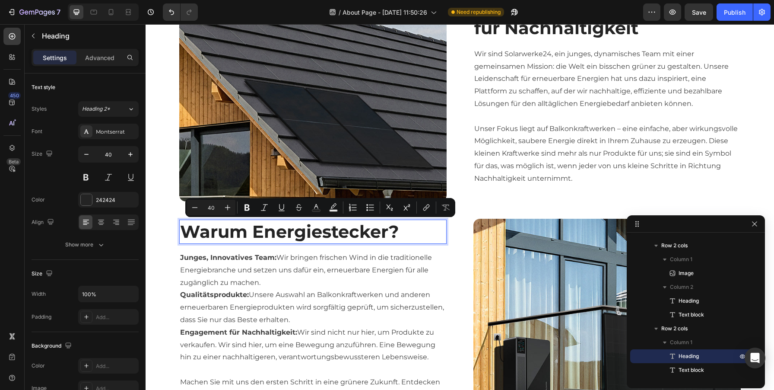
click at [276, 233] on p "Warum Energiestecker?" at bounding box center [313, 231] width 266 height 22
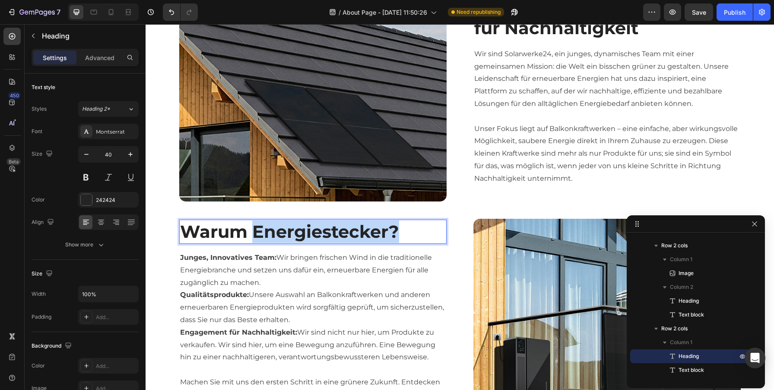
drag, startPoint x: 255, startPoint y: 232, endPoint x: 415, endPoint y: 231, distance: 160.7
click at [415, 231] on p "Warum Energiestecker?" at bounding box center [313, 231] width 266 height 22
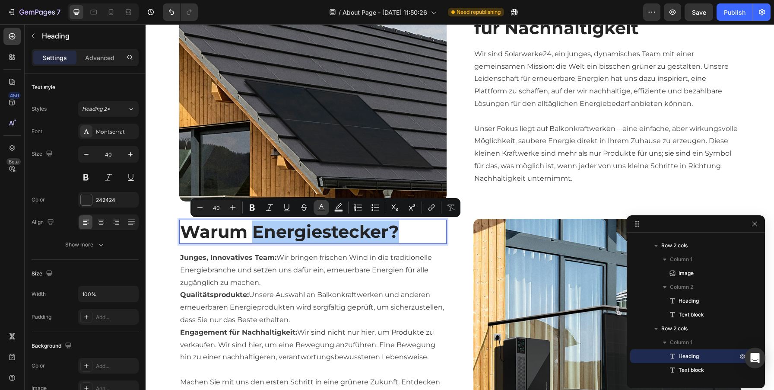
click at [320, 208] on icon "Editor contextual toolbar" at bounding box center [321, 207] width 9 height 9
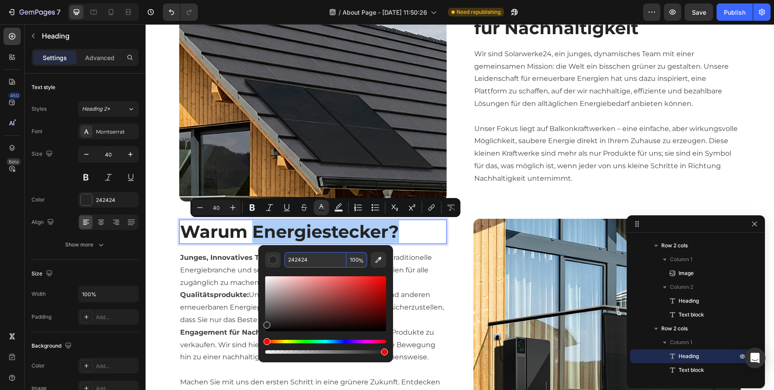
click at [298, 260] on input "242424" at bounding box center [315, 260] width 62 height 16
paste input "FEBE0"
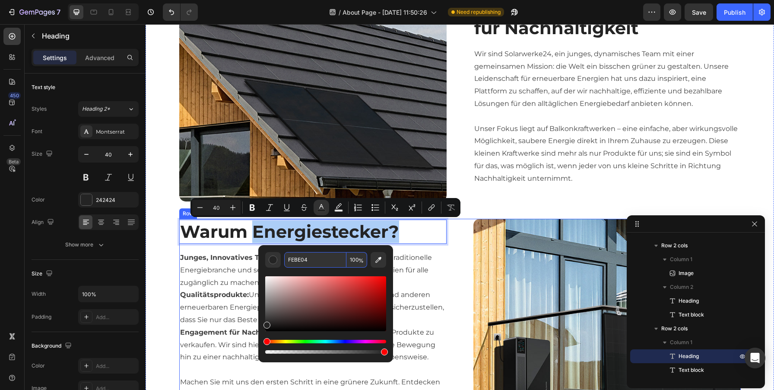
type input "FEBE04"
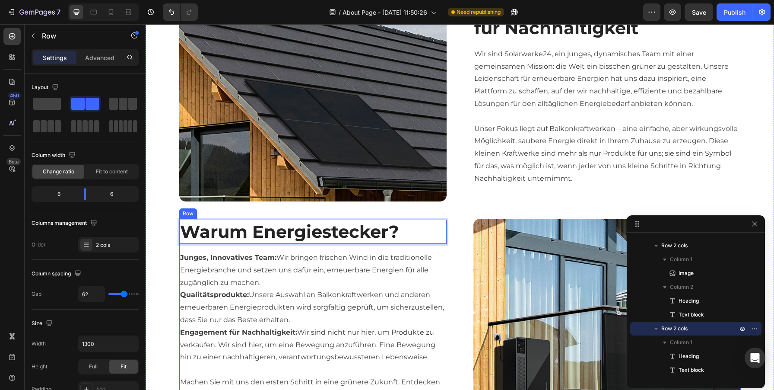
click at [465, 260] on div "Warum Energiestecker? Heading 16 Junges, Innovatives Team: Wir bringen frischen…" at bounding box center [459, 324] width 561 height 210
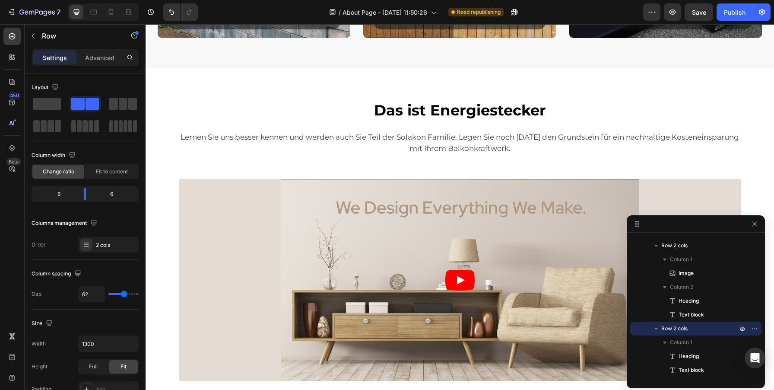
scroll to position [1344, 0]
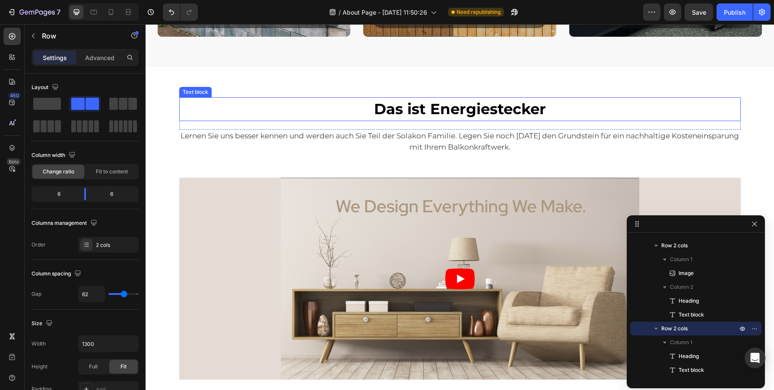
click at [455, 120] on p "Das ist Energiestecker" at bounding box center [460, 109] width 560 height 22
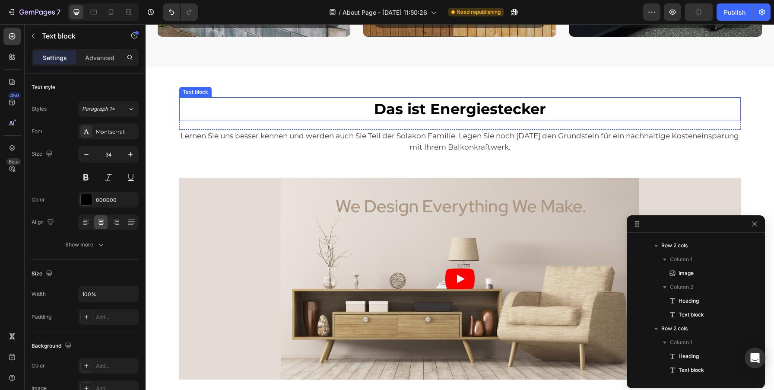
scroll to position [1141, 0]
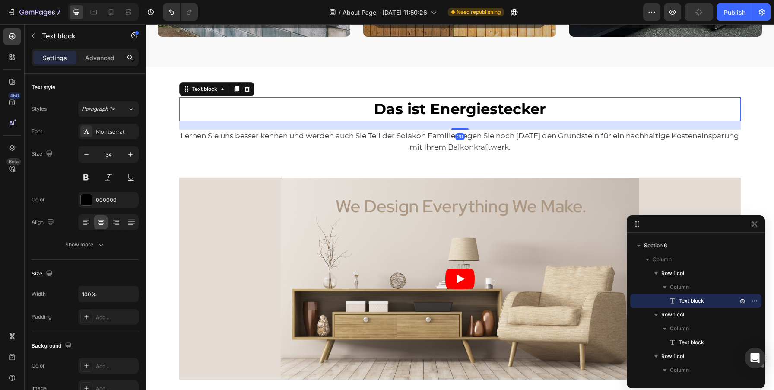
click at [455, 120] on p "Das ist Energiestecker" at bounding box center [460, 109] width 560 height 22
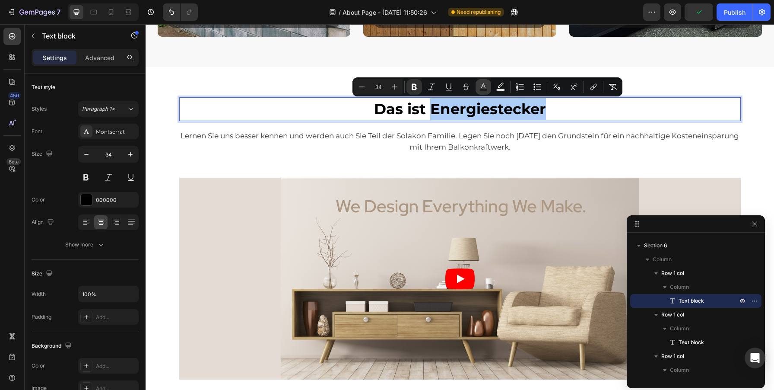
click at [485, 83] on icon "Editor contextual toolbar" at bounding box center [483, 86] width 9 height 9
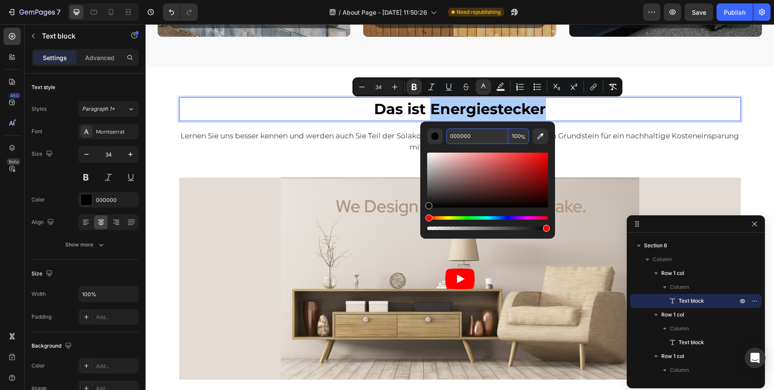
click at [450, 136] on input "000000" at bounding box center [477, 136] width 62 height 16
paste input "FEBE04"
paste input "Editor contextual toolbar"
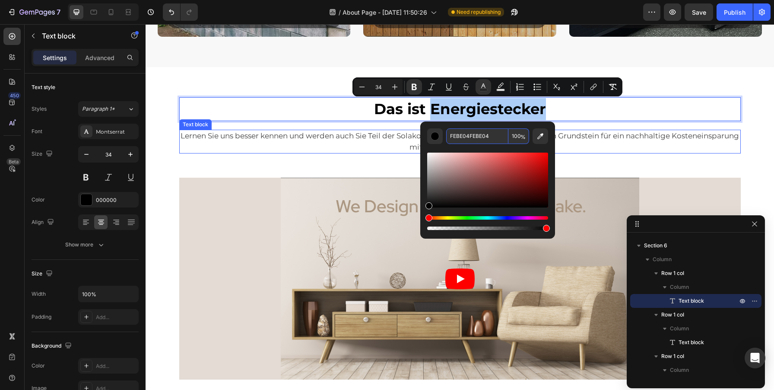
type input "FEBE04"
click at [653, 130] on div "Lernen Sie uns besser kennen und werden auch Sie Teil der Solakon Familie. Lege…" at bounding box center [459, 142] width 561 height 24
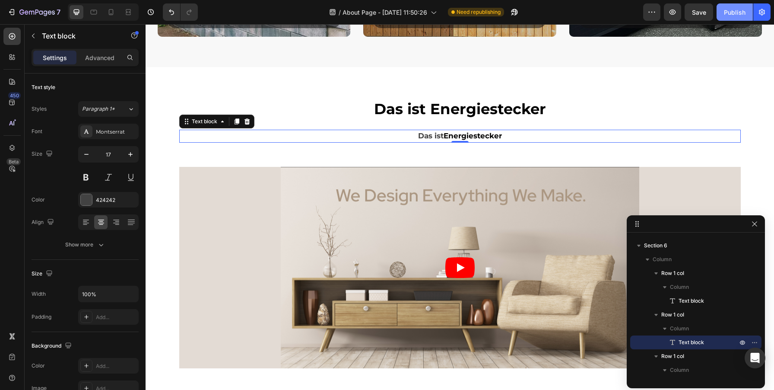
click at [734, 11] on div "Publish" at bounding box center [735, 12] width 22 height 9
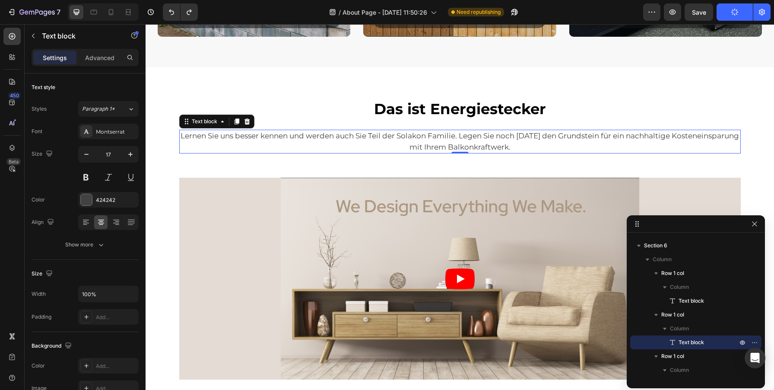
click at [736, 3] on div "7 Version history / About Page - [DATE] 11:50:26 Need republishing Preview Save…" at bounding box center [387, 12] width 774 height 25
click at [706, 7] on button "Save" at bounding box center [699, 11] width 29 height 17
click at [726, 15] on button "Publish" at bounding box center [734, 11] width 36 height 17
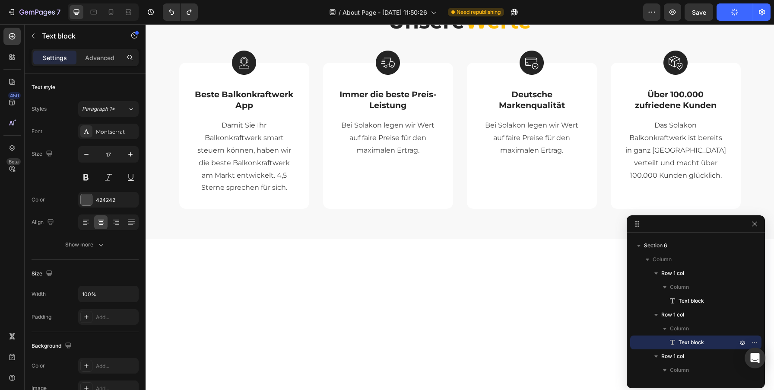
scroll to position [0, 0]
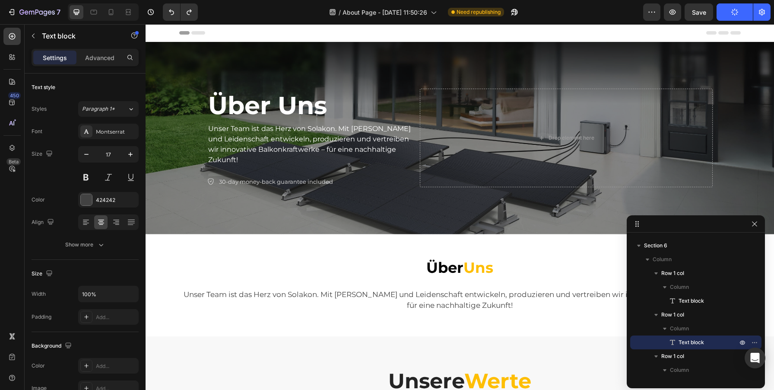
click at [735, 11] on icon "button" at bounding box center [734, 12] width 9 height 9
click at [364, 138] on p "Unser Team ist das Herz von Solakon. Mit [PERSON_NAME] und Leidenschaft entwick…" at bounding box center [311, 144] width 207 height 41
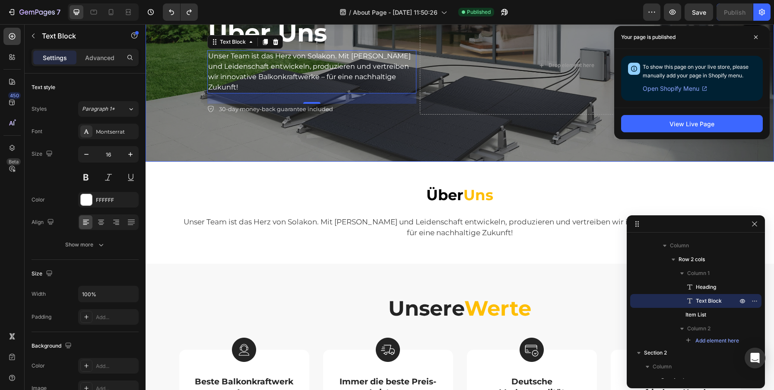
scroll to position [76, 0]
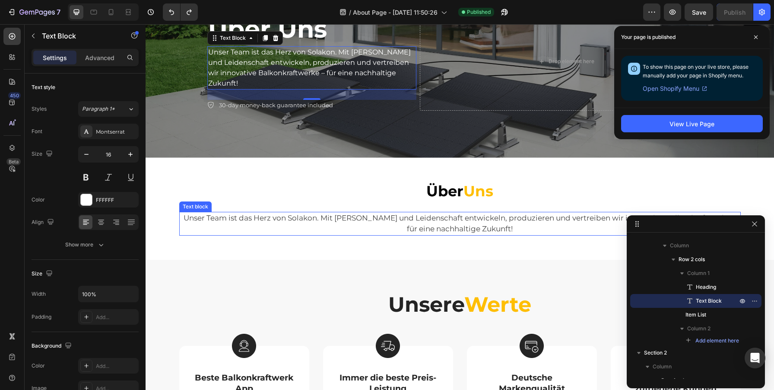
click at [454, 229] on p "Unser Team ist das Herz von Solakon. Mit [PERSON_NAME] und Leidenschaft entwick…" at bounding box center [460, 223] width 560 height 22
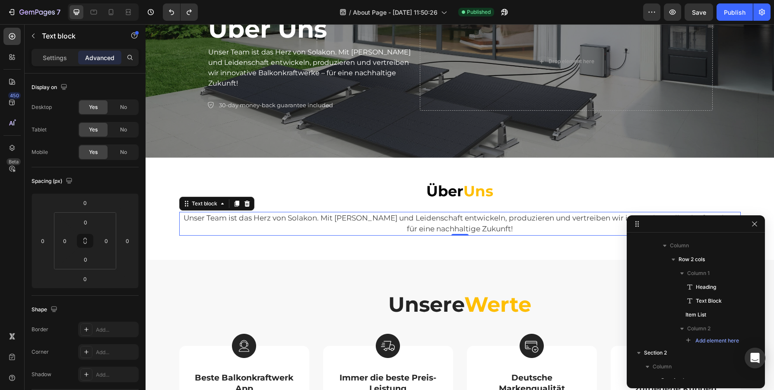
scroll to position [187, 0]
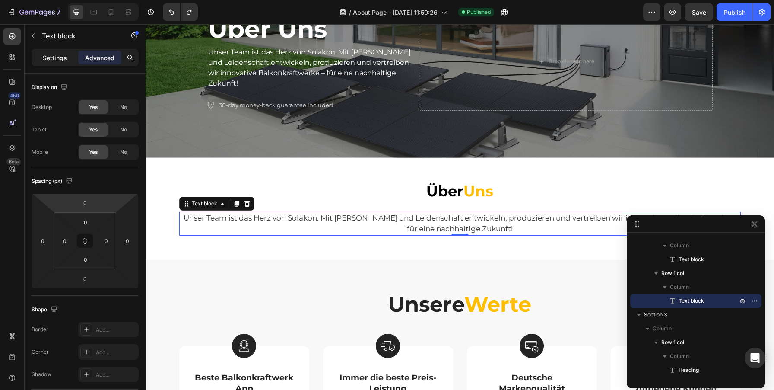
click at [50, 61] on p "Settings" at bounding box center [55, 57] width 24 height 9
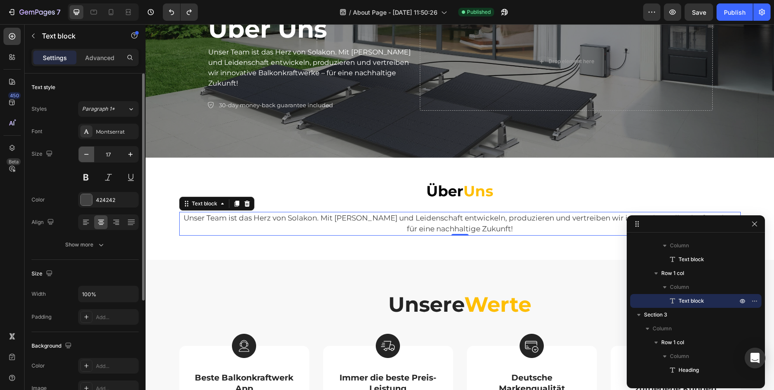
click at [83, 153] on icon "button" at bounding box center [86, 154] width 9 height 9
type input "16"
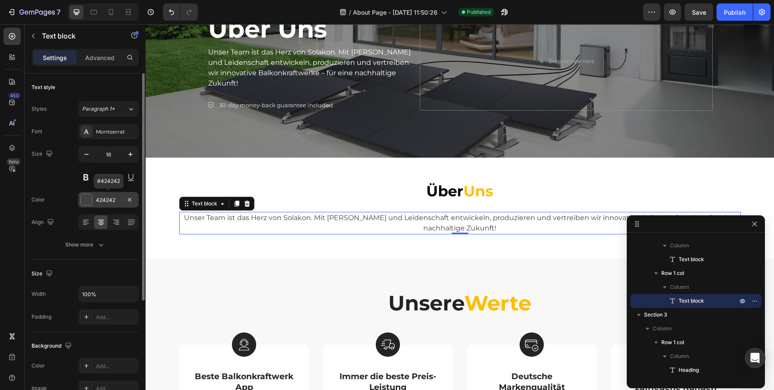
click at [103, 199] on div "424242" at bounding box center [108, 200] width 25 height 8
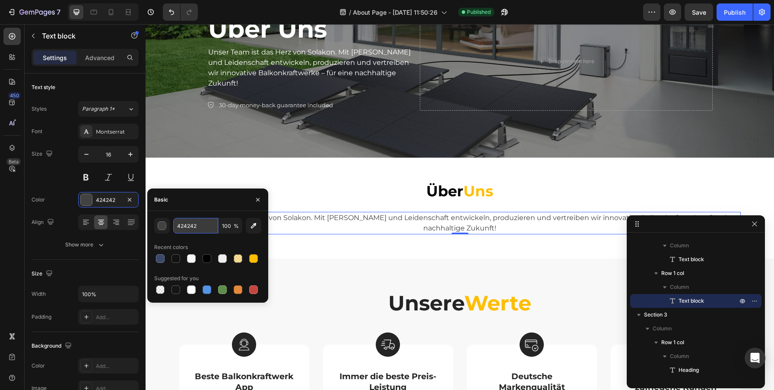
click at [201, 227] on input "424242" at bounding box center [195, 226] width 45 height 16
paste input "000000"
type input "424242"
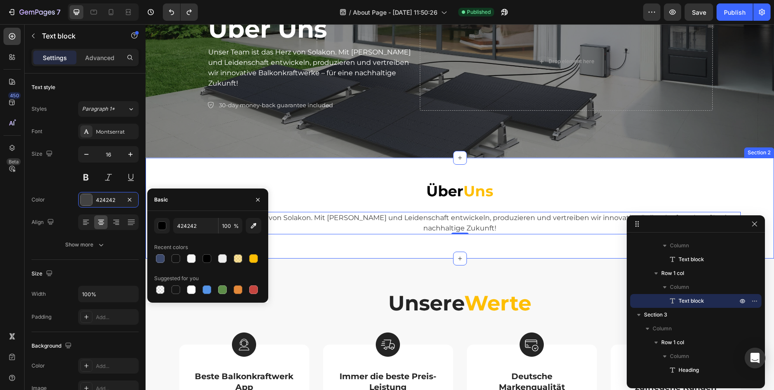
click at [355, 243] on div "Über Uns Text block Row Unser Team ist das Herz von Solakon. Mit [PERSON_NAME] …" at bounding box center [459, 218] width 615 height 79
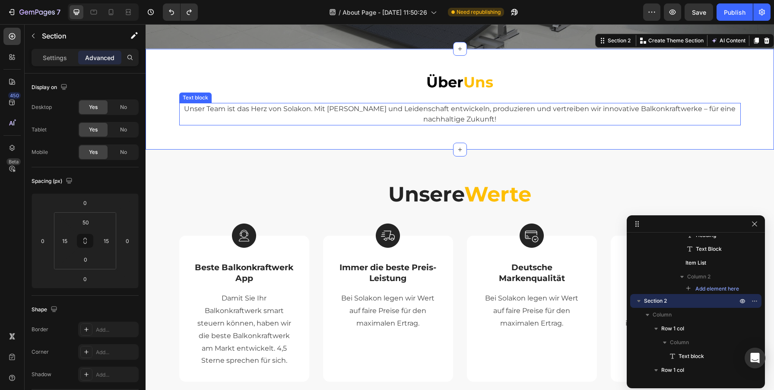
scroll to position [179, 0]
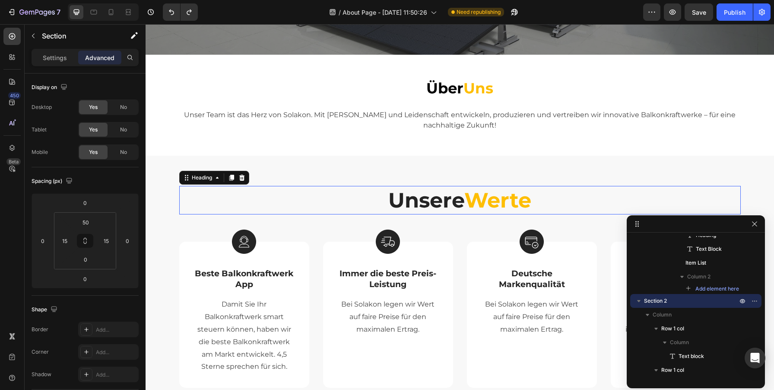
click at [494, 207] on span "Werte" at bounding box center [497, 199] width 67 height 25
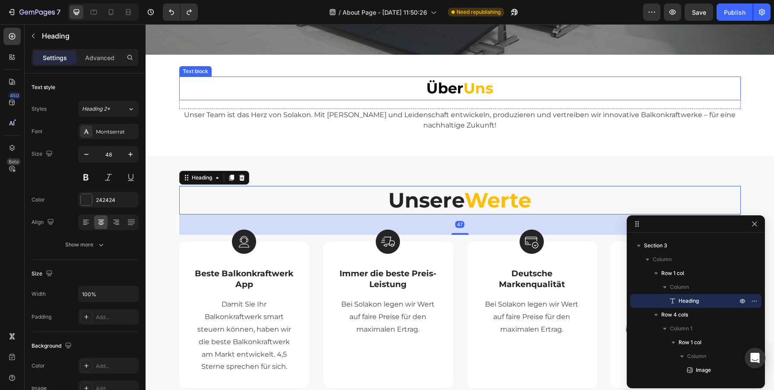
click at [463, 85] on strong "Über" at bounding box center [444, 88] width 37 height 18
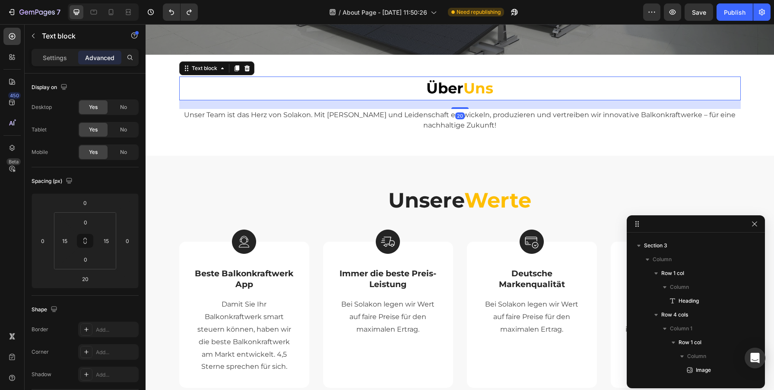
scroll to position [146, 0]
click at [53, 55] on p "Settings" at bounding box center [55, 57] width 24 height 9
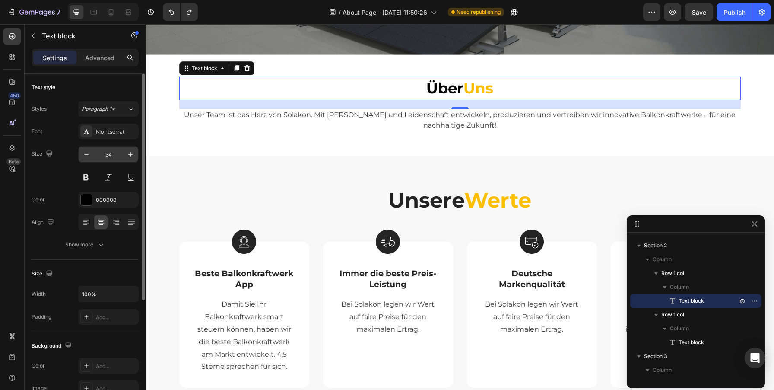
click at [105, 152] on input "34" at bounding box center [108, 154] width 29 height 16
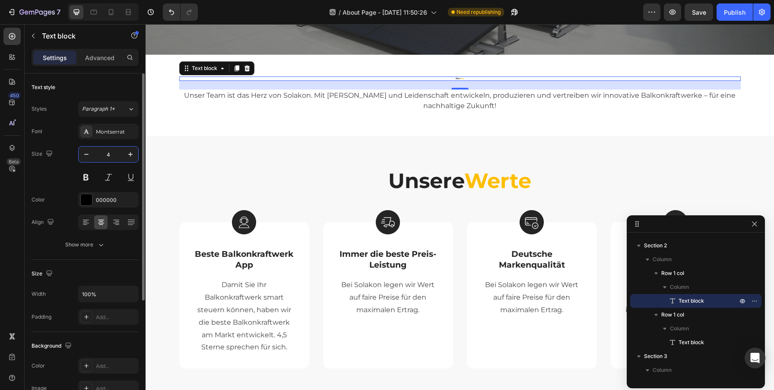
type input "48"
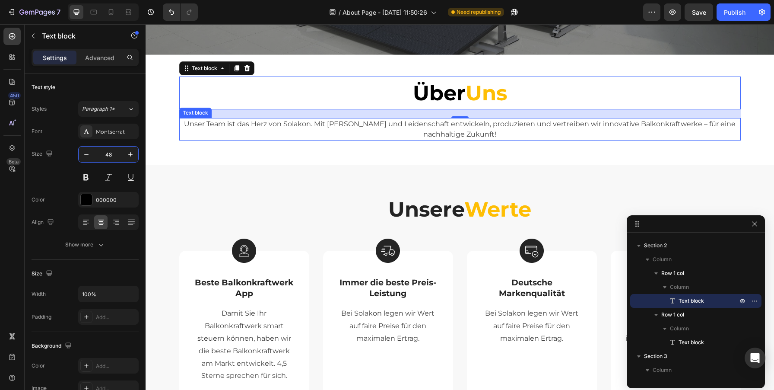
click at [637, 140] on div "Unser Team ist das Herz von Solakon. Mit [PERSON_NAME] und Leidenschaft entwick…" at bounding box center [459, 129] width 561 height 22
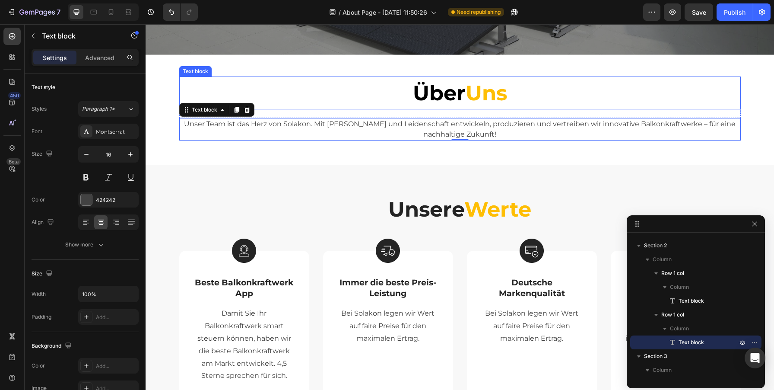
click at [495, 90] on strong "Uns" at bounding box center [486, 92] width 41 height 25
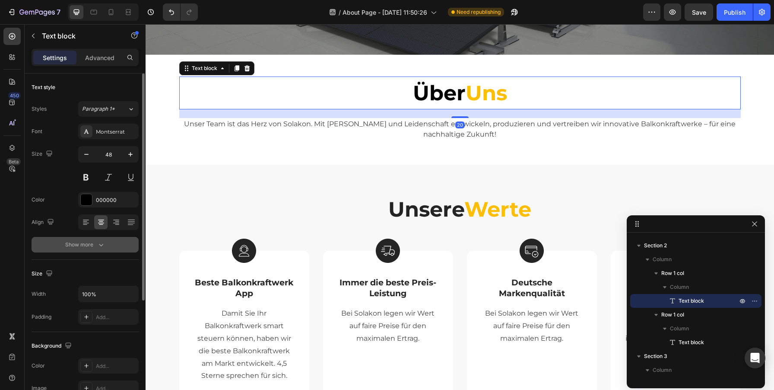
click at [102, 240] on icon "button" at bounding box center [101, 244] width 9 height 9
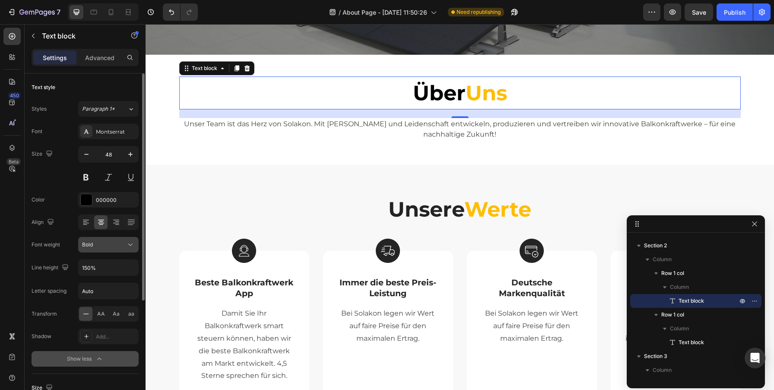
click at [130, 241] on icon at bounding box center [130, 244] width 9 height 9
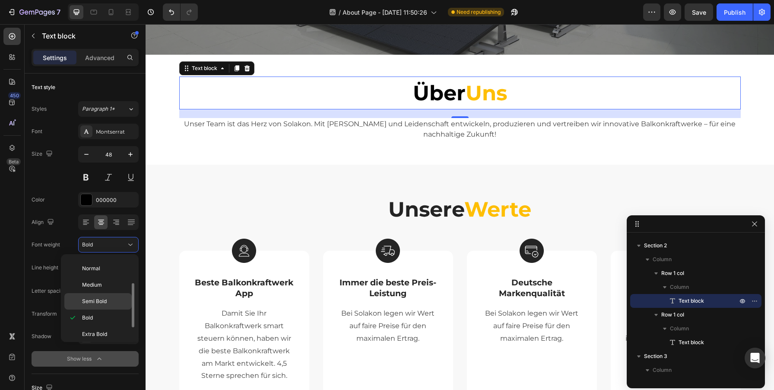
click at [95, 303] on span "Semi Bold" at bounding box center [94, 301] width 25 height 8
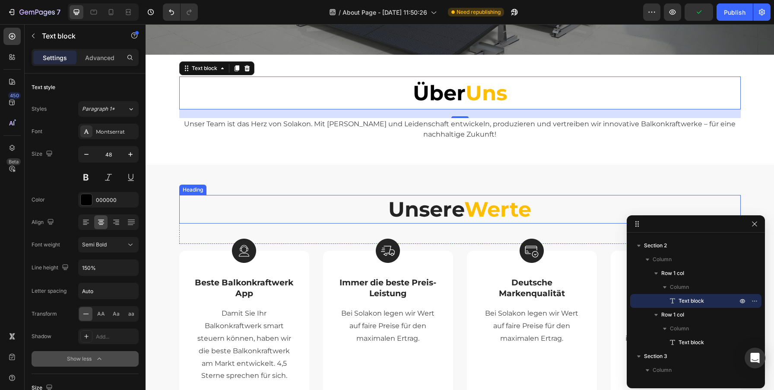
click at [543, 206] on h2 "Unsere Werte" at bounding box center [459, 209] width 561 height 29
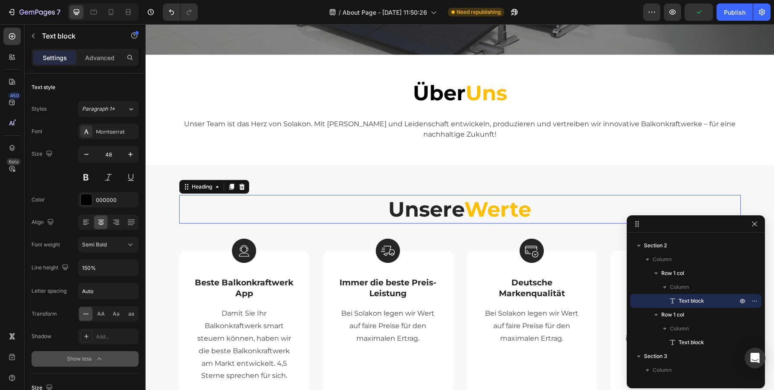
scroll to position [257, 0]
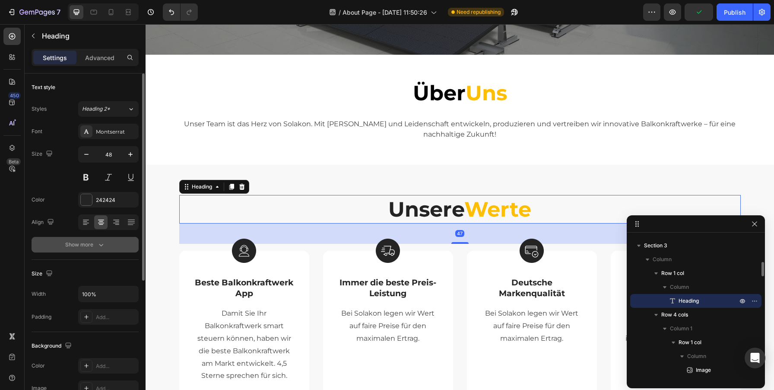
click at [98, 244] on icon "button" at bounding box center [101, 244] width 9 height 9
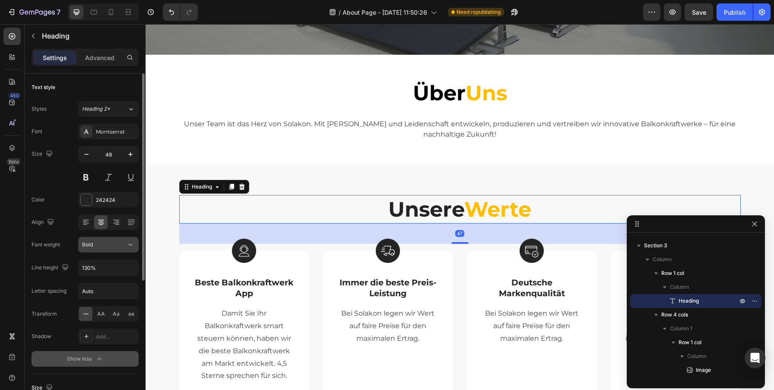
click at [137, 244] on button "Bold" at bounding box center [108, 245] width 60 height 16
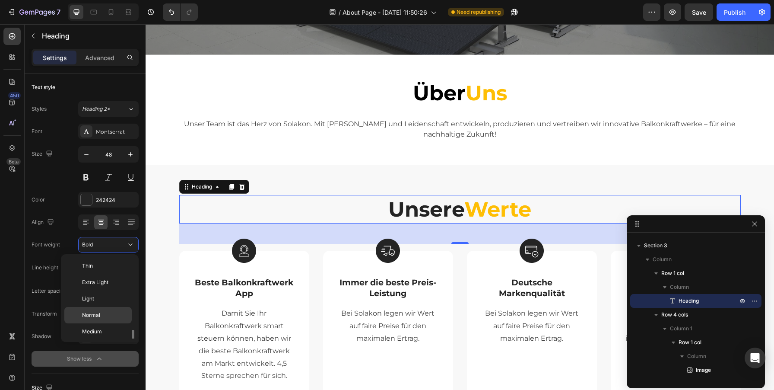
scroll to position [47, 0]
click at [92, 304] on span "Semi Bold" at bounding box center [94, 301] width 25 height 8
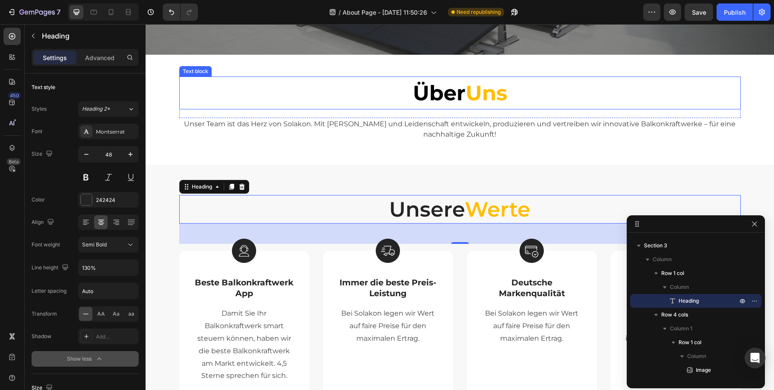
click at [496, 86] on strong "Uns" at bounding box center [486, 92] width 41 height 25
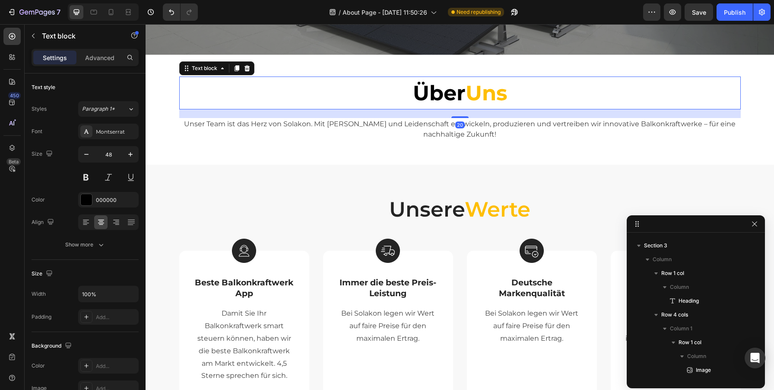
scroll to position [146, 0]
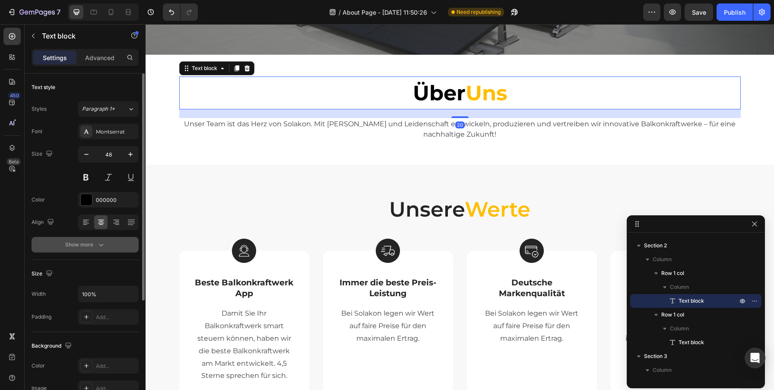
click at [95, 243] on div "Show more" at bounding box center [85, 244] width 40 height 9
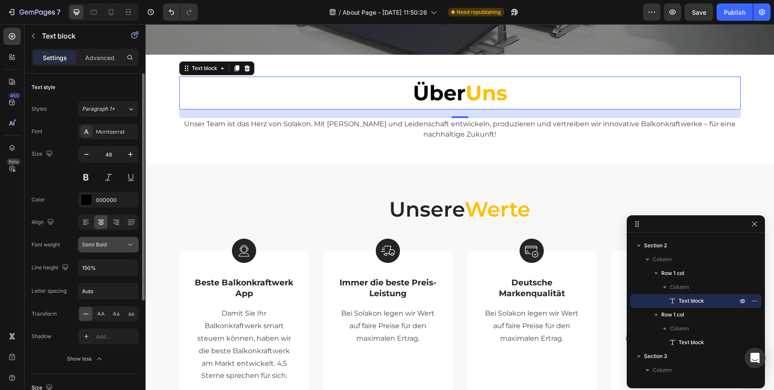
click at [130, 244] on icon at bounding box center [130, 244] width 9 height 9
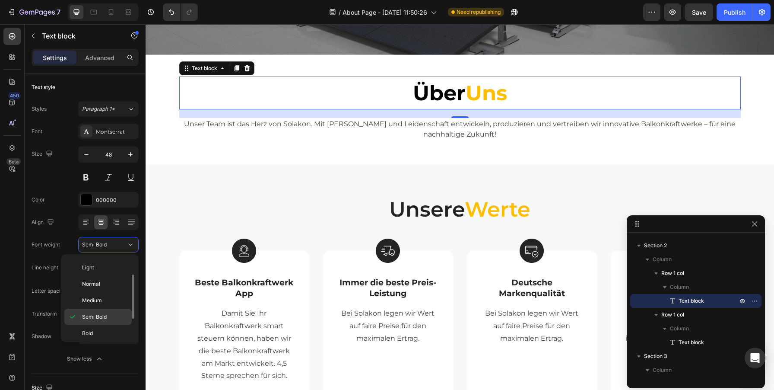
click at [95, 316] on span "Semi Bold" at bounding box center [94, 317] width 25 height 8
click at [452, 101] on strong "Über" at bounding box center [439, 92] width 53 height 25
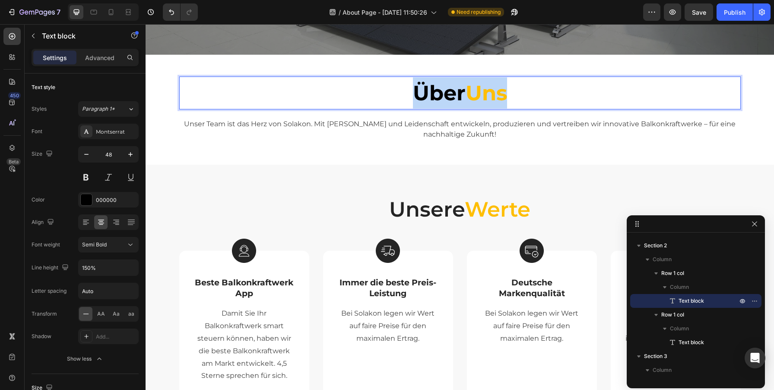
click at [452, 101] on strong "Über" at bounding box center [439, 92] width 53 height 25
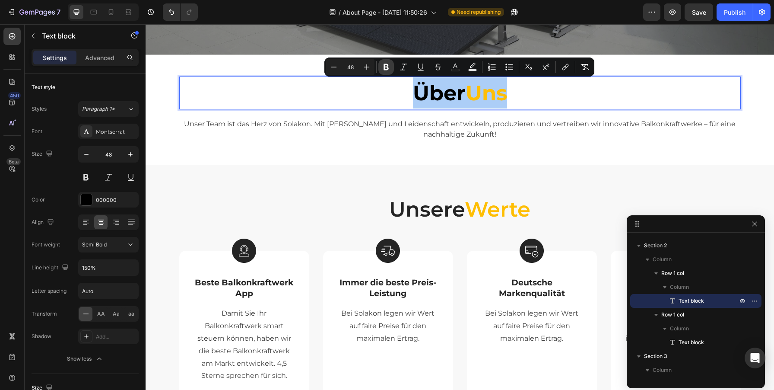
click at [386, 67] on icon "Editor contextual toolbar" at bounding box center [386, 67] width 5 height 6
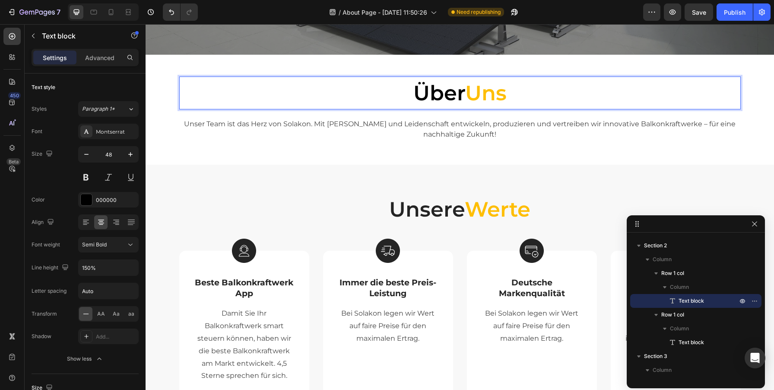
click at [552, 92] on p "Über Uns" at bounding box center [460, 92] width 547 height 31
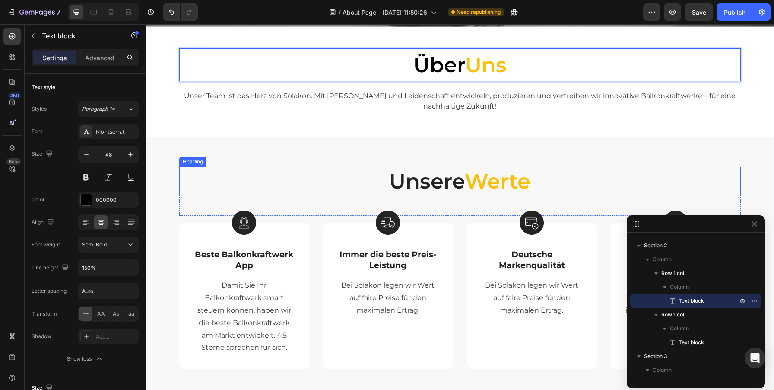
scroll to position [193, 0]
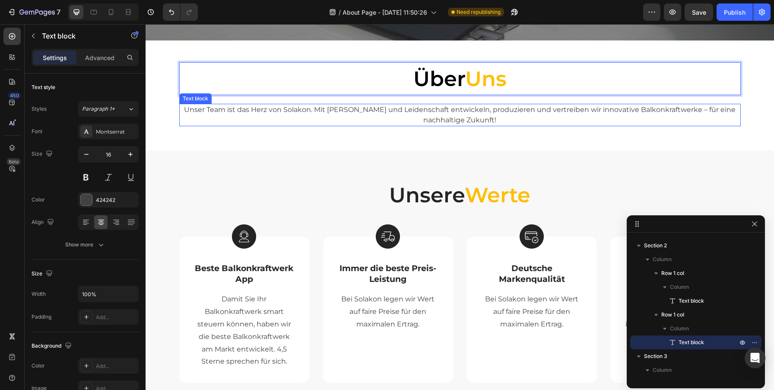
click at [447, 112] on p "Unser Team ist das Herz von Solakon. Mit [PERSON_NAME] und Leidenschaft entwick…" at bounding box center [460, 115] width 560 height 21
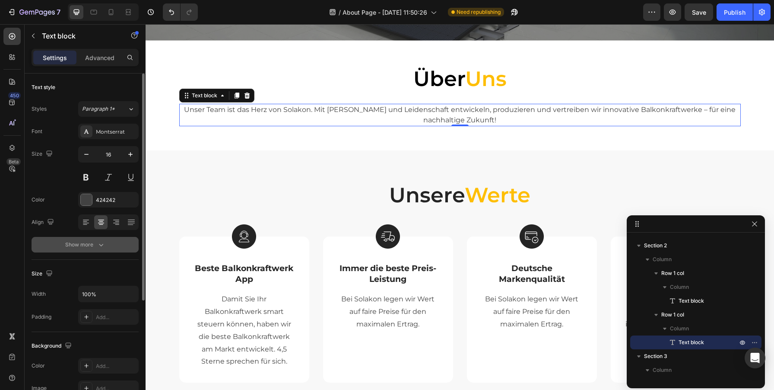
click at [106, 241] on button "Show more" at bounding box center [85, 245] width 107 height 16
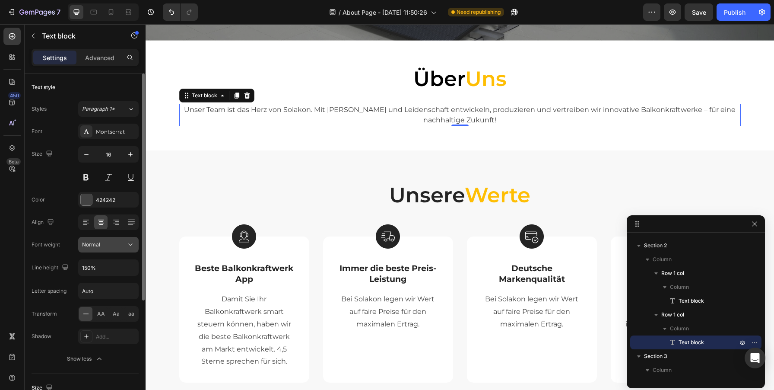
click at [135, 242] on button "Normal" at bounding box center [108, 245] width 60 height 16
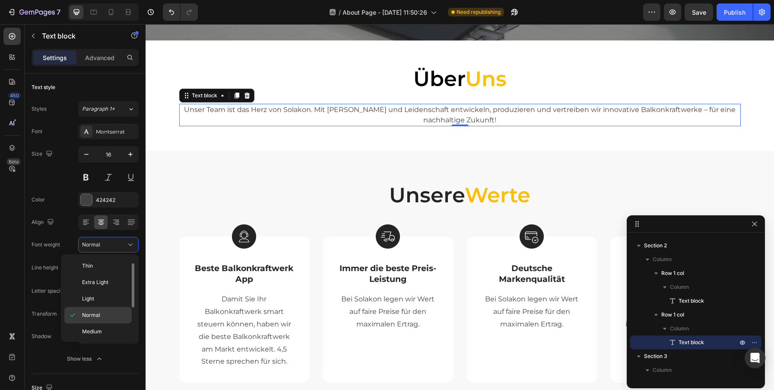
scroll to position [26, 0]
click at [99, 320] on span "Semi Bold" at bounding box center [94, 322] width 25 height 8
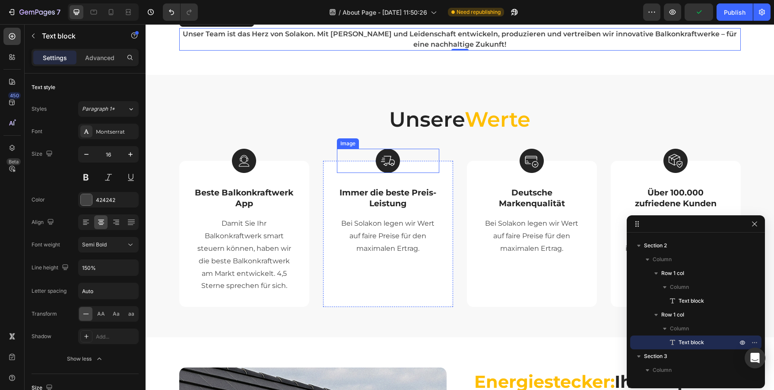
scroll to position [283, 0]
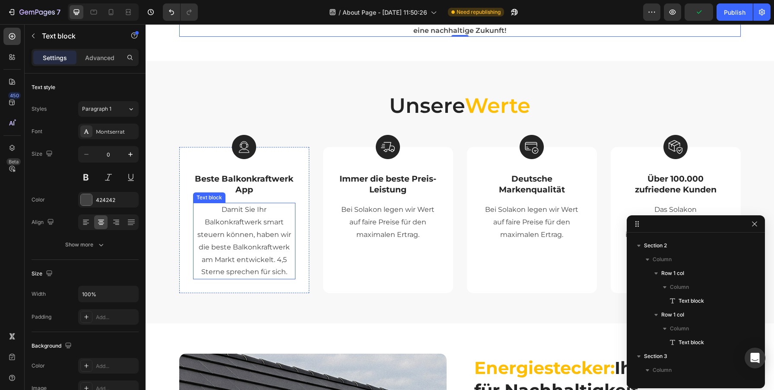
click at [276, 245] on p "Damit Sie Ihr Balkonkraftwerk smart steuern können, haben wir die beste Balkonk…" at bounding box center [244, 240] width 101 height 75
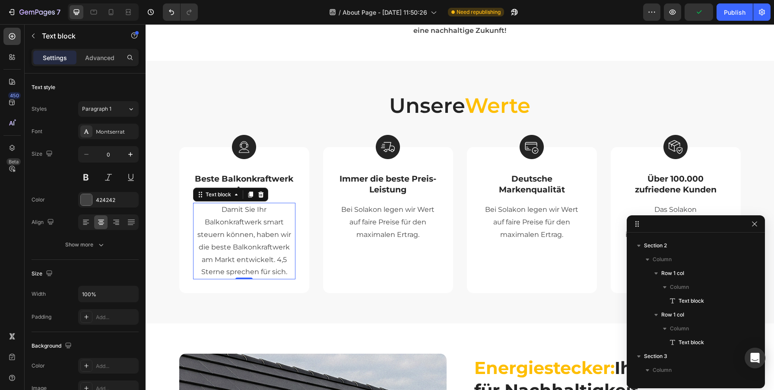
scroll to position [353, 0]
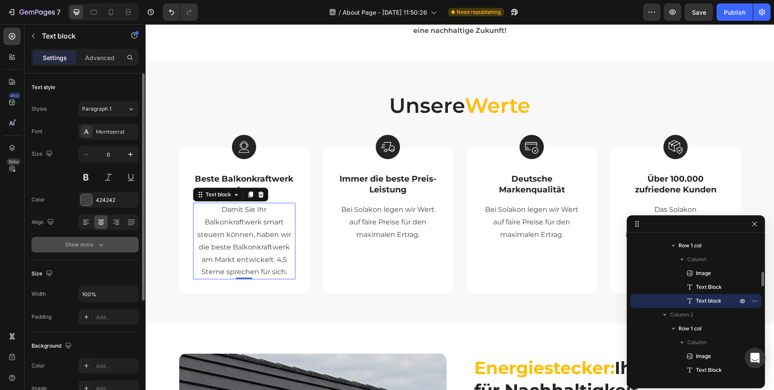
click at [103, 241] on icon "button" at bounding box center [101, 244] width 9 height 9
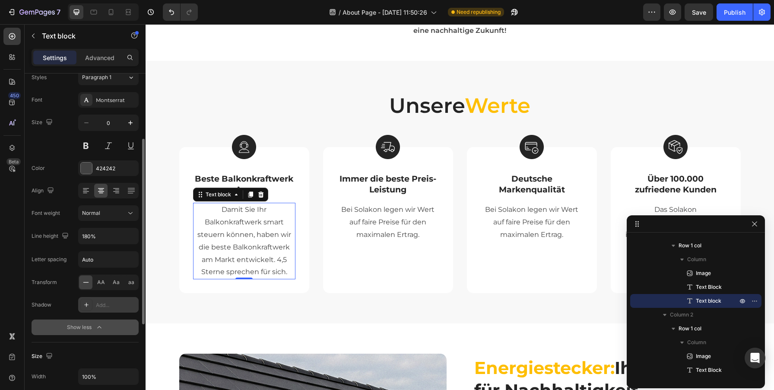
scroll to position [69, 0]
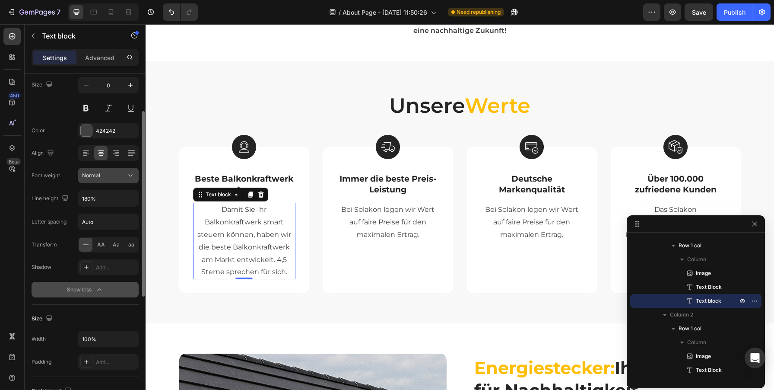
click at [130, 176] on icon at bounding box center [130, 175] width 9 height 9
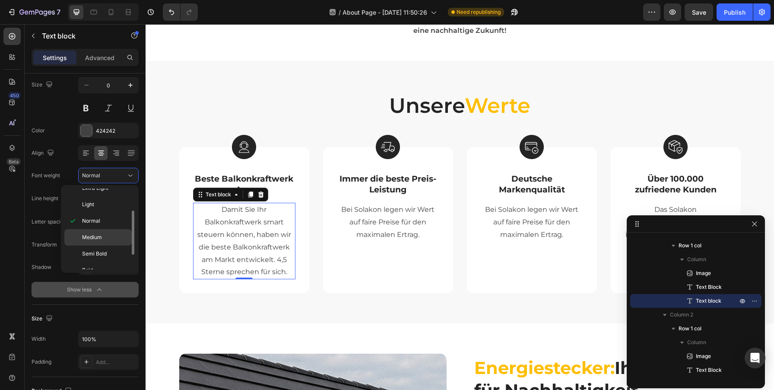
scroll to position [31, 0]
click at [98, 245] on span "Semi Bold" at bounding box center [94, 248] width 25 height 8
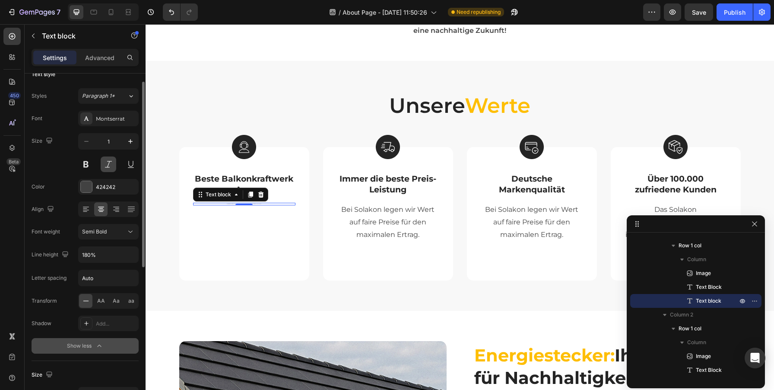
scroll to position [13, 0]
click at [117, 133] on input "1" at bounding box center [108, 141] width 29 height 16
type input "3"
type input "16"
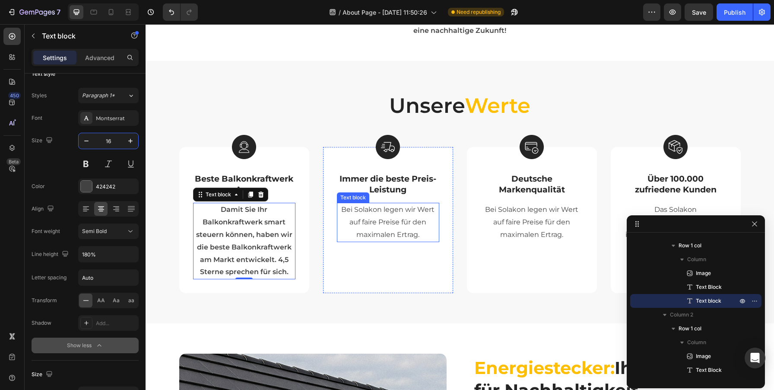
click at [377, 214] on p "Bei Solakon legen wir Wert auf faire Preise für den maximalen Ertrag." at bounding box center [388, 221] width 101 height 37
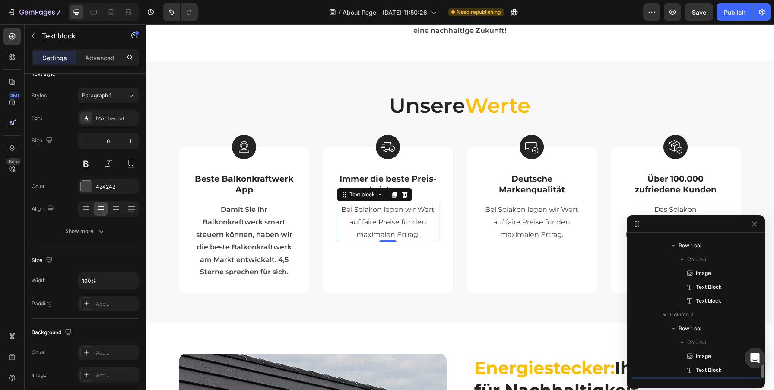
scroll to position [436, 0]
click at [231, 210] on p "Damit Sie Ihr Balkonkraftwerk smart steuern können, haben wir die beste Balkonk…" at bounding box center [244, 240] width 101 height 75
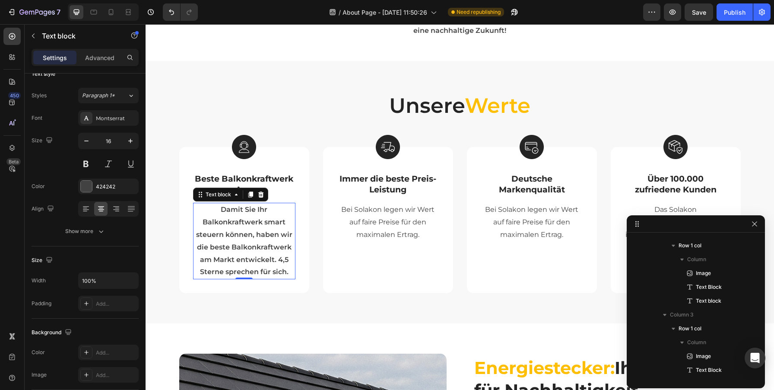
scroll to position [353, 0]
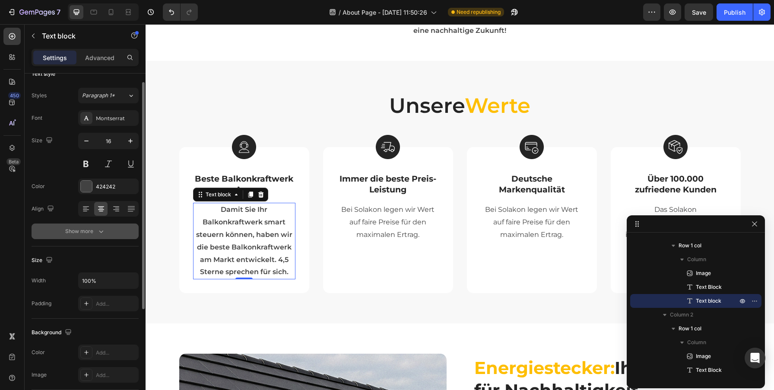
click at [98, 225] on button "Show more" at bounding box center [85, 231] width 107 height 16
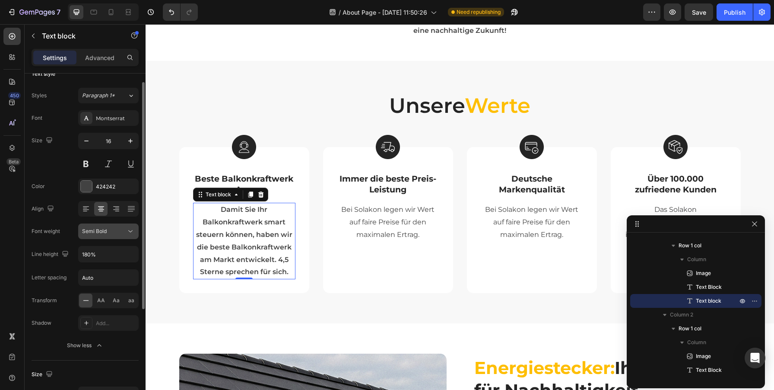
click at [132, 228] on icon at bounding box center [130, 231] width 9 height 9
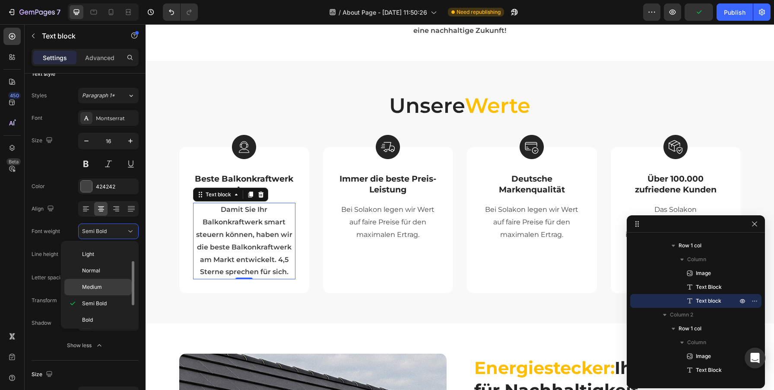
click at [95, 292] on div "Medium" at bounding box center [97, 287] width 67 height 16
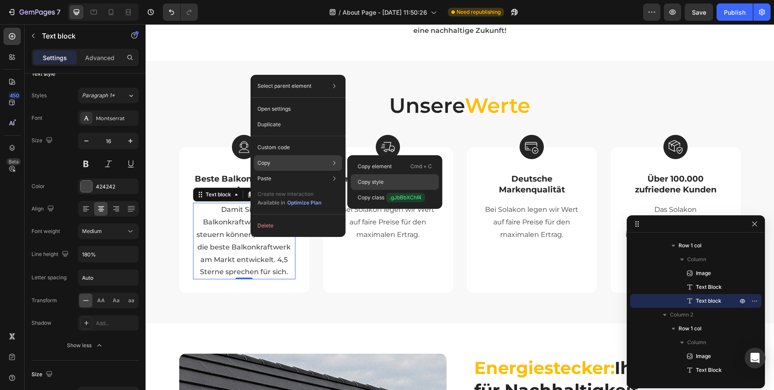
click at [375, 178] on p "Copy style" at bounding box center [371, 182] width 26 height 8
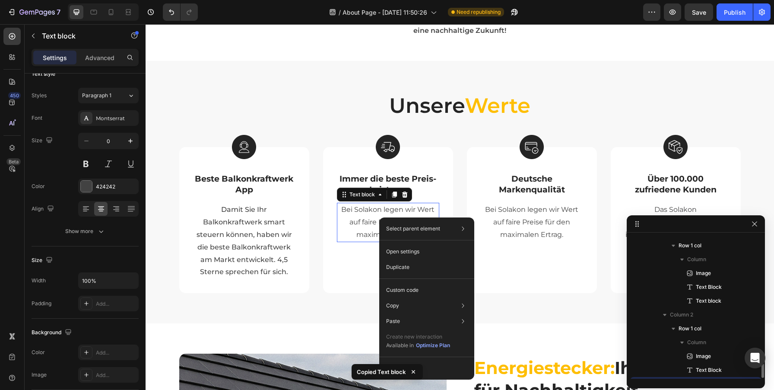
scroll to position [436, 0]
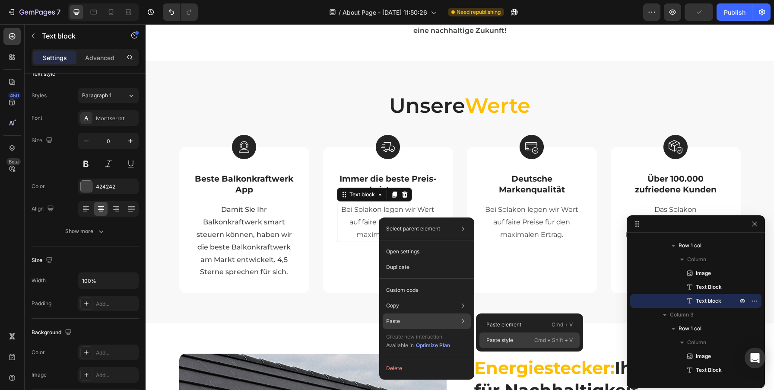
click at [506, 339] on p "Paste style" at bounding box center [499, 340] width 27 height 8
type input "16"
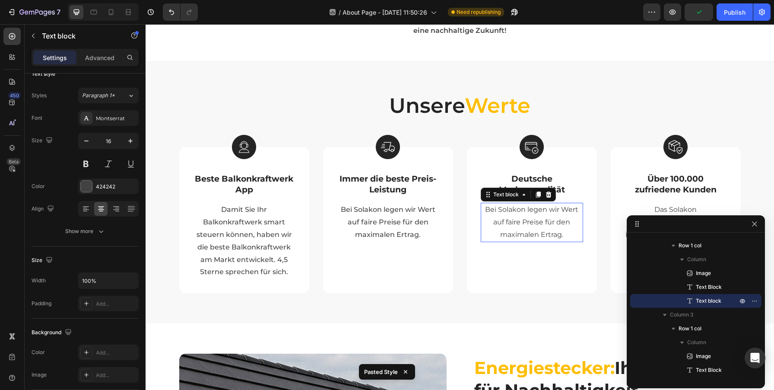
scroll to position [519, 0]
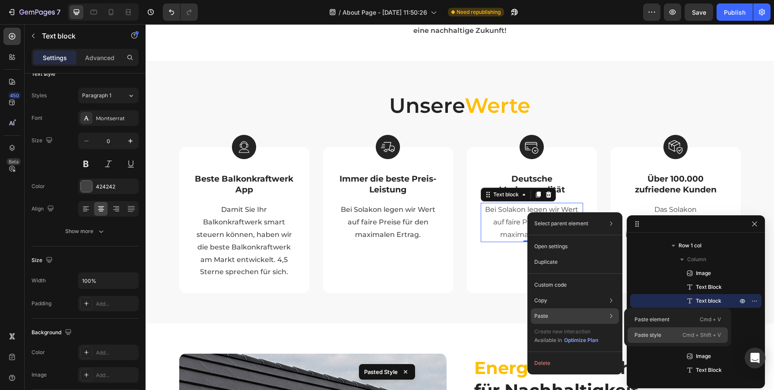
click at [645, 336] on p "Paste style" at bounding box center [647, 335] width 27 height 8
type input "16"
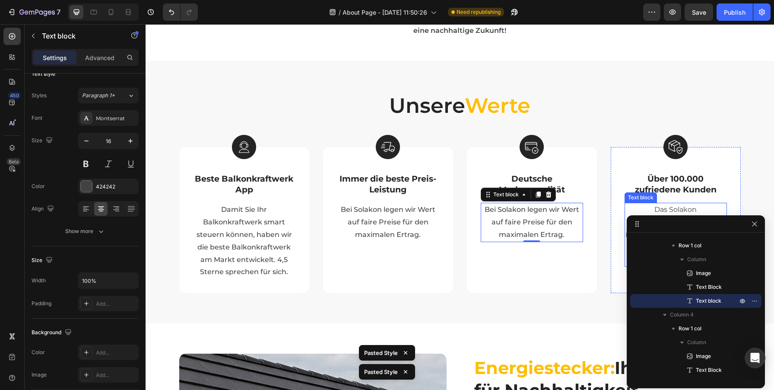
click at [675, 215] on p "Das Solakon Balkonkraftwerk ist bereits in ganz Deutschland verteilt und macht …" at bounding box center [675, 234] width 101 height 62
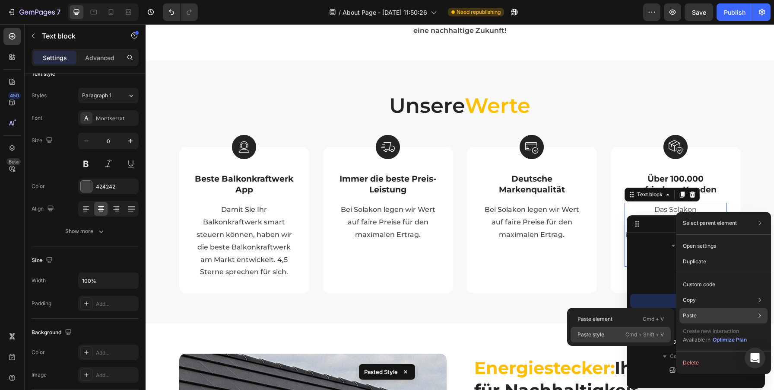
click at [601, 335] on p "Paste style" at bounding box center [590, 334] width 27 height 8
type input "16"
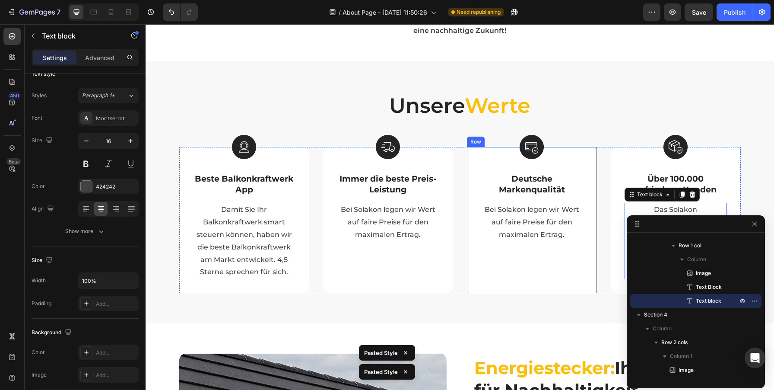
click at [576, 289] on div "Image Deutsche Markenqualität Text Block Bei Solakon legen wir Wert auf faire P…" at bounding box center [532, 220] width 130 height 146
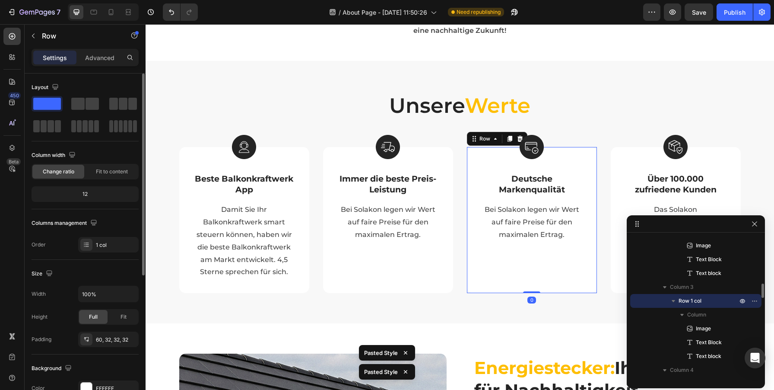
scroll to position [369, 0]
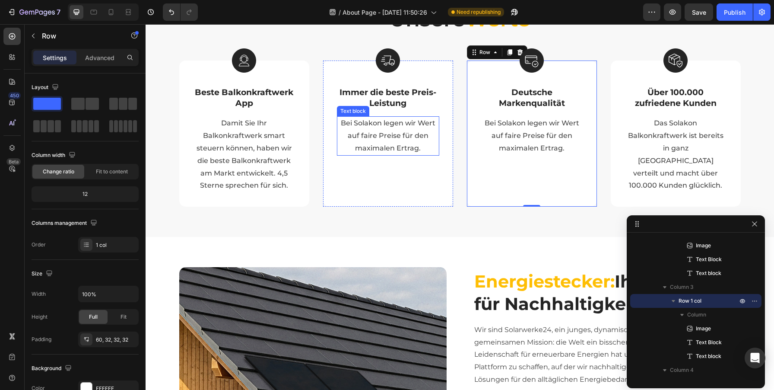
click at [365, 128] on p "Bei Solakon legen wir Wert auf faire Preise für den maximalen Ertrag." at bounding box center [388, 135] width 101 height 37
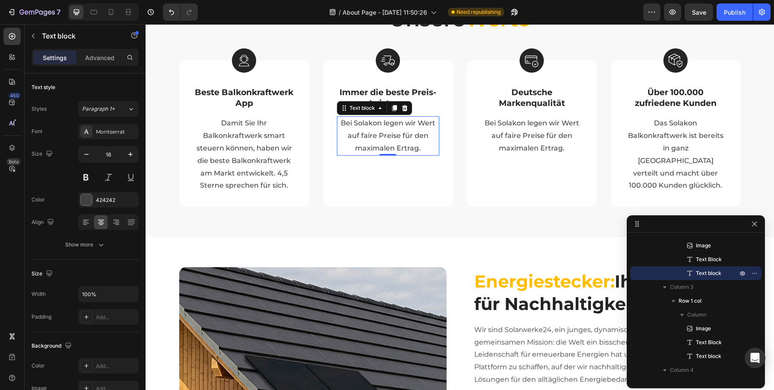
click at [365, 128] on p "Bei Solakon legen wir Wert auf faire Preise für den maximalen Ertrag." at bounding box center [388, 135] width 101 height 37
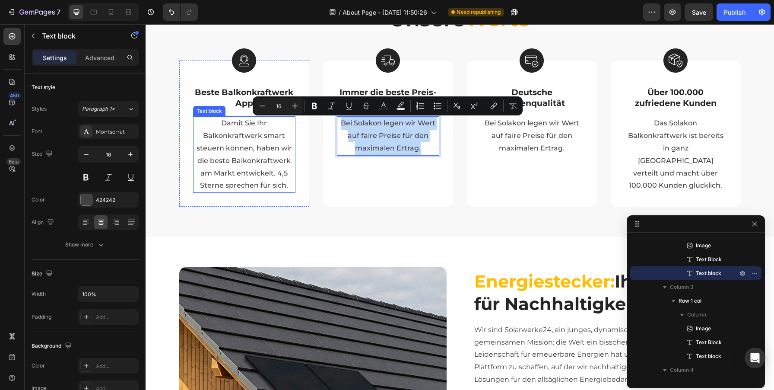
click at [268, 174] on p "Damit Sie Ihr Balkonkraftwerk smart steuern können, haben wir die beste Balkonk…" at bounding box center [244, 154] width 101 height 75
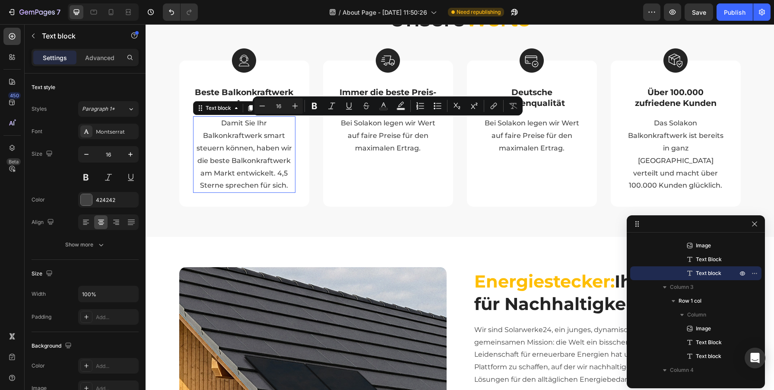
click at [268, 174] on p "Damit Sie Ihr Balkonkraftwerk smart steuern können, haben wir die beste Balkonk…" at bounding box center [244, 154] width 101 height 75
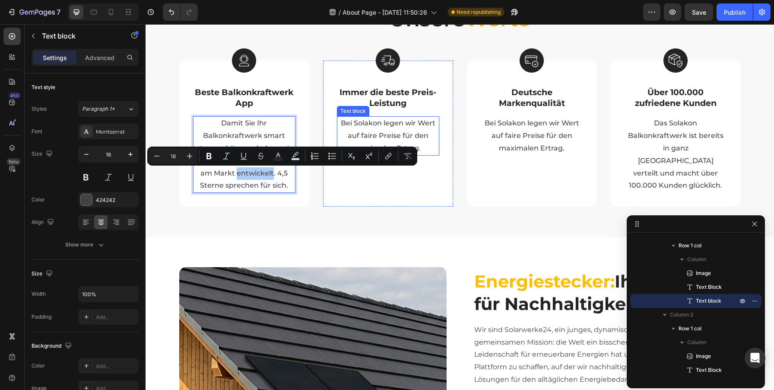
click at [355, 131] on p "Bei Solakon legen wir Wert auf faire Preise für den maximalen Ertrag." at bounding box center [388, 135] width 101 height 37
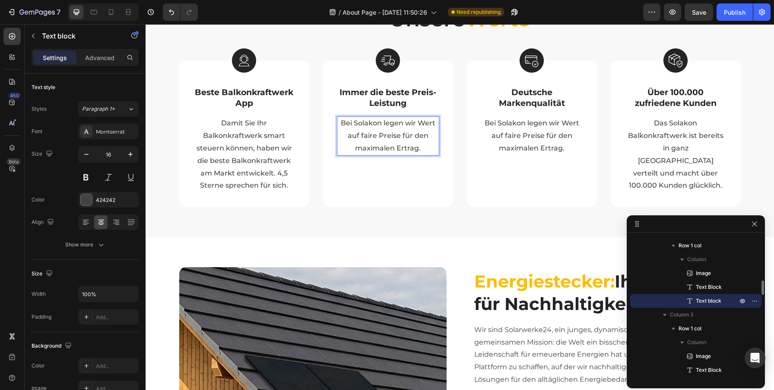
click at [362, 124] on p "Bei Solakon legen wir Wert auf faire Preise für den maximalen Ertrag." at bounding box center [388, 135] width 101 height 37
click at [354, 124] on p "Bei energiestecker legen wir Wert auf faire Preise für den maximalen Ertrag." at bounding box center [388, 135] width 101 height 37
click at [371, 123] on p "Bei Energiestecker legen wir Wert auf faire Preise für den maximalen Ertrag." at bounding box center [388, 135] width 101 height 37
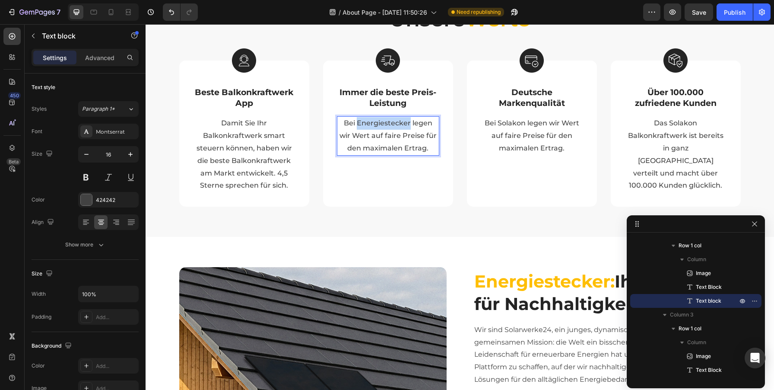
copy p "Energiestecker"
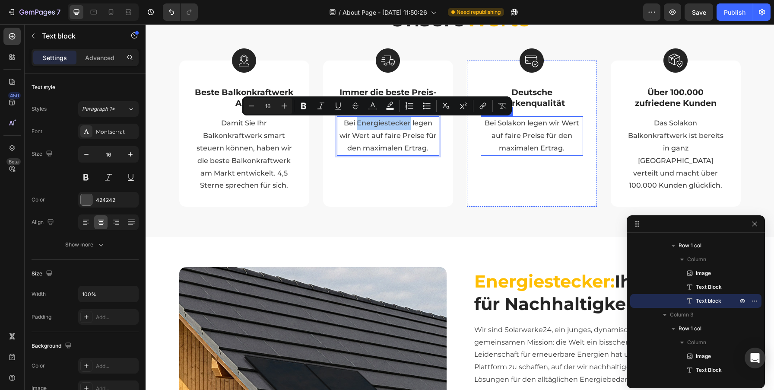
click at [509, 124] on p "Bei Solakon legen wir Wert auf faire Preise für den maximalen Ertrag." at bounding box center [532, 135] width 101 height 37
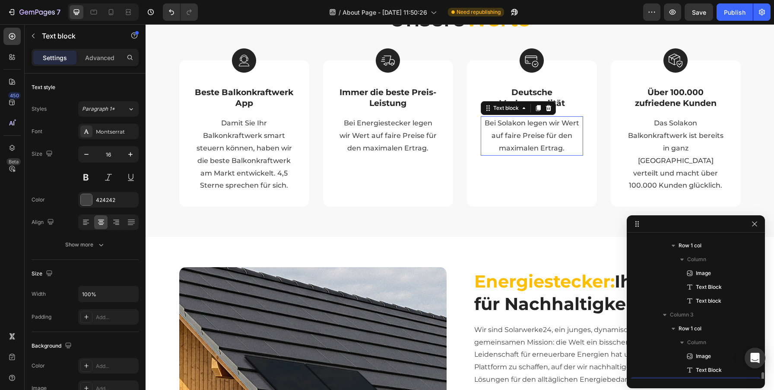
click at [509, 124] on p "Bei Solakon legen wir Wert auf faire Preise für den maximalen Ertrag." at bounding box center [532, 135] width 101 height 37
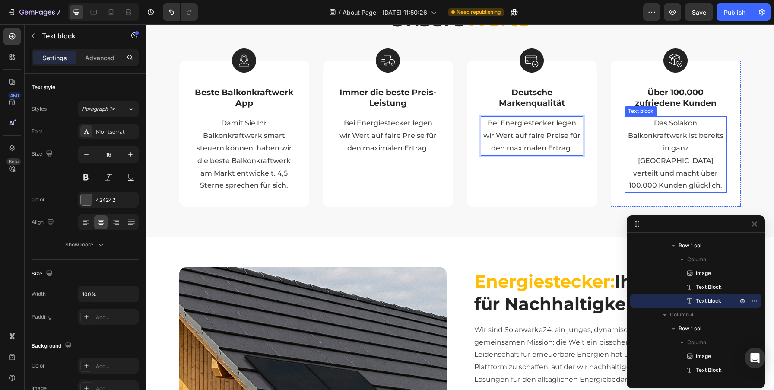
click at [660, 136] on p "Das Solakon Balkonkraftwerk ist bereits in ganz Deutschland verteilt und macht …" at bounding box center [675, 154] width 101 height 75
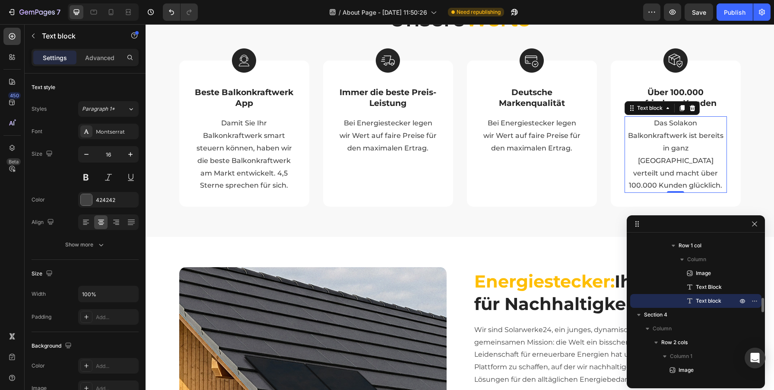
click at [684, 123] on p "Das Solakon Balkonkraftwerk ist bereits in ganz Deutschland verteilt und macht …" at bounding box center [675, 154] width 101 height 75
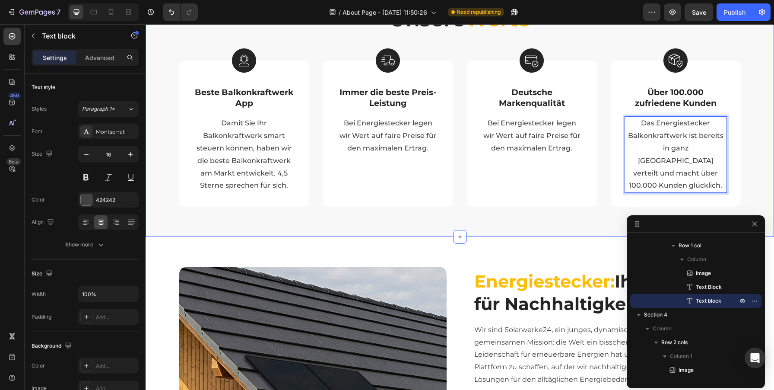
click at [604, 219] on div "Unsere Werte Heading Row Image Beste Balkonkraftwerk App Text Block Damit Sie I…" at bounding box center [460, 106] width 628 height 263
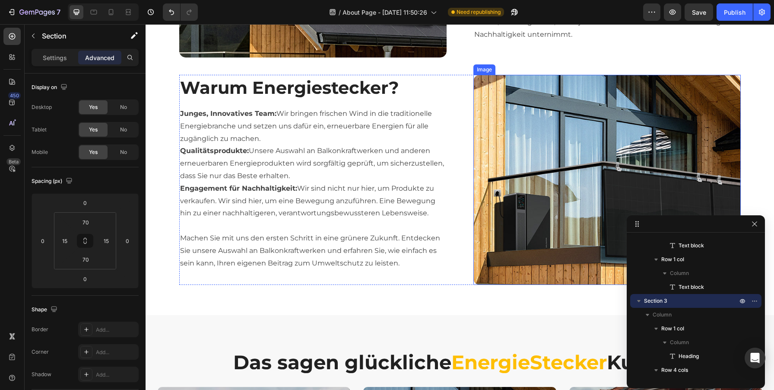
scroll to position [767, 0]
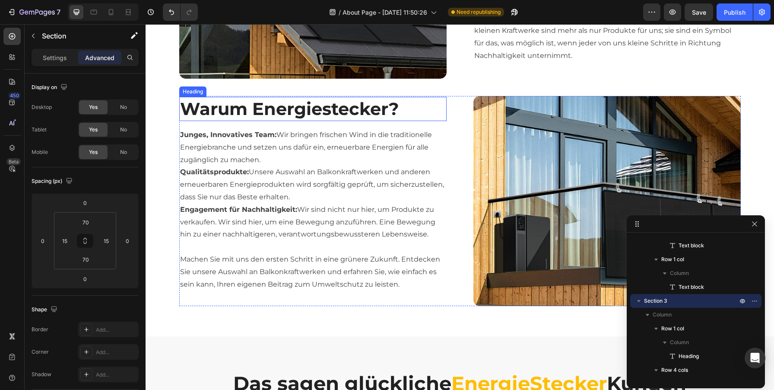
click at [289, 112] on h2 "Warum Energiestecker?" at bounding box center [312, 109] width 267 height 24
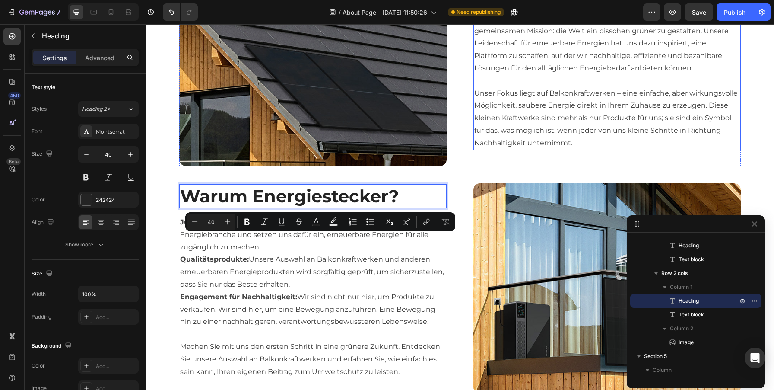
scroll to position [583, 0]
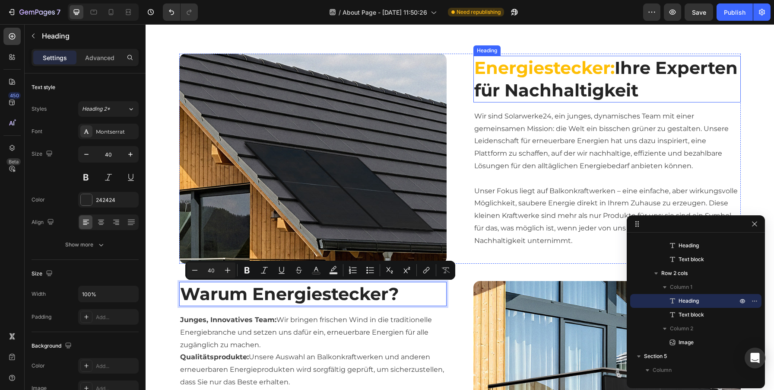
click at [523, 67] on span "Energiestecker:" at bounding box center [544, 67] width 140 height 21
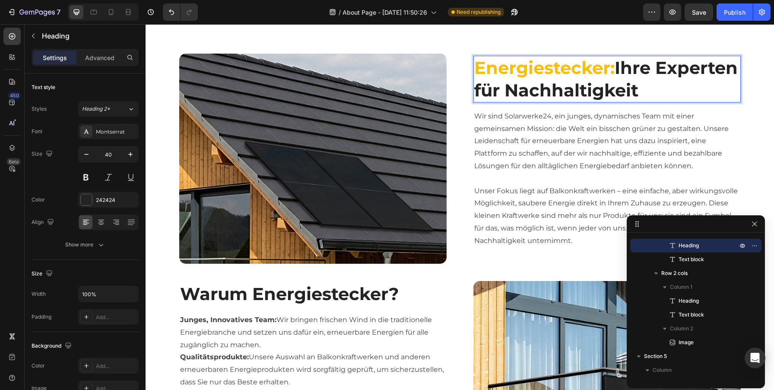
click at [523, 67] on span "Energiestecker:" at bounding box center [544, 67] width 140 height 21
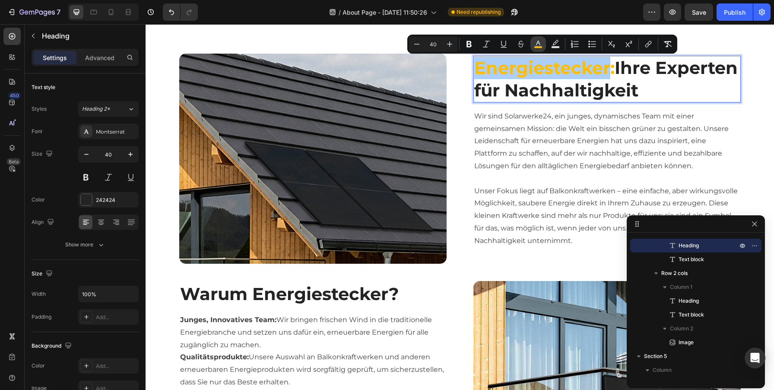
click at [538, 44] on icon "Editor contextual toolbar" at bounding box center [538, 44] width 9 height 9
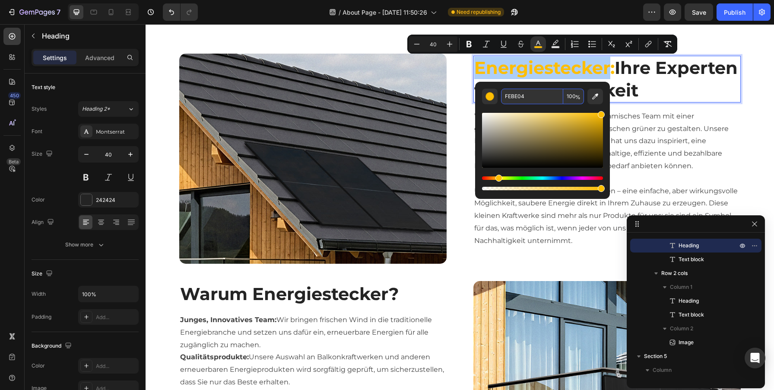
click at [523, 92] on input "FEBE04" at bounding box center [532, 97] width 62 height 16
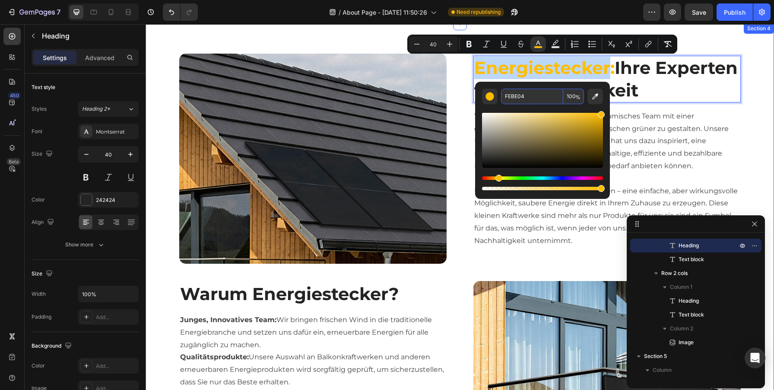
click at [361, 277] on div "Image Energiestecker: Ihre Experten für Nachhaltigkeit Heading 16 Wir sind Sola…" at bounding box center [459, 272] width 615 height 437
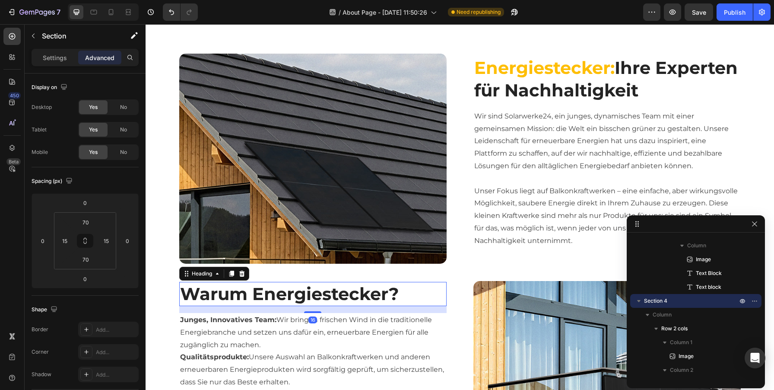
scroll to position [754, 0]
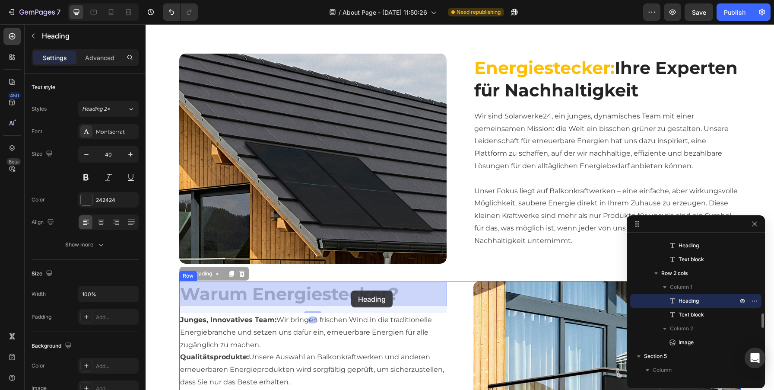
drag, startPoint x: 252, startPoint y: 292, endPoint x: 345, endPoint y: 291, distance: 92.9
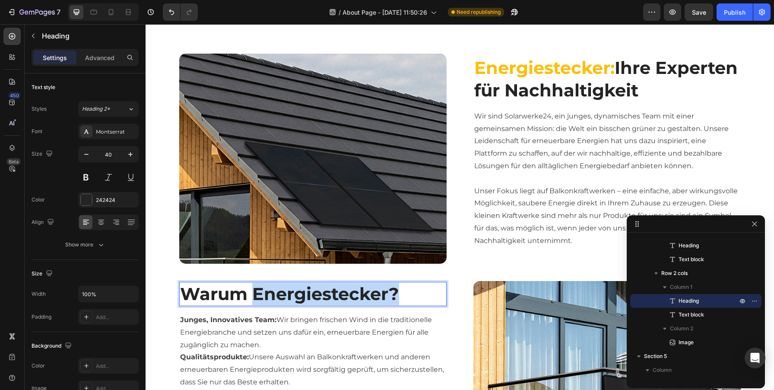
drag, startPoint x: 399, startPoint y: 296, endPoint x: 250, endPoint y: 292, distance: 149.5
click at [250, 292] on p "Warum Energiestecker?" at bounding box center [313, 293] width 266 height 22
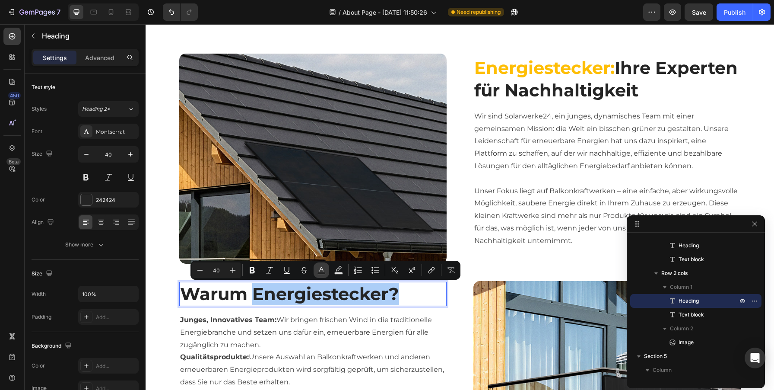
click at [323, 269] on icon "Editor contextual toolbar" at bounding box center [321, 270] width 9 height 9
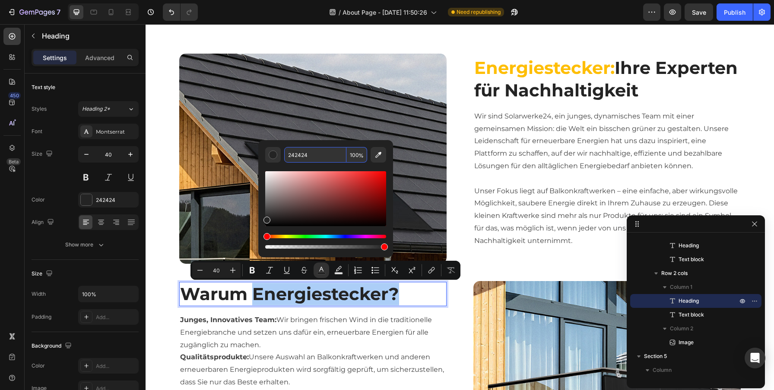
click at [317, 158] on input "242424" at bounding box center [315, 155] width 62 height 16
paste input "FEBE0"
type input "FEBE04"
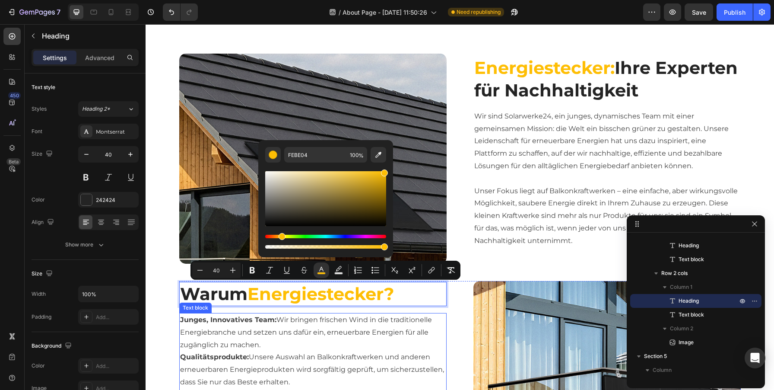
click at [383, 314] on p "Junges, Innovatives Team: Wir bringen frischen Wind in die traditionelle Energi…" at bounding box center [313, 395] width 266 height 162
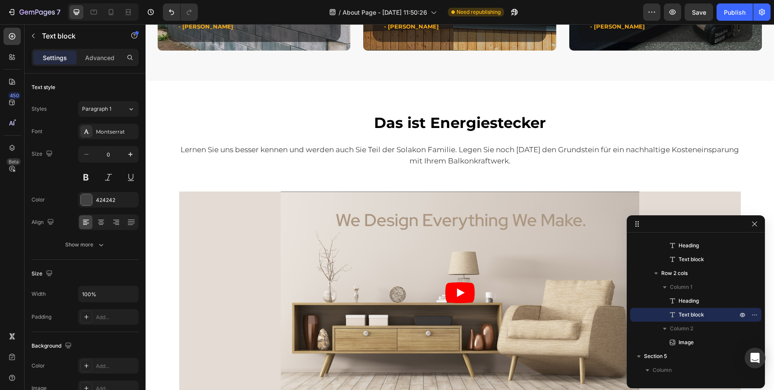
scroll to position [1339, 0]
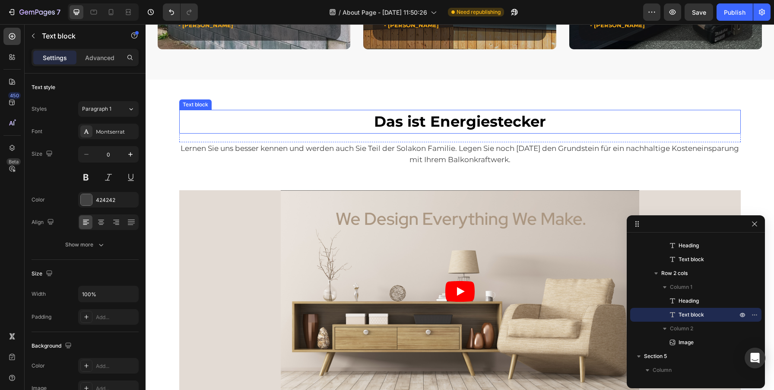
click at [485, 115] on strong "Das ist Energiestecker" at bounding box center [460, 121] width 172 height 18
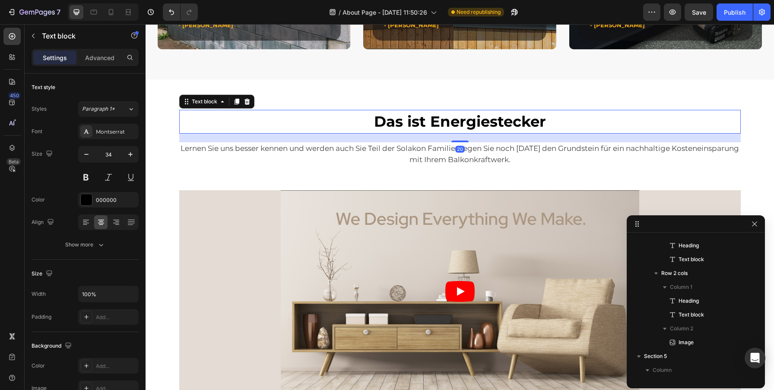
click at [485, 115] on strong "Das ist Energiestecker" at bounding box center [460, 121] width 172 height 18
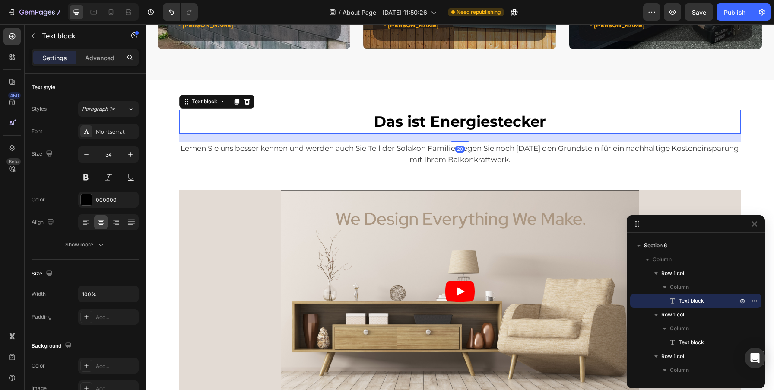
click at [485, 115] on strong "Das ist Energiestecker" at bounding box center [460, 121] width 172 height 18
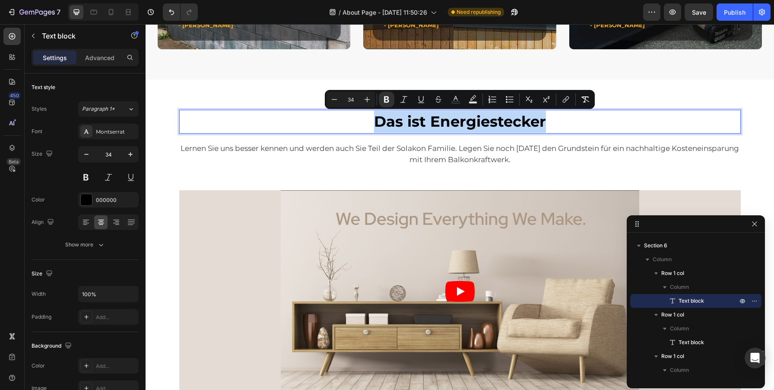
click at [475, 116] on strong "Das ist Energiestecker" at bounding box center [460, 121] width 172 height 18
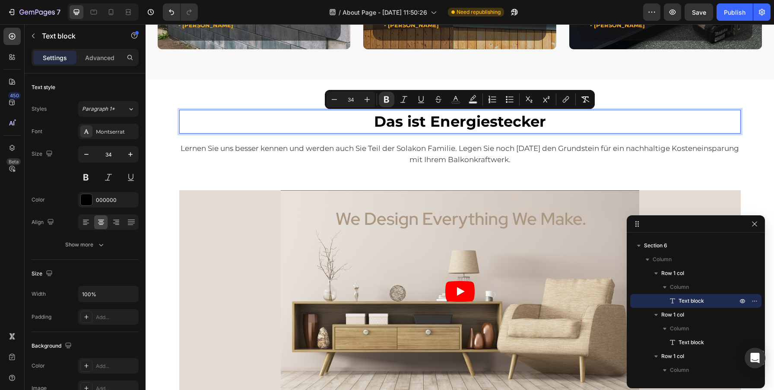
click at [475, 116] on strong "Das ist Energiestecker" at bounding box center [460, 121] width 172 height 18
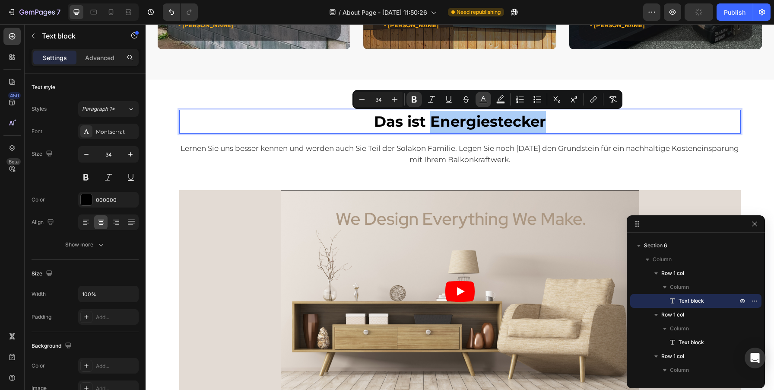
click at [482, 99] on icon "Editor contextual toolbar" at bounding box center [483, 98] width 4 height 5
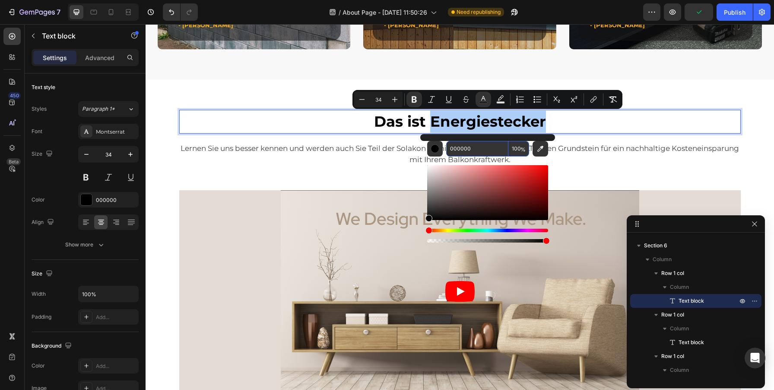
click at [453, 147] on input "000000" at bounding box center [477, 149] width 62 height 16
paste input "FEBE04"
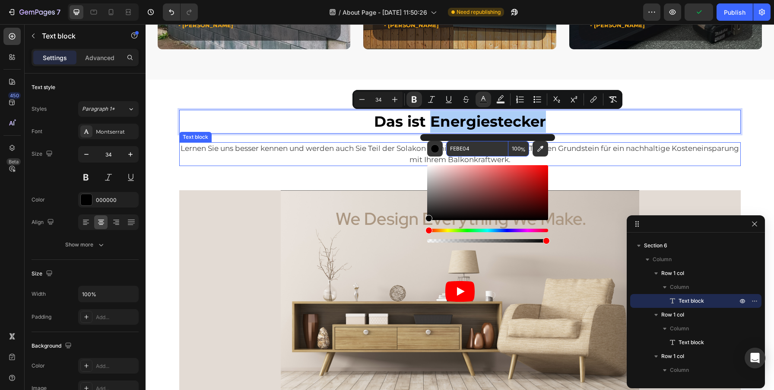
type input "FEBE04"
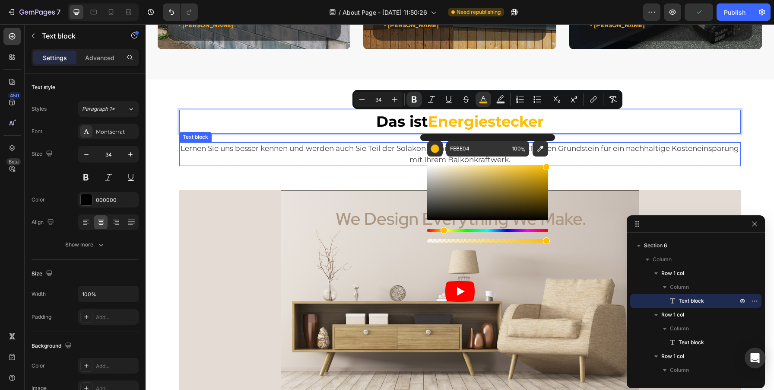
click at [624, 156] on p "Lernen Sie uns besser kennen und werden auch Sie Teil der Solakon Familie. Lege…" at bounding box center [460, 154] width 560 height 22
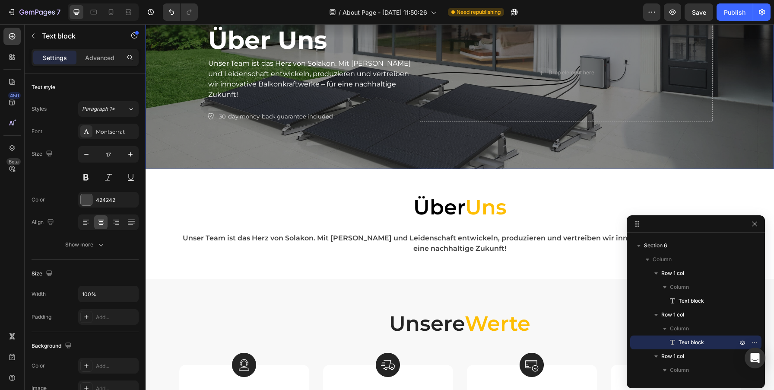
scroll to position [116, 0]
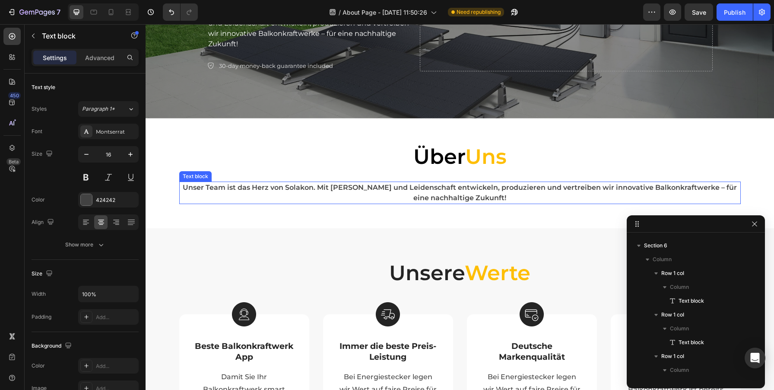
click at [523, 199] on p "Unser Team ist das Herz von Solakon. Mit [PERSON_NAME] und Leidenschaft entwick…" at bounding box center [460, 192] width 560 height 21
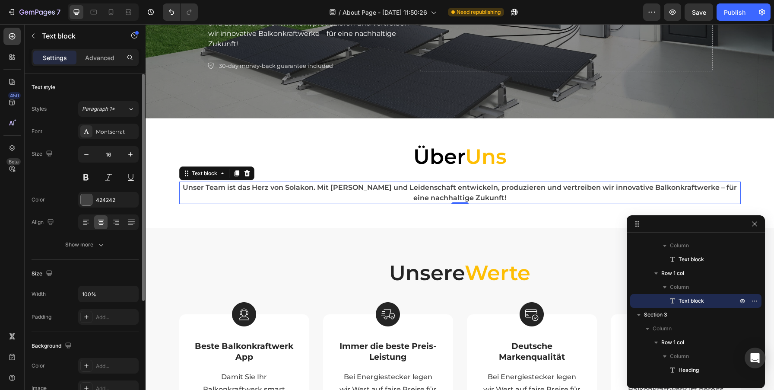
scroll to position [171, 0]
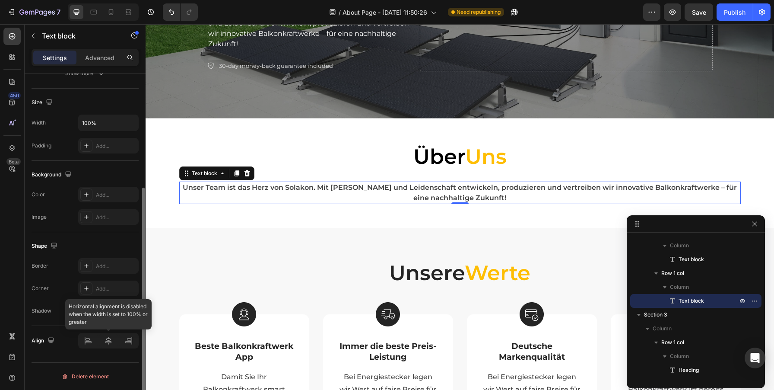
click at [109, 336] on div at bounding box center [108, 341] width 60 height 16
click at [109, 342] on div at bounding box center [108, 341] width 60 height 16
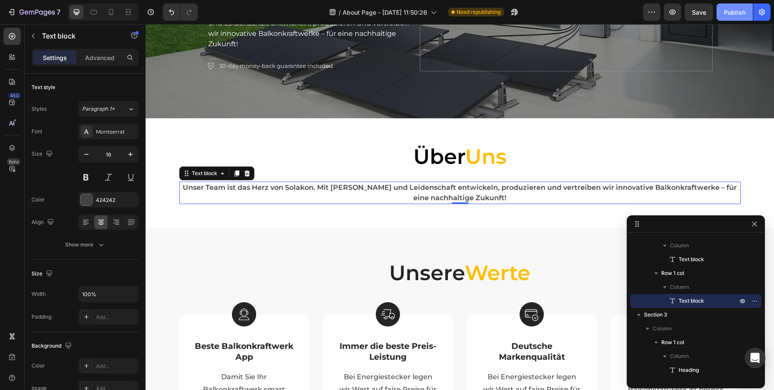
click at [738, 8] on div "Publish" at bounding box center [735, 12] width 22 height 9
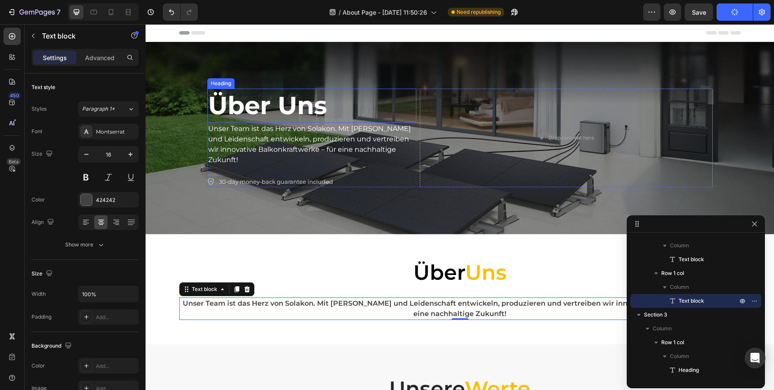
click at [343, 107] on h2 "Über Uns" at bounding box center [311, 106] width 209 height 34
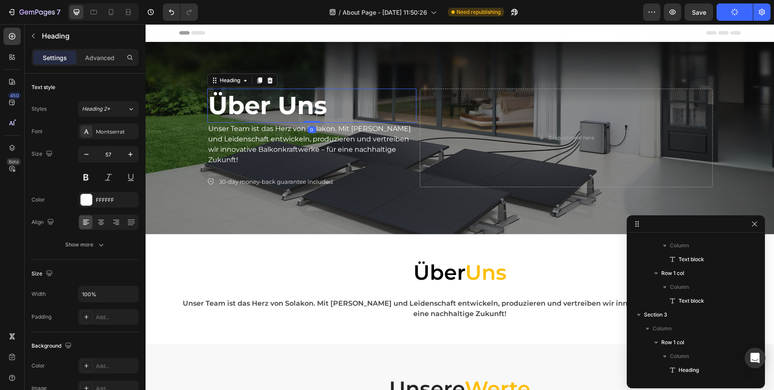
scroll to position [25, 0]
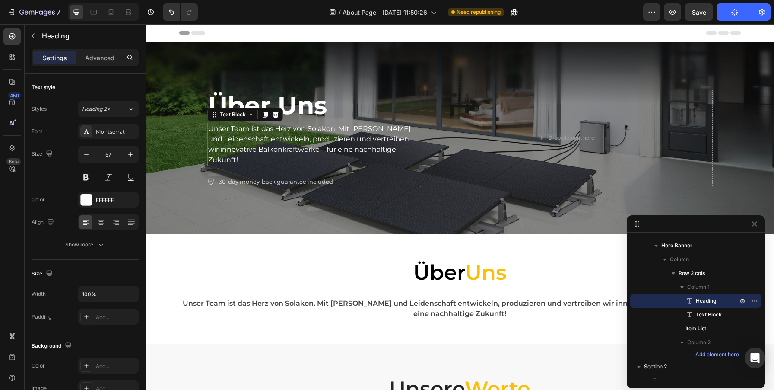
click at [368, 152] on p "Unser Team ist das Herz von Solakon. Mit [PERSON_NAME] und Leidenschaft entwick…" at bounding box center [311, 144] width 207 height 41
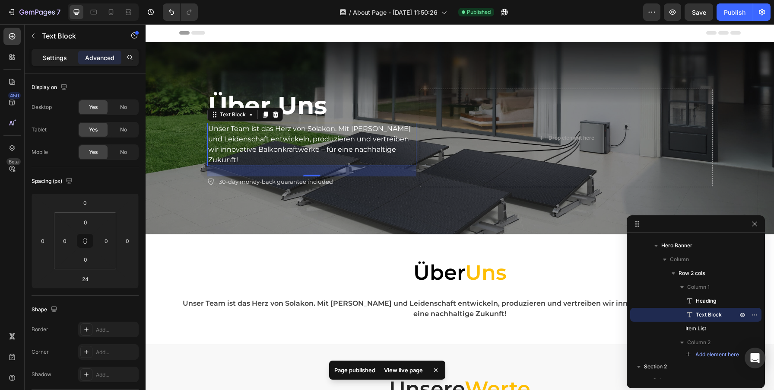
click at [52, 59] on p "Settings" at bounding box center [55, 57] width 24 height 9
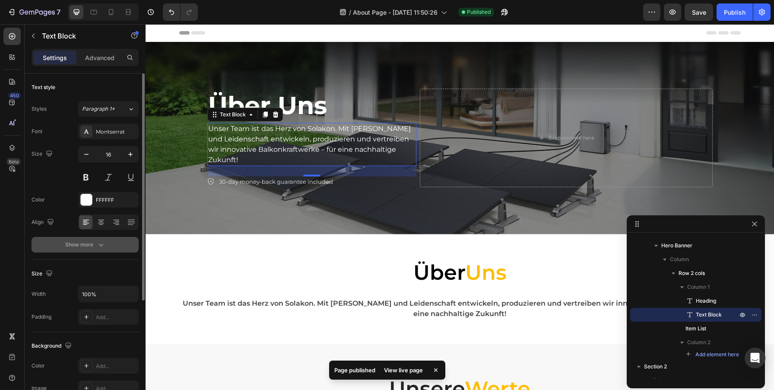
click at [104, 245] on icon "button" at bounding box center [101, 244] width 9 height 9
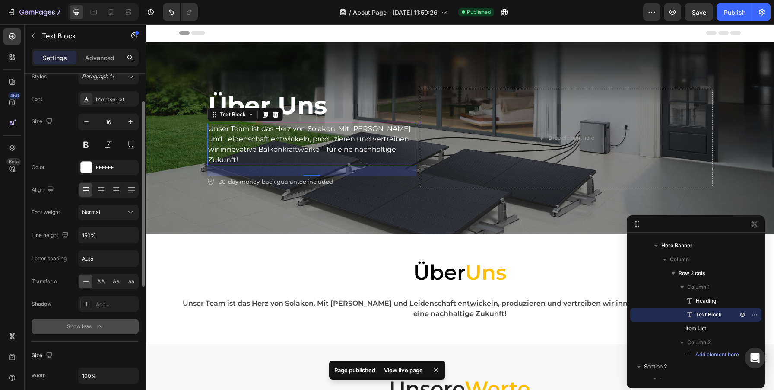
scroll to position [40, 0]
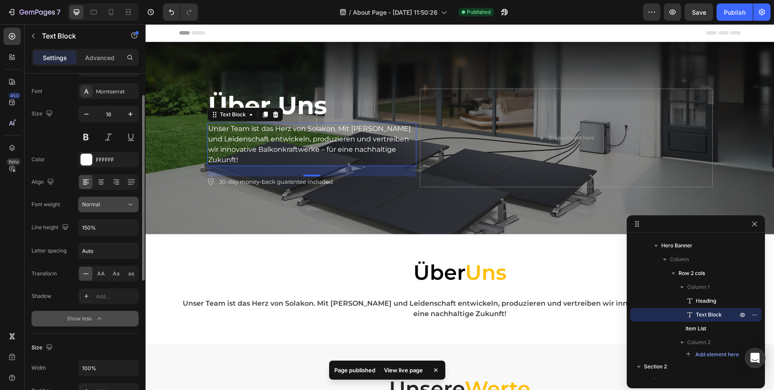
click at [133, 203] on icon at bounding box center [130, 204] width 9 height 9
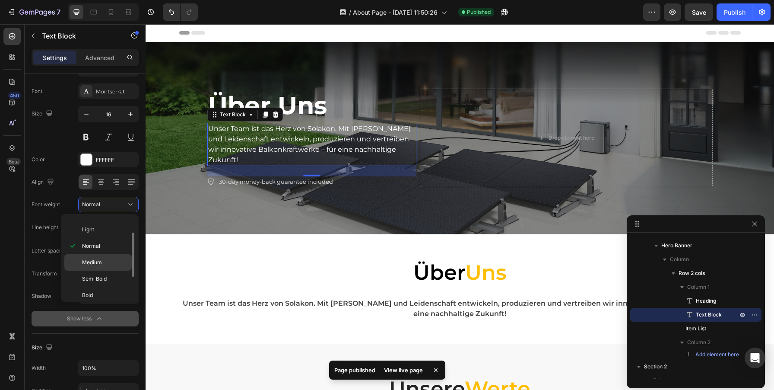
scroll to position [29, 0]
click at [99, 281] on span "Semi Bold" at bounding box center [94, 278] width 25 height 8
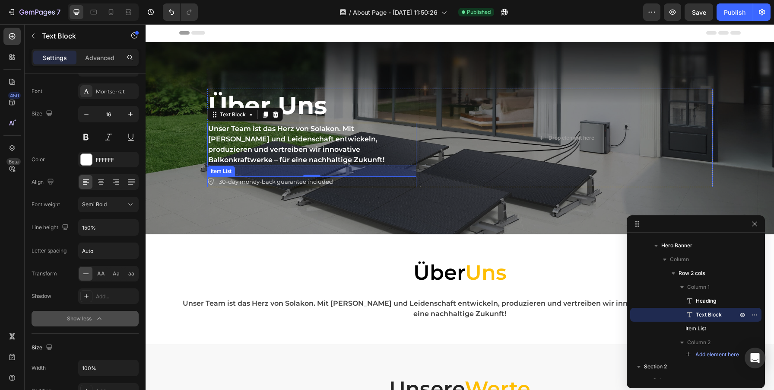
click at [282, 186] on p "30-day money-back guarantee included" at bounding box center [276, 182] width 114 height 9
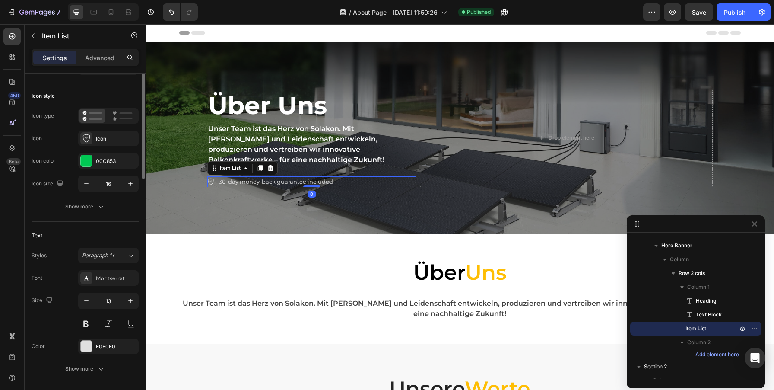
scroll to position [0, 0]
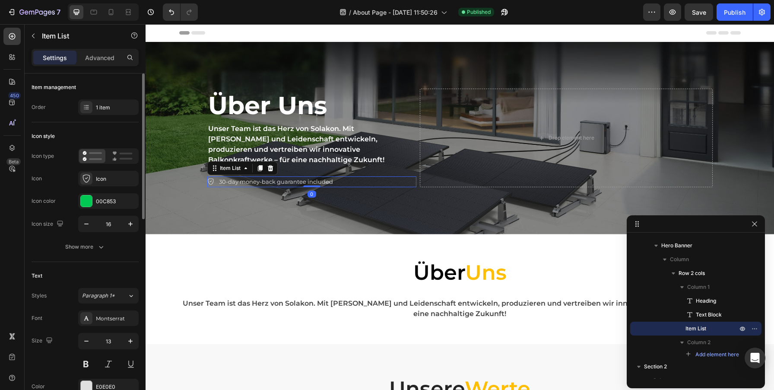
click at [352, 184] on div "30-day money-back guarantee included" at bounding box center [311, 181] width 209 height 11
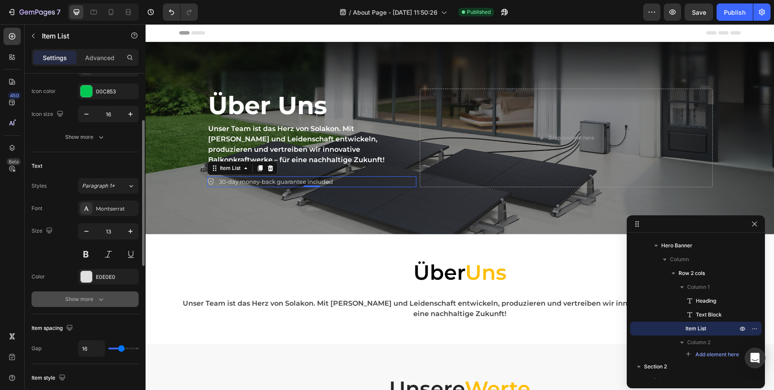
click at [102, 294] on button "Show more" at bounding box center [85, 299] width 107 height 16
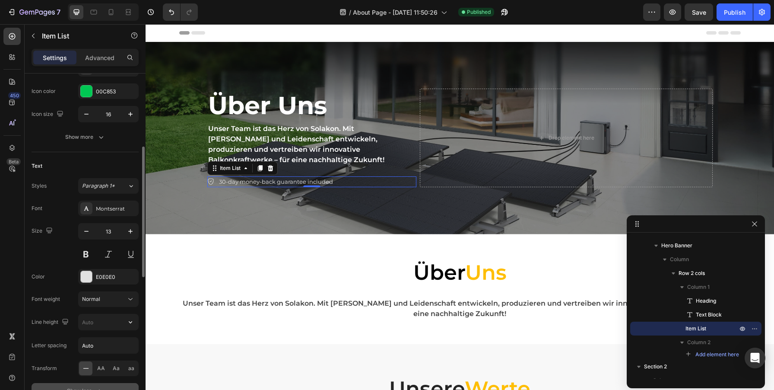
scroll to position [210, 0]
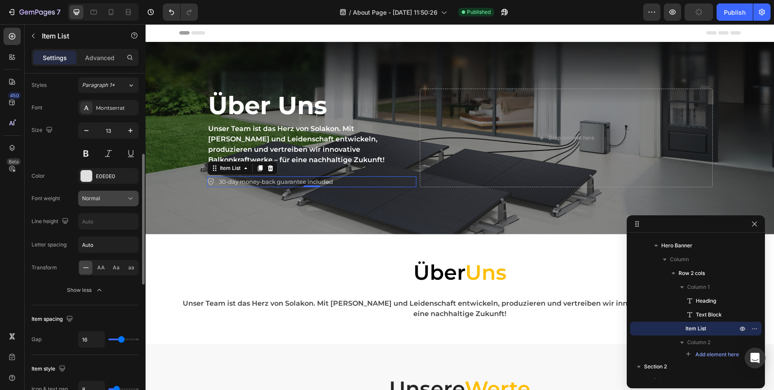
click at [132, 194] on icon at bounding box center [130, 198] width 9 height 9
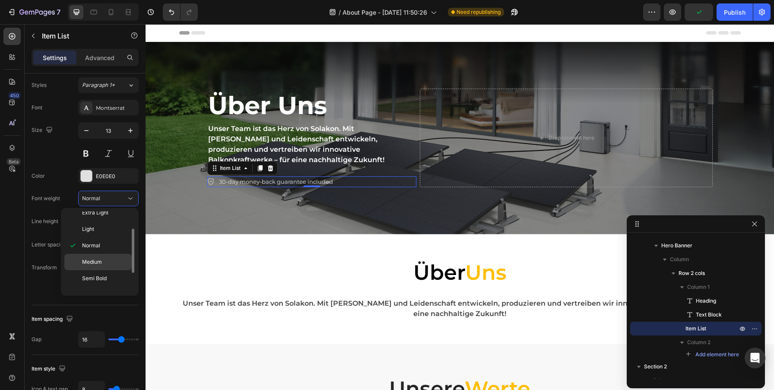
scroll to position [26, 0]
click at [102, 279] on span "Semi Bold" at bounding box center [94, 275] width 25 height 8
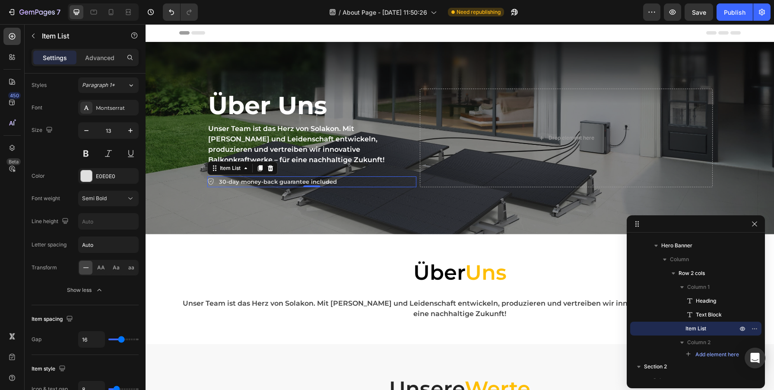
click at [211, 181] on icon at bounding box center [210, 181] width 7 height 7
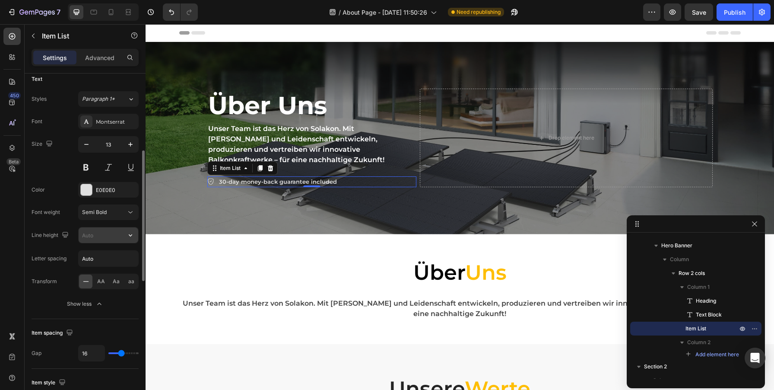
scroll to position [196, 0]
click at [86, 190] on div at bounding box center [86, 189] width 11 height 11
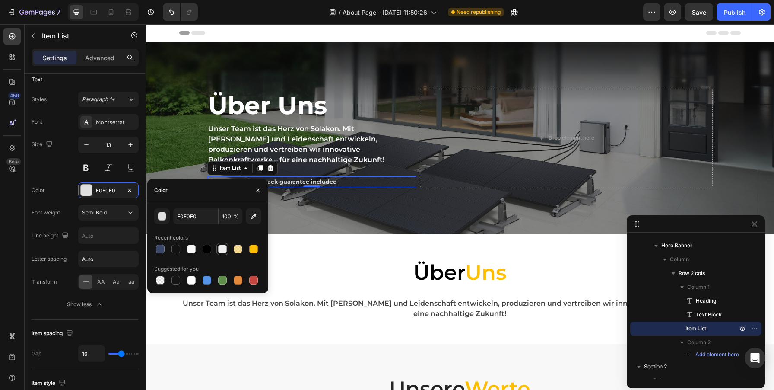
click at [224, 251] on div at bounding box center [222, 248] width 9 height 9
type input "EFEFEF"
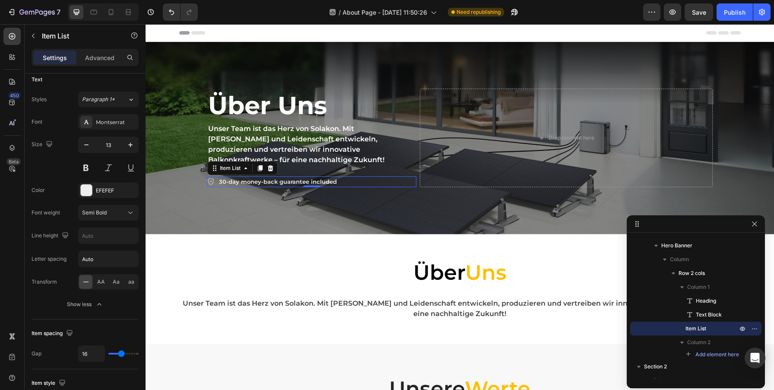
click at [368, 179] on div "30-day money-back guarantee included" at bounding box center [311, 181] width 209 height 11
click at [134, 147] on icon "button" at bounding box center [130, 144] width 9 height 9
type input "15"
click at [736, 13] on div "Publish" at bounding box center [735, 12] width 22 height 9
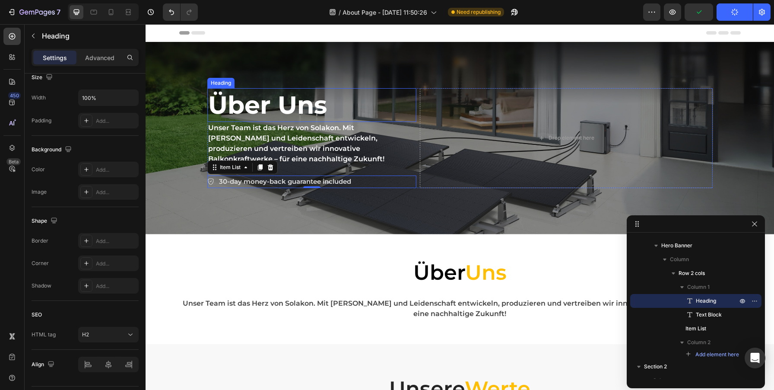
click at [358, 105] on h2 "Über Uns" at bounding box center [311, 105] width 209 height 34
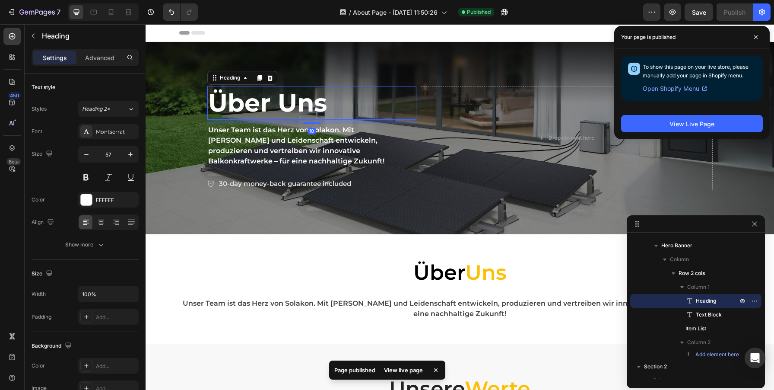
drag, startPoint x: 314, startPoint y: 121, endPoint x: 314, endPoint y: 126, distance: 4.3
click at [314, 126] on div "Über Uns Heading 10 Unser Team ist das Herz von Solakon. Mit Fachwissen und Lei…" at bounding box center [311, 138] width 209 height 104
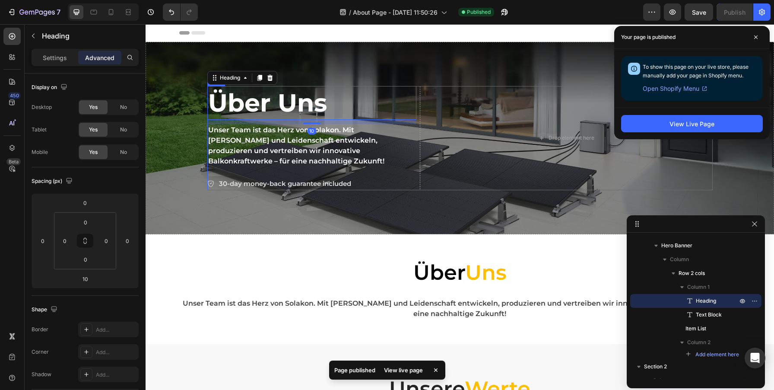
click at [416, 162] on div "Unser Team ist das Herz von Solakon. Mit [PERSON_NAME] und Leidenschaft entwick…" at bounding box center [311, 145] width 209 height 43
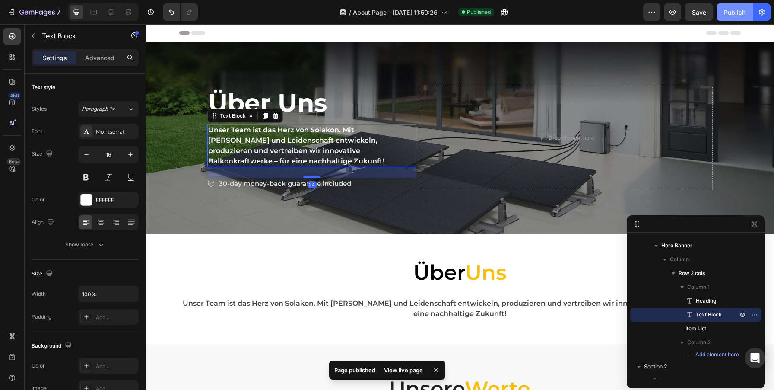
click at [731, 15] on div "Publish" at bounding box center [735, 12] width 22 height 9
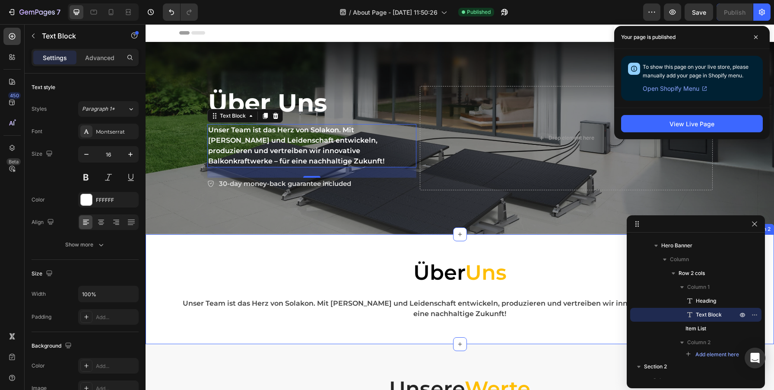
click at [491, 244] on div "Über Uns Text block Row Unser Team ist das Herz von Solakon. Mit Fachwissen und…" at bounding box center [460, 289] width 628 height 110
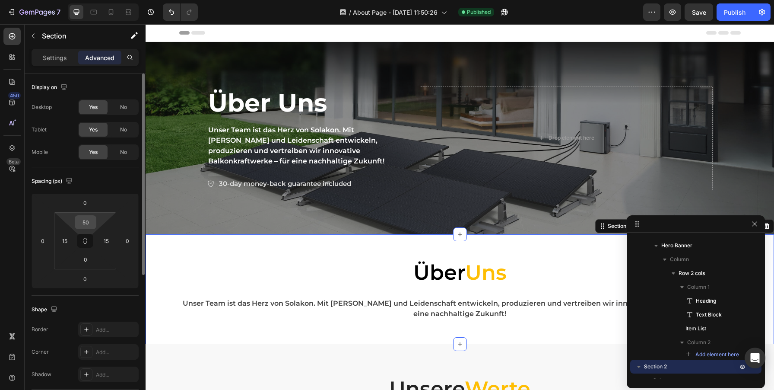
click at [84, 221] on input "50" at bounding box center [85, 222] width 17 height 13
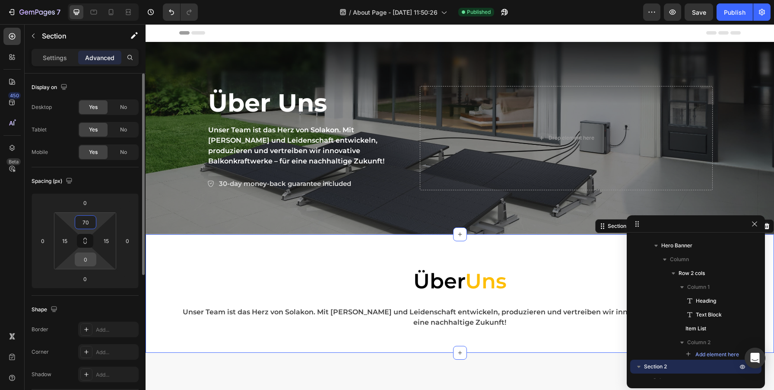
type input "70"
click at [82, 259] on input "0" at bounding box center [85, 259] width 17 height 13
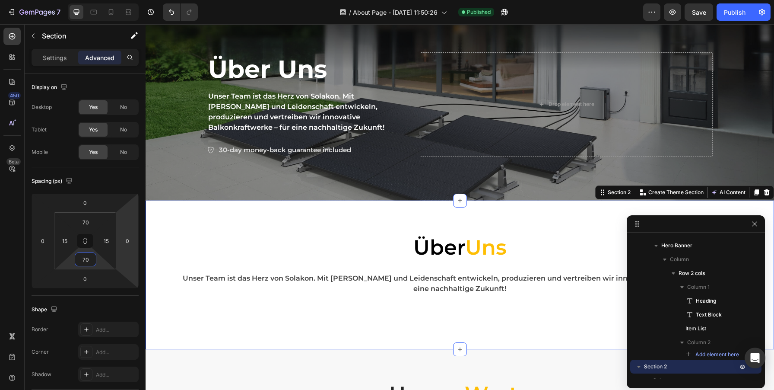
scroll to position [51, 0]
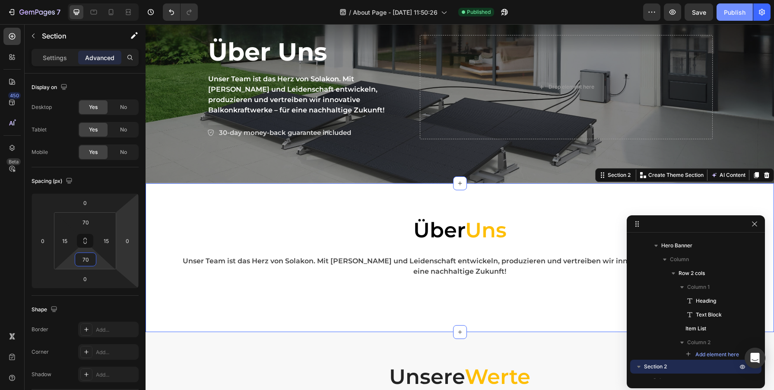
type input "70"
click at [726, 11] on div "Publish" at bounding box center [735, 12] width 22 height 9
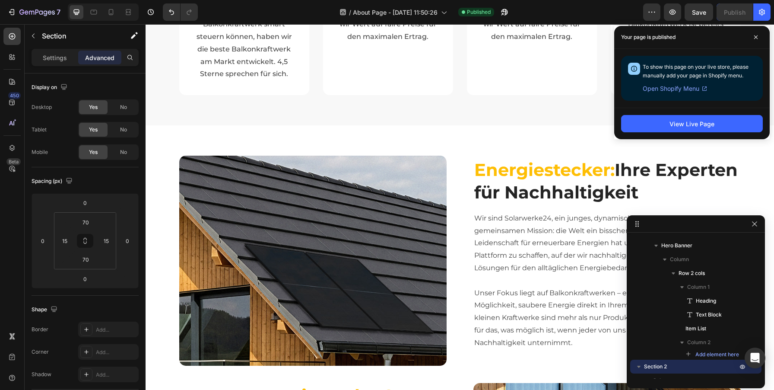
scroll to position [520, 0]
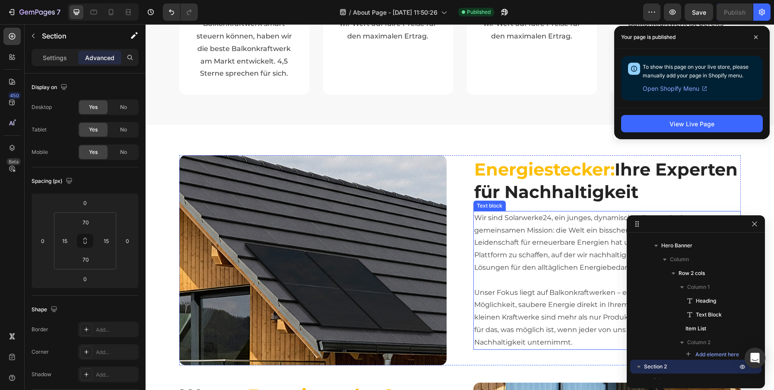
click at [504, 253] on p "Wir sind Solarwerke24, ein junges, dynamisches Team mit einer gemeinsamen Missi…" at bounding box center [607, 249] width 266 height 75
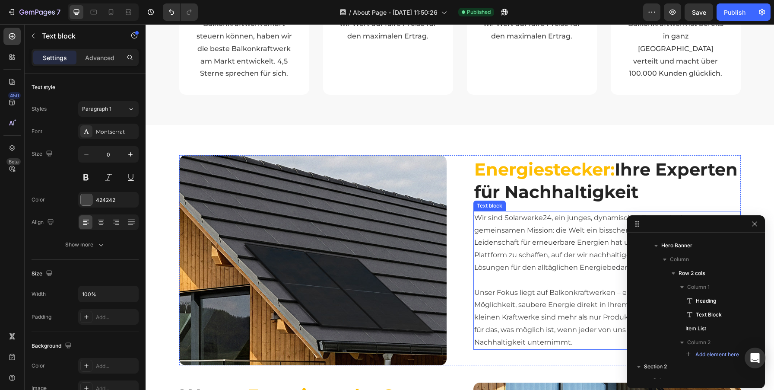
scroll to position [713, 0]
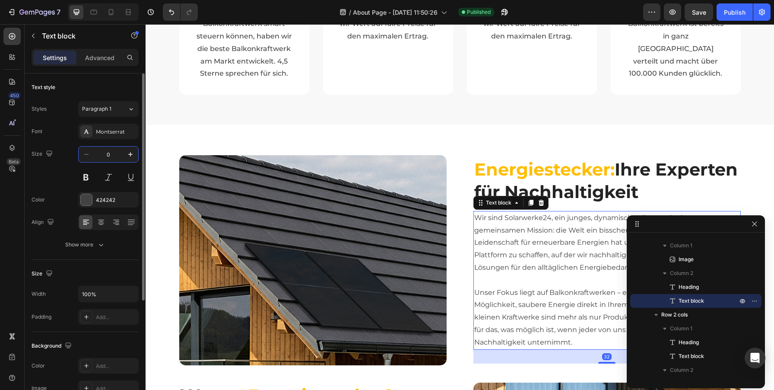
click at [108, 157] on input "0" at bounding box center [108, 154] width 29 height 16
type input "16"
click at [100, 247] on icon "button" at bounding box center [101, 244] width 9 height 9
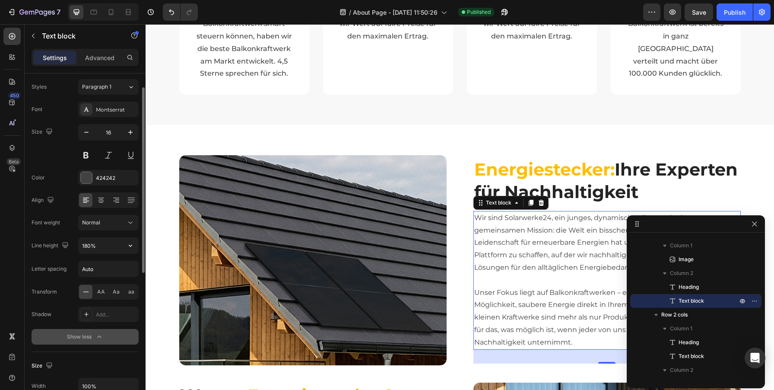
scroll to position [23, 0]
click at [133, 219] on icon at bounding box center [130, 221] width 9 height 9
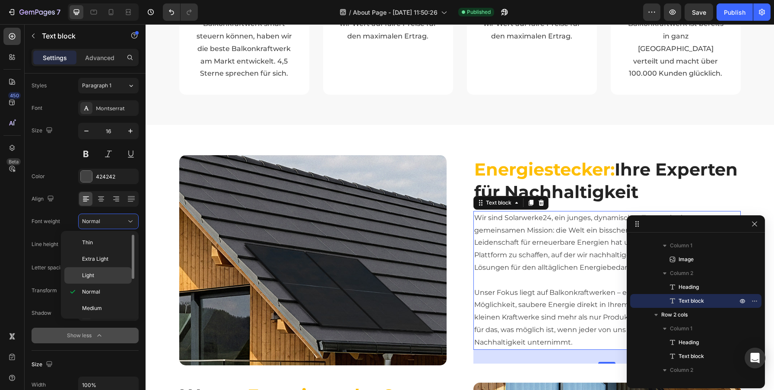
scroll to position [18, 0]
click at [103, 288] on p "Medium" at bounding box center [105, 290] width 46 height 8
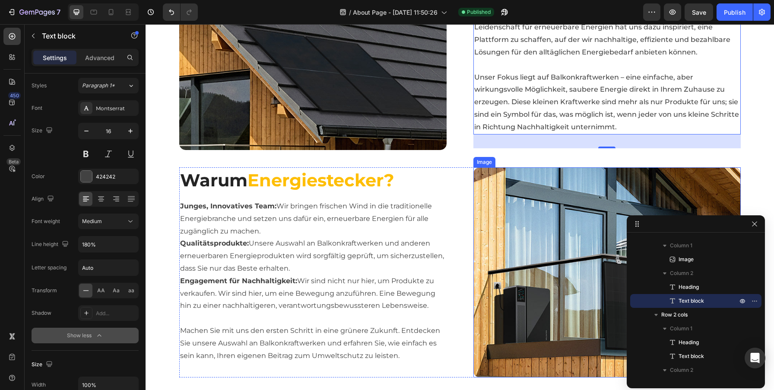
scroll to position [768, 0]
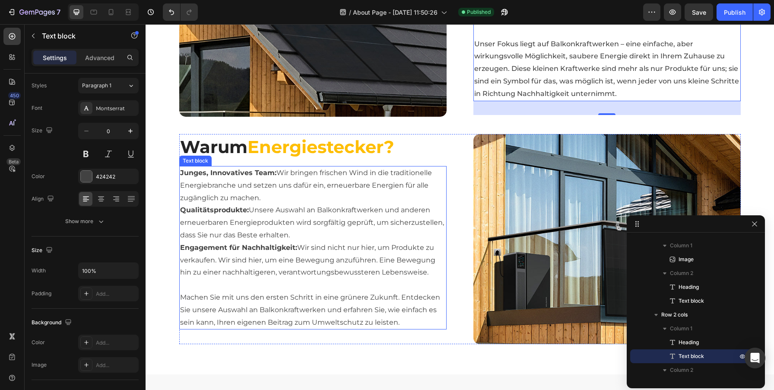
click at [339, 197] on p "Junges, Innovatives Team: Wir bringen frischen Wind in die traditionelle Energi…" at bounding box center [313, 248] width 266 height 162
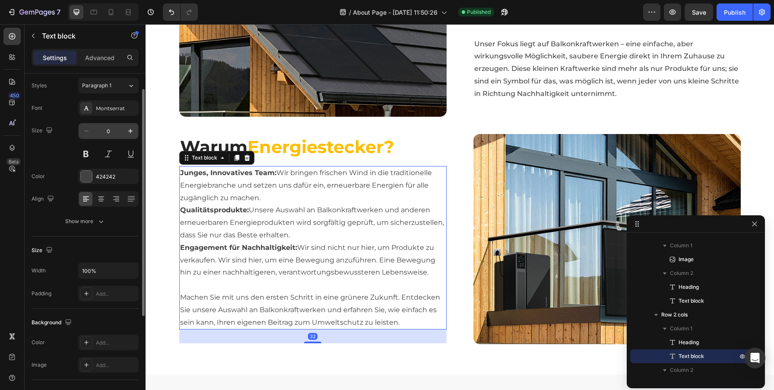
click at [110, 131] on input "0" at bounding box center [108, 131] width 29 height 16
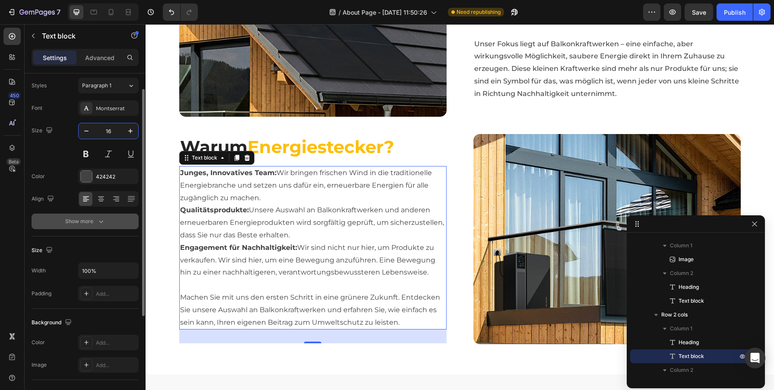
type input "16"
click at [99, 220] on icon "button" at bounding box center [101, 221] width 9 height 9
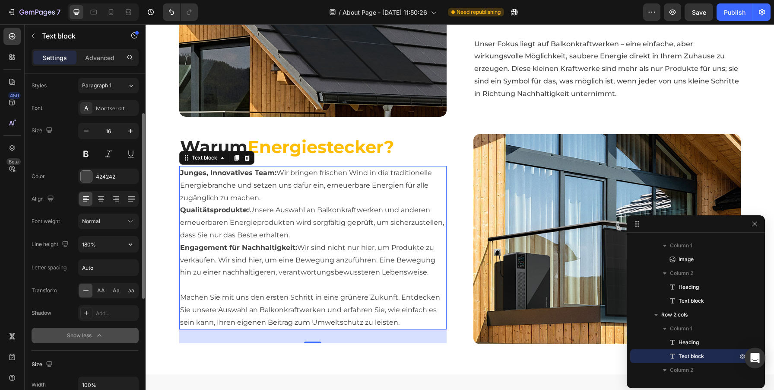
scroll to position [90, 0]
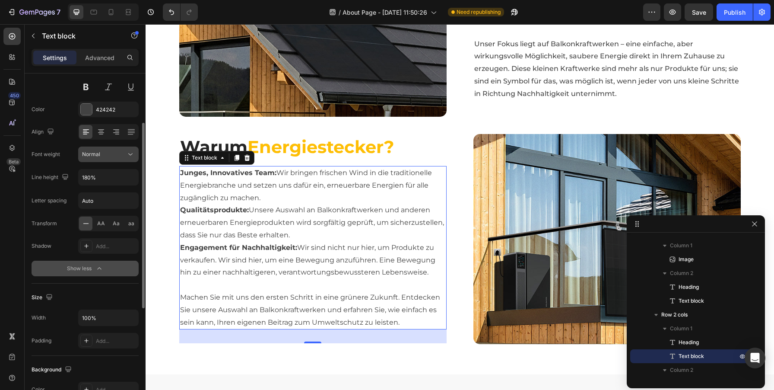
click at [130, 154] on icon at bounding box center [130, 154] width 9 height 9
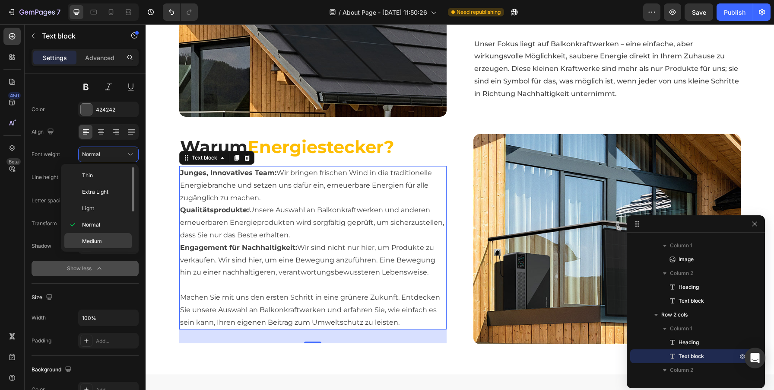
click at [96, 241] on span "Medium" at bounding box center [92, 241] width 20 height 8
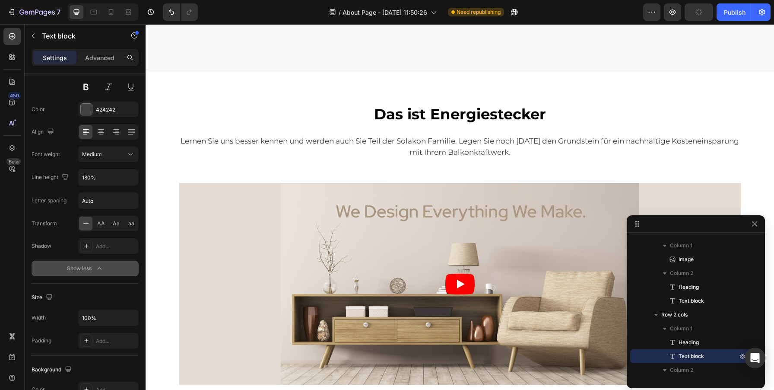
scroll to position [1440, 0]
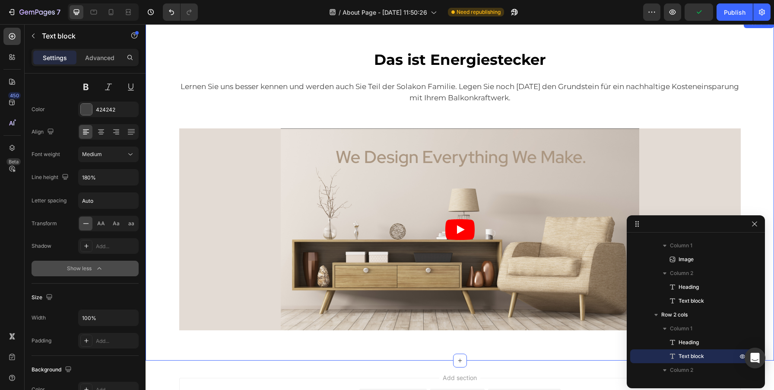
click at [455, 105] on div "Das ist Energiestecker Text block Row Lernen Sie uns besser kennen und werden a…" at bounding box center [459, 189] width 615 height 282
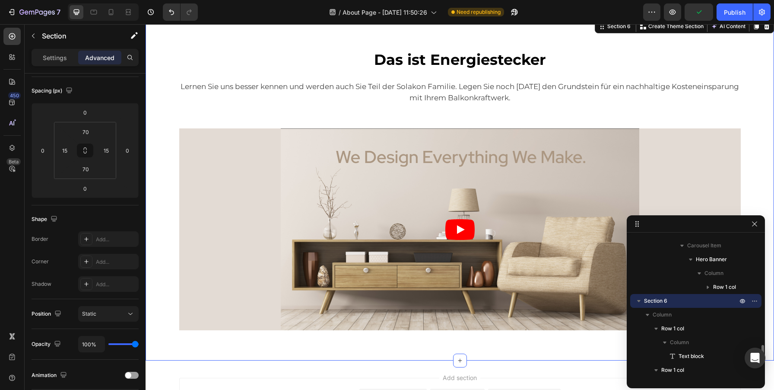
scroll to position [0, 0]
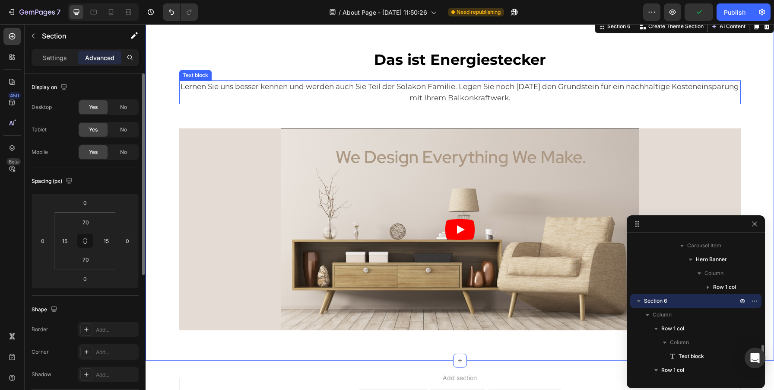
click at [441, 88] on p "Lernen Sie uns besser kennen und werden auch Sie Teil der Solakon Familie. Lege…" at bounding box center [460, 92] width 560 height 22
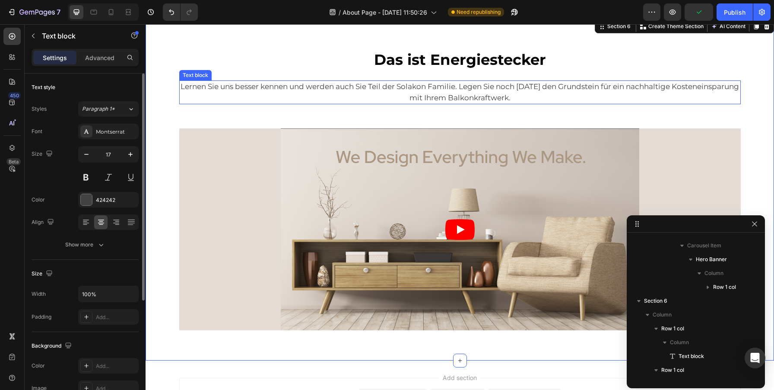
scroll to position [1182, 0]
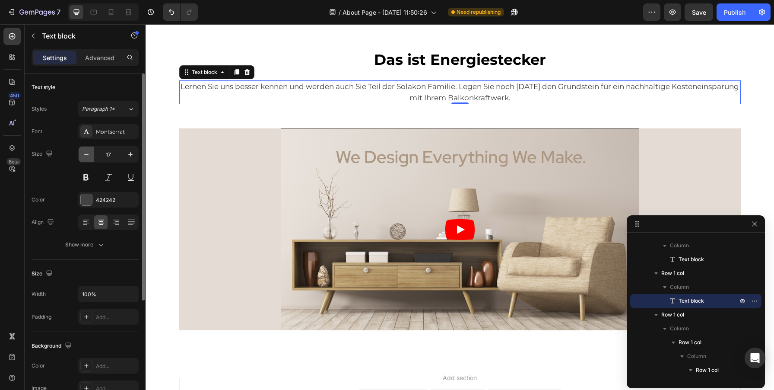
click at [86, 156] on icon "button" at bounding box center [86, 154] width 9 height 9
type input "16"
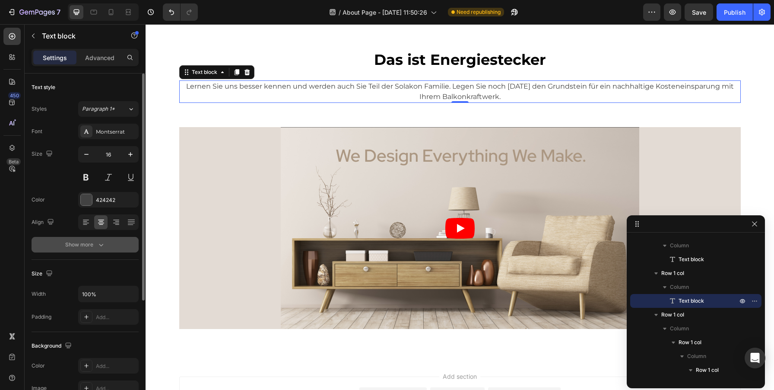
click at [108, 247] on button "Show more" at bounding box center [85, 245] width 107 height 16
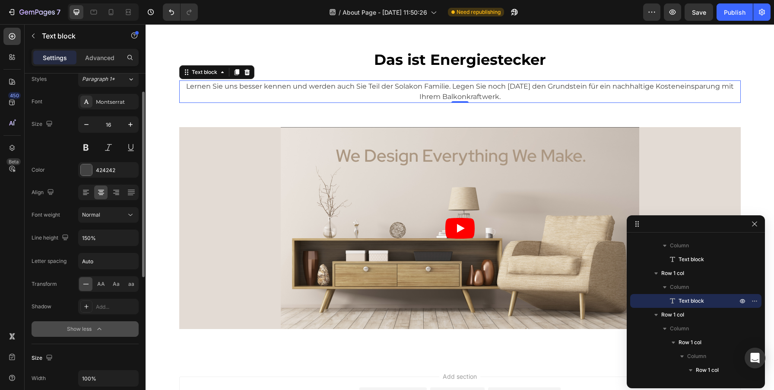
scroll to position [31, 0]
click at [132, 215] on icon at bounding box center [130, 213] width 9 height 9
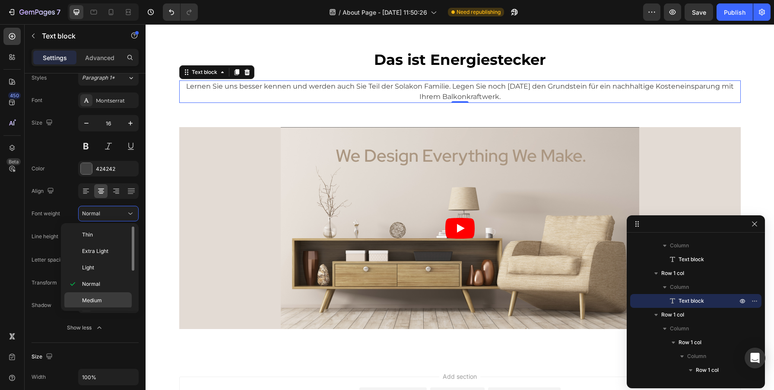
click at [103, 308] on div "Medium" at bounding box center [97, 316] width 67 height 16
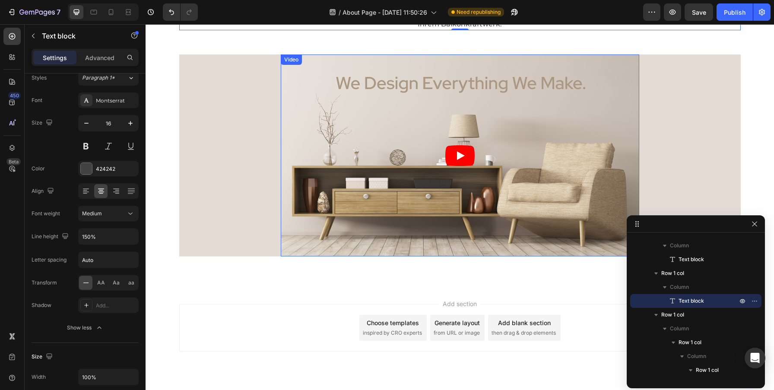
scroll to position [1534, 0]
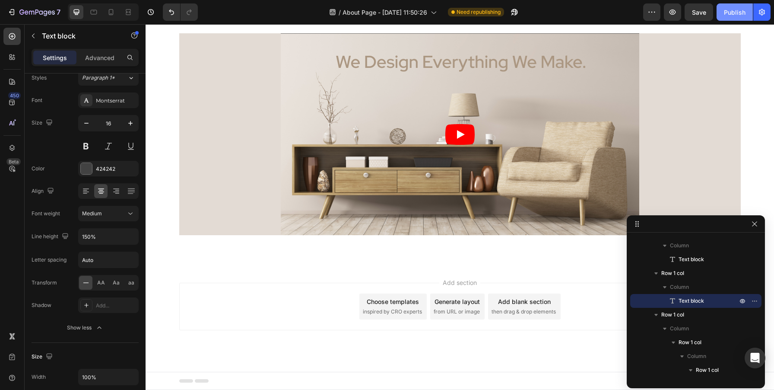
click at [735, 12] on div "Publish" at bounding box center [735, 12] width 22 height 9
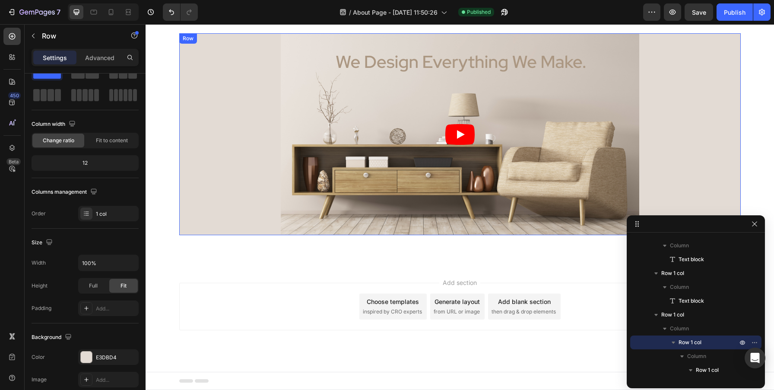
click at [720, 193] on div "Video Row" at bounding box center [459, 134] width 561 height 202
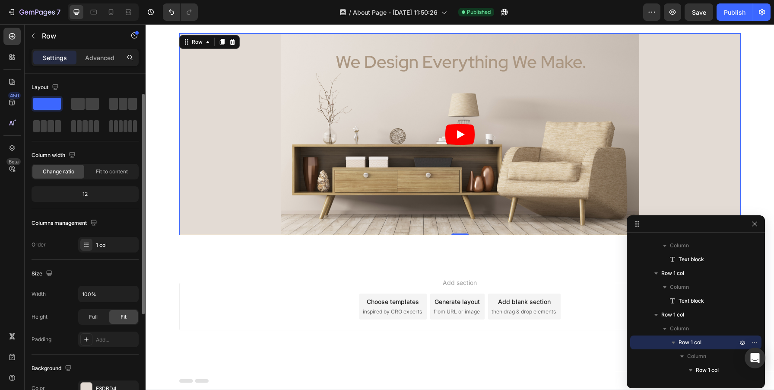
scroll to position [186, 0]
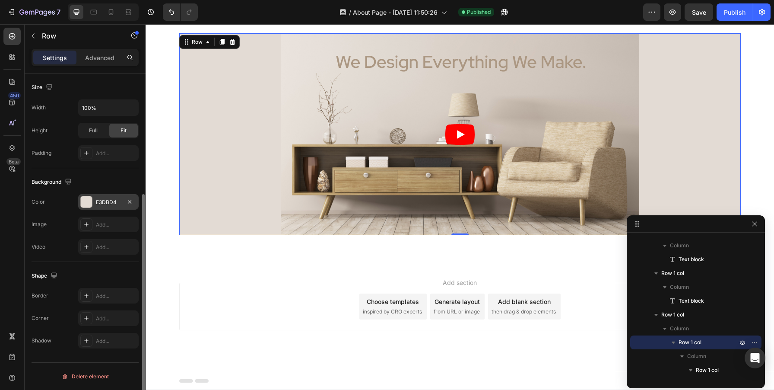
click at [112, 206] on div "E3DBD4" at bounding box center [108, 202] width 60 height 16
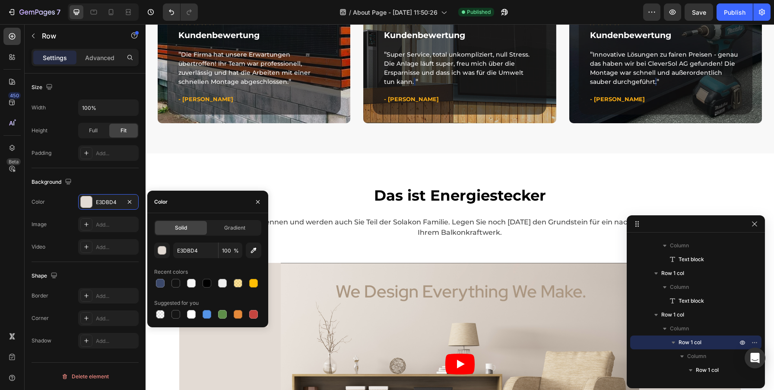
scroll to position [1517, 0]
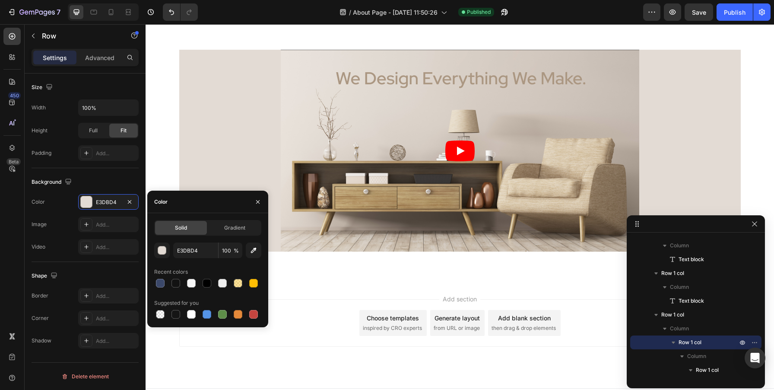
click at [203, 69] on div "Video Row" at bounding box center [459, 151] width 561 height 202
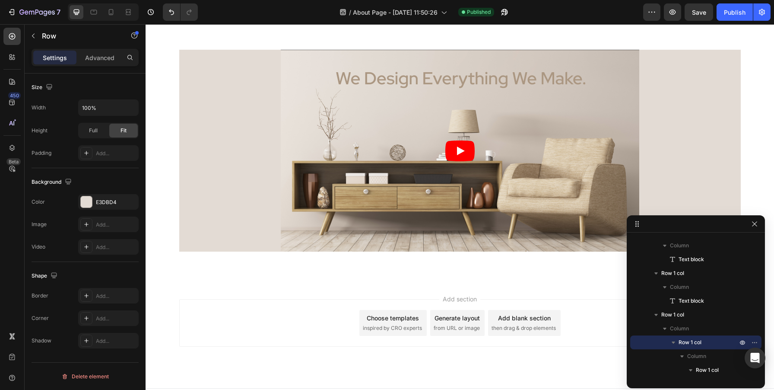
click at [190, 59] on div "Video Row" at bounding box center [459, 151] width 561 height 202
click at [97, 202] on div "E3DBD4" at bounding box center [108, 202] width 25 height 8
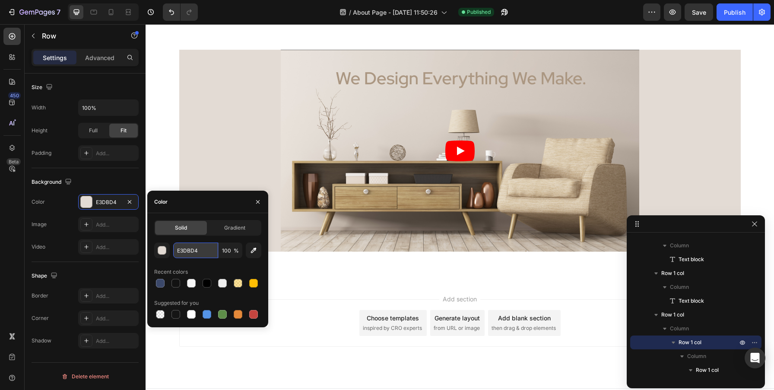
click at [189, 245] on input "E3DBD4" at bounding box center [195, 250] width 45 height 16
paste input "3B486A"
type input "3B486A"
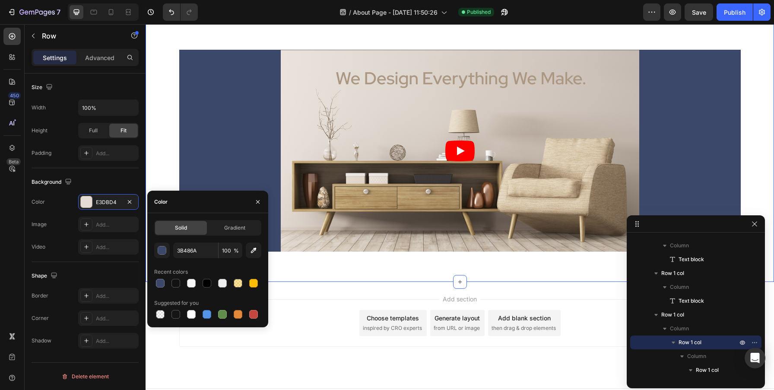
click at [314, 275] on div "Das ist Energiestecker Text block Row Lernen Sie uns besser kennen und werden a…" at bounding box center [460, 110] width 628 height 341
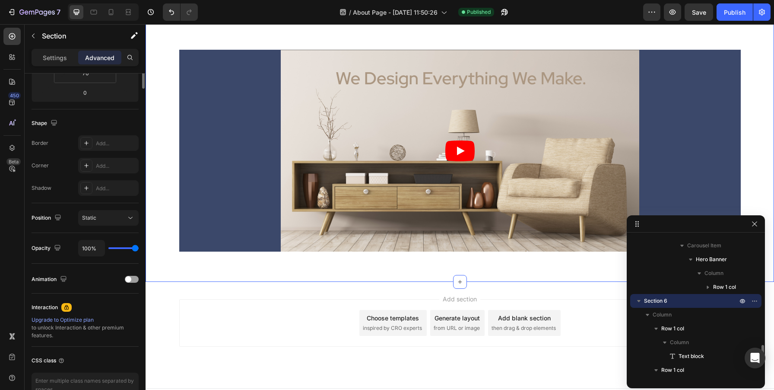
scroll to position [0, 0]
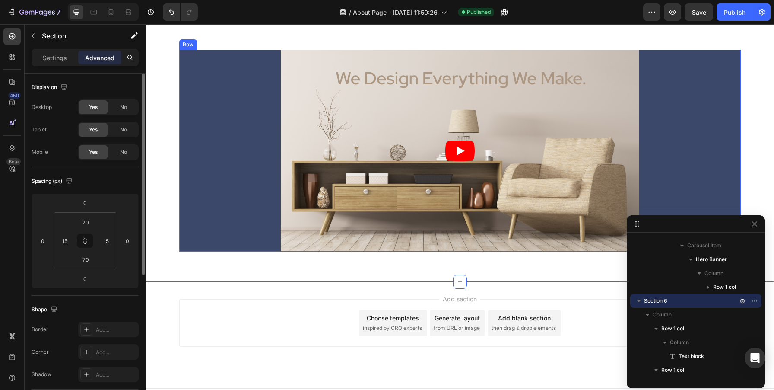
click at [211, 89] on div "Video Row" at bounding box center [459, 151] width 561 height 202
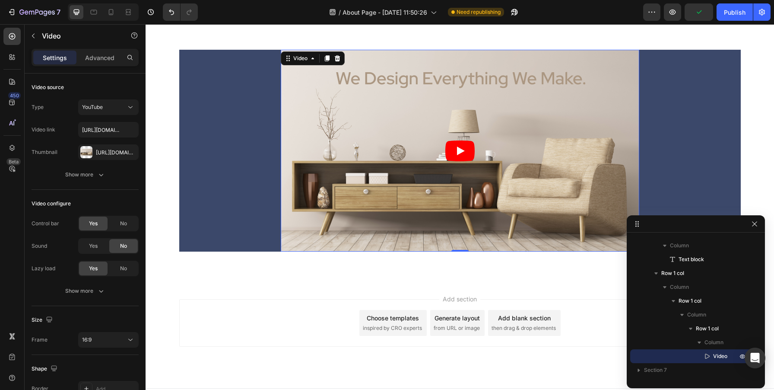
click at [50, 59] on p "Settings" at bounding box center [55, 57] width 24 height 9
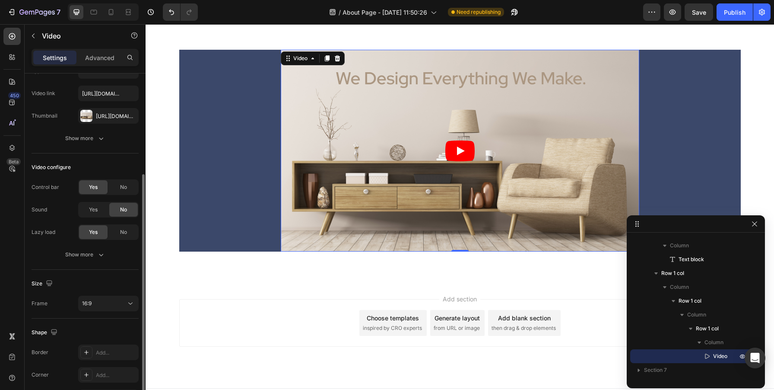
scroll to position [27, 0]
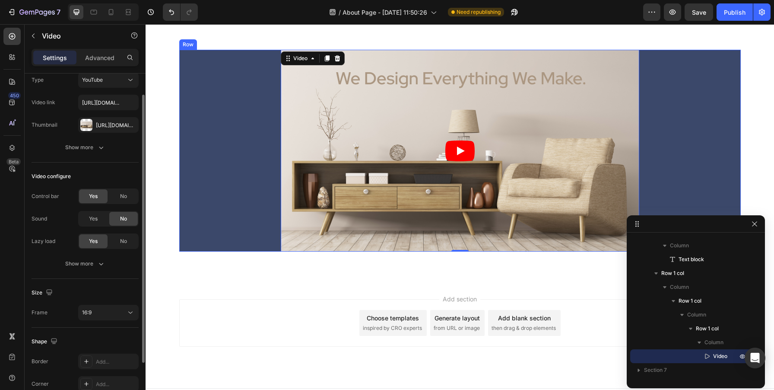
click at [194, 76] on div "Video 0 Row" at bounding box center [459, 151] width 561 height 202
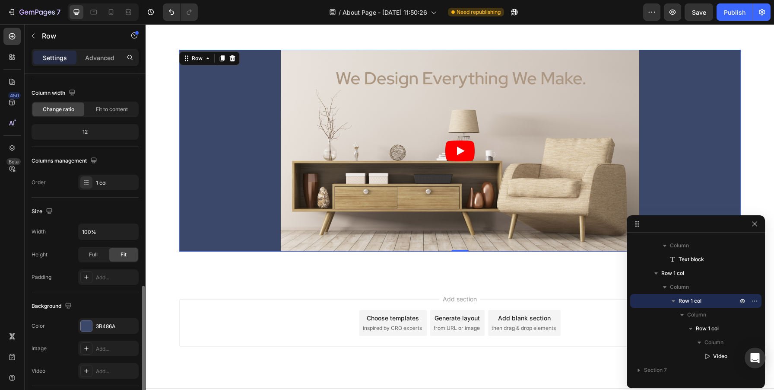
scroll to position [167, 0]
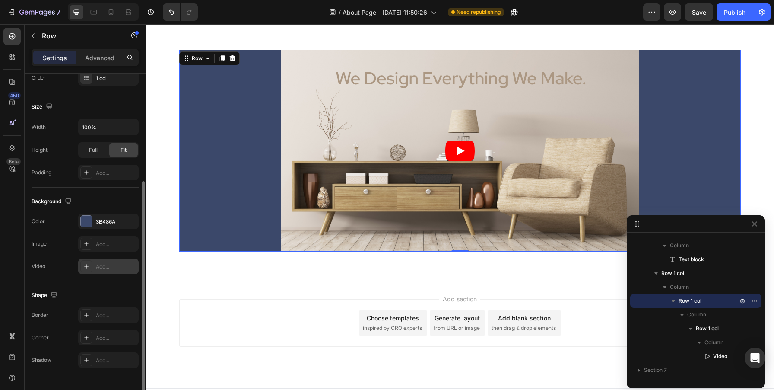
click at [100, 269] on div "Add..." at bounding box center [116, 267] width 41 height 8
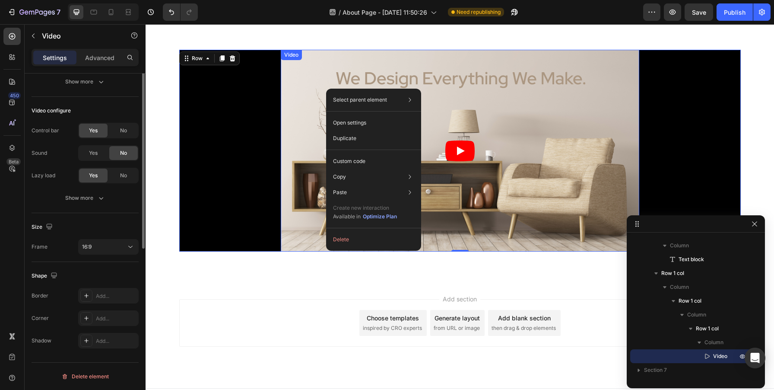
scroll to position [0, 0]
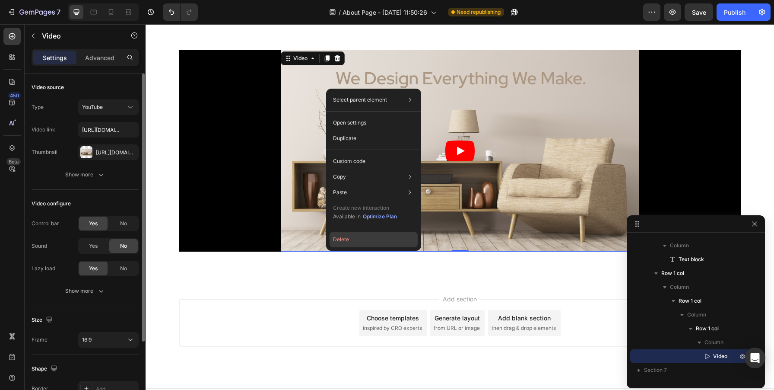
click at [357, 244] on button "Delete" at bounding box center [374, 239] width 88 height 16
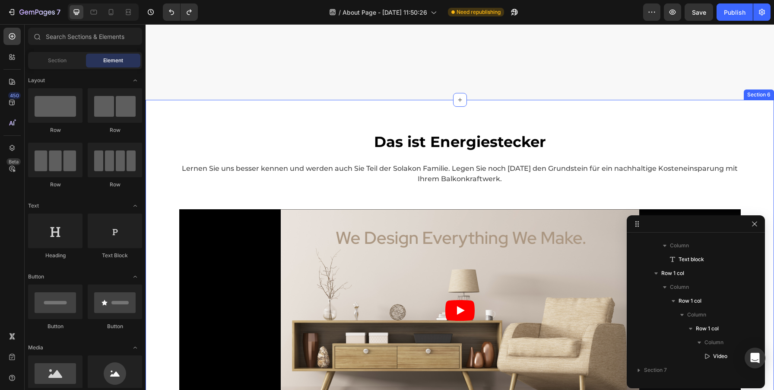
scroll to position [1517, 0]
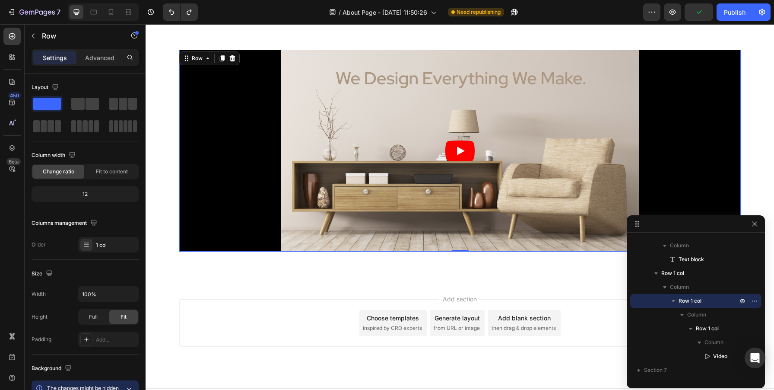
click at [263, 151] on div "Video Row" at bounding box center [459, 151] width 561 height 202
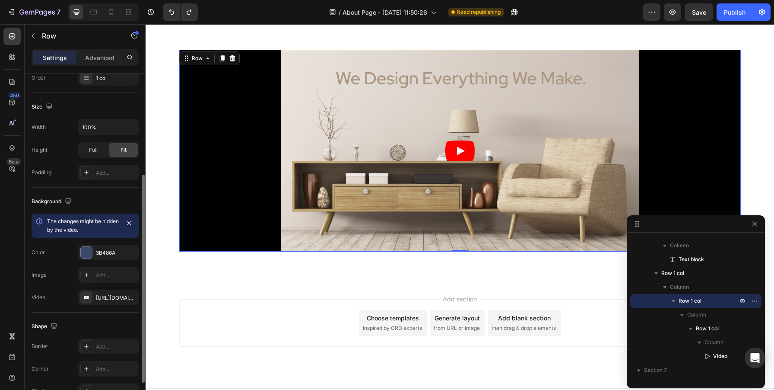
scroll to position [166, 0]
click at [95, 152] on span "Full" at bounding box center [93, 150] width 9 height 8
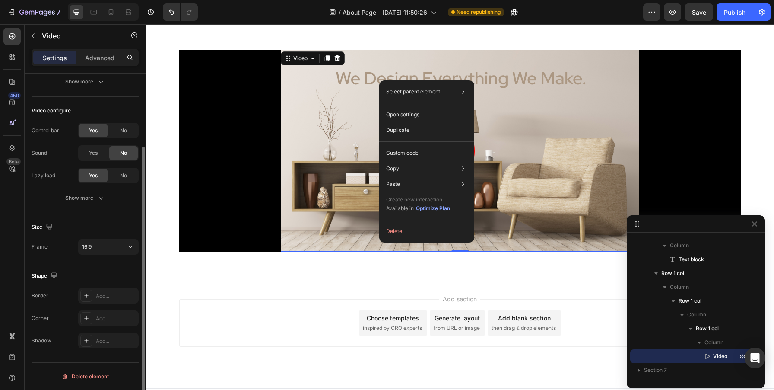
scroll to position [0, 0]
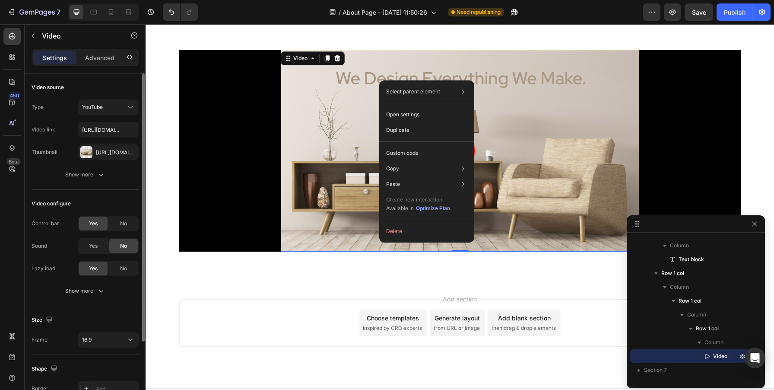
click at [402, 218] on div "Select parent element Row 1 col Row 1 col Row 1 col Video Open settings Duplica…" at bounding box center [426, 161] width 95 height 162
click at [402, 227] on button "Delete" at bounding box center [427, 231] width 88 height 16
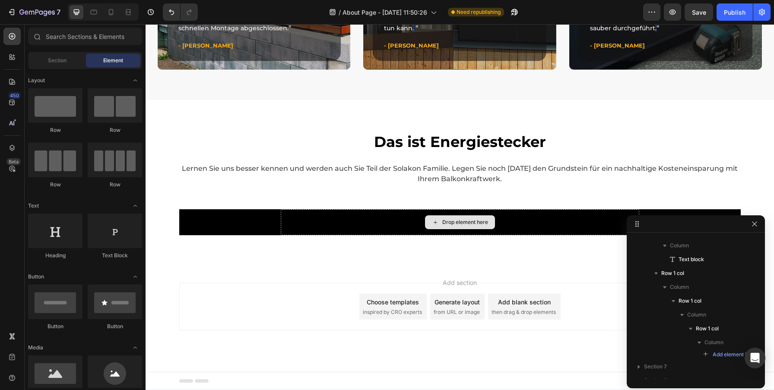
scroll to position [1358, 0]
click at [200, 221] on div "Drop element here Row" at bounding box center [459, 222] width 561 height 26
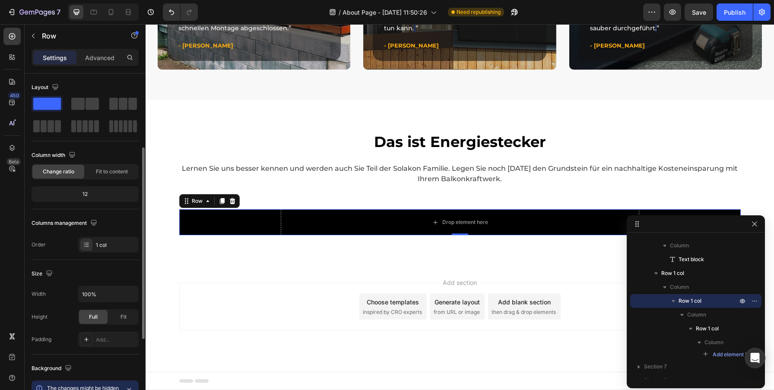
scroll to position [124, 0]
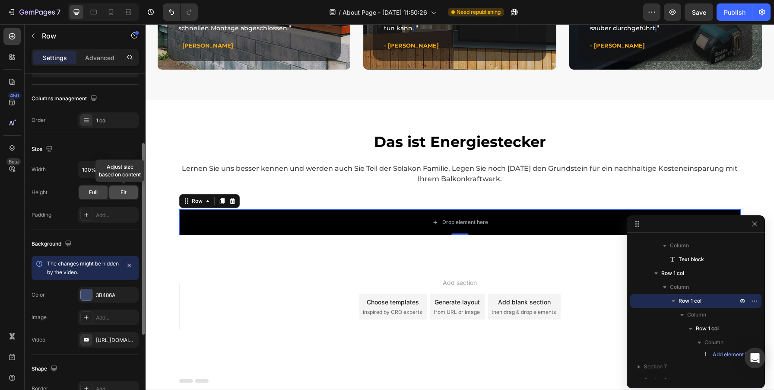
click at [121, 192] on span "Fit" at bounding box center [123, 192] width 6 height 8
click at [95, 195] on span "Full" at bounding box center [93, 192] width 9 height 8
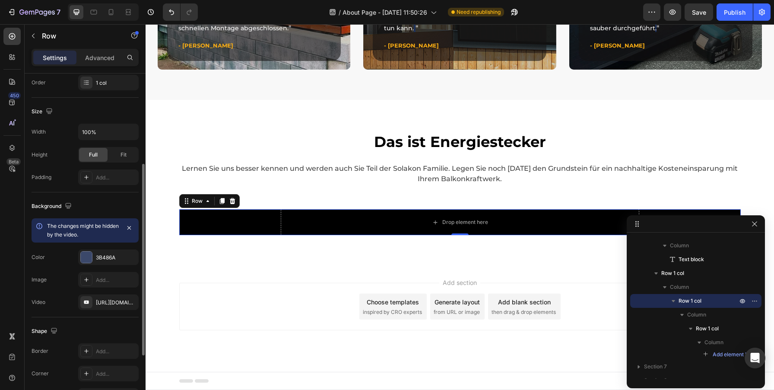
scroll to position [162, 0]
click at [244, 229] on div "Drop element here Row" at bounding box center [459, 222] width 561 height 26
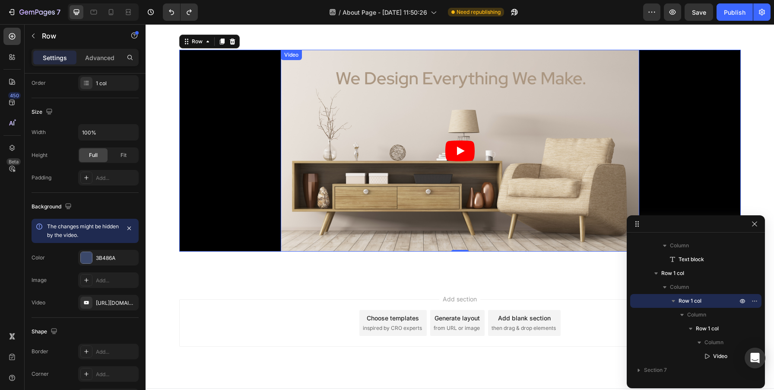
scroll to position [1486, 0]
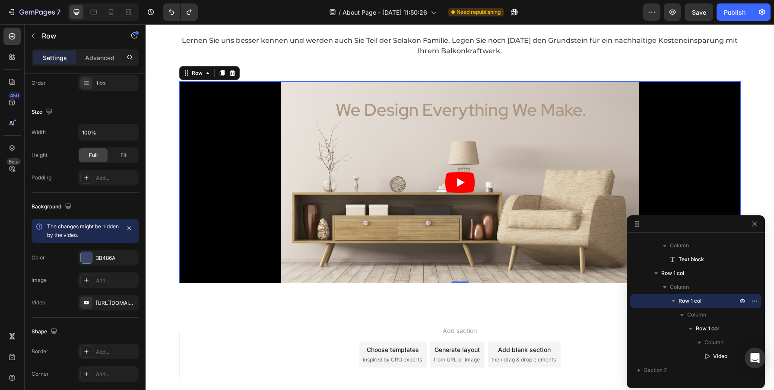
click at [221, 136] on div "Video Row" at bounding box center [459, 182] width 561 height 202
click at [133, 302] on icon "button" at bounding box center [129, 302] width 7 height 7
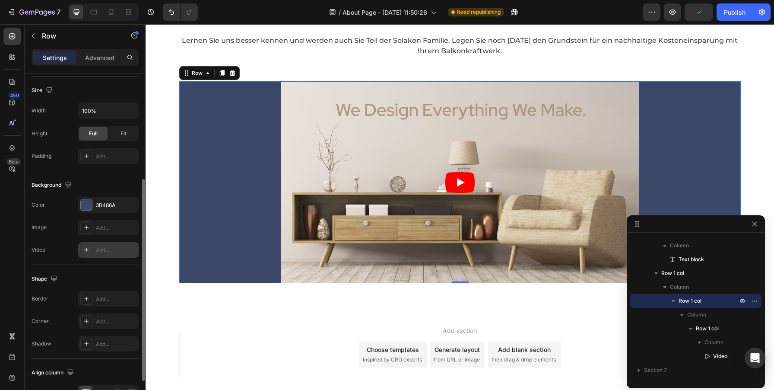
scroll to position [184, 0]
click at [101, 318] on div "Add..." at bounding box center [116, 321] width 41 height 8
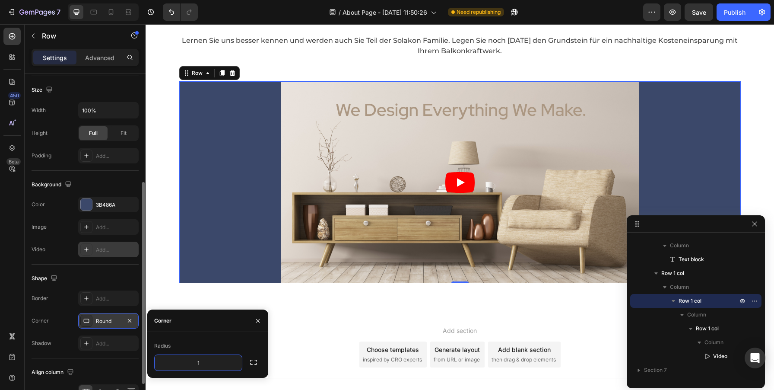
type input "15"
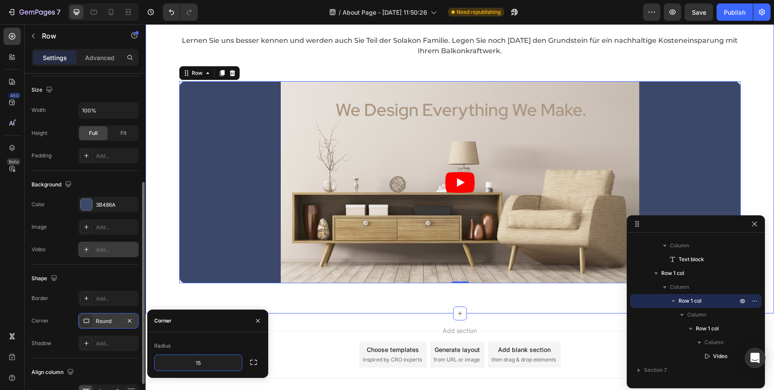
click at [761, 133] on div "Das ist Energiestecker Text block Row Lernen Sie uns besser kennen und werden a…" at bounding box center [459, 142] width 615 height 281
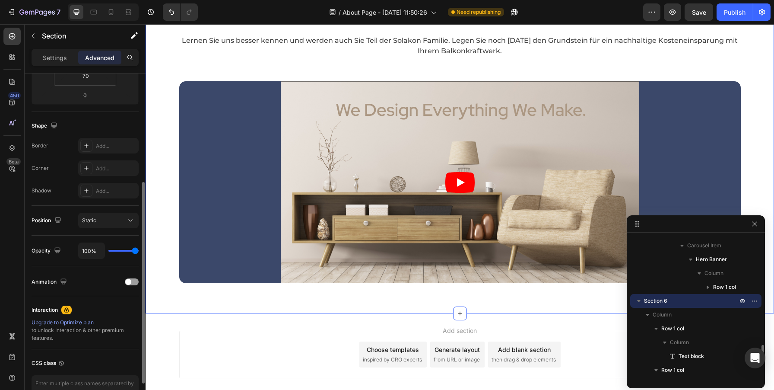
scroll to position [0, 0]
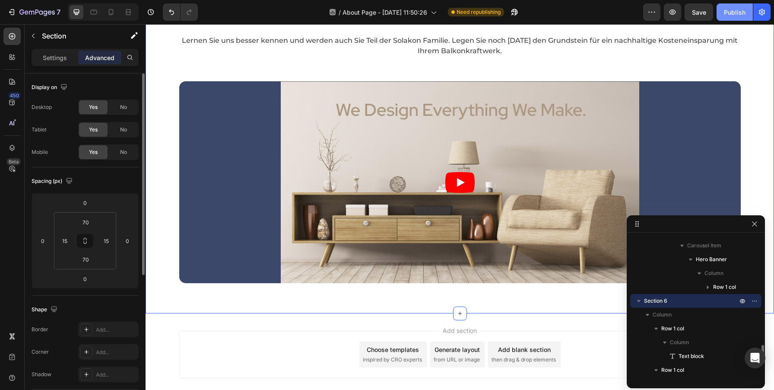
click at [734, 12] on div "Publish" at bounding box center [735, 12] width 22 height 9
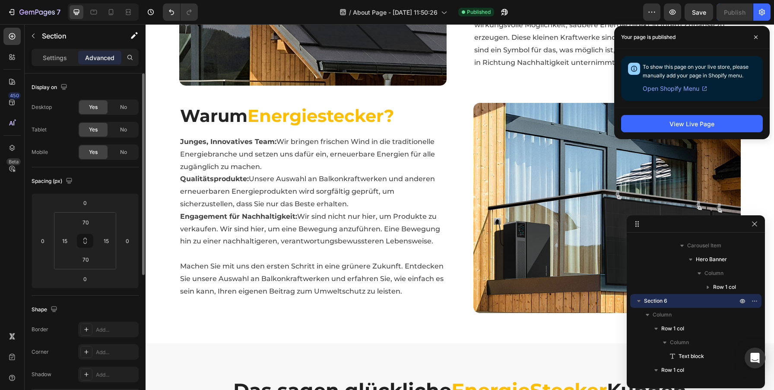
scroll to position [755, 0]
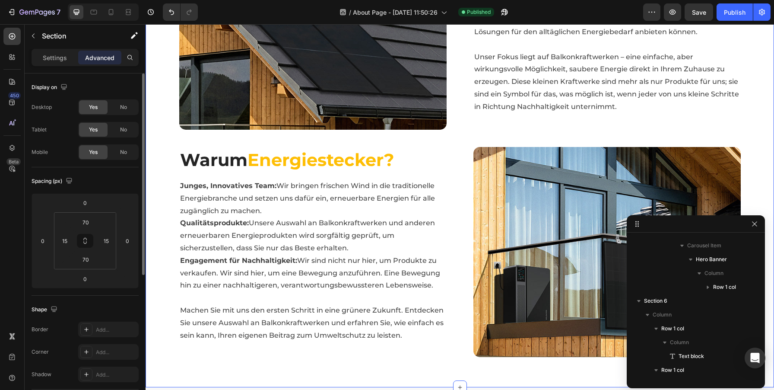
click at [457, 132] on div "Image Energiestecker: Ihre Experten für Nachhaltigkeit Heading Wir sind Solarwe…" at bounding box center [459, 138] width 615 height 437
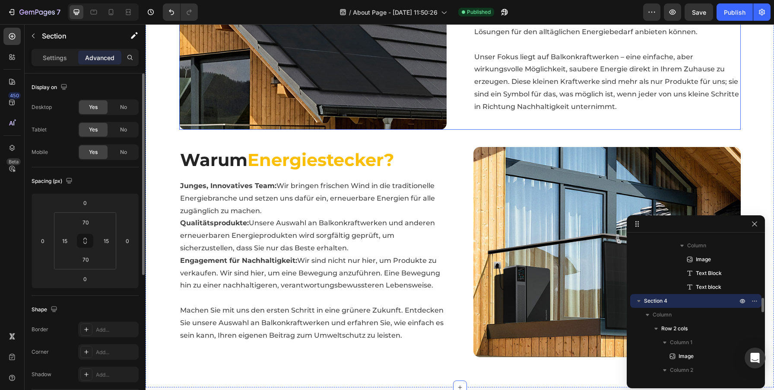
click at [465, 124] on div "Image Energiestecker: Ihre Experten für Nachhaltigkeit Heading Wir sind Solarwe…" at bounding box center [459, 25] width 561 height 210
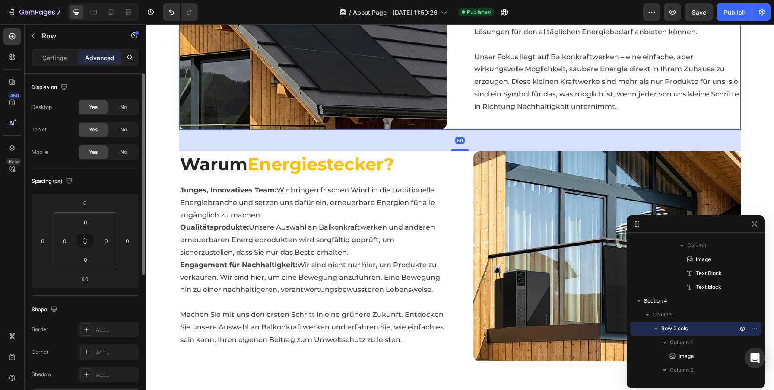
drag, startPoint x: 460, startPoint y: 146, endPoint x: 460, endPoint y: 150, distance: 4.4
click at [460, 150] on div at bounding box center [459, 150] width 17 height 3
type input "50"
click at [734, 13] on div "Publish" at bounding box center [735, 12] width 22 height 9
click at [110, 13] on icon at bounding box center [111, 12] width 5 height 6
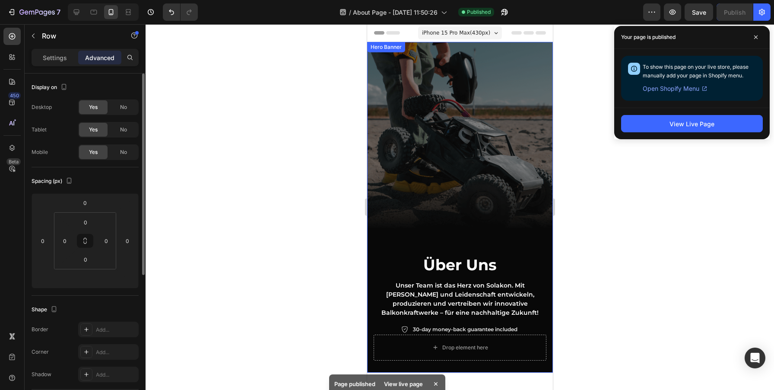
click at [404, 68] on div "Overlay" at bounding box center [460, 207] width 186 height 330
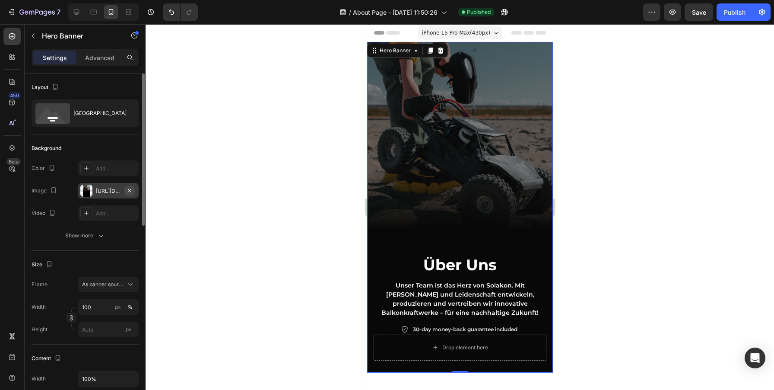
click at [128, 190] on icon "button" at bounding box center [129, 189] width 3 height 3
type input "Auto"
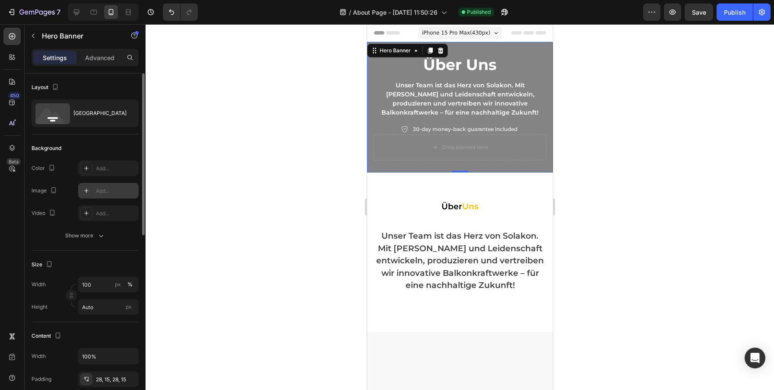
click at [533, 48] on div "Über Uns Heading Unser Team ist das Herz von Solakon. Mit Fachwissen und Leiden…" at bounding box center [460, 107] width 186 height 130
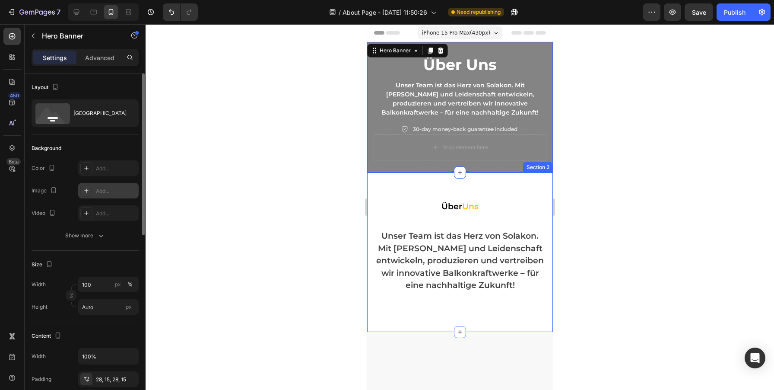
click at [527, 166] on div "Section 2" at bounding box center [538, 167] width 30 height 10
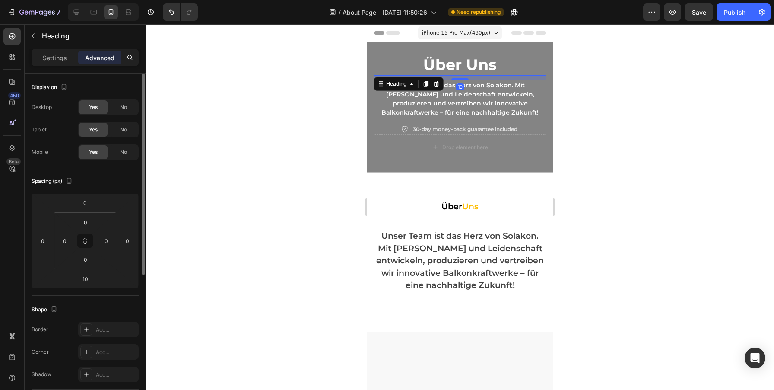
click at [534, 59] on h2 "Über Uns" at bounding box center [459, 65] width 173 height 22
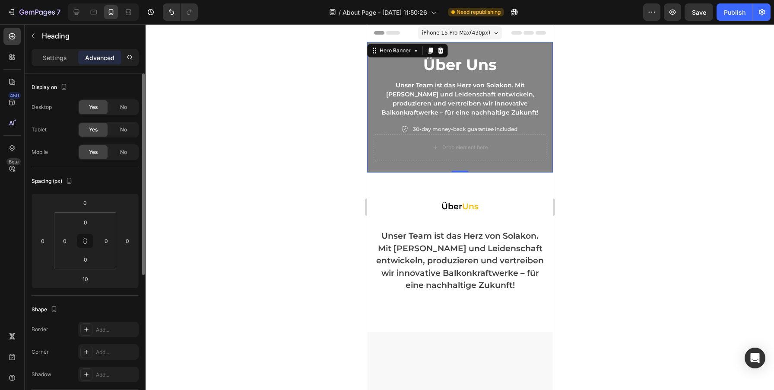
click at [536, 51] on div "Über Uns Heading Unser Team ist das Herz von Solakon. Mit Fachwissen und Leiden…" at bounding box center [460, 107] width 186 height 130
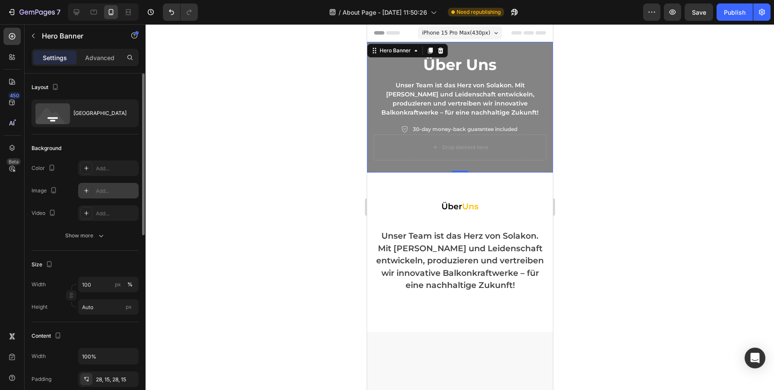
click at [104, 186] on div "Add..." at bounding box center [108, 191] width 60 height 16
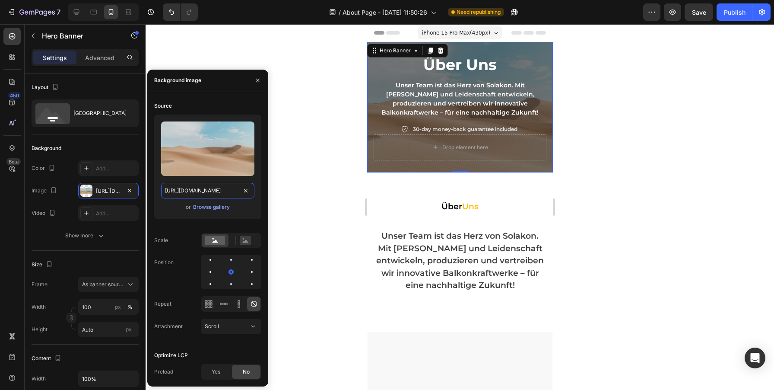
click at [205, 187] on input "https://cdn.shopify.com/s/files/1/2005/9307/files/background_settings.jpg" at bounding box center [207, 191] width 93 height 16
paste input "energiestecker.de/cdn/shop/files/gempages_577411067571864291-fc6f54a3-50b9-482e…"
type input "https://energiestecker.de/cdn/shop/files/gempages_577411067571864291-fc6f54a3-5…"
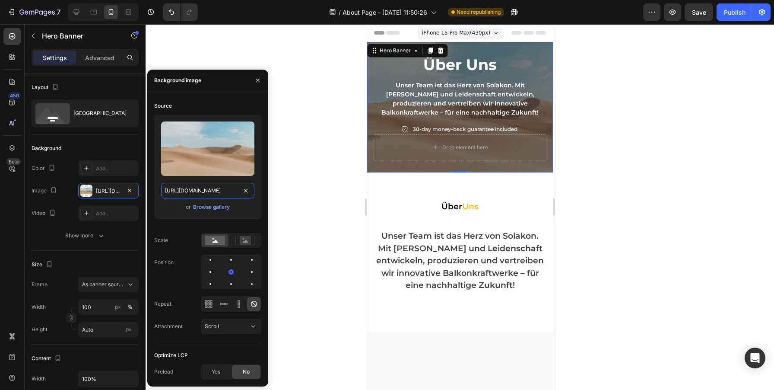
scroll to position [0, 295]
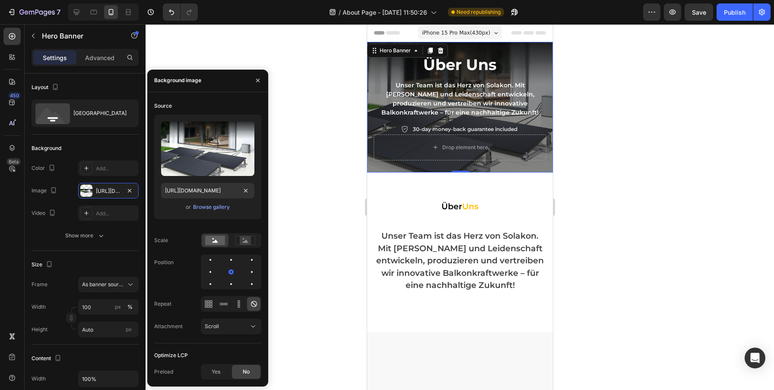
click at [672, 242] on div at bounding box center [460, 206] width 628 height 365
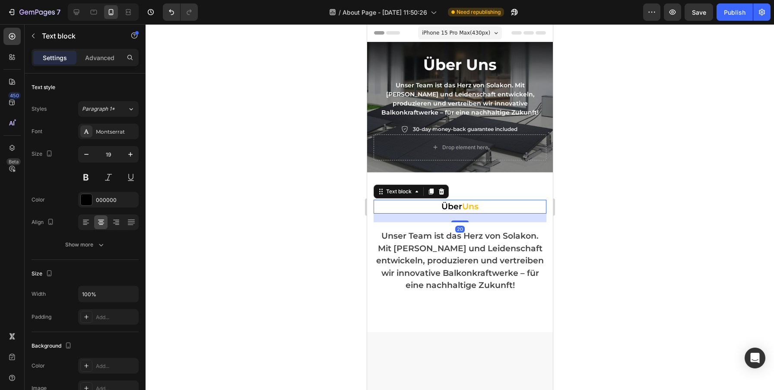
click at [509, 206] on p "Über Uns" at bounding box center [459, 206] width 158 height 13
click at [112, 153] on input "19" at bounding box center [108, 154] width 29 height 16
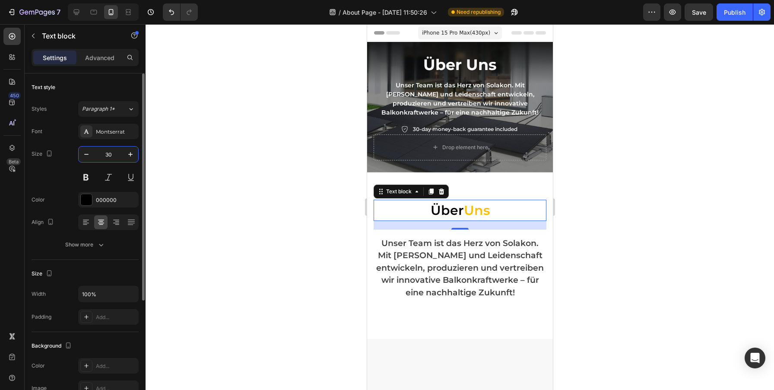
type input "31"
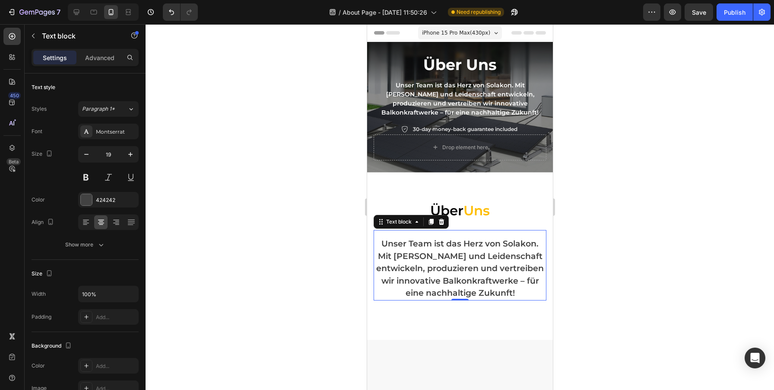
click at [483, 255] on p "Unser Team ist das Herz von Solakon. Mit [PERSON_NAME] und Leidenschaft entwick…" at bounding box center [459, 269] width 171 height 62
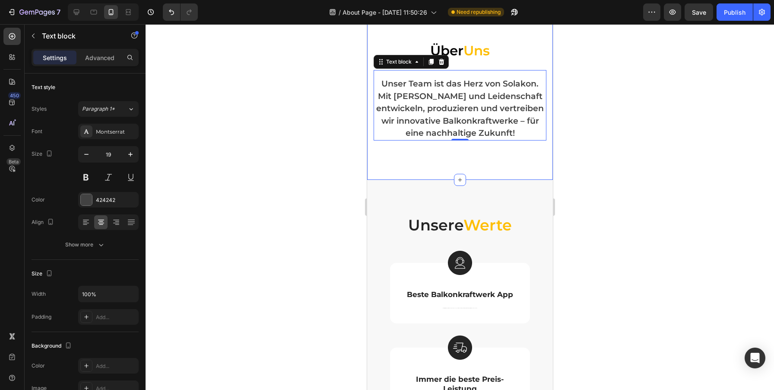
scroll to position [190, 0]
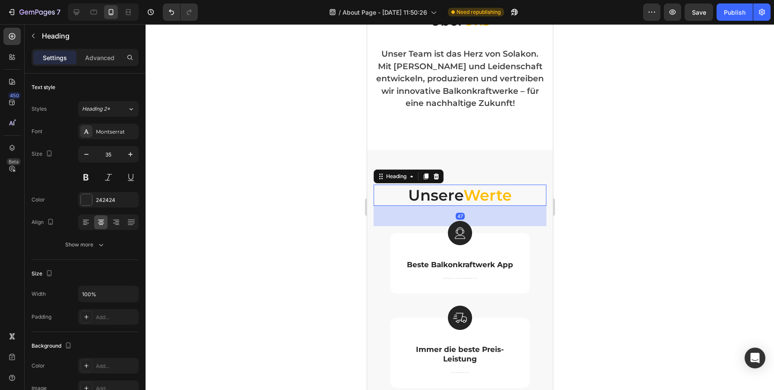
click at [501, 191] on span "Werte" at bounding box center [487, 195] width 48 height 19
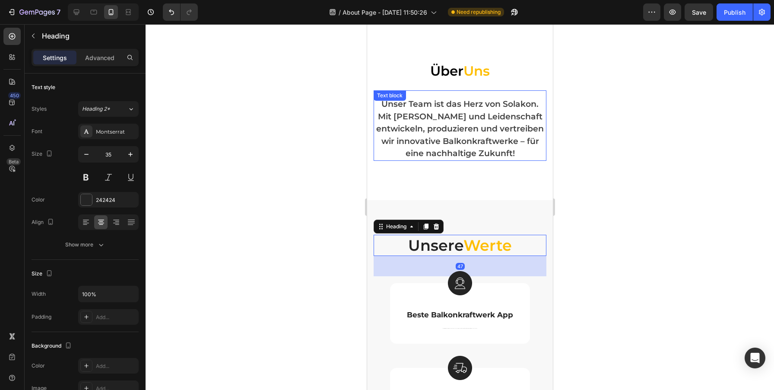
scroll to position [92, 0]
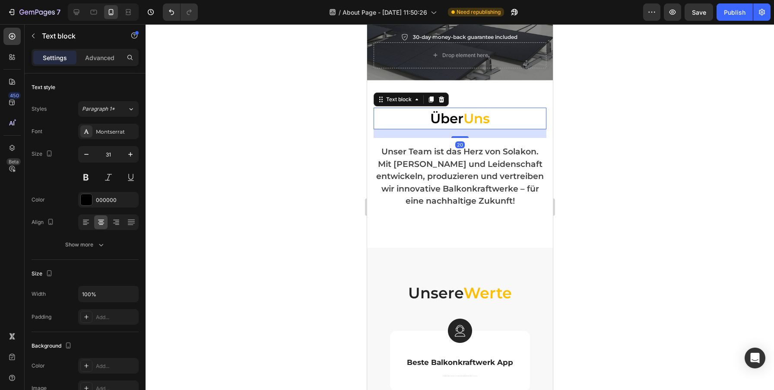
click at [471, 125] on span "Uns" at bounding box center [476, 118] width 26 height 16
click at [113, 156] on input "31" at bounding box center [108, 154] width 29 height 16
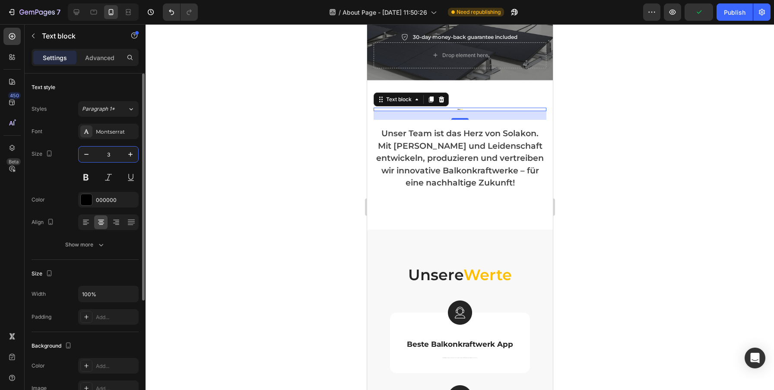
type input "35"
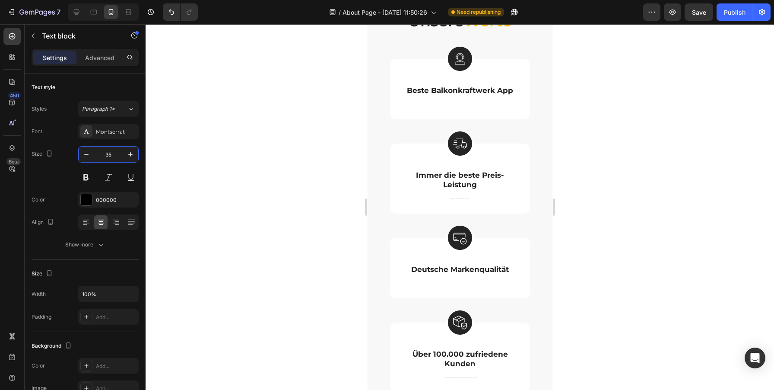
scroll to position [368, 0]
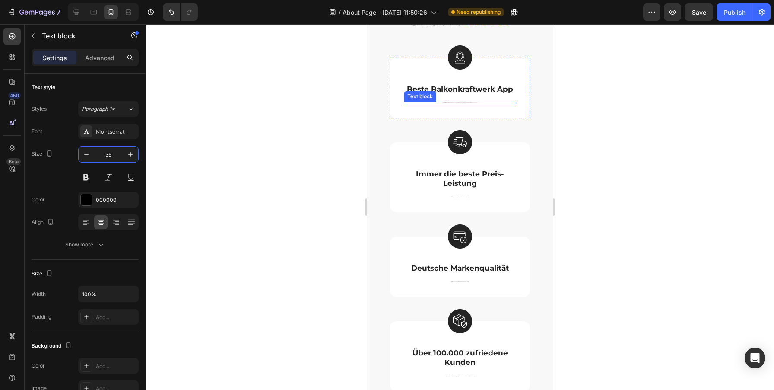
click at [457, 102] on p "Damit Sie Ihr Balkonkraftwerk smart steuern können, haben wir die beste Balkonk…" at bounding box center [459, 102] width 111 height 1
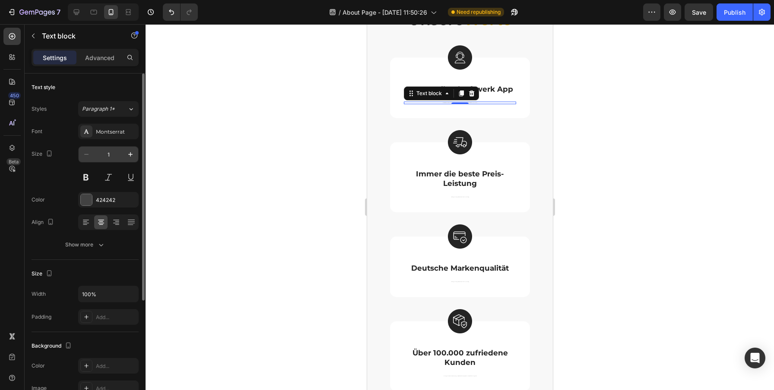
click at [116, 159] on input "1" at bounding box center [108, 154] width 29 height 16
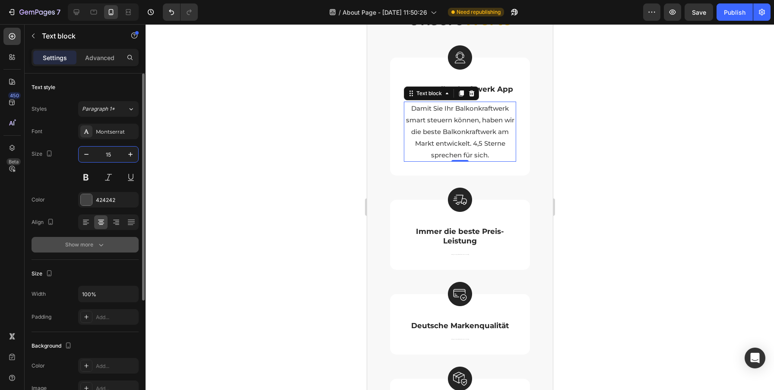
type input "15"
click at [101, 247] on icon "button" at bounding box center [101, 244] width 9 height 9
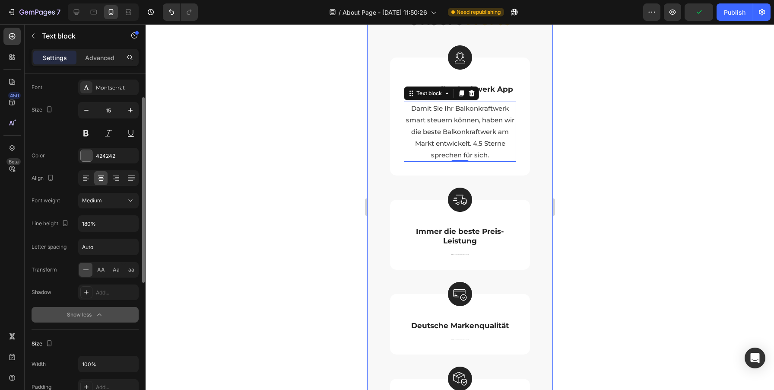
scroll to position [387, 0]
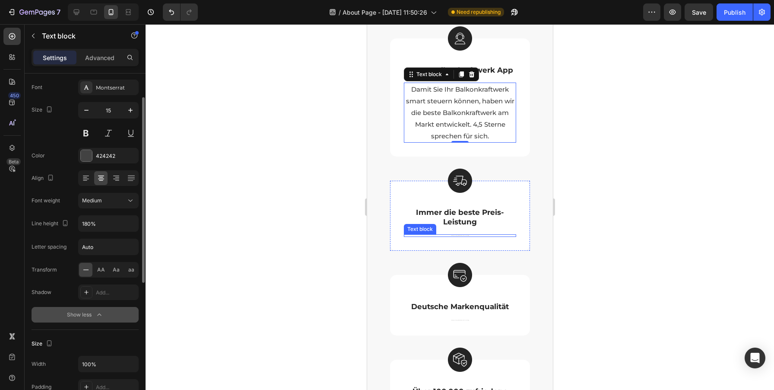
click at [456, 235] on div "Bei Energiestecker legen wir Wert auf faire Preise für den maximalen Ertrag. Te…" at bounding box center [459, 235] width 112 height 3
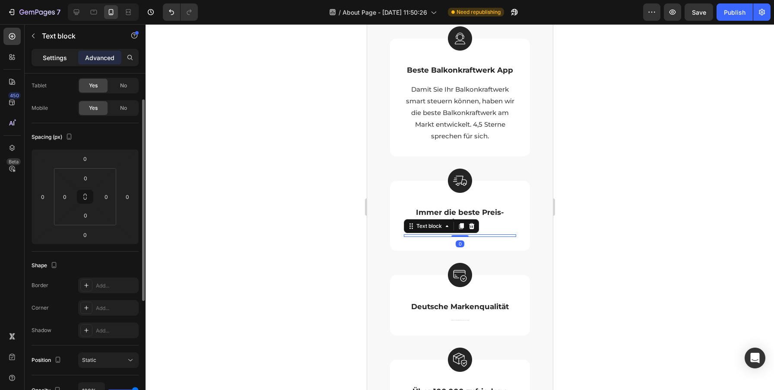
click at [46, 56] on p "Settings" at bounding box center [55, 57] width 24 height 9
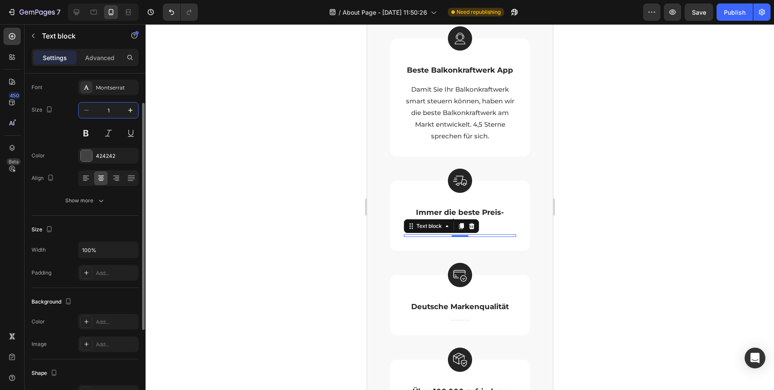
click at [114, 109] on input "1" at bounding box center [108, 110] width 29 height 16
type input "15"
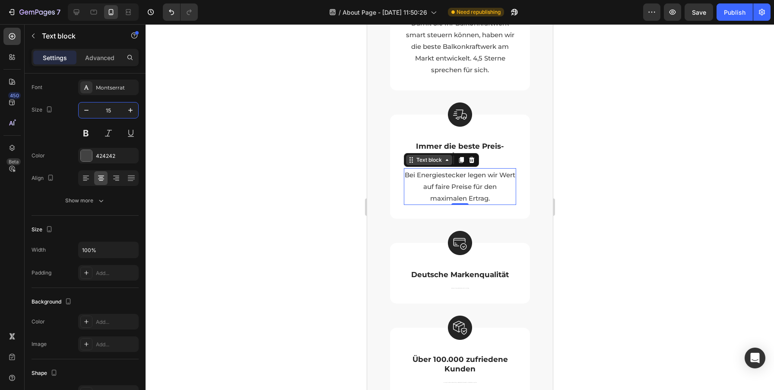
scroll to position [545, 0]
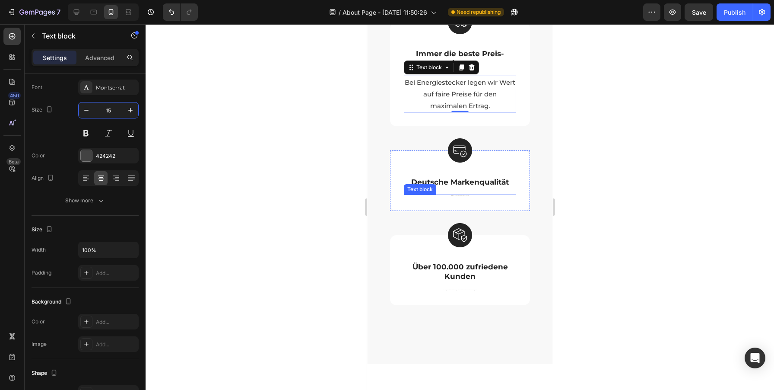
click at [453, 195] on div "Bei Energiestecker legen wir Wert auf faire Preise für den maximalen Ertrag." at bounding box center [459, 195] width 112 height 3
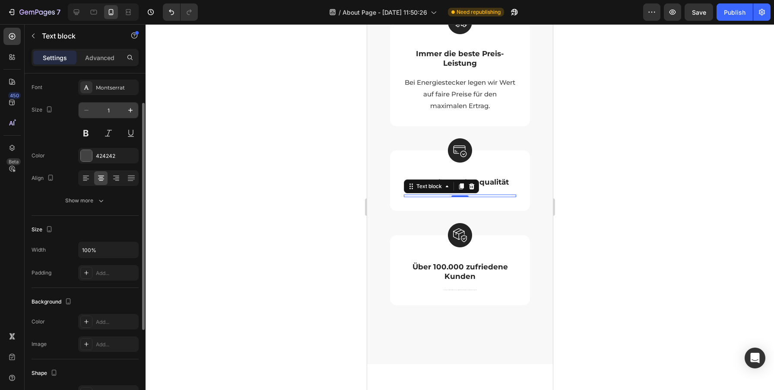
click at [118, 108] on input "1" at bounding box center [108, 110] width 29 height 16
type input "15"
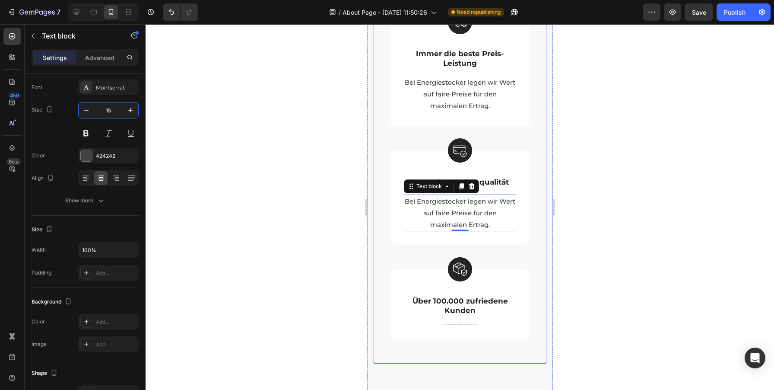
scroll to position [638, 0]
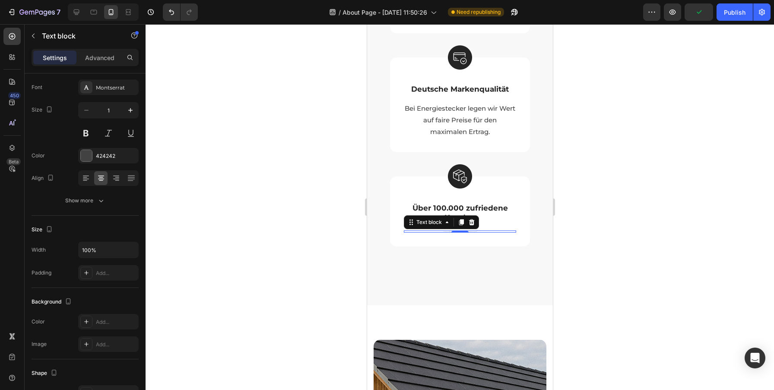
click at [453, 230] on div "Das Energiestecker Balkonkraftwerk ist bereits in ganz [GEOGRAPHIC_DATA] vertei…" at bounding box center [459, 231] width 112 height 3
click at [115, 108] on input "1" at bounding box center [108, 110] width 29 height 16
type input "15"
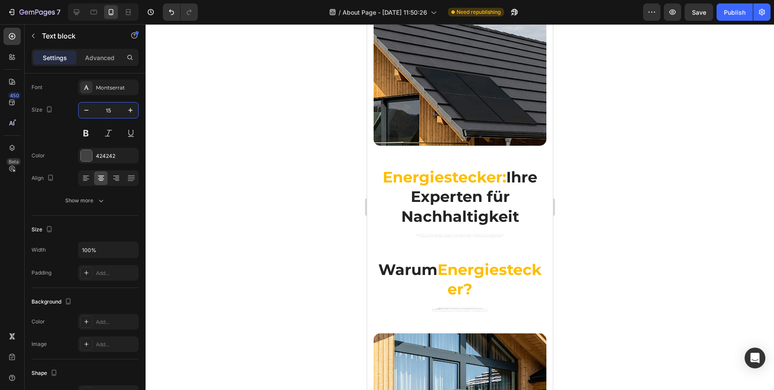
scroll to position [1085, 0]
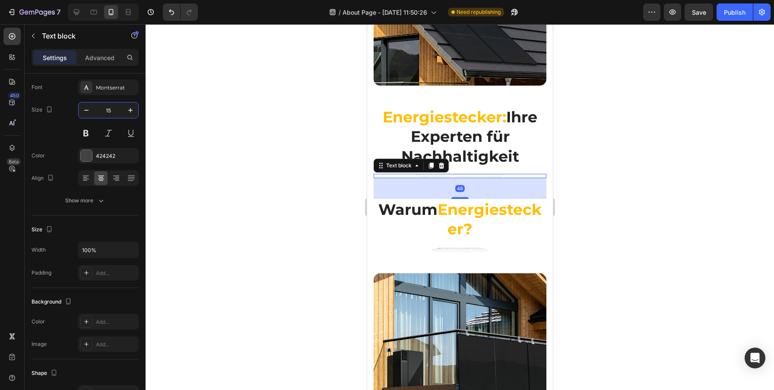
click at [453, 174] on p "Wir sind Solarwerke24, ein junges, dynamisches Team mit einer gemeinsamen Missi…" at bounding box center [459, 175] width 171 height 2
click at [116, 108] on input "1" at bounding box center [108, 110] width 29 height 16
type input "15"
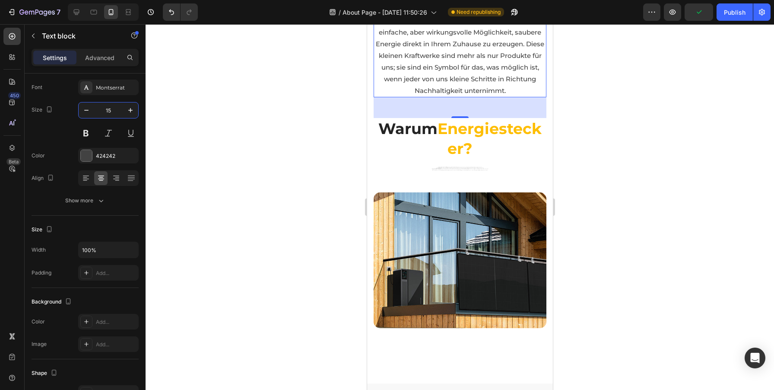
scroll to position [1348, 0]
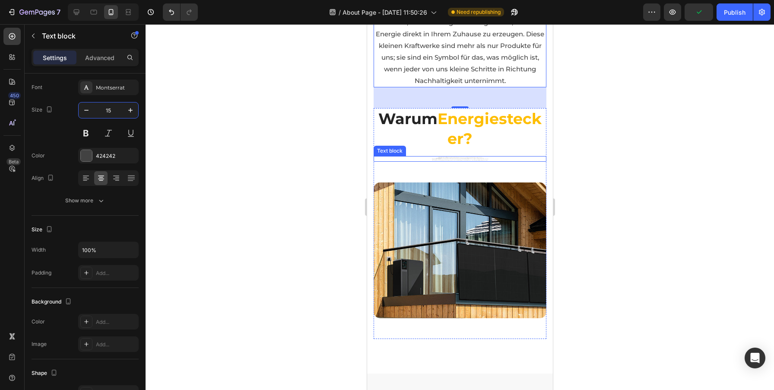
click at [466, 160] on p "Junges, Innovatives Team: Wir bringen frischen Wind in die traditionelle Energi…" at bounding box center [459, 159] width 171 height 4
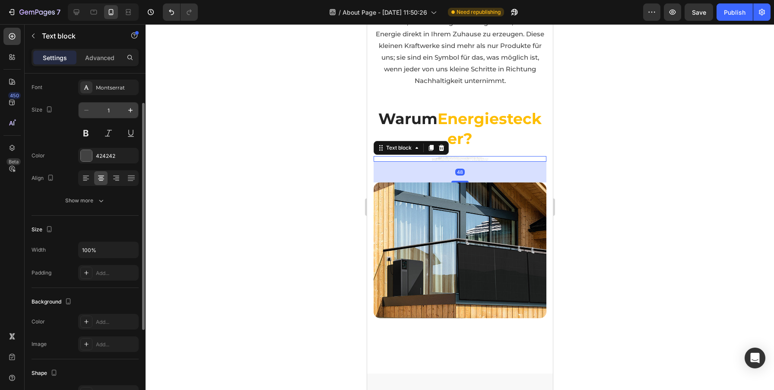
click at [113, 109] on input "1" at bounding box center [108, 110] width 29 height 16
type input "15"
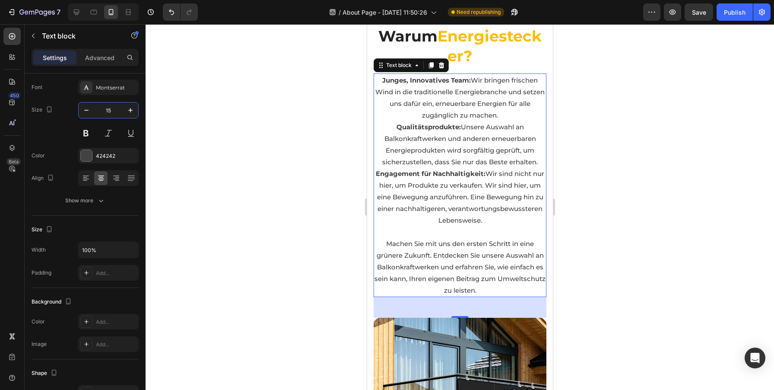
scroll to position [1321, 0]
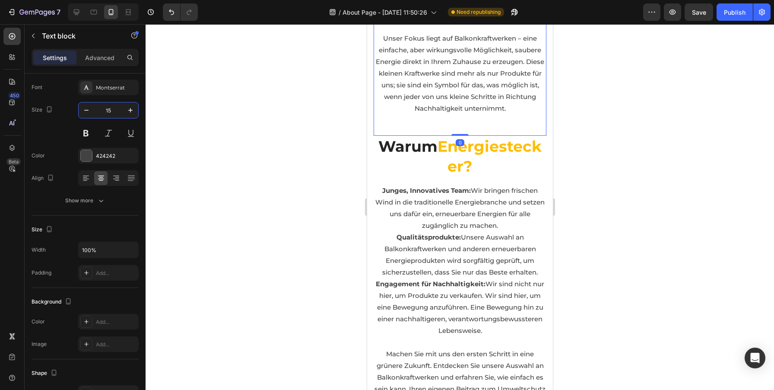
click at [529, 133] on div "Energiestecker: Ihre Experten für Nachhaltigkeit Heading Wir sind Solarwerke24,…" at bounding box center [459, 3] width 173 height 265
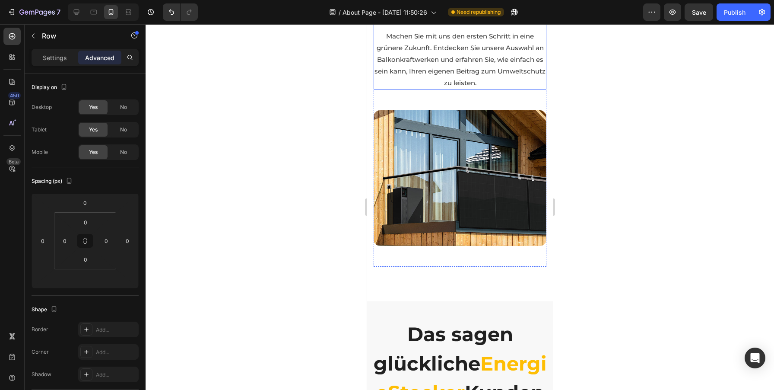
scroll to position [1636, 0]
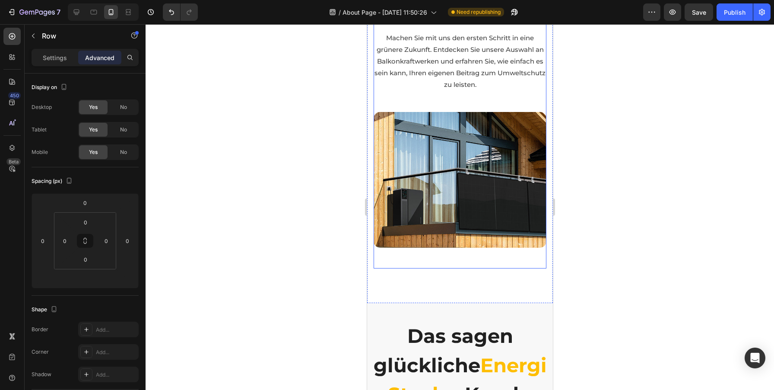
click at [538, 259] on div "Image" at bounding box center [459, 190] width 173 height 156
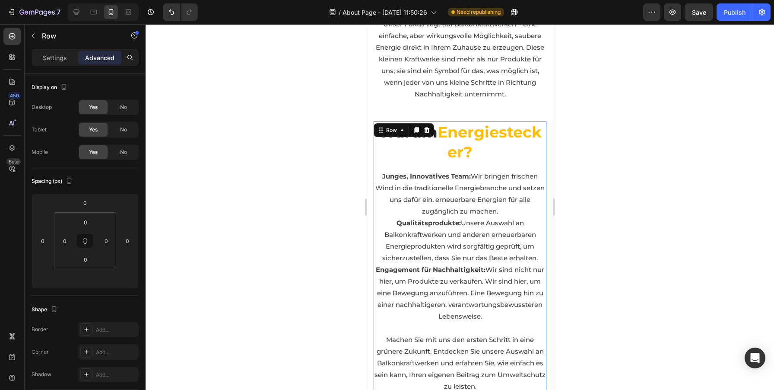
scroll to position [1322, 0]
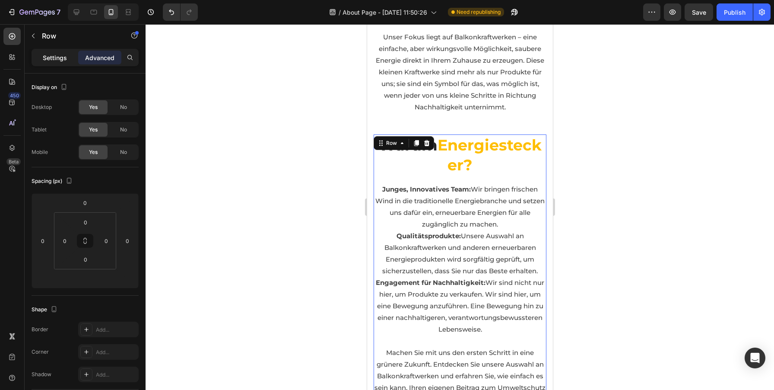
click at [59, 60] on p "Settings" at bounding box center [55, 57] width 24 height 9
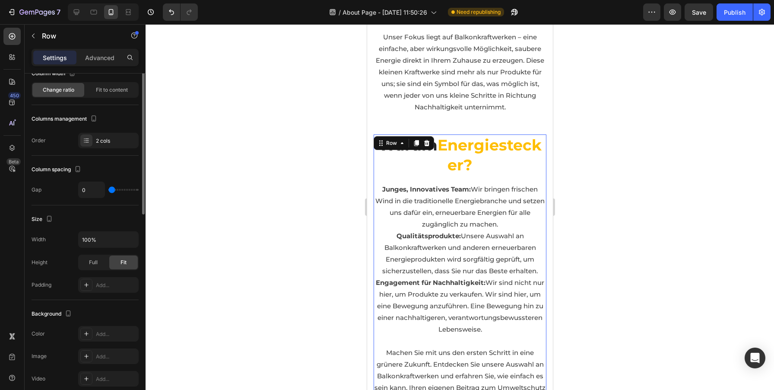
scroll to position [0, 0]
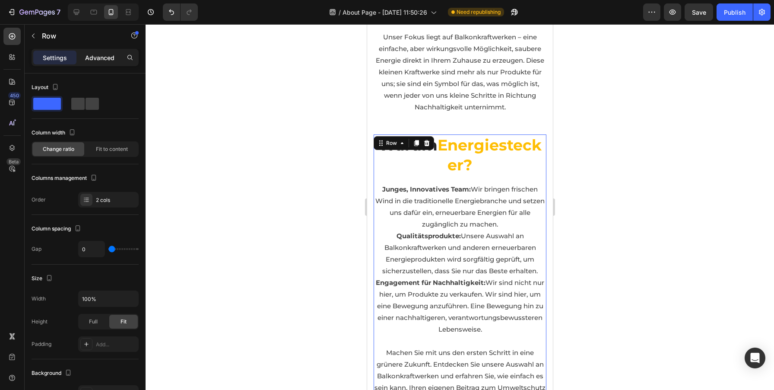
click at [99, 55] on p "Advanced" at bounding box center [99, 57] width 29 height 9
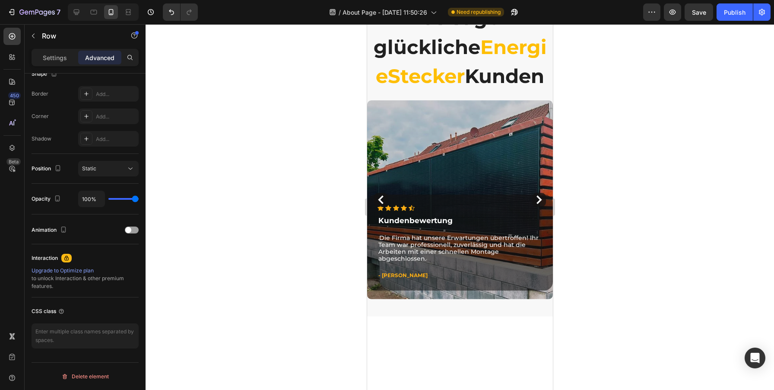
scroll to position [1810, 0]
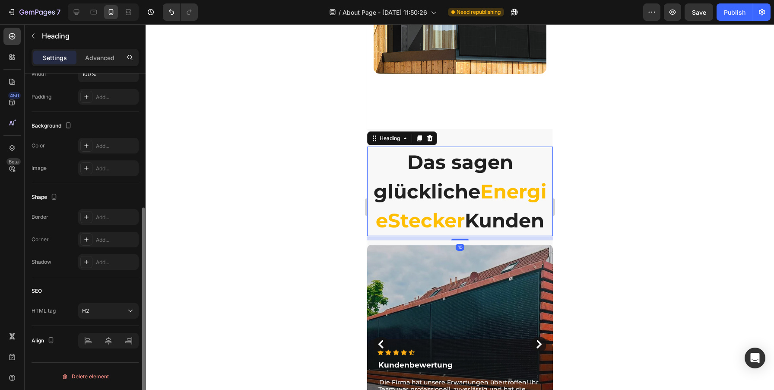
click at [524, 208] on strong "EnergieStecker" at bounding box center [460, 205] width 171 height 53
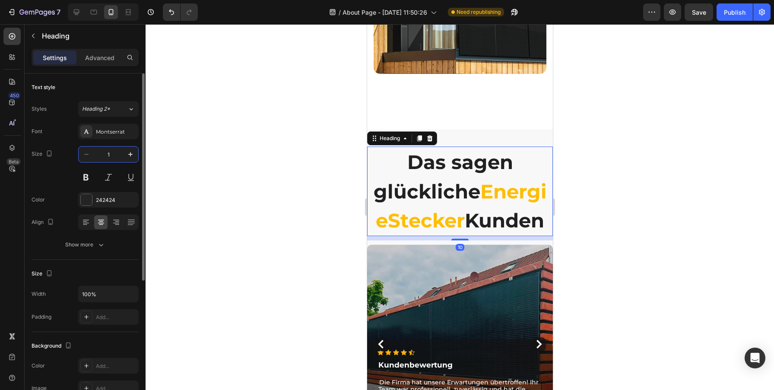
click at [114, 153] on input "1" at bounding box center [108, 154] width 29 height 16
type input "12"
click at [435, 175] on h2 "Das sagen glückliche EnergieStecker Kunden" at bounding box center [460, 190] width 186 height 89
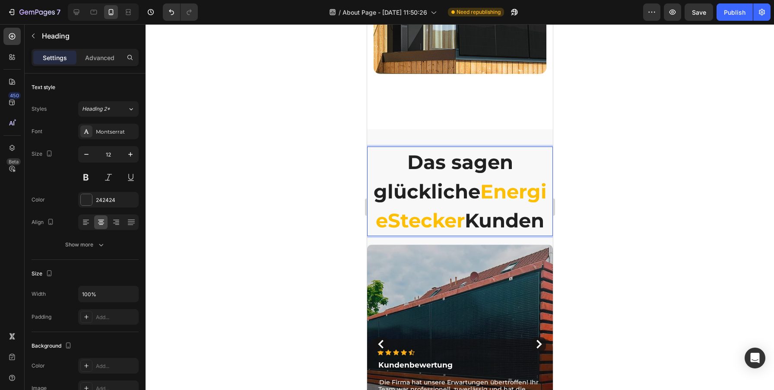
click at [435, 175] on p "Das sagen glückliche EnergieStecker Kunden" at bounding box center [460, 191] width 184 height 88
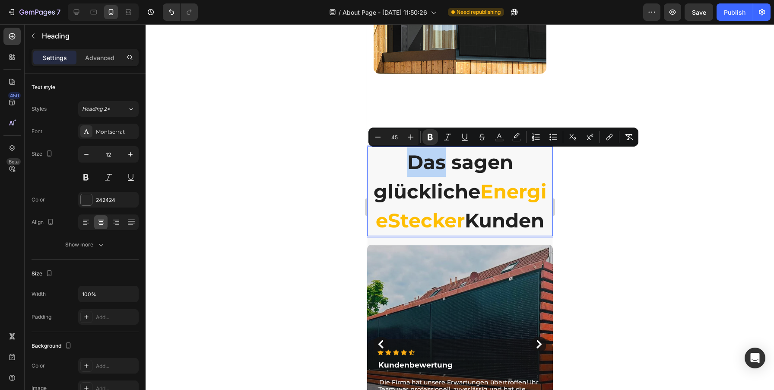
click at [494, 283] on div "Overlay" at bounding box center [460, 343] width 186 height 199
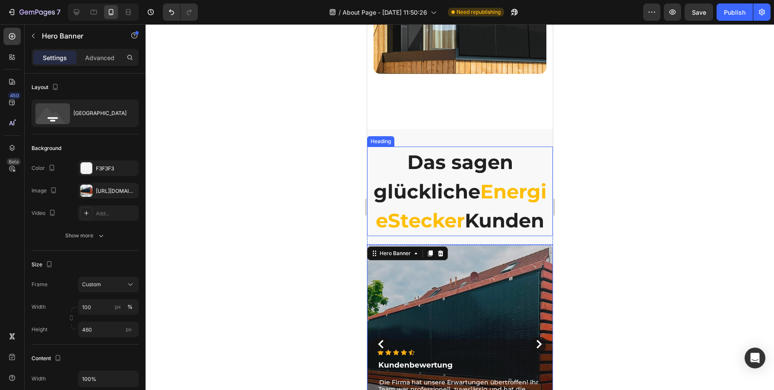
click at [465, 211] on strong "EnergieStecker" at bounding box center [460, 205] width 171 height 53
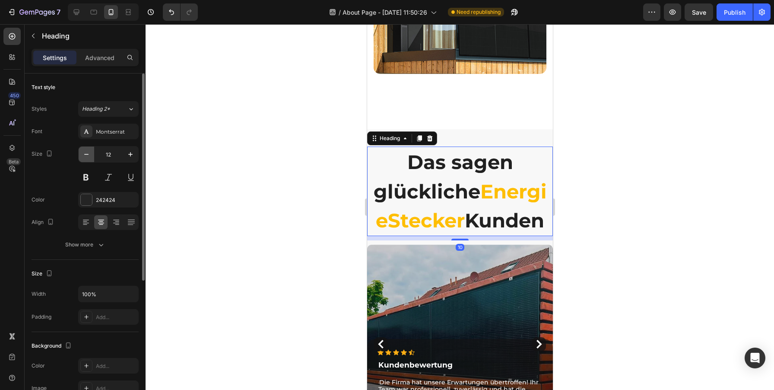
click at [89, 152] on icon "button" at bounding box center [86, 154] width 9 height 9
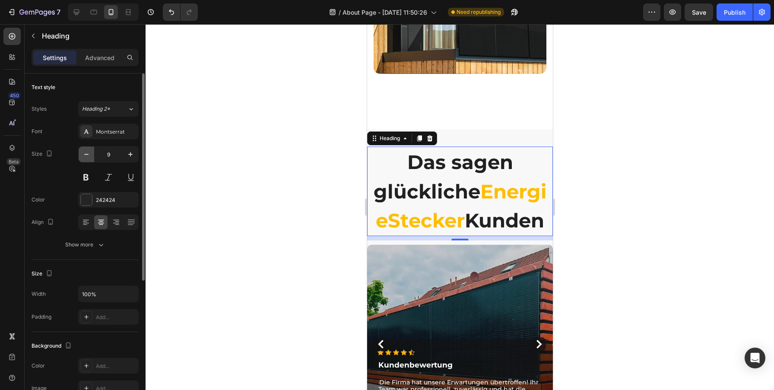
click at [89, 152] on icon "button" at bounding box center [86, 154] width 9 height 9
type input "6"
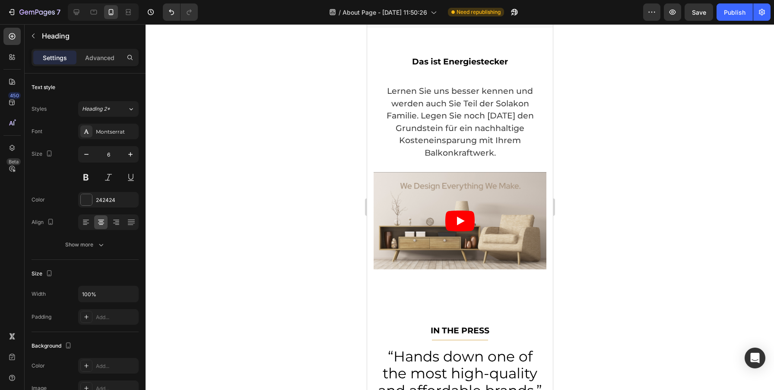
scroll to position [2244, 0]
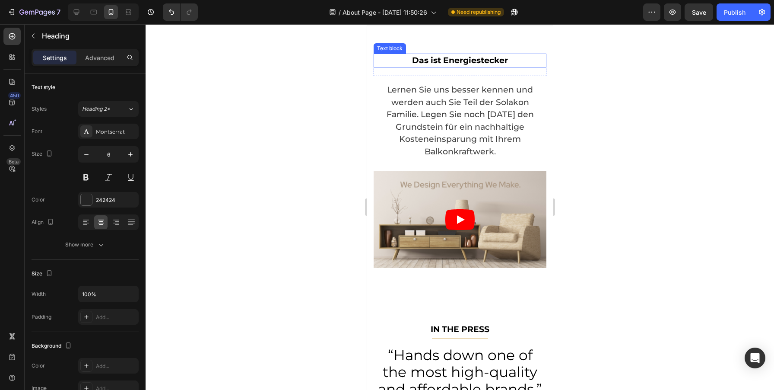
click at [466, 65] on strong "Das ist Energiestecker" at bounding box center [460, 60] width 96 height 10
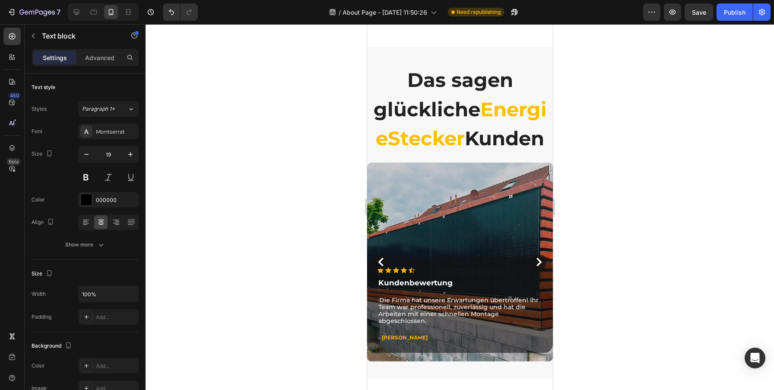
scroll to position [1884, 0]
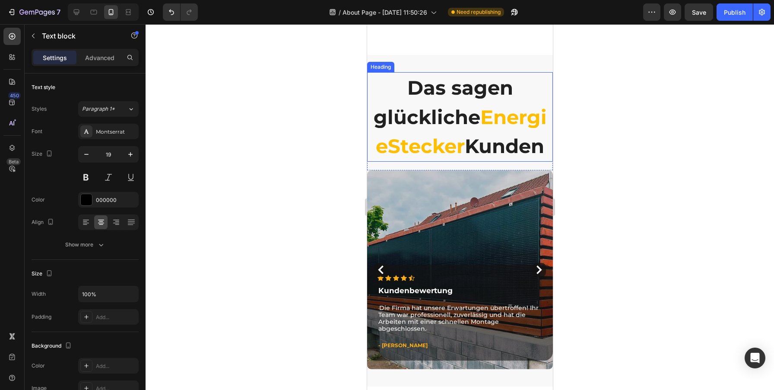
click at [448, 147] on strong "EnergieStecker" at bounding box center [460, 131] width 171 height 53
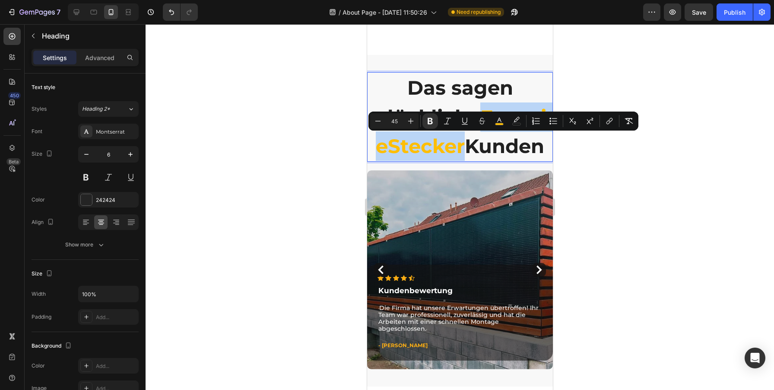
click at [508, 112] on div "Minus 45 Plus Bold Italic Underline Strikethrough color color Numbered List Bul…" at bounding box center [503, 120] width 270 height 19
click at [502, 123] on rect "Editor contextual toolbar" at bounding box center [499, 124] width 8 height 2
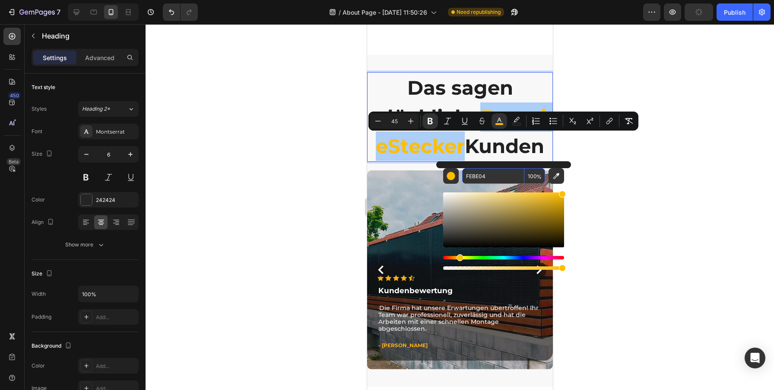
click at [485, 180] on input "FEBE04" at bounding box center [493, 176] width 62 height 16
click at [651, 265] on div at bounding box center [460, 206] width 628 height 365
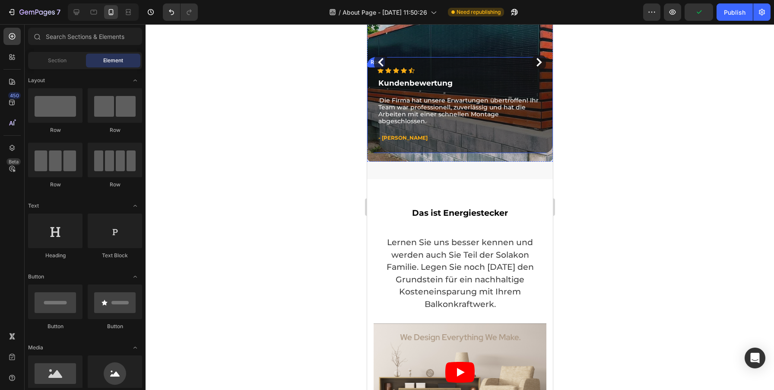
scroll to position [2093, 0]
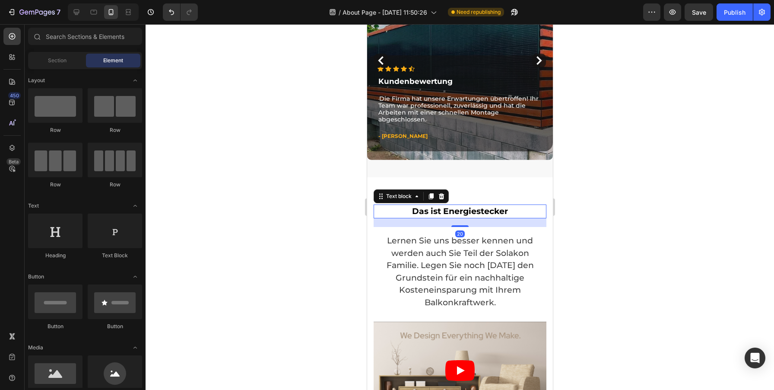
click at [469, 216] on strong "Das ist Energiestecker" at bounding box center [460, 211] width 96 height 10
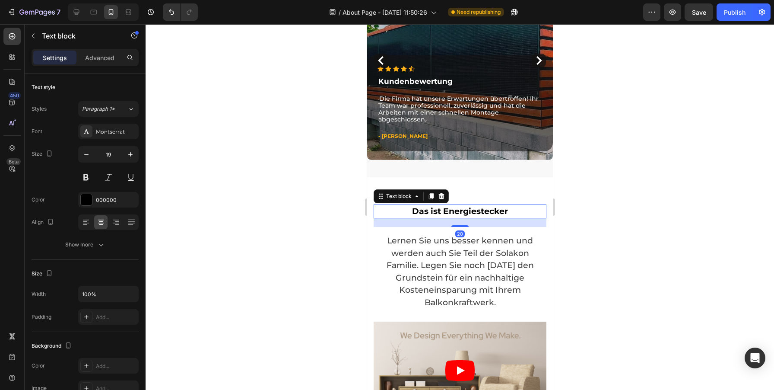
click at [469, 216] on strong "Das ist Energiestecker" at bounding box center [460, 211] width 96 height 10
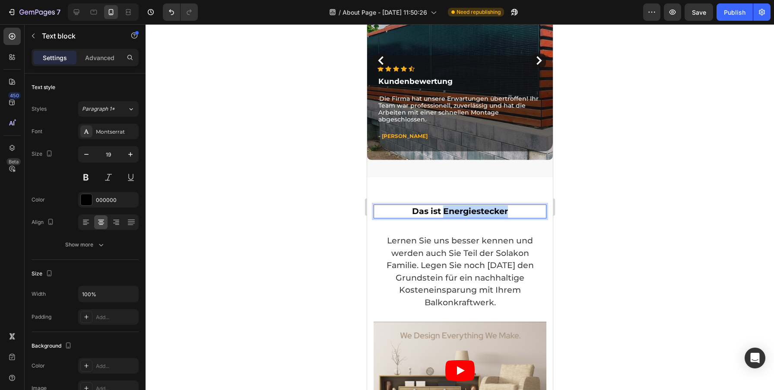
click at [469, 216] on strong "Das ist Energiestecker" at bounding box center [460, 211] width 96 height 10
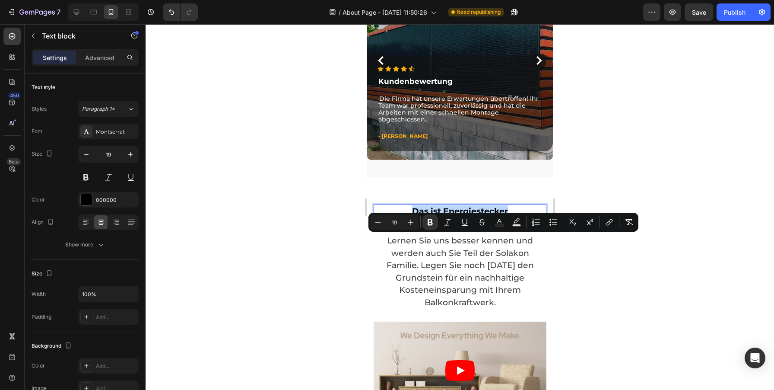
click at [469, 216] on strong "Das ist Energiestecker" at bounding box center [460, 211] width 96 height 10
click at [494, 218] on button "Text Color" at bounding box center [499, 222] width 16 height 16
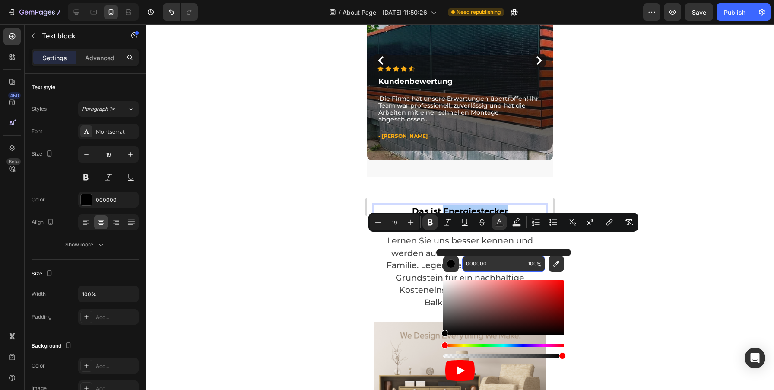
click at [467, 266] on input "000000" at bounding box center [493, 264] width 62 height 16
paste input "FEBE04"
type input "FEBE04"
click at [668, 263] on div at bounding box center [460, 206] width 628 height 365
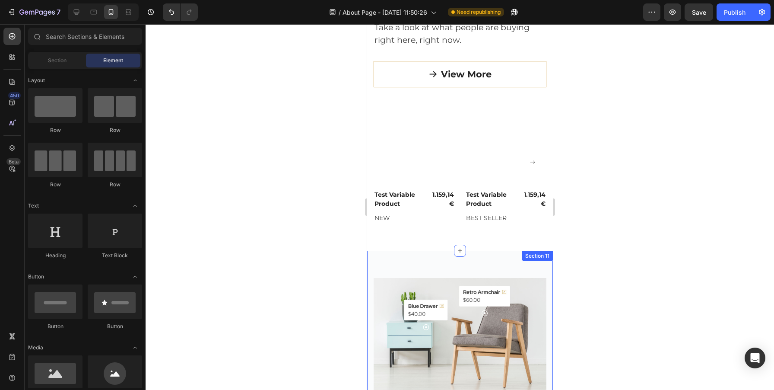
scroll to position [3880, 0]
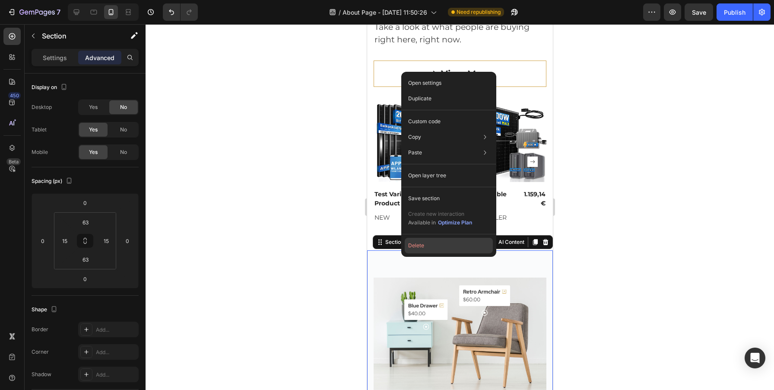
click at [419, 241] on button "Delete" at bounding box center [449, 246] width 88 height 16
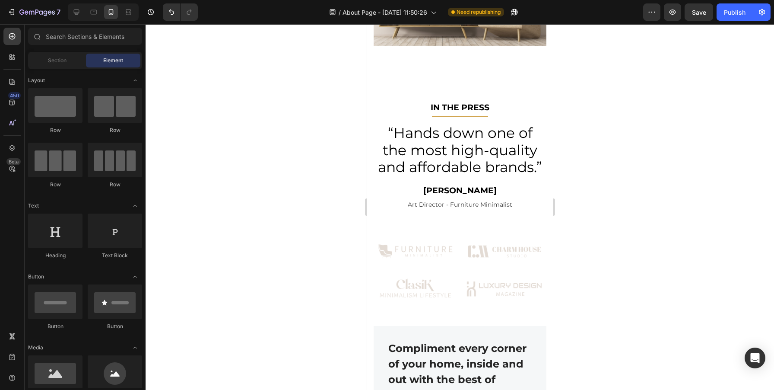
scroll to position [2423, 0]
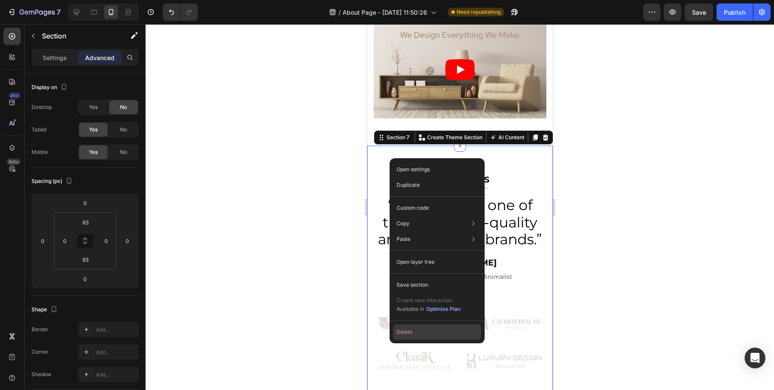
click at [421, 331] on button "Delete" at bounding box center [437, 332] width 88 height 16
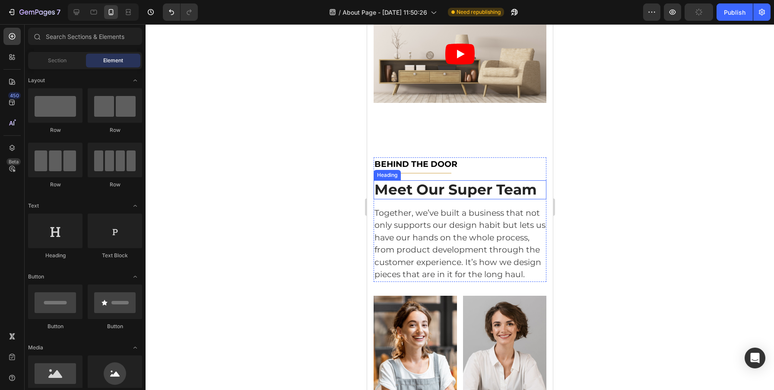
scroll to position [2420, 0]
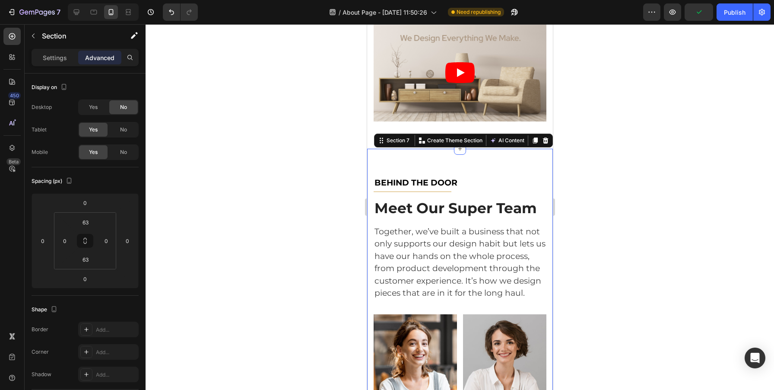
click at [412, 152] on div "BEHIND THE DOOR Text block Title Line Meet Our Super Team Heading Together, we’…" at bounding box center [460, 391] width 186 height 485
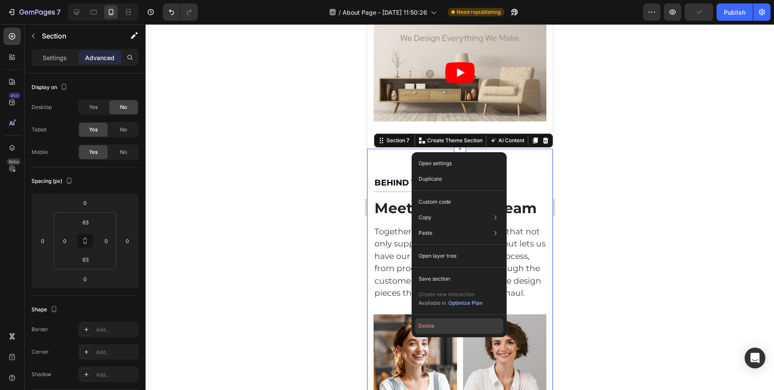
click at [434, 324] on button "Delete" at bounding box center [459, 326] width 88 height 16
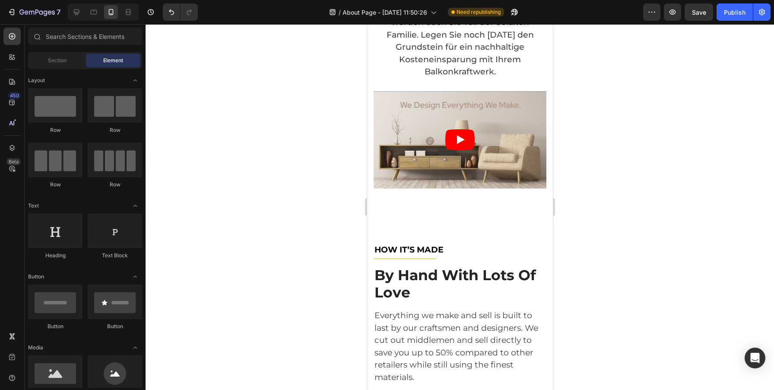
scroll to position [2407, 0]
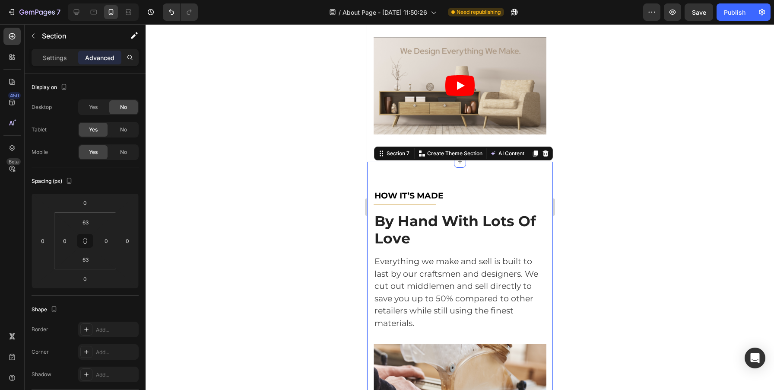
click at [390, 171] on div "HOW IT’S MADE Text block Title Line By Hand With Lots Of Love Heading Everythin…" at bounding box center [460, 324] width 186 height 325
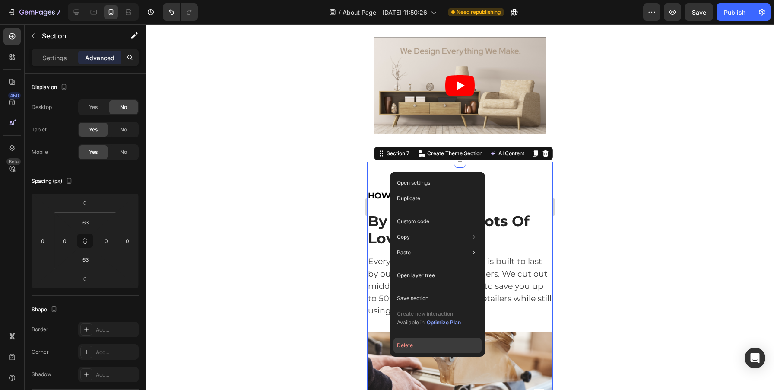
click at [412, 342] on button "Delete" at bounding box center [437, 345] width 88 height 16
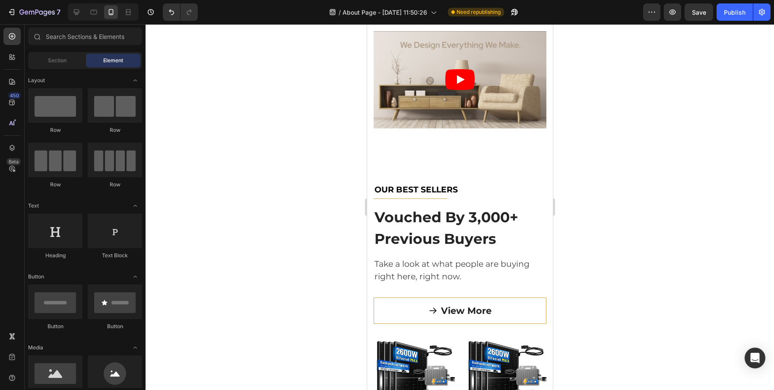
scroll to position [2480, 0]
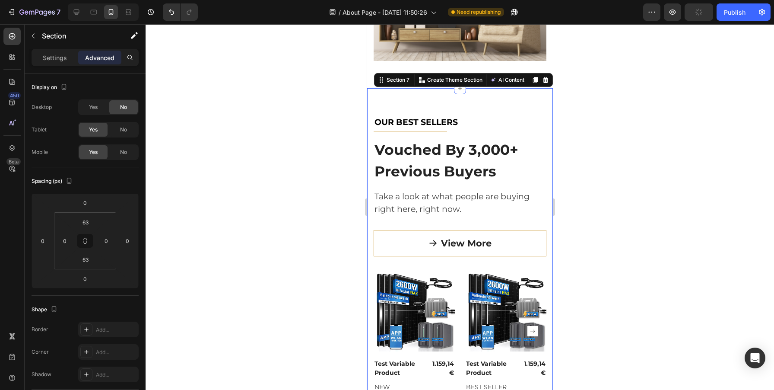
click at [488, 101] on div "OUR BEST SELLERS Text block Title Line Vouched By 3,000+ Previous Buyers Headin…" at bounding box center [460, 253] width 186 height 331
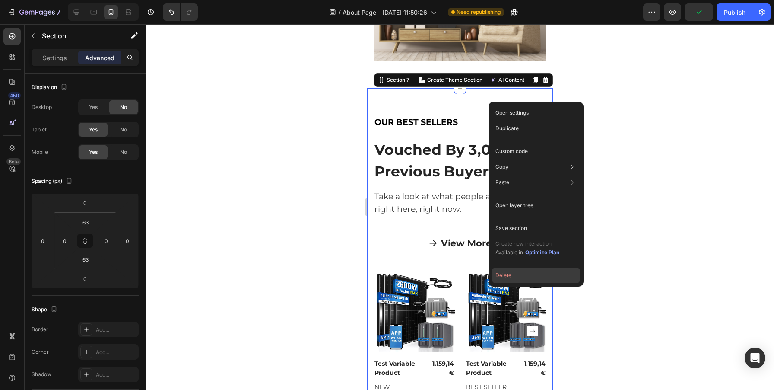
click at [499, 270] on button "Delete" at bounding box center [536, 275] width 88 height 16
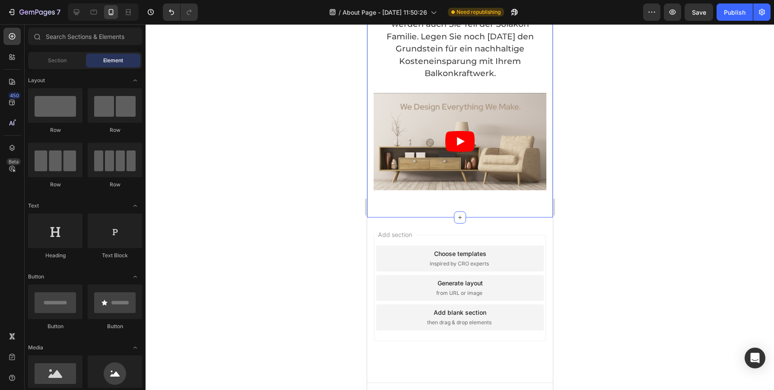
scroll to position [2350, 0]
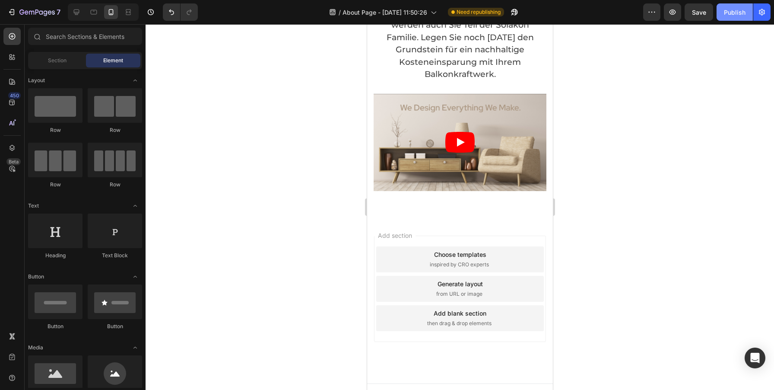
click at [731, 6] on button "Publish" at bounding box center [734, 11] width 36 height 17
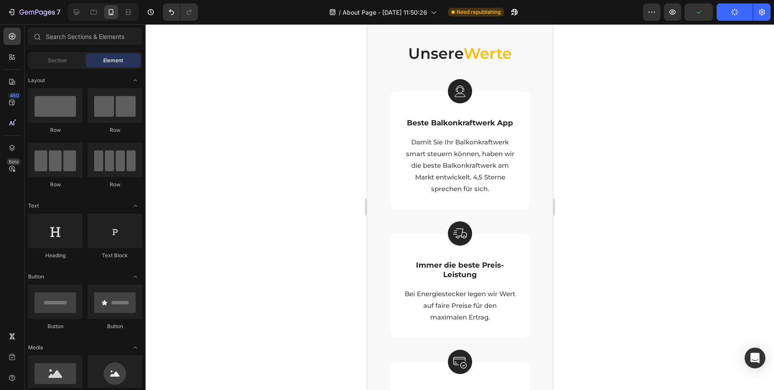
scroll to position [0, 0]
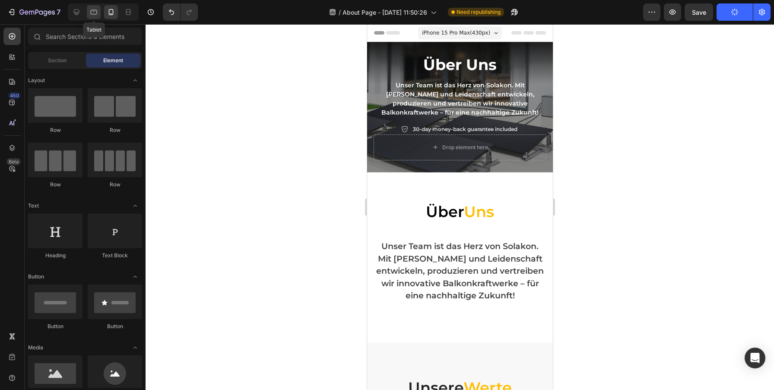
click at [92, 13] on icon at bounding box center [93, 12] width 9 height 9
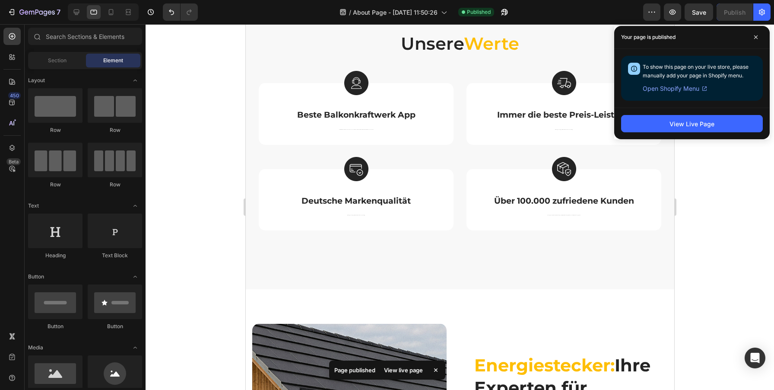
scroll to position [247, 0]
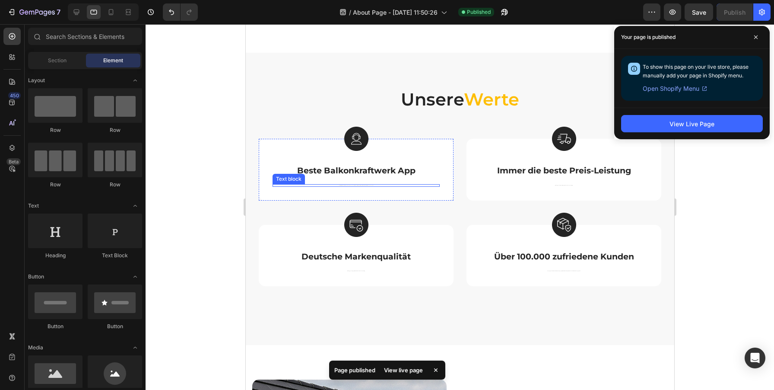
click at [354, 184] on div "Damit Sie Ihr Balkonkraftwerk smart steuern können, haben wir die beste Balkonk…" at bounding box center [355, 185] width 167 height 3
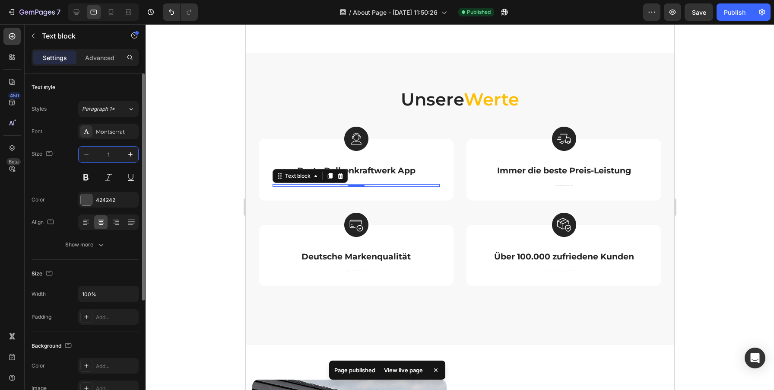
click at [106, 153] on input "1" at bounding box center [108, 154] width 29 height 16
type input "15"
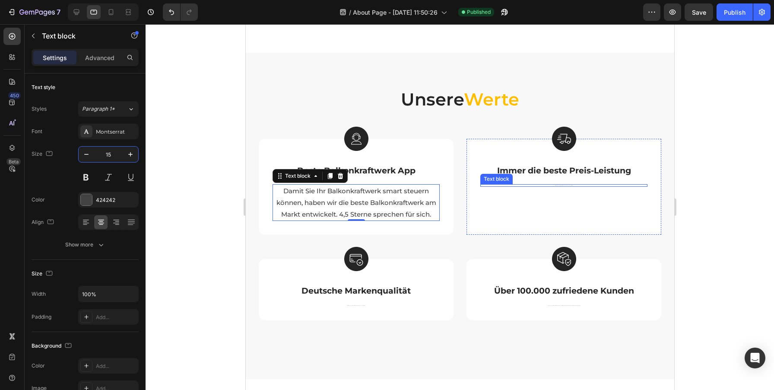
click at [561, 184] on div "Bei Energiestecker legen wir Wert auf faire Preise für den maximalen Ertrag." at bounding box center [563, 185] width 167 height 3
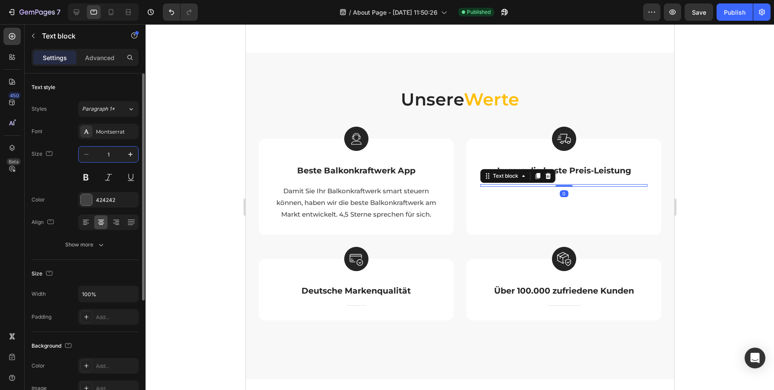
click at [113, 155] on input "1" at bounding box center [108, 154] width 29 height 16
type input "15"
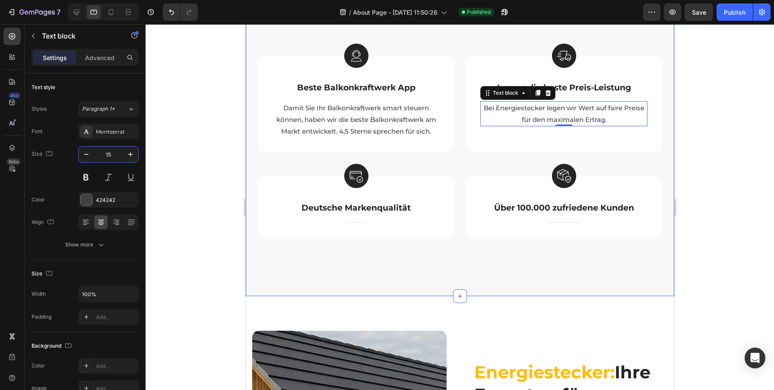
scroll to position [337, 0]
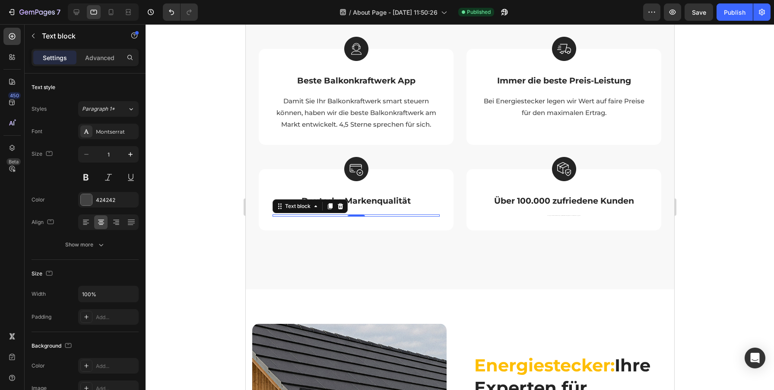
click at [358, 215] on div "Bei Energiestecker legen wir Wert auf faire Preise für den maximalen Ertrag. Te…" at bounding box center [355, 215] width 167 height 3
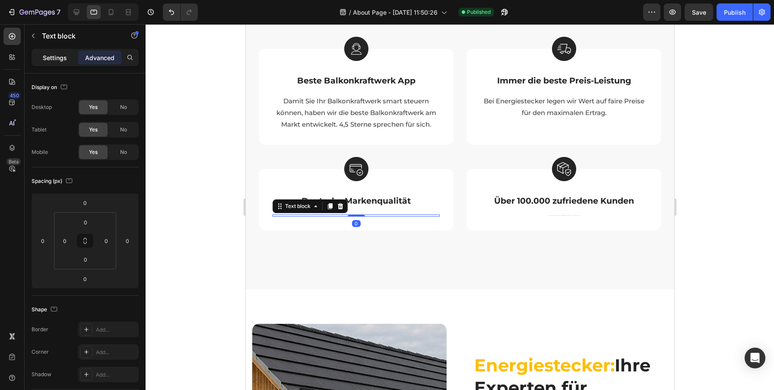
click at [52, 51] on div "Settings" at bounding box center [54, 58] width 43 height 14
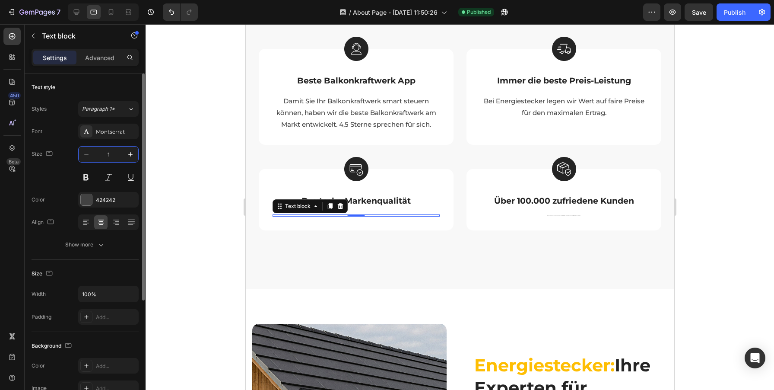
click at [111, 157] on input "1" at bounding box center [108, 154] width 29 height 16
type input "15"
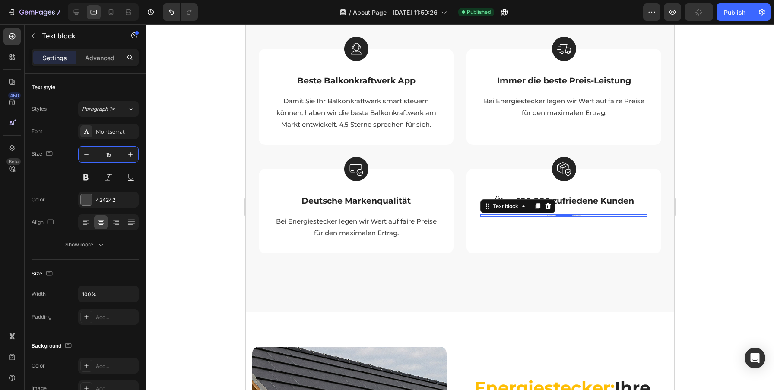
click at [564, 215] on div "Das Energiestecker Balkonkraftwerk ist bereits in ganz Deutschland verteilt und…" at bounding box center [563, 215] width 167 height 3
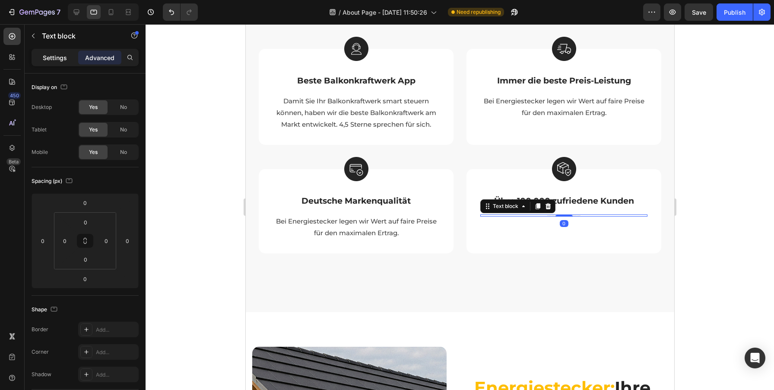
click at [45, 51] on div "Settings" at bounding box center [54, 58] width 43 height 14
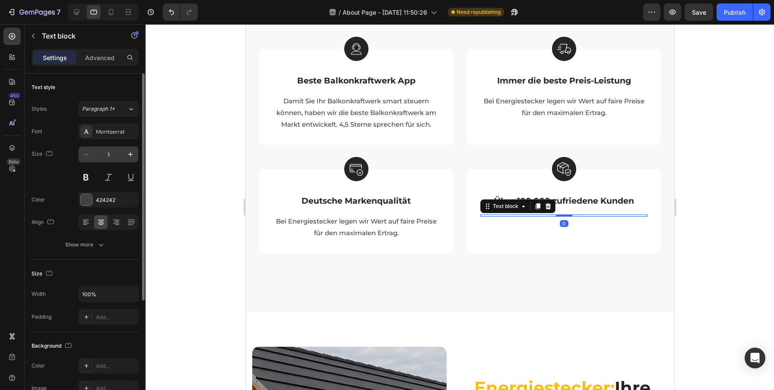
click at [112, 158] on input "1" at bounding box center [108, 154] width 29 height 16
type input "15"
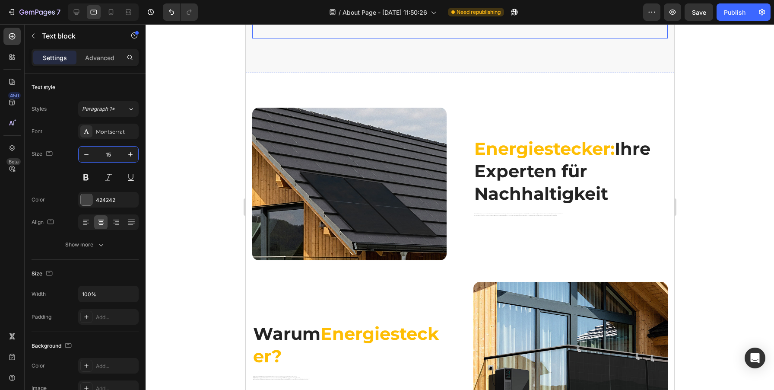
scroll to position [593, 0]
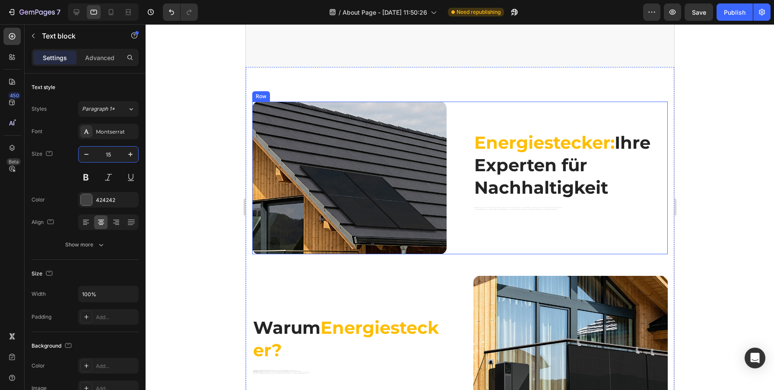
click at [522, 205] on div "Energiestecker: Ihre Experten für Nachhaltigkeit Heading Wir sind Solarwerke24,…" at bounding box center [570, 177] width 194 height 152
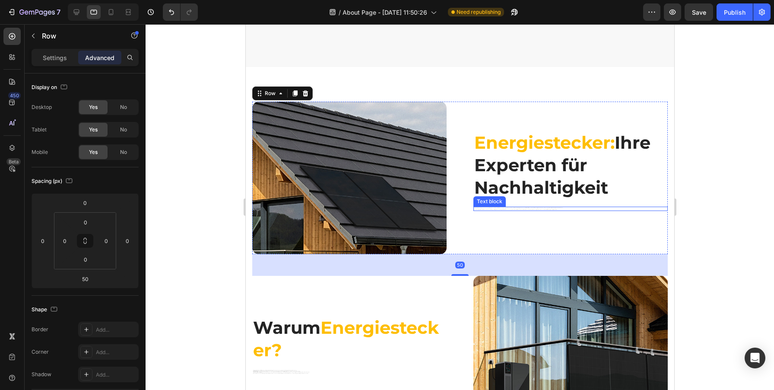
click at [517, 209] on p "Unser Fokus liegt auf Balkonkraftwerken – eine einfache, aber wirkungsvolle Mög…" at bounding box center [570, 209] width 193 height 1
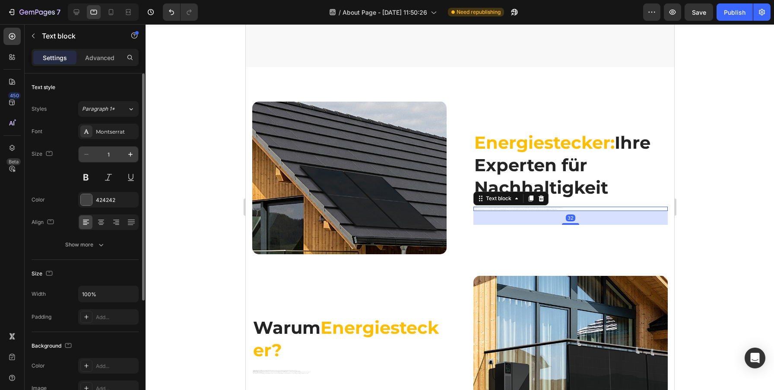
click at [114, 154] on input "1" at bounding box center [108, 154] width 29 height 16
type input "15"
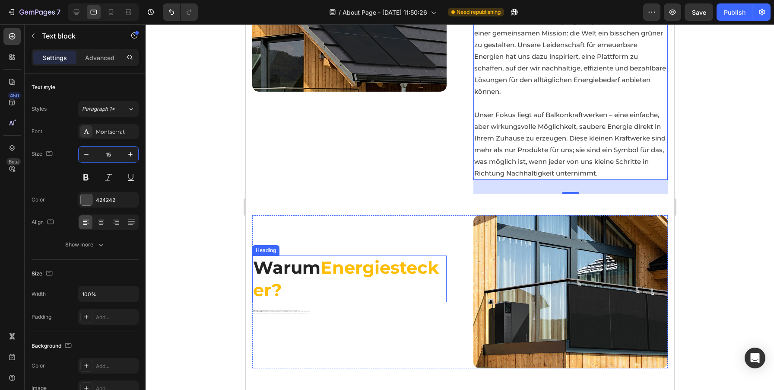
scroll to position [810, 0]
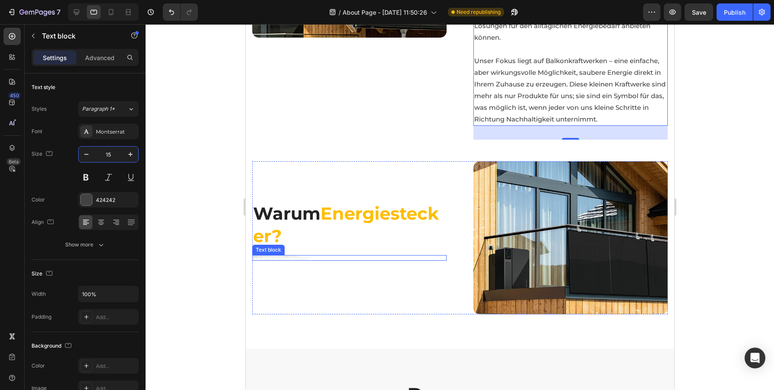
click at [284, 258] on p "Junges, Innovatives Team: Wir bringen frischen Wind in die traditionelle Energi…" at bounding box center [349, 258] width 193 height 4
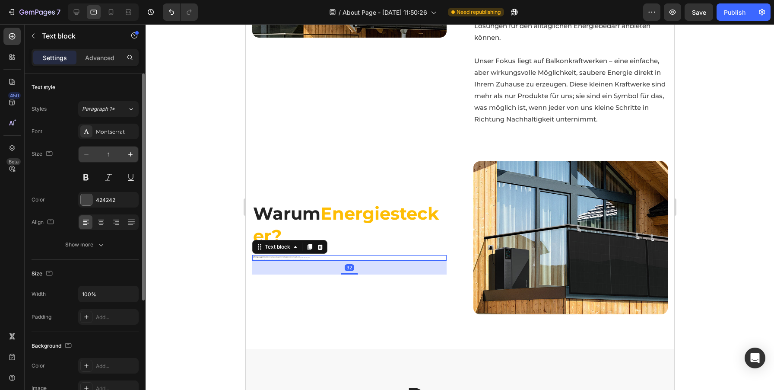
click at [111, 155] on input "1" at bounding box center [108, 154] width 29 height 16
type input "15"
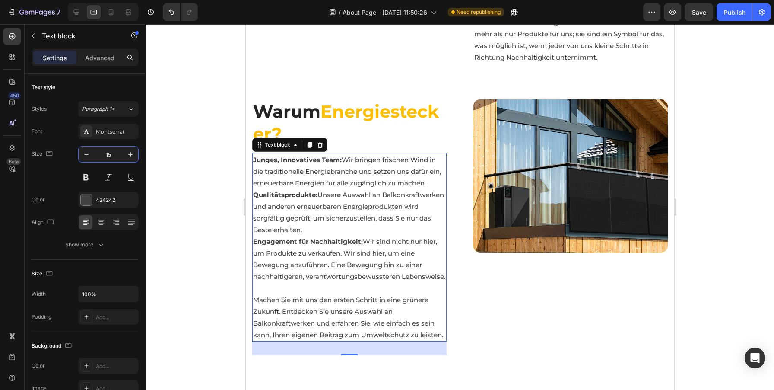
scroll to position [867, 0]
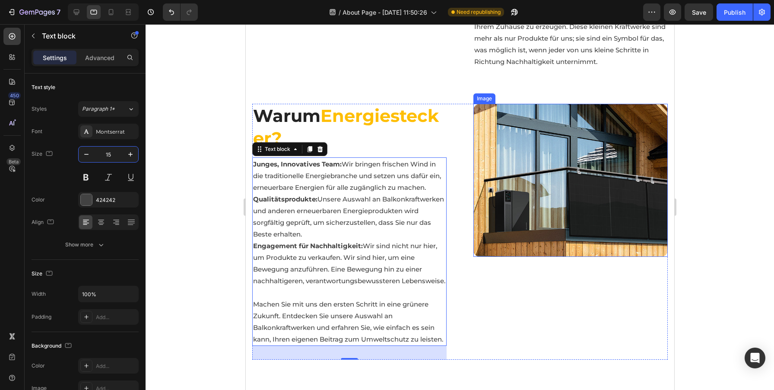
click at [593, 218] on img at bounding box center [570, 180] width 194 height 152
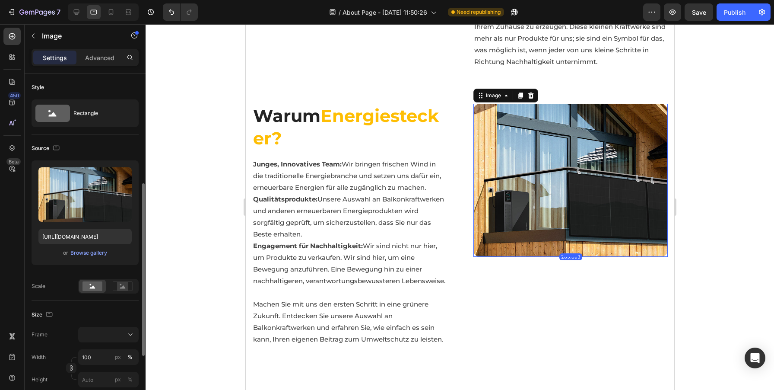
scroll to position [333, 0]
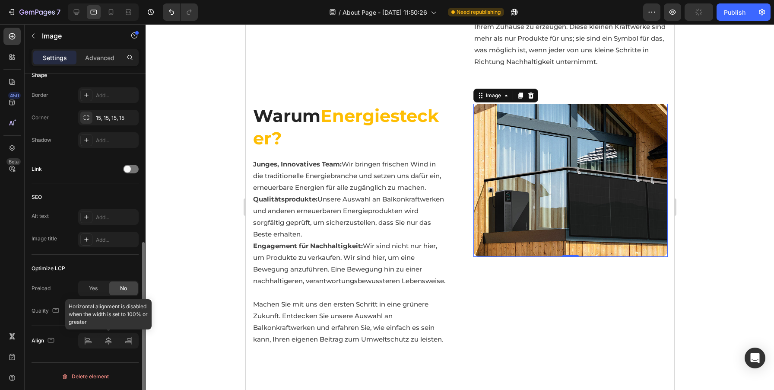
click at [110, 344] on div at bounding box center [108, 341] width 60 height 16
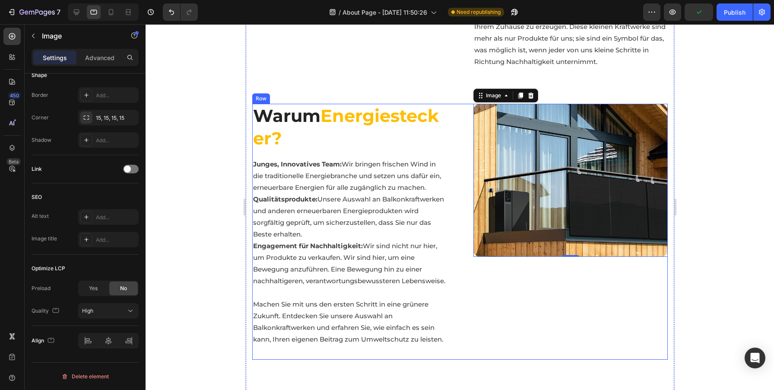
scroll to position [0, 0]
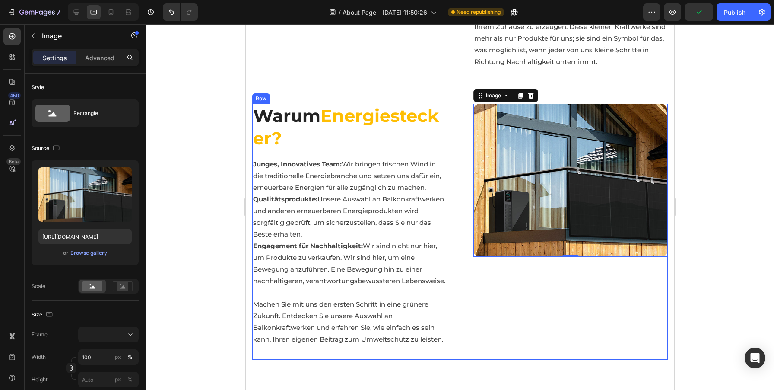
click at [477, 329] on div "Image 265.695" at bounding box center [570, 232] width 194 height 256
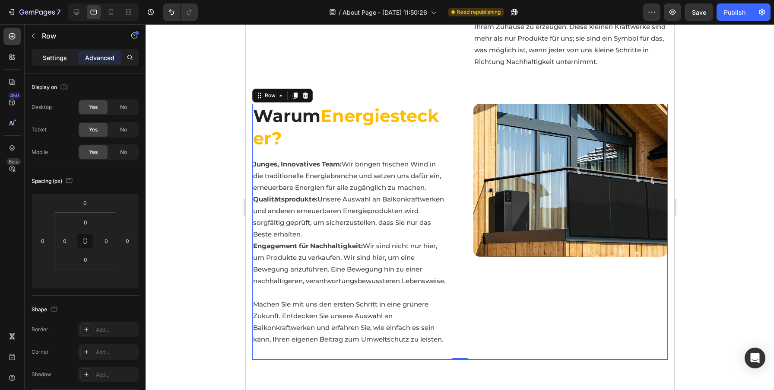
click at [53, 60] on p "Settings" at bounding box center [55, 57] width 24 height 9
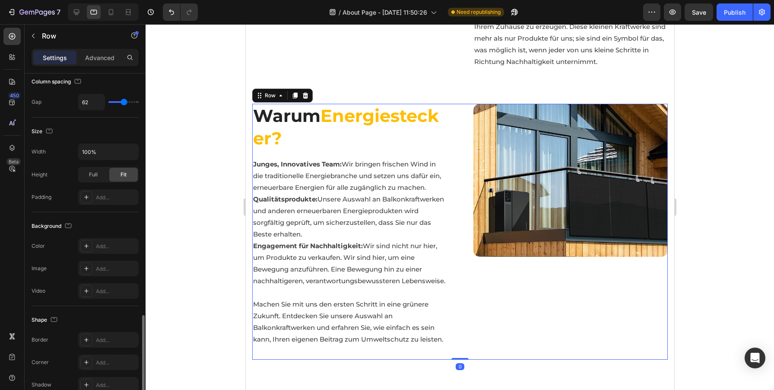
scroll to position [262, 0]
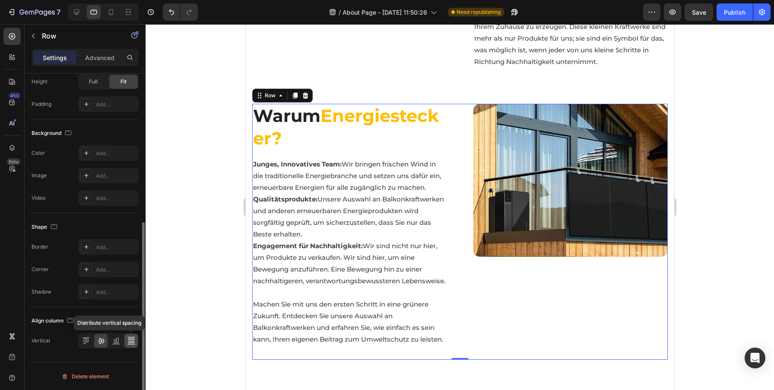
click at [132, 339] on icon at bounding box center [131, 340] width 9 height 9
click at [115, 339] on icon at bounding box center [115, 341] width 2 height 4
click at [99, 341] on icon at bounding box center [101, 341] width 7 height 6
click at [83, 342] on icon at bounding box center [86, 340] width 9 height 9
click at [104, 342] on icon at bounding box center [101, 340] width 9 height 9
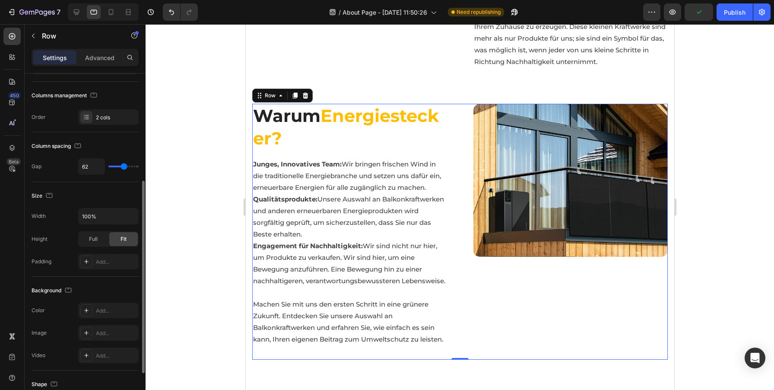
scroll to position [79, 0]
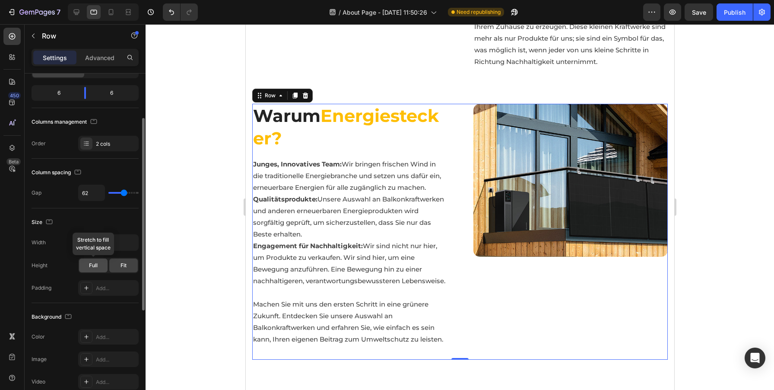
click at [95, 267] on span "Full" at bounding box center [93, 265] width 9 height 8
click at [127, 266] on div "Fit" at bounding box center [123, 265] width 29 height 14
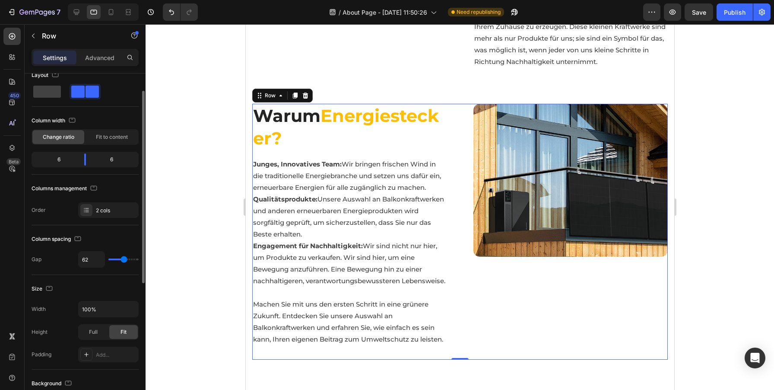
scroll to position [0, 0]
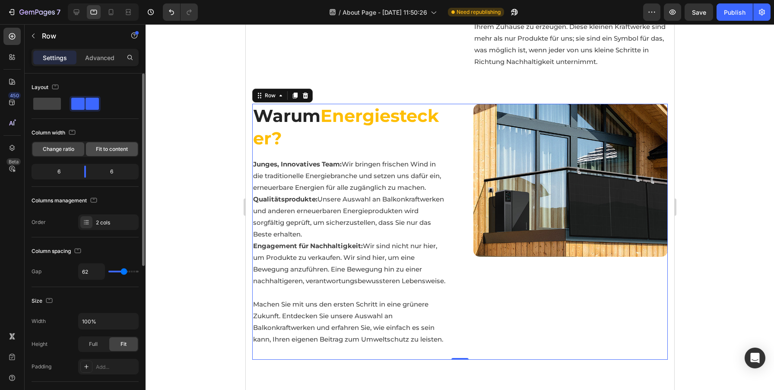
click at [108, 144] on div "Fit to content" at bounding box center [112, 149] width 52 height 14
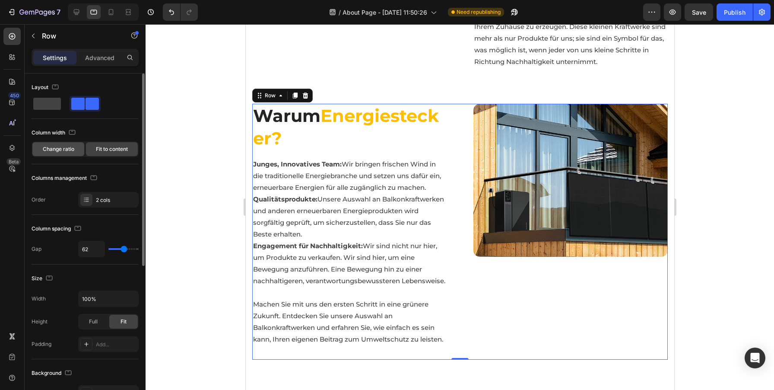
click at [54, 148] on span "Change ratio" at bounding box center [59, 149] width 32 height 8
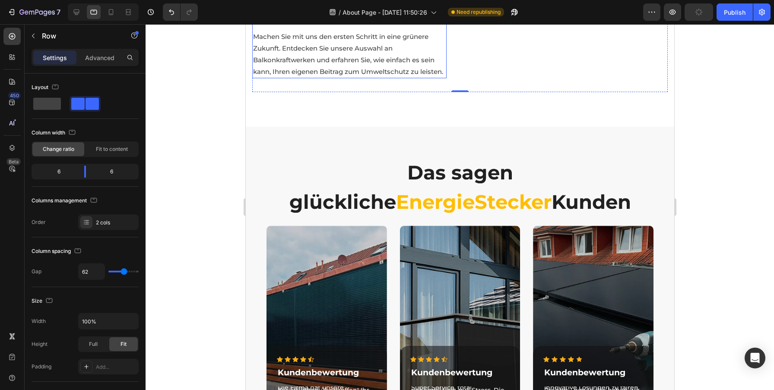
scroll to position [1202, 0]
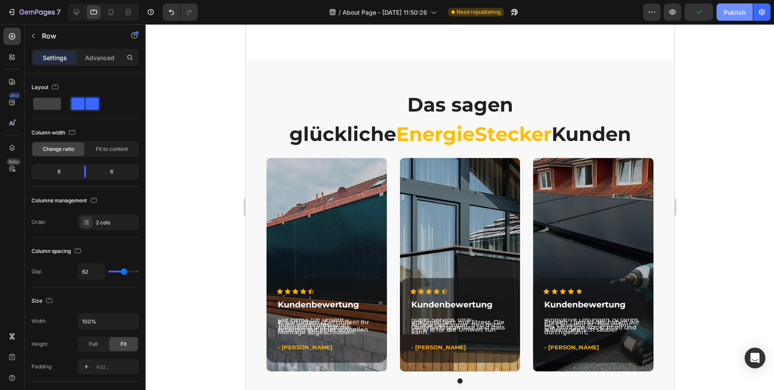
click at [739, 16] on div "Publish" at bounding box center [735, 12] width 22 height 9
click at [76, 14] on icon at bounding box center [77, 13] width 6 height 6
type input "1300"
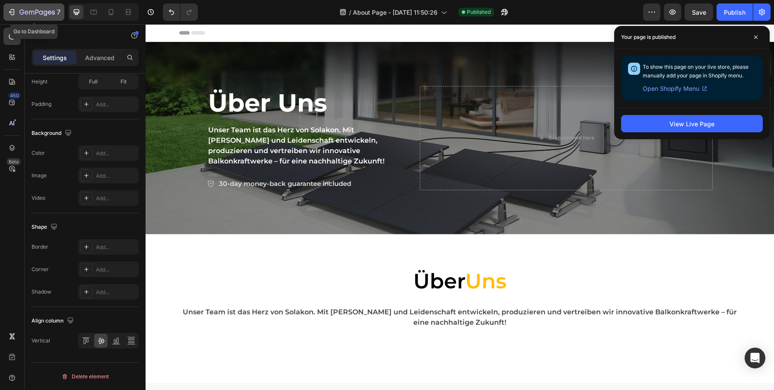
click at [11, 14] on icon "button" at bounding box center [13, 12] width 4 height 6
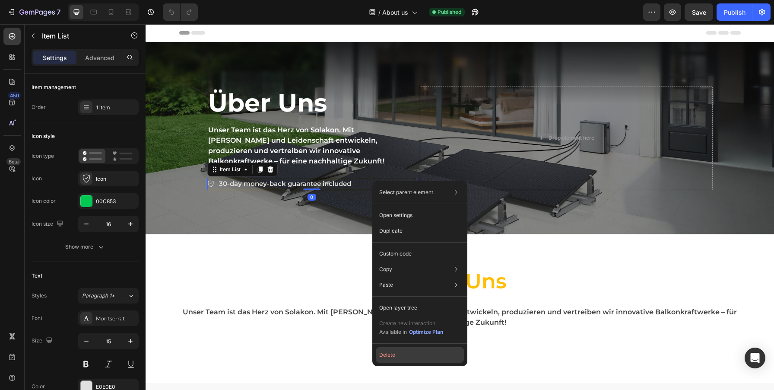
click at [407, 350] on button "Delete" at bounding box center [420, 355] width 88 height 16
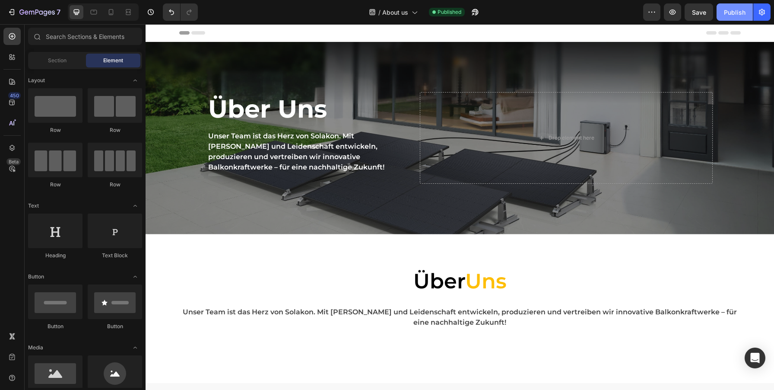
click at [741, 13] on div "Publish" at bounding box center [735, 12] width 22 height 9
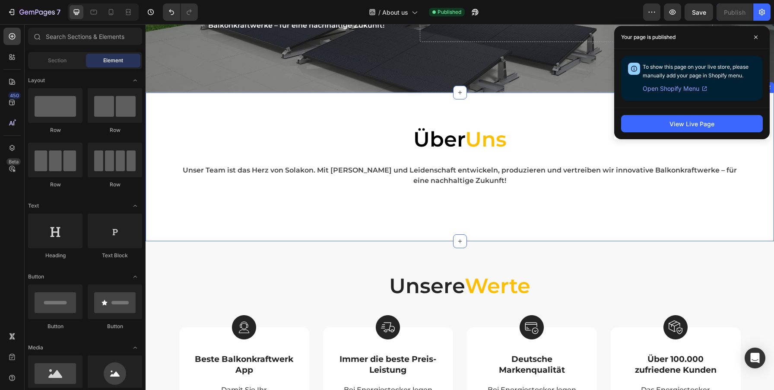
scroll to position [148, 0]
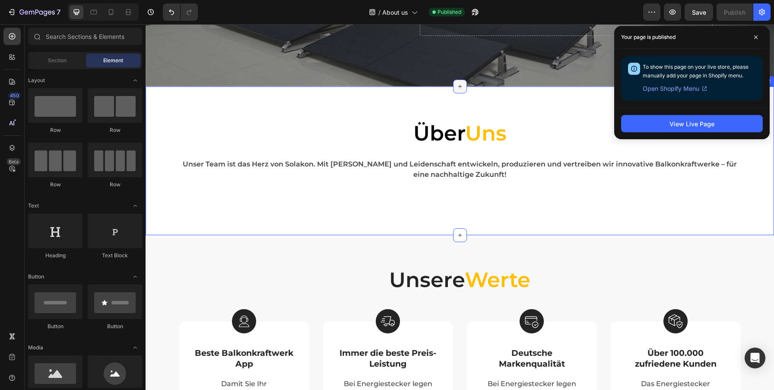
click at [463, 86] on div at bounding box center [460, 86] width 14 height 14
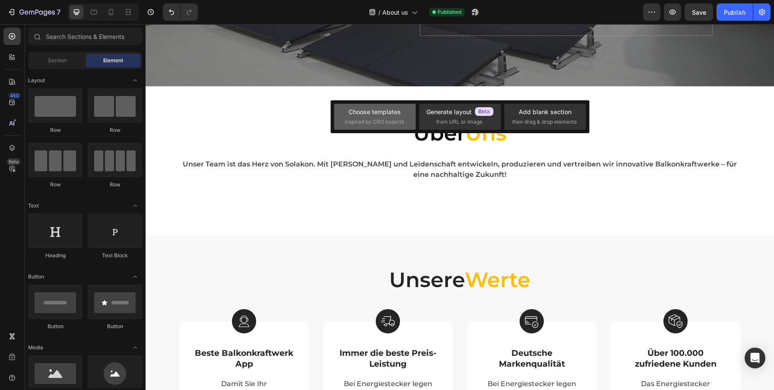
click at [382, 115] on div "Choose templates" at bounding box center [375, 111] width 52 height 9
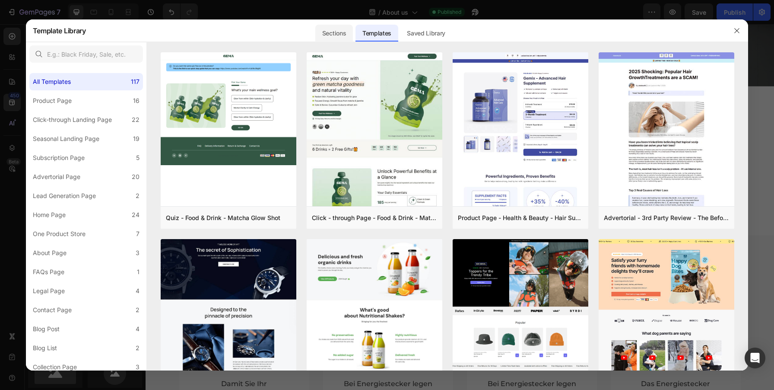
click at [343, 29] on div "Sections" at bounding box center [334, 33] width 38 height 17
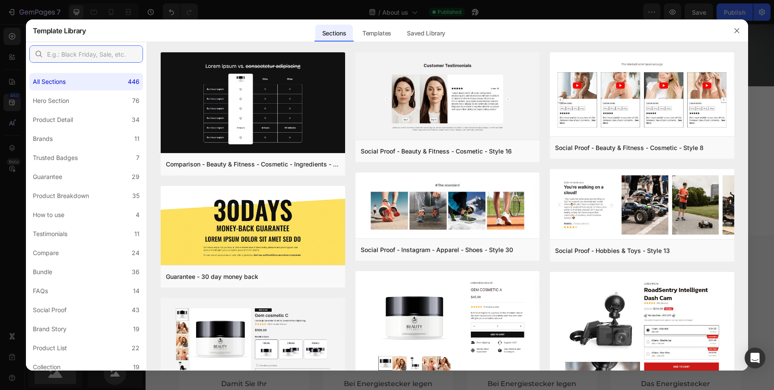
click at [107, 55] on input "text" at bounding box center [86, 53] width 114 height 17
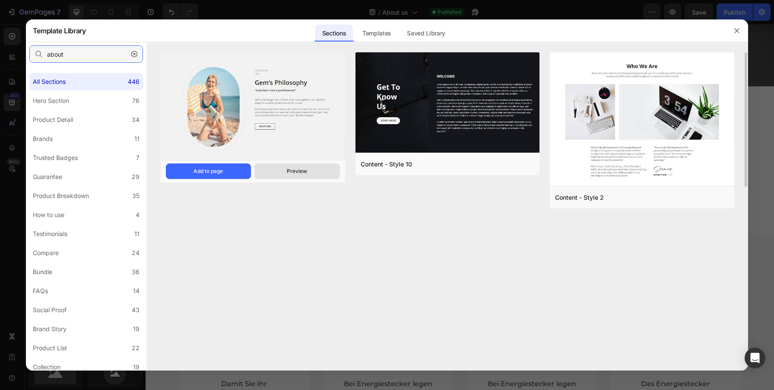
type input "about"
click at [289, 169] on div "Preview" at bounding box center [297, 171] width 20 height 8
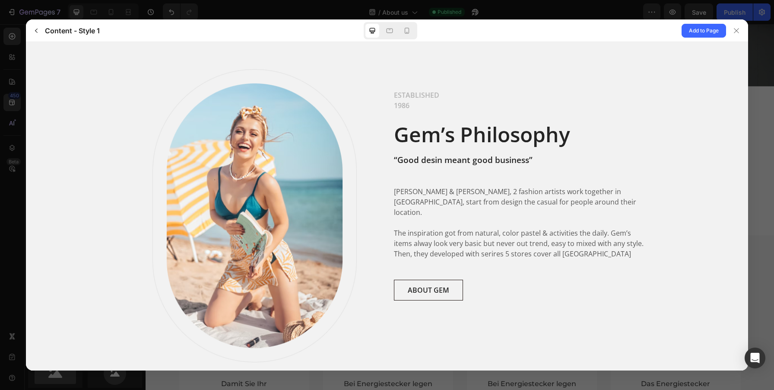
scroll to position [0, 0]
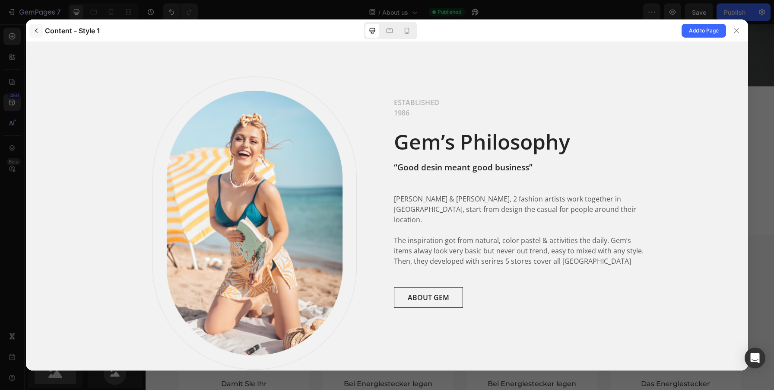
click at [36, 32] on icon "button" at bounding box center [36, 31] width 3 height 4
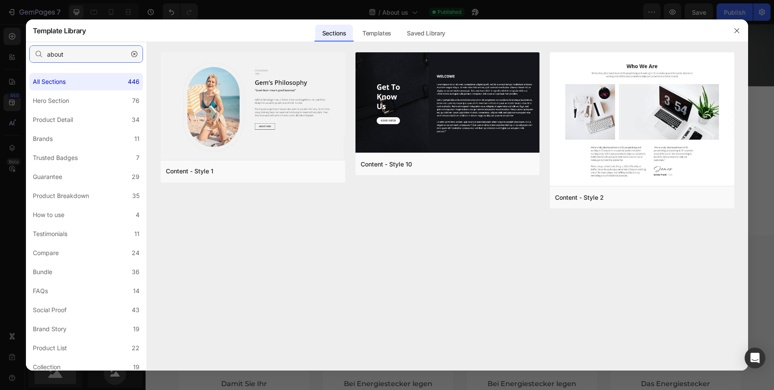
click at [54, 54] on input "about" at bounding box center [86, 53] width 114 height 17
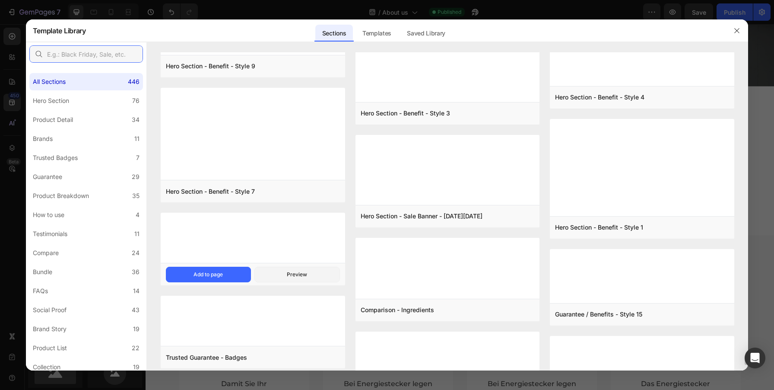
scroll to position [10147, 0]
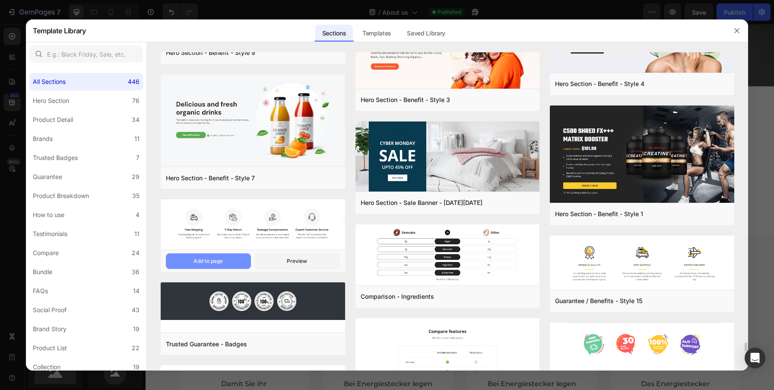
click at [238, 263] on button "Add to page" at bounding box center [208, 261] width 85 height 16
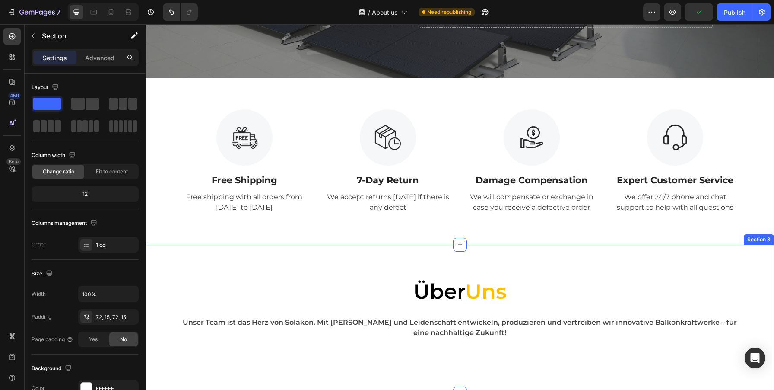
scroll to position [143, 0]
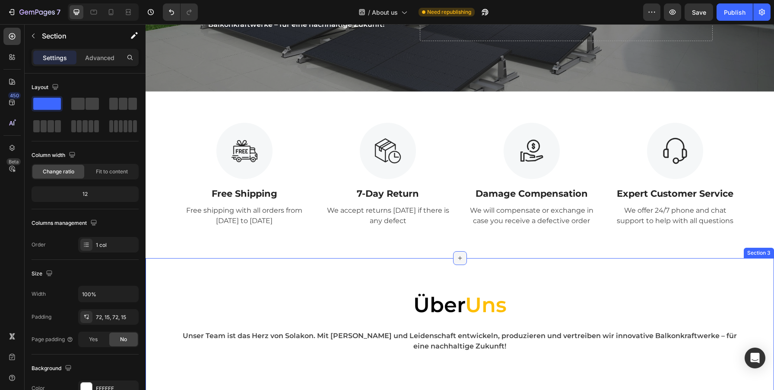
click at [462, 257] on icon at bounding box center [459, 257] width 7 height 7
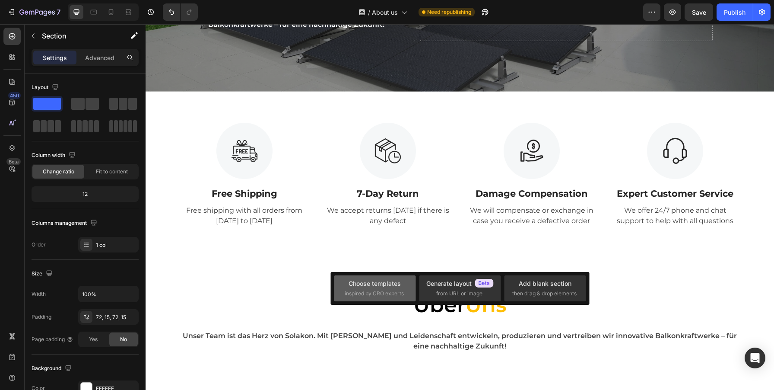
click at [388, 297] on span "inspired by CRO experts" at bounding box center [374, 293] width 59 height 8
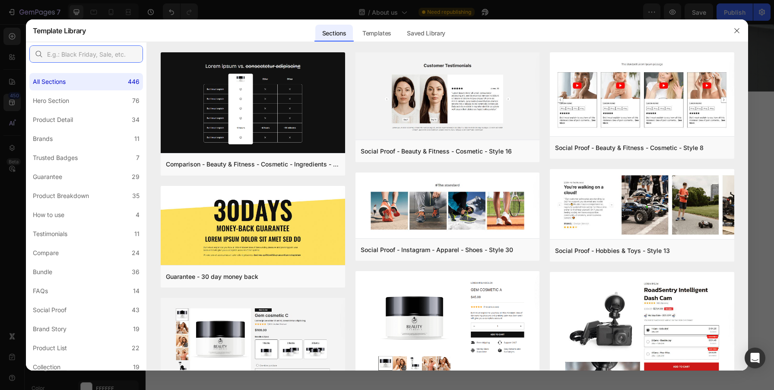
click at [77, 60] on input "text" at bounding box center [86, 53] width 114 height 17
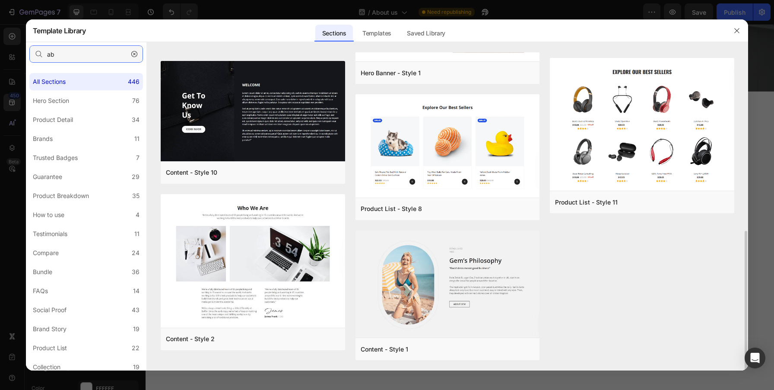
scroll to position [406, 0]
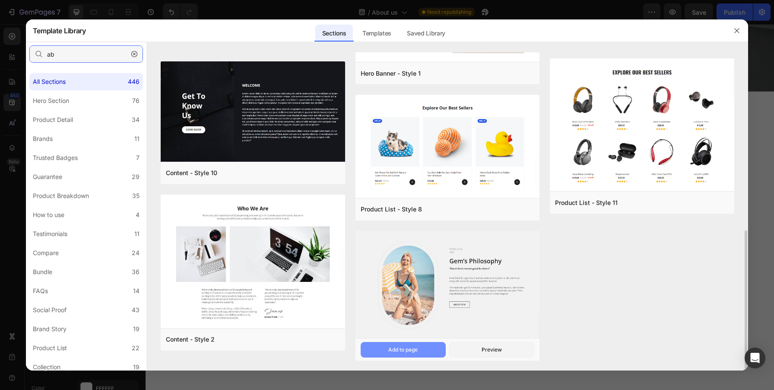
type input "ab"
click at [0, 0] on div "Add to page" at bounding box center [0, 0] width 0 height 0
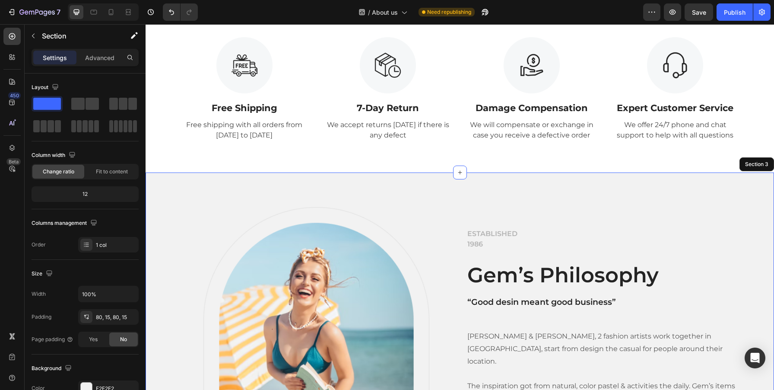
scroll to position [200, 0]
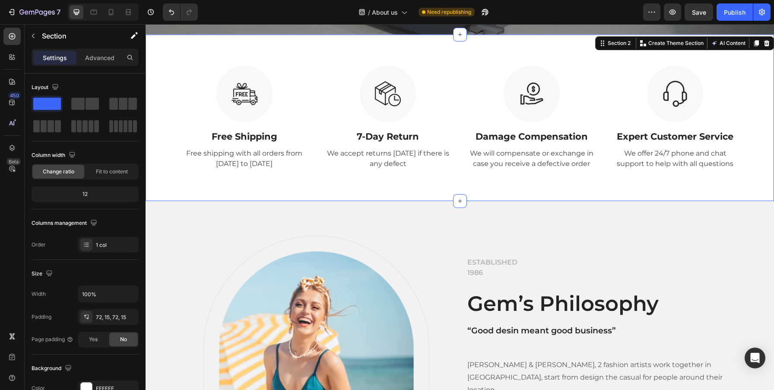
click at [157, 198] on div "Image Free Shipping Text Block Free shipping with all orders from [DATE] to [DA…" at bounding box center [460, 118] width 628 height 167
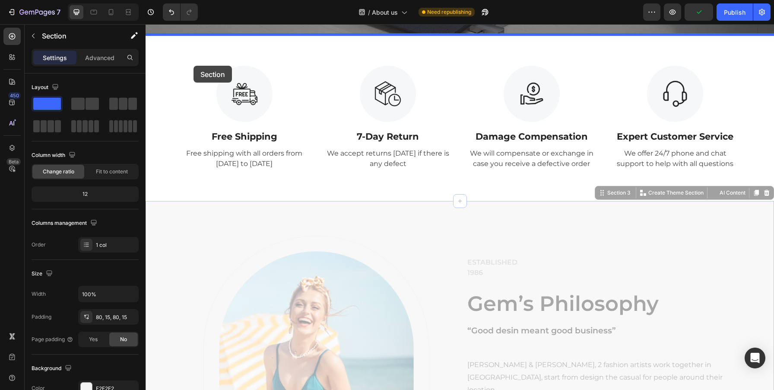
drag, startPoint x: 178, startPoint y: 210, endPoint x: 193, endPoint y: 66, distance: 144.7
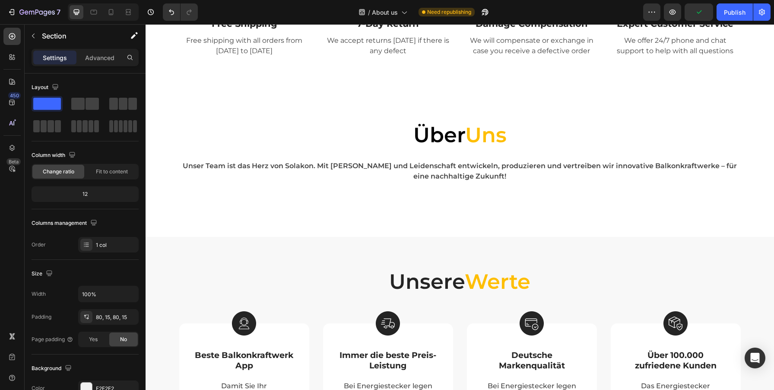
scroll to position [706, 0]
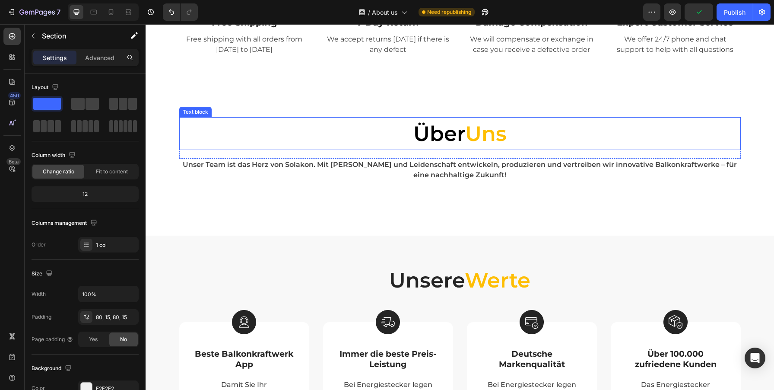
click at [441, 130] on p "Über Uns" at bounding box center [460, 133] width 547 height 31
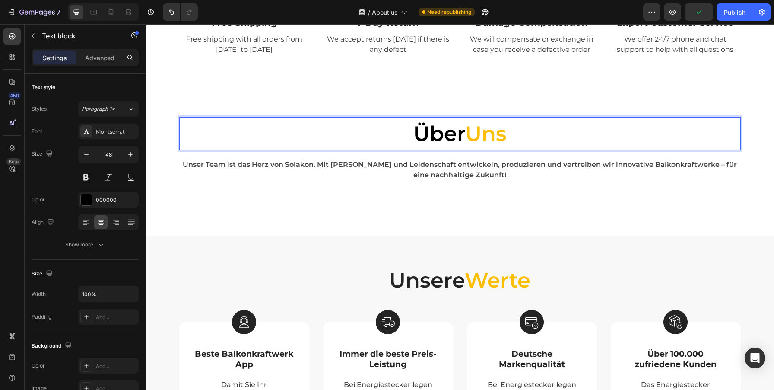
click at [451, 132] on p "Über Uns" at bounding box center [460, 133] width 547 height 31
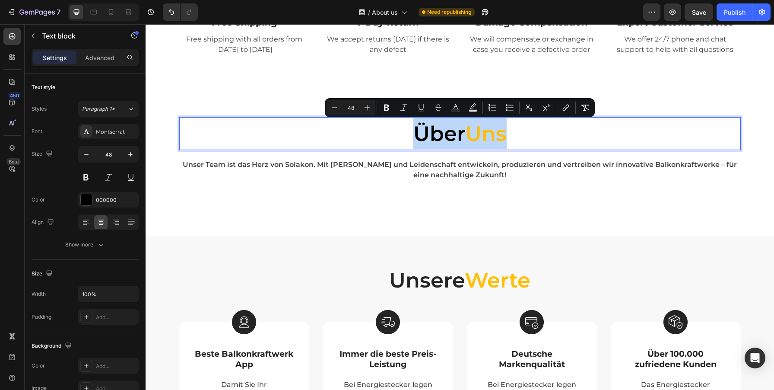
copy p "Über Uns"
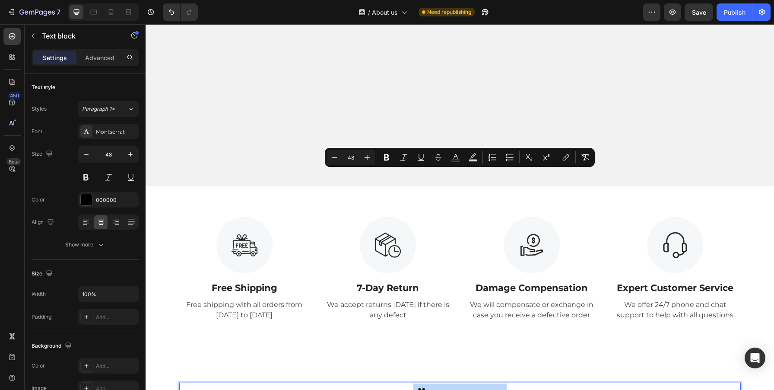
type input "16"
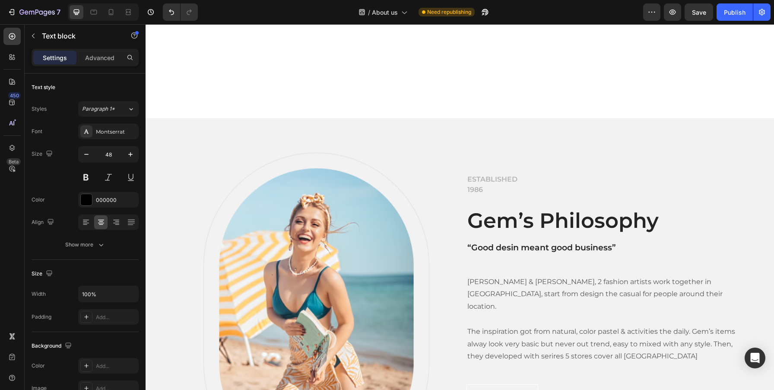
scroll to position [69, 0]
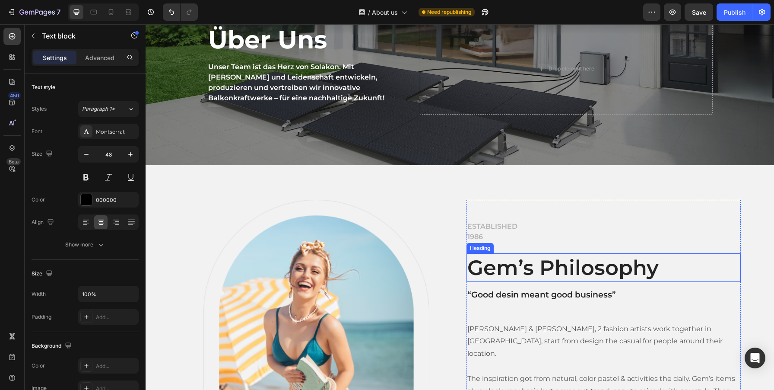
click at [529, 271] on p "Gem’s Philosophy" at bounding box center [603, 267] width 273 height 27
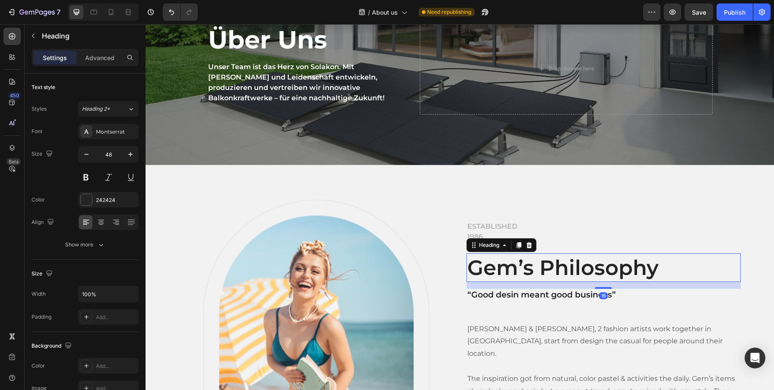
click at [529, 271] on p "Gem’s Philosophy" at bounding box center [603, 267] width 273 height 27
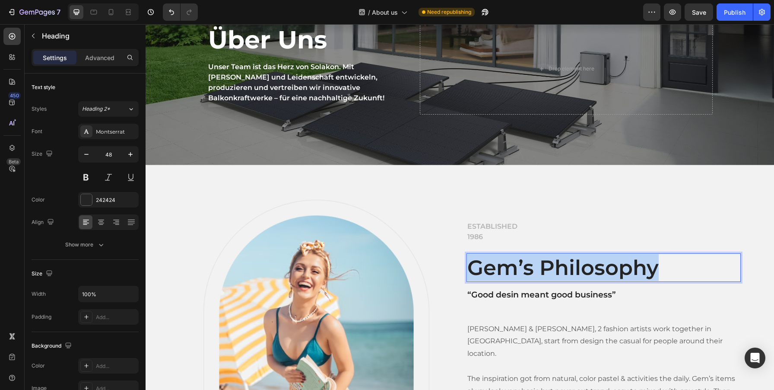
click at [529, 271] on p "Gem’s Philosophy" at bounding box center [603, 267] width 273 height 27
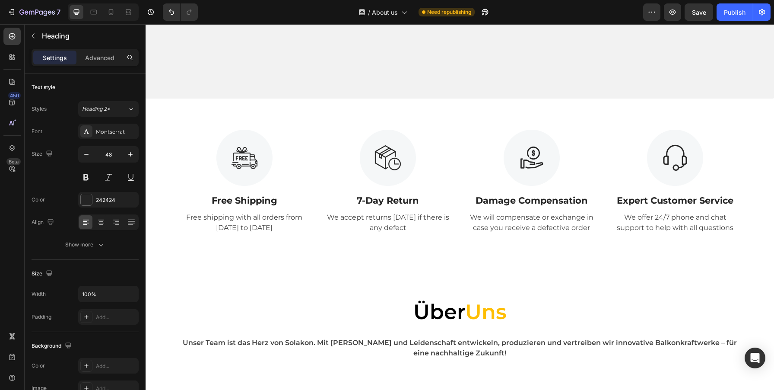
scroll to position [622, 0]
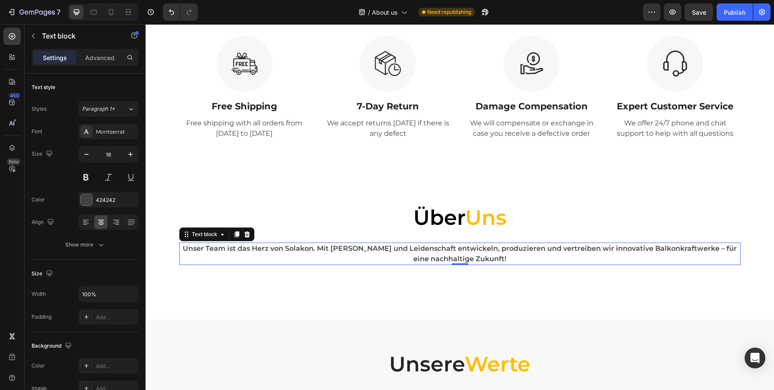
click at [404, 250] on p "Unser Team ist das Herz von Solakon. Mit [PERSON_NAME] und Leidenschaft entwick…" at bounding box center [460, 253] width 560 height 21
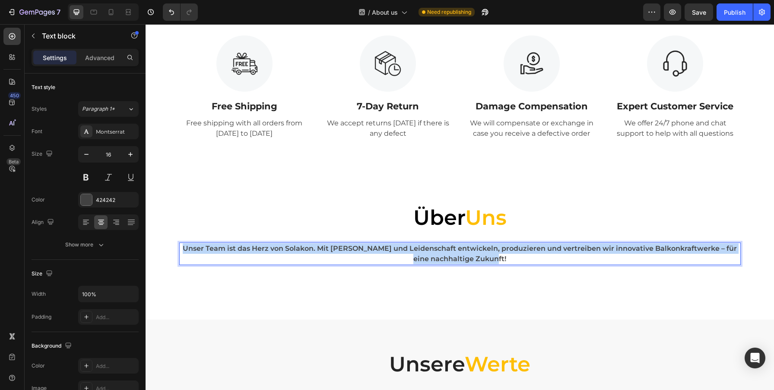
click at [404, 250] on p "Unser Team ist das Herz von Solakon. Mit [PERSON_NAME] und Leidenschaft entwick…" at bounding box center [460, 253] width 560 height 21
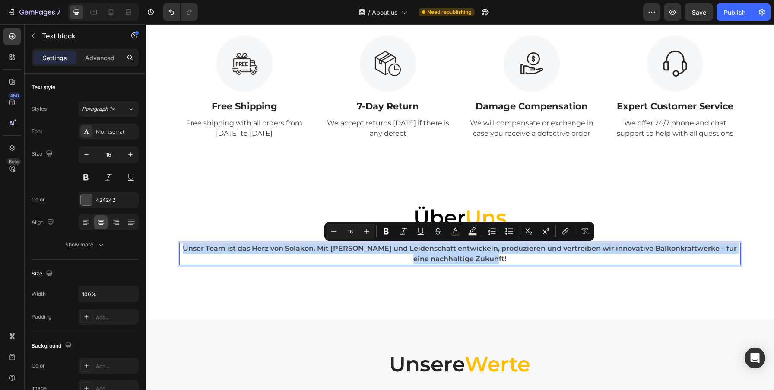
copy p "Unser Team ist das Herz von Solakon. Mit [PERSON_NAME] und Leidenschaft entwick…"
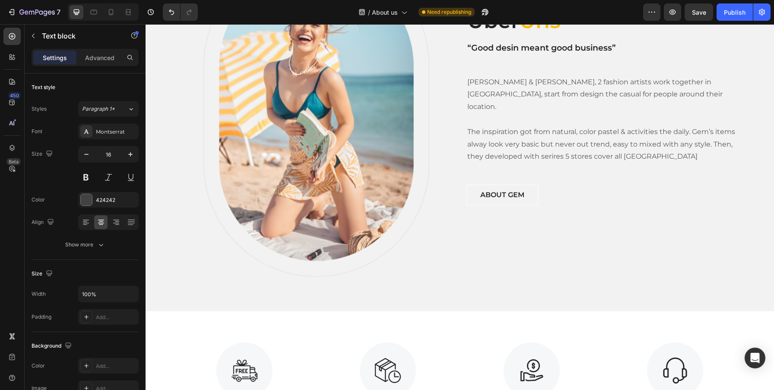
scroll to position [273, 0]
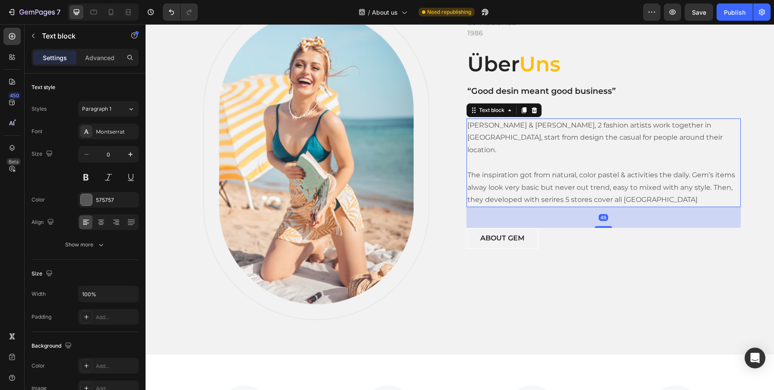
click at [520, 128] on p "[PERSON_NAME] & [PERSON_NAME], 2 fashion artists work together in [GEOGRAPHIC_D…" at bounding box center [603, 162] width 273 height 87
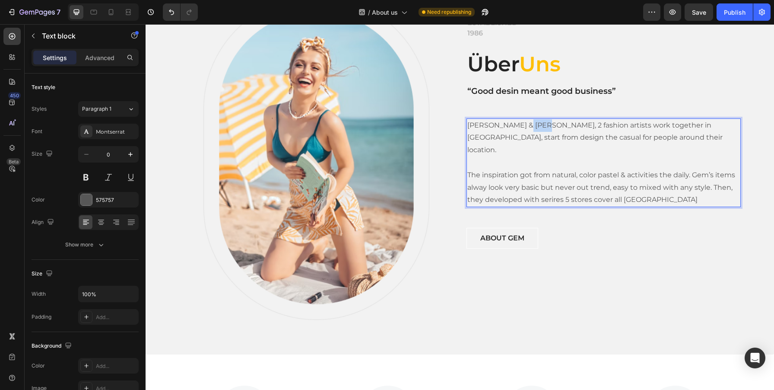
click at [520, 128] on p "[PERSON_NAME] & [PERSON_NAME], 2 fashion artists work together in [GEOGRAPHIC_D…" at bounding box center [603, 162] width 273 height 87
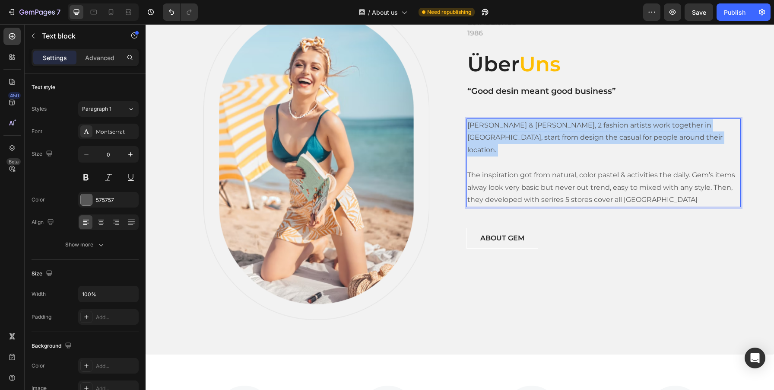
click at [520, 128] on p "[PERSON_NAME] & [PERSON_NAME], 2 fashion artists work together in [GEOGRAPHIC_D…" at bounding box center [603, 162] width 273 height 87
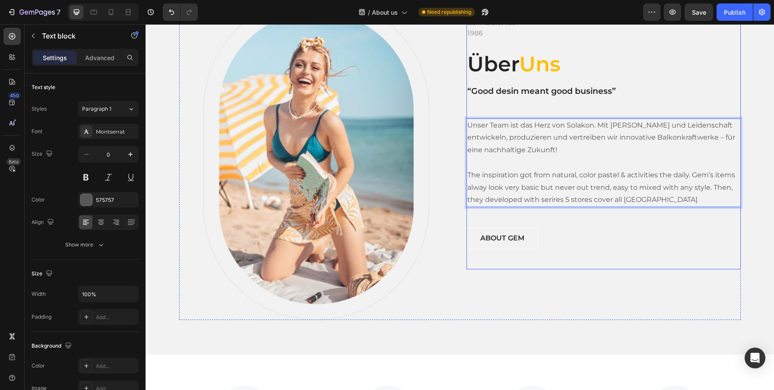
click at [601, 230] on div "ABOUT GEM Button" at bounding box center [603, 238] width 274 height 21
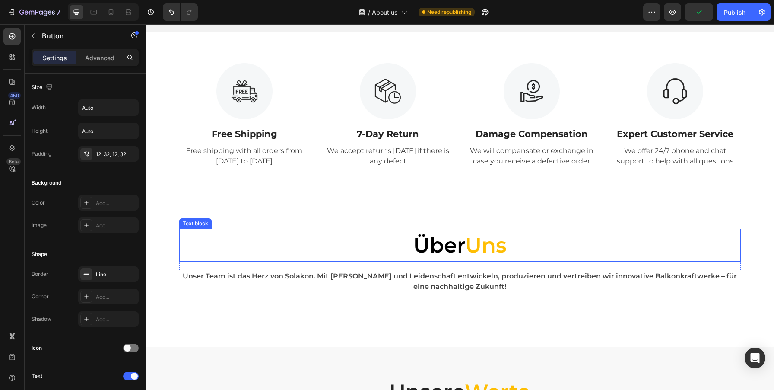
scroll to position [609, 0]
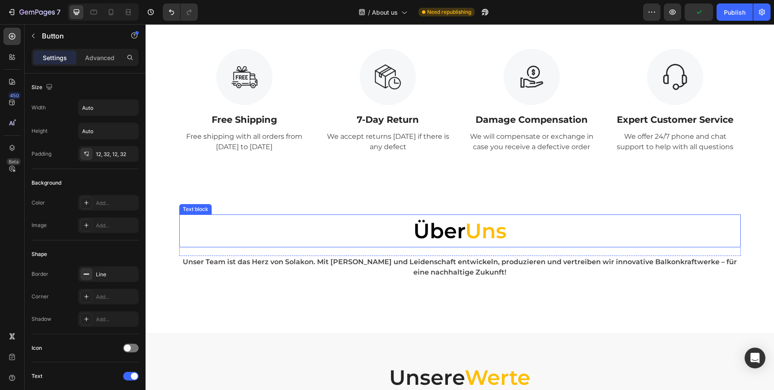
click at [520, 228] on p "Über Uns" at bounding box center [460, 230] width 547 height 31
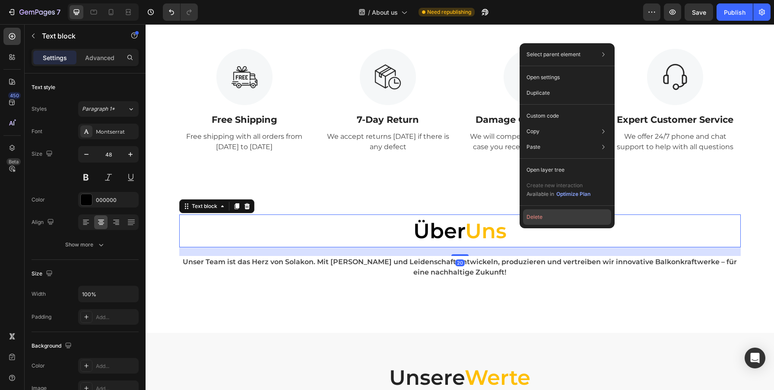
click at [523, 218] on button "Delete" at bounding box center [567, 217] width 88 height 16
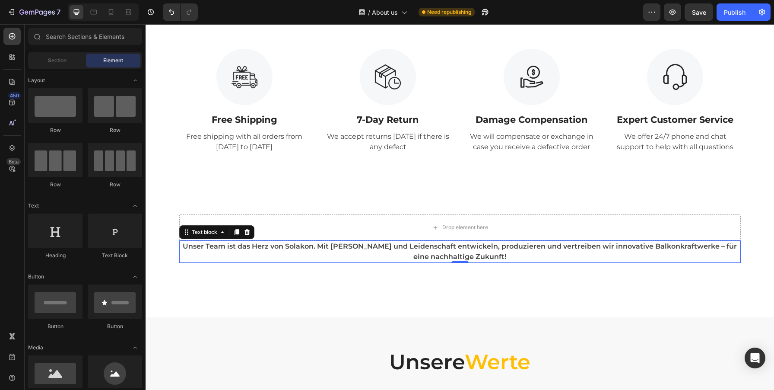
click at [510, 243] on p "Unser Team ist das Herz von Solakon. Mit [PERSON_NAME] und Leidenschaft entwick…" at bounding box center [460, 251] width 560 height 21
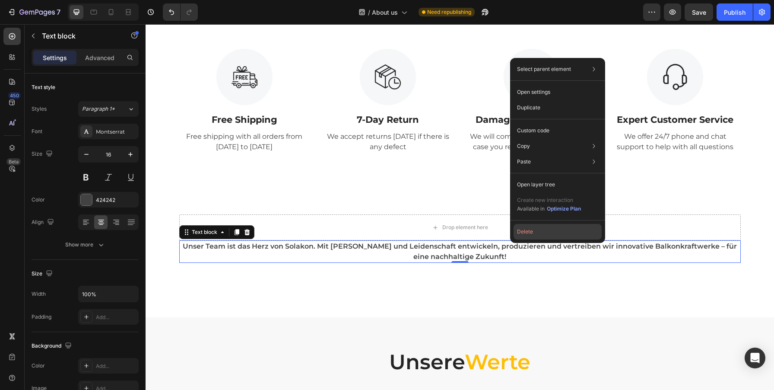
click at [520, 239] on button "Delete" at bounding box center [558, 232] width 88 height 16
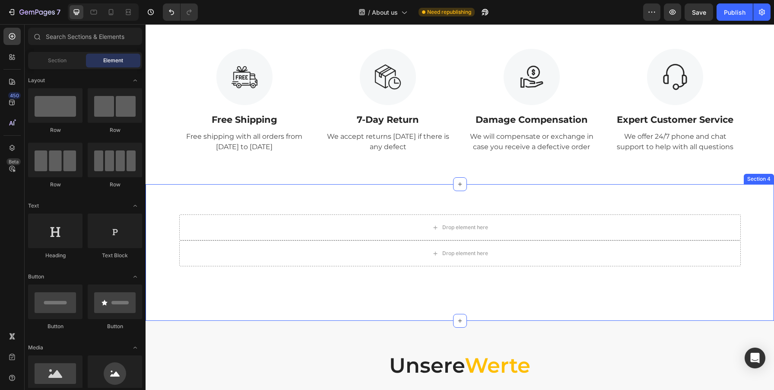
click at [298, 198] on div "Drop element here Row Drop element here Row Section 4" at bounding box center [460, 252] width 628 height 136
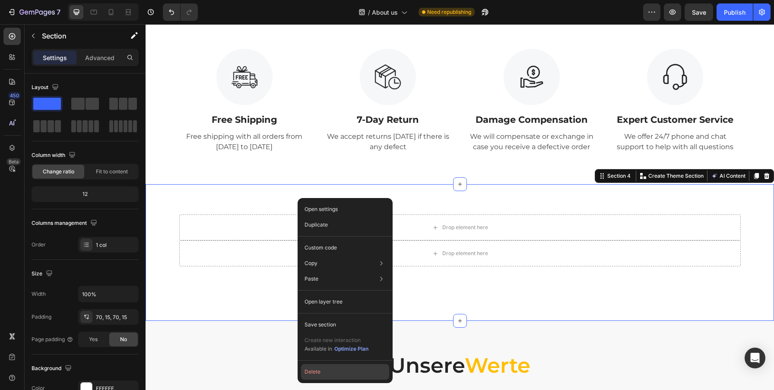
click at [315, 377] on button "Delete" at bounding box center [345, 372] width 88 height 16
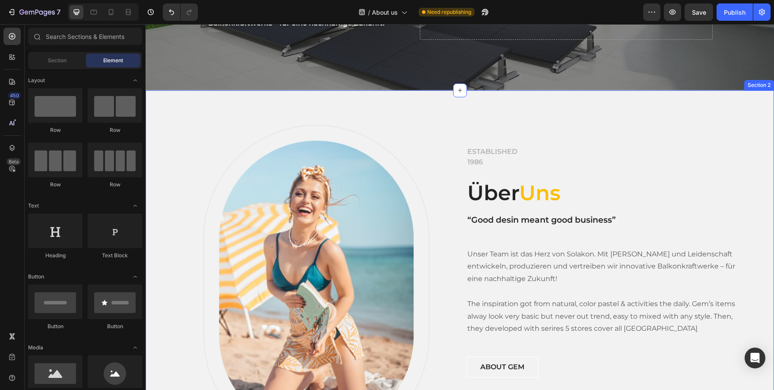
scroll to position [134, 0]
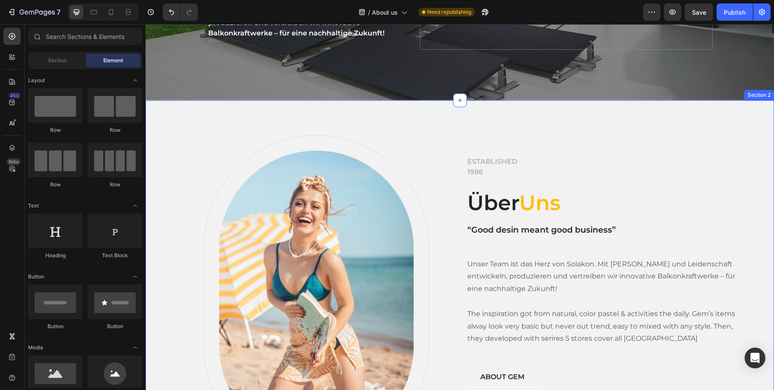
click at [468, 110] on div "Image Row ESTABLISHED 1986 Text block Über Uns Heading “Good desin meant good b…" at bounding box center [460, 296] width 628 height 393
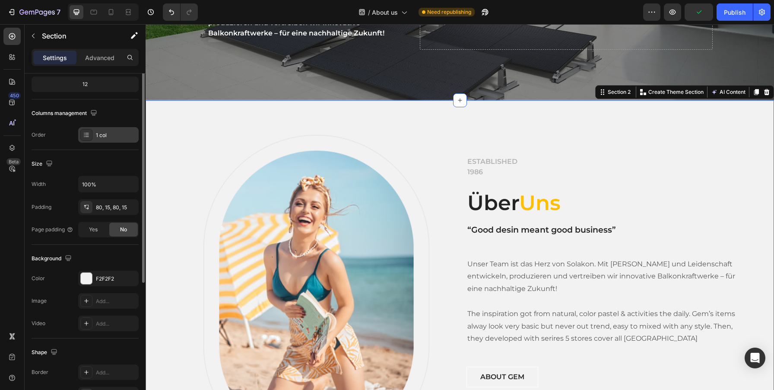
scroll to position [130, 0]
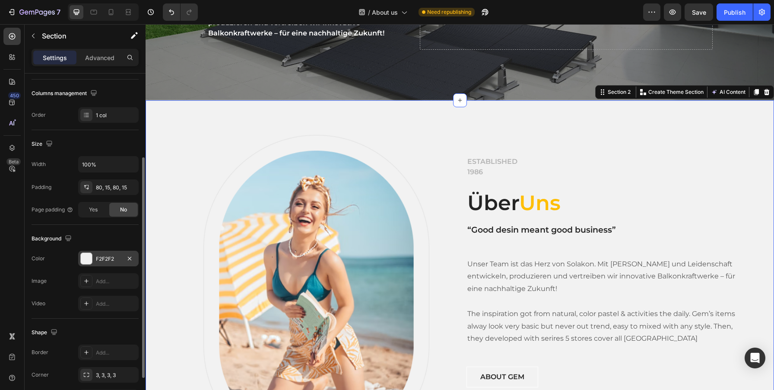
click at [101, 256] on div "F2F2F2" at bounding box center [108, 259] width 25 height 8
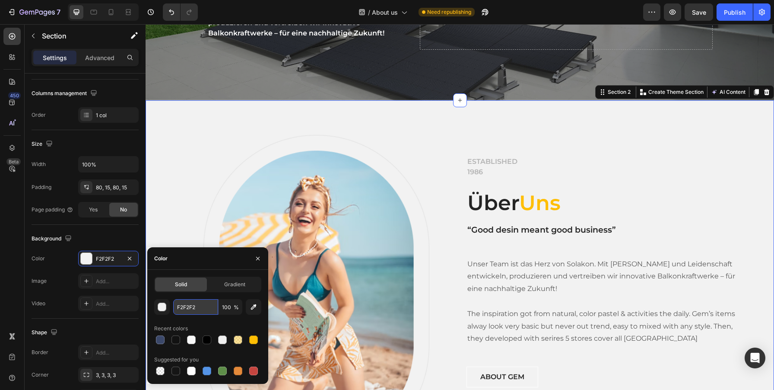
click at [192, 305] on input "F2F2F2" at bounding box center [195, 307] width 45 height 16
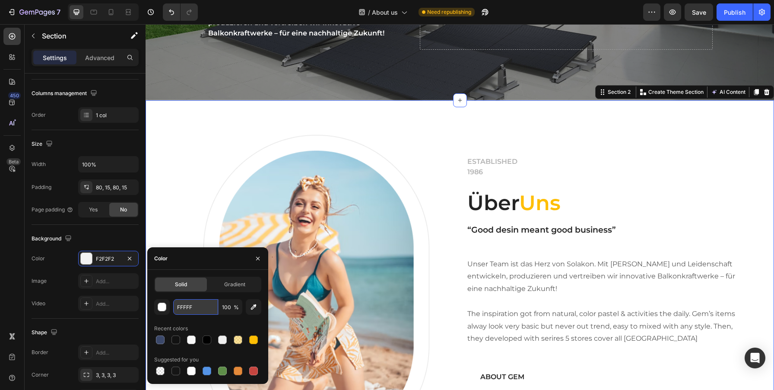
type input "FFFFFF"
click at [618, 156] on p "ESTABLISHED 1986" at bounding box center [603, 166] width 273 height 21
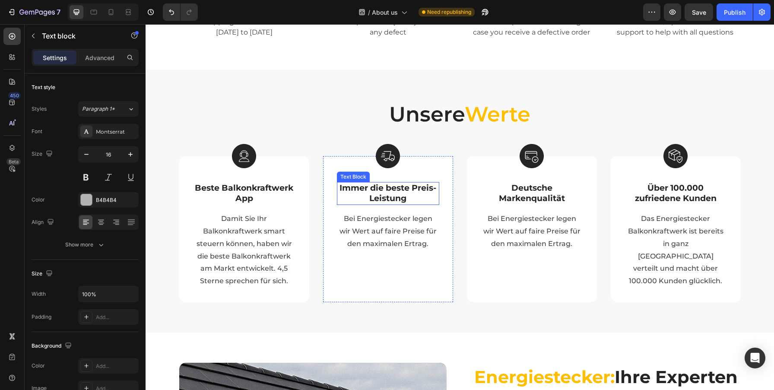
scroll to position [679, 0]
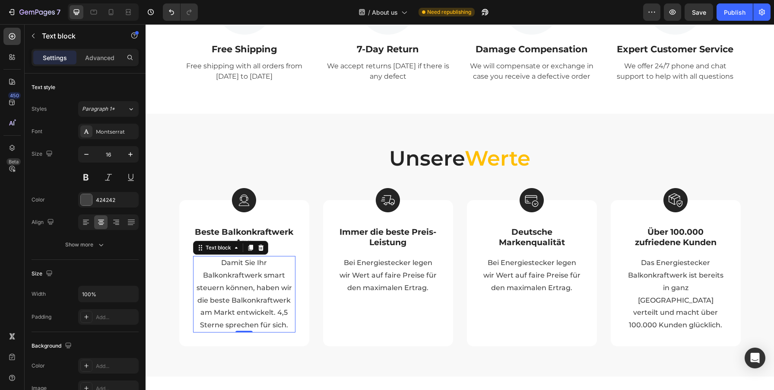
click at [234, 307] on p "Damit Sie Ihr Balkonkraftwerk smart steuern können, haben wir die beste Balkonk…" at bounding box center [244, 294] width 101 height 75
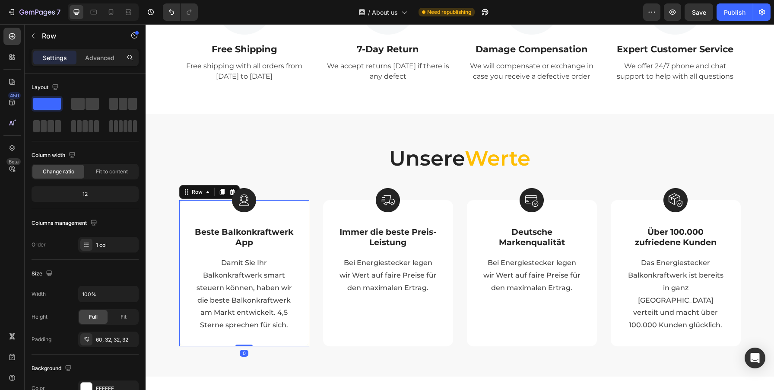
click at [298, 252] on div "Image Beste Balkonkraftwerk App Text Block Damit Sie Ihr Balkonkraftwerk smart …" at bounding box center [244, 273] width 130 height 146
click at [105, 63] on div "Advanced" at bounding box center [99, 58] width 43 height 14
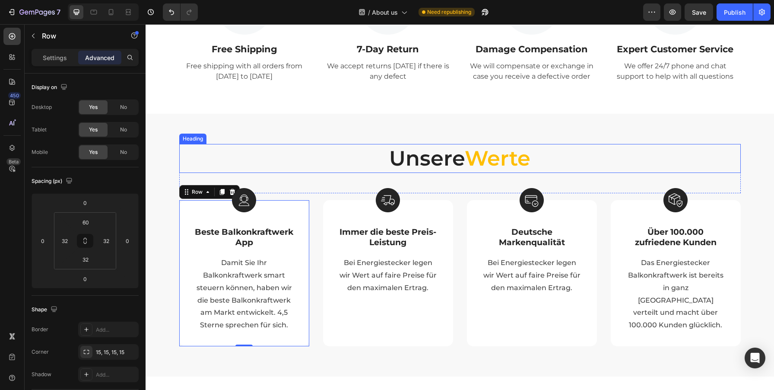
click at [601, 151] on h2 "Unsere Werte" at bounding box center [459, 158] width 561 height 29
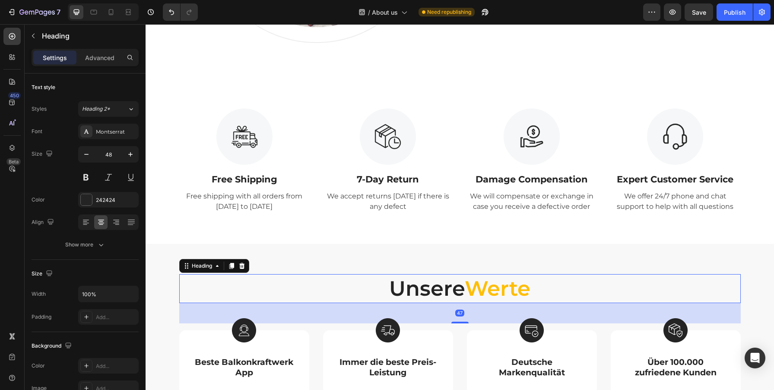
scroll to position [533, 0]
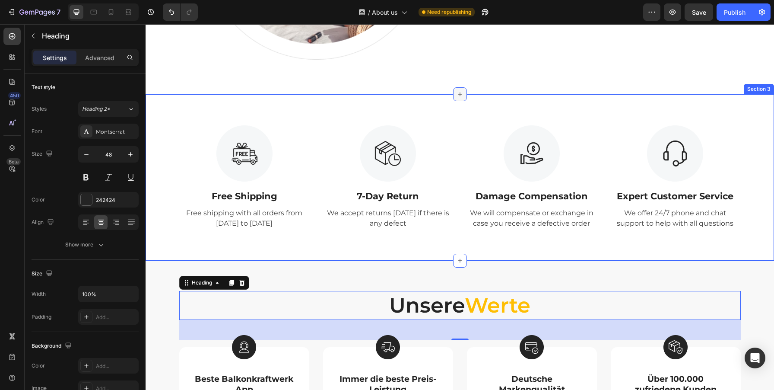
click at [463, 94] on icon at bounding box center [459, 94] width 7 height 7
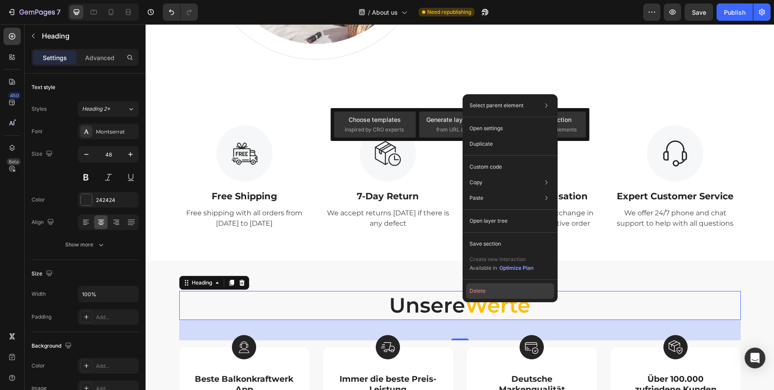
click at [485, 292] on button "Delete" at bounding box center [510, 291] width 88 height 16
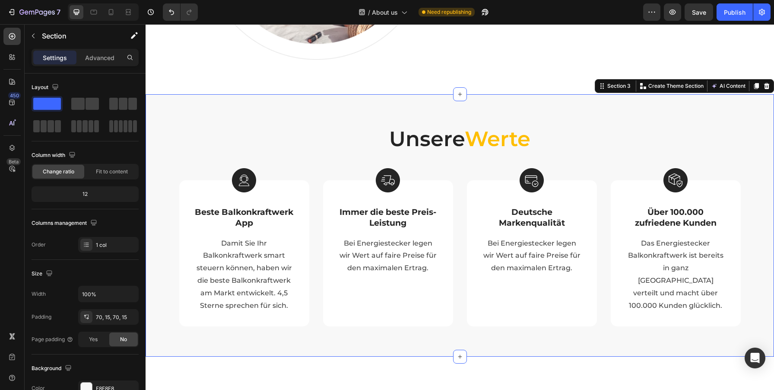
click at [551, 347] on div "Unsere Werte Heading Row Image Beste Balkonkraftwerk App Text Block Damit Sie I…" at bounding box center [460, 225] width 628 height 263
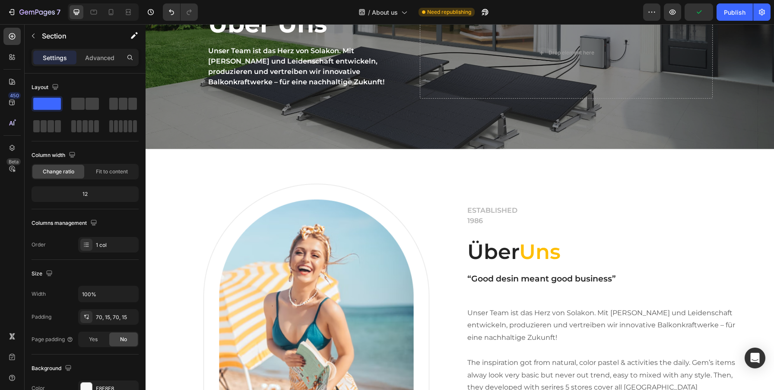
scroll to position [86, 0]
click at [412, 162] on div "Image Row ESTABLISHED 1986 Text block Über Uns Heading “Good desin meant good b…" at bounding box center [460, 345] width 628 height 393
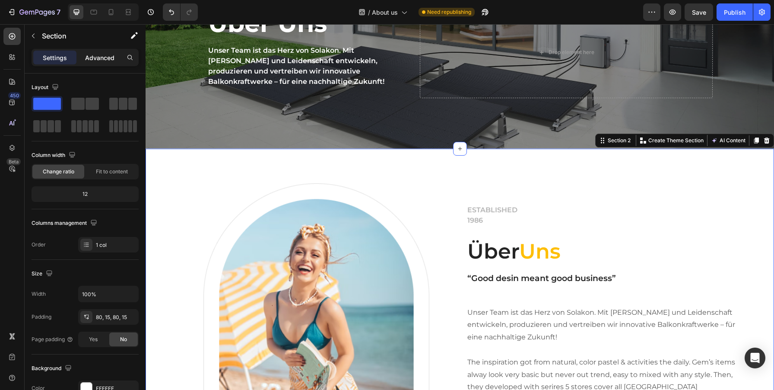
click at [101, 57] on p "Advanced" at bounding box center [99, 57] width 29 height 9
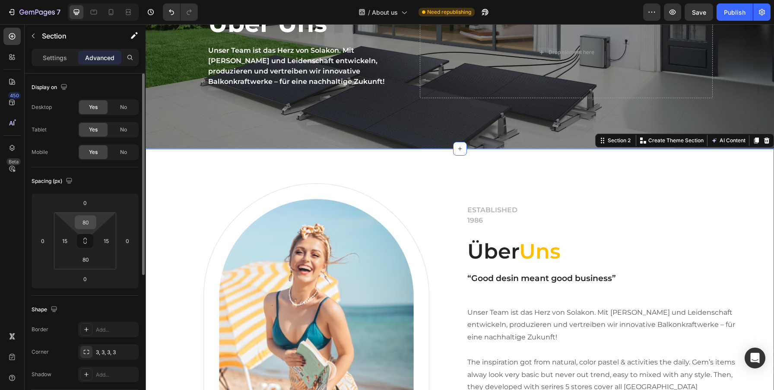
click at [86, 224] on input "80" at bounding box center [85, 222] width 17 height 13
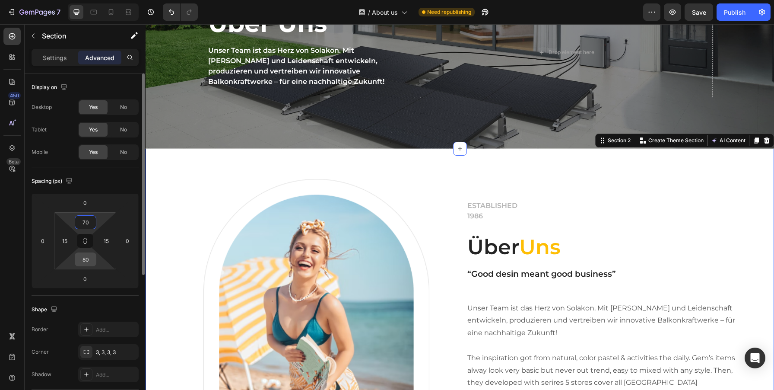
type input "70"
click at [81, 261] on input "80" at bounding box center [85, 259] width 17 height 13
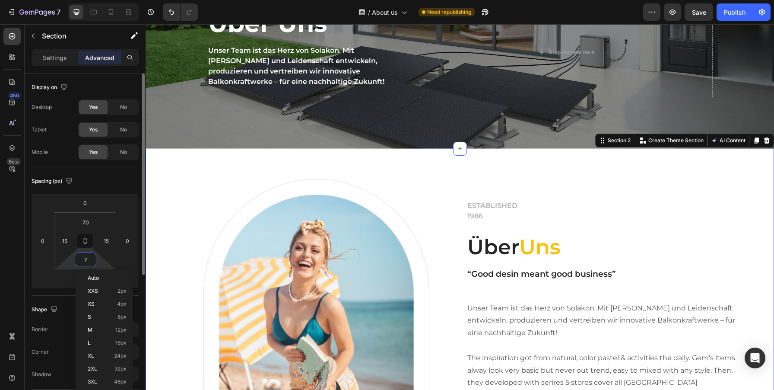
type input "70"
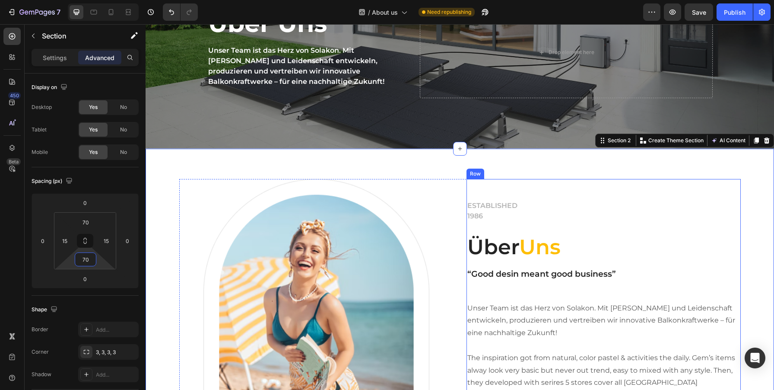
click at [532, 298] on div "ESTABLISHED 1986 Text block Über Uns Heading “Good desin meant good business” H…" at bounding box center [603, 316] width 274 height 232
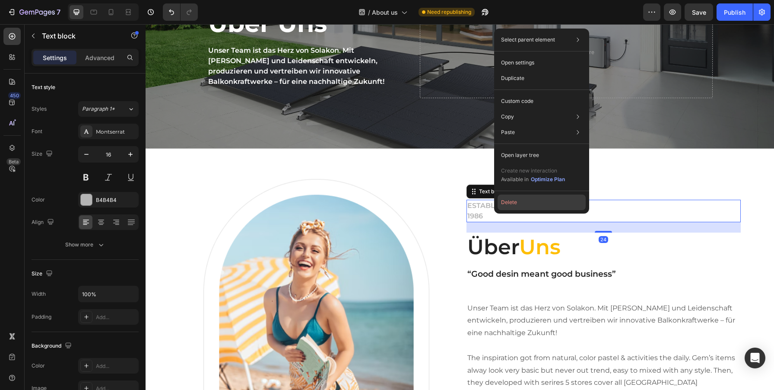
click at [509, 200] on button "Delete" at bounding box center [542, 202] width 88 height 16
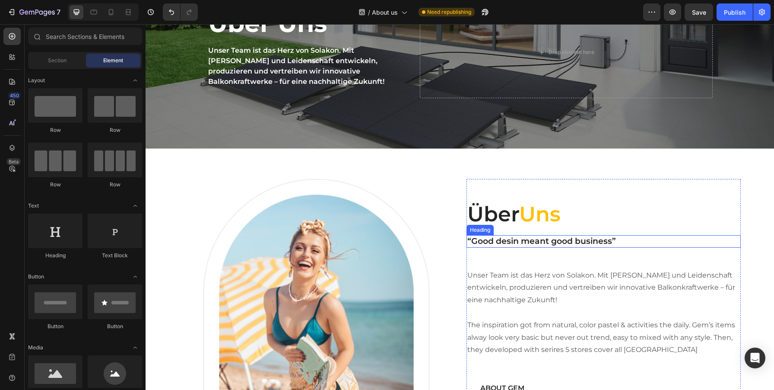
click at [495, 244] on p "“Good desin meant good business”" at bounding box center [603, 241] width 273 height 11
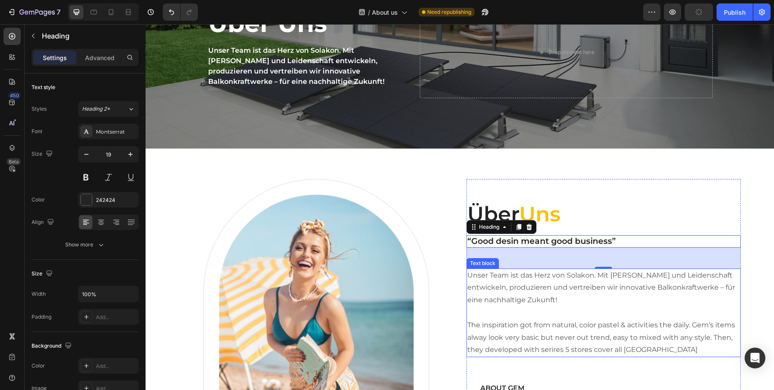
click at [496, 274] on p "Unser Team ist das Herz von Solakon. Mit [PERSON_NAME] und Leidenschaft entwick…" at bounding box center [603, 312] width 273 height 87
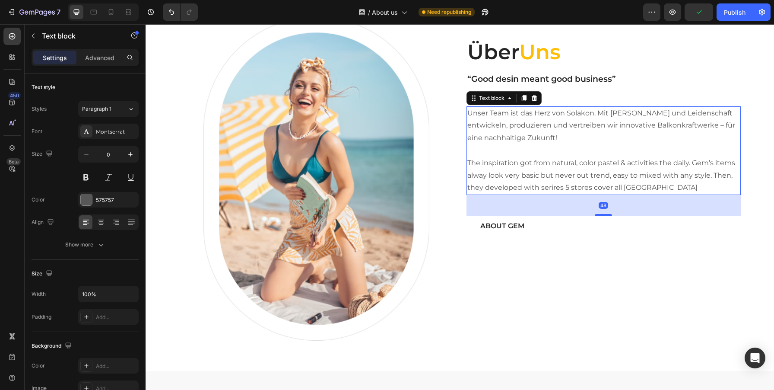
scroll to position [248, 0]
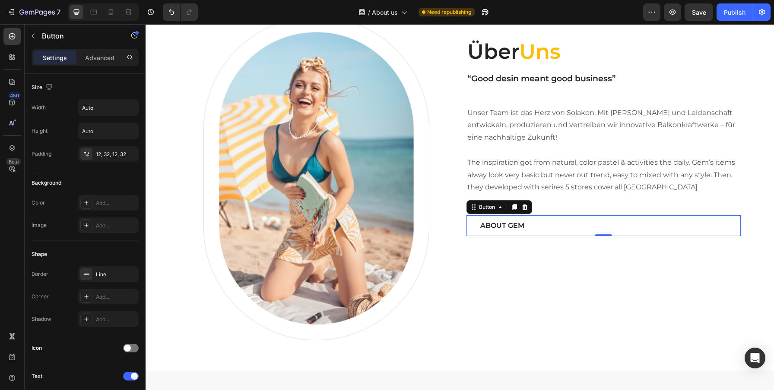
click at [555, 225] on div "ABOUT GEM Button 0" at bounding box center [603, 225] width 274 height 21
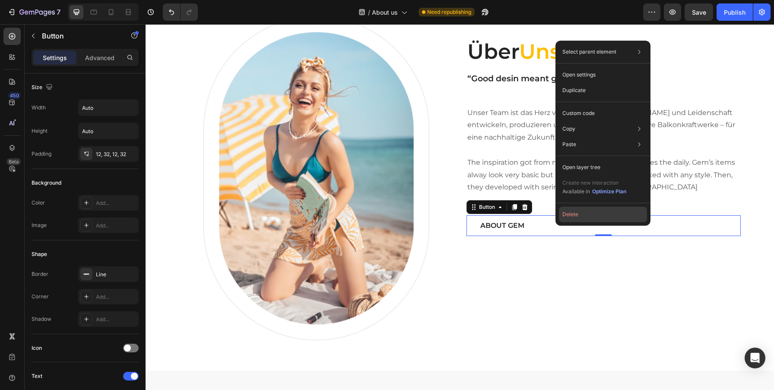
click at [574, 209] on button "Delete" at bounding box center [603, 214] width 88 height 16
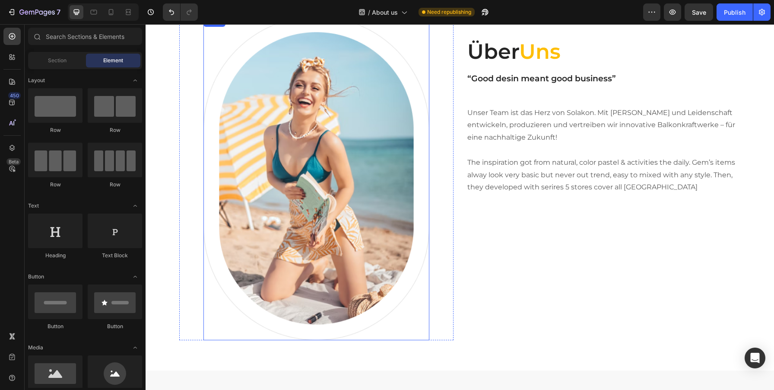
click at [382, 245] on img at bounding box center [316, 177] width 226 height 323
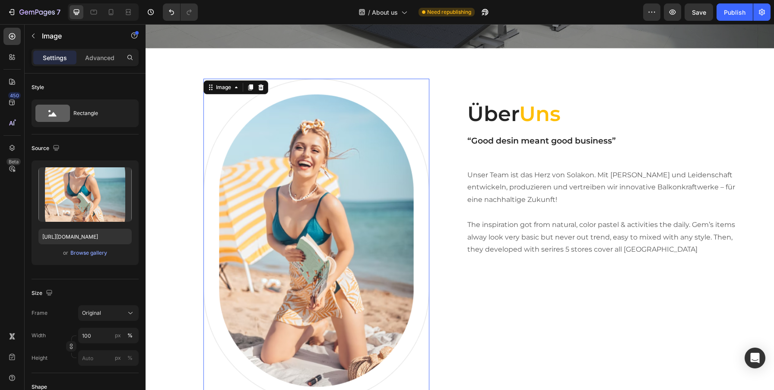
scroll to position [185, 0]
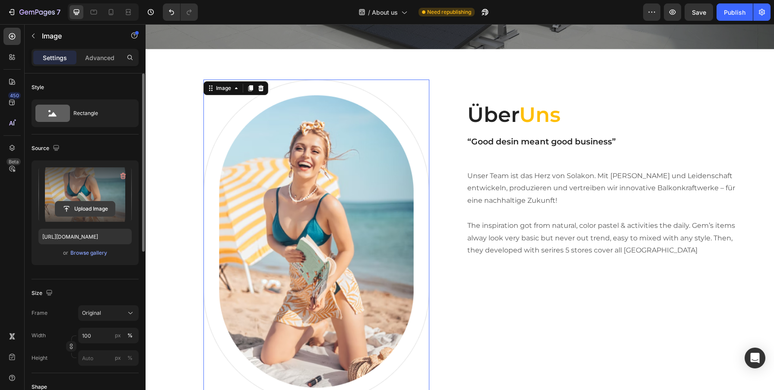
click at [88, 206] on input "file" at bounding box center [85, 208] width 60 height 15
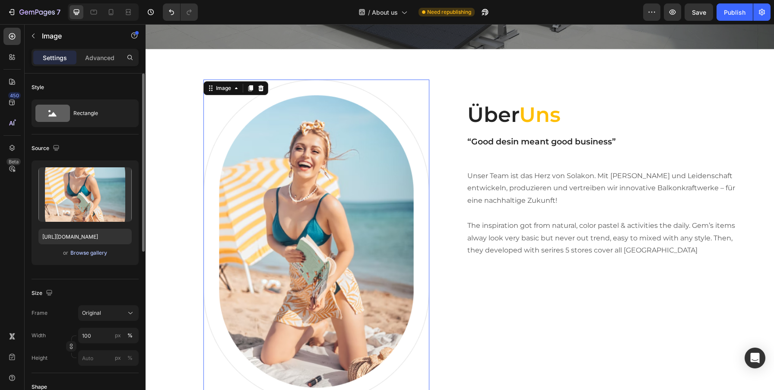
click at [95, 256] on div "Browse gallery" at bounding box center [88, 253] width 37 height 8
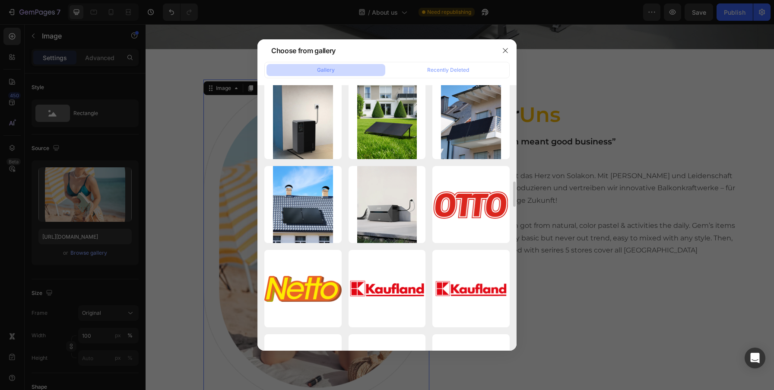
scroll to position [1709, 0]
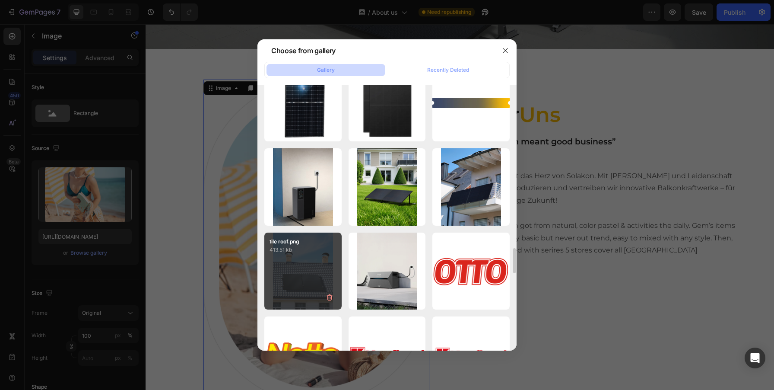
click at [307, 274] on div "tile roof.png 413.51 kb" at bounding box center [302, 270] width 77 height 77
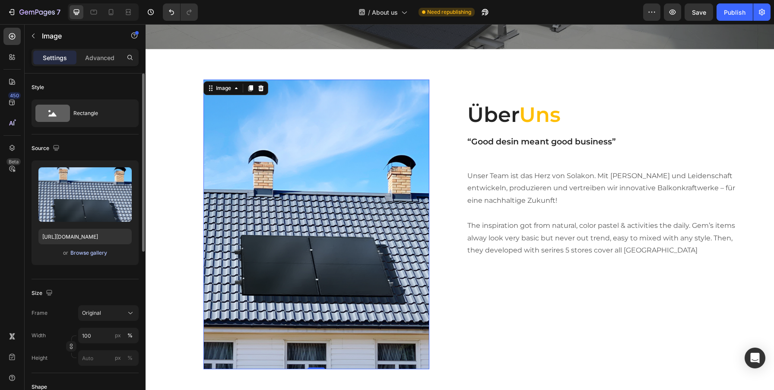
click at [88, 253] on div "Browse gallery" at bounding box center [88, 253] width 37 height 8
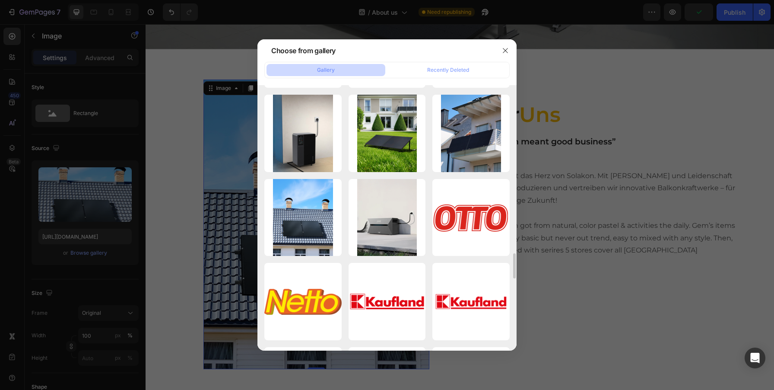
scroll to position [1764, 0]
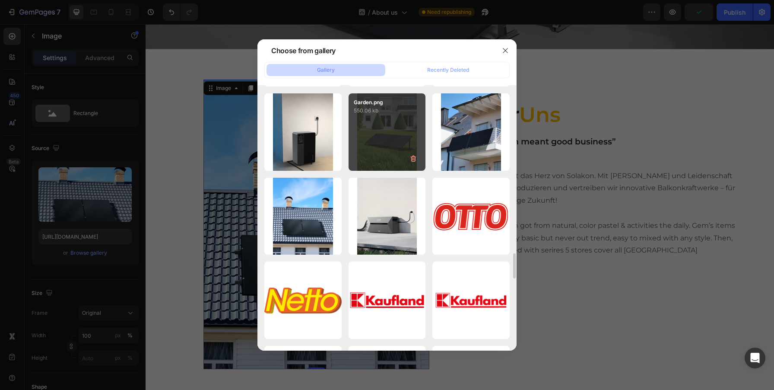
click at [411, 138] on div "Garden.png 550.06 kb" at bounding box center [387, 131] width 77 height 77
type input "[URL][DOMAIN_NAME]"
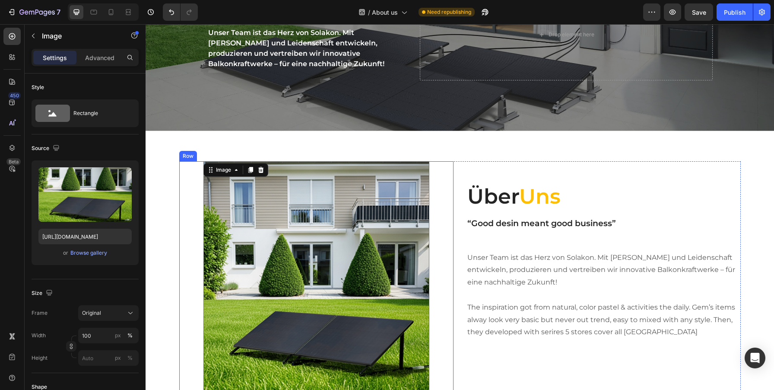
scroll to position [101, 0]
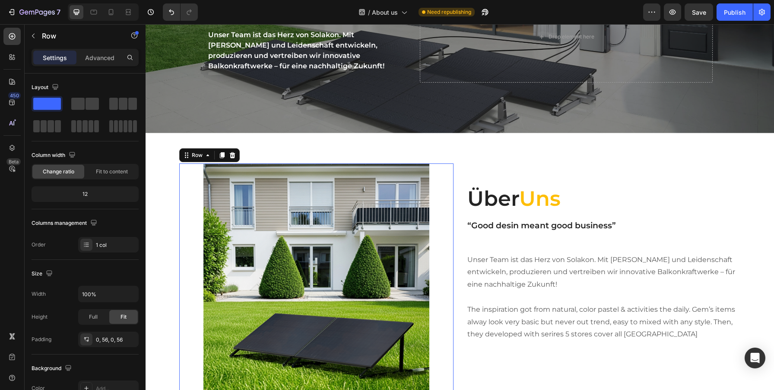
click at [439, 181] on div "Image Row 0" at bounding box center [316, 308] width 274 height 290
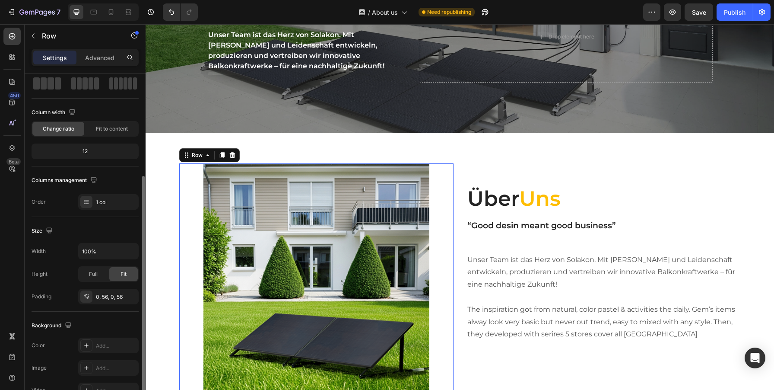
scroll to position [88, 0]
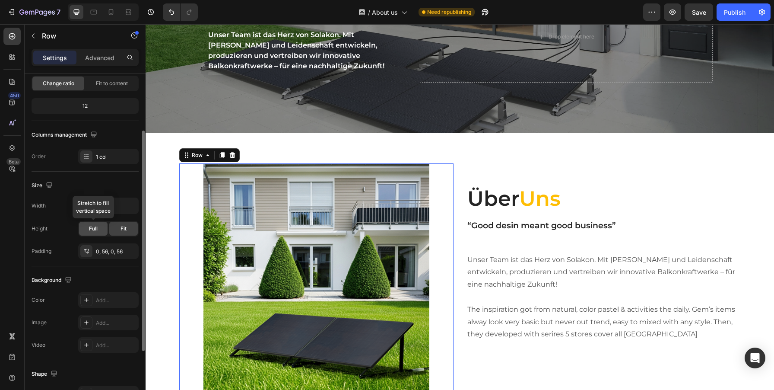
click at [92, 231] on span "Full" at bounding box center [93, 229] width 9 height 8
click at [120, 251] on div "0, 56, 0, 56" at bounding box center [108, 251] width 25 height 8
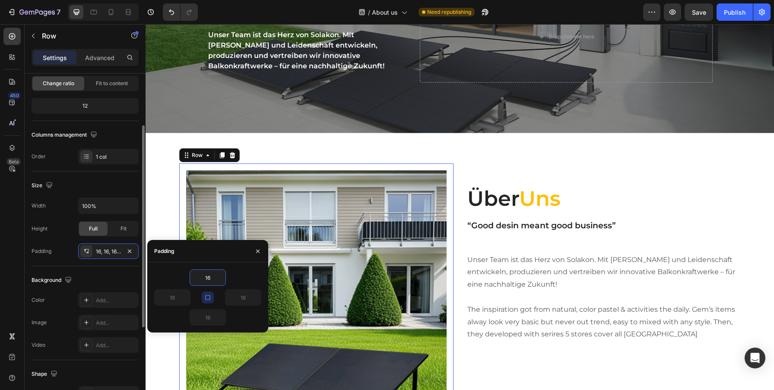
click at [123, 237] on div "Width 100% Height Full Fit Padding 16, 16, 16, 16" at bounding box center [85, 227] width 107 height 61
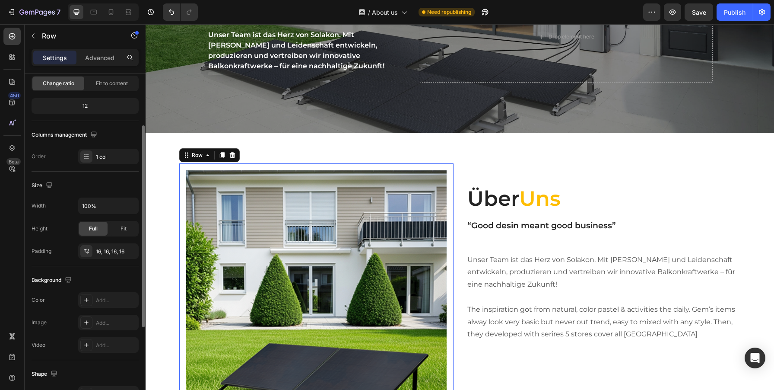
click at [114, 180] on div "Size" at bounding box center [85, 185] width 107 height 14
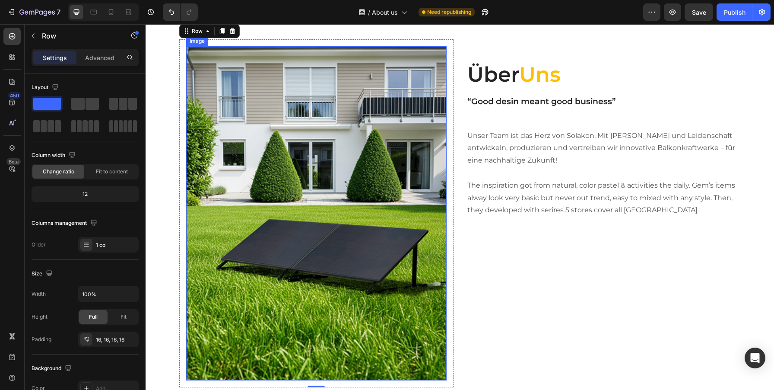
scroll to position [197, 0]
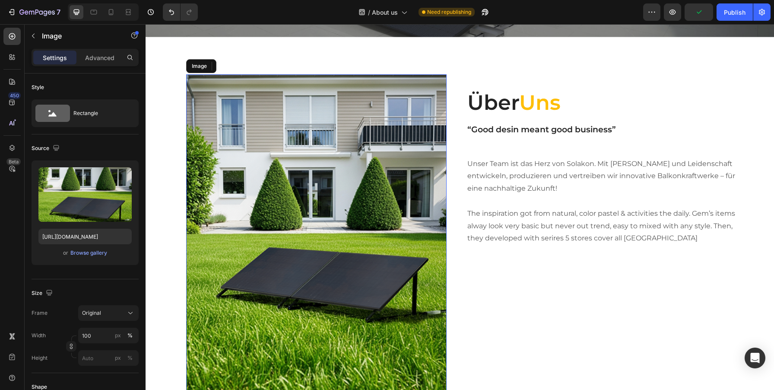
click at [383, 150] on img at bounding box center [316, 241] width 260 height 334
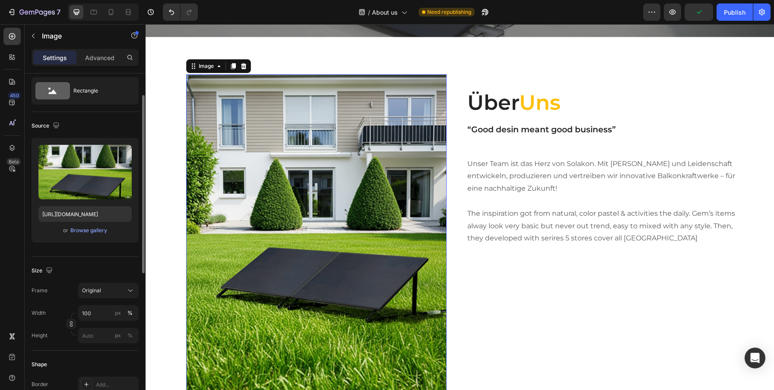
scroll to position [29, 0]
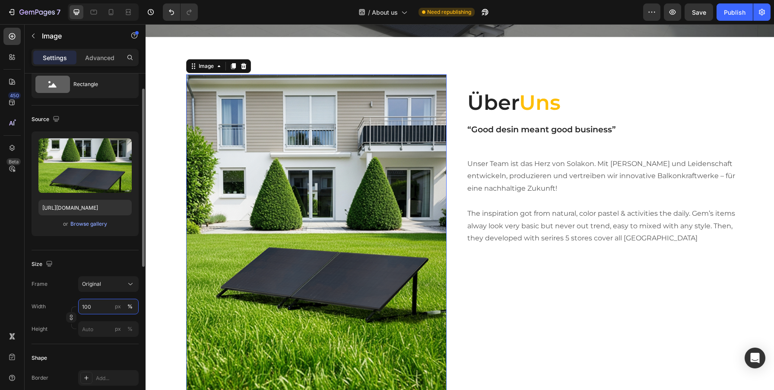
click at [92, 304] on input "100" at bounding box center [108, 306] width 60 height 16
click at [131, 279] on icon at bounding box center [130, 283] width 9 height 9
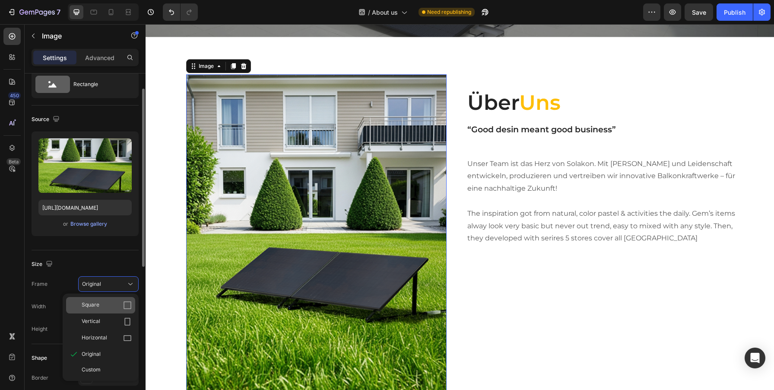
click at [127, 302] on icon at bounding box center [127, 305] width 9 height 9
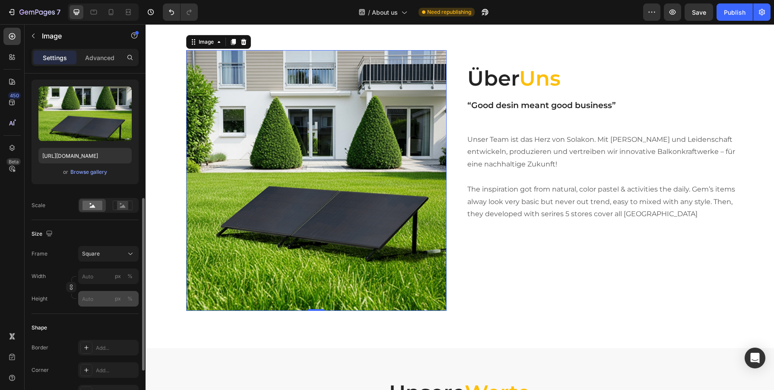
scroll to position [136, 0]
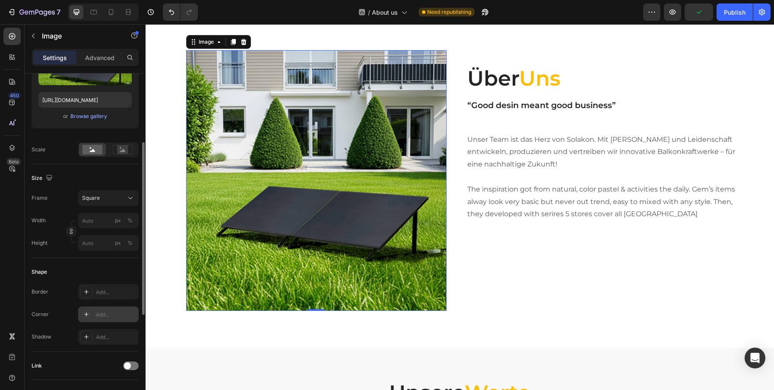
click at [102, 308] on div "Add..." at bounding box center [108, 314] width 60 height 16
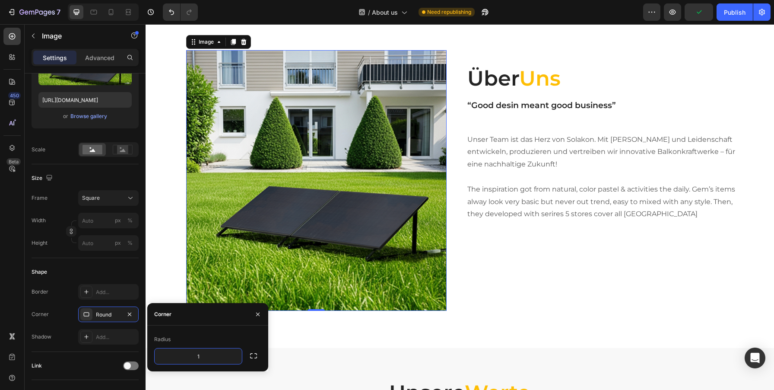
type input "15"
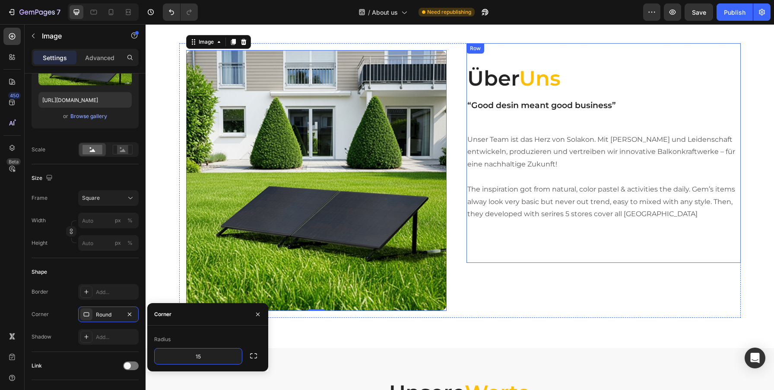
click at [649, 251] on div "Über Uns Heading “Good desin meant good business” Heading Unser Team ist das He…" at bounding box center [603, 153] width 274 height 220
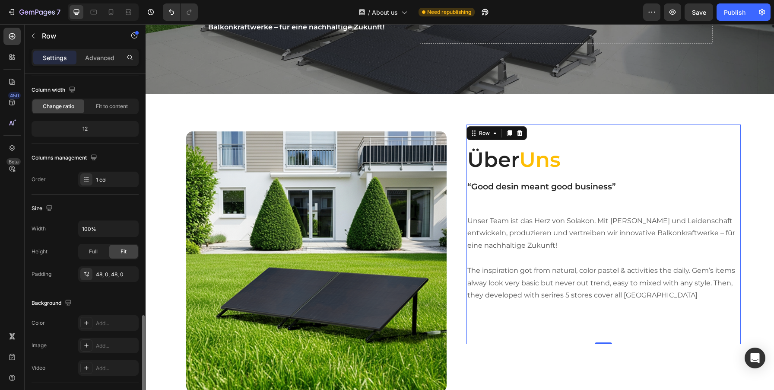
scroll to position [186, 0]
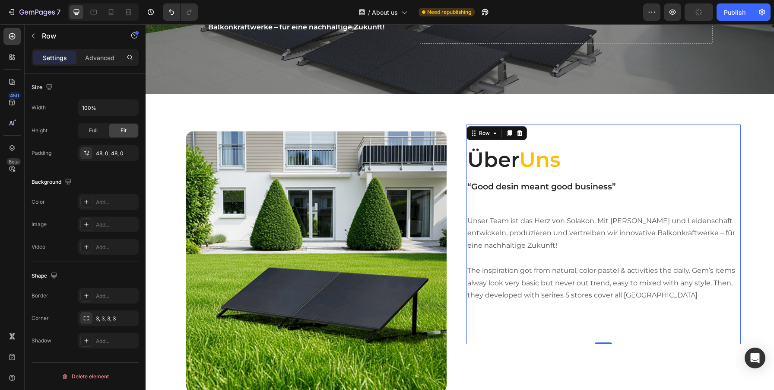
click at [631, 311] on div "Über Uns Heading “Good desin meant good business” Heading Unser Team ist das He…" at bounding box center [603, 234] width 274 height 178
click at [101, 57] on p "Advanced" at bounding box center [99, 57] width 29 height 9
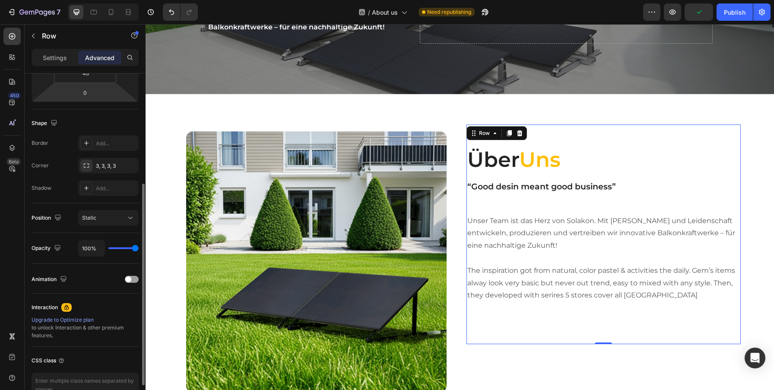
scroll to position [235, 0]
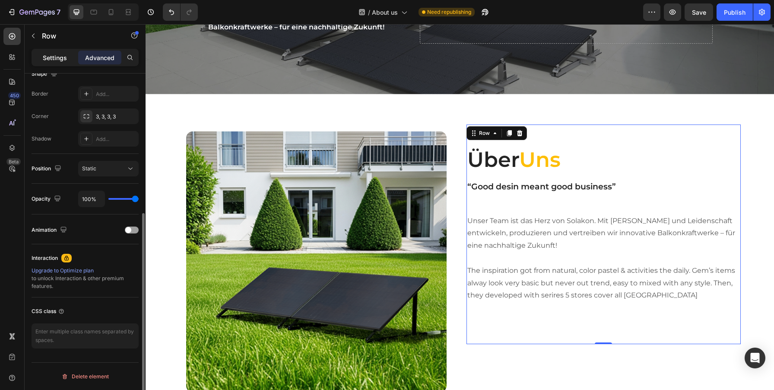
click at [57, 53] on p "Settings" at bounding box center [55, 57] width 24 height 9
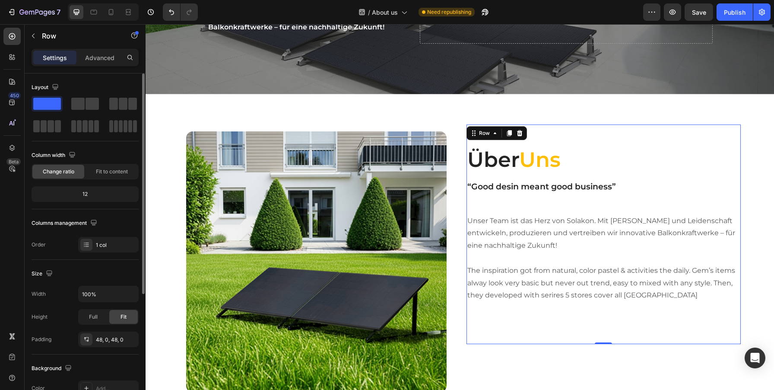
scroll to position [186, 0]
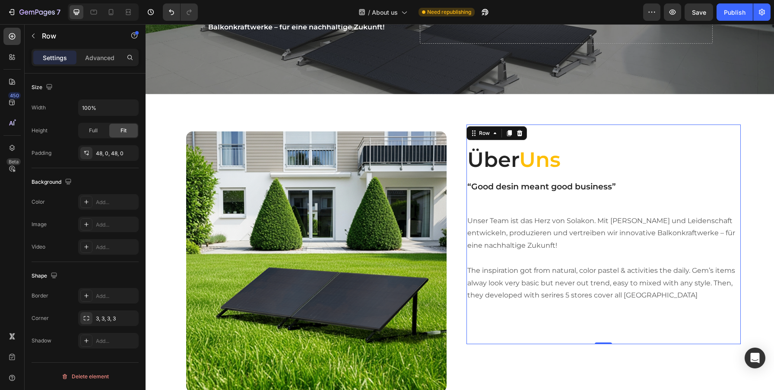
click at [635, 179] on div "Über Uns Heading “Good desin meant good business” Heading Unser Team ist das He…" at bounding box center [603, 234] width 274 height 178
click at [576, 163] on h2 "Über Uns" at bounding box center [603, 159] width 274 height 29
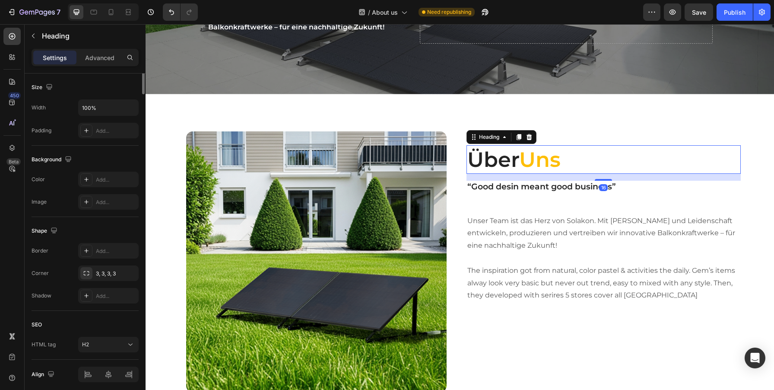
scroll to position [0, 0]
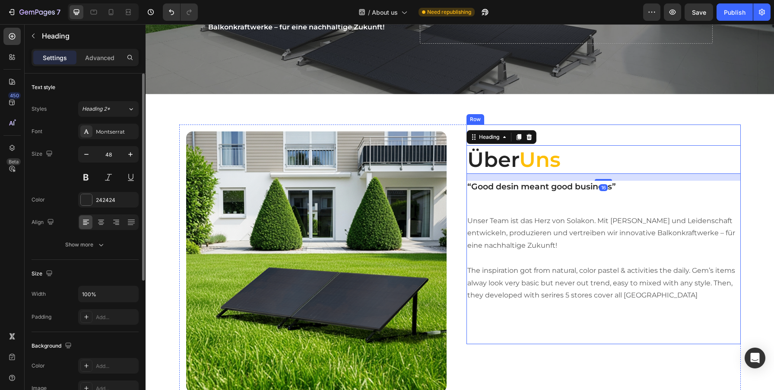
click at [597, 130] on div "Über Uns Heading 16 “Good desin meant good business” Heading Unser Team ist das…" at bounding box center [603, 234] width 274 height 220
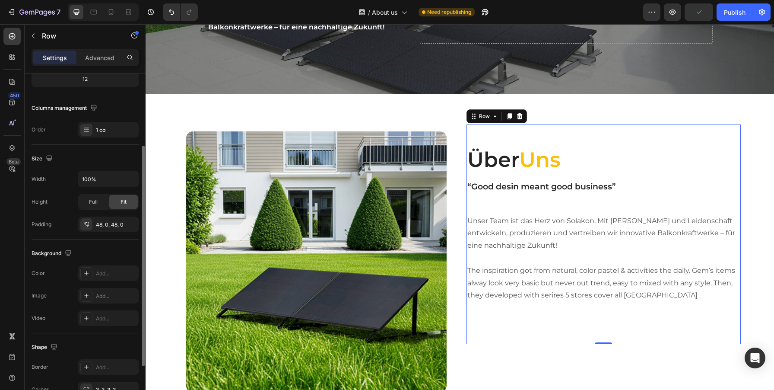
scroll to position [114, 0]
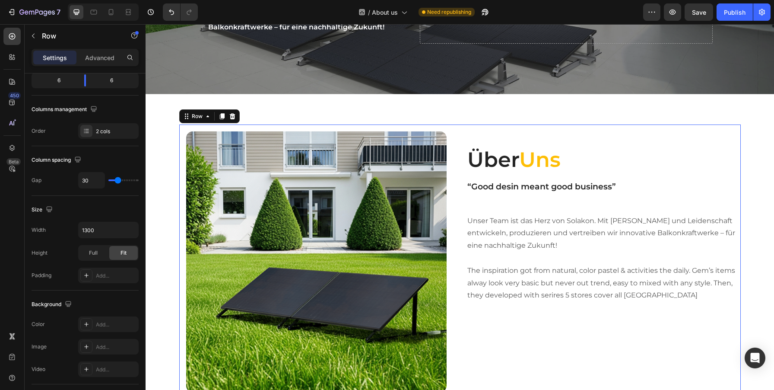
click at [457, 139] on div "Image Row Über Uns Heading “Good desin meant good business” Heading Unser Team …" at bounding box center [459, 261] width 561 height 274
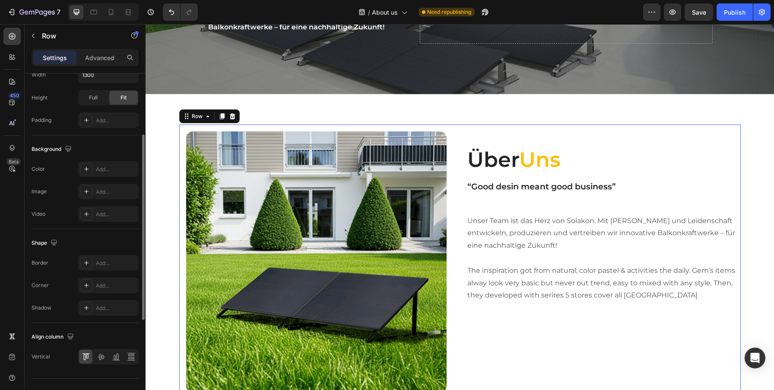
scroll to position [285, 0]
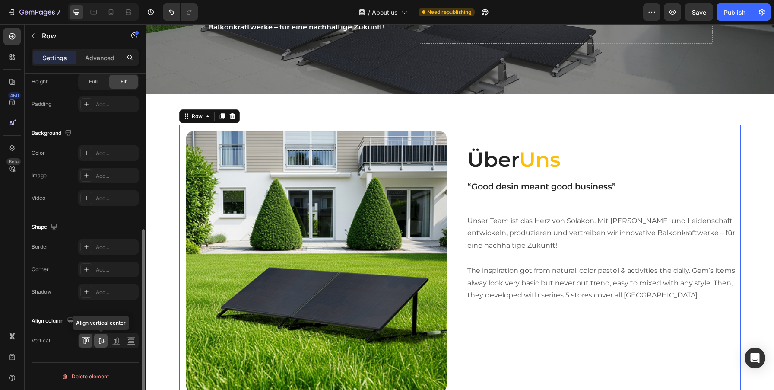
click at [98, 343] on icon at bounding box center [101, 340] width 9 height 9
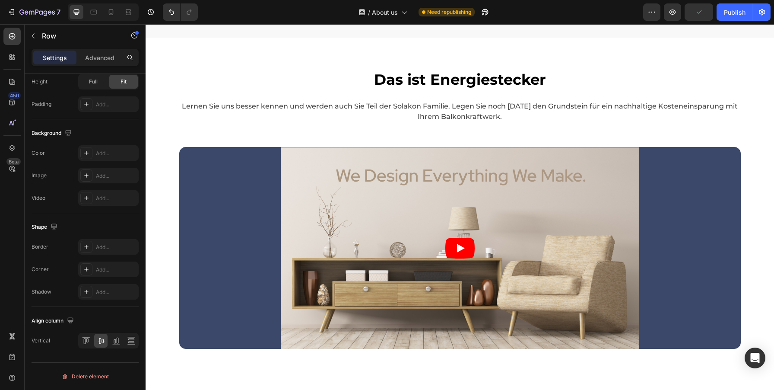
scroll to position [1724, 0]
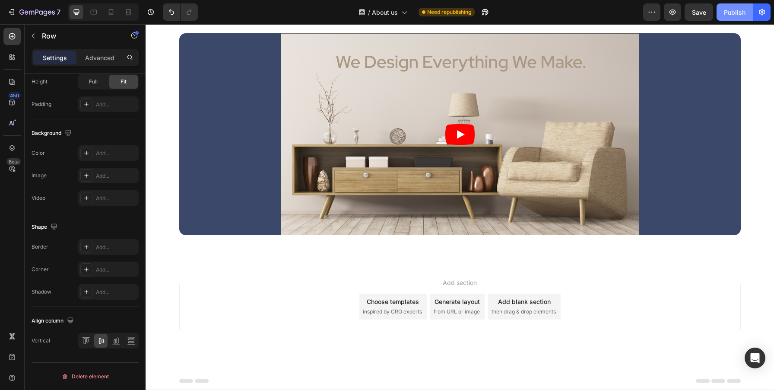
click at [739, 16] on div "Publish" at bounding box center [735, 12] width 22 height 9
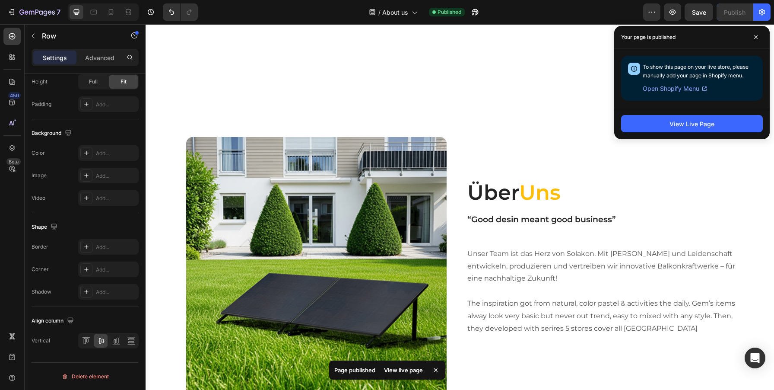
scroll to position [225, 0]
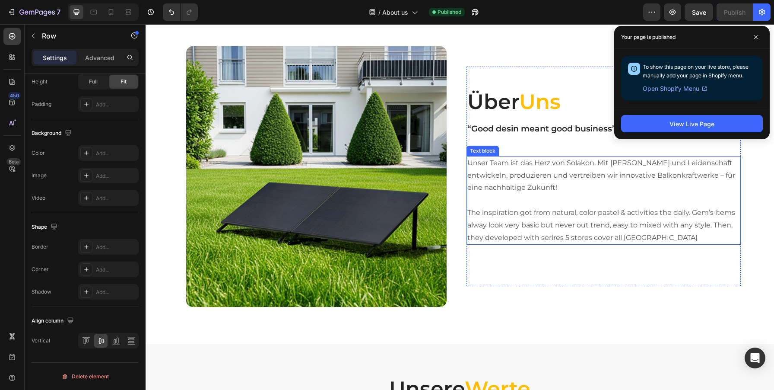
click at [502, 172] on p "Unser Team ist das Herz von Solakon. Mit [PERSON_NAME] und Leidenschaft entwick…" at bounding box center [603, 200] width 273 height 87
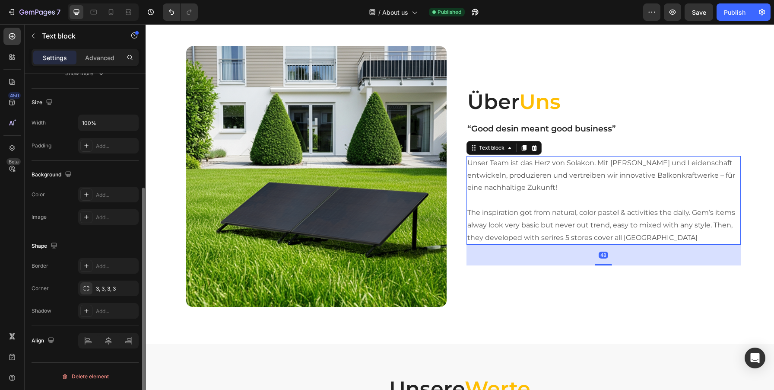
scroll to position [0, 0]
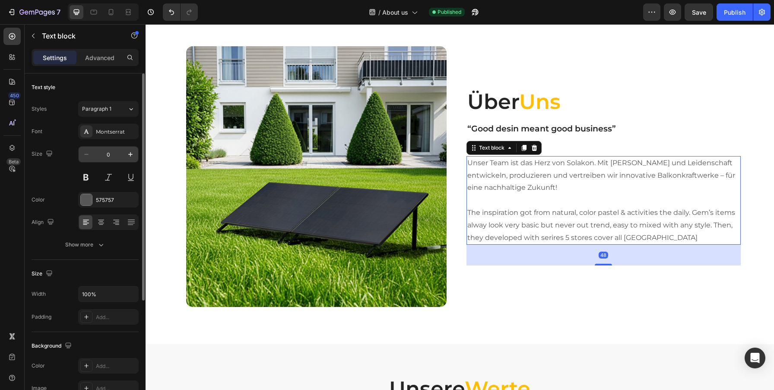
click at [108, 156] on input "0" at bounding box center [108, 154] width 29 height 16
type input "16"
click at [104, 244] on icon "button" at bounding box center [101, 244] width 9 height 9
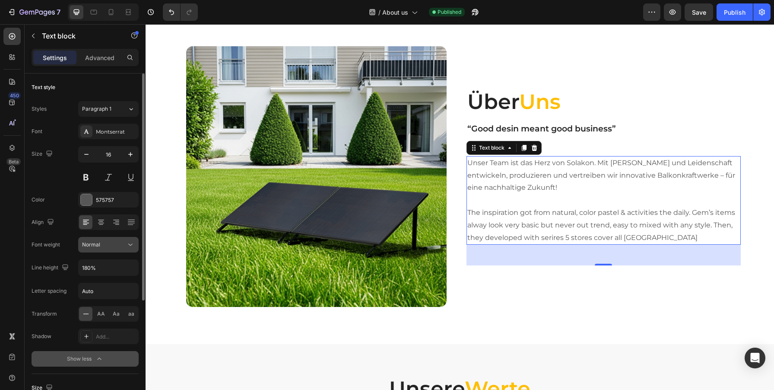
click at [138, 242] on button "Normal" at bounding box center [108, 245] width 60 height 16
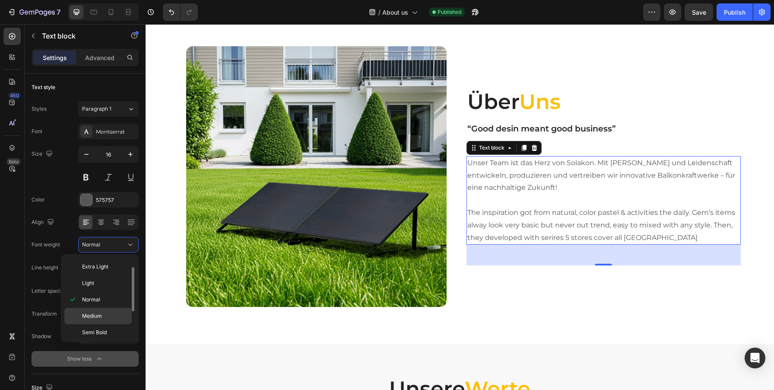
scroll to position [16, 0]
click at [95, 314] on span "Medium" at bounding box center [92, 315] width 20 height 8
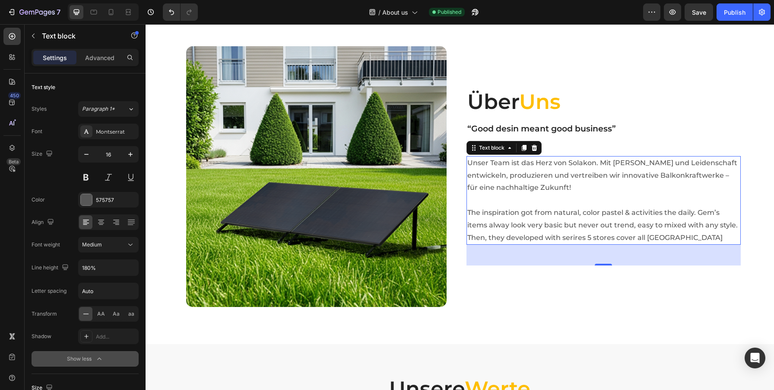
scroll to position [256, 0]
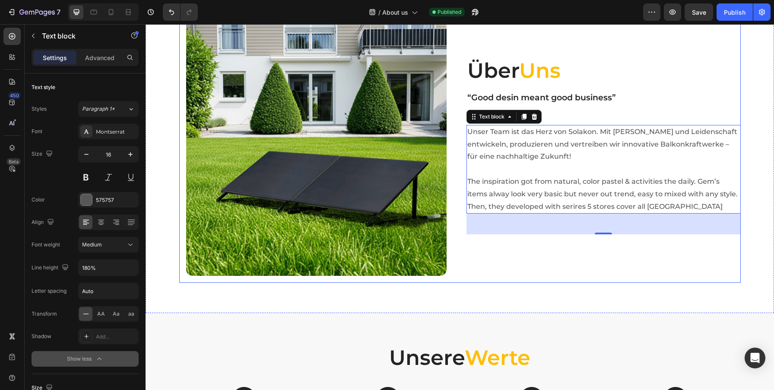
click at [549, 263] on div "Über Uns Heading “Good desin meant good business” Heading Unser Team ist das He…" at bounding box center [603, 145] width 274 height 274
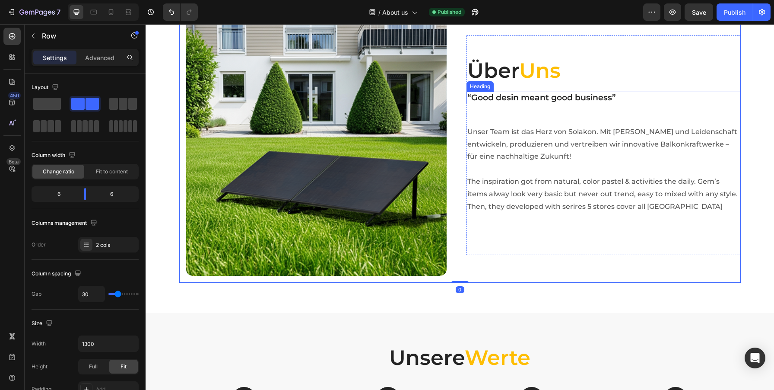
click at [559, 101] on p "“Good desin meant good business”" at bounding box center [603, 97] width 273 height 11
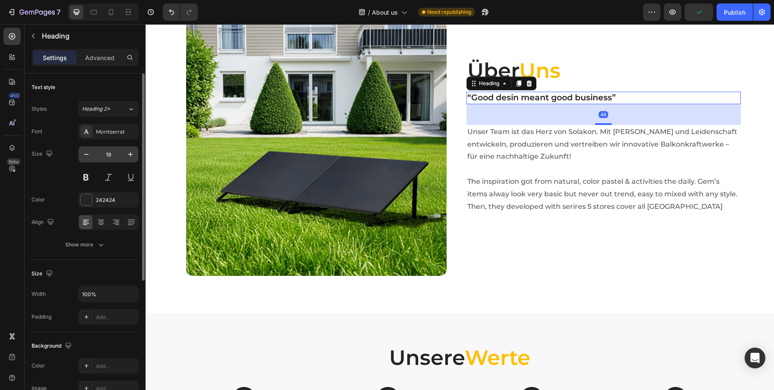
click at [108, 155] on input "19" at bounding box center [108, 154] width 29 height 16
click at [99, 246] on icon "button" at bounding box center [101, 244] width 9 height 9
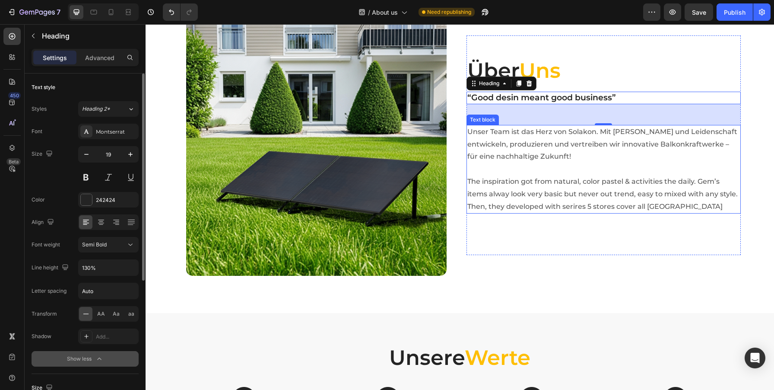
click at [537, 175] on p "Unser Team ist das Herz von Solakon. Mit [PERSON_NAME] und Leidenschaft entwick…" at bounding box center [603, 169] width 273 height 87
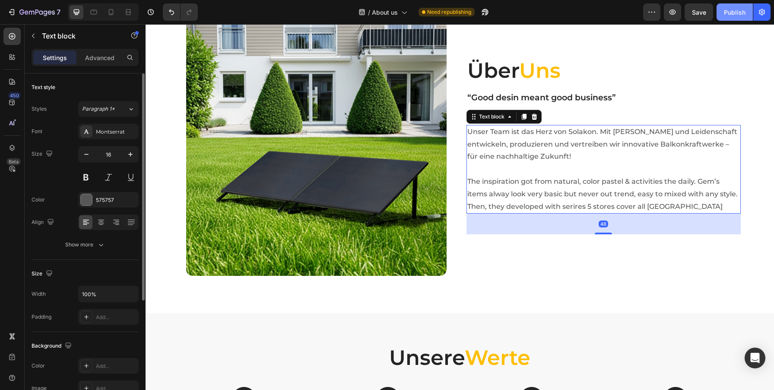
click at [738, 13] on div "Publish" at bounding box center [735, 12] width 22 height 9
click at [113, 13] on icon at bounding box center [111, 12] width 5 height 6
type input "1"
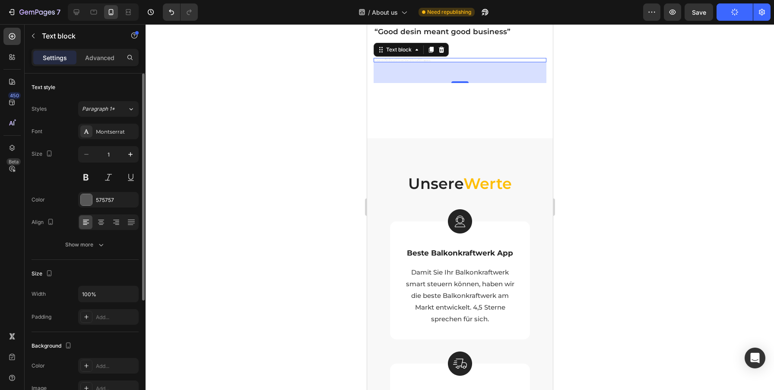
scroll to position [403, 0]
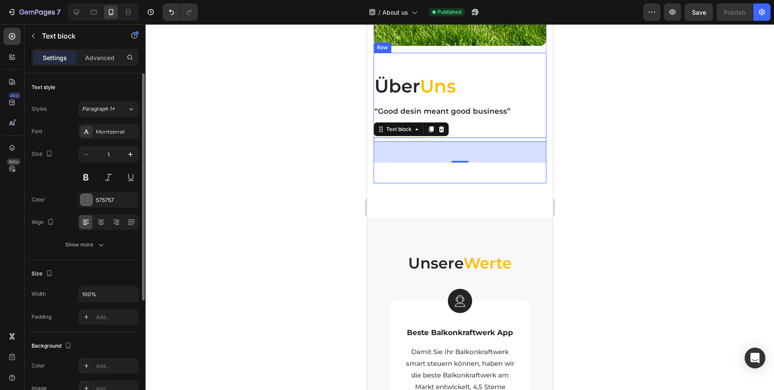
click at [480, 125] on div "Über Uns Heading “Good desin meant good business” Heading Unser Team ist das He…" at bounding box center [459, 117] width 173 height 89
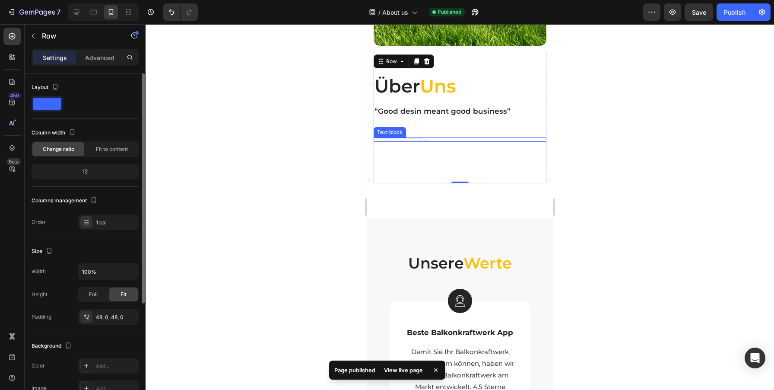
click at [399, 138] on p "Unser Team ist das Herz von Solakon. Mit [PERSON_NAME] und Leidenschaft entwick…" at bounding box center [459, 139] width 171 height 2
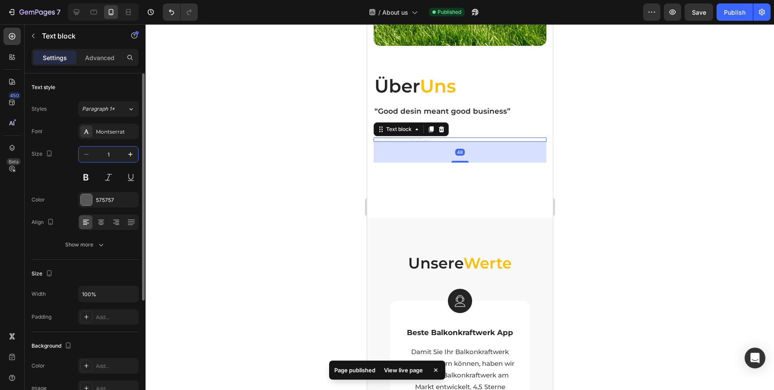
click at [110, 152] on input "1" at bounding box center [108, 154] width 29 height 16
type input "15"
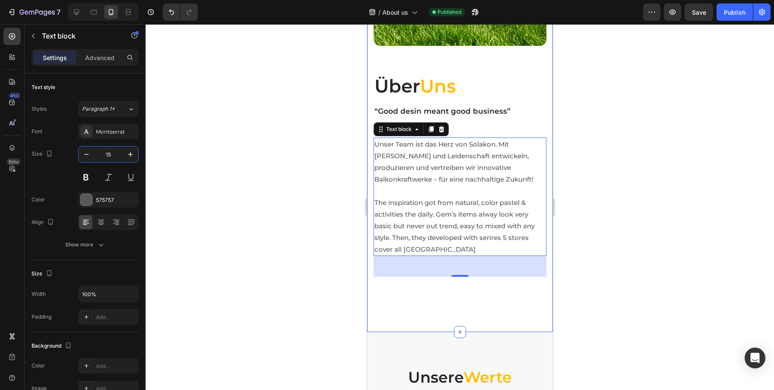
click at [451, 314] on div "Image Row Über Uns Heading “Good desin meant good business” Heading Unser Team …" at bounding box center [460, 82] width 186 height 501
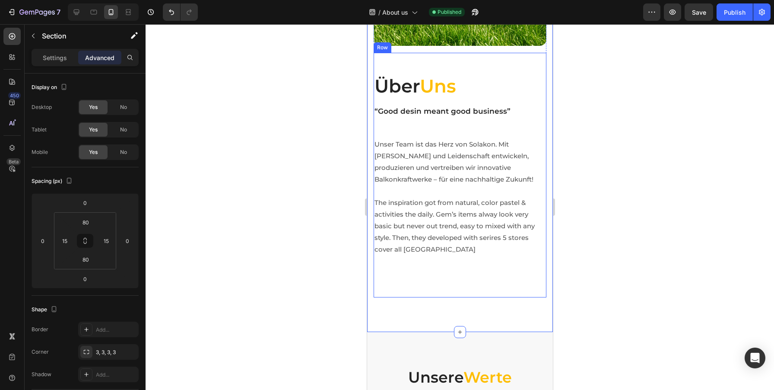
click at [454, 263] on div "Über Uns Heading “Good desin meant good business” Heading Unser Team ist das He…" at bounding box center [459, 174] width 173 height 203
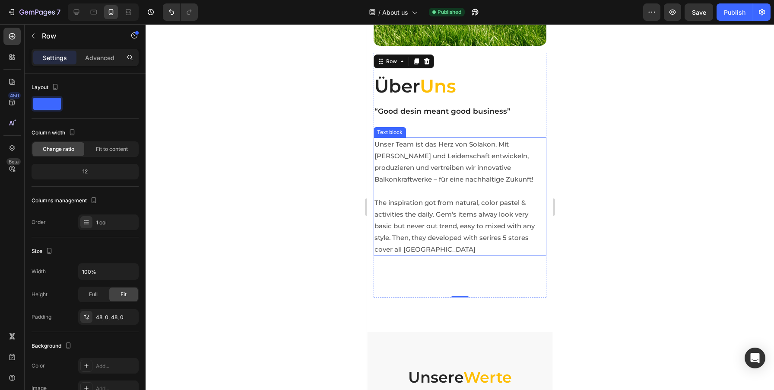
click at [463, 249] on p "Unser Team ist das Herz von Solakon. Mit [PERSON_NAME] und Leidenschaft entwick…" at bounding box center [459, 196] width 171 height 117
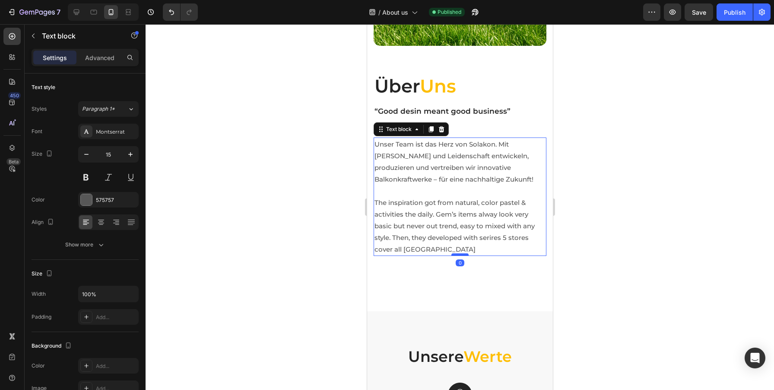
drag, startPoint x: 461, startPoint y: 275, endPoint x: 459, endPoint y: 254, distance: 21.7
click at [459, 254] on div at bounding box center [459, 254] width 17 height 3
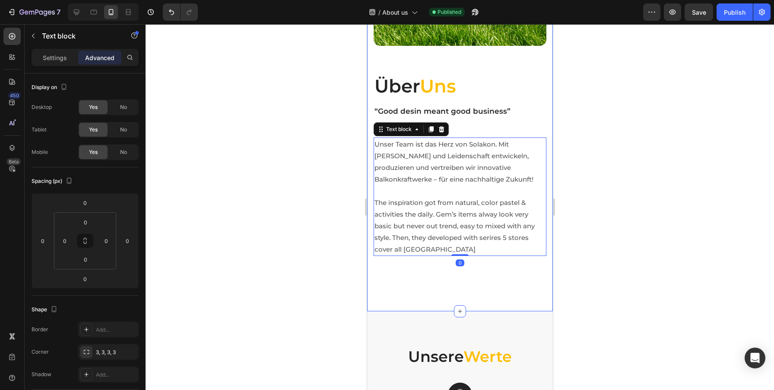
click at [493, 278] on div "Image Row Über Uns Heading “Good desin meant good business” Heading Unser Team …" at bounding box center [460, 72] width 186 height 480
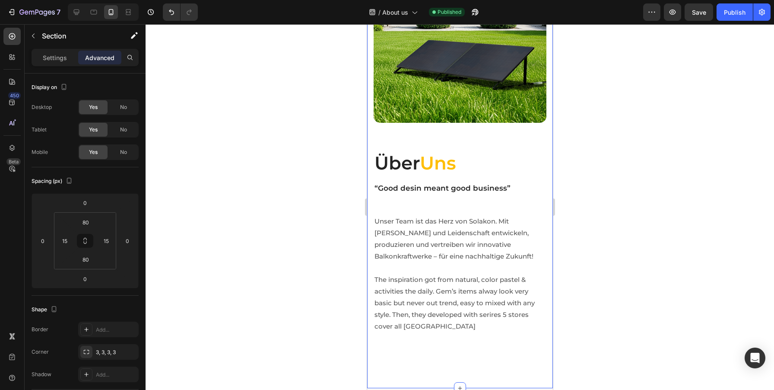
scroll to position [323, 0]
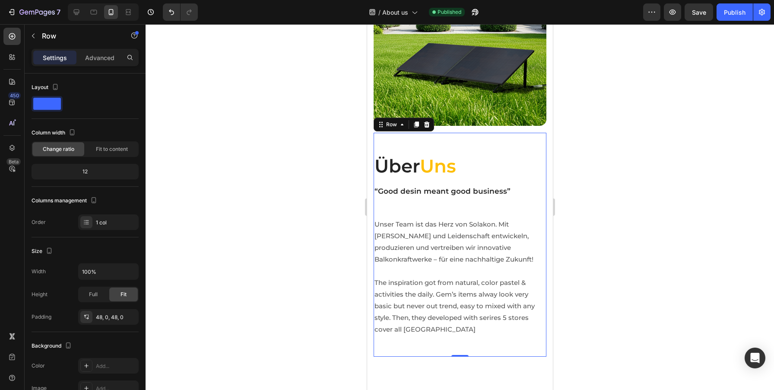
click at [453, 141] on div "Über Uns Heading “Good desin meant good business” Heading Unser Team ist das He…" at bounding box center [459, 245] width 173 height 224
click at [494, 135] on div "Über Uns Heading “Good desin meant good business” Heading Unser Team ist das He…" at bounding box center [459, 245] width 173 height 224
click at [735, 17] on button "Publish" at bounding box center [734, 11] width 36 height 17
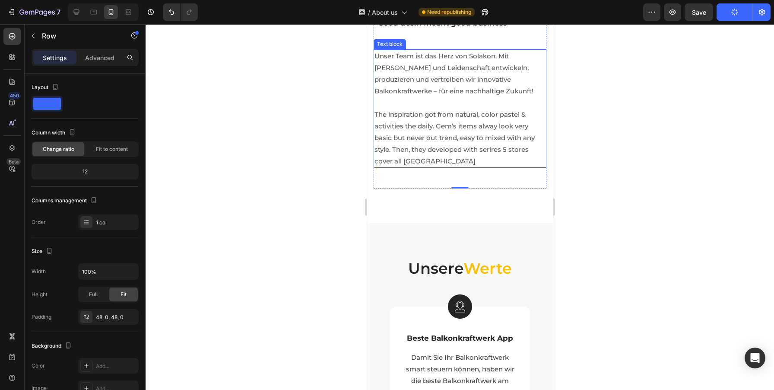
scroll to position [484, 0]
